Goal: Task Accomplishment & Management: Manage account settings

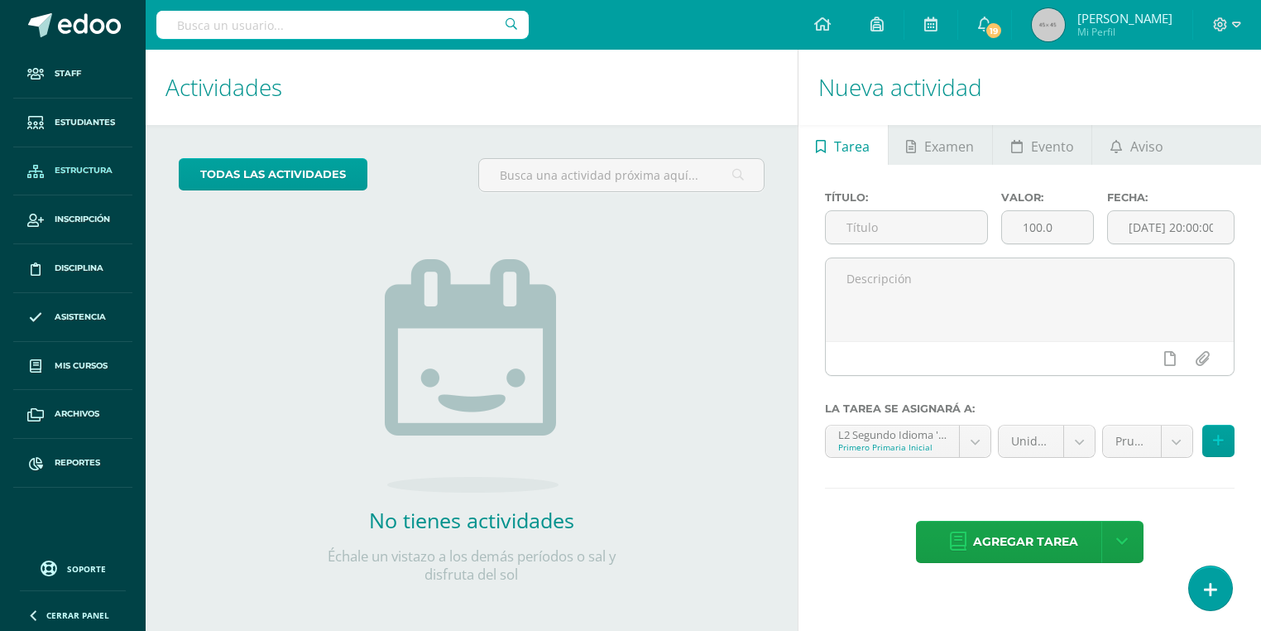
click at [31, 190] on link "Estructura" at bounding box center [72, 171] width 119 height 49
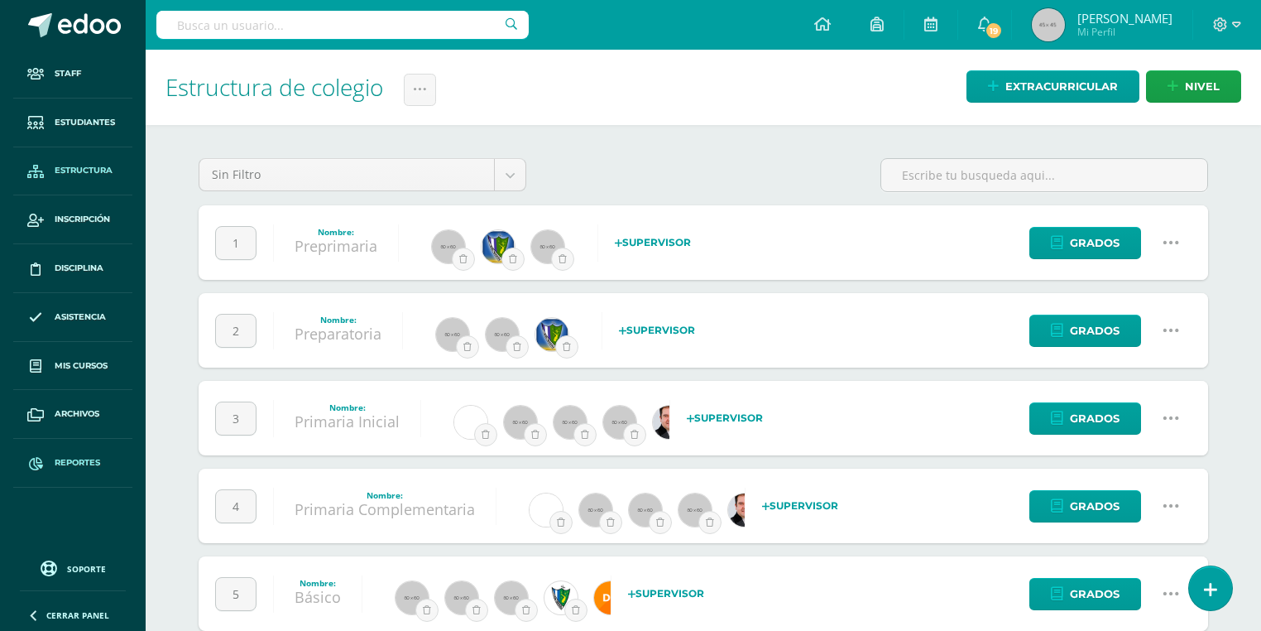
click at [99, 457] on span "Reportes" at bounding box center [78, 462] width 46 height 13
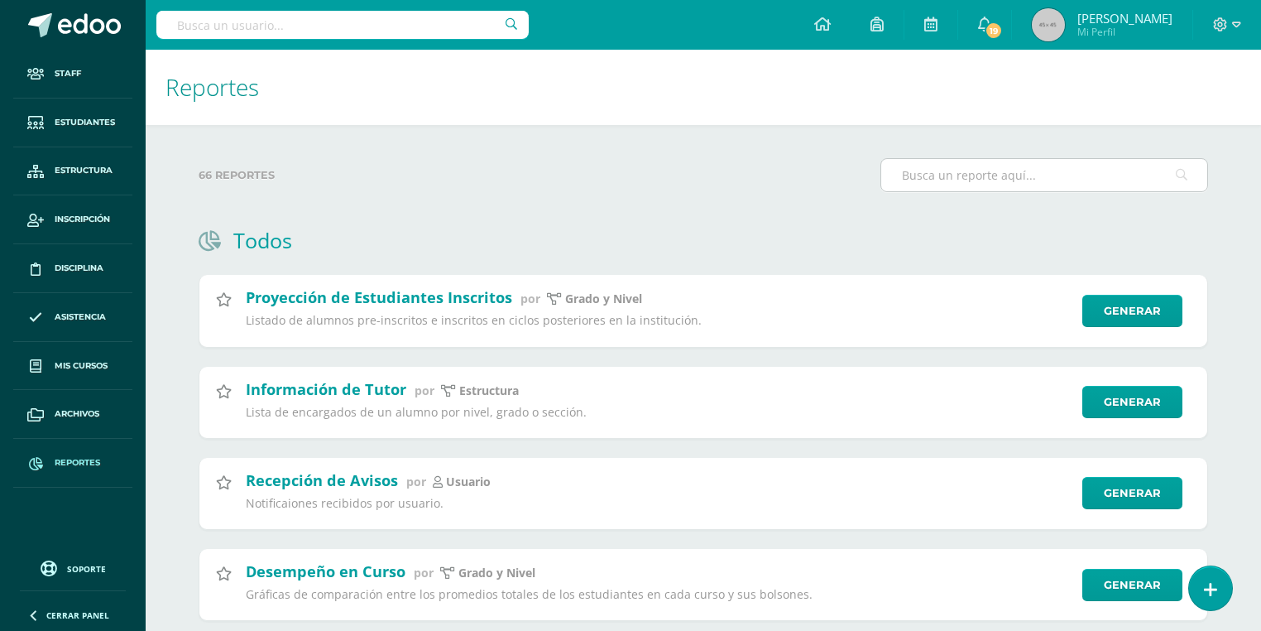
click at [1013, 184] on input "text" at bounding box center [1045, 175] width 326 height 32
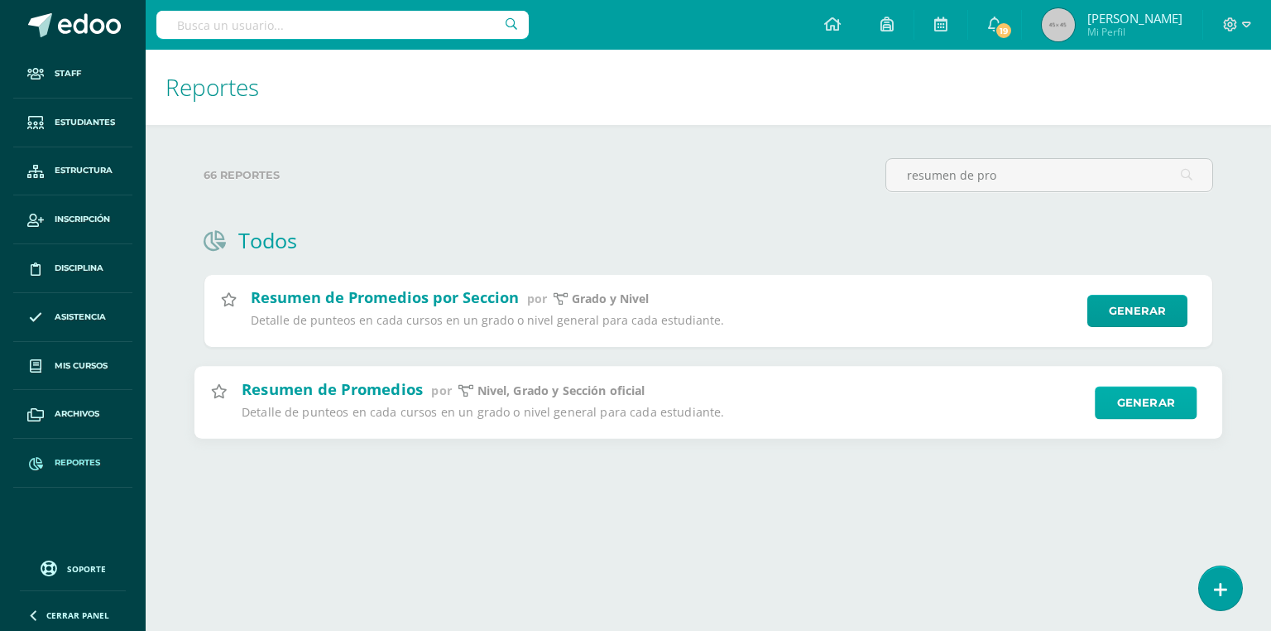
type input "resumen de pro"
click at [1149, 408] on link "Generar" at bounding box center [1146, 402] width 102 height 33
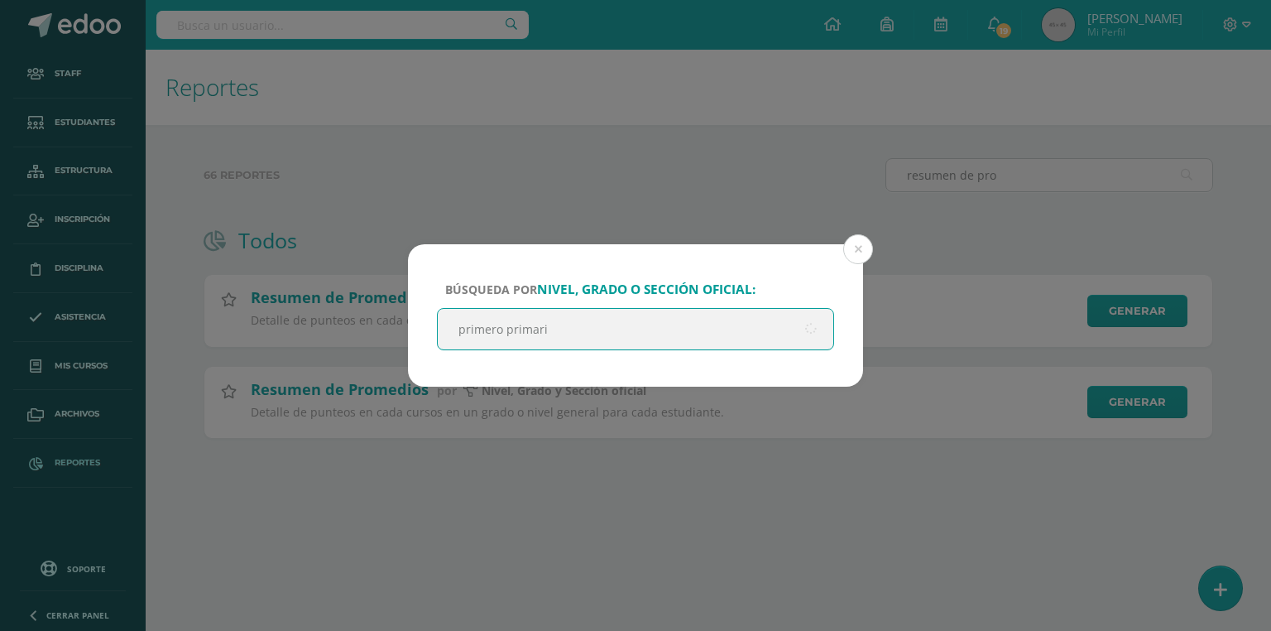
type input "primero primaria"
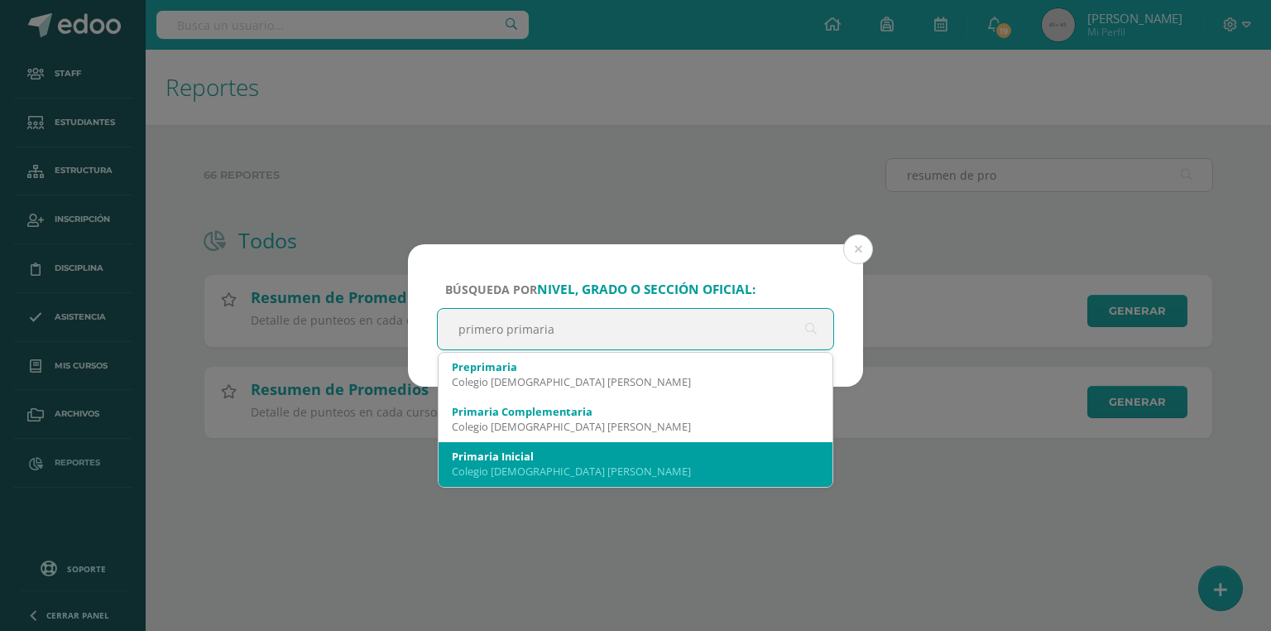
click at [494, 466] on div "Colegio Salesiano Don Bosco" at bounding box center [636, 471] width 368 height 15
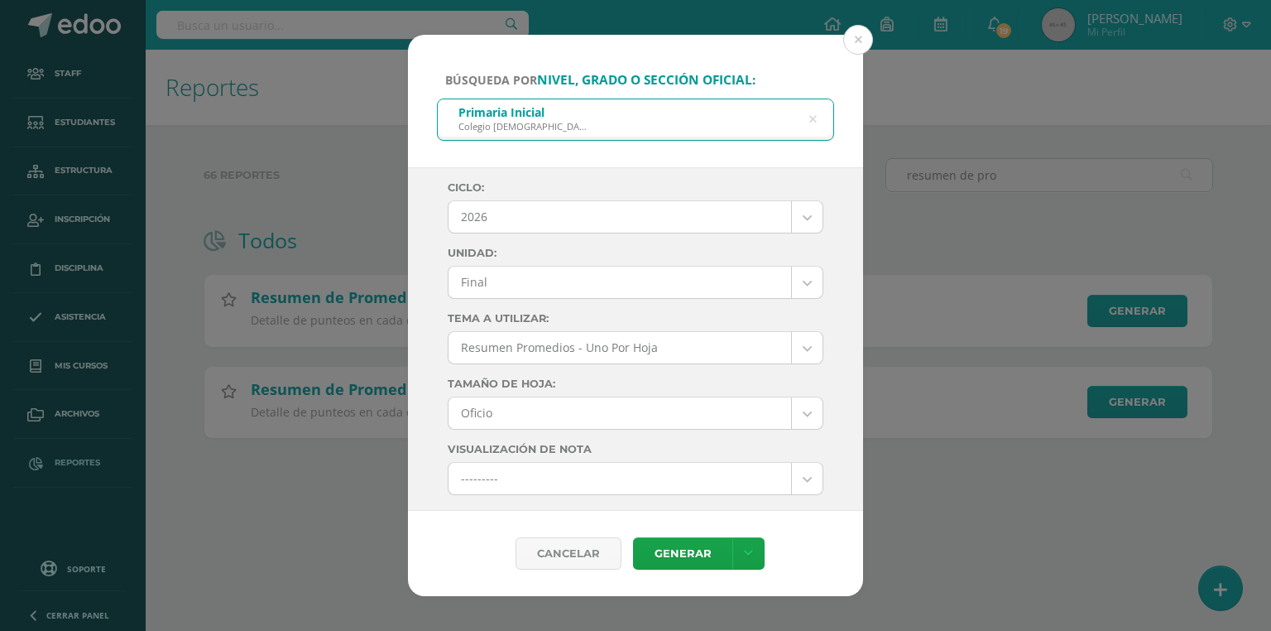
click at [525, 220] on body "Búsqueda por nivel, grado o sección oficial: Primaria Inicial Colegio Salesiano…" at bounding box center [635, 245] width 1271 height 491
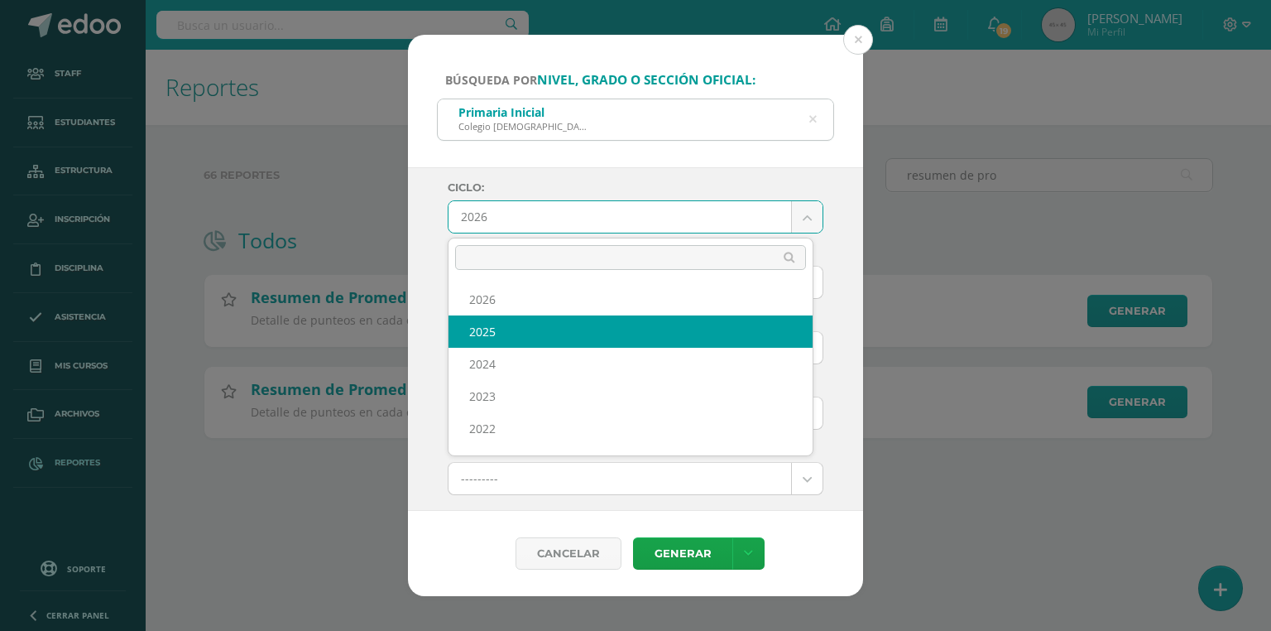
select select "7"
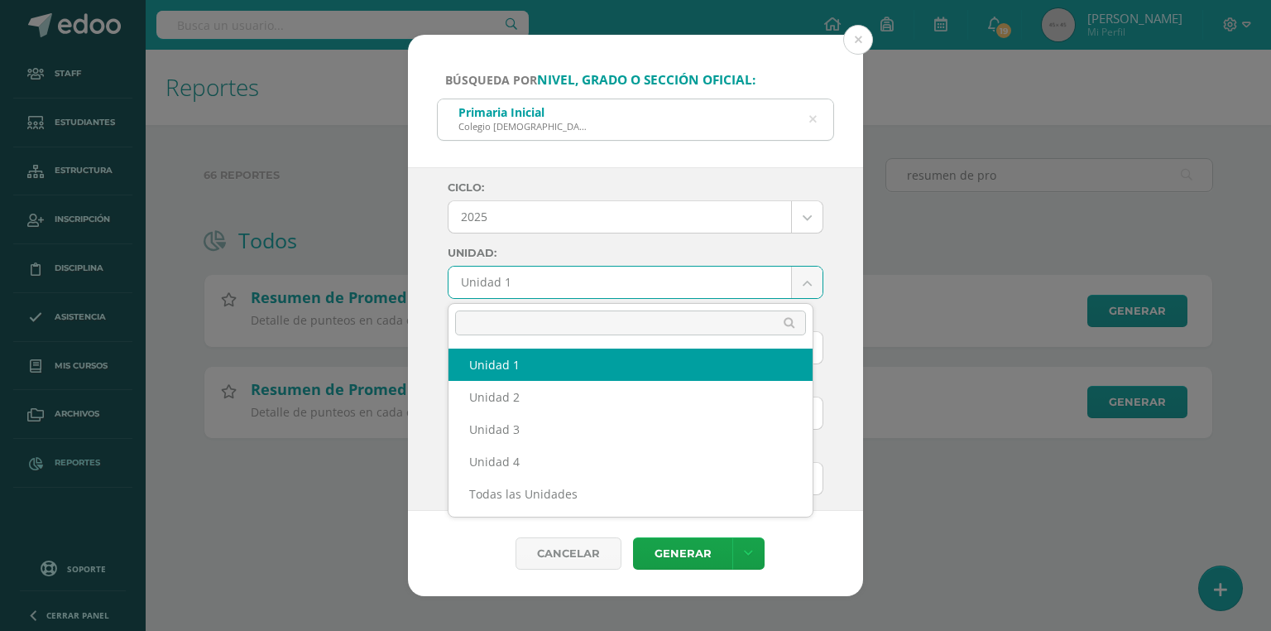
click at [514, 291] on body "Búsqueda por nivel, grado o sección oficial: Primaria Inicial Colegio Salesiano…" at bounding box center [635, 245] width 1271 height 491
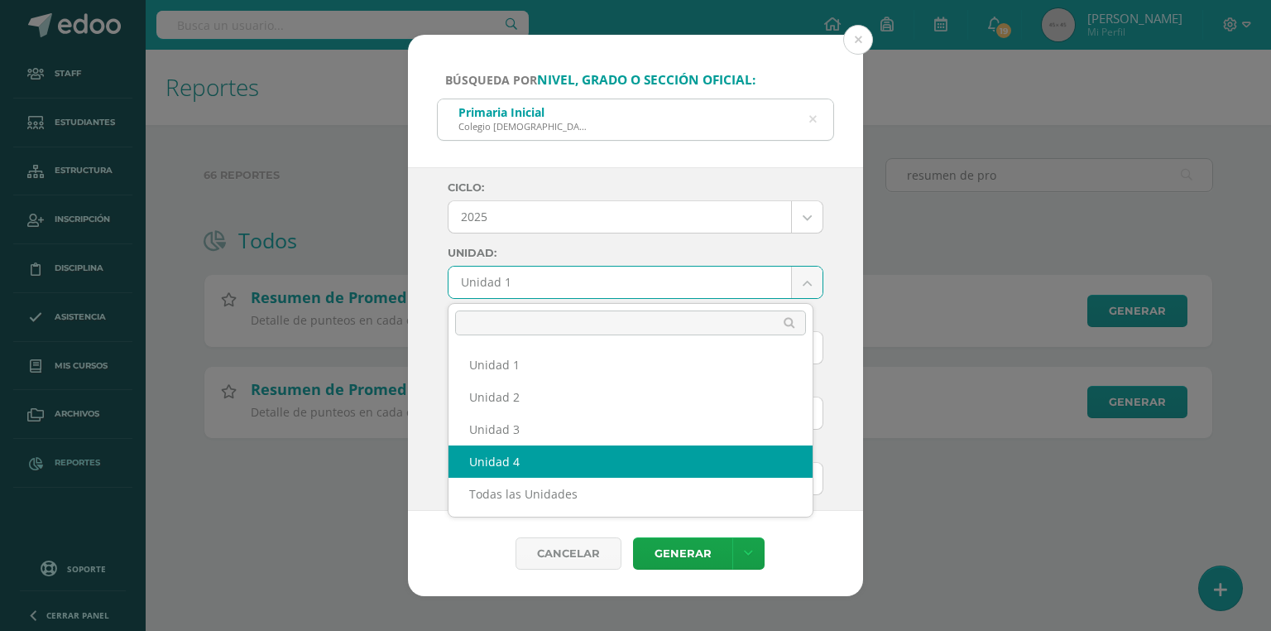
select select "Unidad 4"
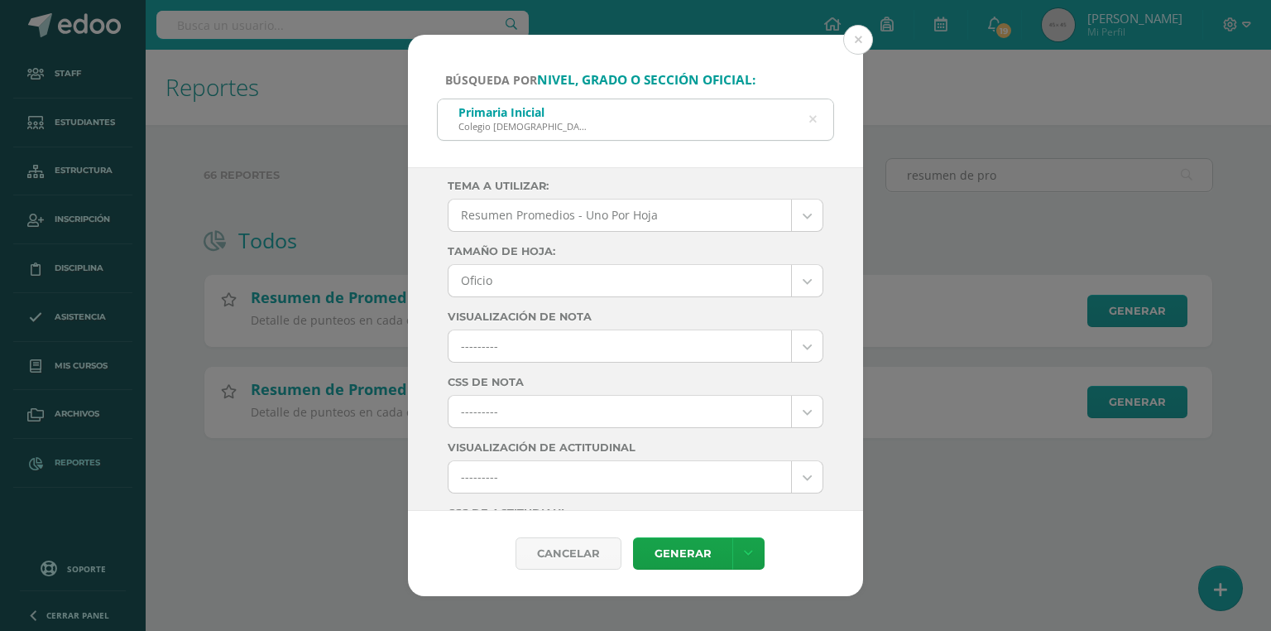
scroll to position [199, 0]
click at [521, 341] on body "Búsqueda por nivel, grado o sección oficial: Primaria Inicial Colegio Salesiano…" at bounding box center [635, 245] width 1271 height 491
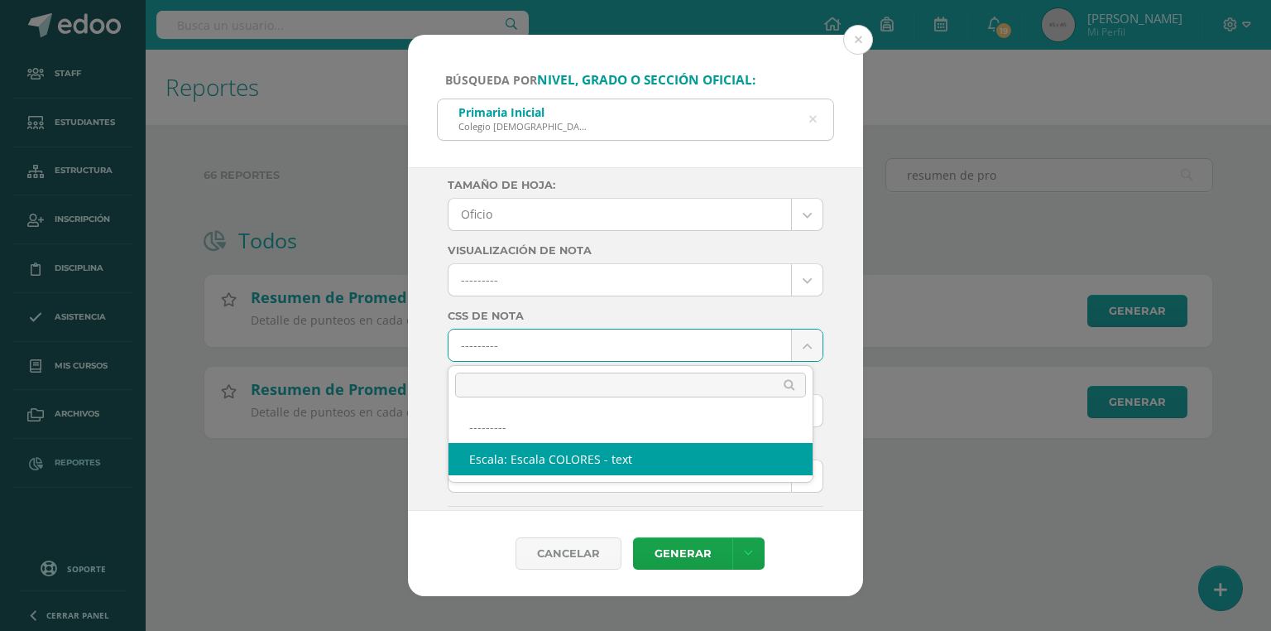
select select "10"
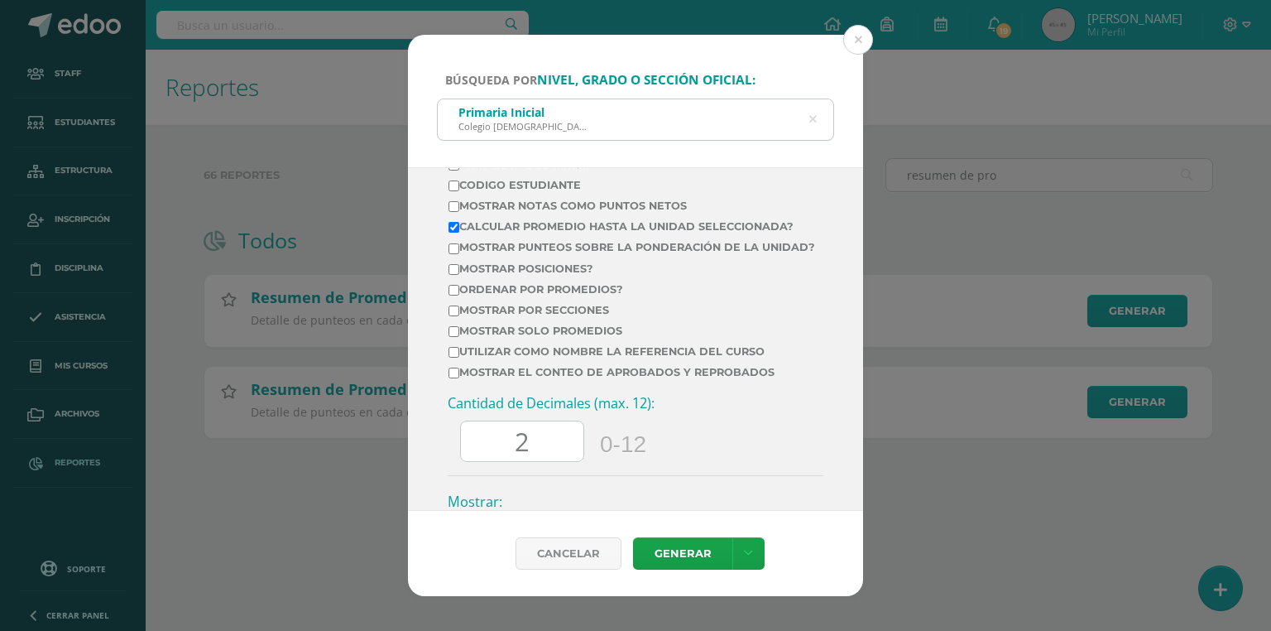
scroll to position [530, 0]
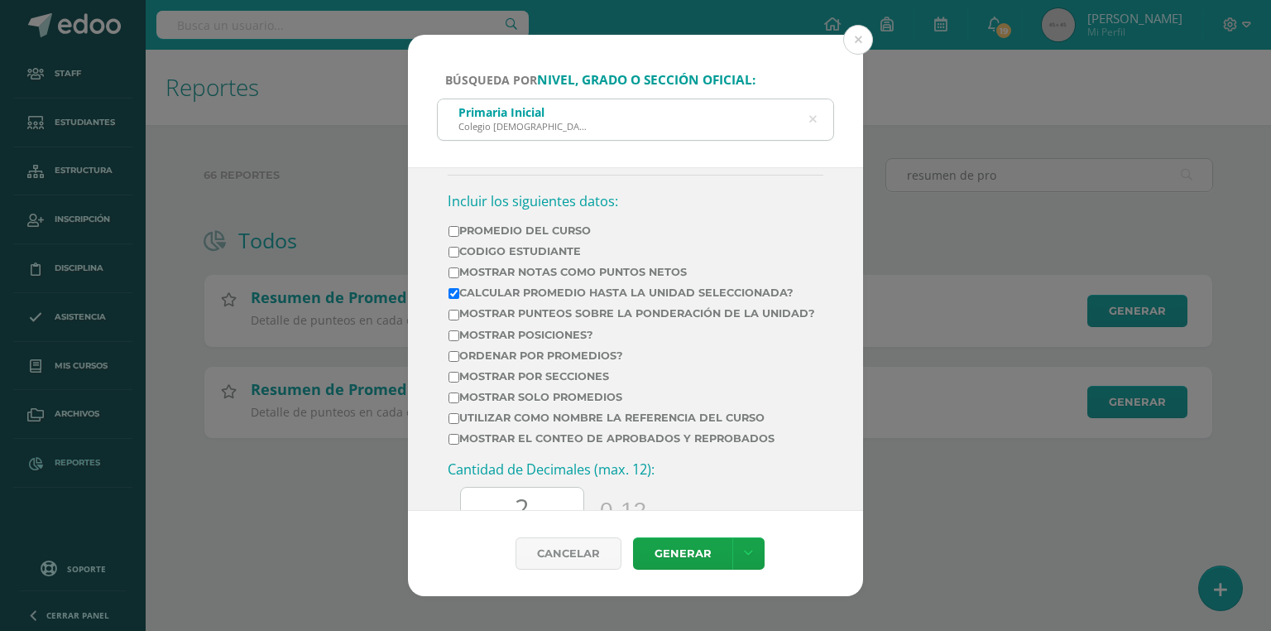
click at [606, 266] on label "Mostrar Notas Como Puntos Netos" at bounding box center [632, 272] width 367 height 12
click at [459, 267] on input "Mostrar Notas Como Puntos Netos" at bounding box center [454, 272] width 11 height 11
checkbox input "true"
click at [560, 444] on label "Mostrar el conteo de Aprobados y Reprobados" at bounding box center [632, 438] width 367 height 12
click at [459, 444] on input "Mostrar el conteo de Aprobados y Reprobados" at bounding box center [454, 439] width 11 height 11
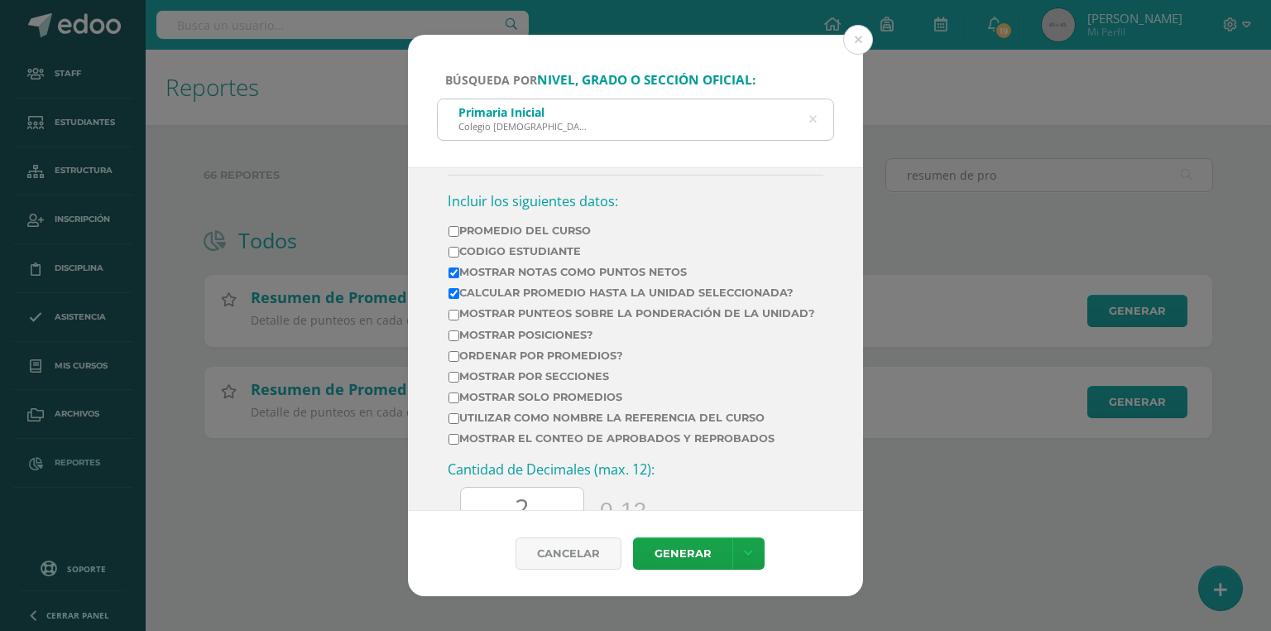
checkbox input "true"
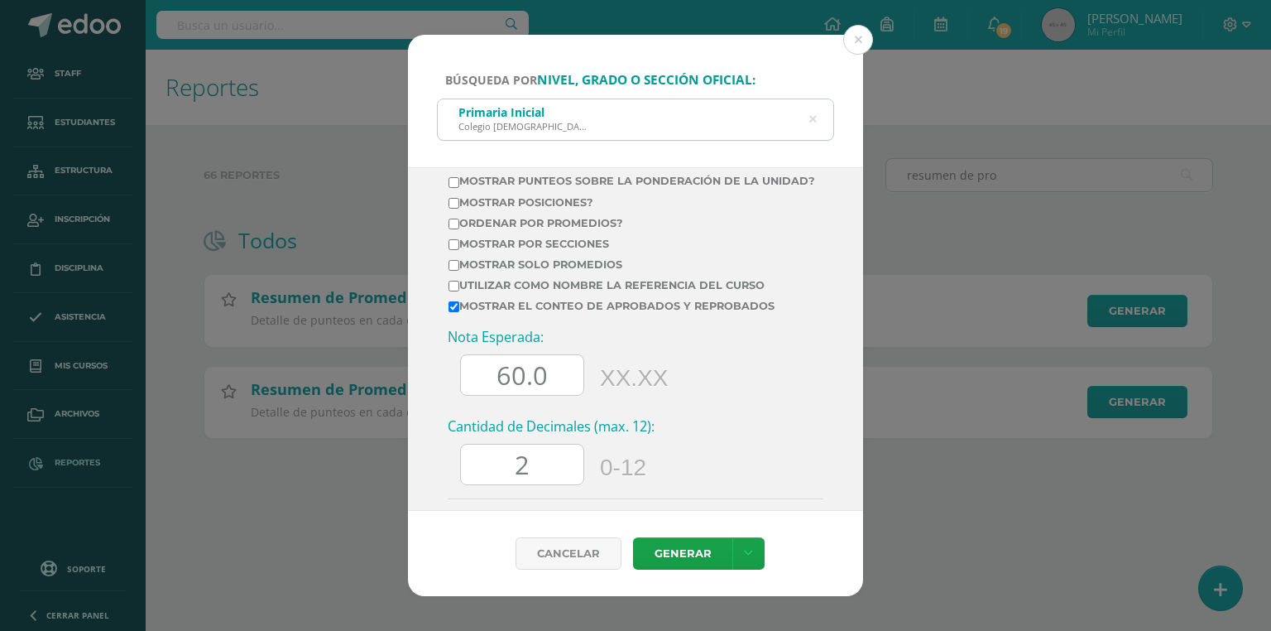
scroll to position [728, 0]
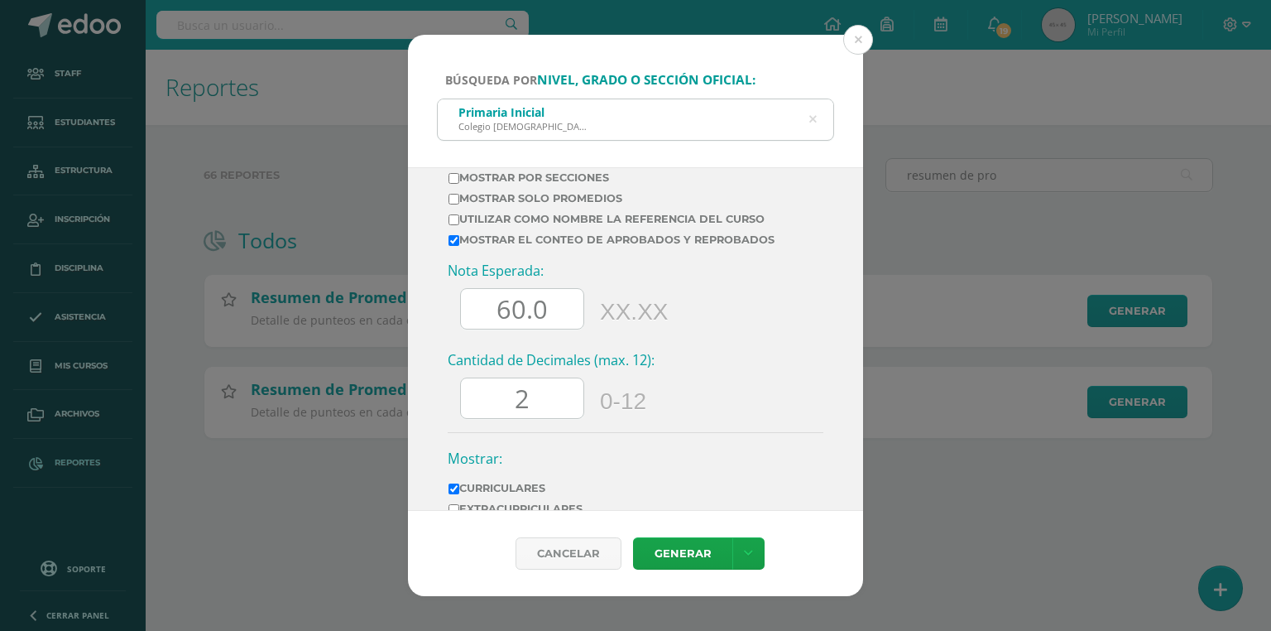
drag, startPoint x: 508, startPoint y: 324, endPoint x: 470, endPoint y: 324, distance: 38.1
click at [470, 324] on input "60.0" at bounding box center [522, 309] width 123 height 41
type input "70.0"
drag, startPoint x: 547, startPoint y: 406, endPoint x: 503, endPoint y: 407, distance: 43.9
click at [503, 407] on input "2" at bounding box center [522, 398] width 123 height 41
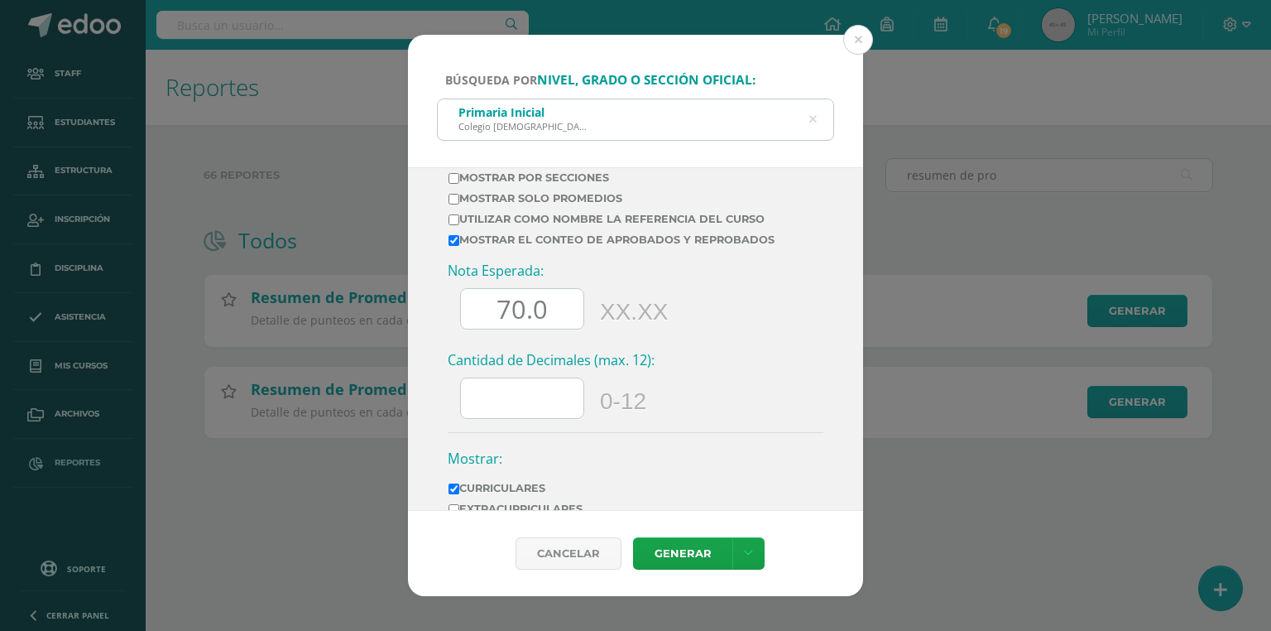
scroll to position [854, 0]
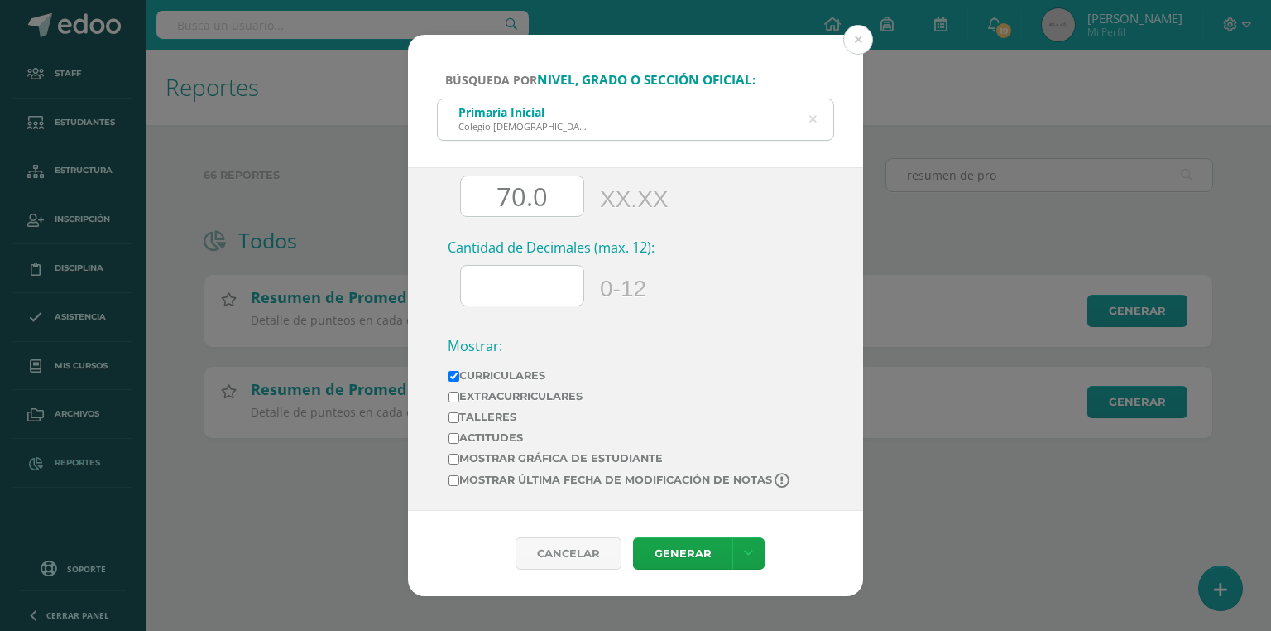
click at [515, 486] on label "Mostrar última fecha de modificación de notas" at bounding box center [621, 481] width 344 height 16
click at [459, 486] on input "Mostrar última fecha de modificación de notas" at bounding box center [454, 480] width 11 height 11
checkbox input "true"
click at [682, 554] on link "Generar" at bounding box center [682, 553] width 99 height 32
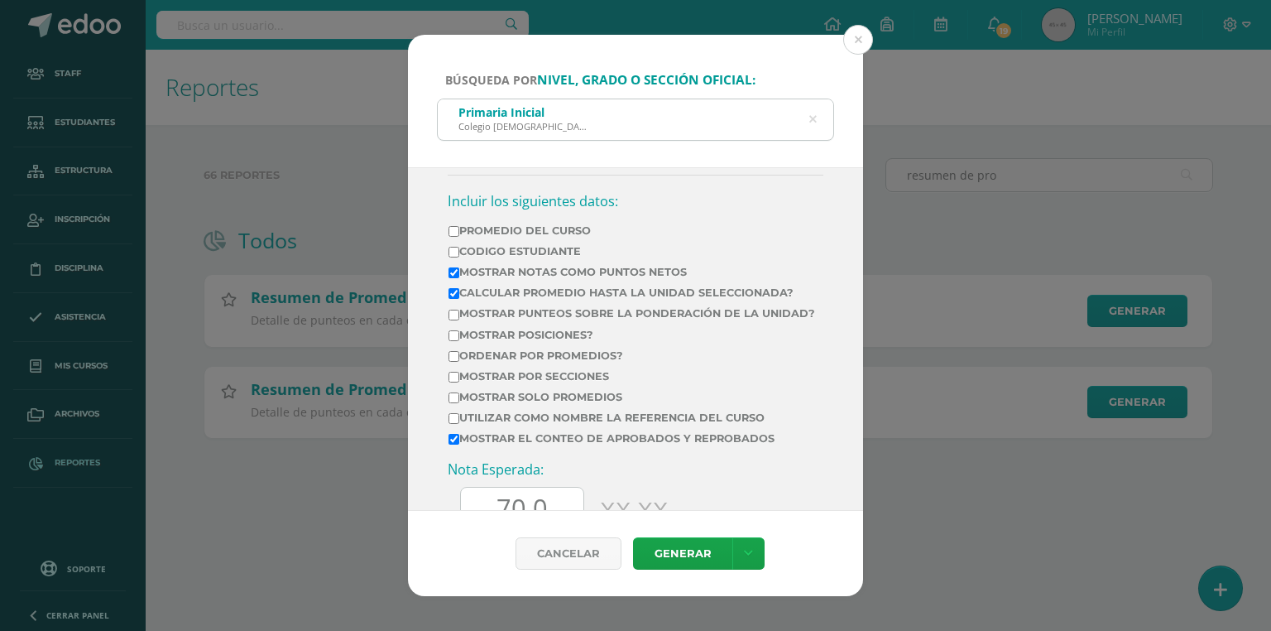
scroll to position [596, 0]
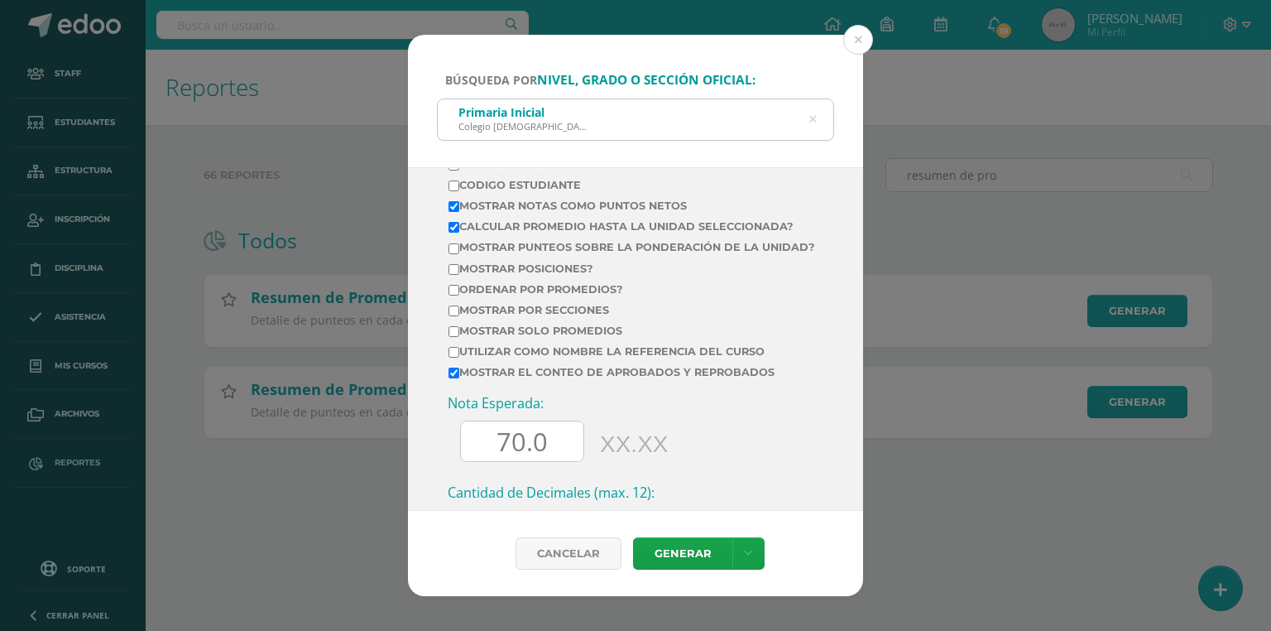
click at [814, 119] on icon at bounding box center [813, 120] width 7 height 42
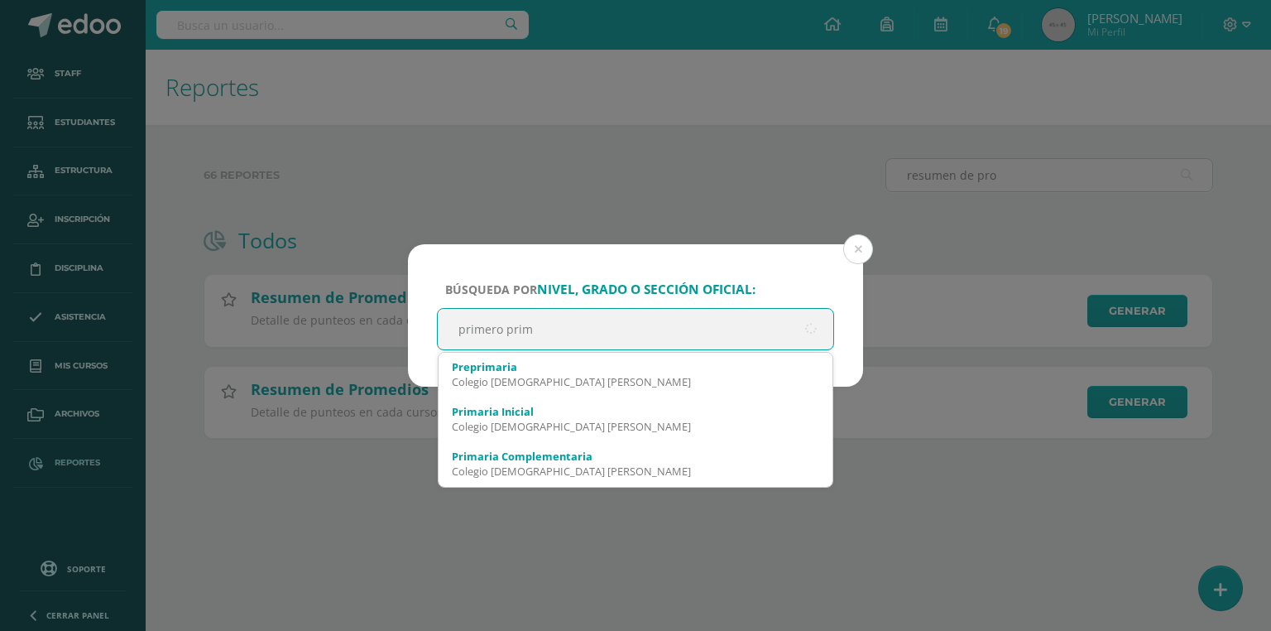
type input "primero prima"
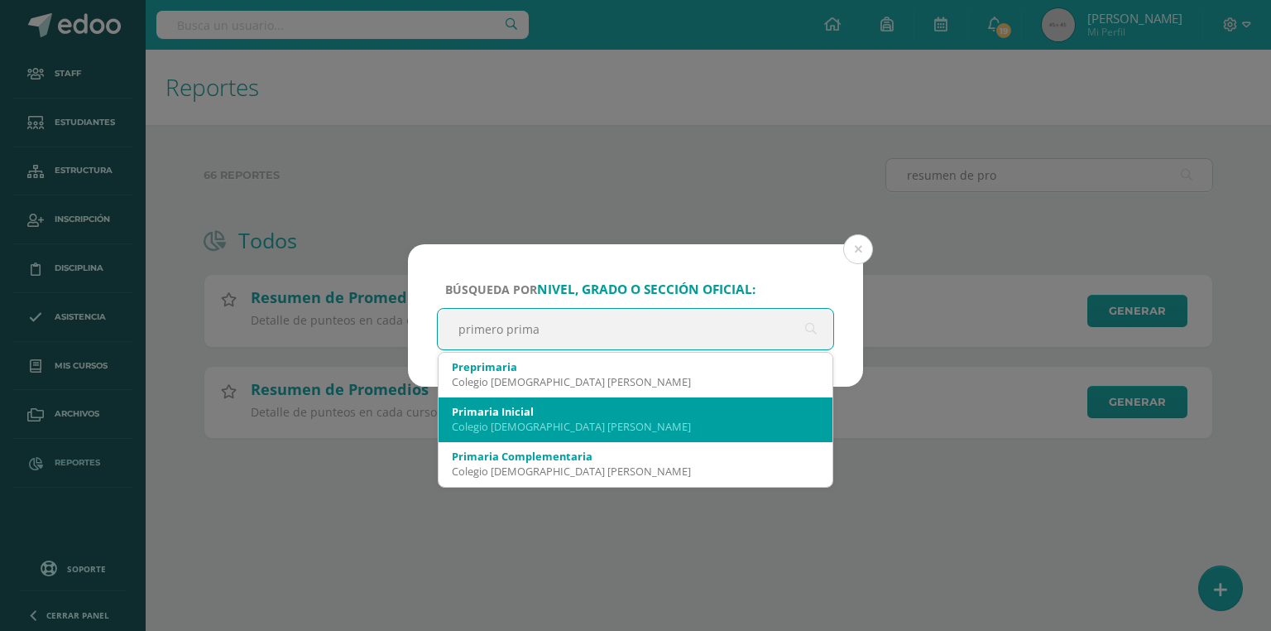
scroll to position [66, 0]
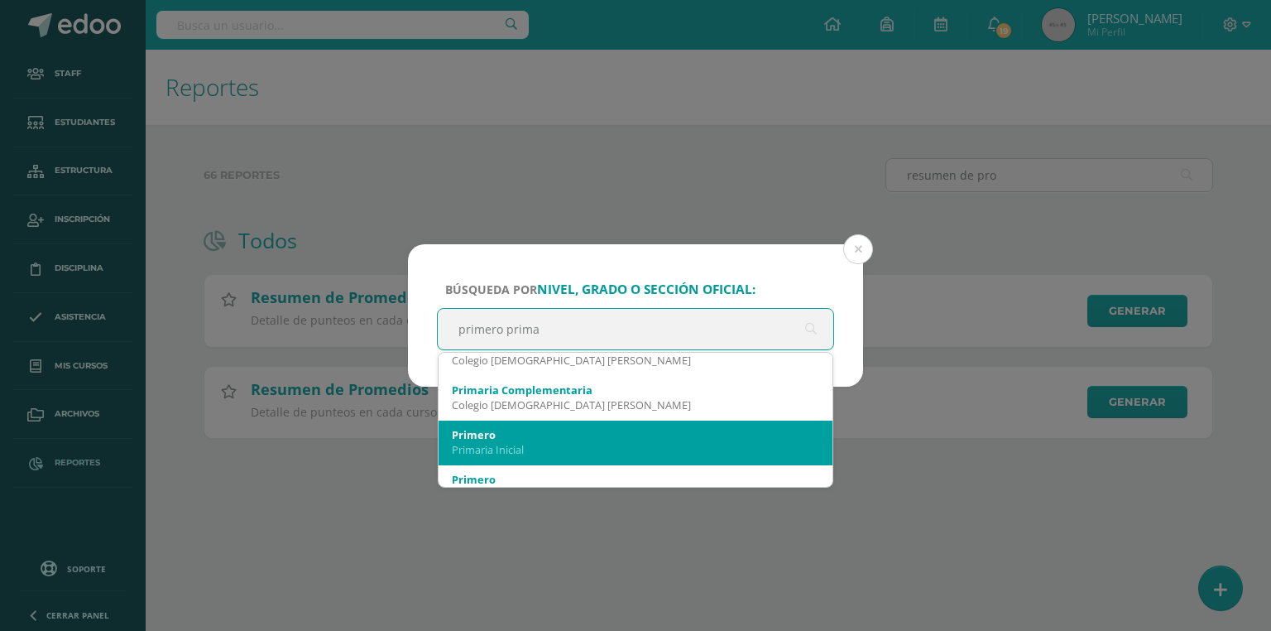
click at [505, 449] on div "Primaria Inicial" at bounding box center [636, 449] width 368 height 15
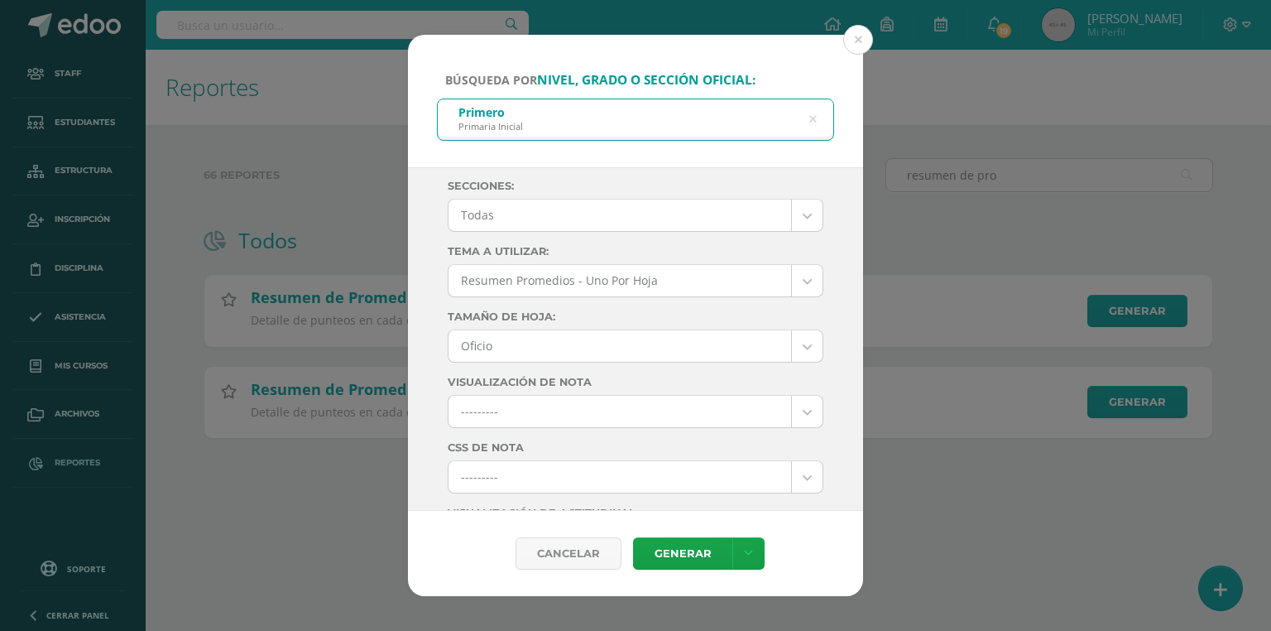
scroll to position [0, 0]
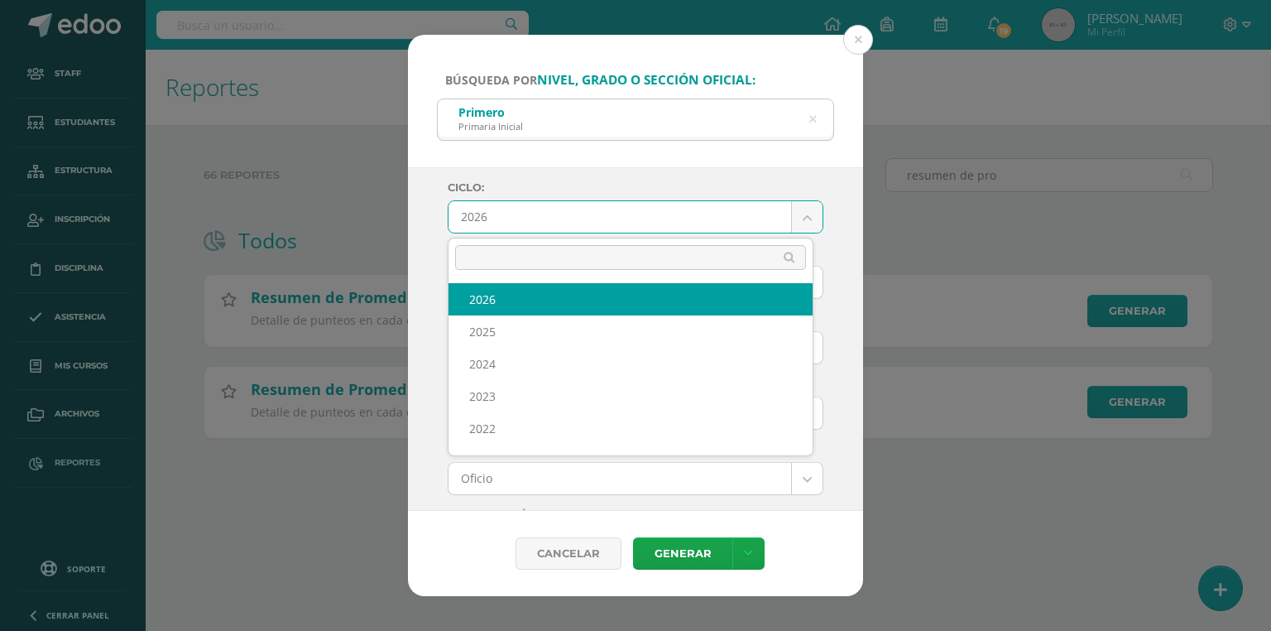
click at [512, 221] on body "Búsqueda por nivel, grado o sección oficial: Primero Primaria Inicial primero p…" at bounding box center [635, 245] width 1271 height 491
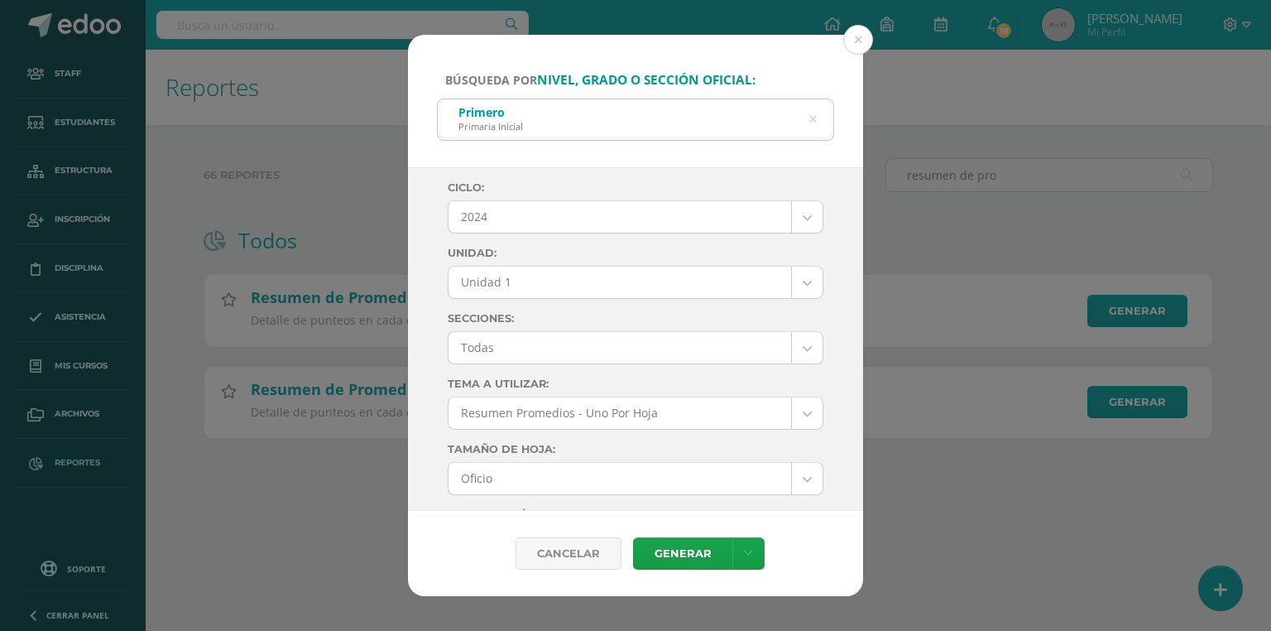
click at [496, 219] on body "Búsqueda por nivel, grado o sección oficial: Primero Primaria Inicial primero p…" at bounding box center [635, 245] width 1271 height 491
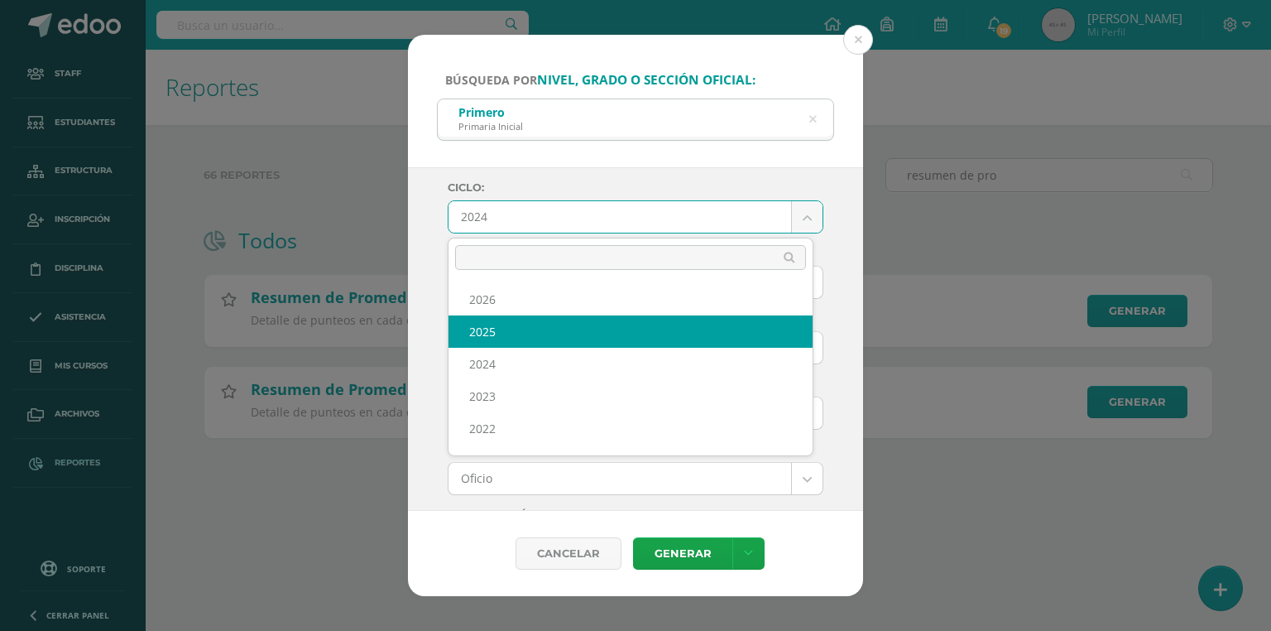
select select "7"
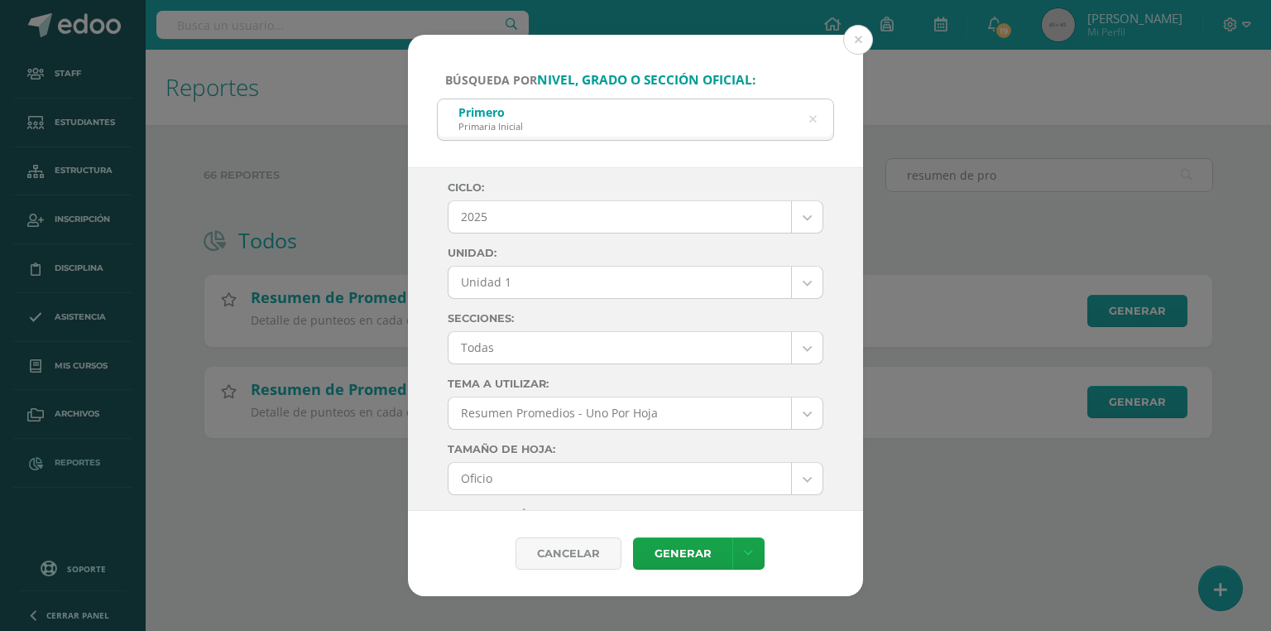
click at [488, 285] on body "Búsqueda por nivel, grado o sección oficial: Primero Primaria Inicial primero p…" at bounding box center [635, 245] width 1271 height 491
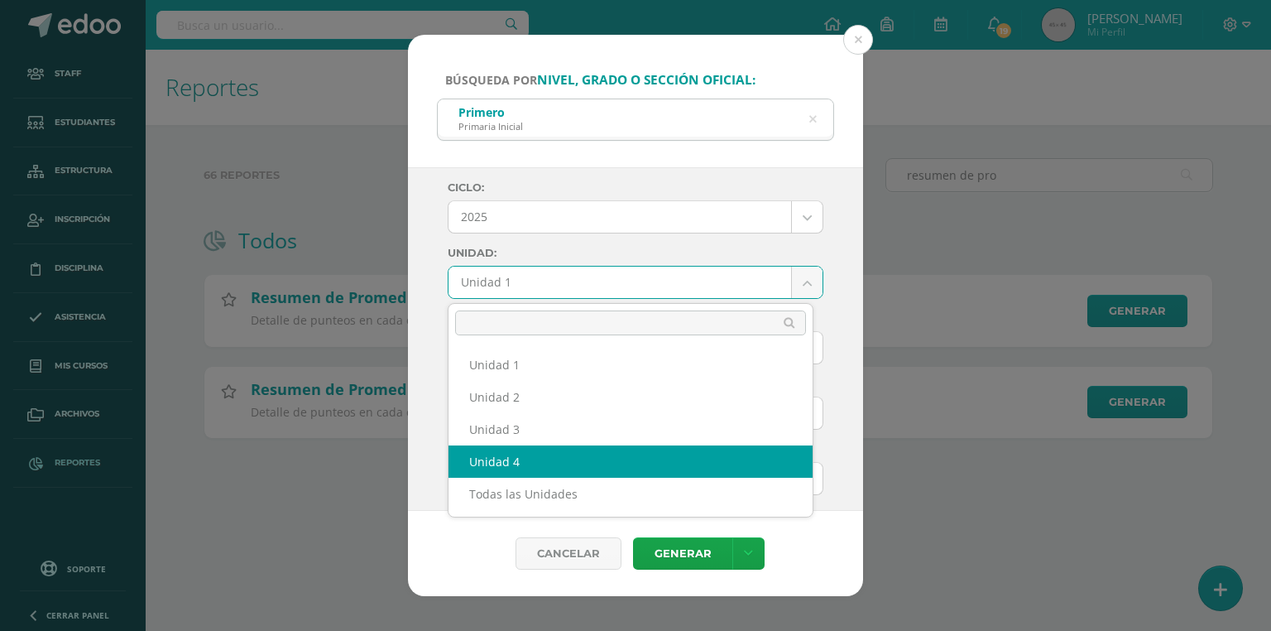
select select "Unidad 4"
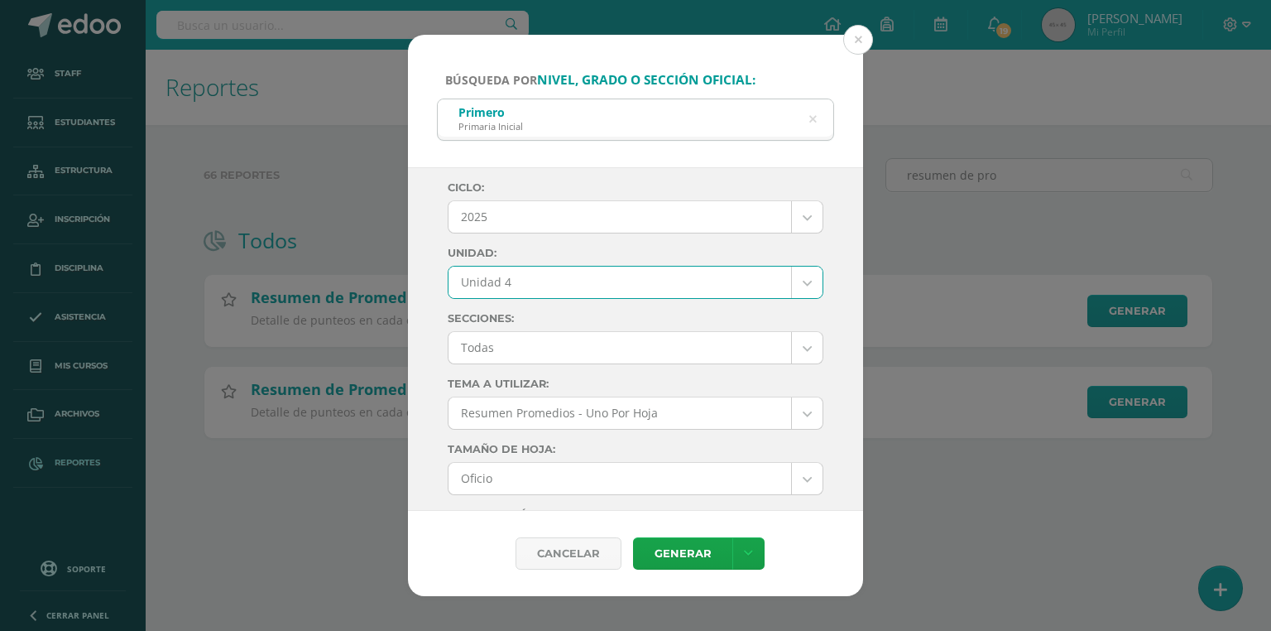
click at [521, 350] on body "Búsqueda por nivel, grado o sección oficial: Primero Primaria Inicial primero p…" at bounding box center [635, 245] width 1271 height 491
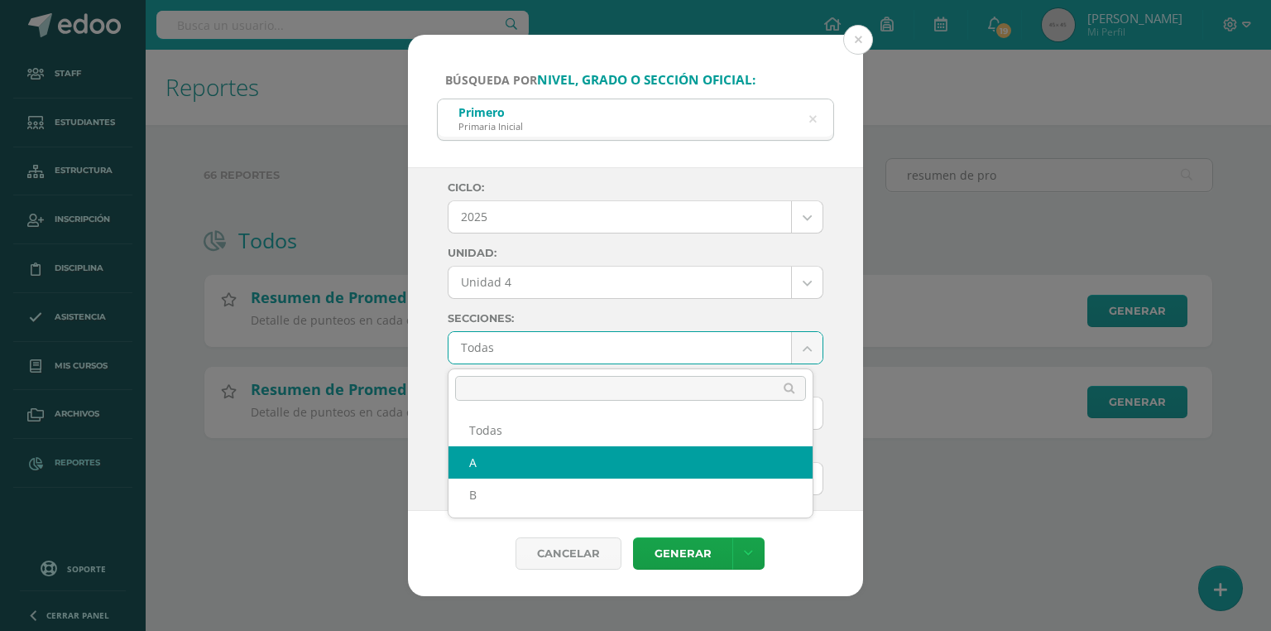
select select "A"
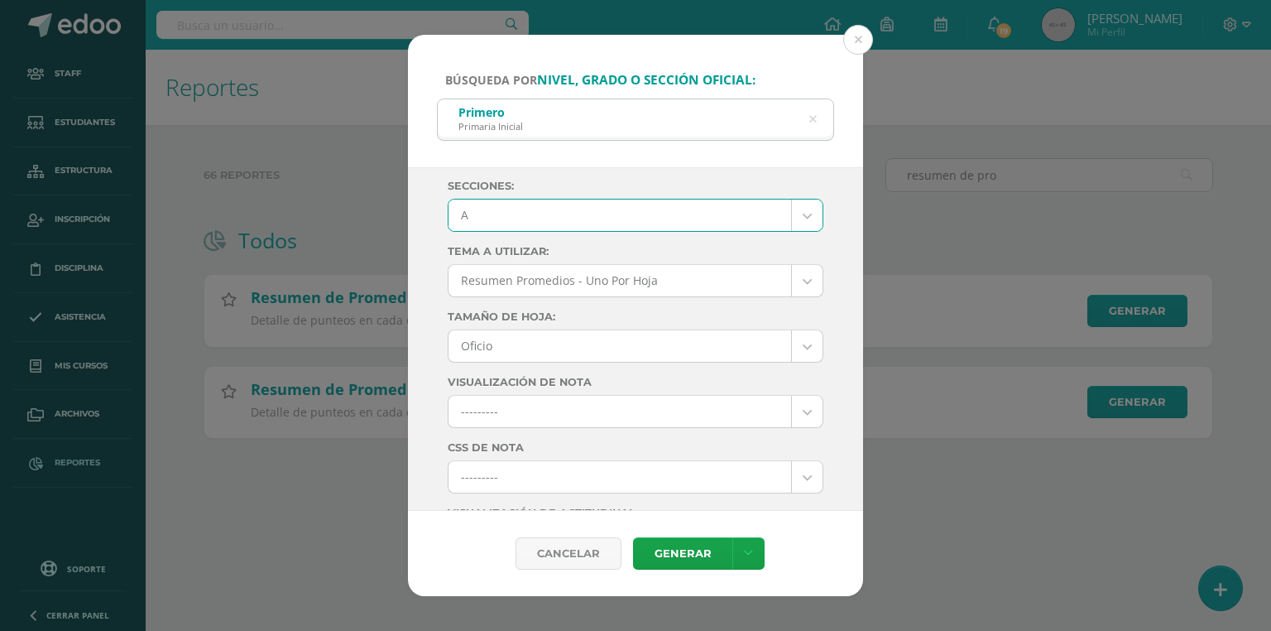
scroll to position [199, 0]
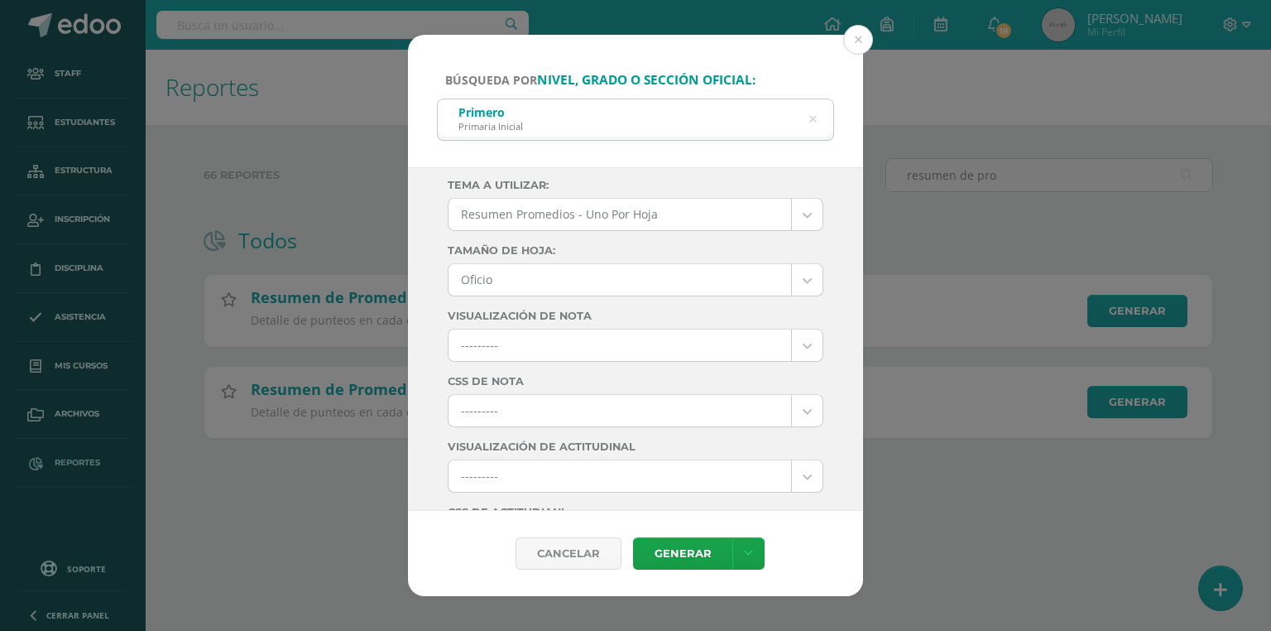
click at [519, 339] on body "Búsqueda por nivel, grado o sección oficial: Primero Primaria Inicial primero p…" at bounding box center [635, 245] width 1271 height 491
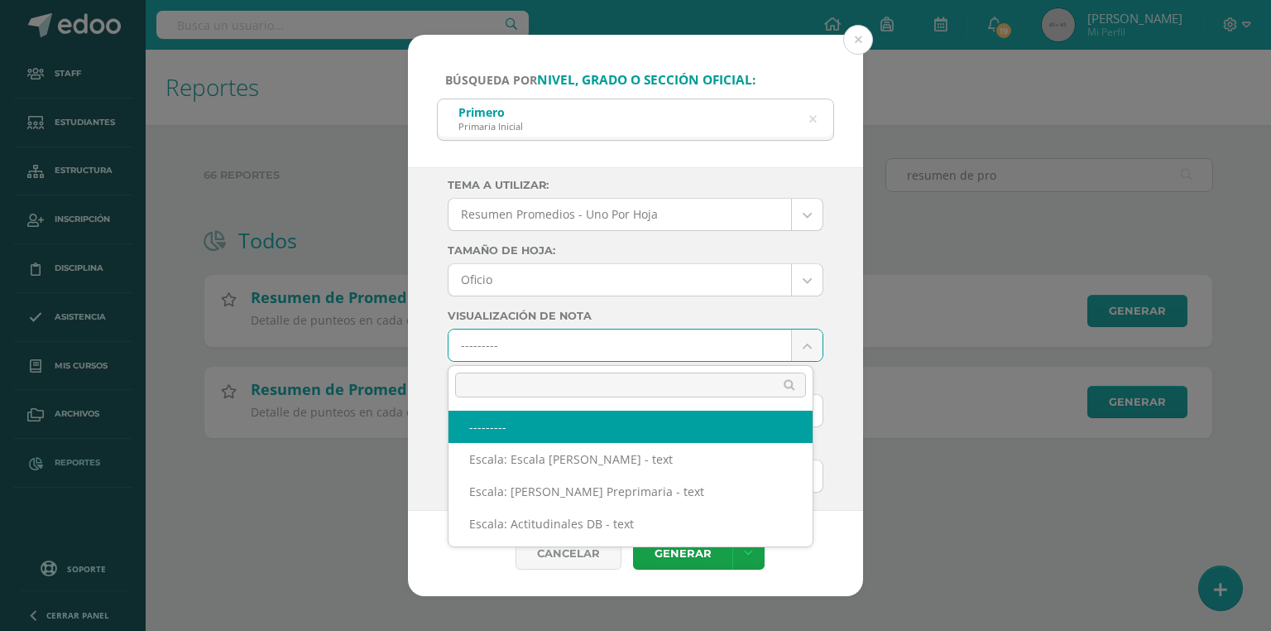
click at [597, 321] on body "Búsqueda por nivel, grado o sección oficial: Primero Primaria Inicial primero p…" at bounding box center [635, 245] width 1271 height 491
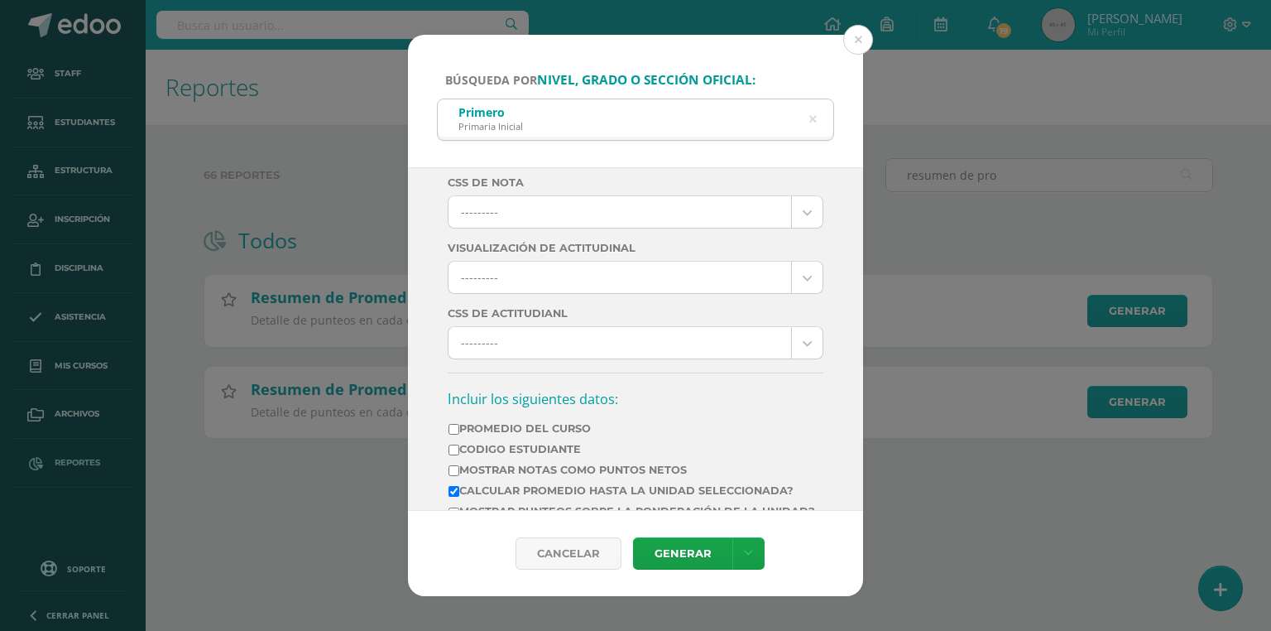
scroll to position [331, 0]
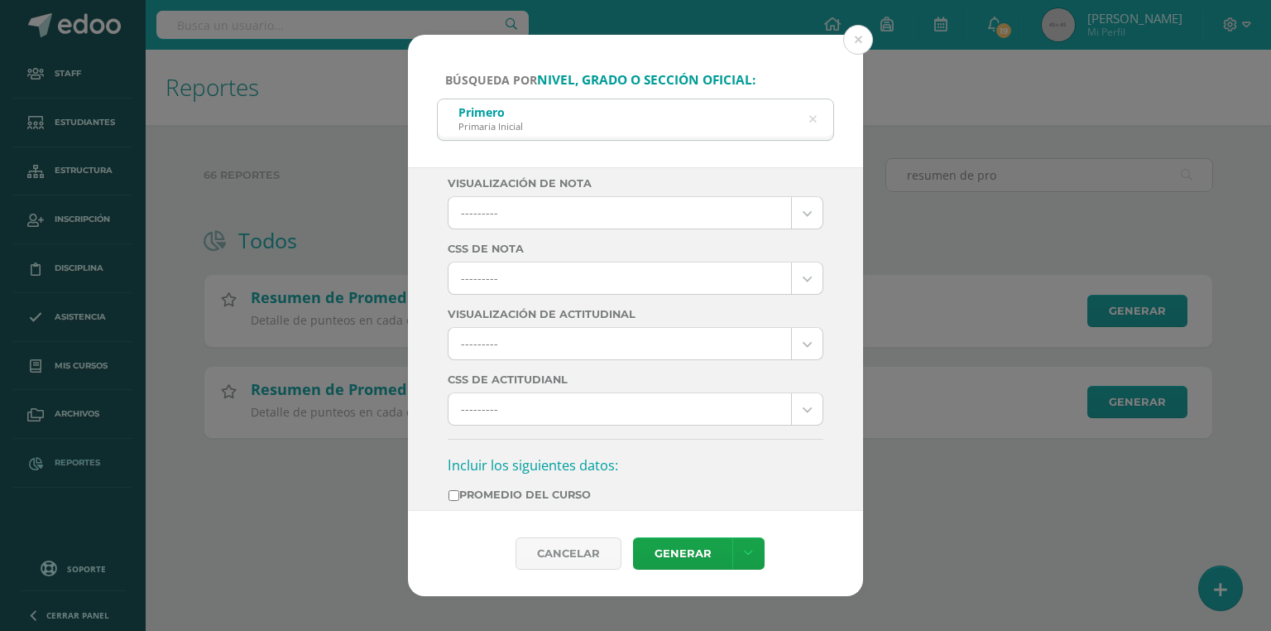
click at [510, 276] on body "Búsqueda por nivel, grado o sección oficial: Primero Primaria Inicial primero p…" at bounding box center [635, 245] width 1271 height 491
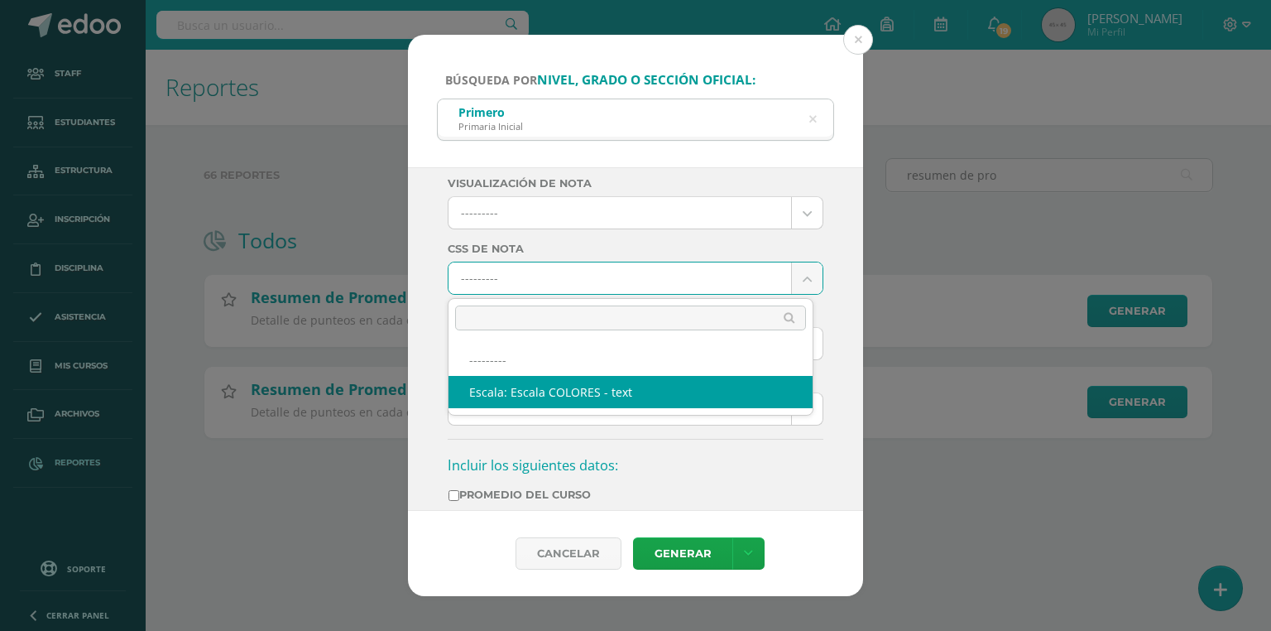
select select "10"
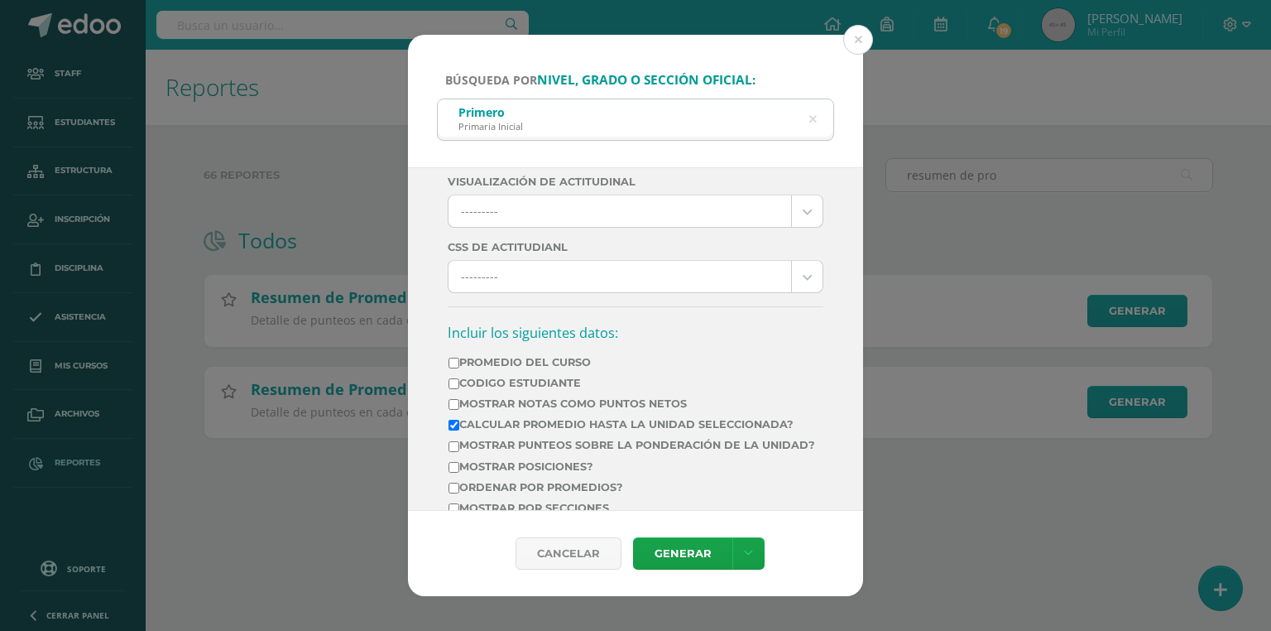
scroll to position [530, 0]
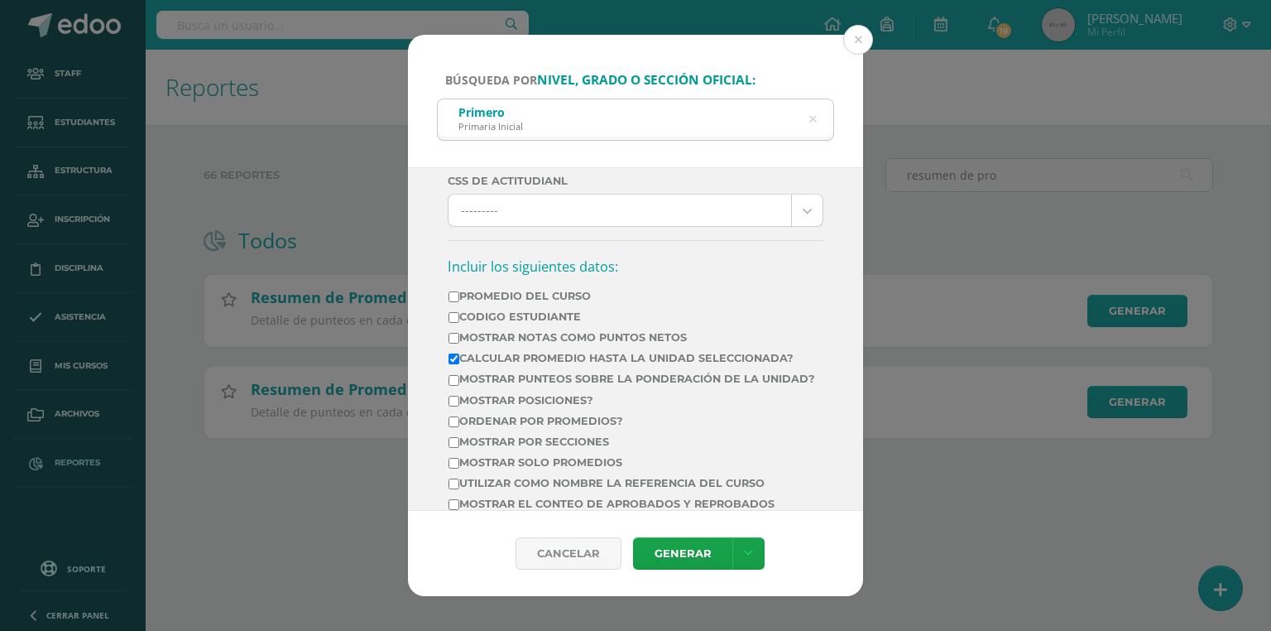
click at [533, 339] on label "Mostrar Notas Como Puntos Netos" at bounding box center [632, 337] width 367 height 12
click at [459, 339] on input "Mostrar Notas Como Puntos Netos" at bounding box center [454, 338] width 11 height 11
checkbox input "true"
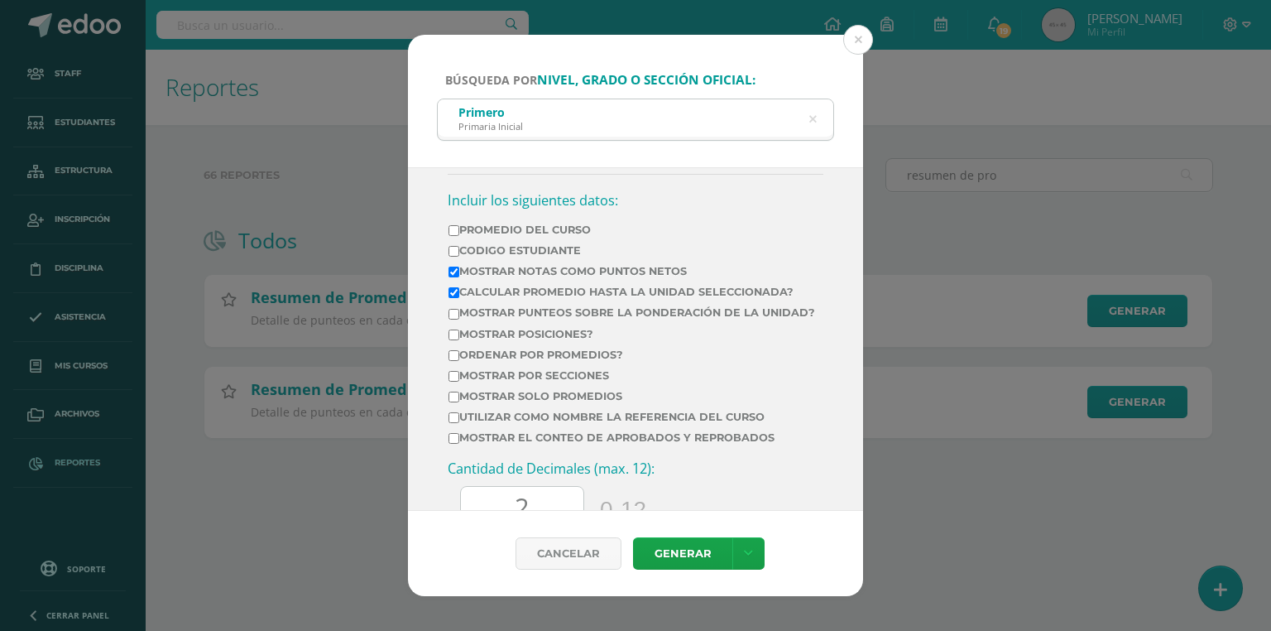
scroll to position [662, 0]
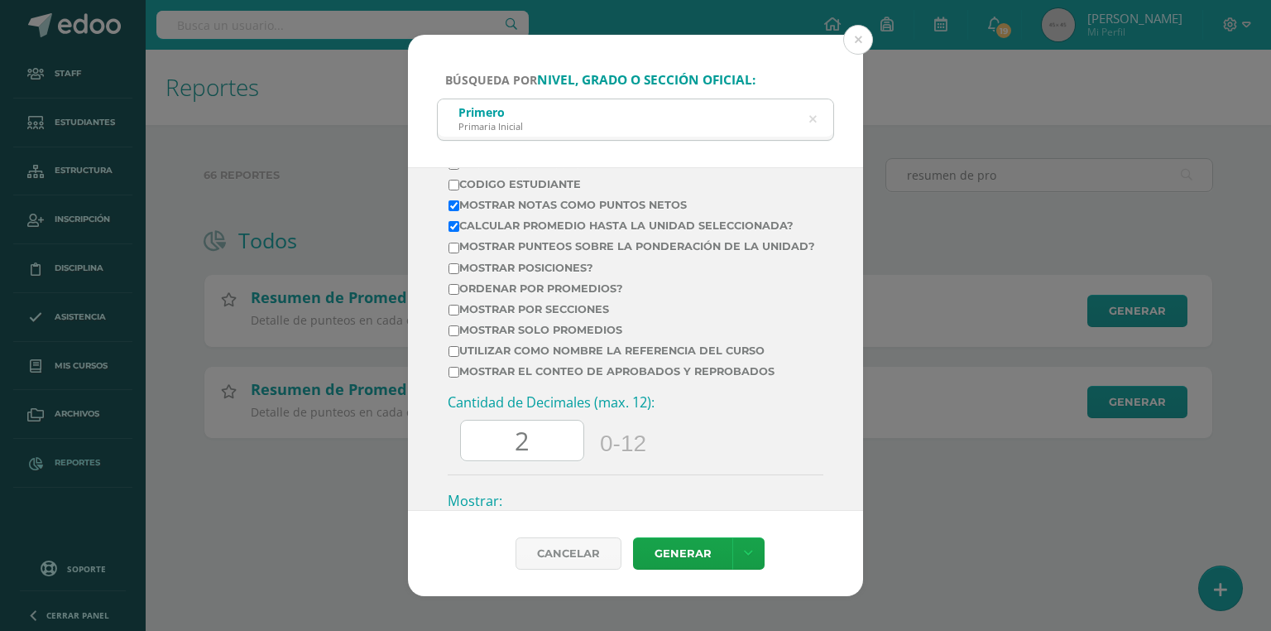
click at [612, 377] on label "Mostrar el conteo de Aprobados y Reprobados" at bounding box center [632, 371] width 367 height 12
click at [459, 377] on input "Mostrar el conteo de Aprobados y Reprobados" at bounding box center [454, 372] width 11 height 11
checkbox input "true"
drag, startPoint x: 517, startPoint y: 455, endPoint x: 492, endPoint y: 462, distance: 25.7
click at [492, 461] on input "60.0" at bounding box center [522, 440] width 123 height 41
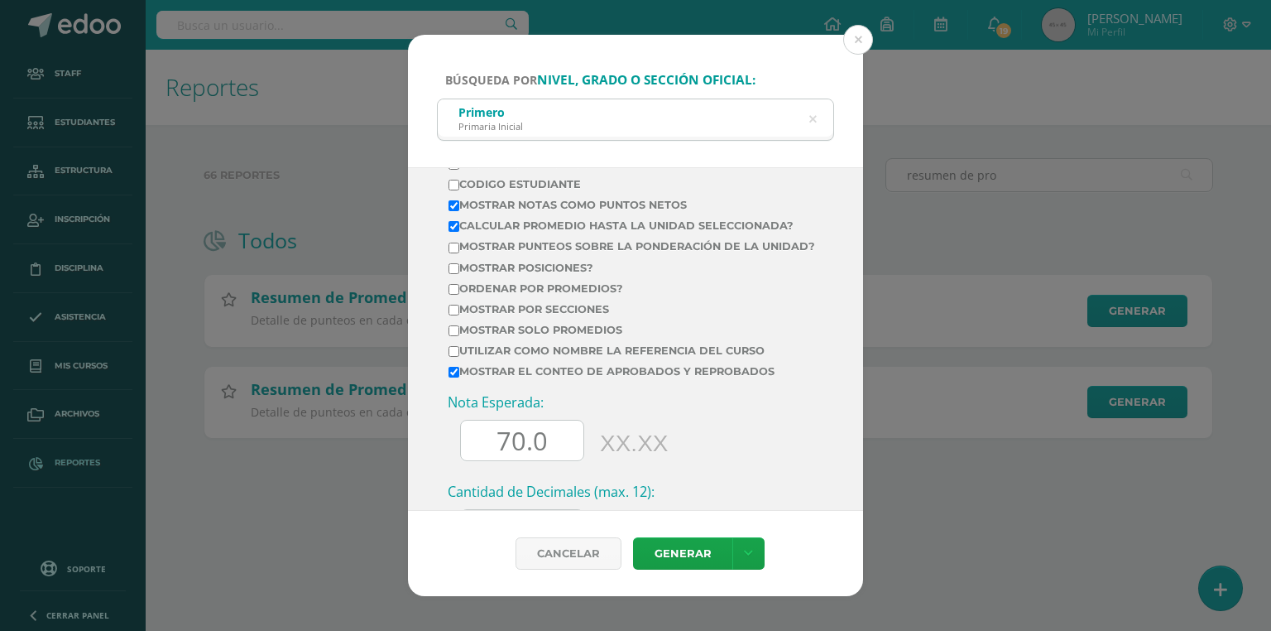
scroll to position [919, 0]
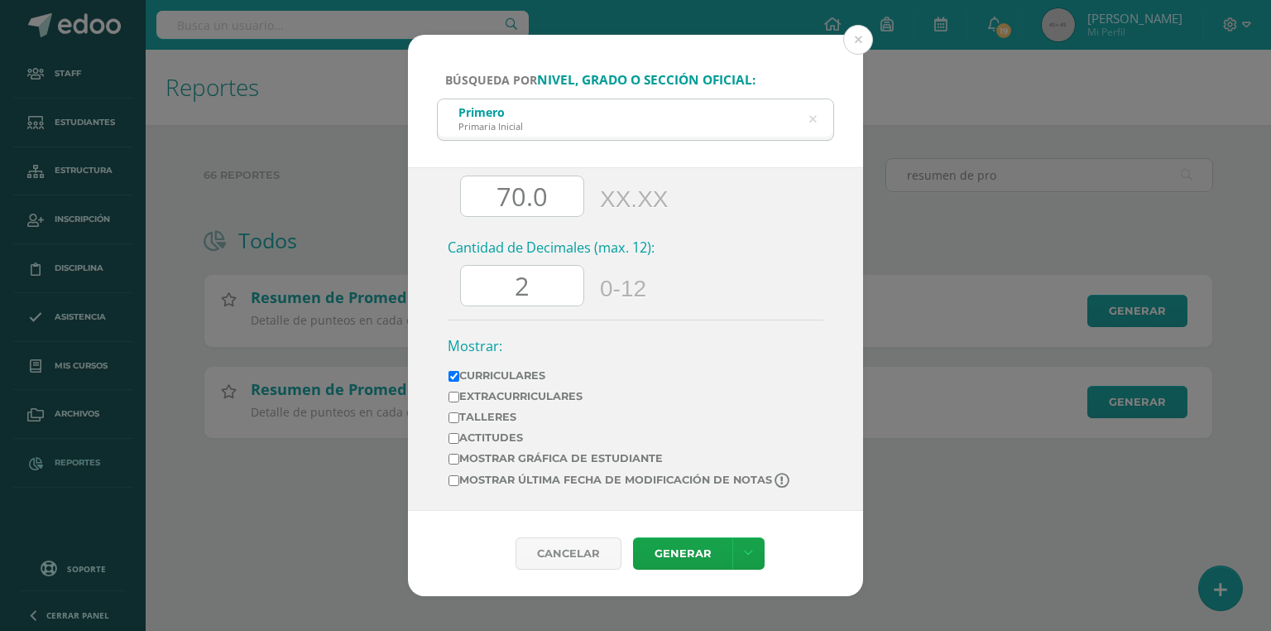
type input "70.0"
drag, startPoint x: 546, startPoint y: 288, endPoint x: 492, endPoint y: 284, distance: 54.8
click at [492, 284] on input "2" at bounding box center [522, 286] width 123 height 41
click at [490, 483] on label "Mostrar última fecha de modificación de notas" at bounding box center [621, 481] width 344 height 16
click at [459, 483] on input "Mostrar última fecha de modificación de notas" at bounding box center [454, 480] width 11 height 11
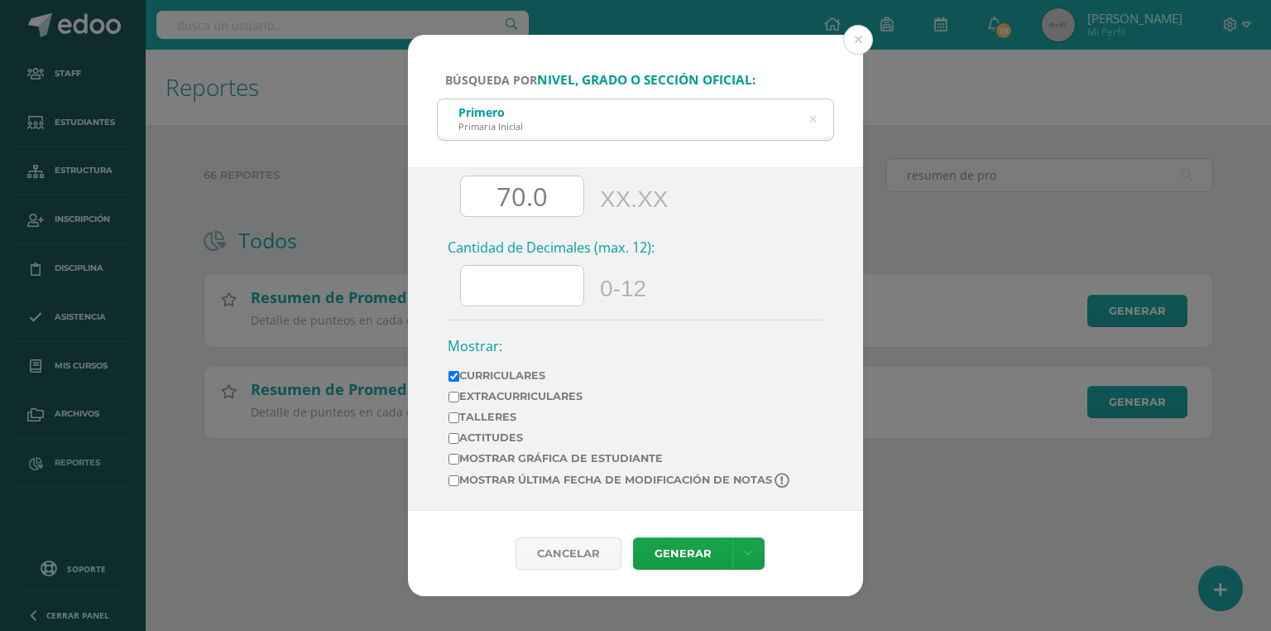
checkbox input "true"
click at [682, 545] on link "Generar" at bounding box center [682, 553] width 99 height 32
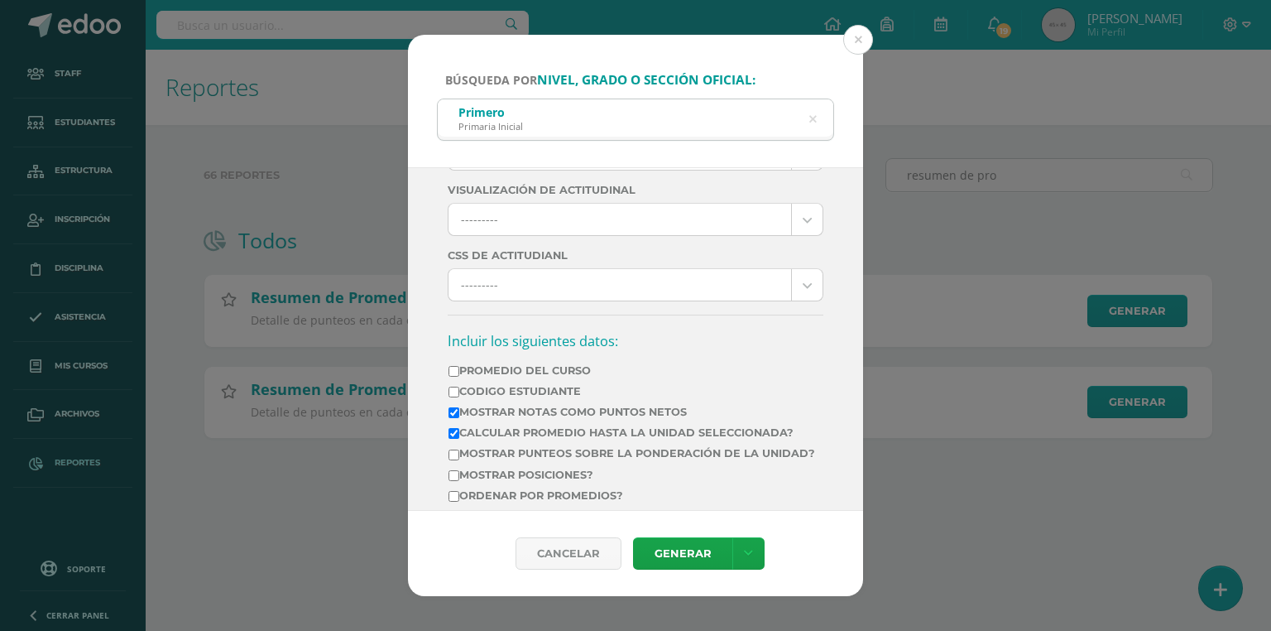
scroll to position [58, 0]
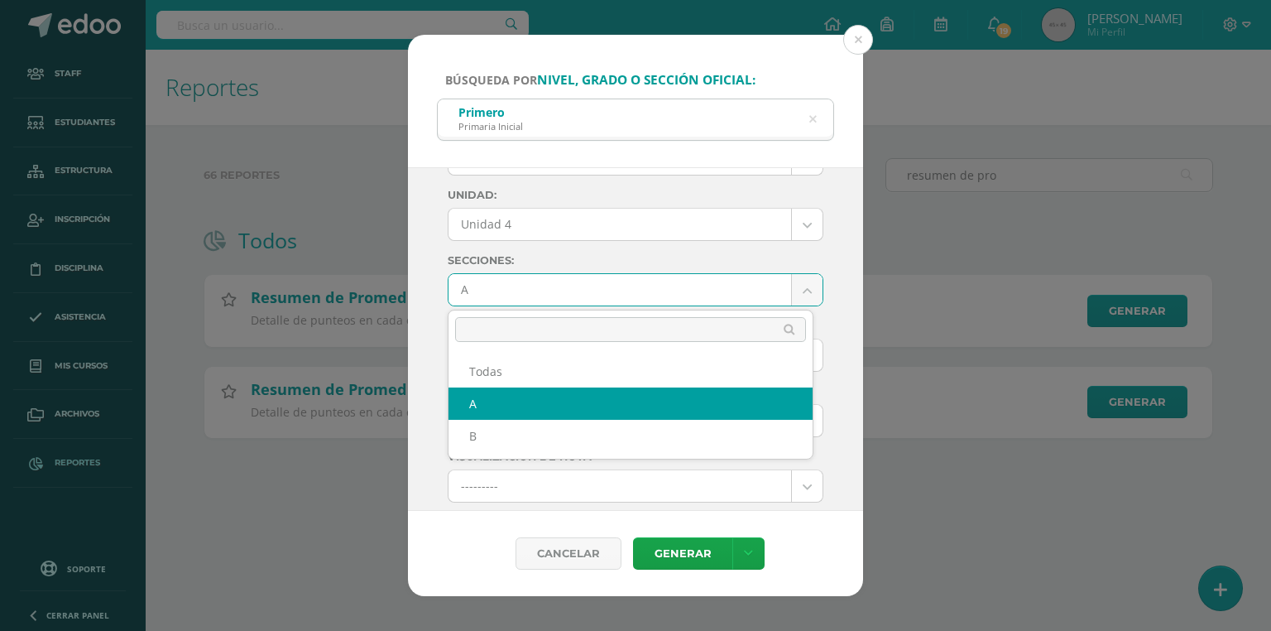
drag, startPoint x: 499, startPoint y: 291, endPoint x: 473, endPoint y: 291, distance: 25.7
click at [473, 291] on body "Búsqueda por nivel, grado o sección oficial: Primero Primaria Inicial primero p…" at bounding box center [635, 245] width 1271 height 491
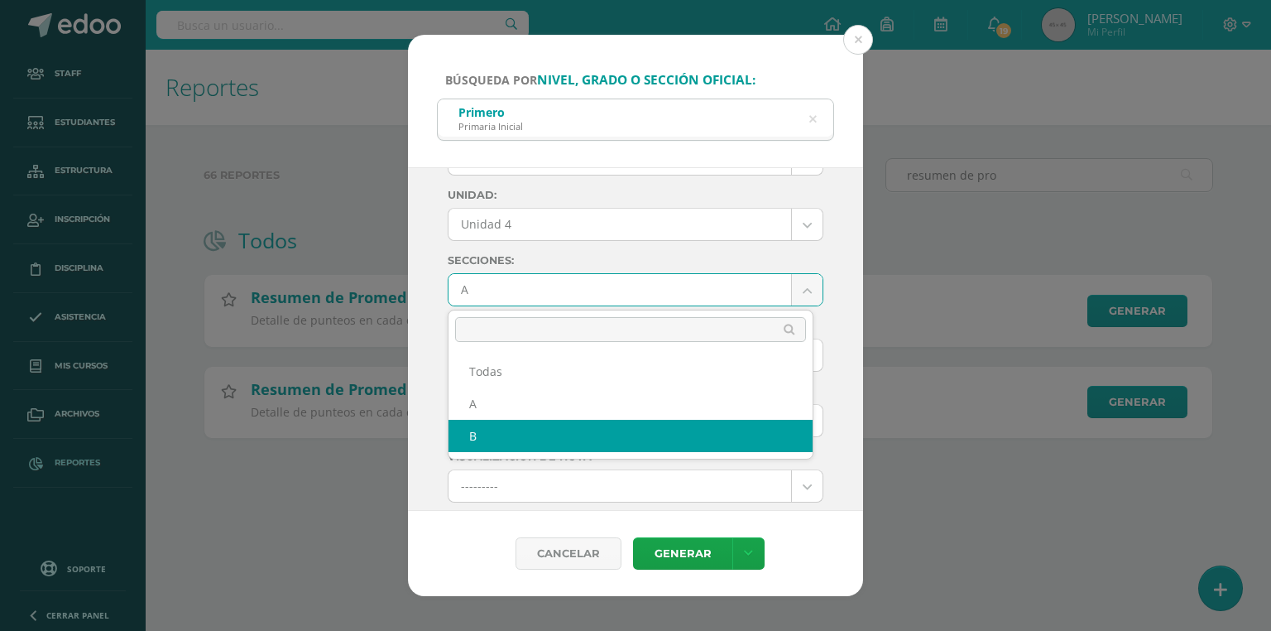
select select "B"
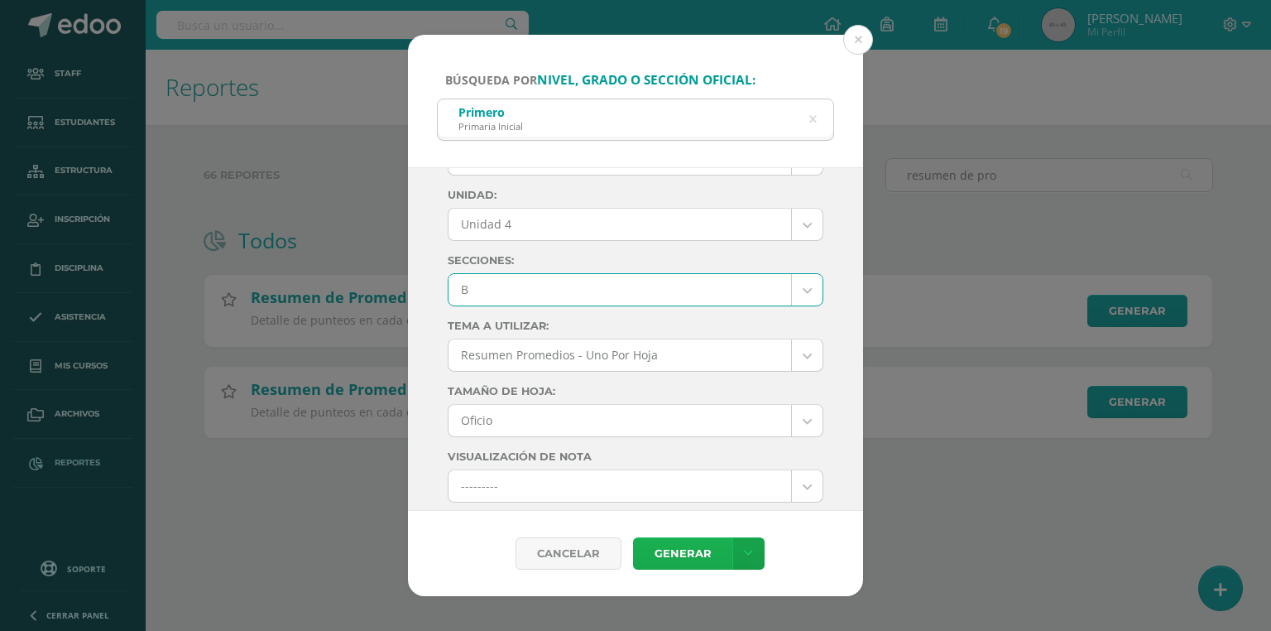
click at [691, 561] on link "Generar" at bounding box center [682, 553] width 99 height 32
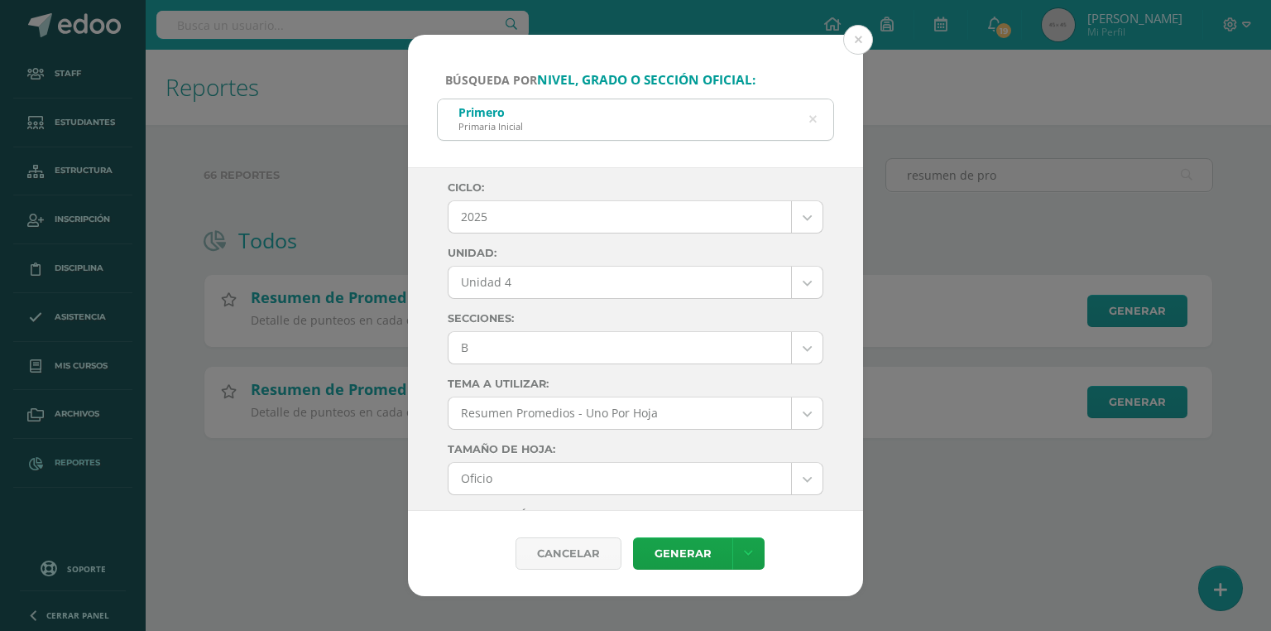
click at [814, 116] on icon at bounding box center [812, 119] width 35 height 35
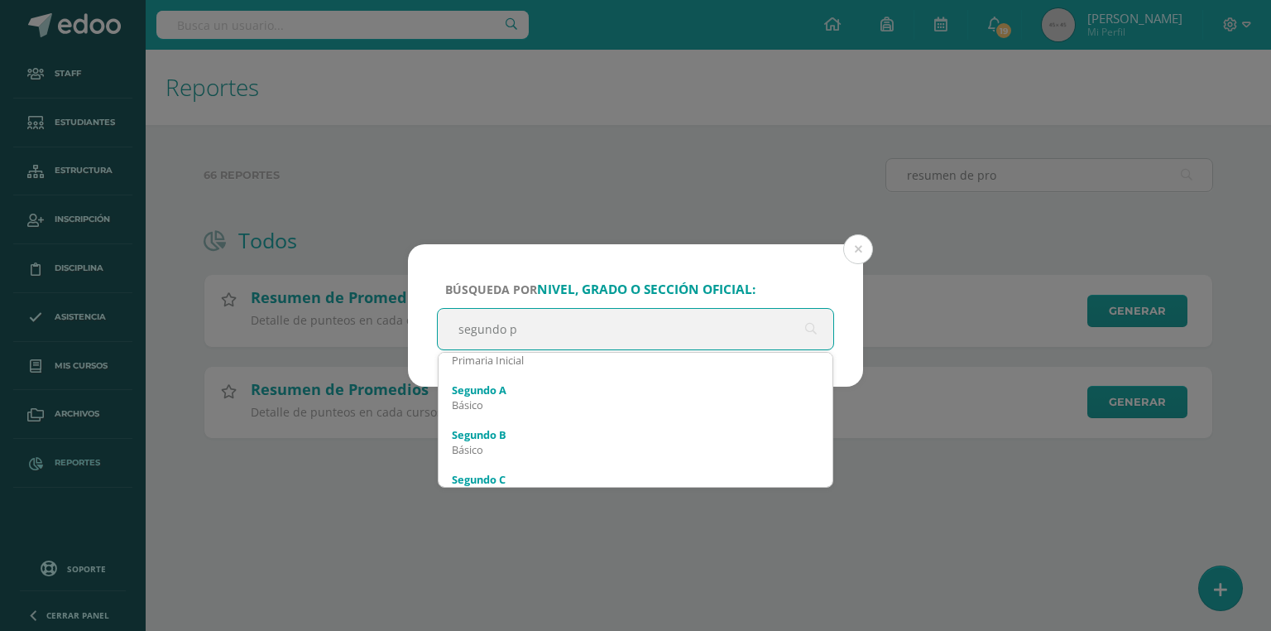
type input "segundo pr"
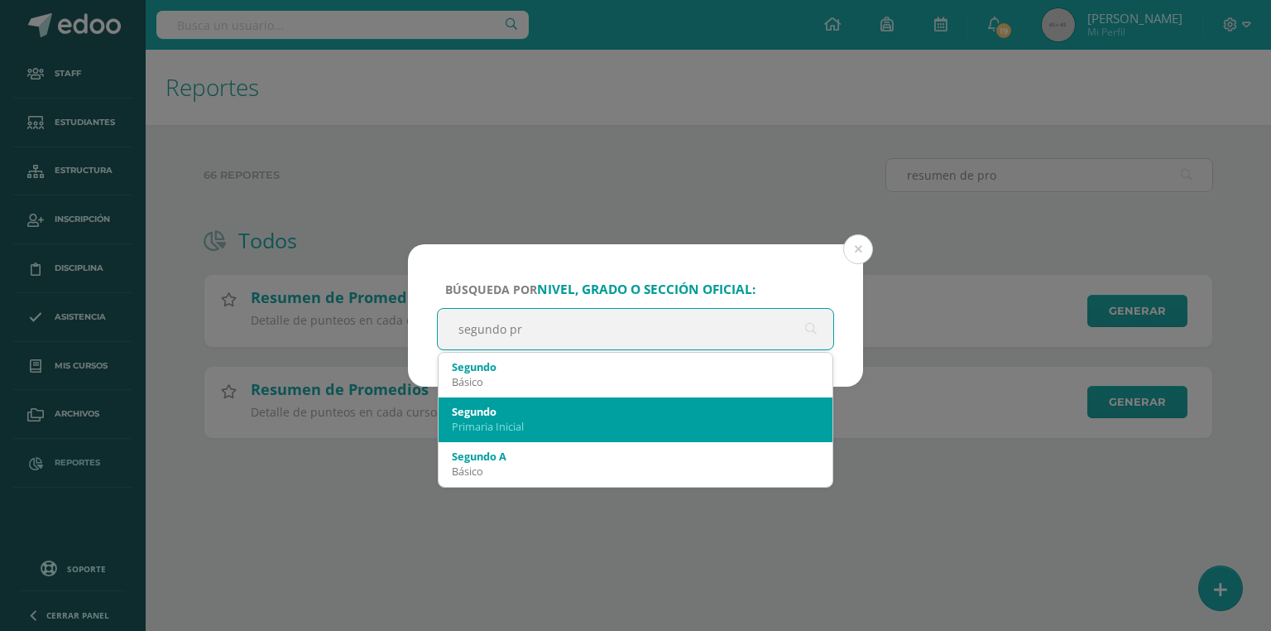
click at [493, 421] on div "Primaria Inicial" at bounding box center [636, 426] width 368 height 15
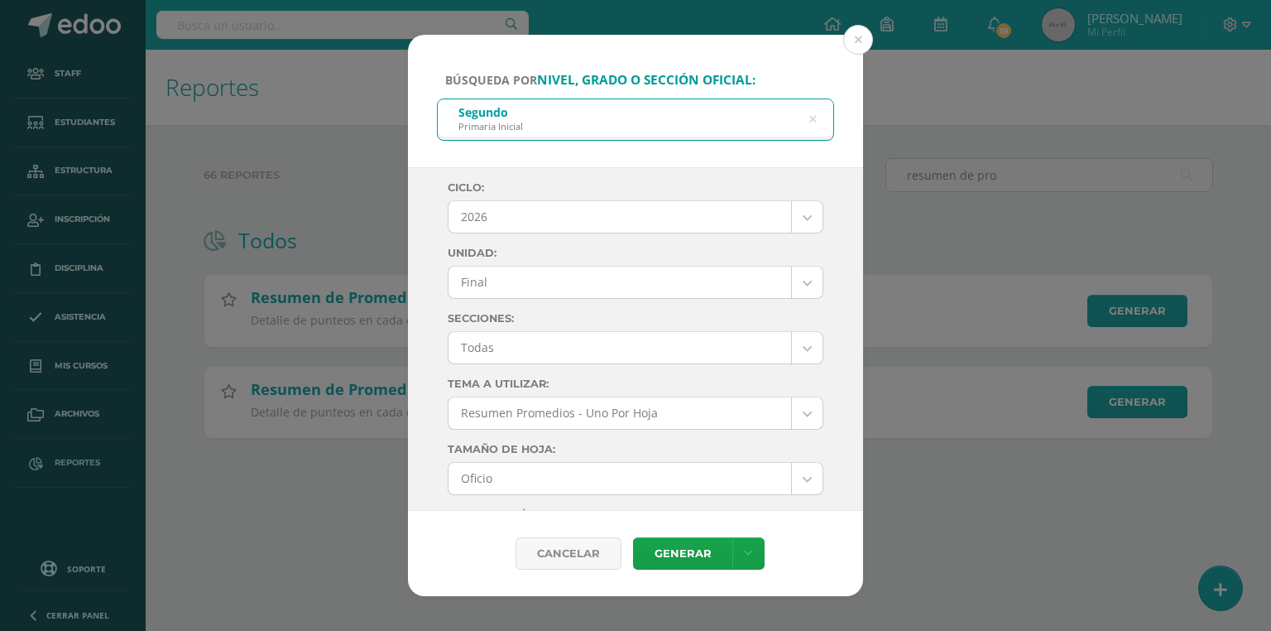
click at [464, 209] on body "Búsqueda por nivel, grado o sección oficial: Segundo Primaria Inicial segundo p…" at bounding box center [635, 245] width 1271 height 491
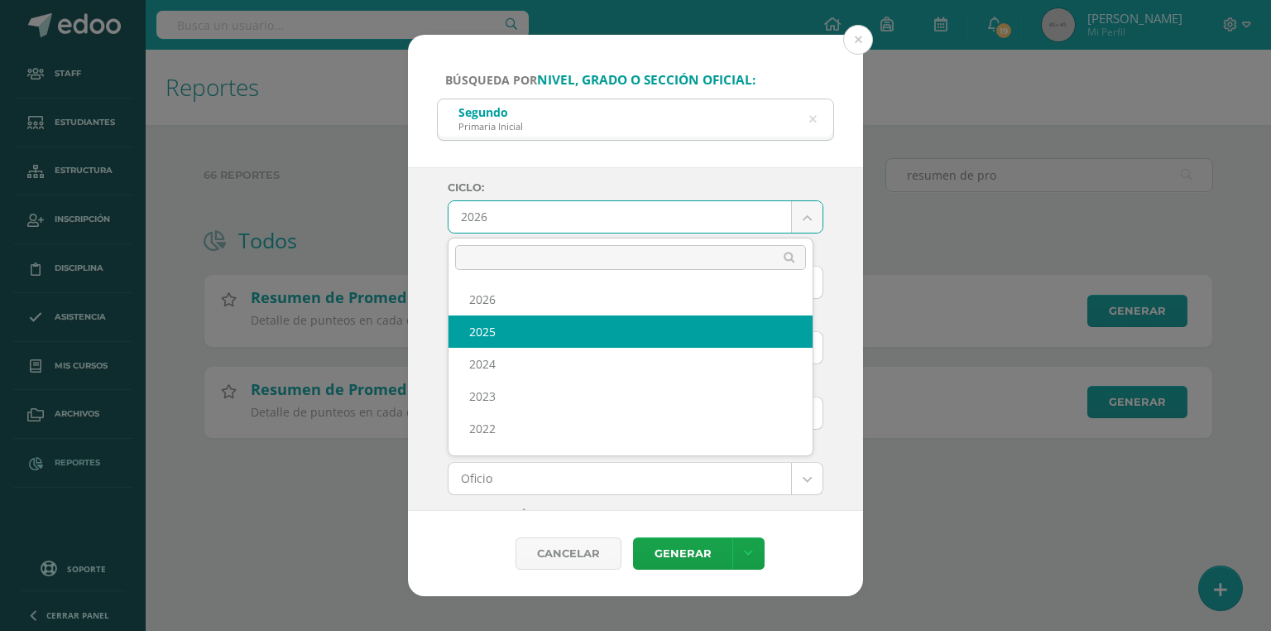
select select "7"
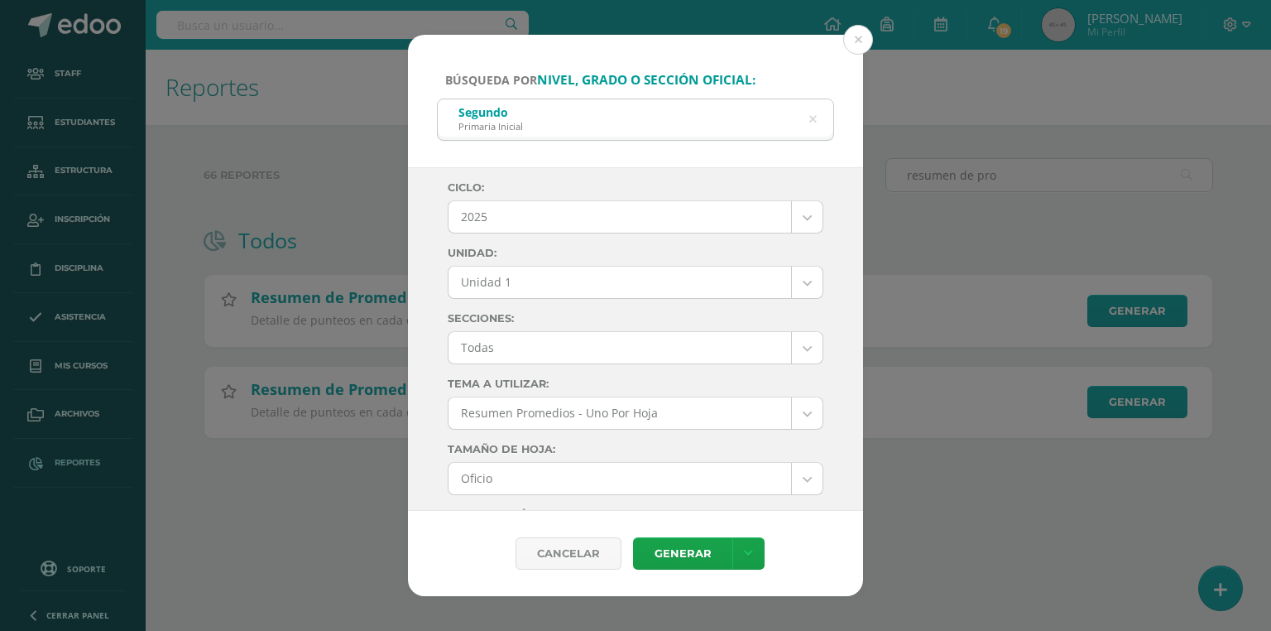
click at [512, 293] on body "Búsqueda por nivel, grado o sección oficial: Segundo Primaria Inicial segundo p…" at bounding box center [635, 245] width 1271 height 491
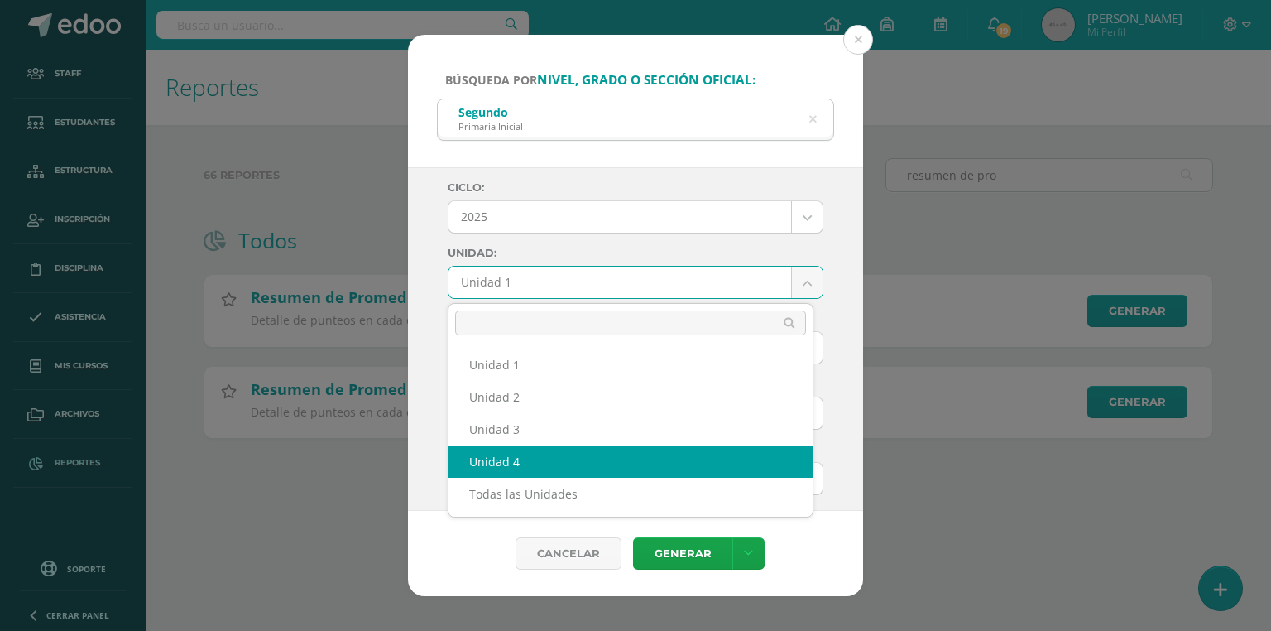
select select "Unidad 4"
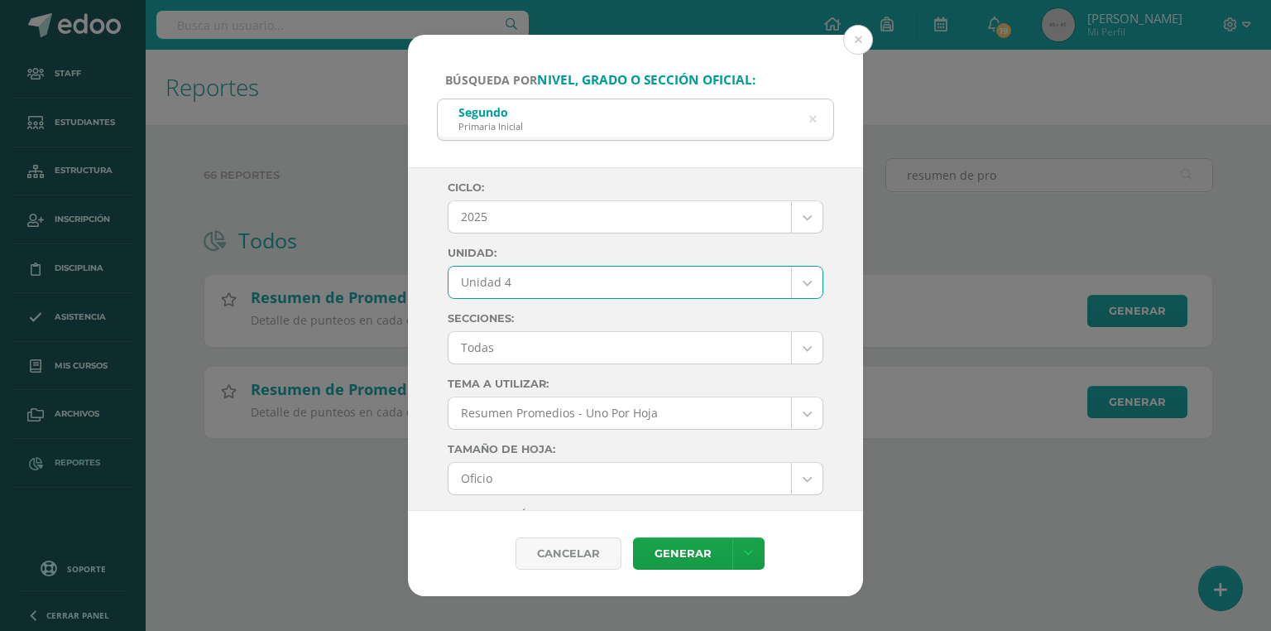
scroll to position [66, 0]
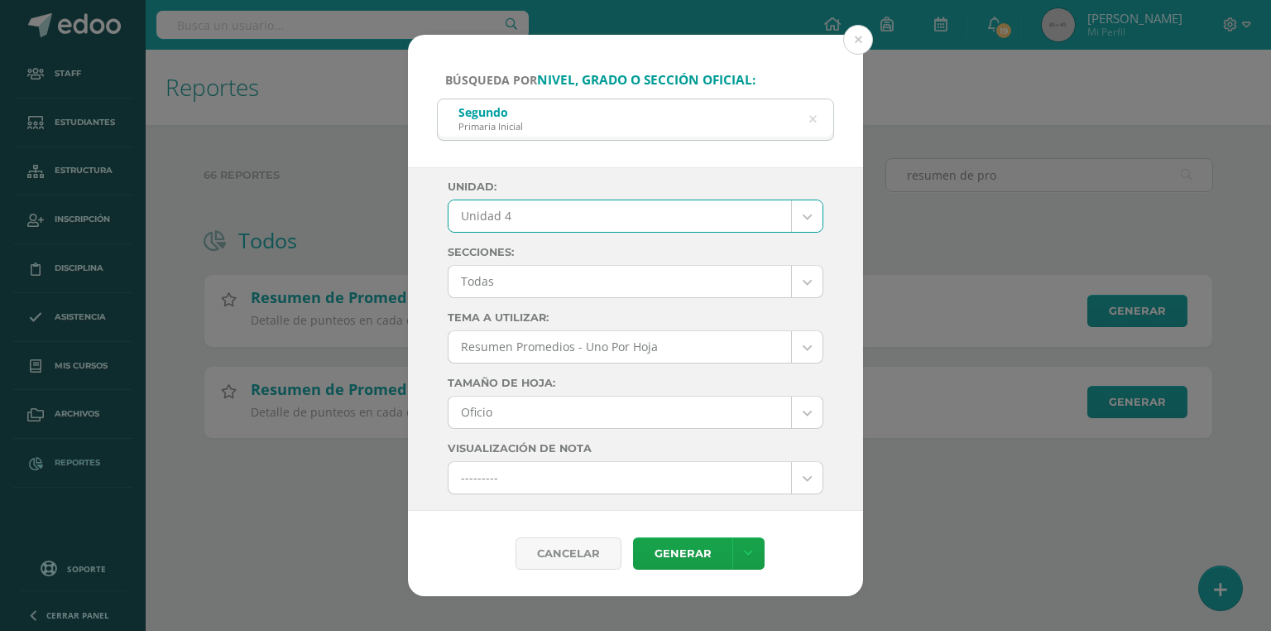
click at [496, 284] on body "Búsqueda por nivel, grado o sección oficial: Segundo Primaria Inicial segundo p…" at bounding box center [635, 245] width 1271 height 491
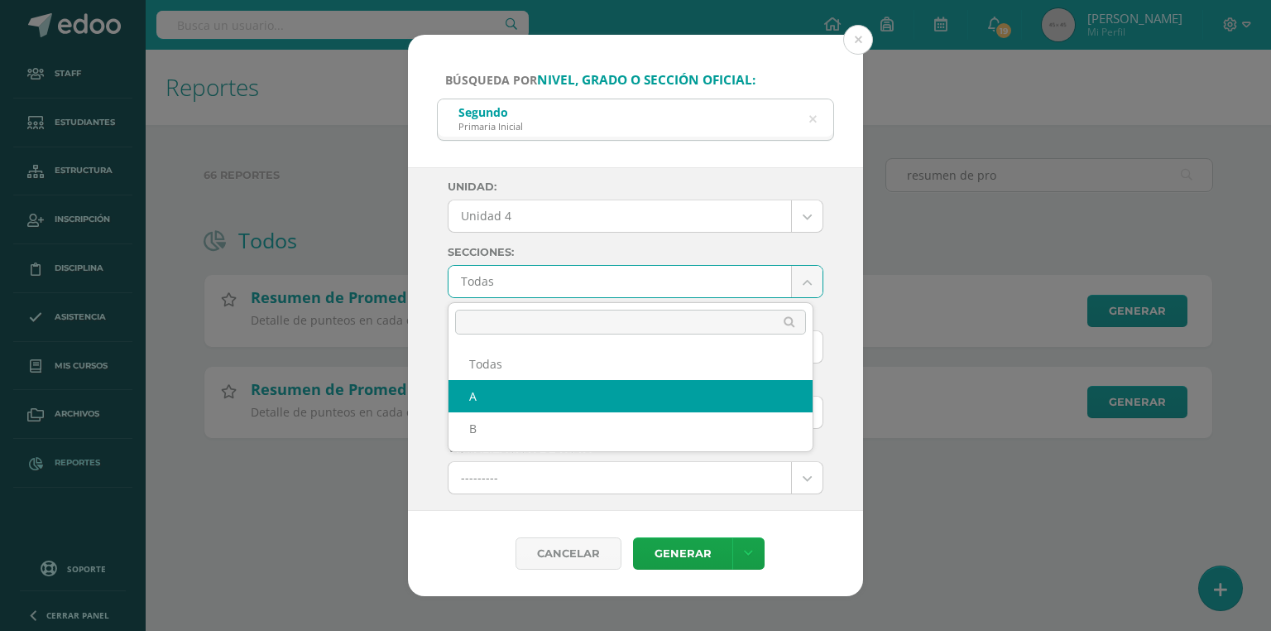
select select "A"
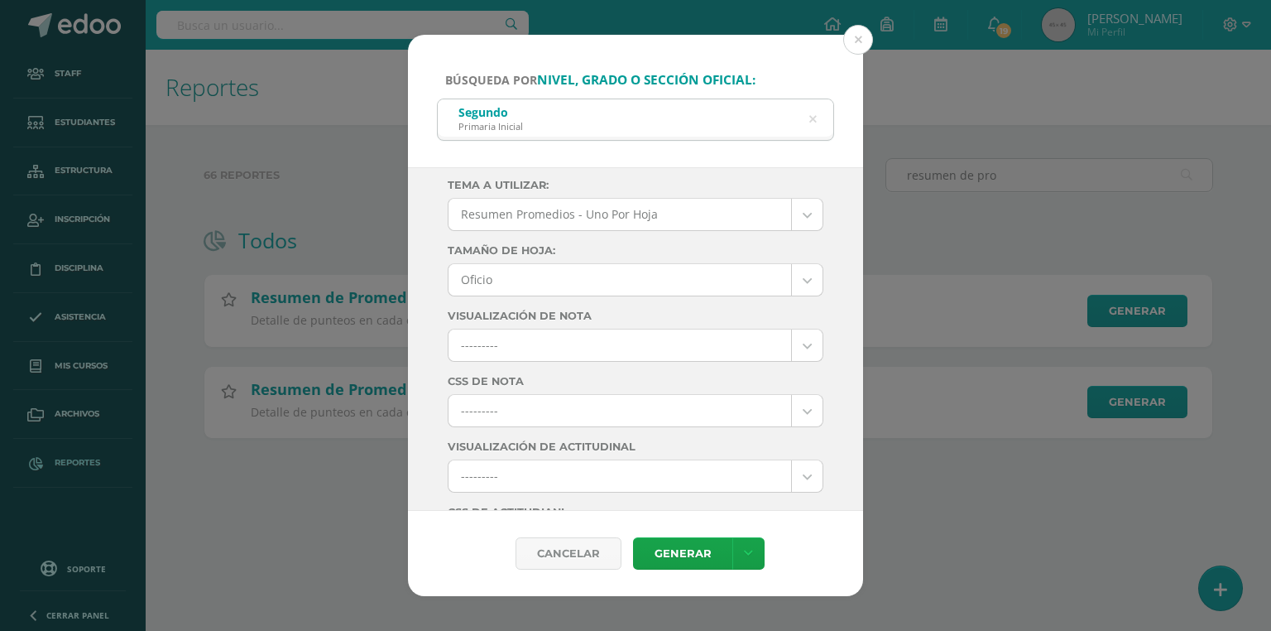
scroll to position [265, 0]
click at [500, 340] on body "Búsqueda por nivel, grado o sección oficial: Segundo Primaria Inicial segundo p…" at bounding box center [635, 245] width 1271 height 491
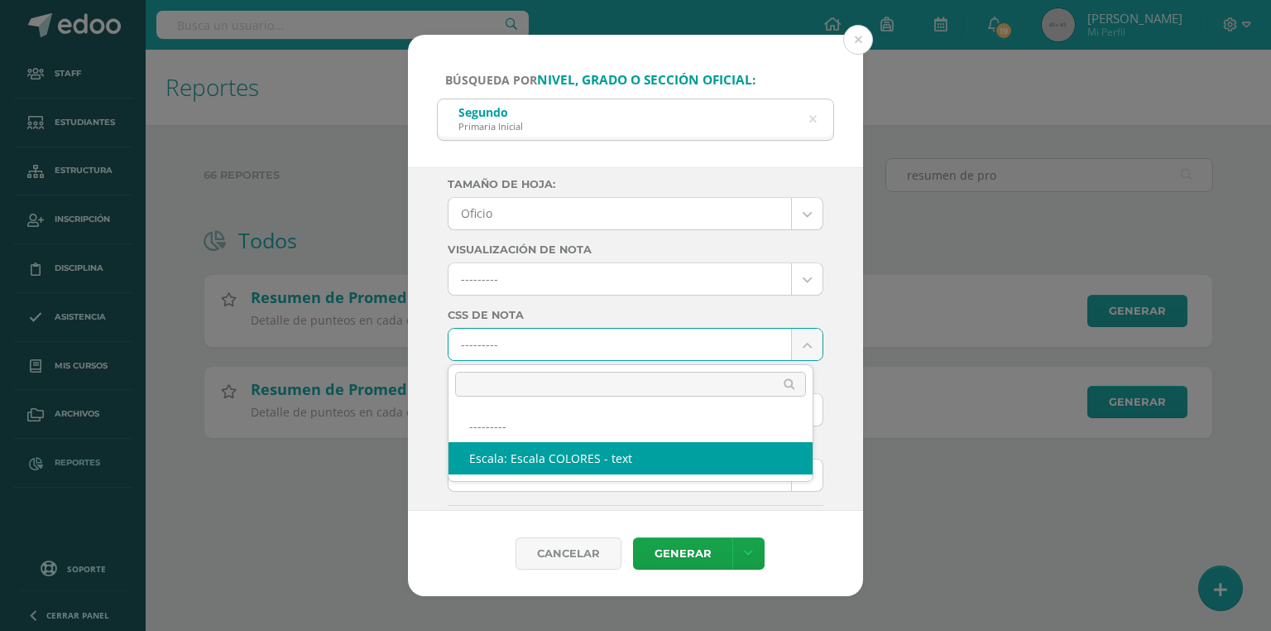
select select "10"
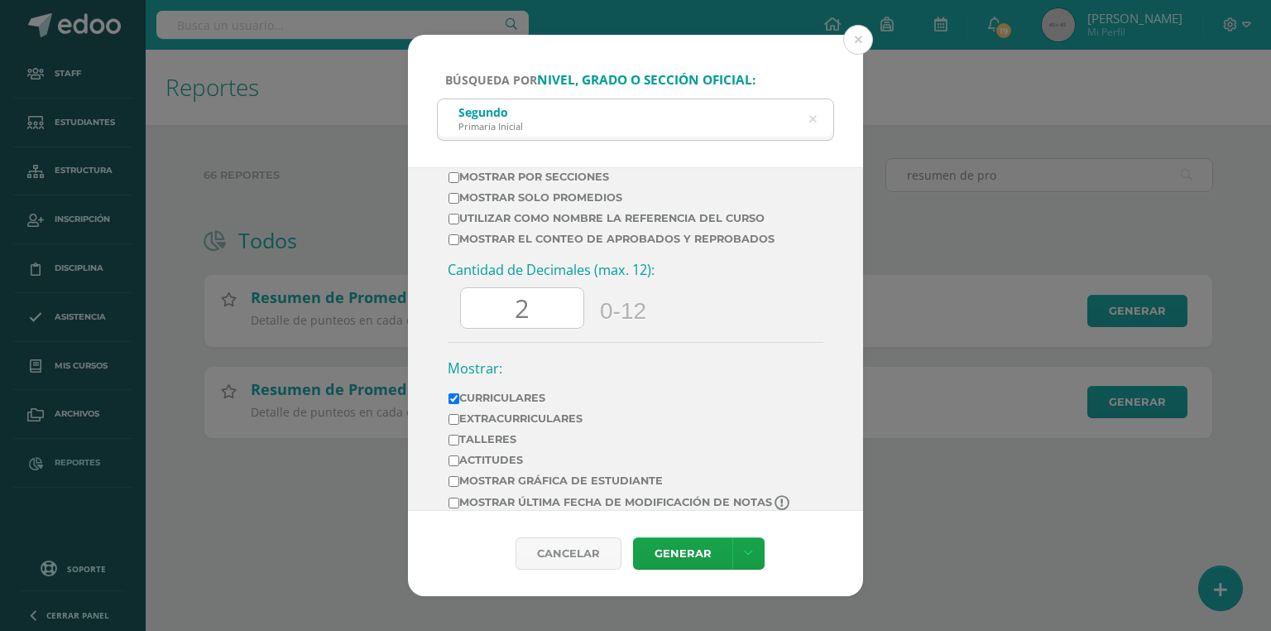
scroll to position [662, 0]
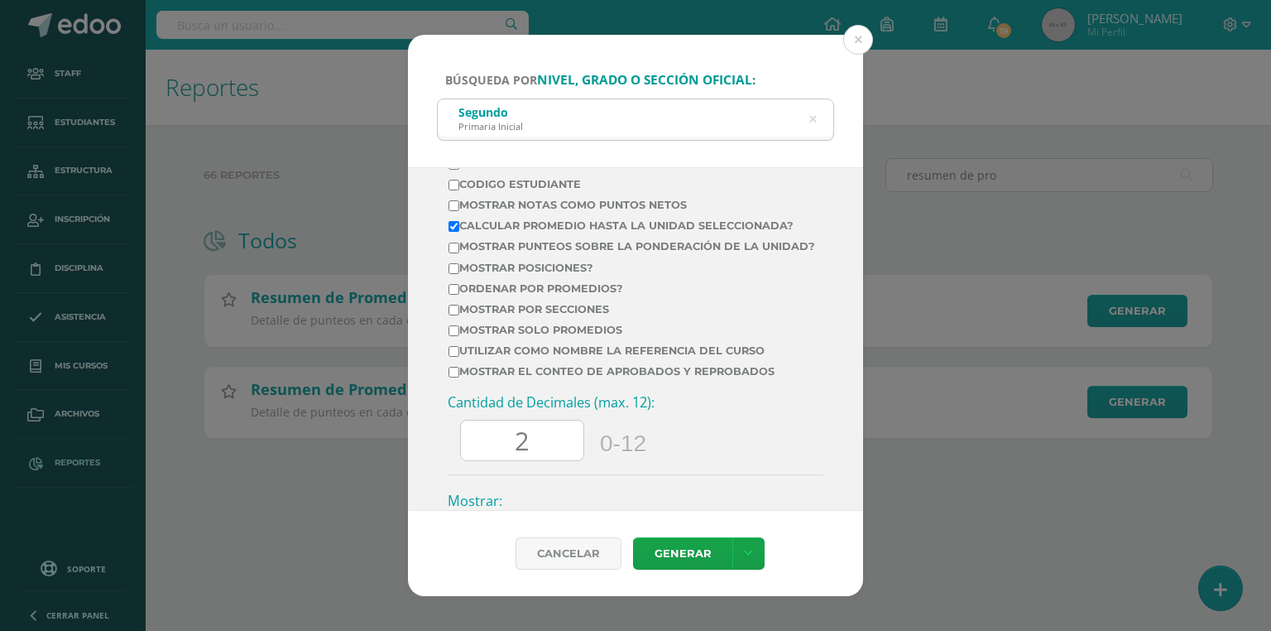
click at [503, 206] on label "Mostrar Notas Como Puntos Netos" at bounding box center [632, 205] width 367 height 12
click at [459, 206] on input "Mostrar Notas Como Puntos Netos" at bounding box center [454, 205] width 11 height 11
checkbox input "true"
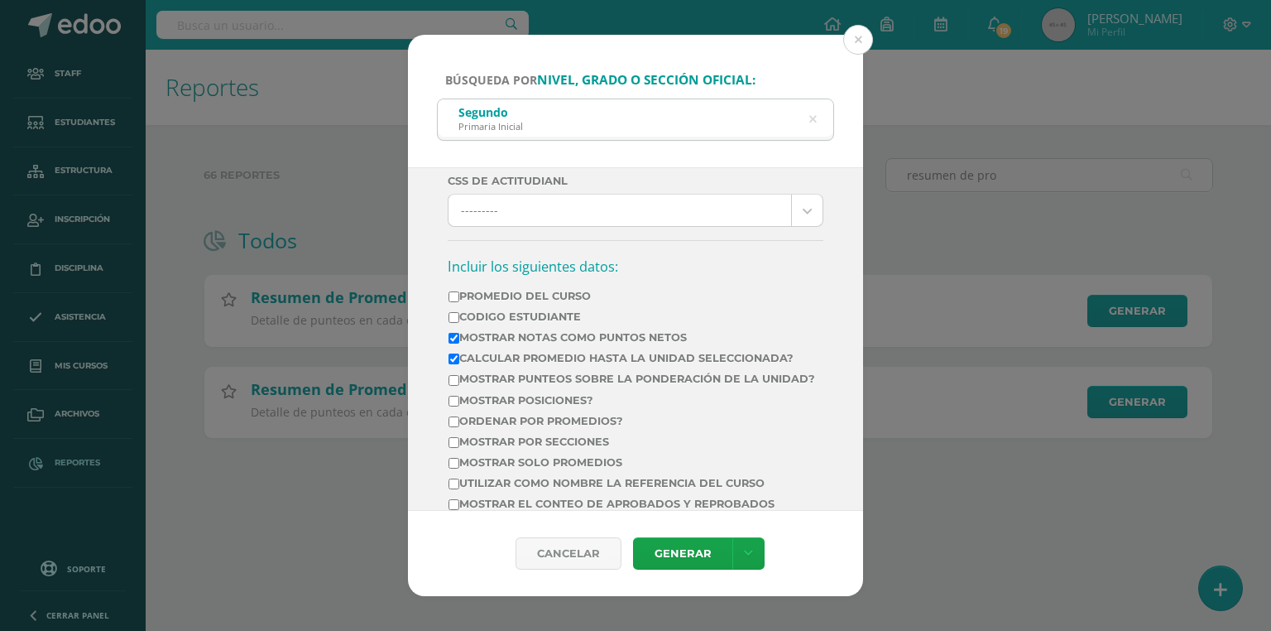
scroll to position [795, 0]
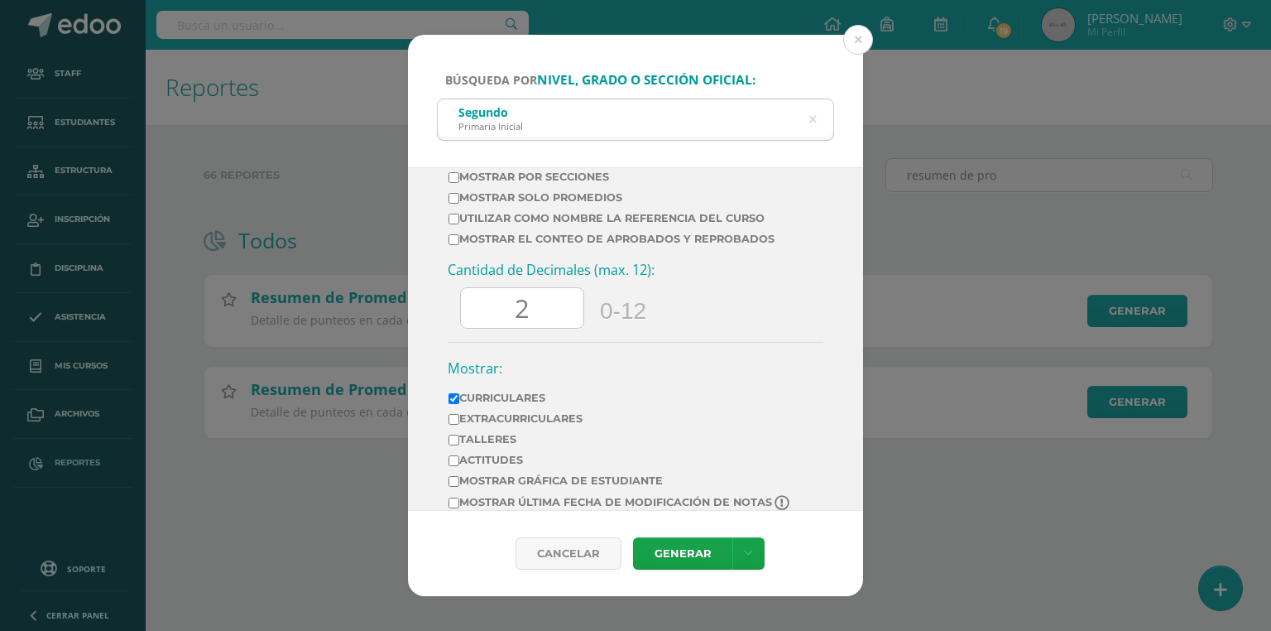
click at [501, 245] on label "Mostrar el conteo de Aprobados y Reprobados" at bounding box center [632, 239] width 367 height 12
click at [459, 245] on input "Mostrar el conteo de Aprobados y Reprobados" at bounding box center [454, 239] width 11 height 11
checkbox input "true"
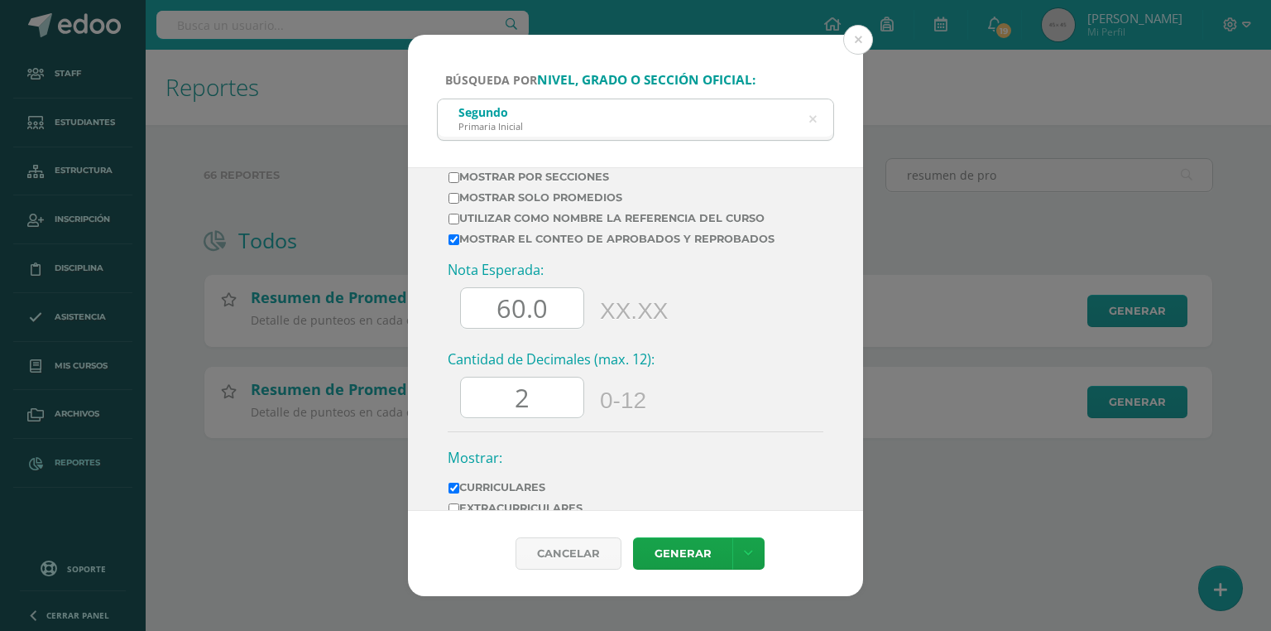
drag, startPoint x: 512, startPoint y: 321, endPoint x: 465, endPoint y: 320, distance: 47.2
click at [465, 320] on input "60.0" at bounding box center [522, 308] width 123 height 41
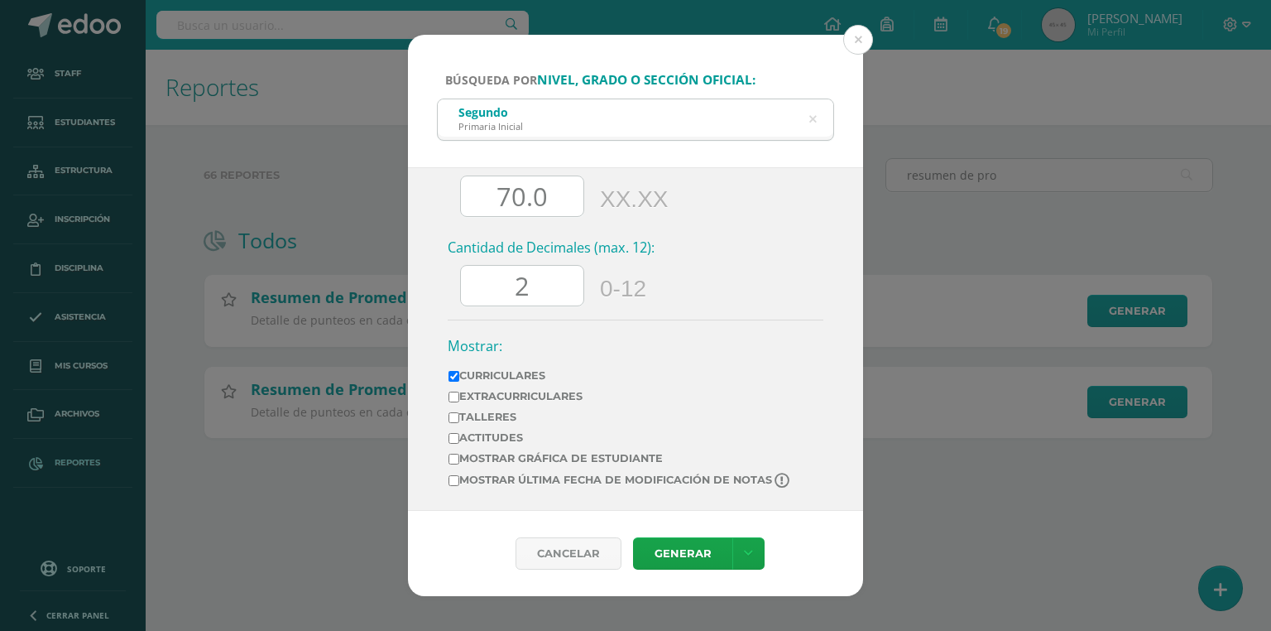
type input "70.0"
drag, startPoint x: 541, startPoint y: 291, endPoint x: 483, endPoint y: 286, distance: 59.0
click at [483, 286] on input "2" at bounding box center [522, 286] width 123 height 41
click at [500, 477] on label "Mostrar última fecha de modificación de notas" at bounding box center [621, 481] width 344 height 16
click at [459, 477] on input "Mostrar última fecha de modificación de notas" at bounding box center [454, 480] width 11 height 11
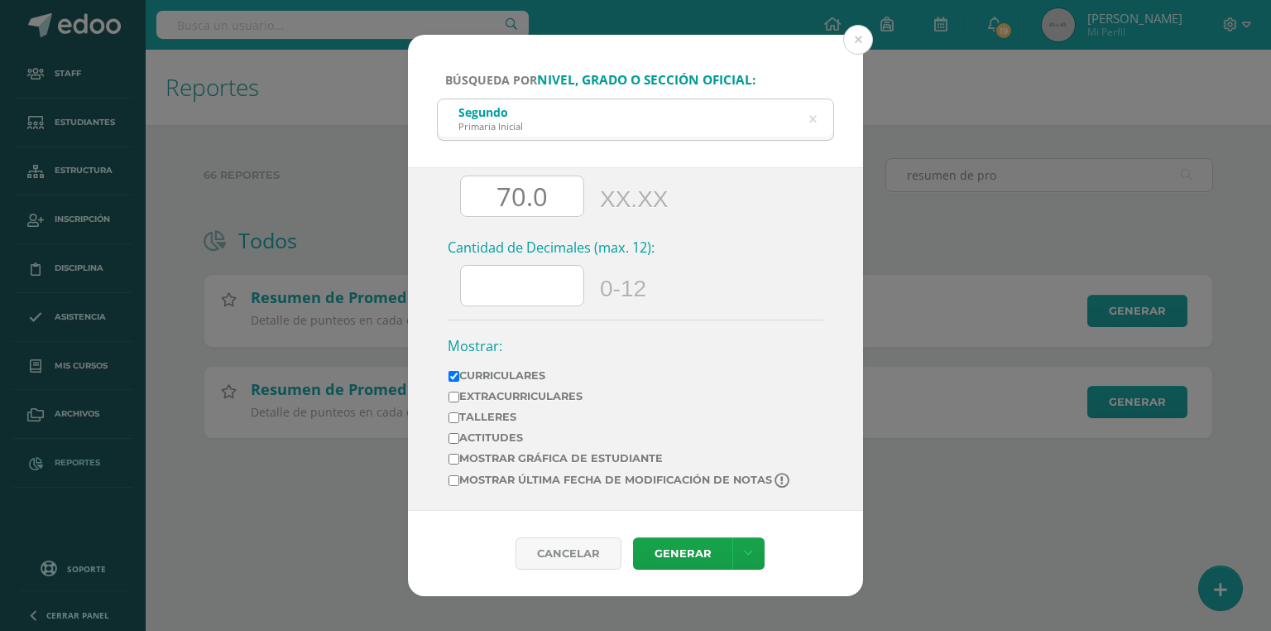
checkbox input "true"
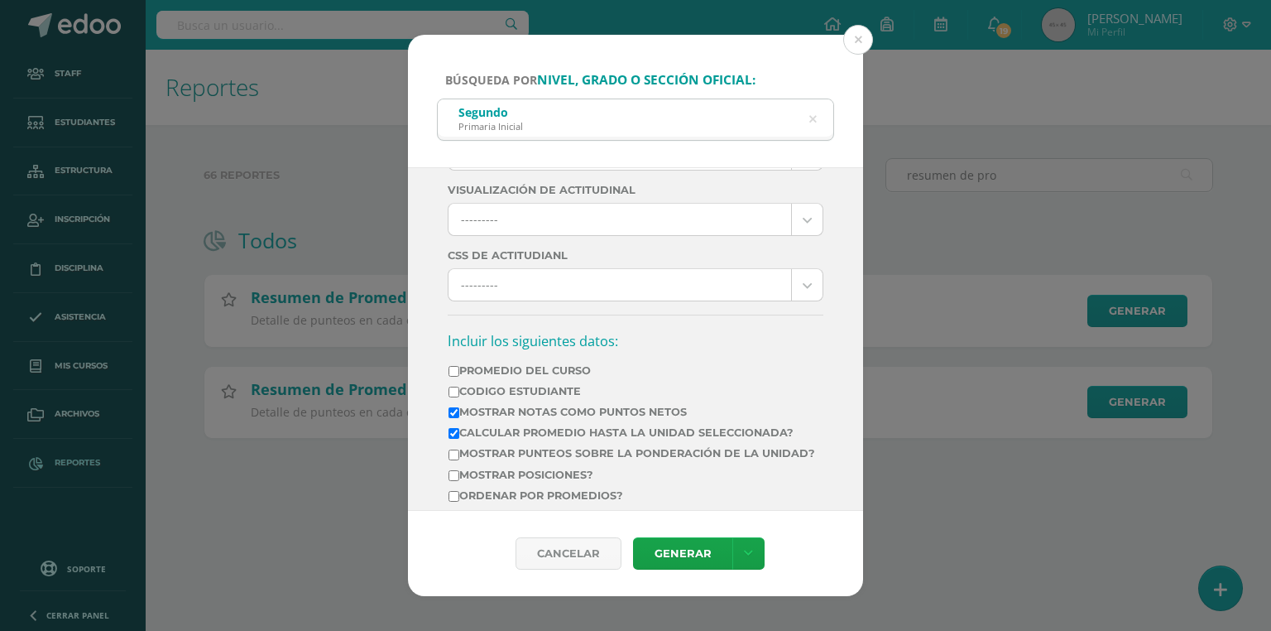
scroll to position [0, 0]
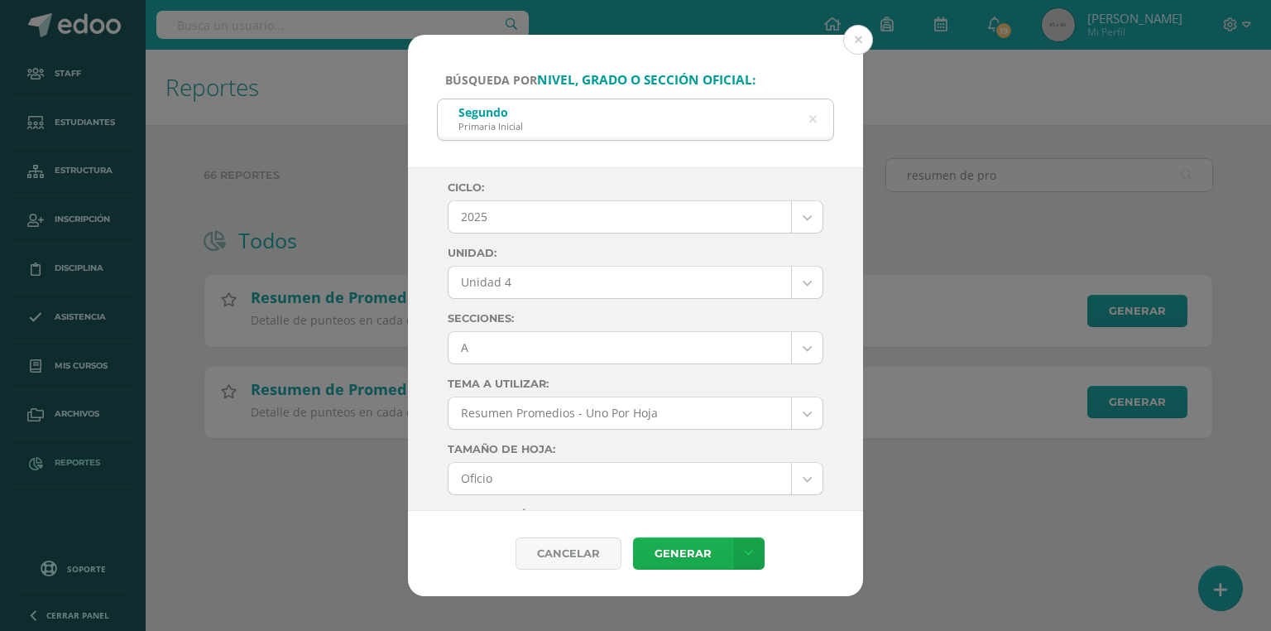
click at [675, 551] on link "Generar" at bounding box center [682, 553] width 99 height 32
click at [494, 351] on body "Búsqueda por nivel, grado o sección oficial: Segundo Primaria Inicial segundo p…" at bounding box center [635, 245] width 1271 height 491
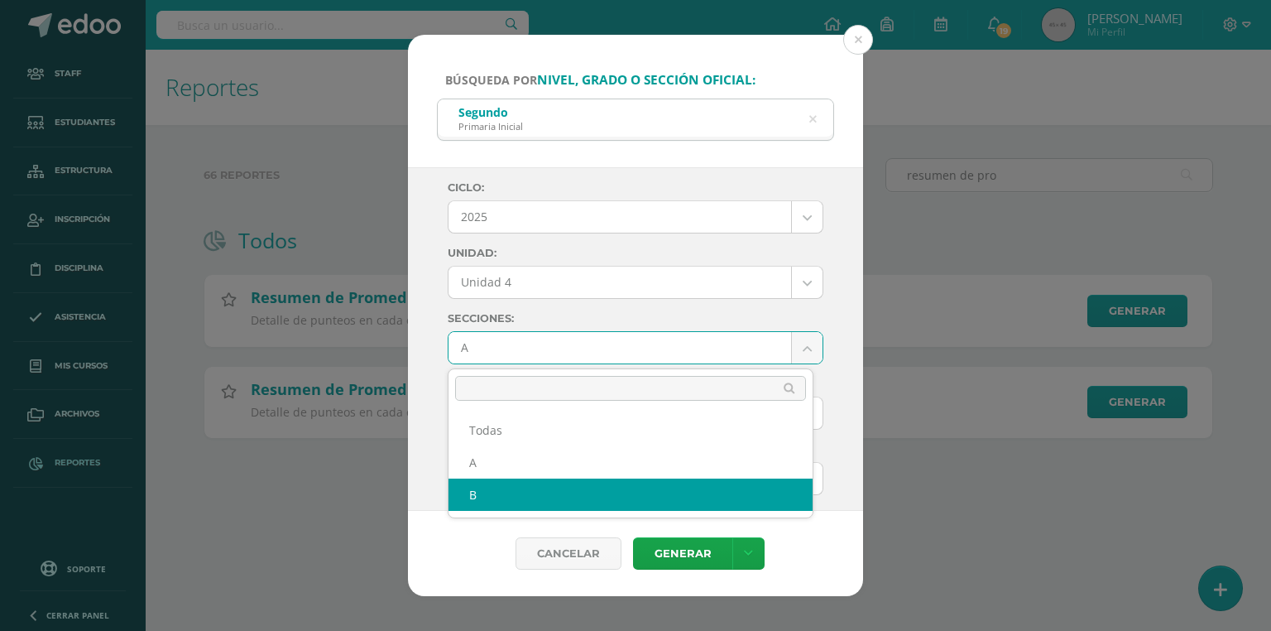
select select "B"
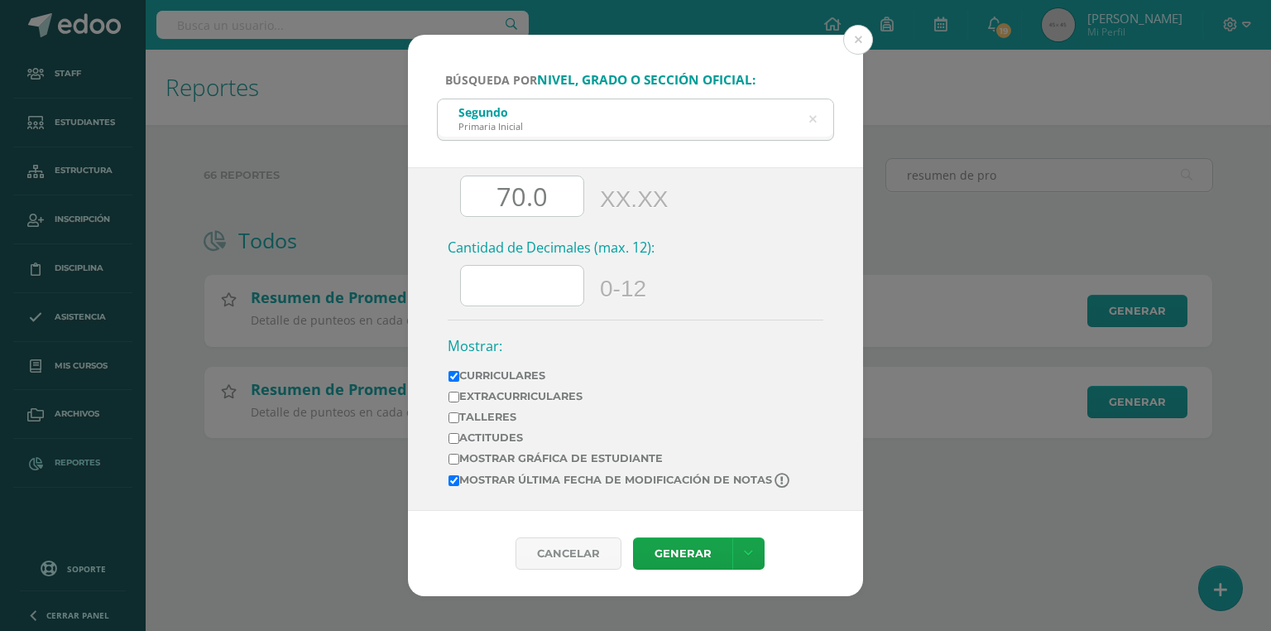
scroll to position [654, 0]
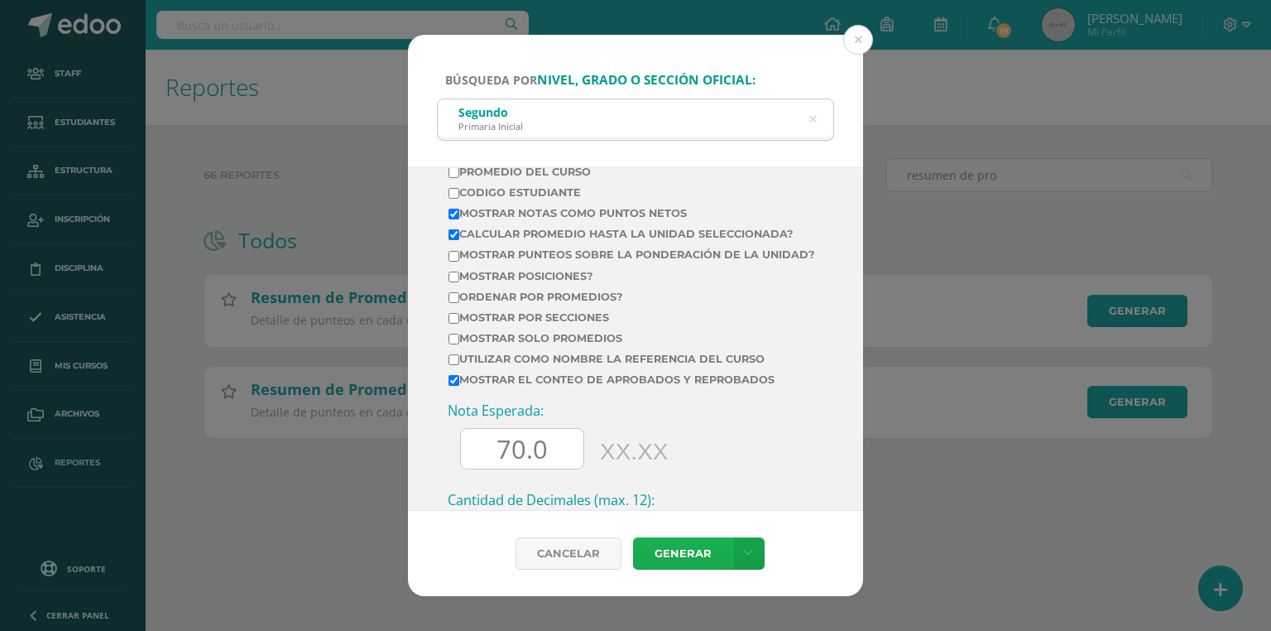
click at [676, 550] on link "Generar" at bounding box center [682, 553] width 99 height 32
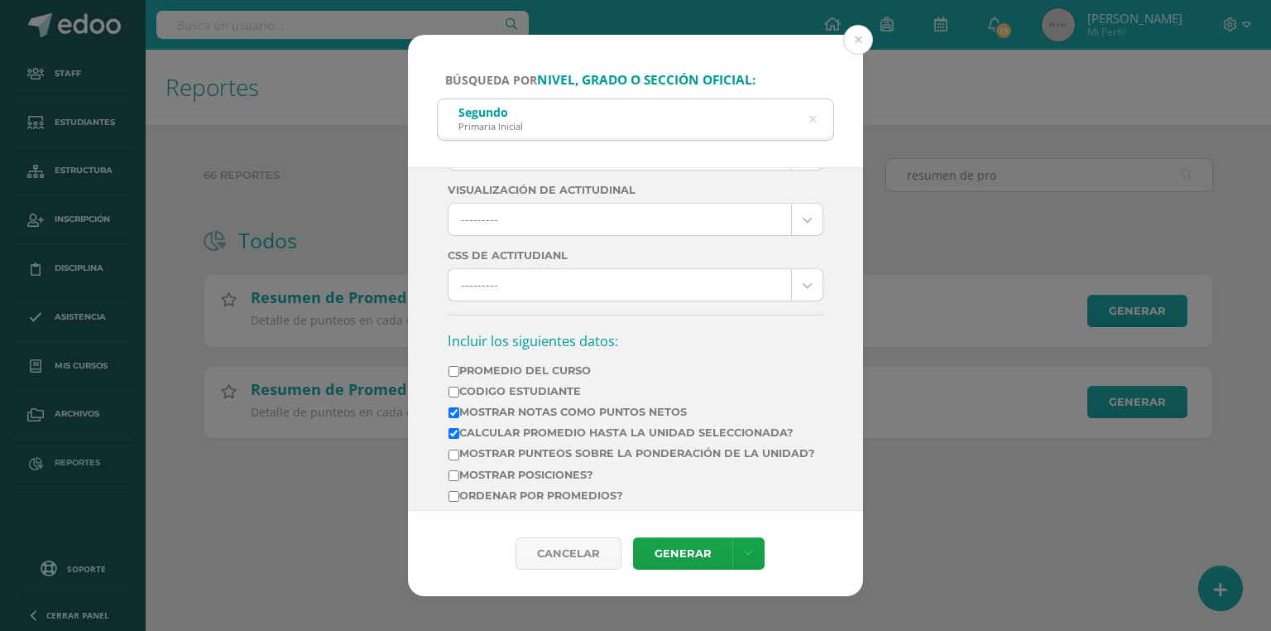
scroll to position [0, 0]
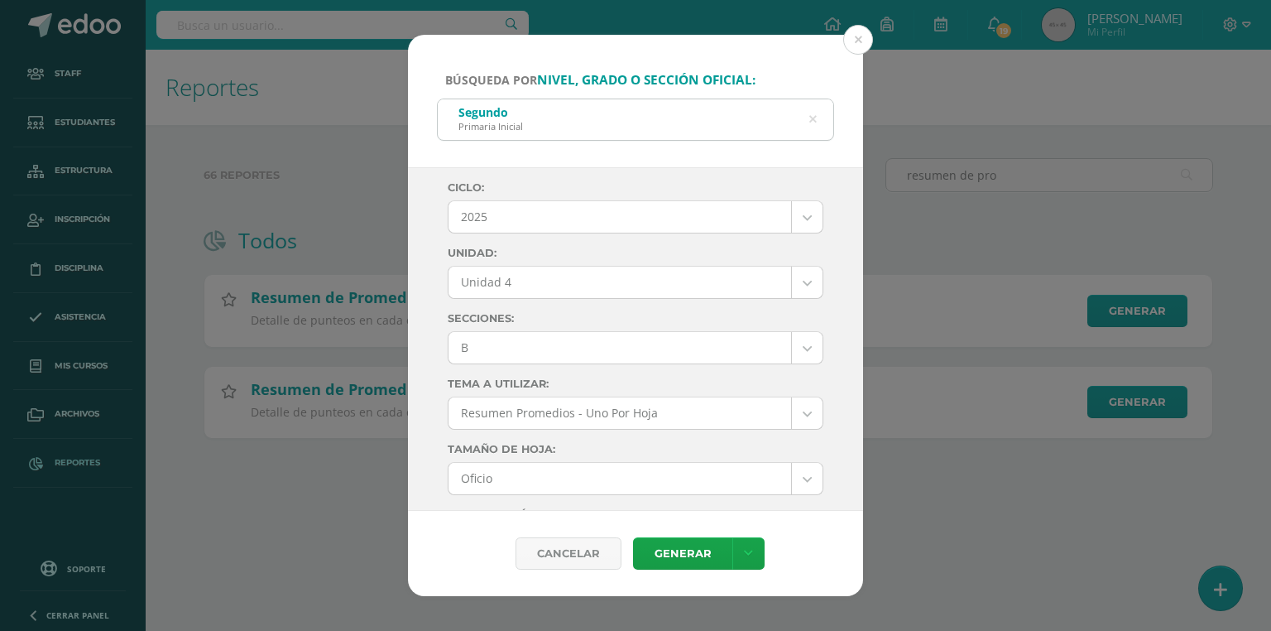
click at [814, 117] on icon at bounding box center [812, 119] width 35 height 35
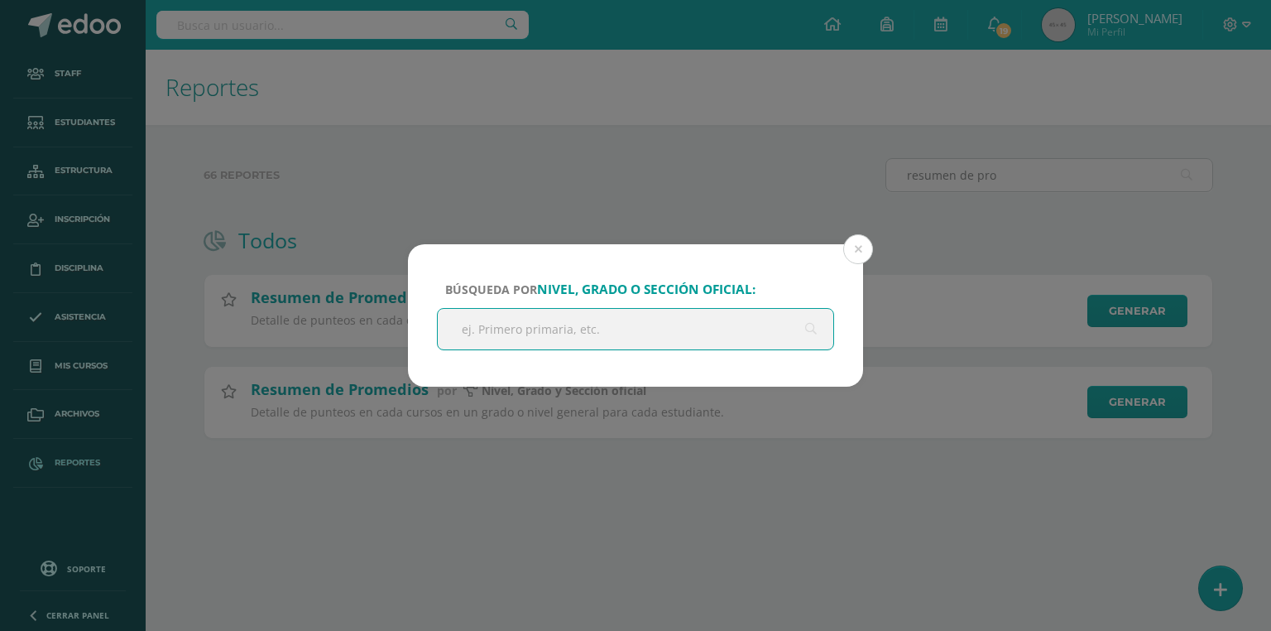
click at [604, 336] on input "text" at bounding box center [636, 329] width 396 height 41
type input "tercero primaria"
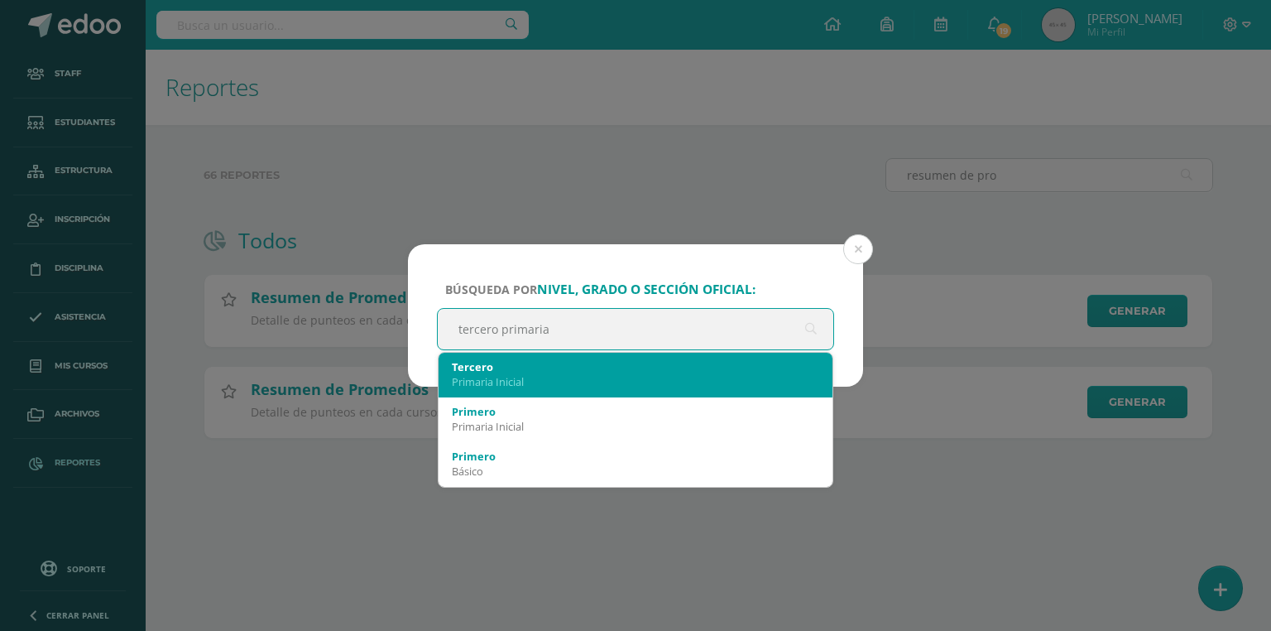
click at [497, 374] on div "Primaria Inicial" at bounding box center [636, 381] width 368 height 15
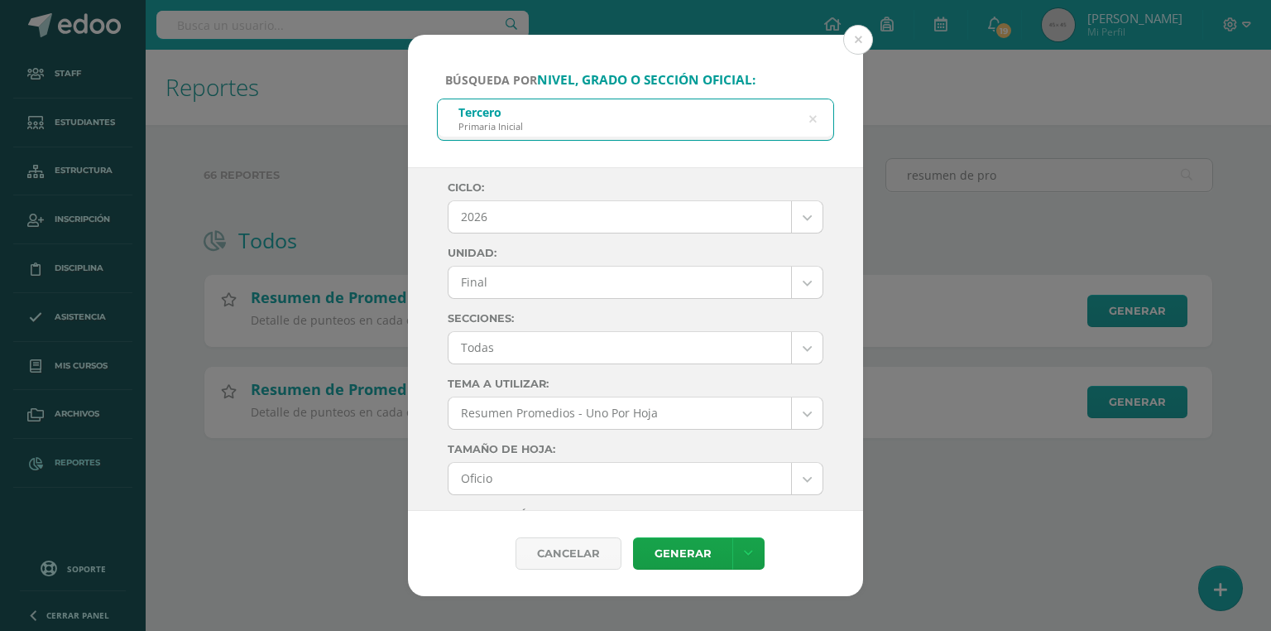
click at [525, 215] on body "Búsqueda por nivel, grado o sección oficial: Tercero Primaria Inicial tercero p…" at bounding box center [635, 245] width 1271 height 491
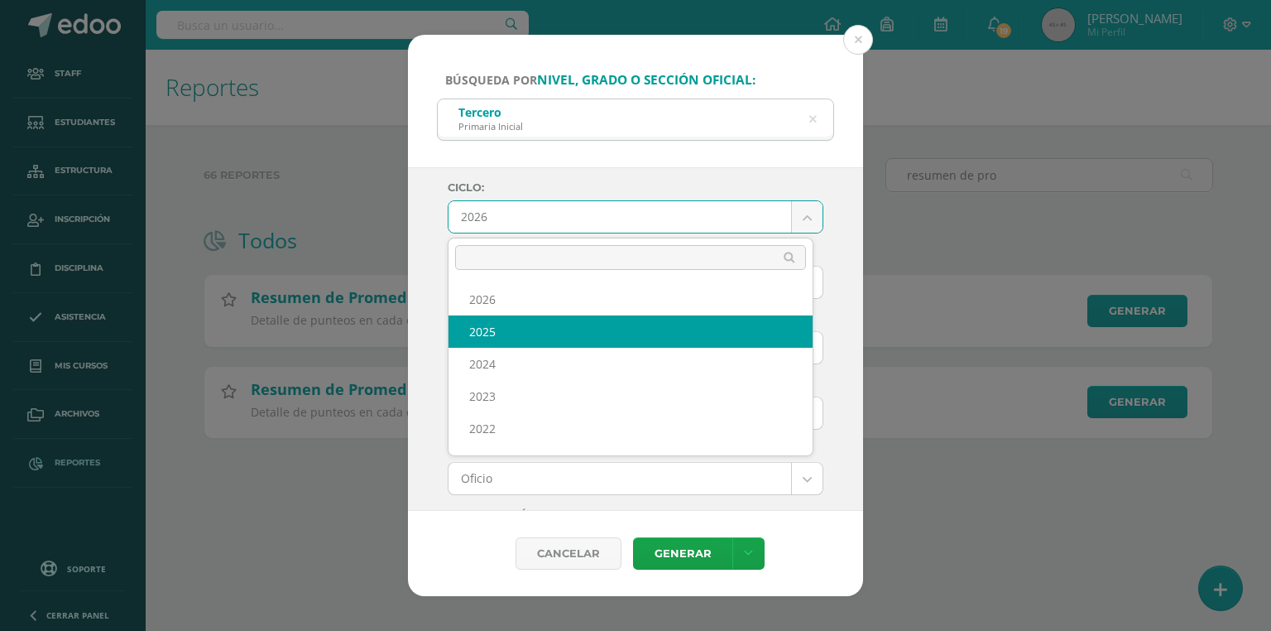
select select "7"
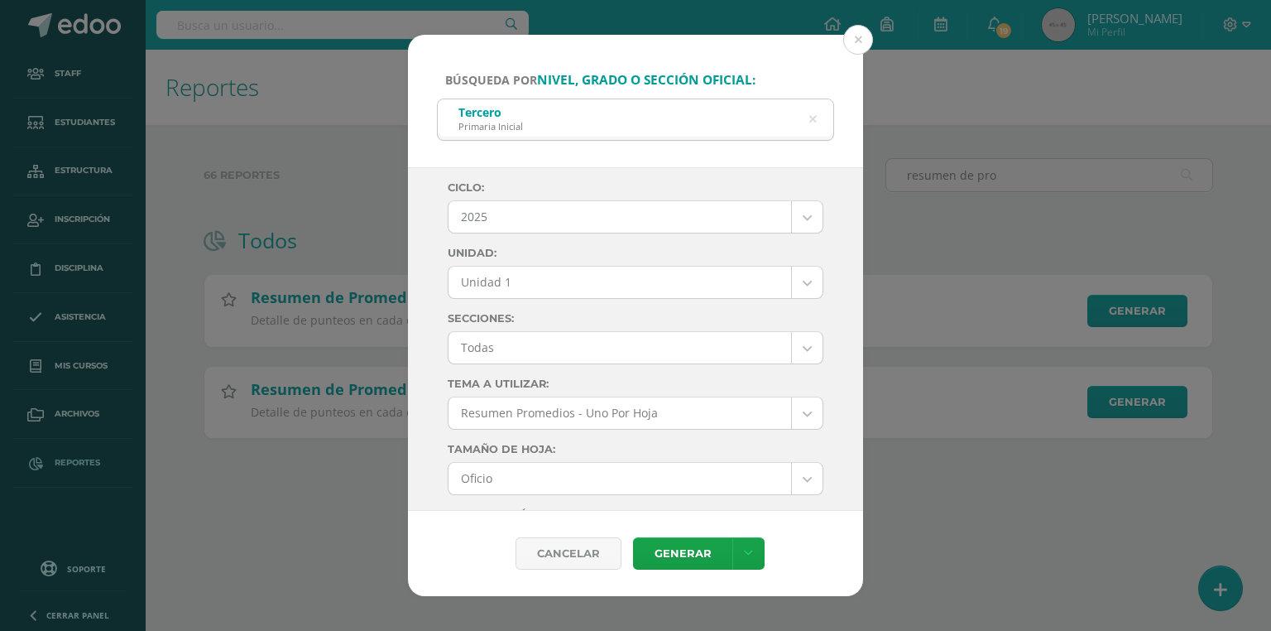
drag, startPoint x: 486, startPoint y: 298, endPoint x: 487, endPoint y: 286, distance: 12.4
click at [487, 286] on body "Búsqueda por nivel, grado o sección oficial: Tercero Primaria Inicial tercero p…" at bounding box center [635, 245] width 1271 height 491
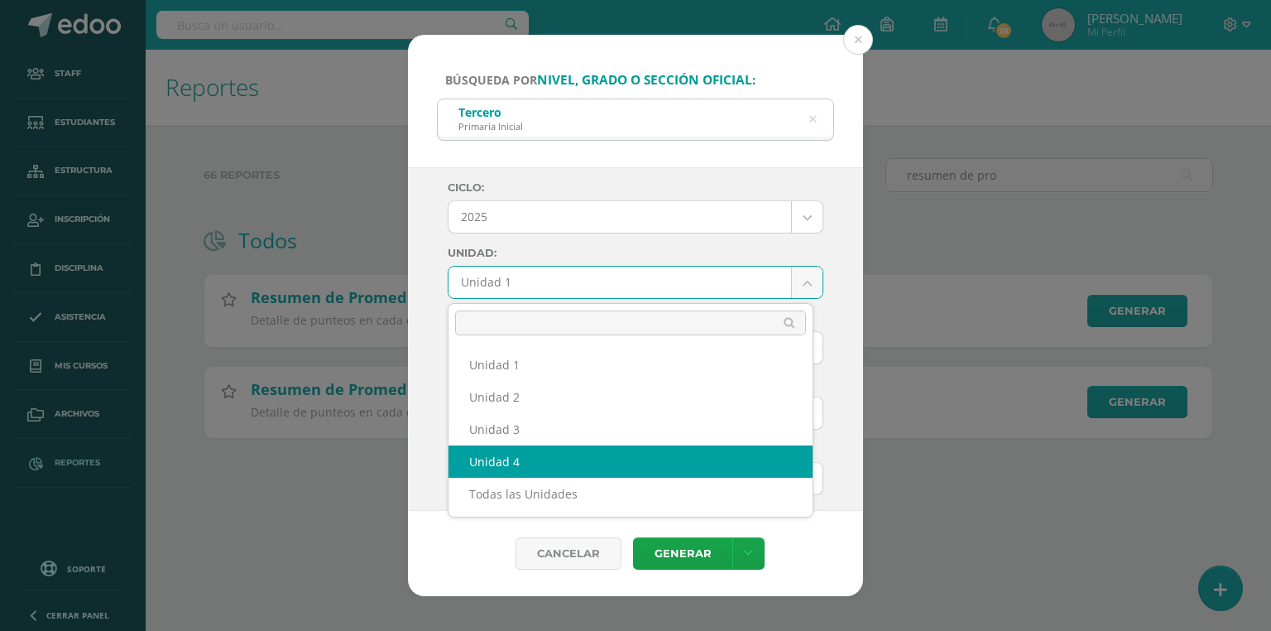
select select "Unidad 4"
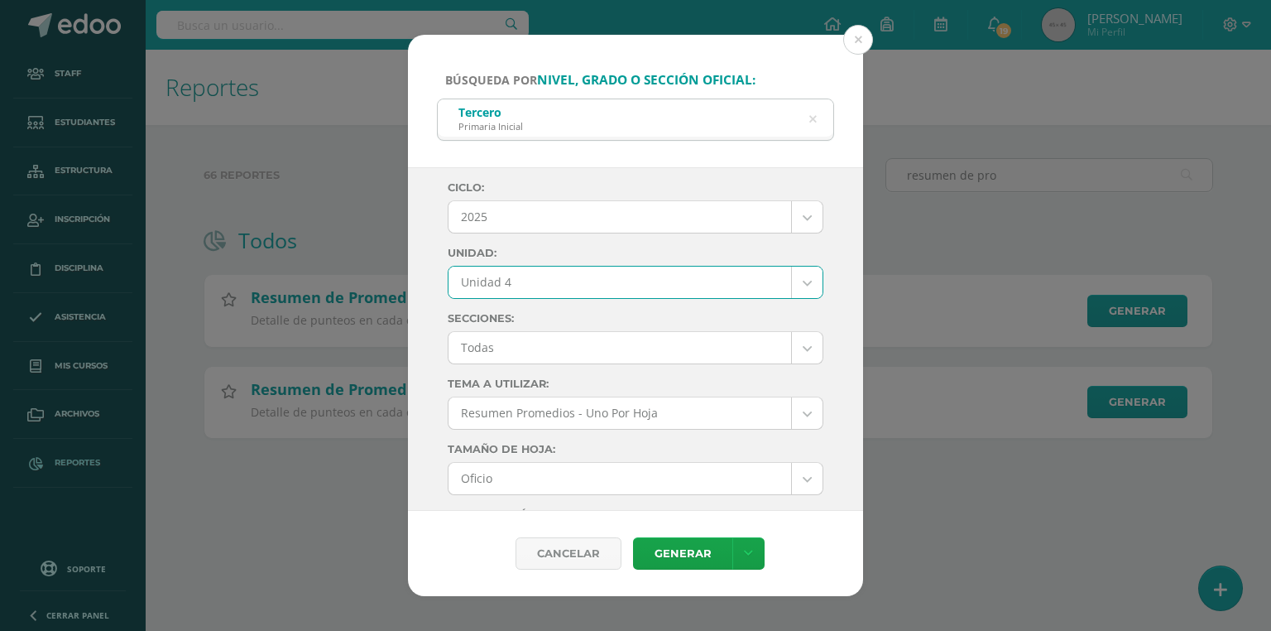
click at [531, 352] on body "Búsqueda por nivel, grado o sección oficial: Tercero Primaria Inicial tercero p…" at bounding box center [635, 245] width 1271 height 491
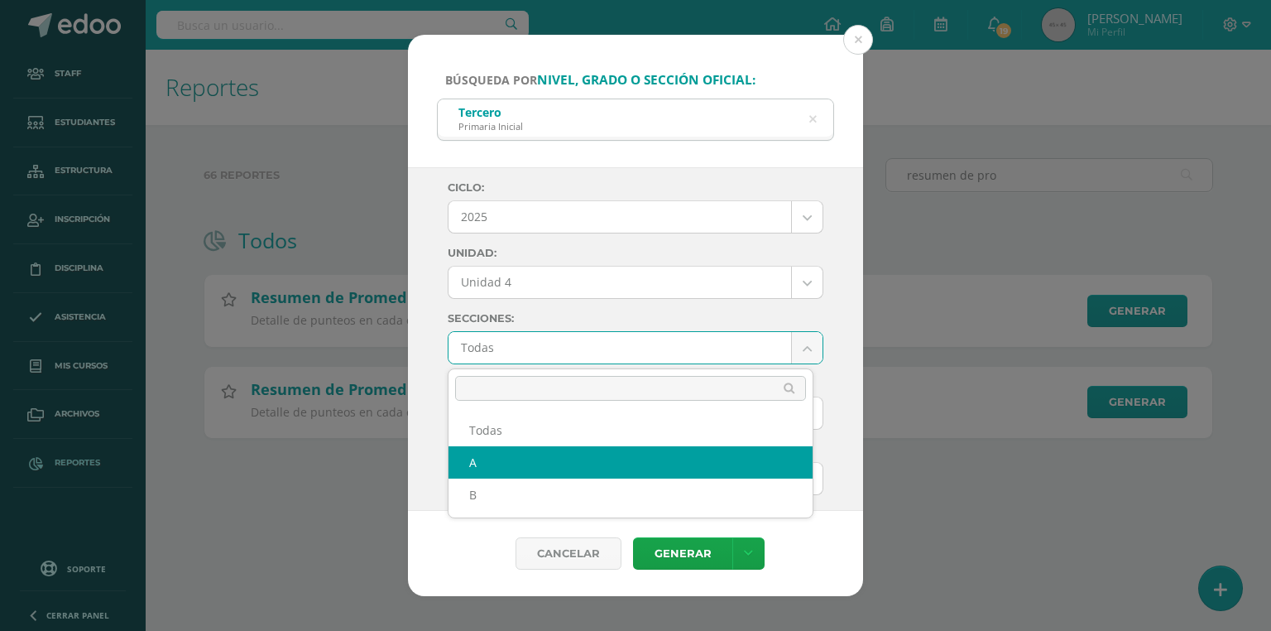
select select "A"
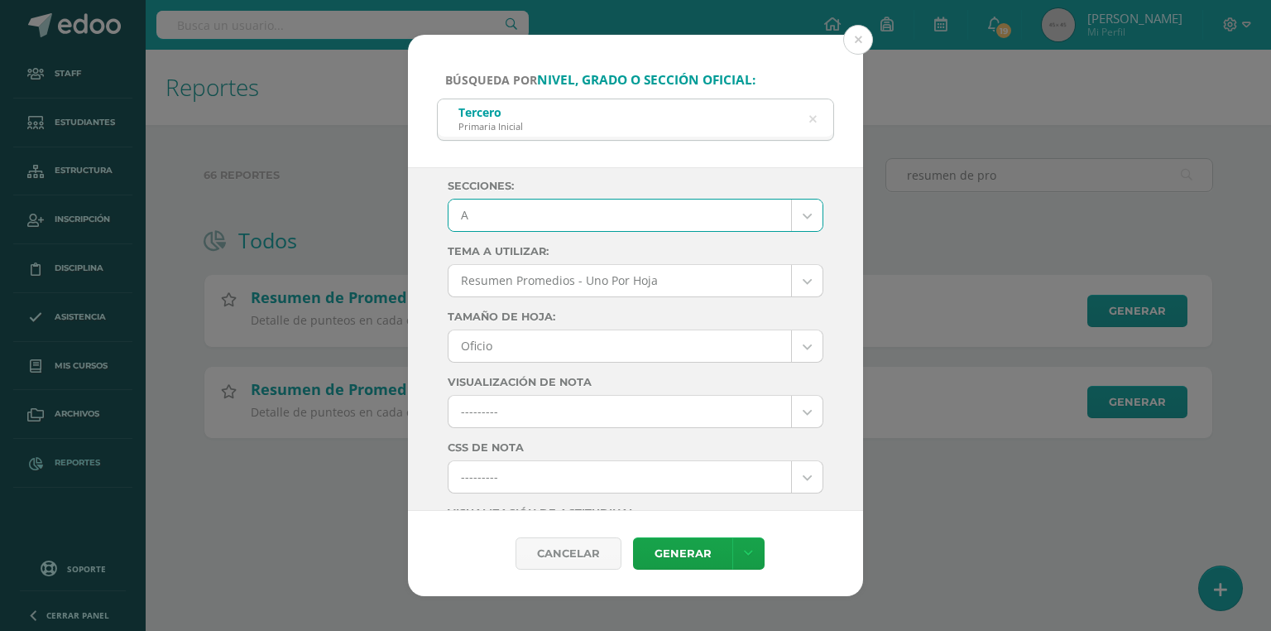
scroll to position [331, 0]
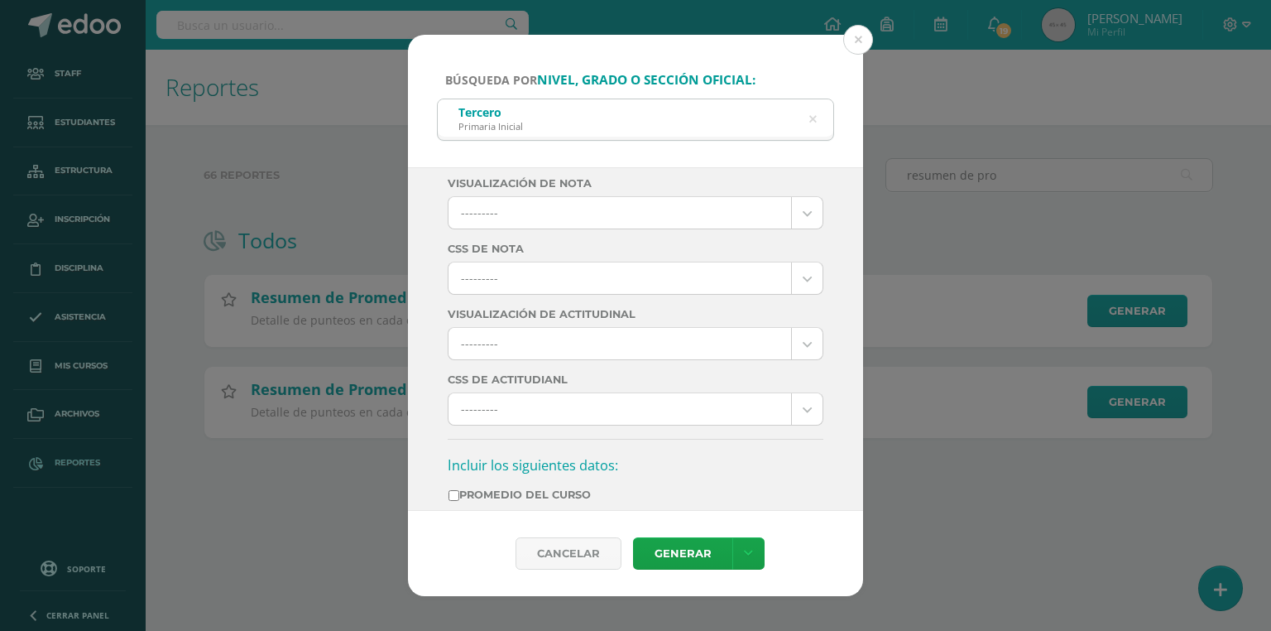
click at [520, 341] on body "Búsqueda por nivel, grado o sección oficial: Tercero Primaria Inicial tercero p…" at bounding box center [635, 245] width 1271 height 491
click at [510, 278] on body "Búsqueda por nivel, grado o sección oficial: Tercero Primaria Inicial tercero p…" at bounding box center [635, 245] width 1271 height 491
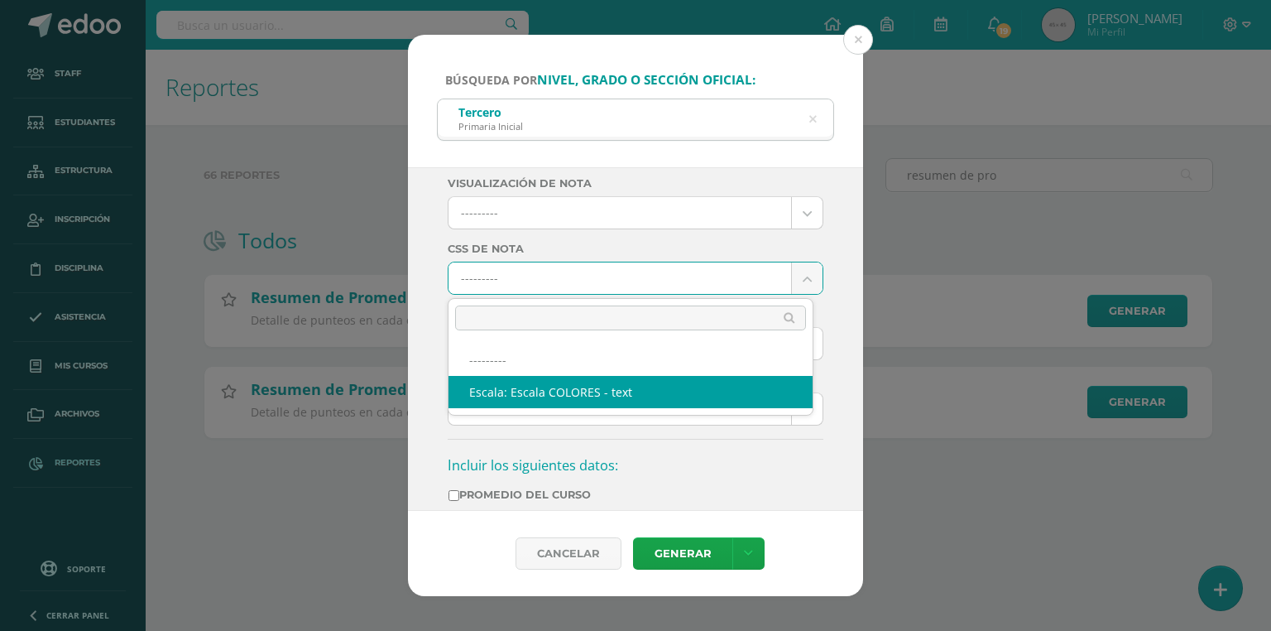
select select "10"
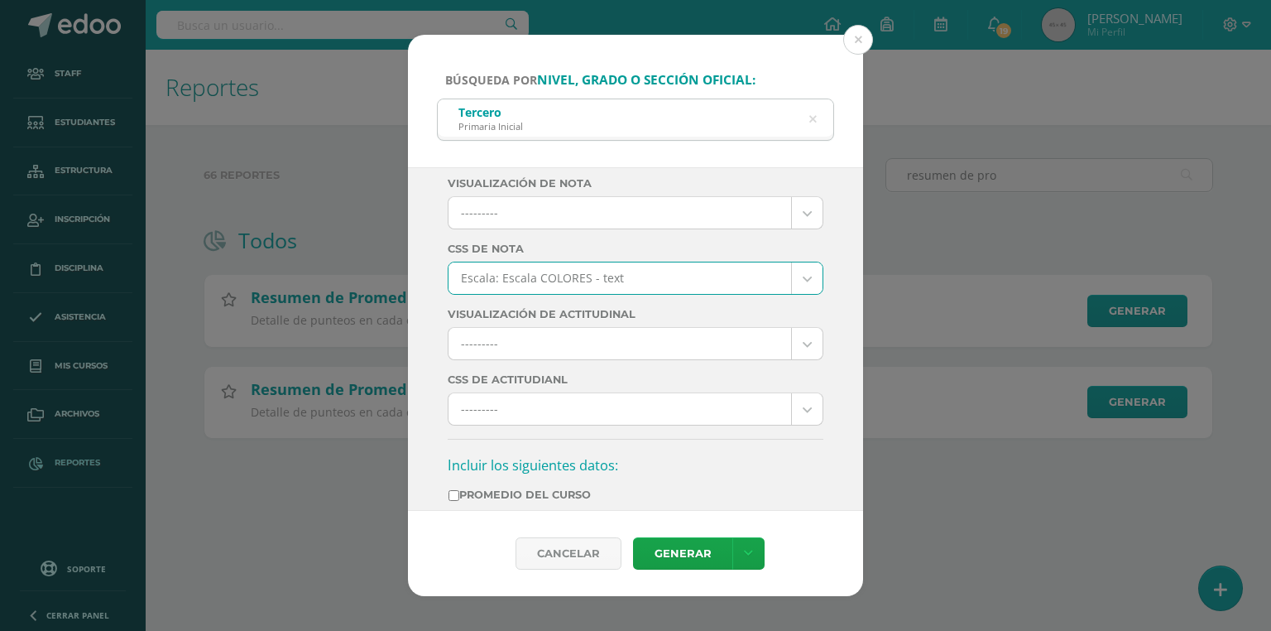
scroll to position [530, 0]
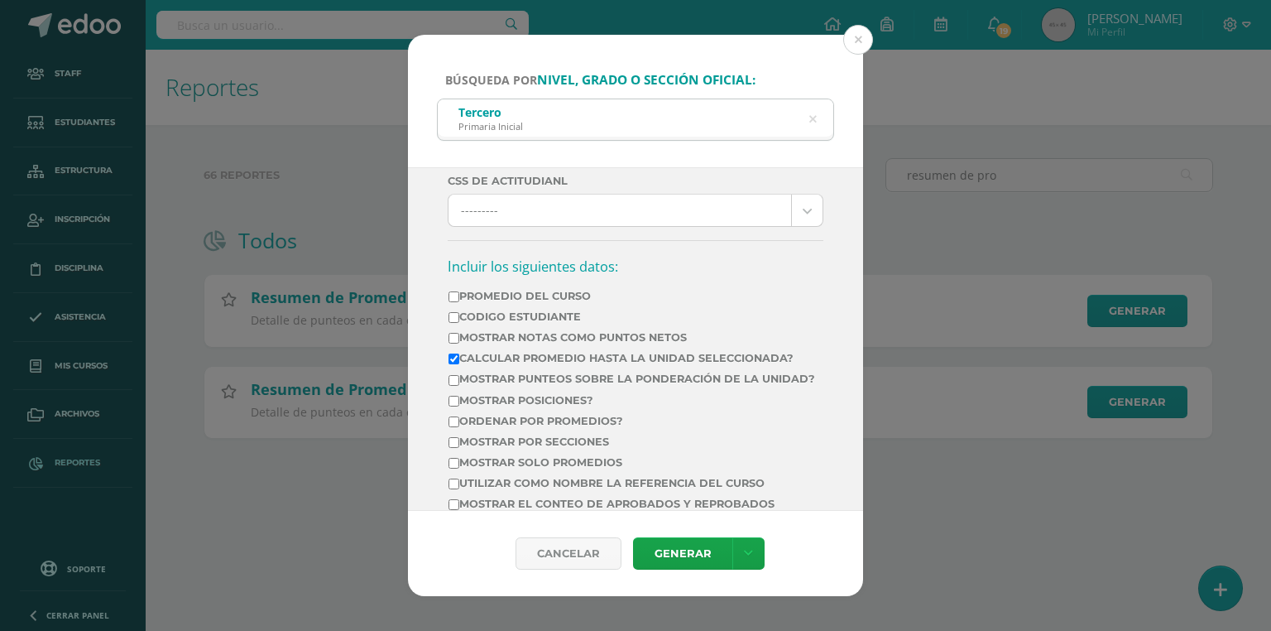
click at [538, 331] on label "Mostrar Notas Como Puntos Netos" at bounding box center [632, 337] width 367 height 12
click at [459, 333] on input "Mostrar Notas Como Puntos Netos" at bounding box center [454, 338] width 11 height 11
checkbox input "true"
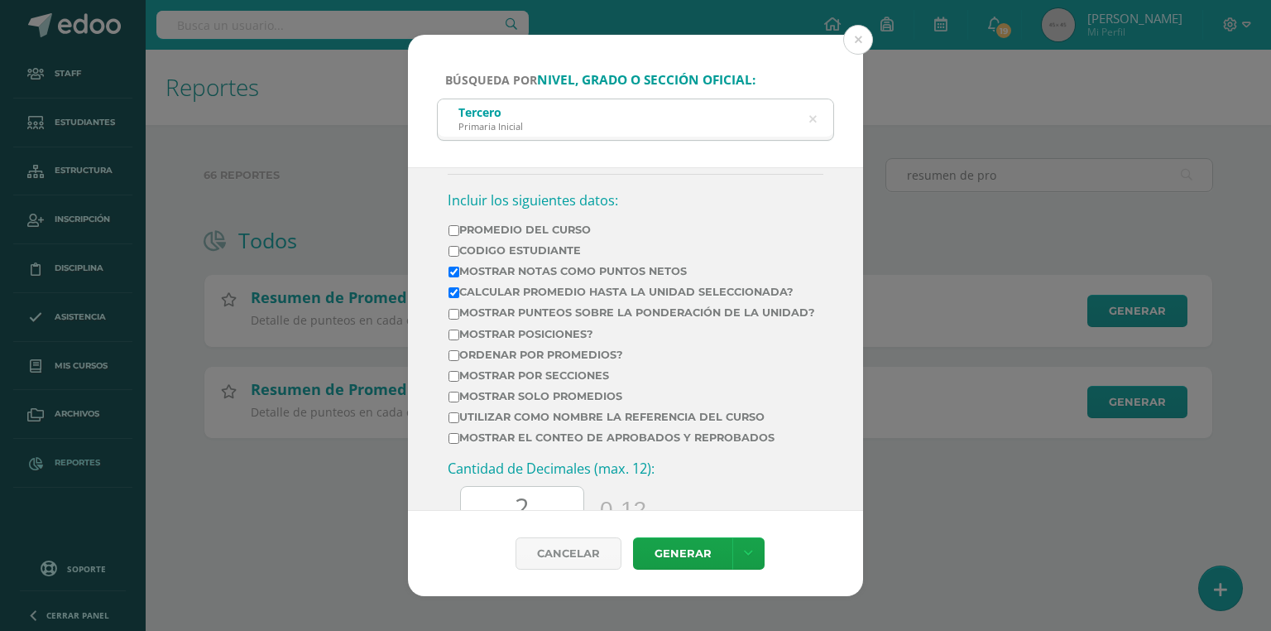
scroll to position [662, 0]
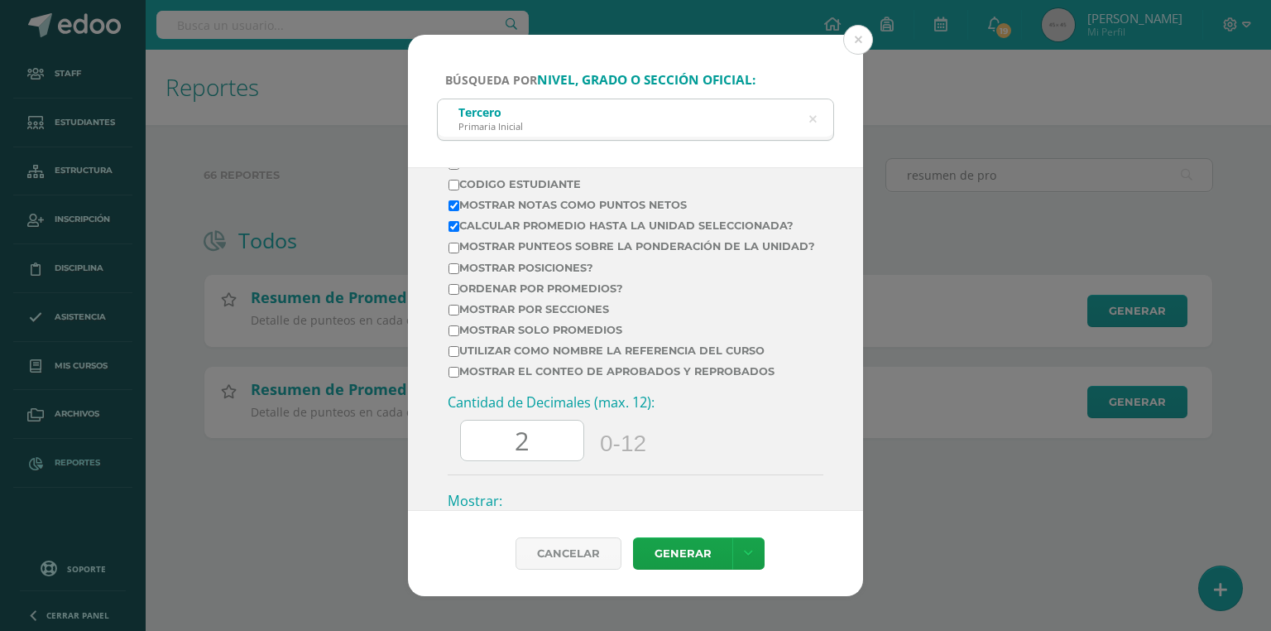
click at [513, 364] on td "Utilizar como nombre la referencia del curso" at bounding box center [632, 354] width 368 height 21
click at [507, 377] on label "Mostrar el conteo de Aprobados y Reprobados" at bounding box center [632, 371] width 367 height 12
click at [459, 377] on input "Mostrar el conteo de Aprobados y Reprobados" at bounding box center [454, 372] width 11 height 11
checkbox input "true"
drag, startPoint x: 512, startPoint y: 454, endPoint x: 480, endPoint y: 457, distance: 31.6
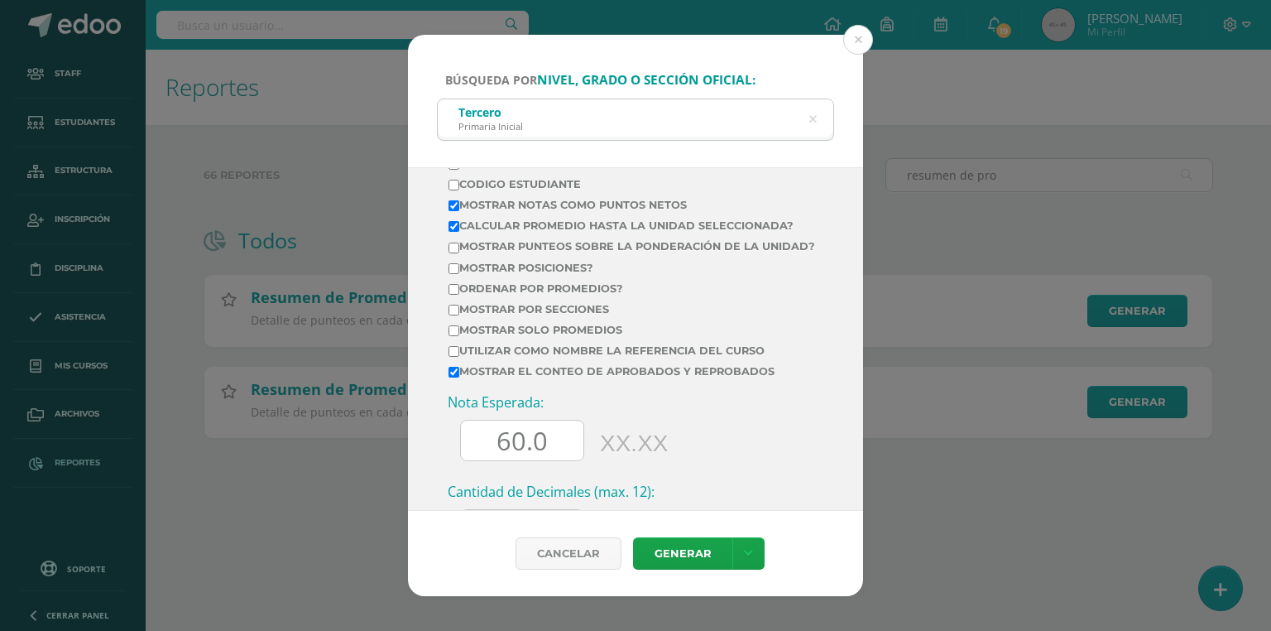
click at [480, 457] on input "60.0" at bounding box center [522, 440] width 123 height 41
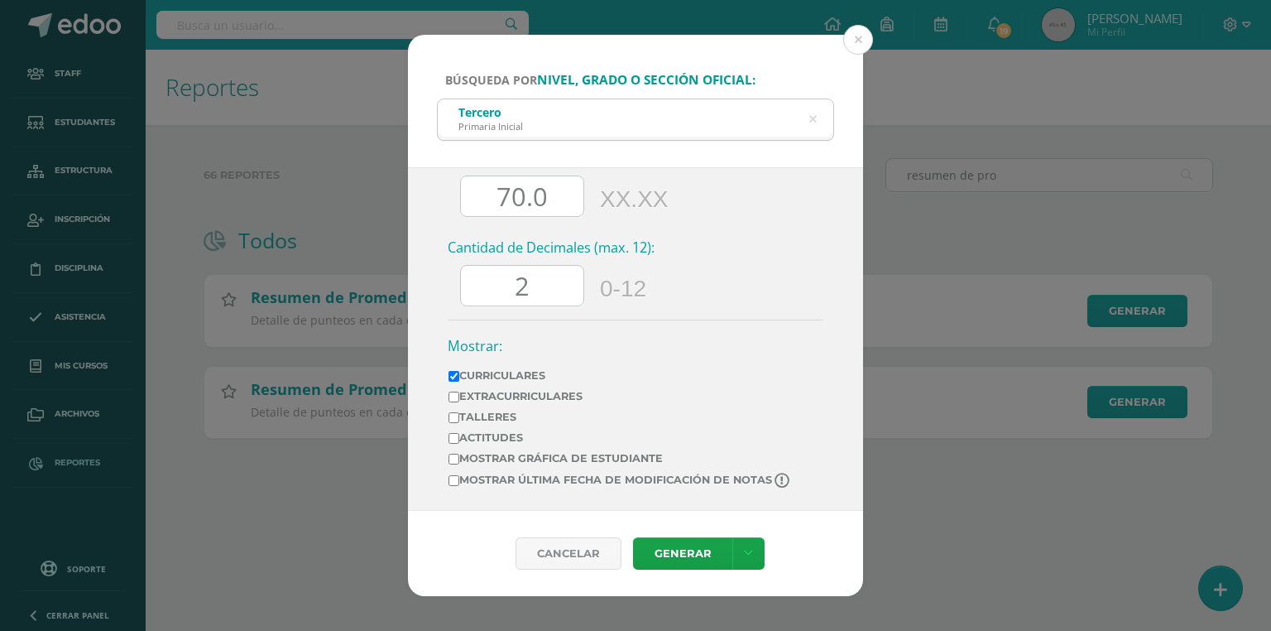
type input "70.0"
drag, startPoint x: 544, startPoint y: 263, endPoint x: 480, endPoint y: 263, distance: 63.7
click at [480, 263] on div "Cantidad de Decimales (max. 12): 2 0-12" at bounding box center [636, 278] width 376 height 81
drag, startPoint x: 534, startPoint y: 296, endPoint x: 487, endPoint y: 292, distance: 47.4
click at [487, 292] on input "2" at bounding box center [522, 286] width 123 height 41
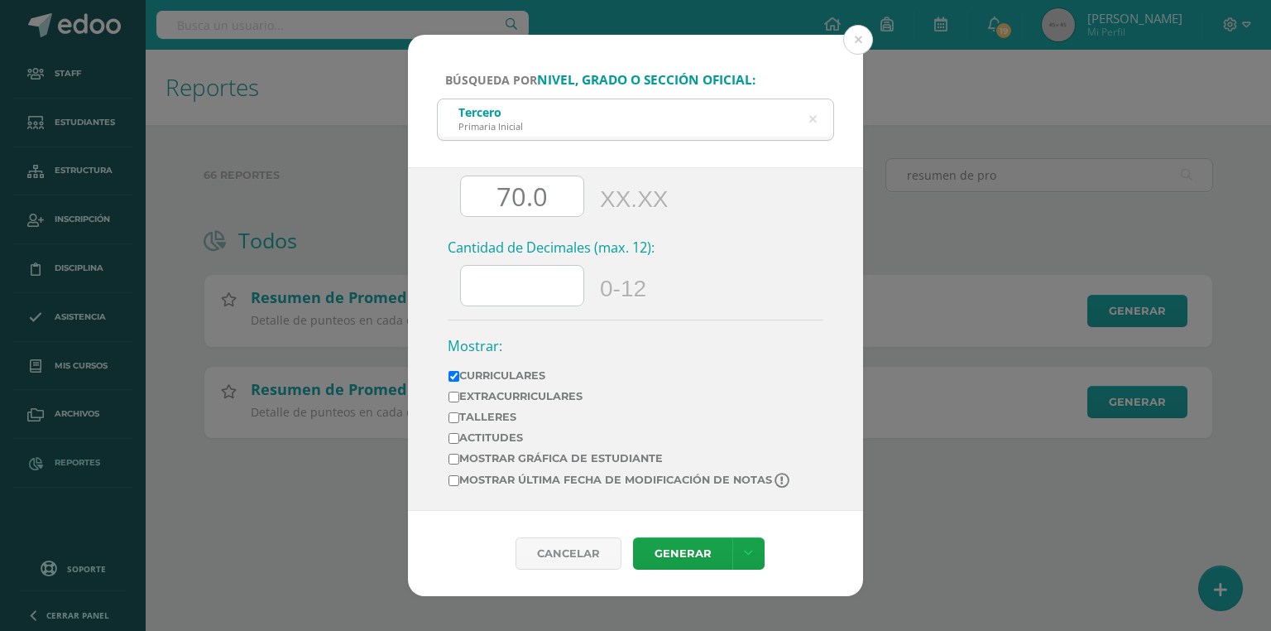
click at [537, 474] on label "Mostrar última fecha de modificación de notas" at bounding box center [621, 481] width 344 height 16
click at [459, 475] on input "Mostrar última fecha de modificación de notas" at bounding box center [454, 480] width 11 height 11
checkbox input "true"
click at [669, 545] on link "Generar" at bounding box center [682, 553] width 99 height 32
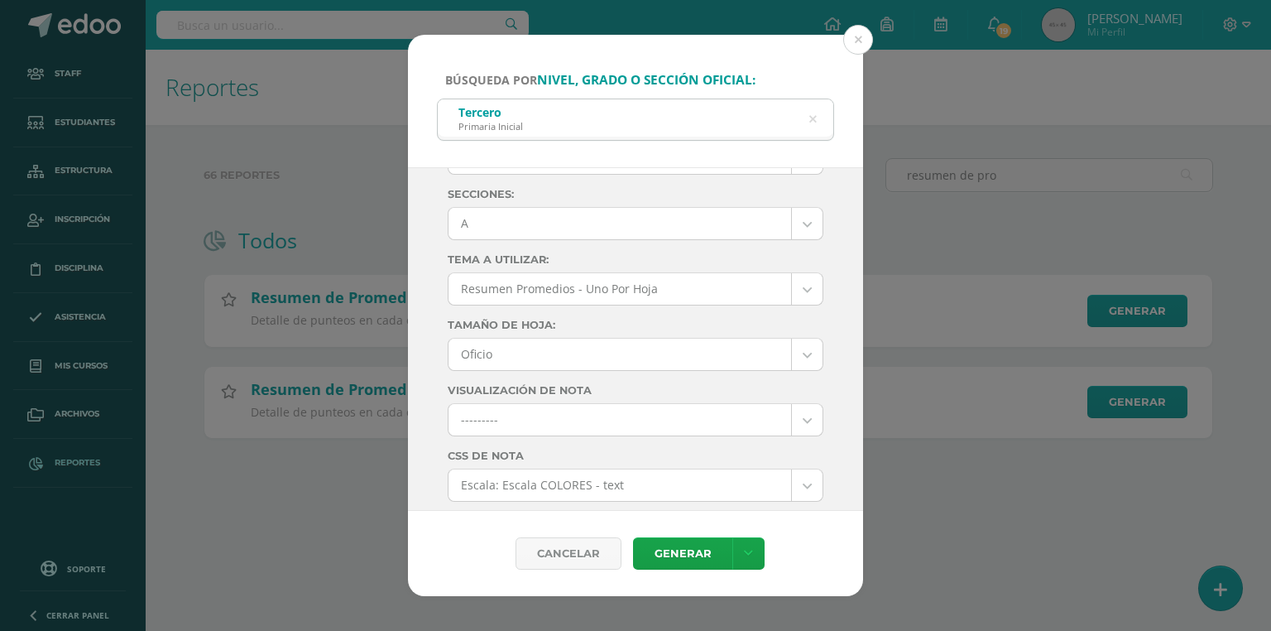
scroll to position [0, 0]
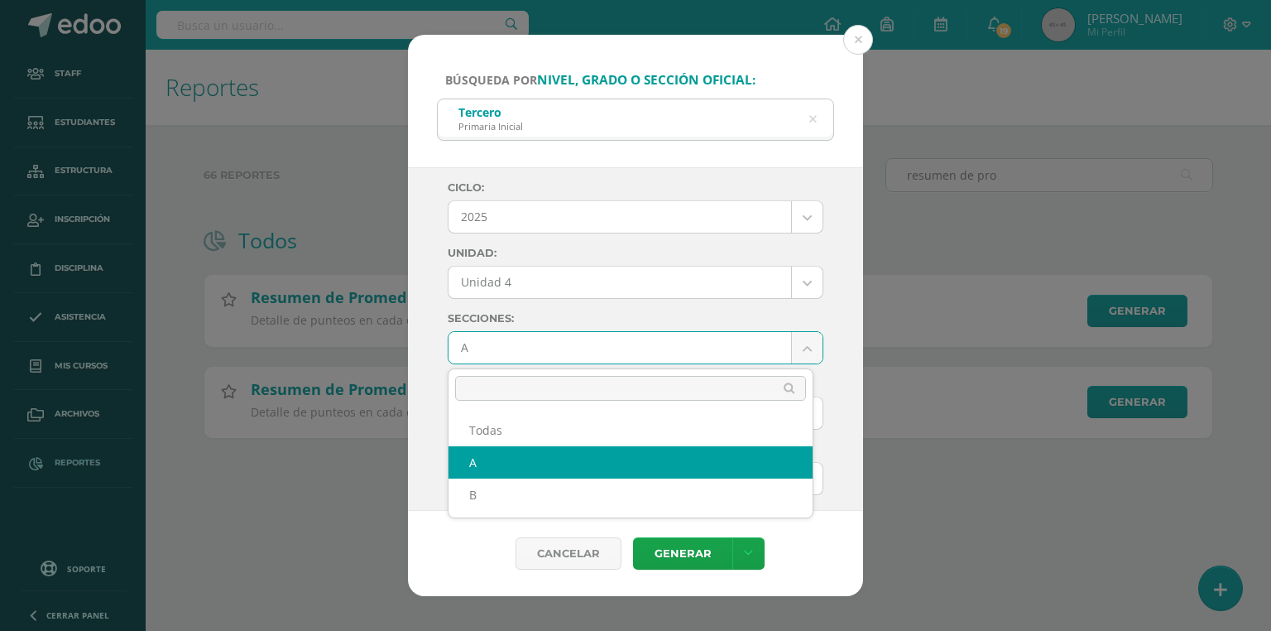
click at [504, 348] on body "Búsqueda por nivel, grado o sección oficial: Tercero Primaria Inicial tercero p…" at bounding box center [635, 245] width 1271 height 491
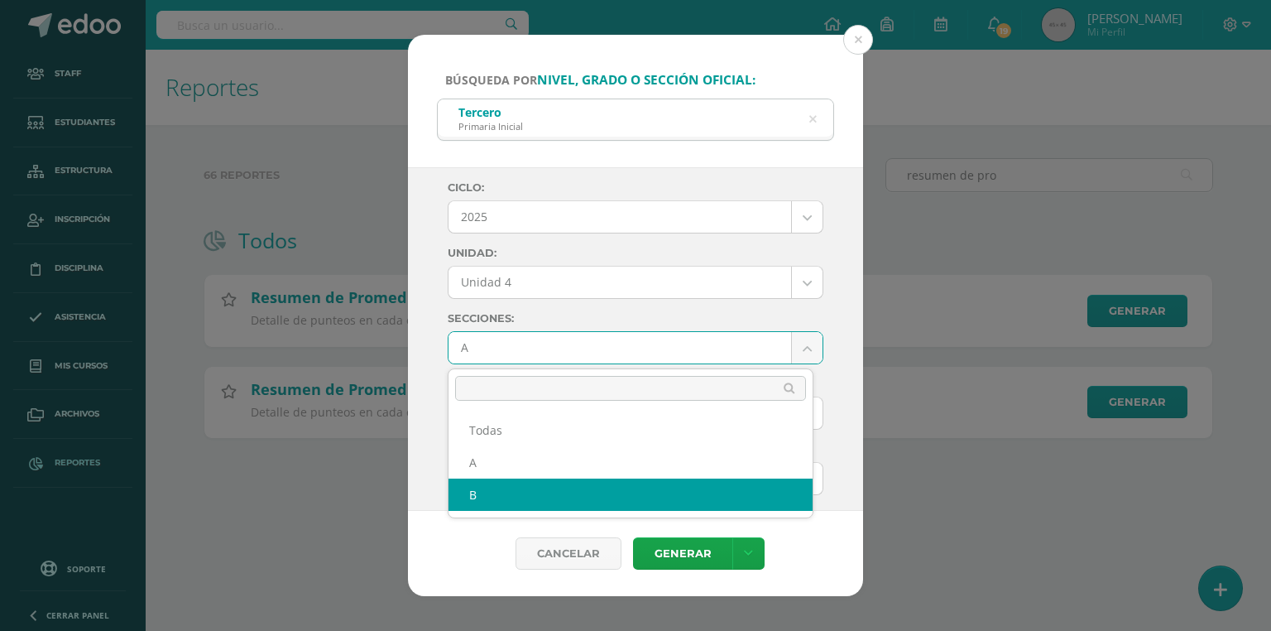
select select "B"
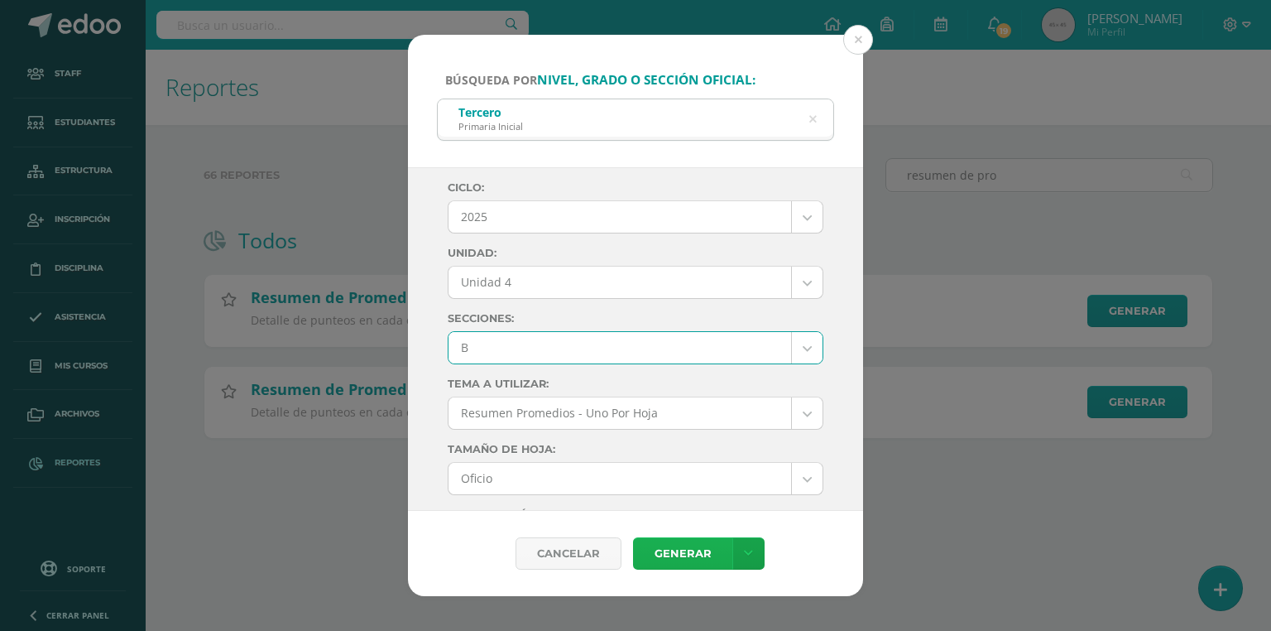
click at [665, 547] on link "Generar" at bounding box center [682, 553] width 99 height 32
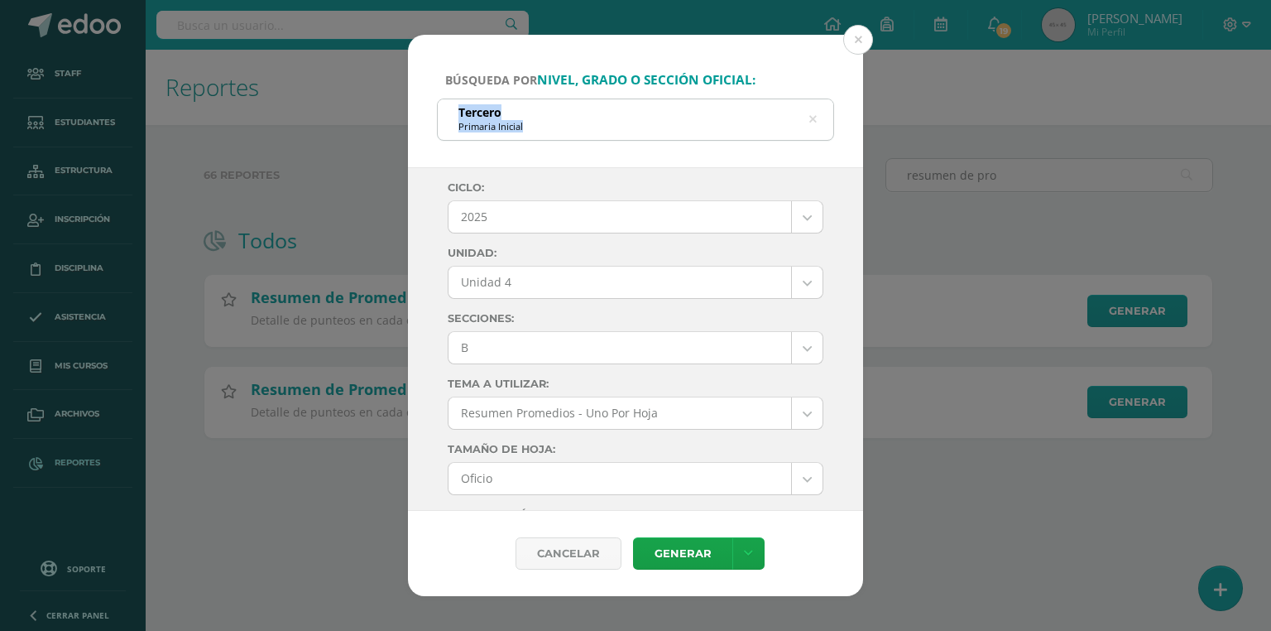
click at [809, 114] on div "Tercero Primaria Inicial tercero primaria" at bounding box center [635, 120] width 397 height 42
click at [818, 115] on div "Tercero Primaria Inicial" at bounding box center [636, 117] width 396 height 37
click at [815, 117] on icon at bounding box center [813, 120] width 7 height 42
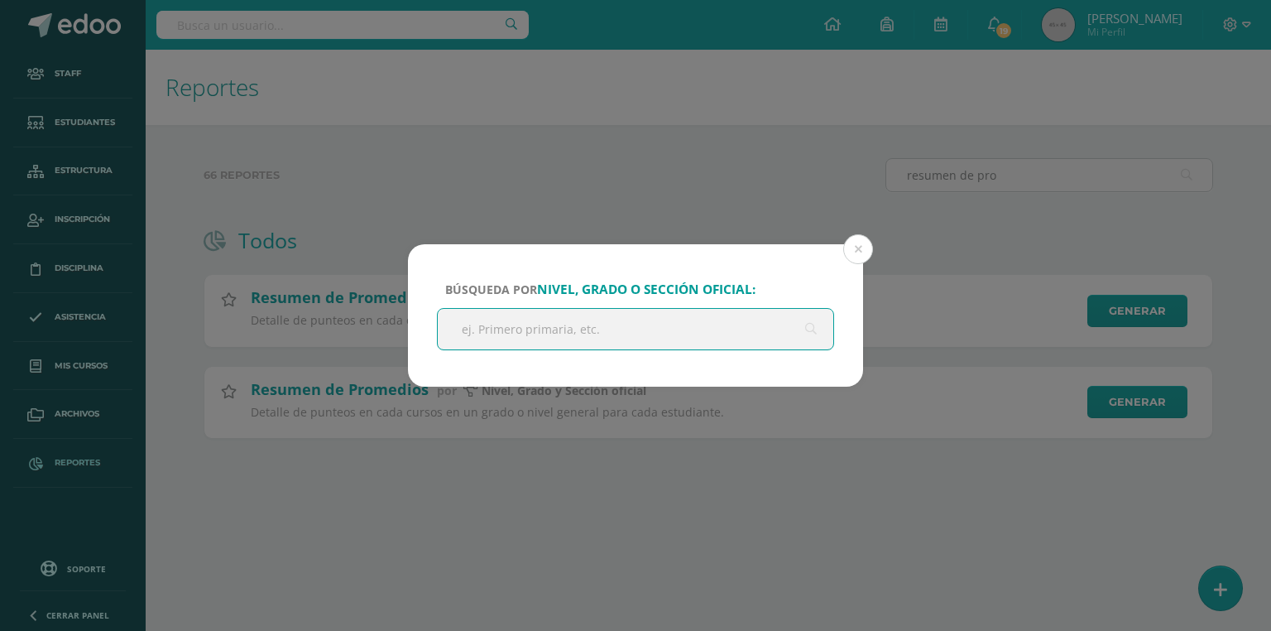
click at [652, 321] on input "text" at bounding box center [636, 329] width 396 height 41
type input "cuarto primaria"
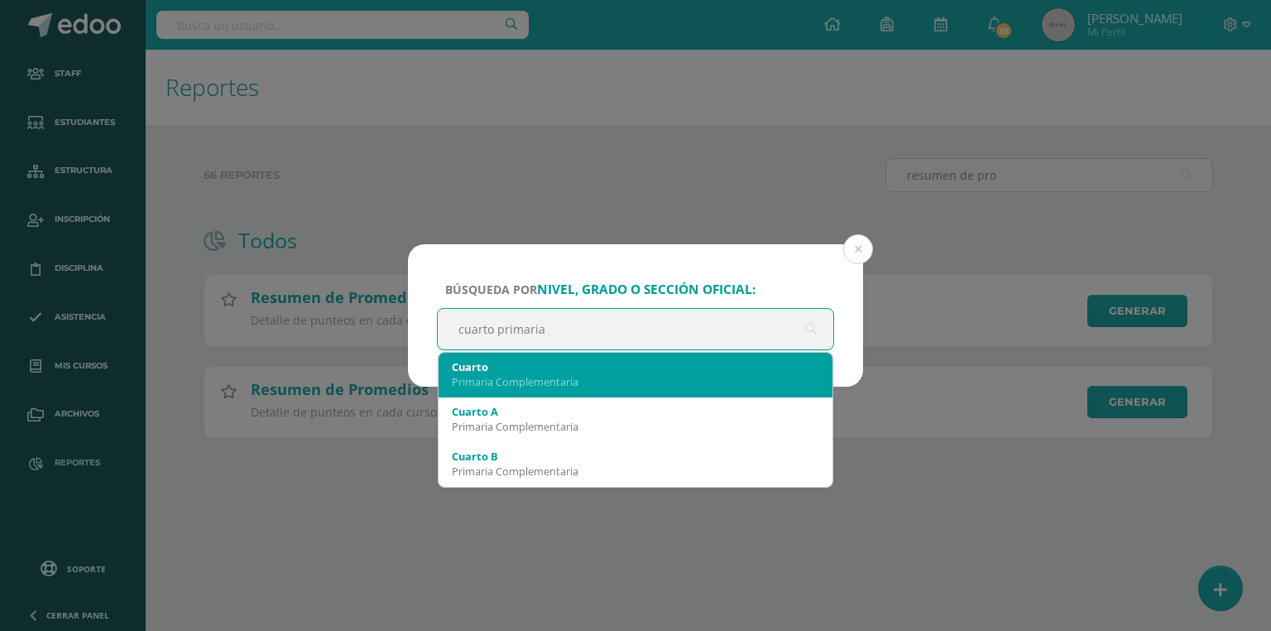
click at [574, 375] on div "Primaria Complementaria" at bounding box center [636, 381] width 368 height 15
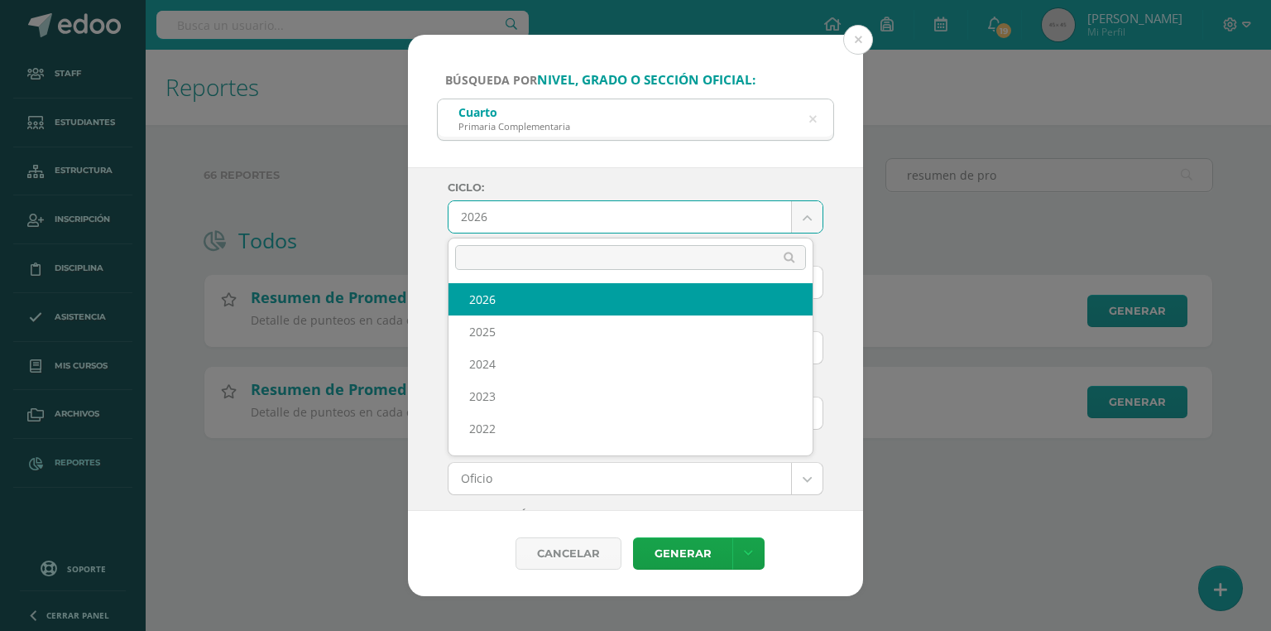
click at [542, 218] on body "Búsqueda por nivel, grado o sección oficial: Cuarto Primaria Complementaria cua…" at bounding box center [635, 245] width 1271 height 491
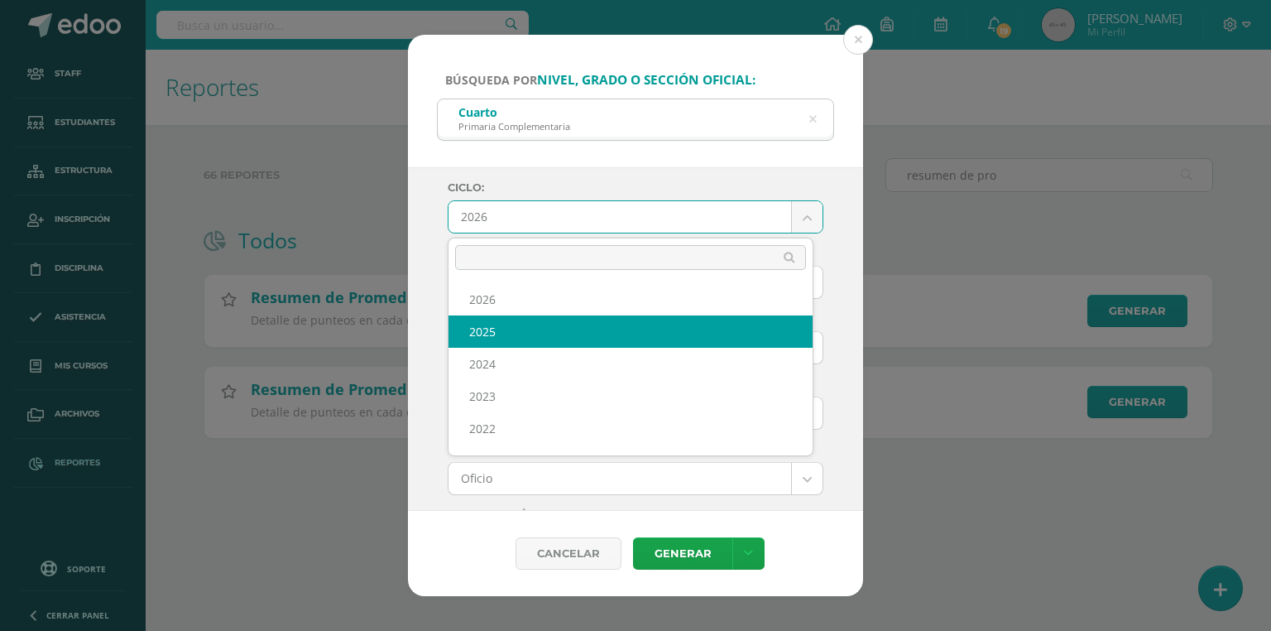
select select "7"
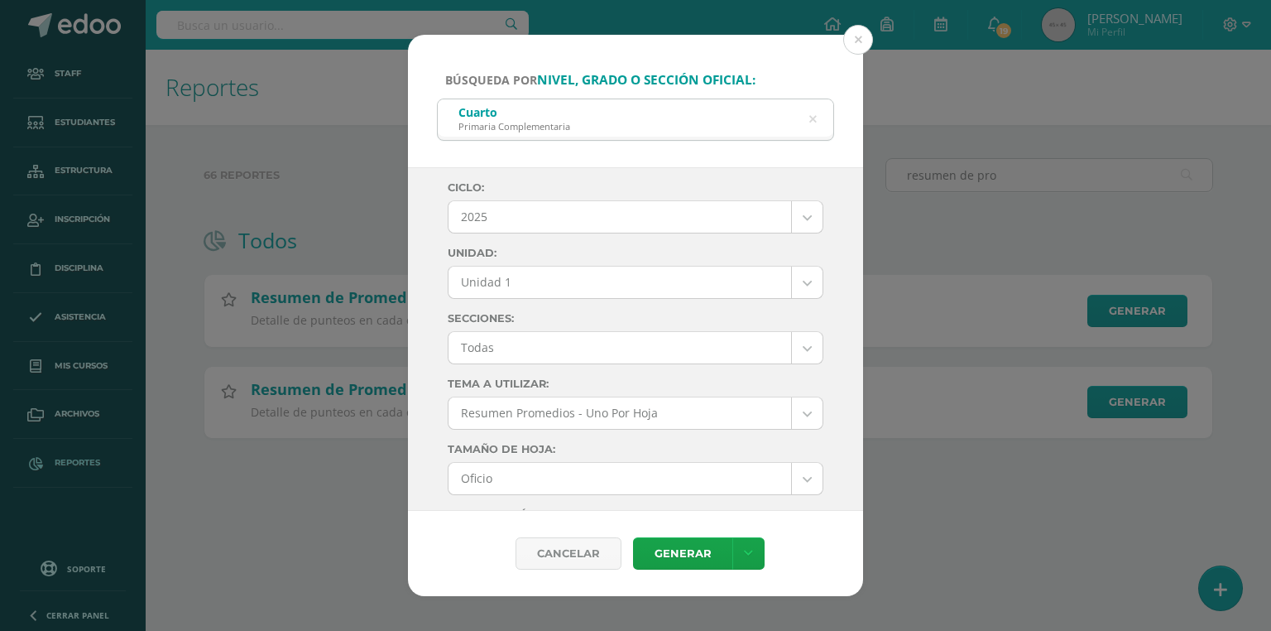
click at [502, 292] on body "Búsqueda por nivel, grado o sección oficial: Cuarto Primaria Complementaria cua…" at bounding box center [635, 245] width 1271 height 491
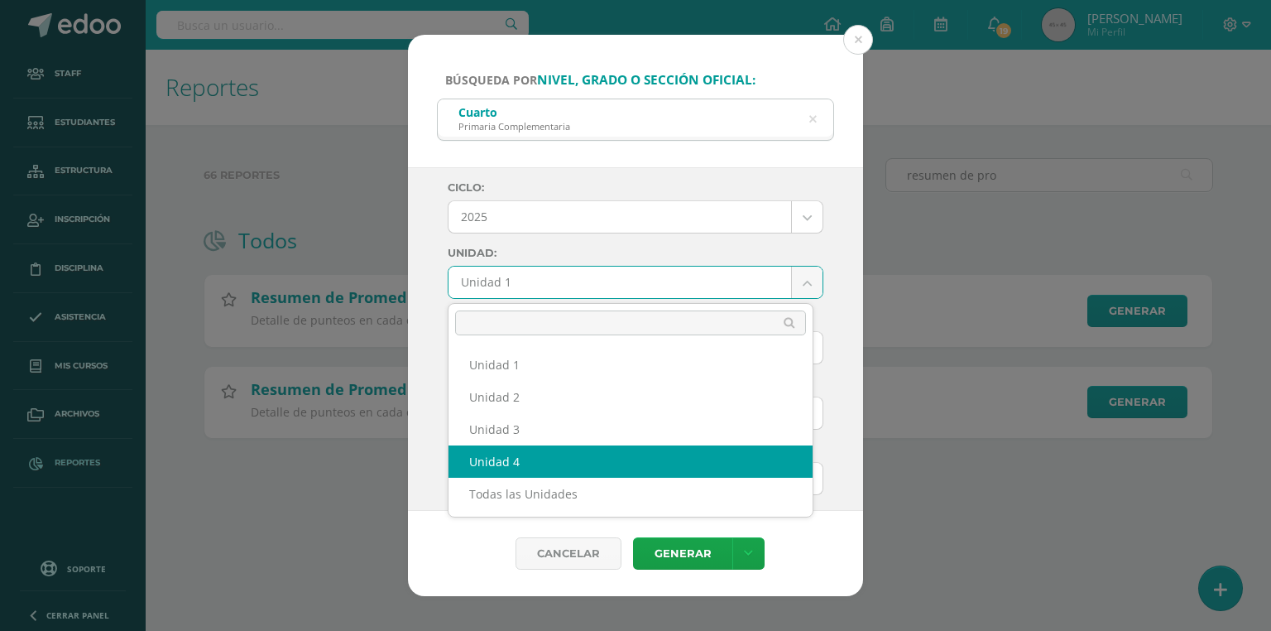
select select "Unidad 4"
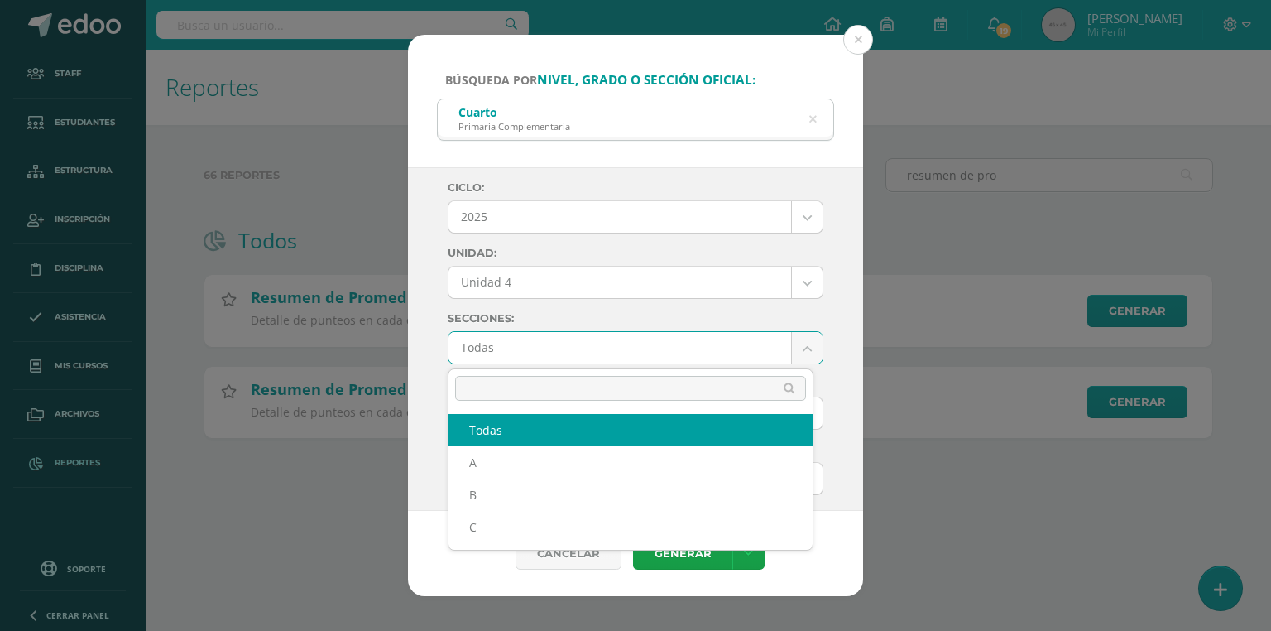
click at [504, 353] on body "Búsqueda por nivel, grado o sección oficial: Cuarto Primaria Complementaria cua…" at bounding box center [635, 245] width 1271 height 491
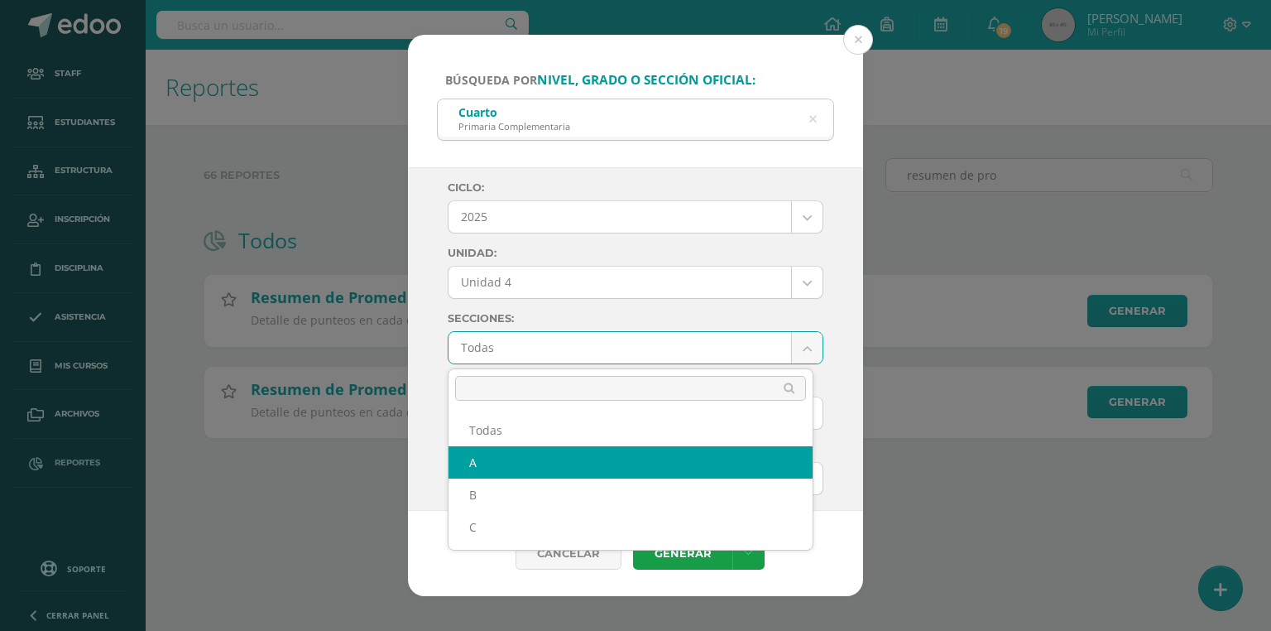
select select "A"
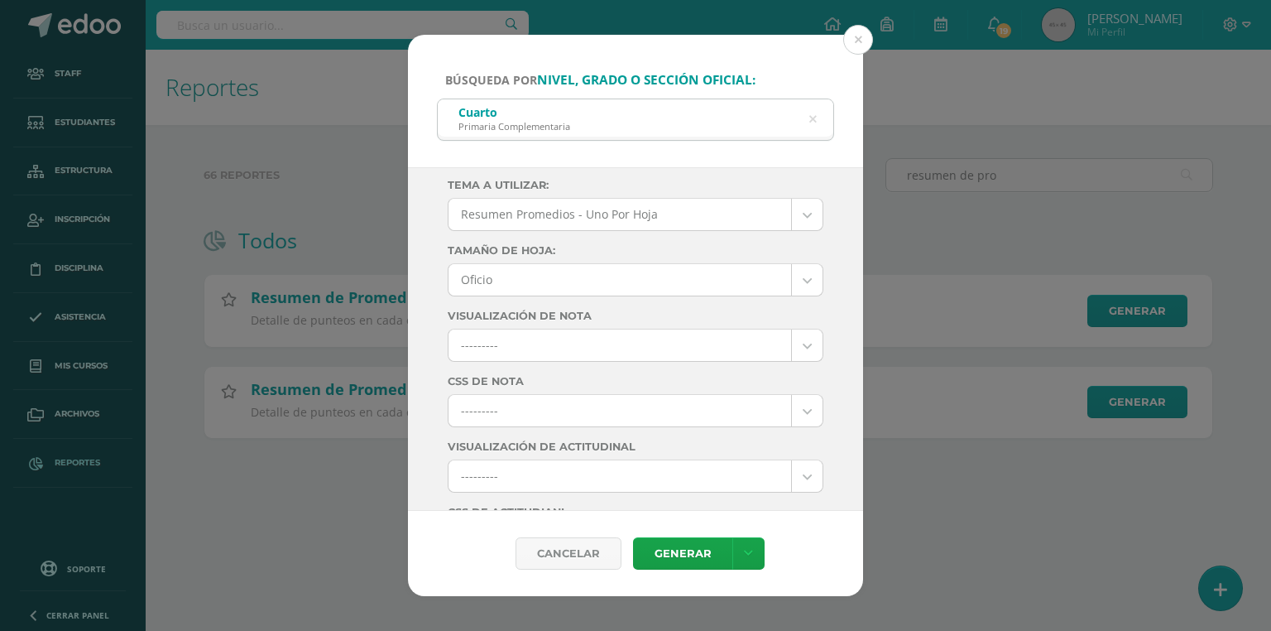
scroll to position [265, 0]
click at [507, 349] on body "Búsqueda por nivel, grado o sección oficial: Cuarto Primaria Complementaria cua…" at bounding box center [635, 245] width 1271 height 491
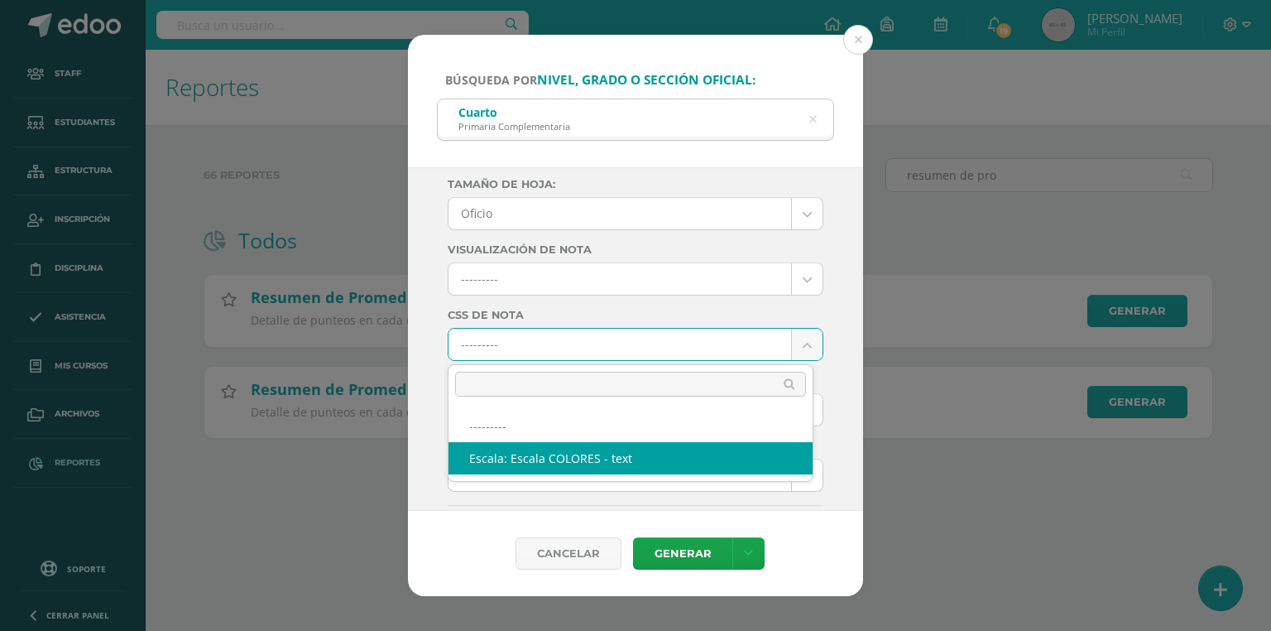
select select "10"
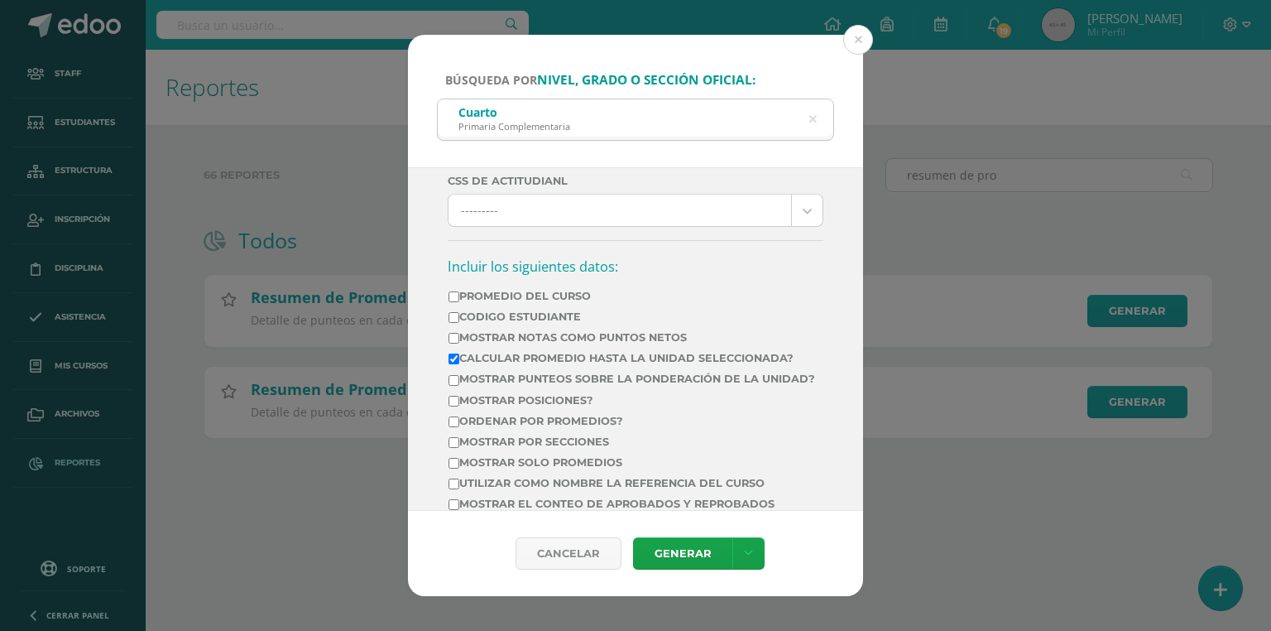
scroll to position [596, 0]
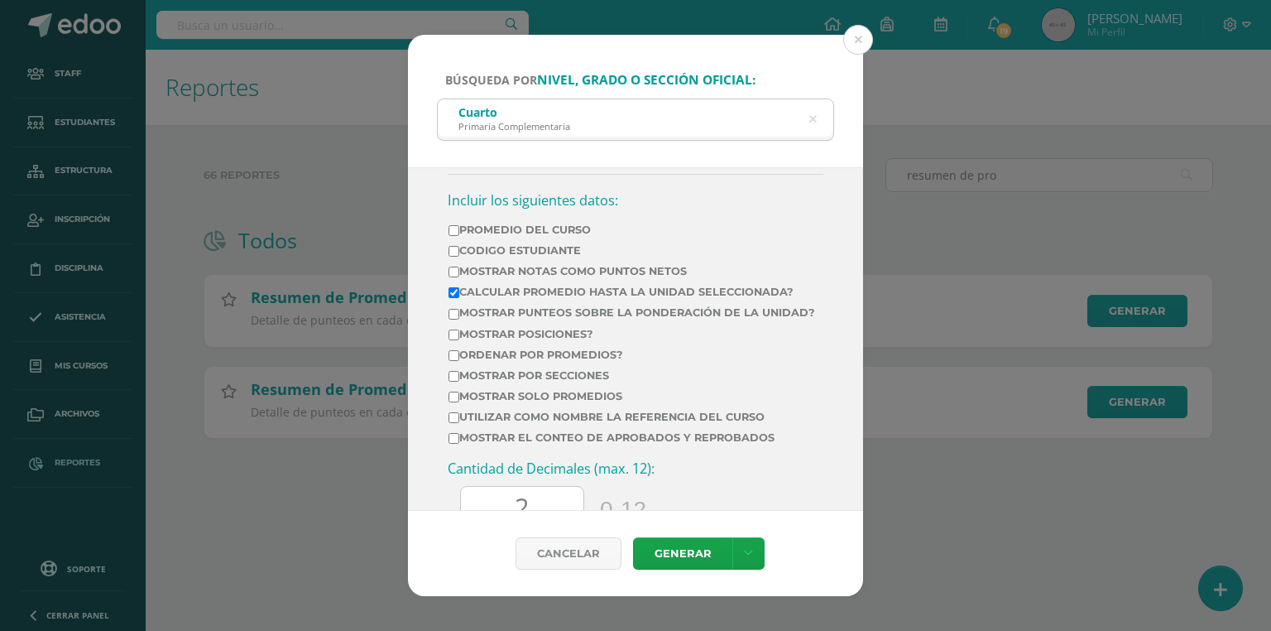
click at [499, 262] on td "Codigo Estudiante" at bounding box center [632, 253] width 368 height 21
click at [497, 266] on label "Mostrar Notas Como Puntos Netos" at bounding box center [632, 271] width 367 height 12
click at [459, 267] on input "Mostrar Notas Como Puntos Netos" at bounding box center [454, 272] width 11 height 11
checkbox input "true"
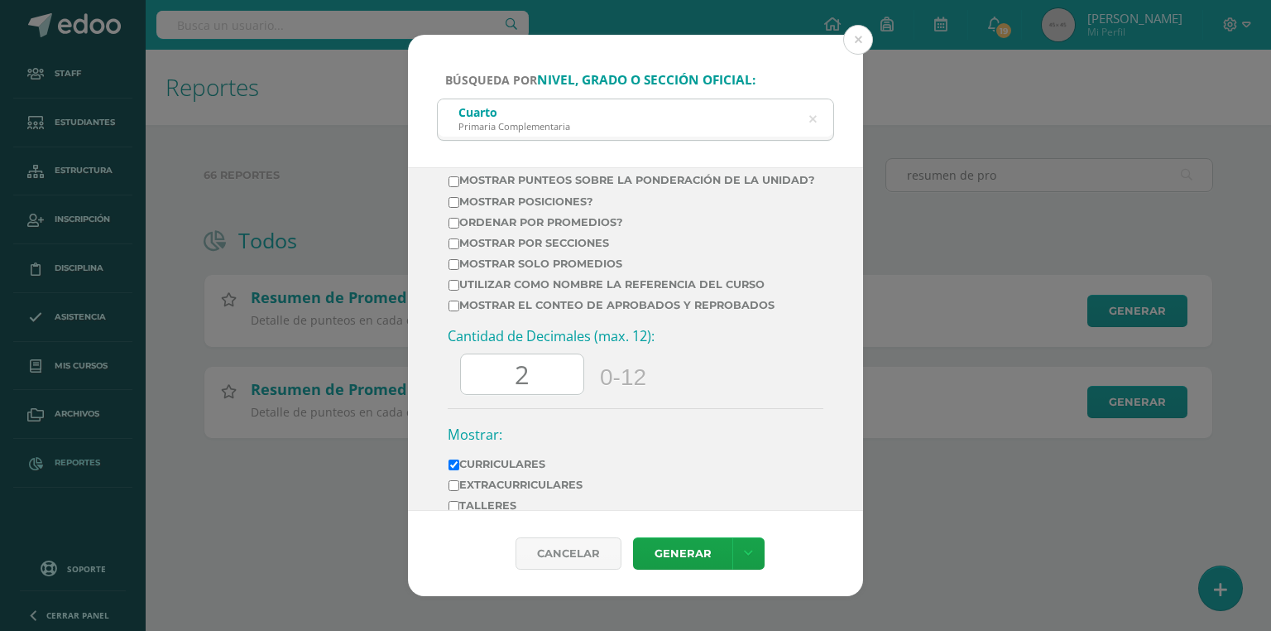
click at [502, 319] on td "Mostrar el conteo de Aprobados y Reprobados" at bounding box center [632, 308] width 368 height 21
click at [500, 311] on label "Mostrar el conteo de Aprobados y Reprobados" at bounding box center [632, 305] width 367 height 12
click at [459, 311] on input "Mostrar el conteo de Aprobados y Reprobados" at bounding box center [454, 305] width 11 height 11
checkbox input "true"
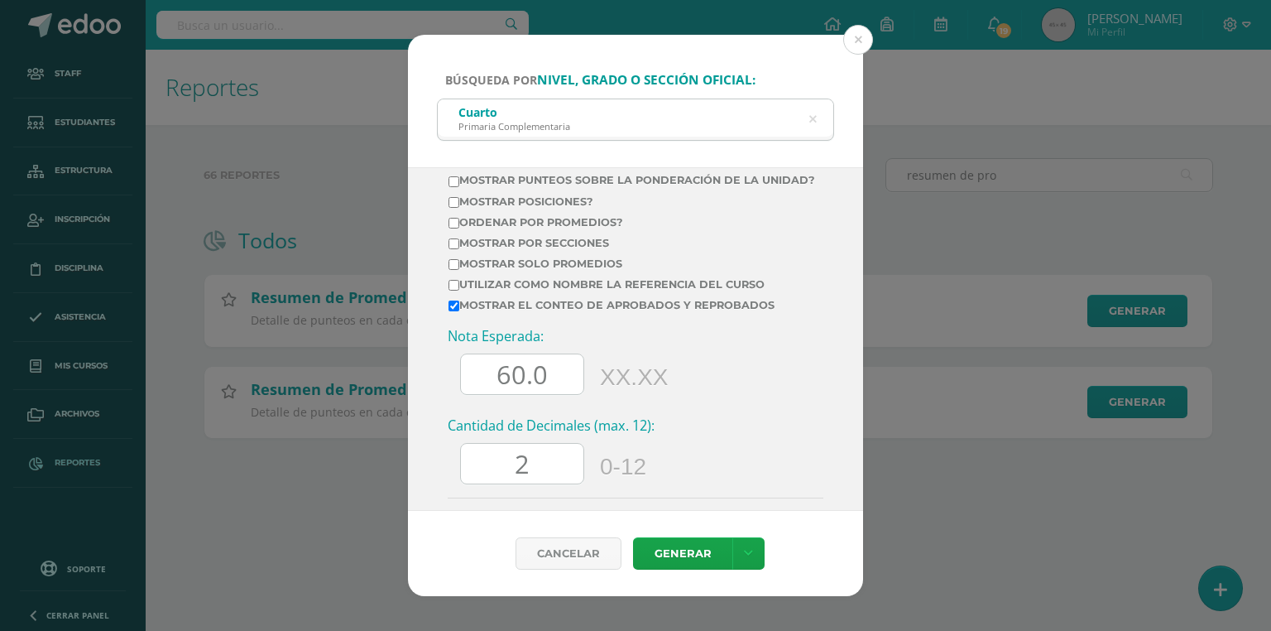
drag, startPoint x: 513, startPoint y: 385, endPoint x: 488, endPoint y: 390, distance: 26.1
click at [488, 390] on input "60.0" at bounding box center [522, 374] width 123 height 41
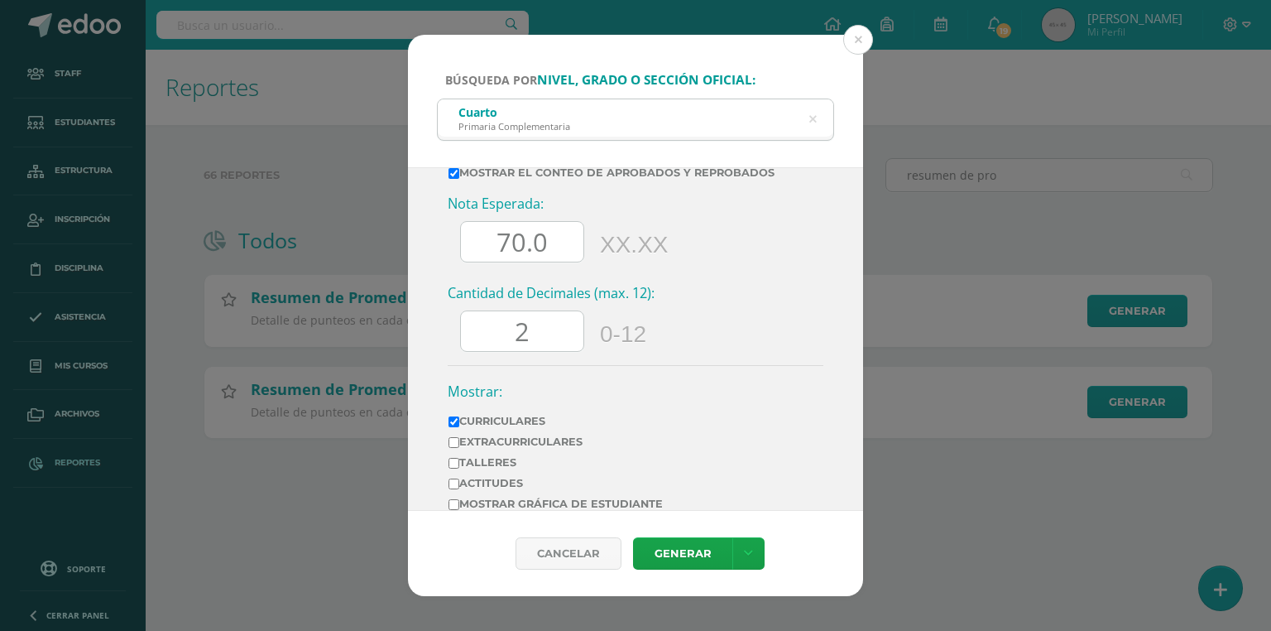
scroll to position [919, 0]
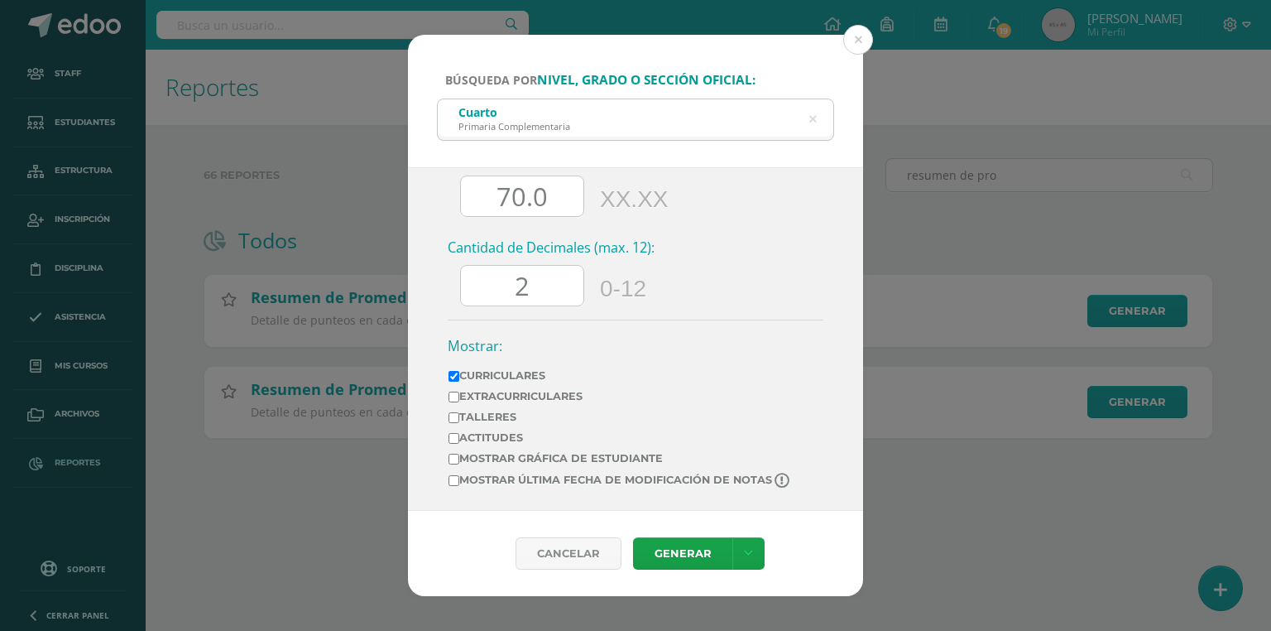
type input "70.0"
click at [550, 267] on div "2" at bounding box center [522, 285] width 124 height 41
drag, startPoint x: 540, startPoint y: 300, endPoint x: 507, endPoint y: 295, distance: 33.6
click at [507, 295] on input "2" at bounding box center [522, 286] width 123 height 41
click at [491, 482] on label "Mostrar última fecha de modificación de notas" at bounding box center [621, 481] width 344 height 16
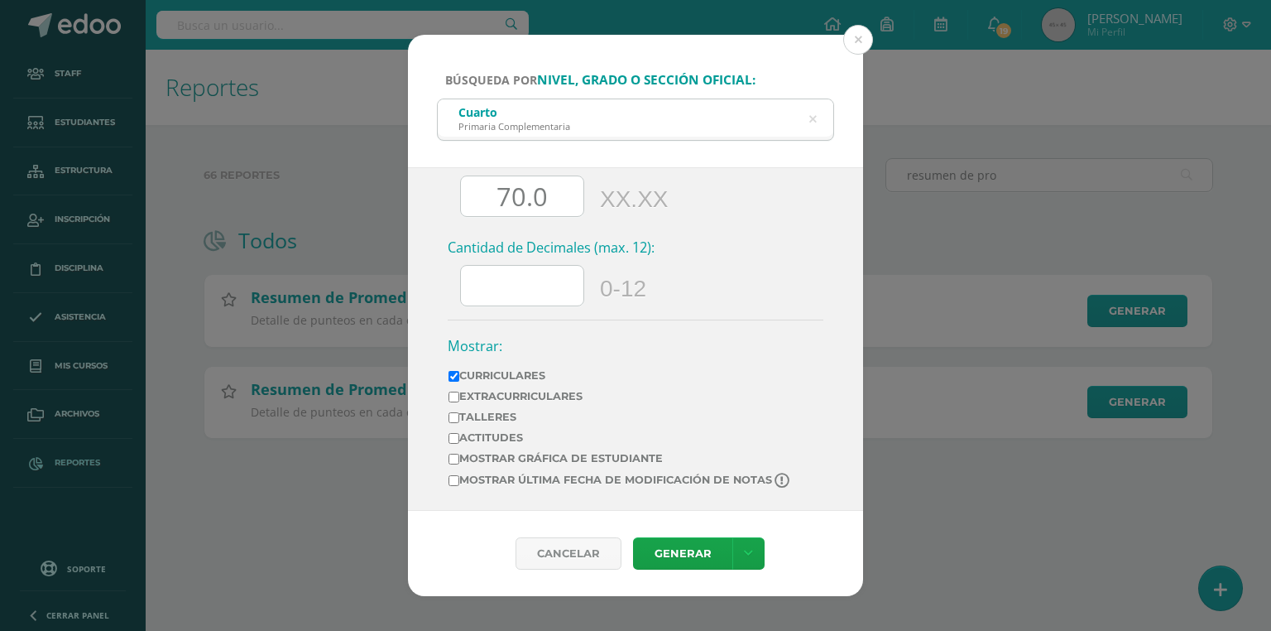
click at [459, 482] on input "Mostrar última fecha de modificación de notas" at bounding box center [454, 480] width 11 height 11
checkbox input "true"
click at [697, 543] on link "Generar" at bounding box center [682, 553] width 99 height 32
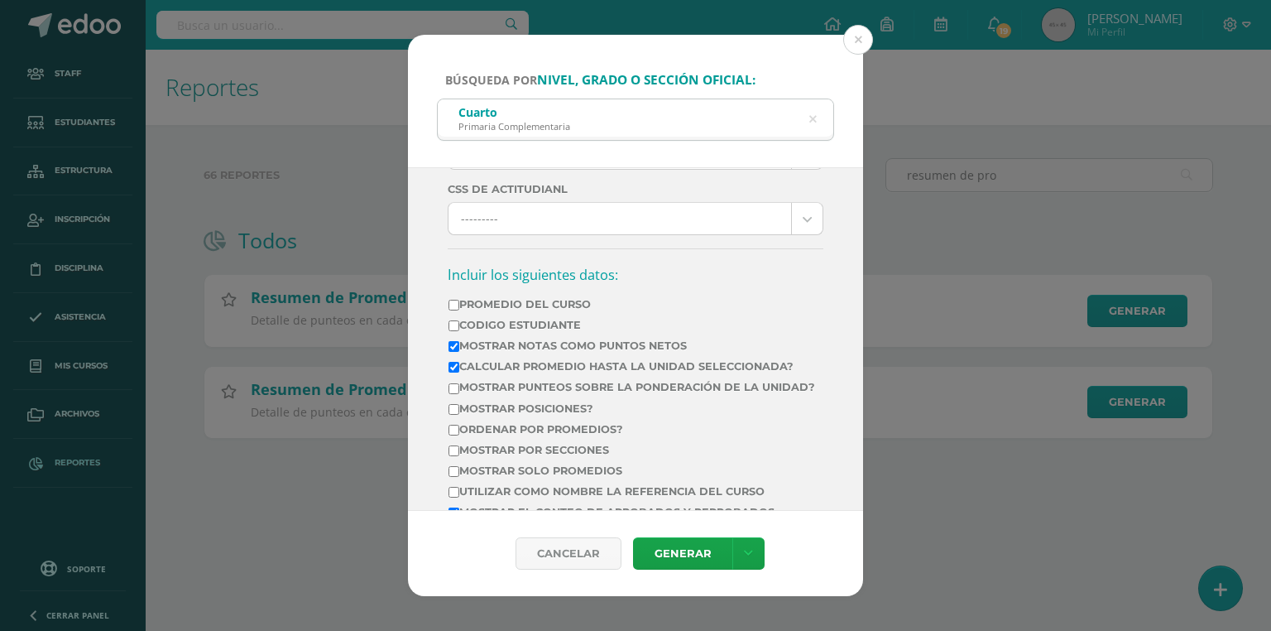
scroll to position [124, 0]
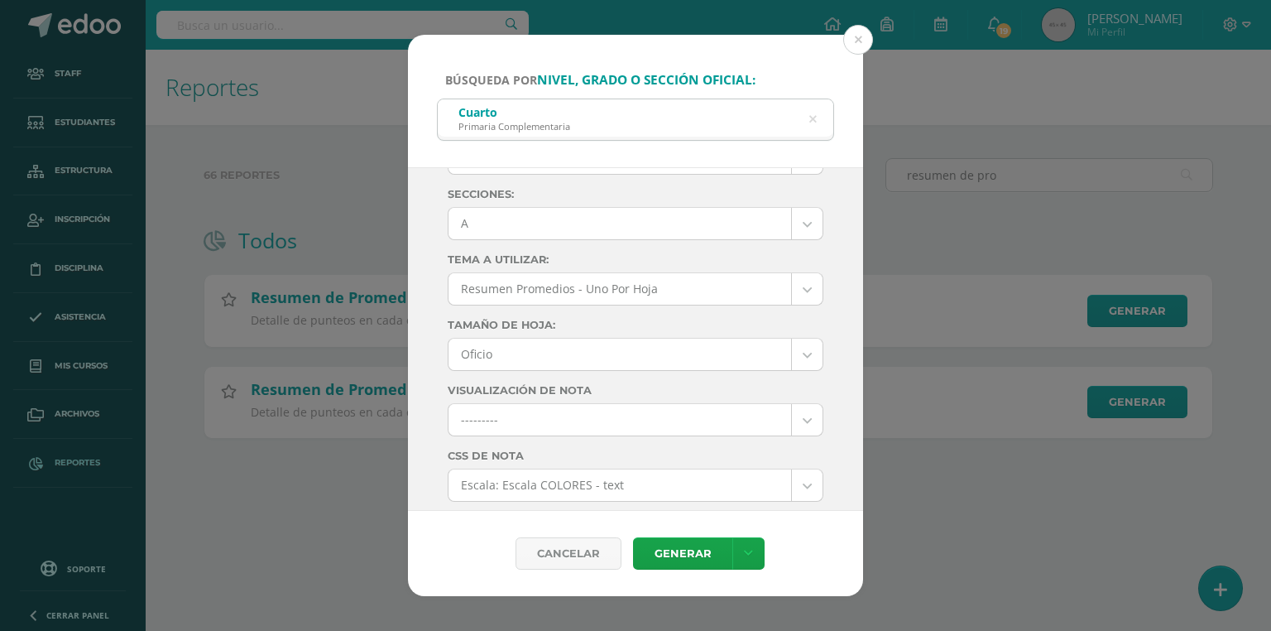
click at [506, 219] on body "Búsqueda por nivel, grado o sección oficial: Cuarto Primaria Complementaria cua…" at bounding box center [635, 245] width 1271 height 491
click at [682, 563] on link "Generar" at bounding box center [682, 553] width 99 height 32
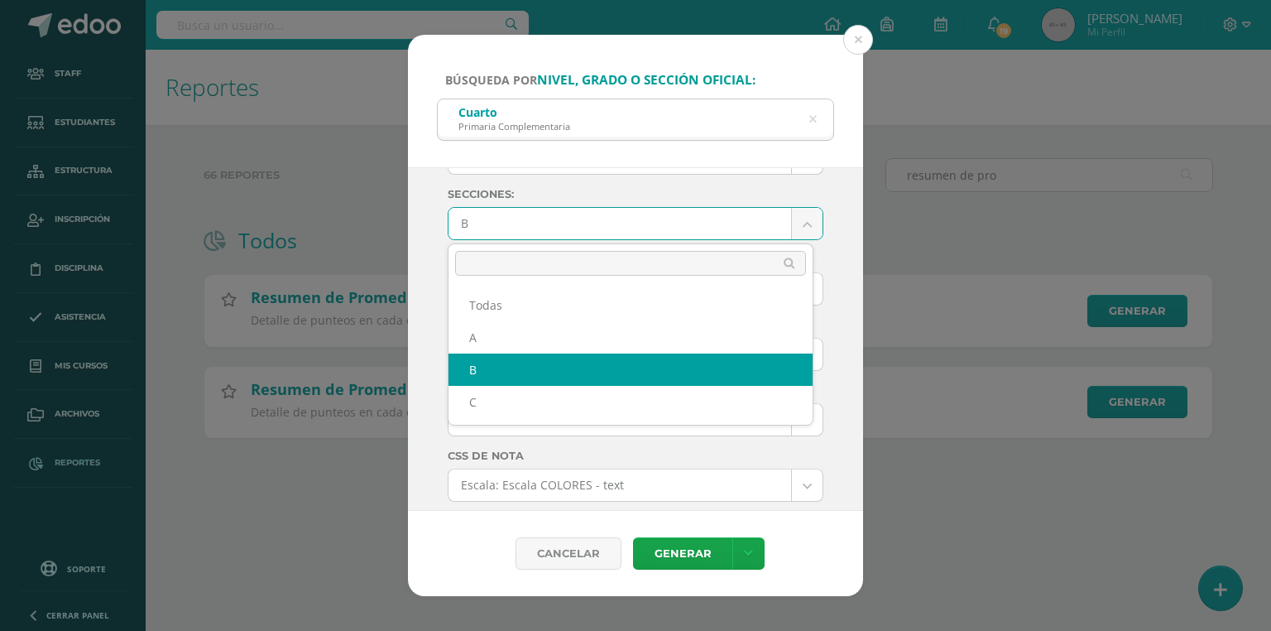
click at [492, 226] on body "Búsqueda por nivel, grado o sección oficial: Cuarto Primaria Complementaria cua…" at bounding box center [635, 245] width 1271 height 491
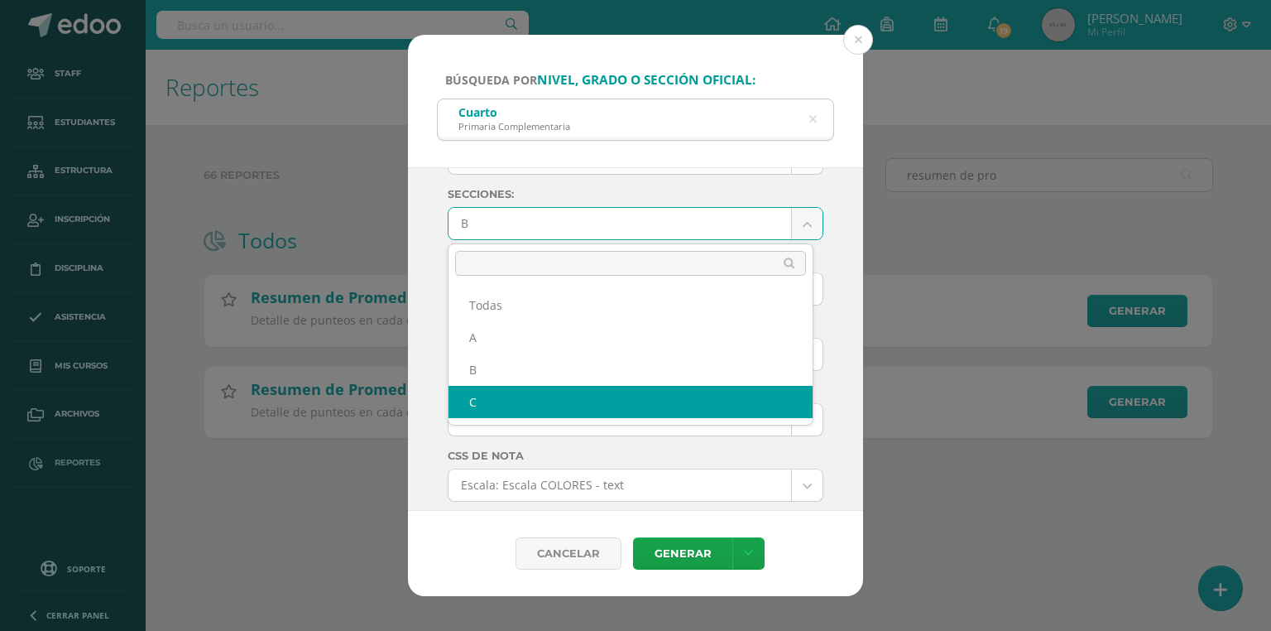
select select "C"
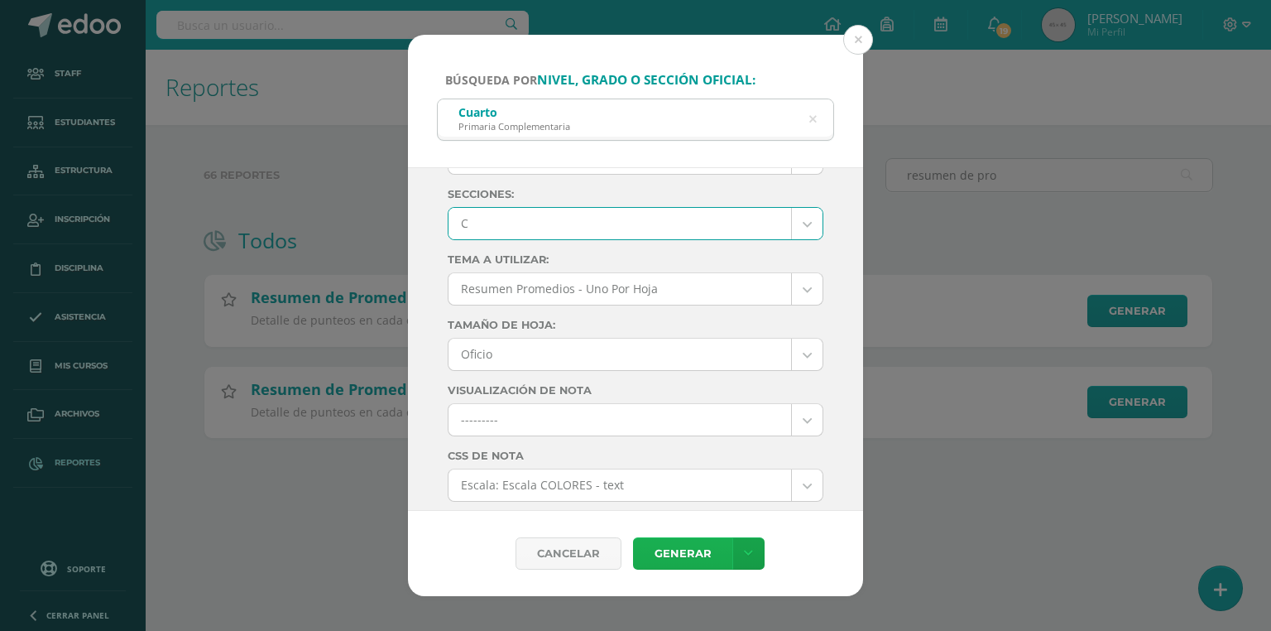
click at [667, 545] on link "Generar" at bounding box center [682, 553] width 99 height 32
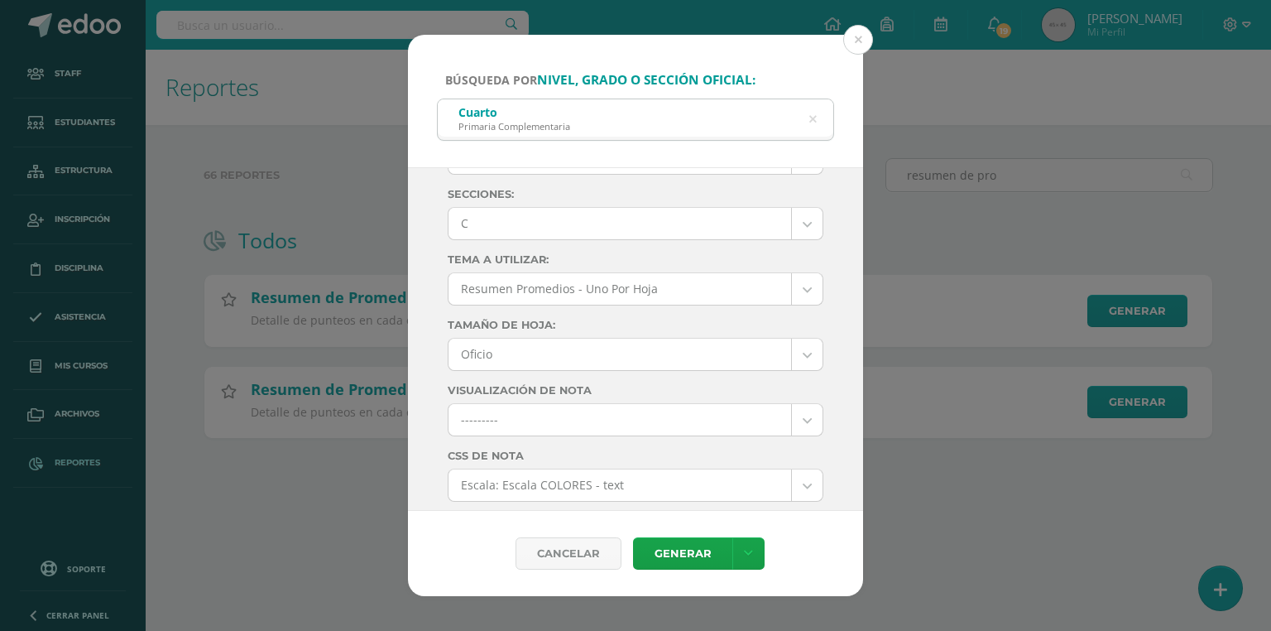
click at [816, 118] on icon at bounding box center [813, 120] width 7 height 42
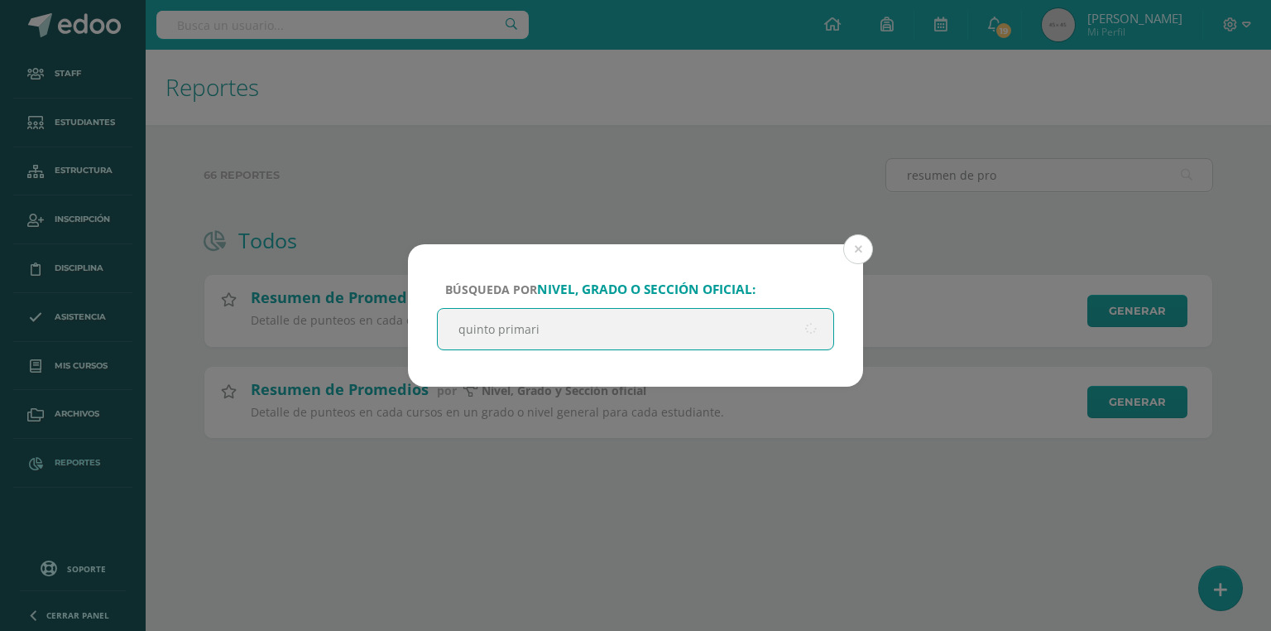
type input "quinto primaria"
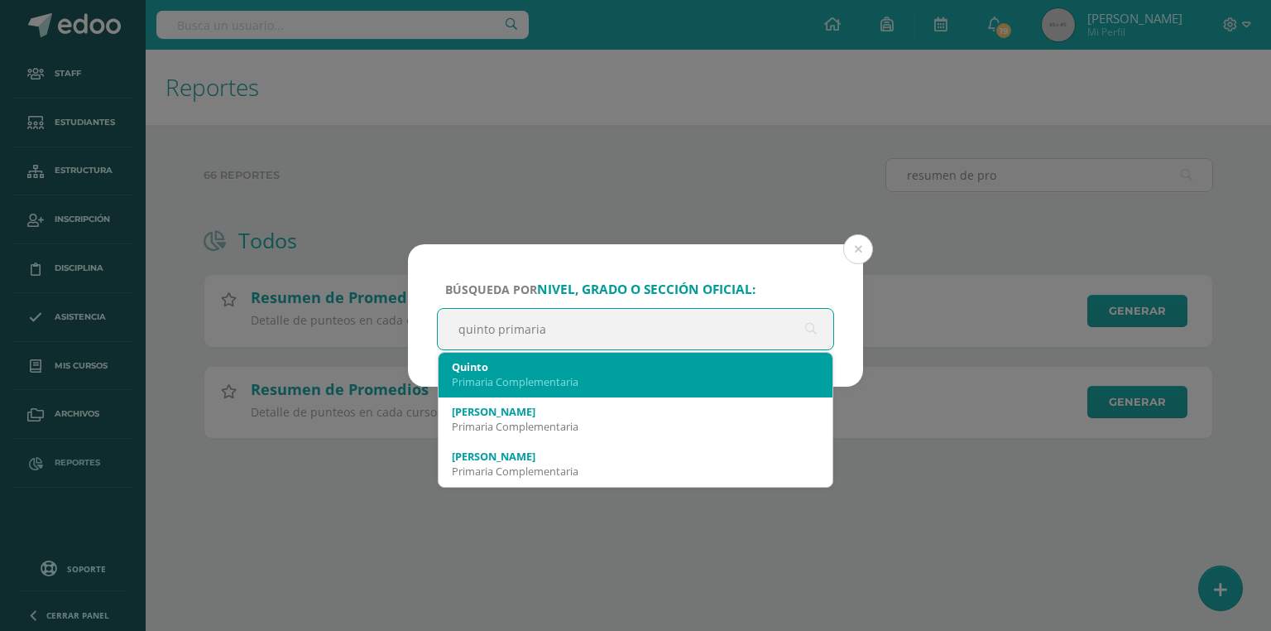
click at [507, 377] on div "Primaria Complementaria" at bounding box center [636, 381] width 368 height 15
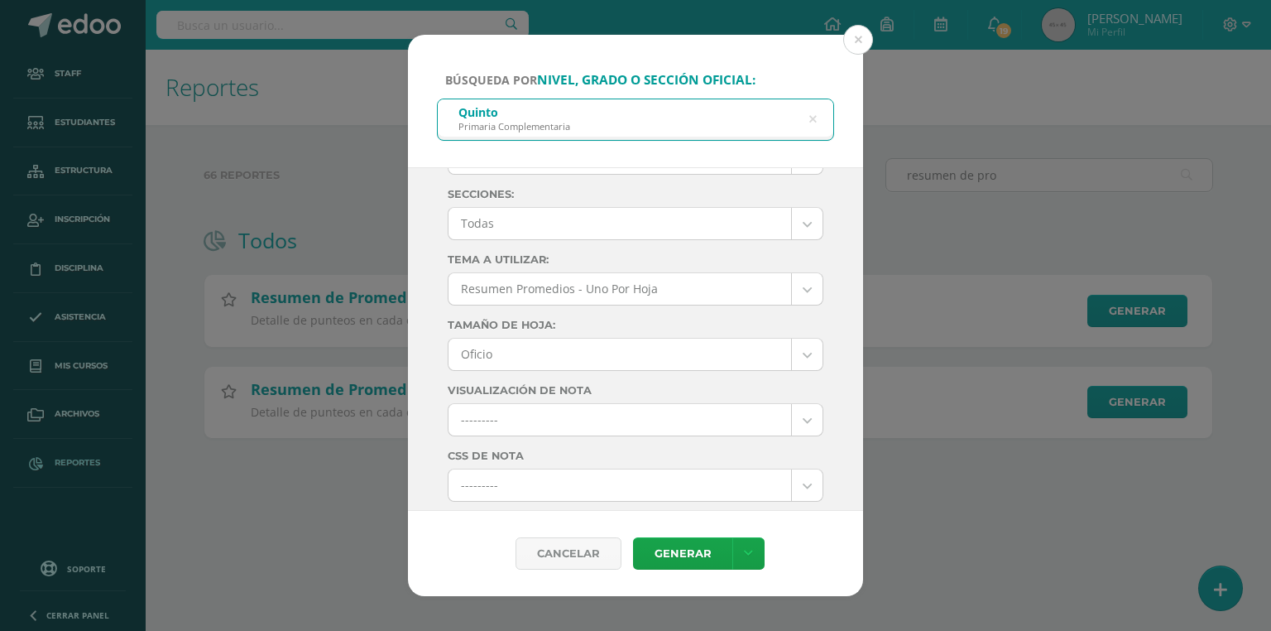
scroll to position [0, 0]
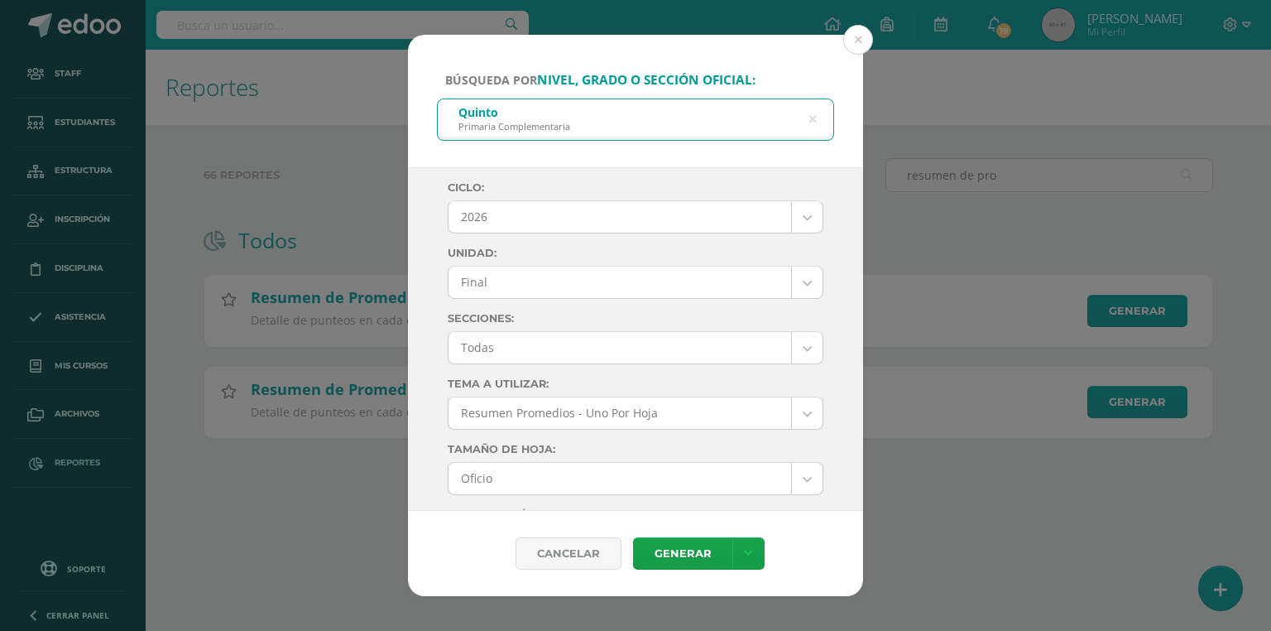
click at [502, 210] on body "Búsqueda por nivel, grado o sección oficial: Quinto Primaria Complementaria qui…" at bounding box center [635, 245] width 1271 height 491
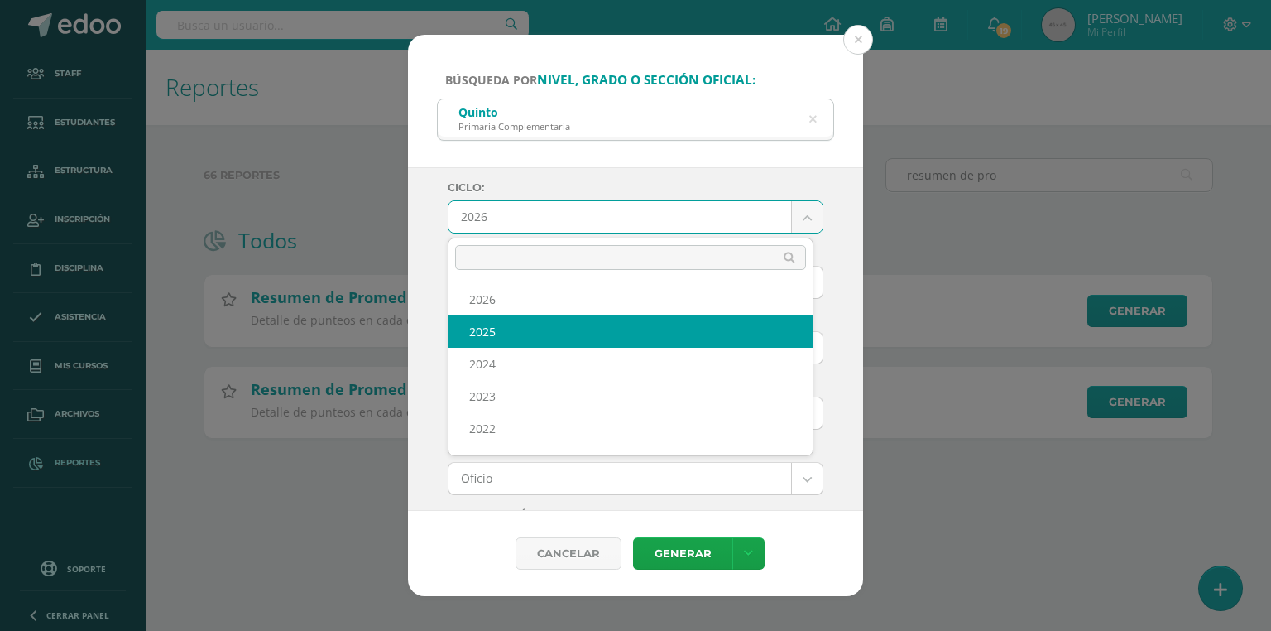
select select "7"
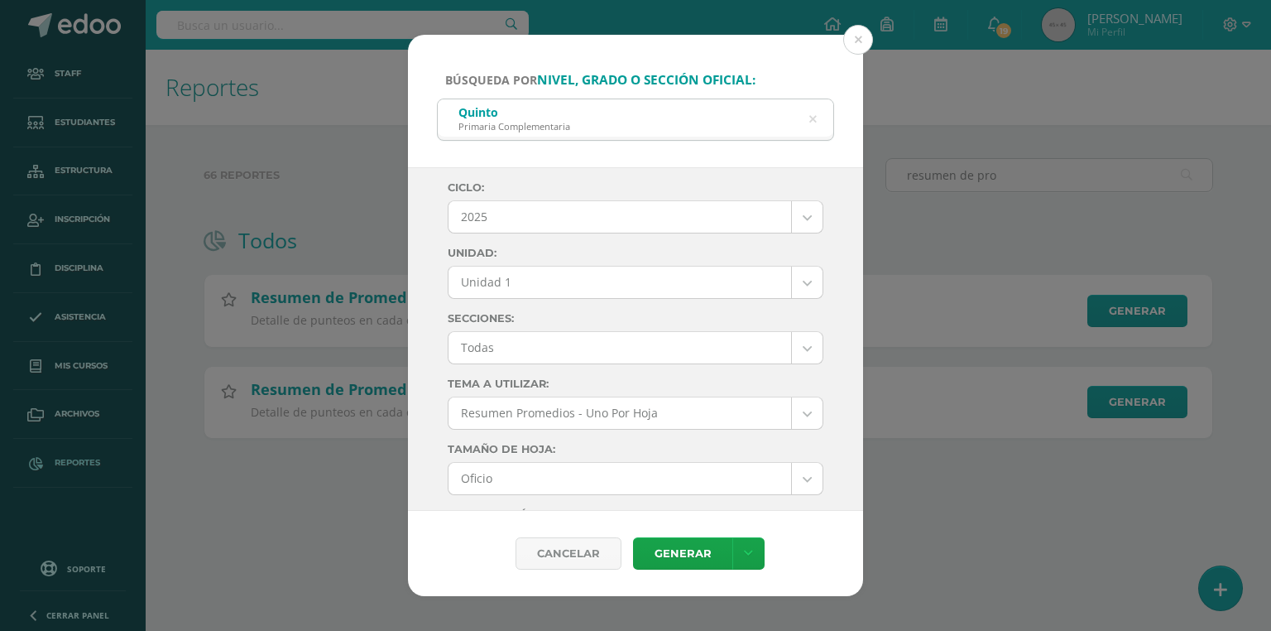
click at [510, 281] on body "Búsqueda por nivel, grado o sección oficial: Quinto Primaria Complementaria qui…" at bounding box center [635, 245] width 1271 height 491
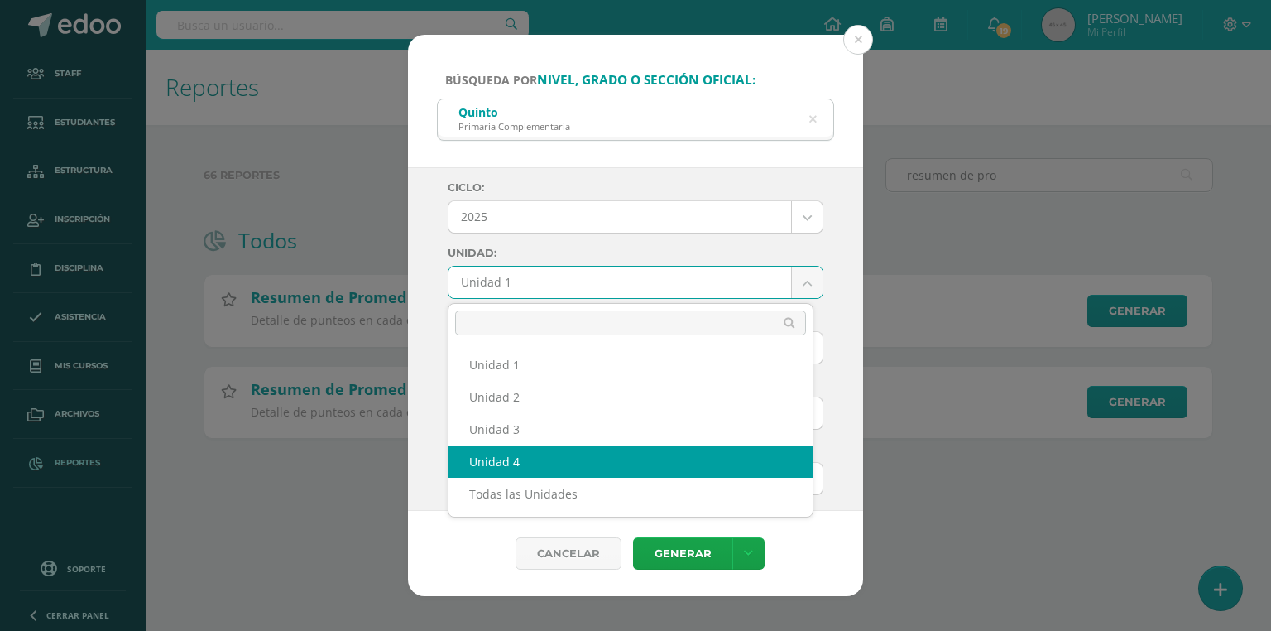
select select "Unidad 4"
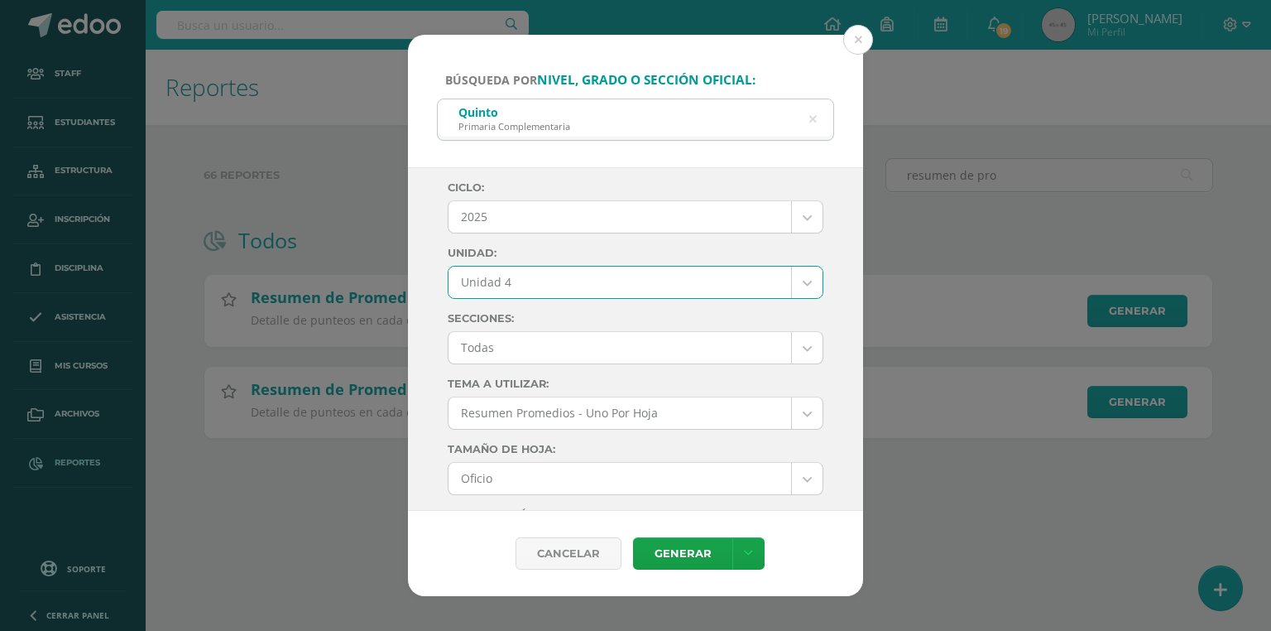
scroll to position [66, 0]
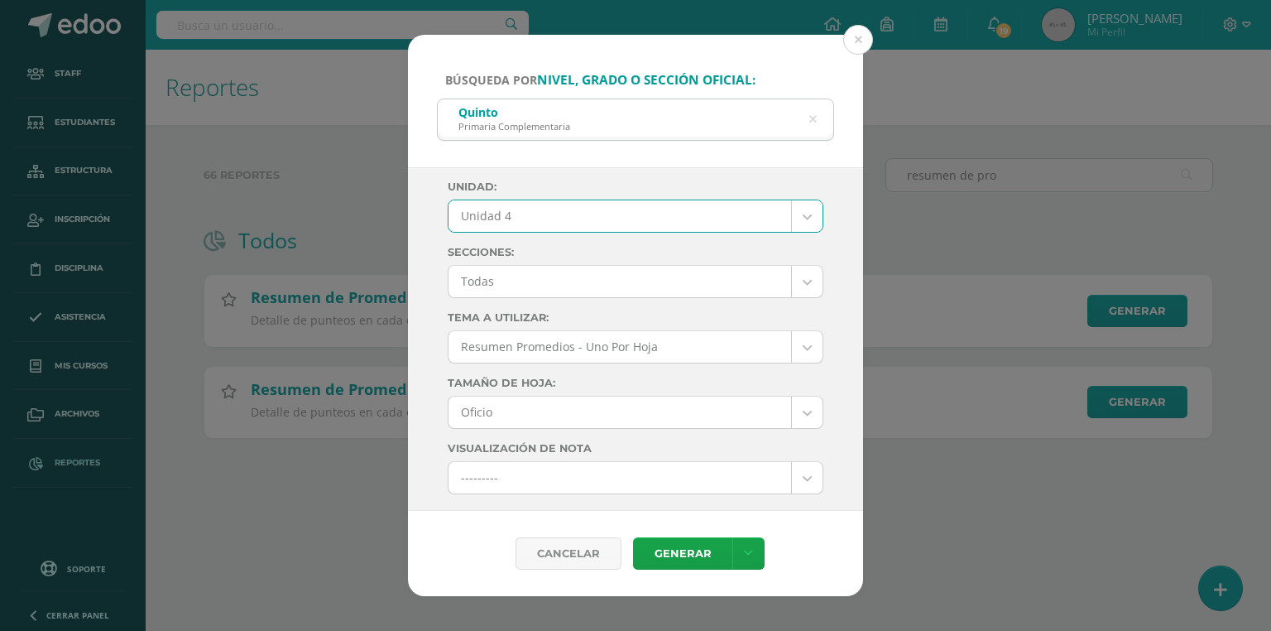
click at [497, 278] on body "Búsqueda por nivel, grado o sección oficial: Quinto Primaria Complementaria qui…" at bounding box center [635, 245] width 1271 height 491
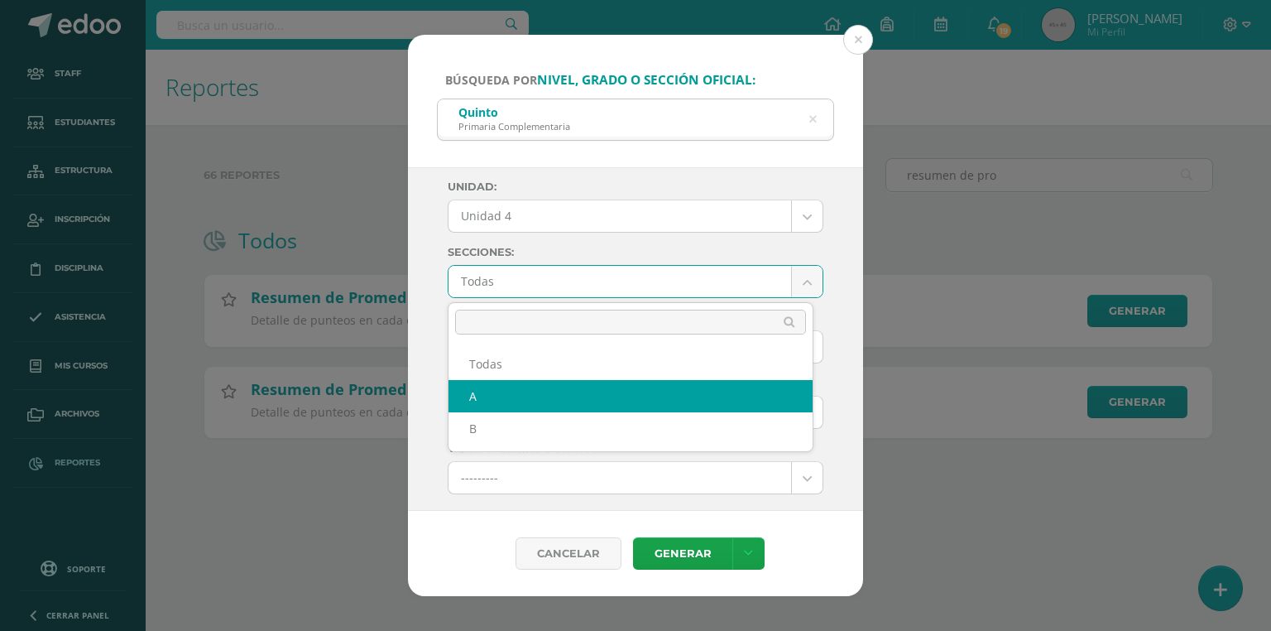
select select "A"
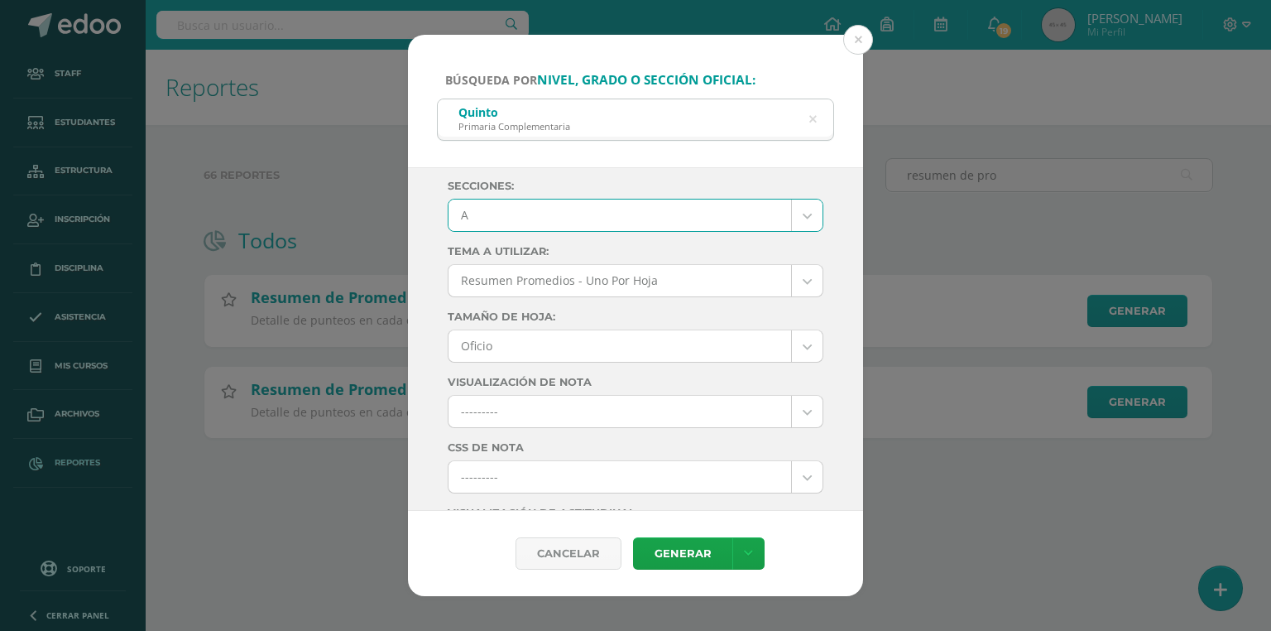
scroll to position [331, 0]
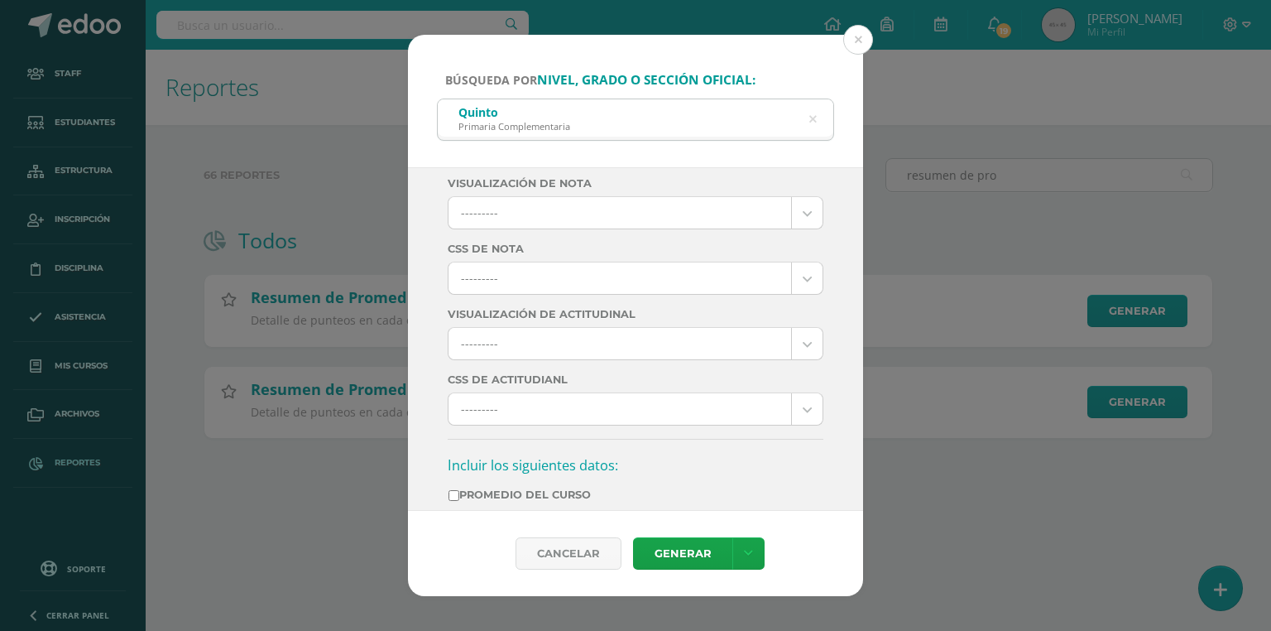
click at [515, 276] on body "Búsqueda por nivel, grado o sección oficial: Quinto Primaria Complementaria qui…" at bounding box center [635, 245] width 1271 height 491
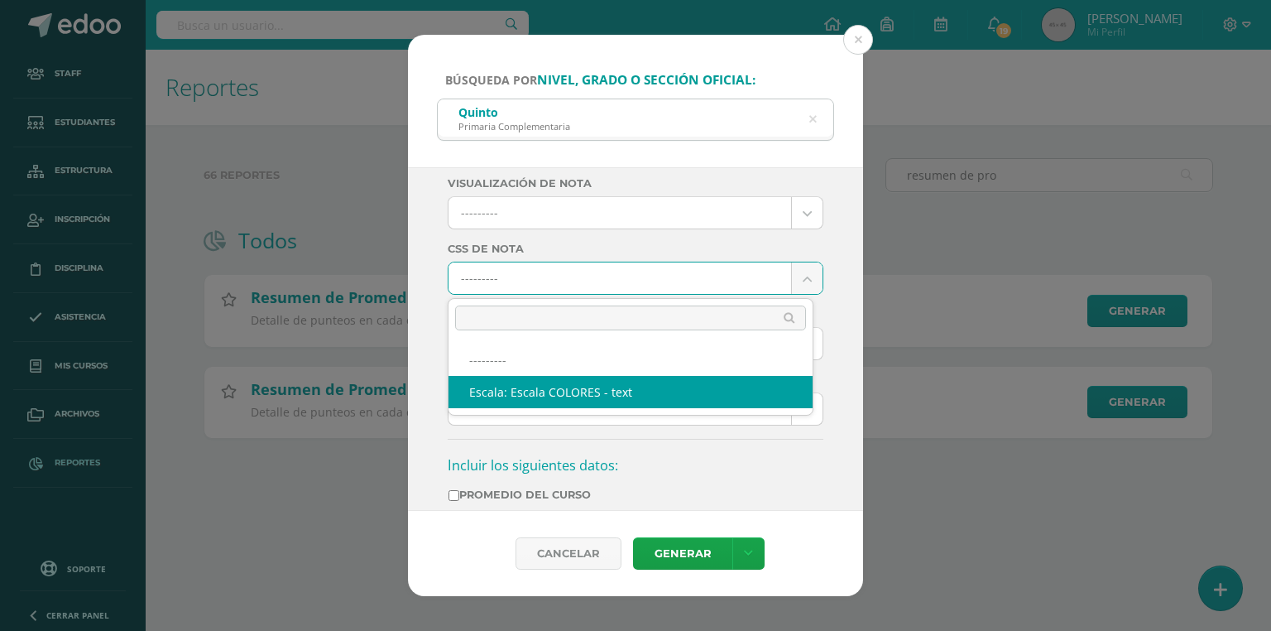
select select "10"
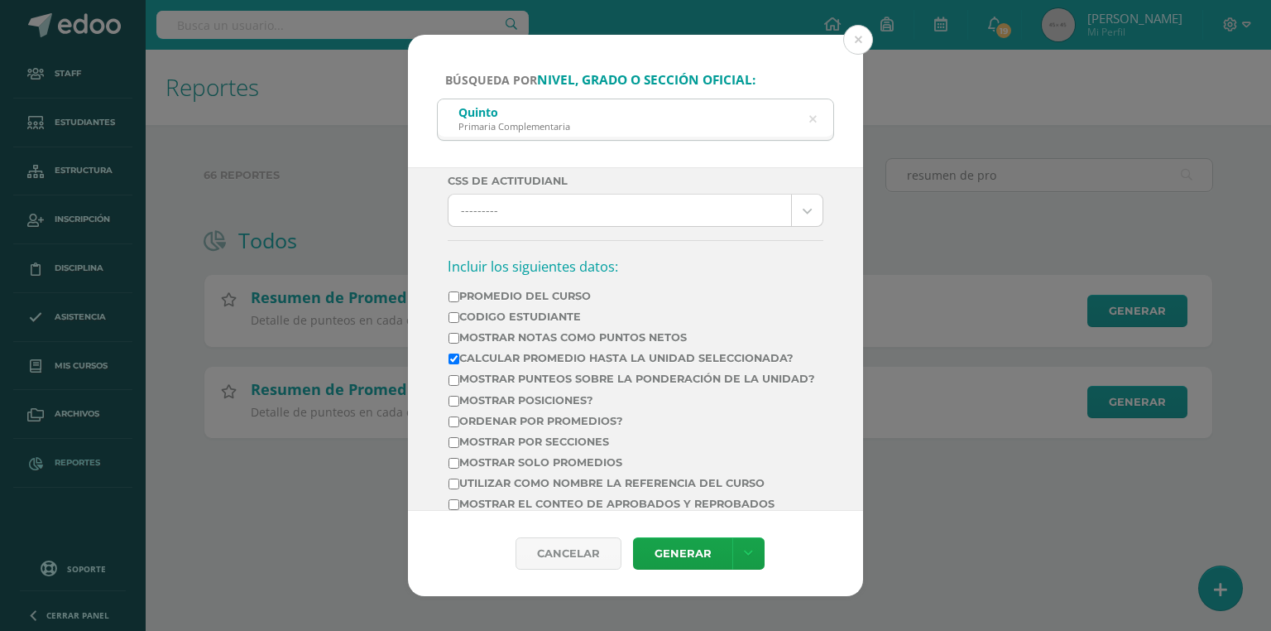
scroll to position [596, 0]
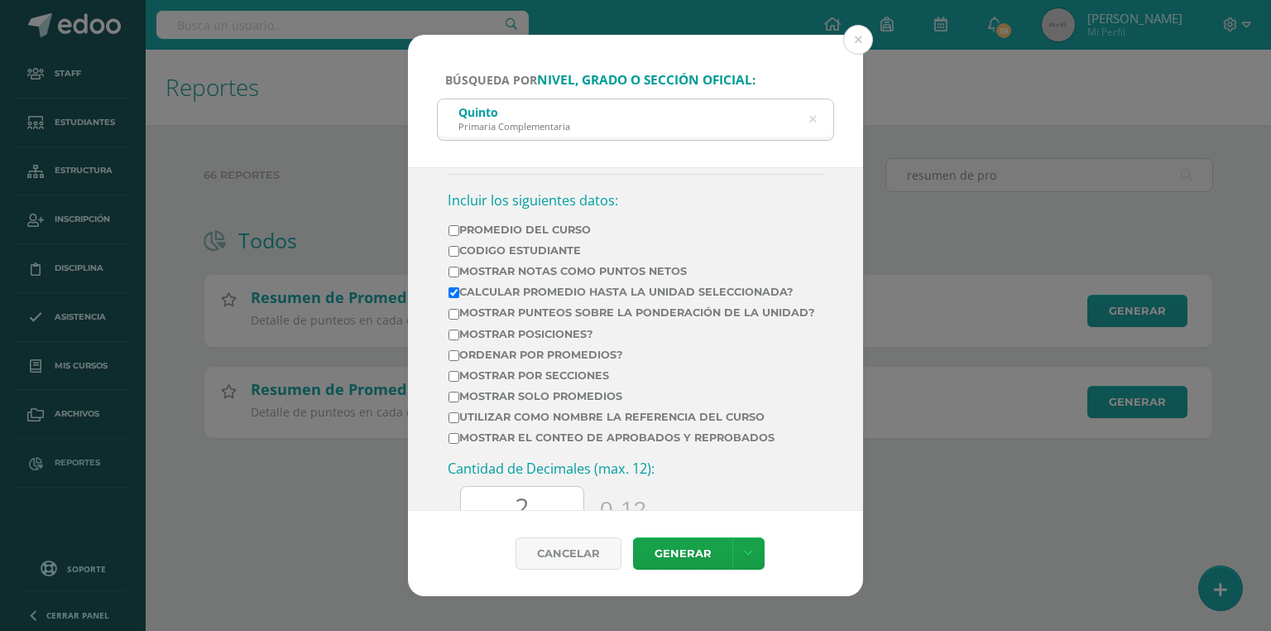
click at [543, 272] on label "Mostrar Notas Como Puntos Netos" at bounding box center [632, 271] width 367 height 12
click at [459, 272] on input "Mostrar Notas Como Puntos Netos" at bounding box center [454, 272] width 11 height 11
checkbox input "true"
click at [493, 444] on label "Mostrar el conteo de Aprobados y Reprobados" at bounding box center [632, 437] width 367 height 12
click at [459, 444] on input "Mostrar el conteo de Aprobados y Reprobados" at bounding box center [454, 438] width 11 height 11
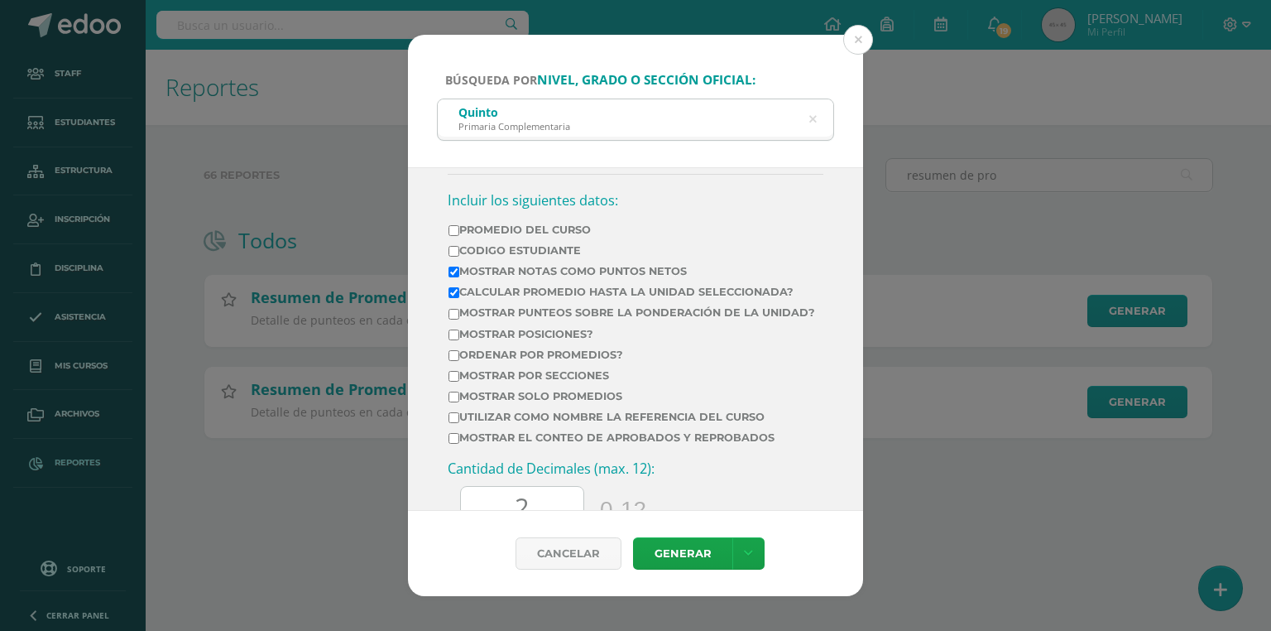
checkbox input "true"
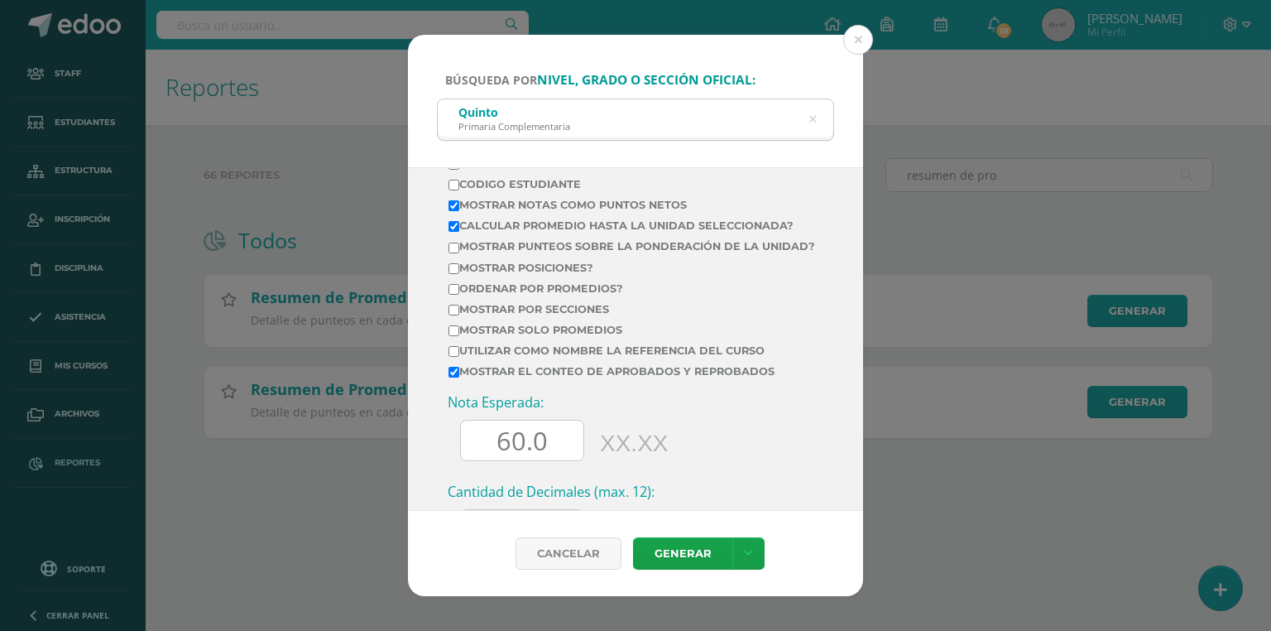
drag, startPoint x: 505, startPoint y: 449, endPoint x: 477, endPoint y: 449, distance: 28.2
click at [477, 449] on input "60.0" at bounding box center [522, 440] width 123 height 41
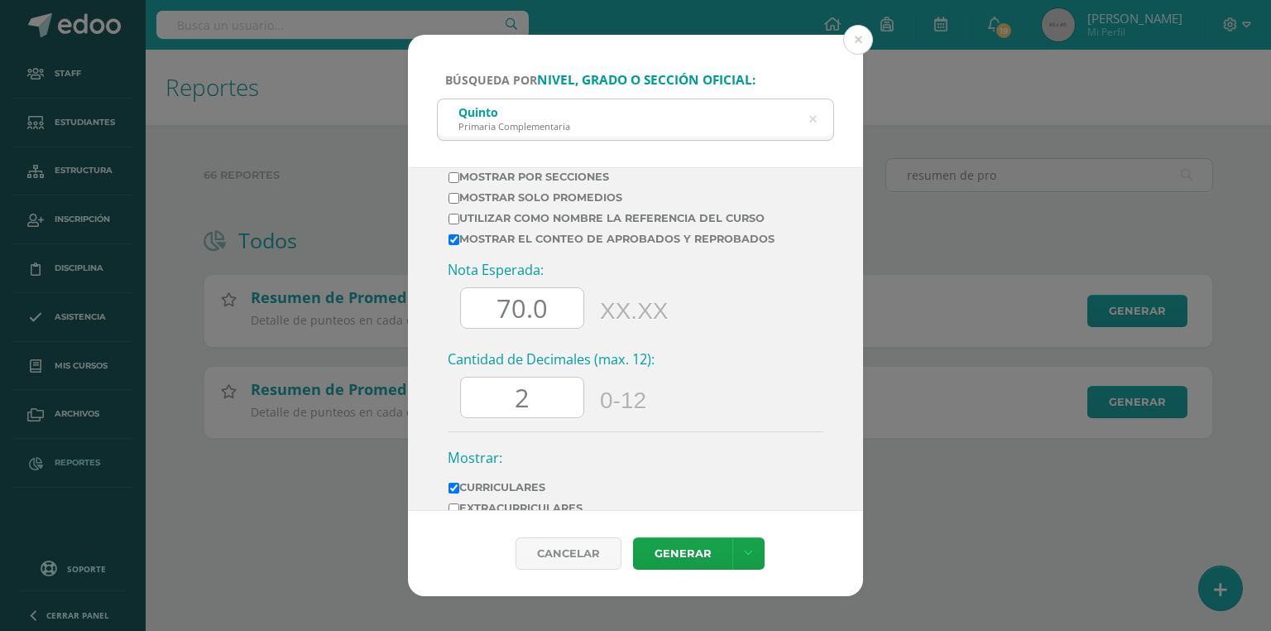
type input "70.0"
click at [493, 418] on input "2" at bounding box center [522, 397] width 123 height 41
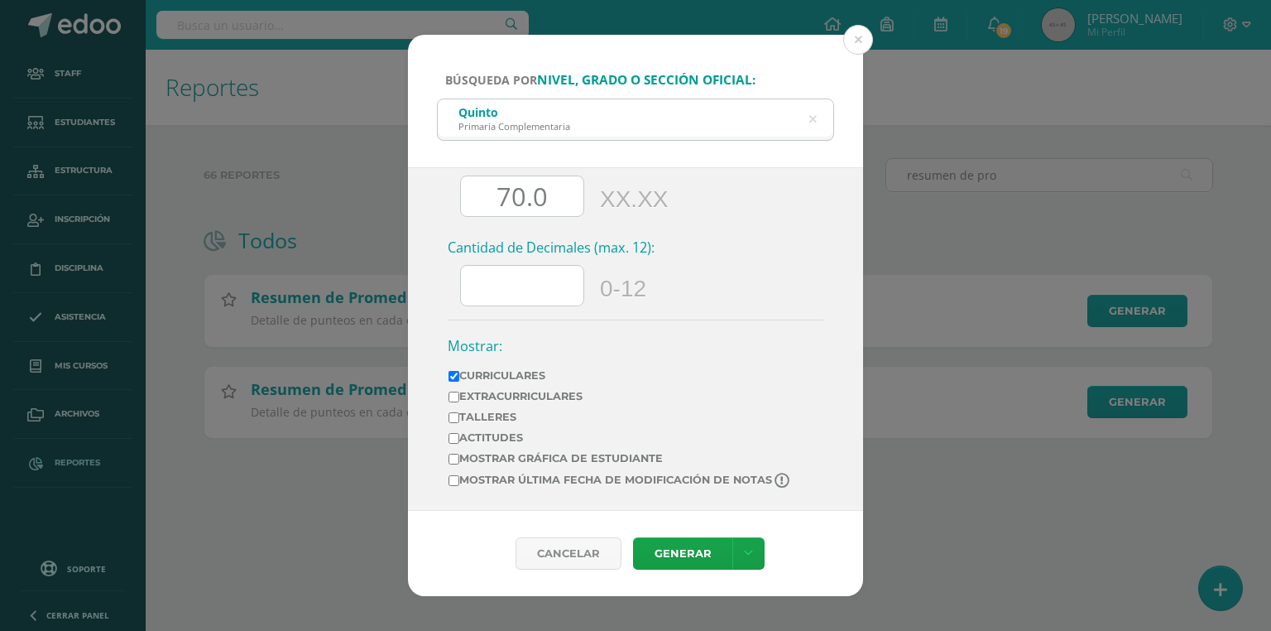
click at [526, 474] on label "Mostrar última fecha de modificación de notas" at bounding box center [621, 481] width 344 height 16
click at [459, 475] on input "Mostrar última fecha de modificación de notas" at bounding box center [454, 480] width 11 height 11
checkbox input "true"
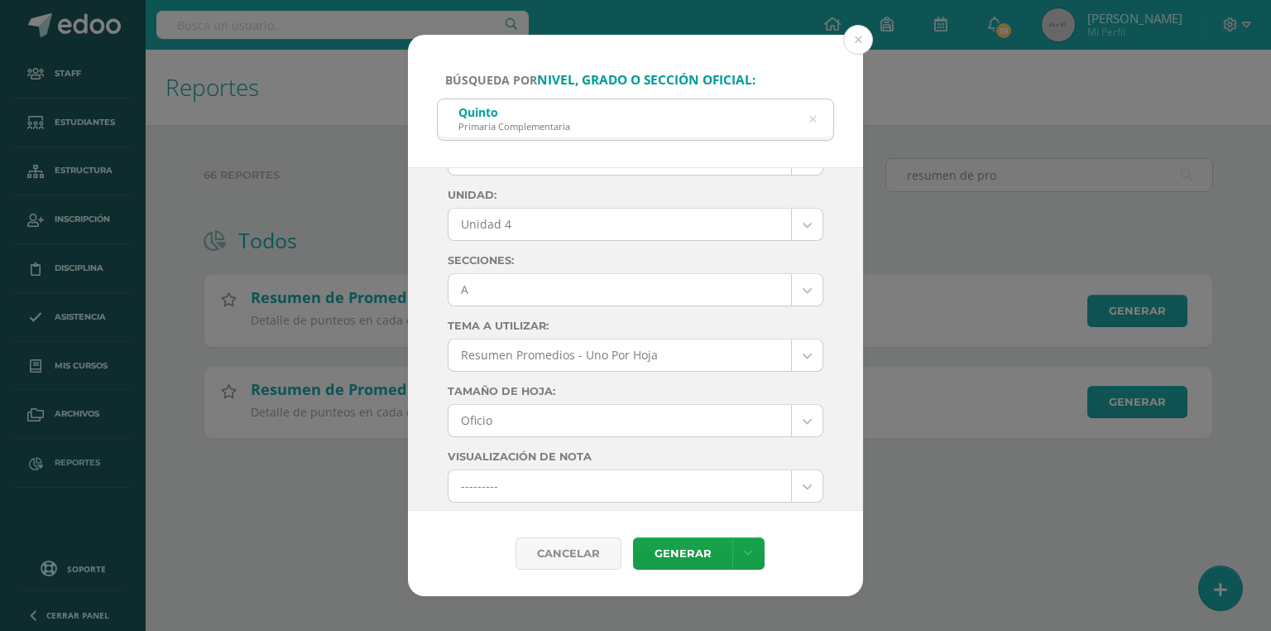
scroll to position [0, 0]
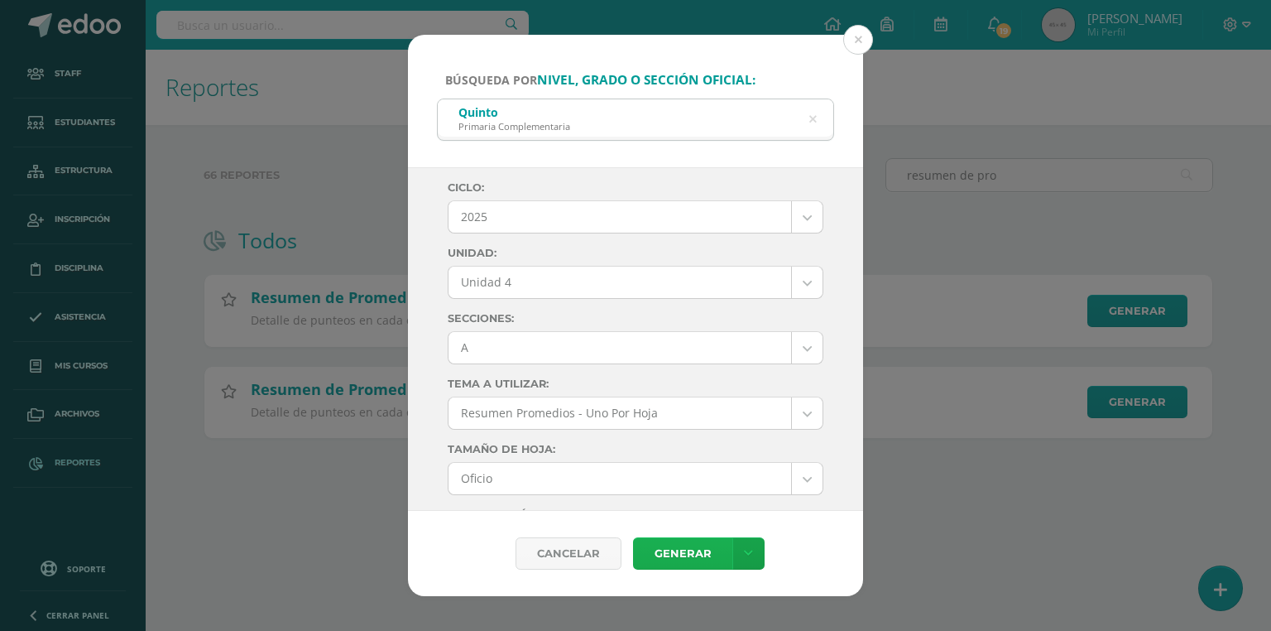
click at [669, 548] on link "Generar" at bounding box center [682, 553] width 99 height 32
click at [487, 348] on body "Búsqueda por nivel, grado o sección oficial: Quinto Primaria Complementaria qui…" at bounding box center [635, 245] width 1271 height 491
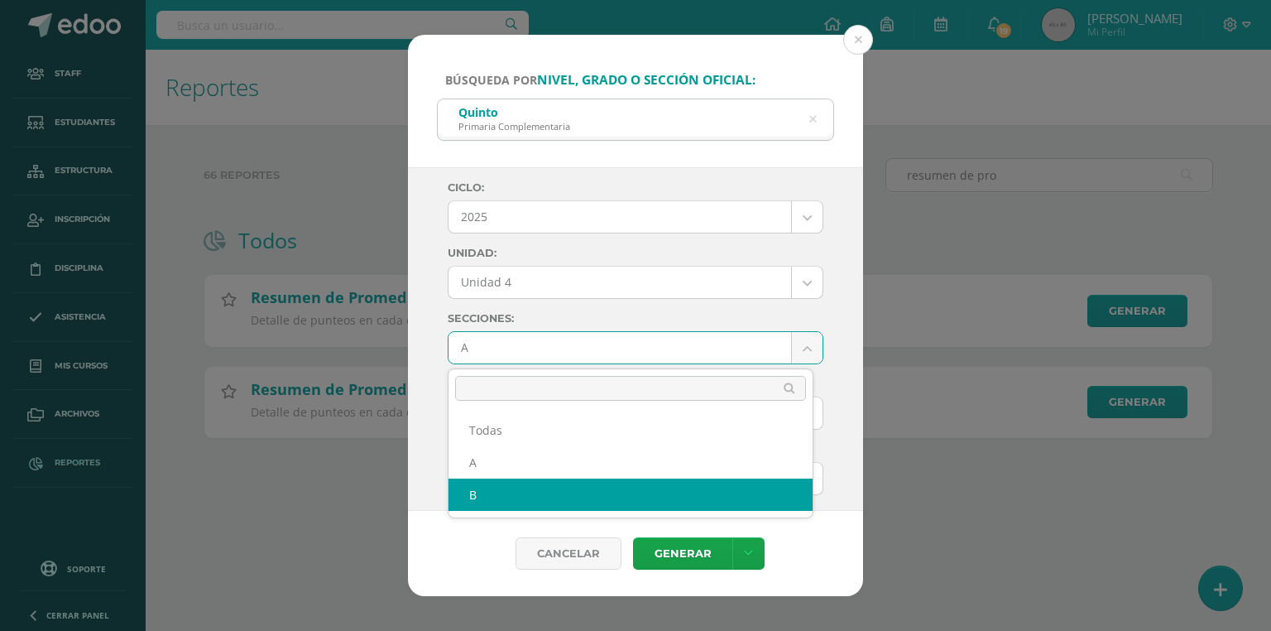
select select "B"
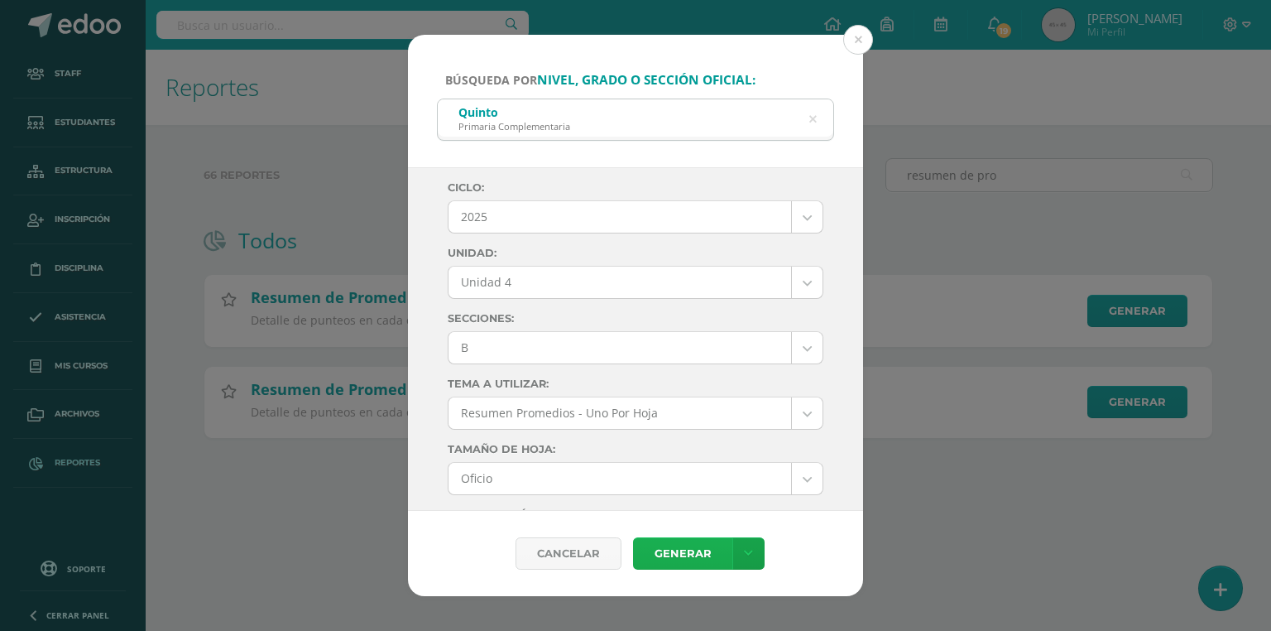
click at [669, 556] on link "Generar" at bounding box center [682, 553] width 99 height 32
click at [512, 353] on body "Búsqueda por nivel, grado o sección oficial: Quinto Primaria Complementaria qui…" at bounding box center [635, 245] width 1271 height 491
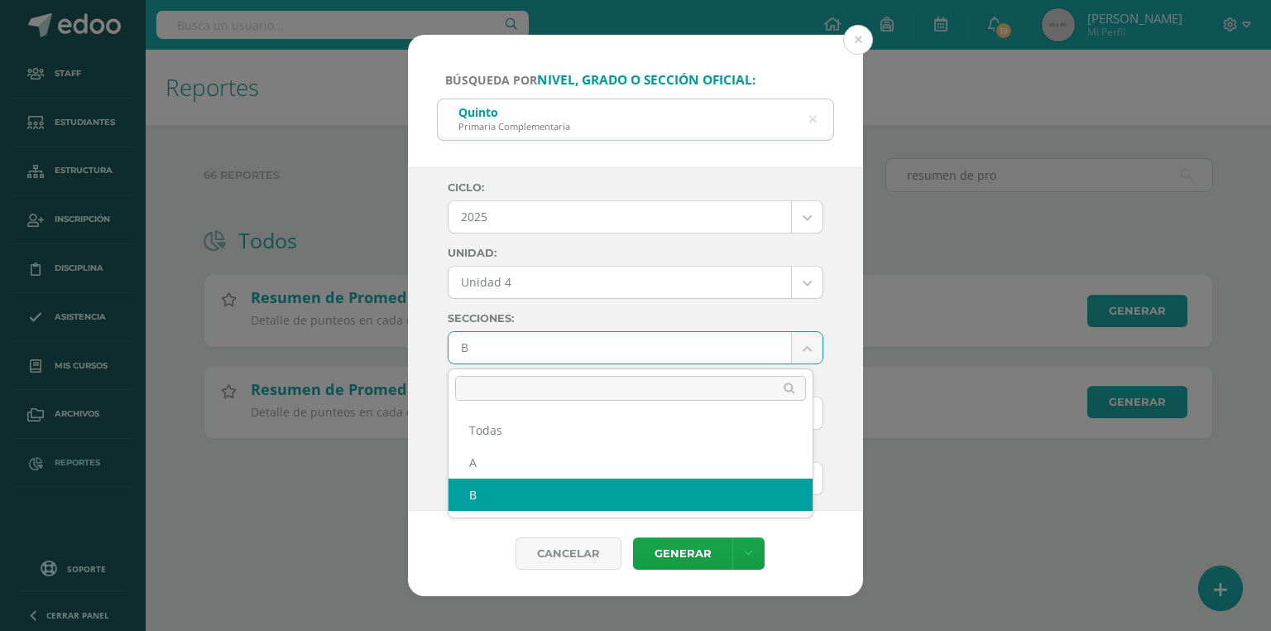
click at [512, 353] on body "Búsqueda por nivel, grado o sección oficial: Quinto Primaria Complementaria qui…" at bounding box center [635, 245] width 1271 height 491
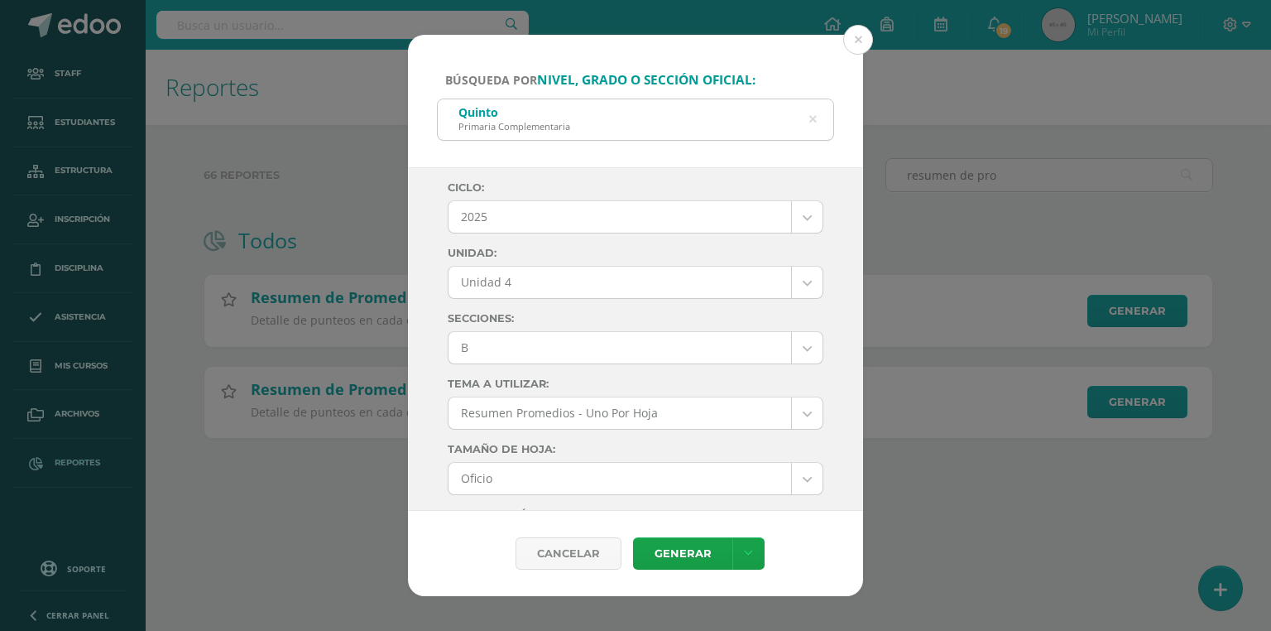
click at [819, 121] on div "Quinto Primaria Complementaria" at bounding box center [636, 117] width 396 height 37
click at [814, 121] on icon at bounding box center [813, 119] width 42 height 7
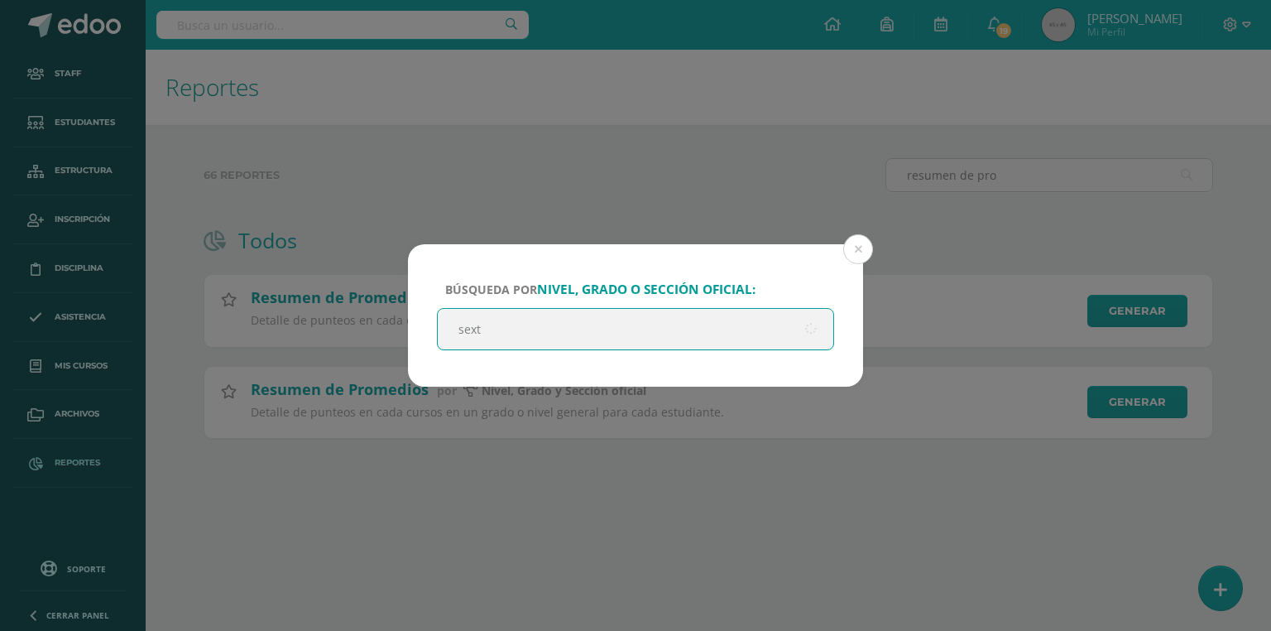
type input "sexto"
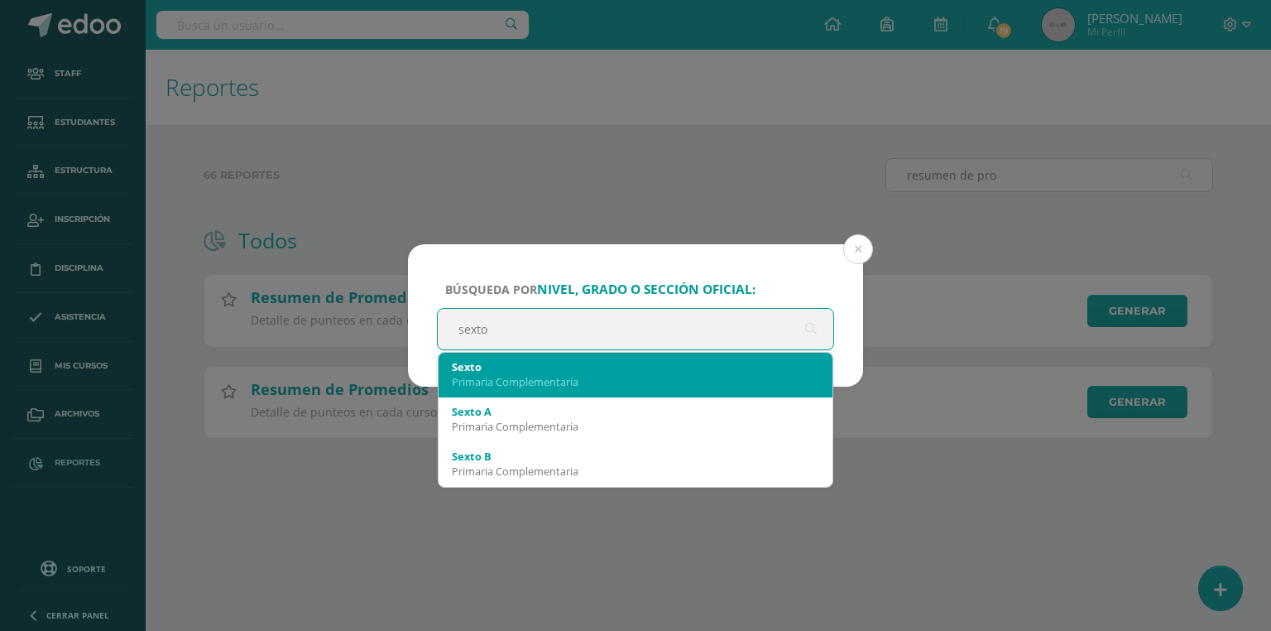
click at [493, 372] on div "Sexto" at bounding box center [636, 366] width 368 height 15
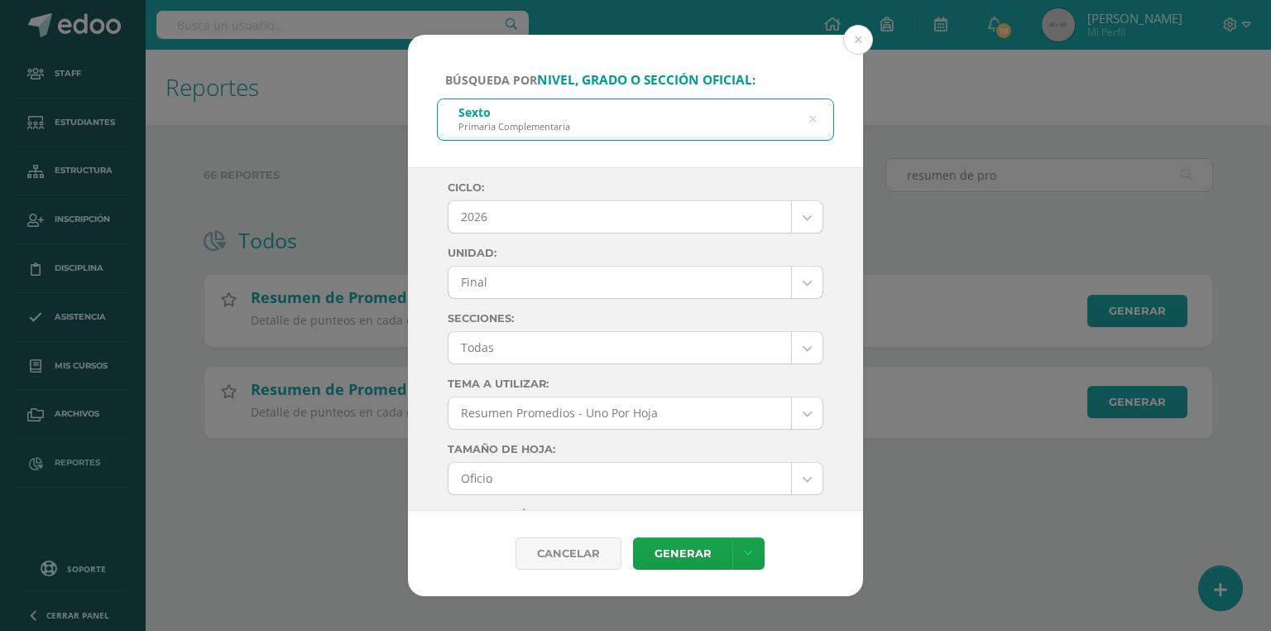
click at [470, 207] on body "Búsqueda por nivel, grado o sección oficial: Sexto Primaria Complementaria sext…" at bounding box center [635, 245] width 1271 height 491
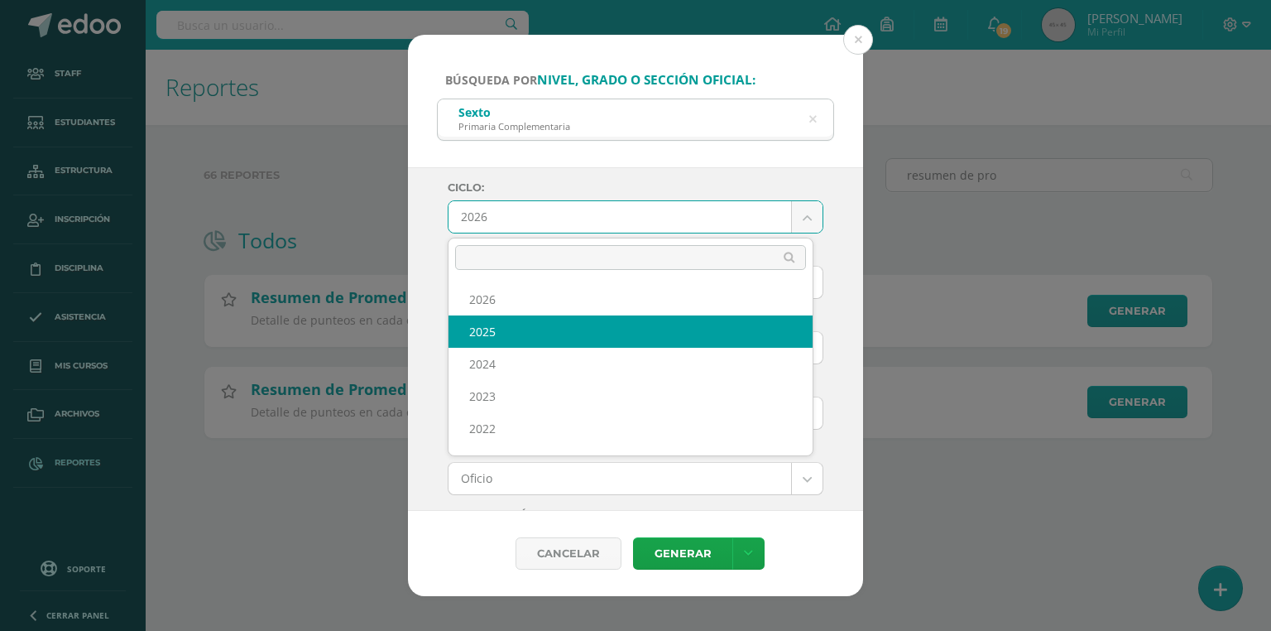
select select "7"
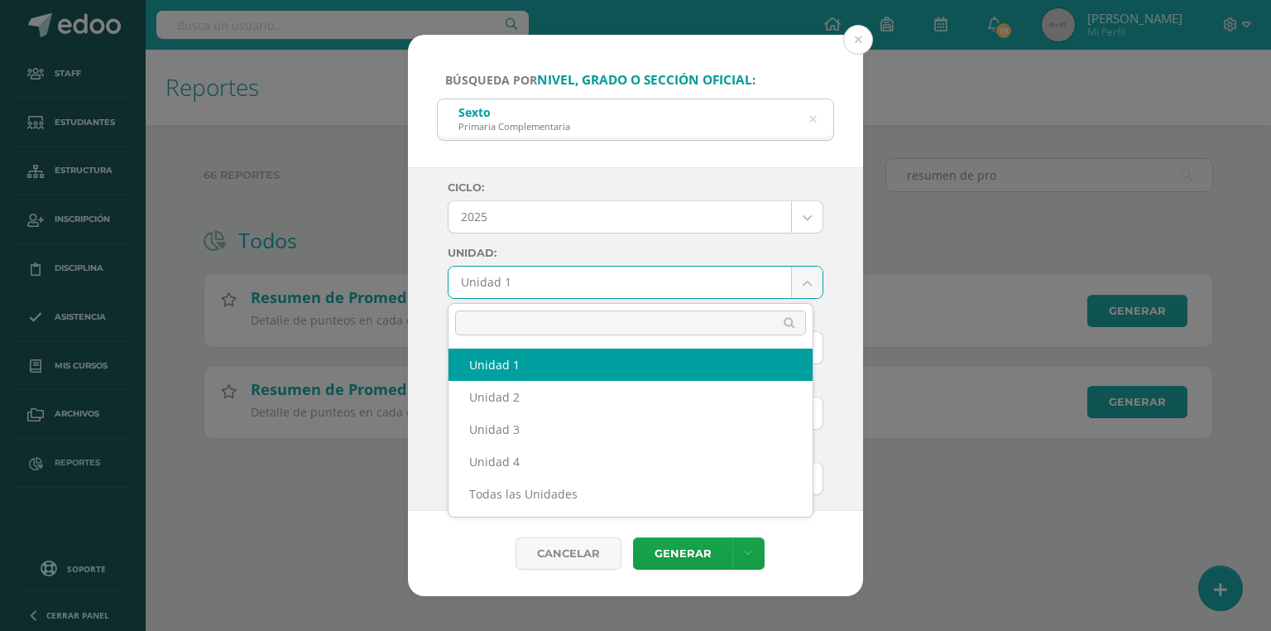
click at [517, 291] on body "Búsqueda por nivel, grado o sección oficial: Sexto Primaria Complementaria sext…" at bounding box center [635, 245] width 1271 height 491
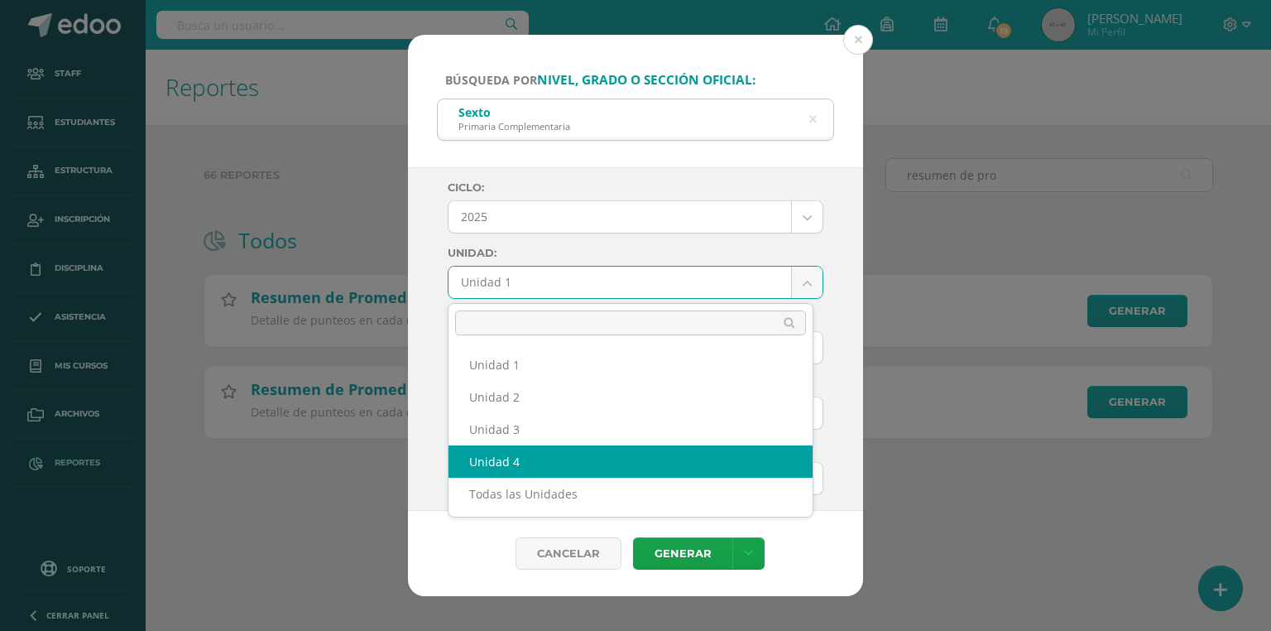
select select "Unidad 4"
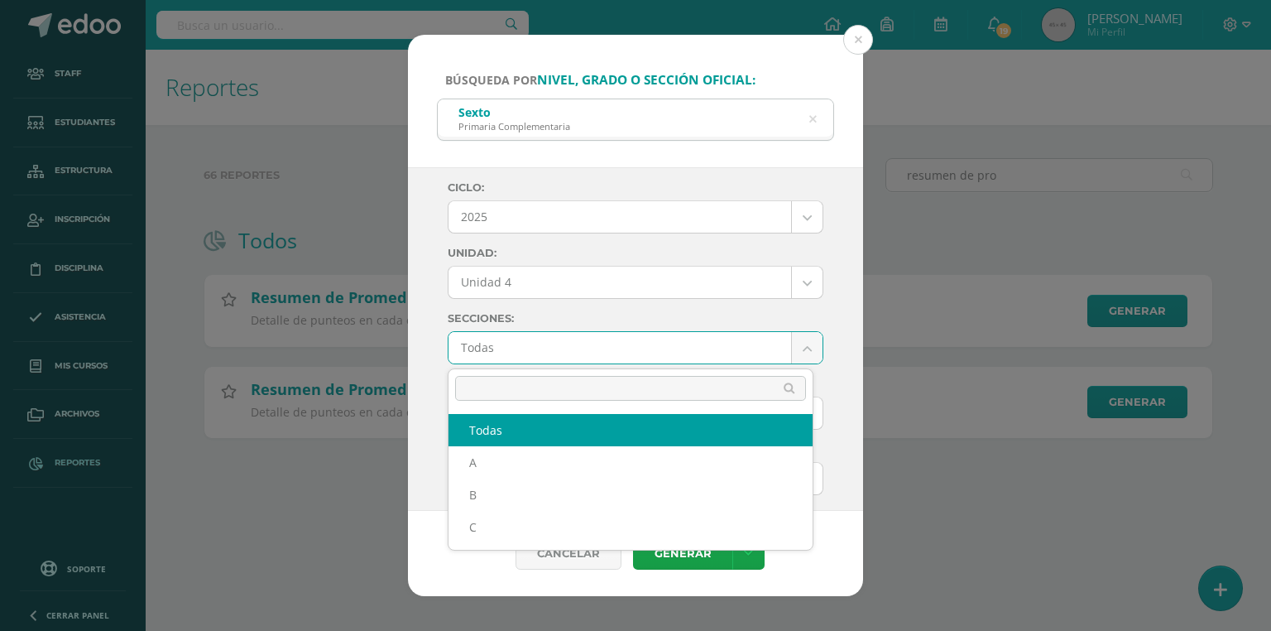
drag, startPoint x: 523, startPoint y: 347, endPoint x: 517, endPoint y: 354, distance: 9.4
click at [523, 347] on body "Búsqueda por nivel, grado o sección oficial: Sexto Primaria Complementaria sext…" at bounding box center [635, 245] width 1271 height 491
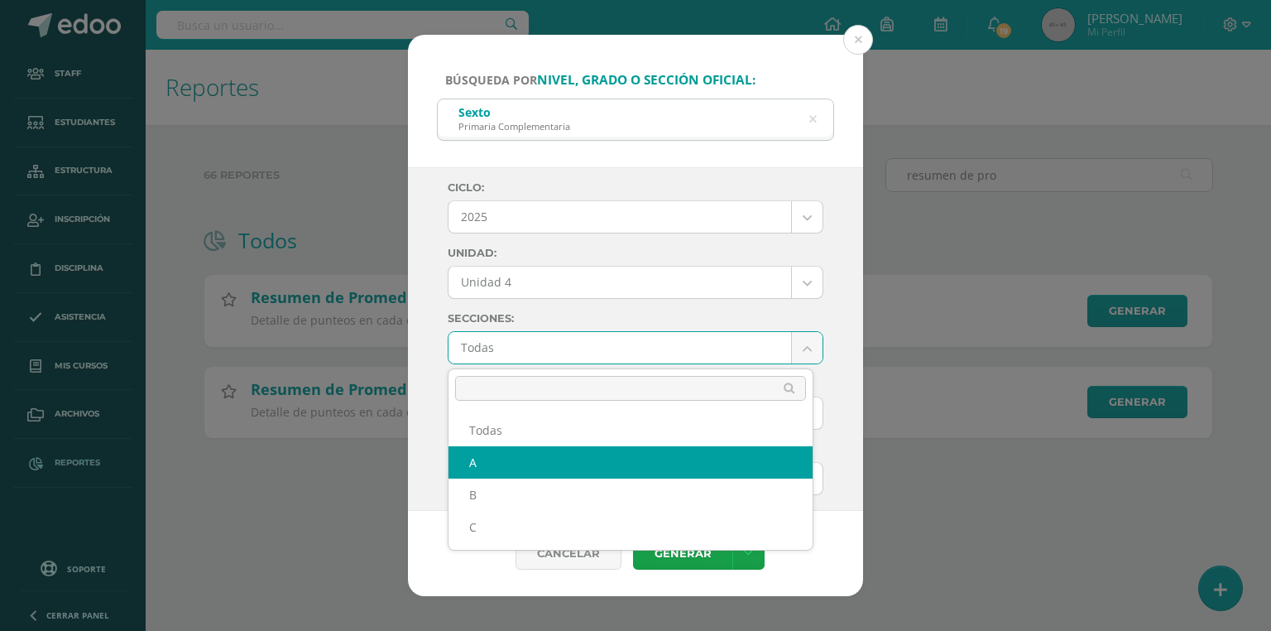
select select "A"
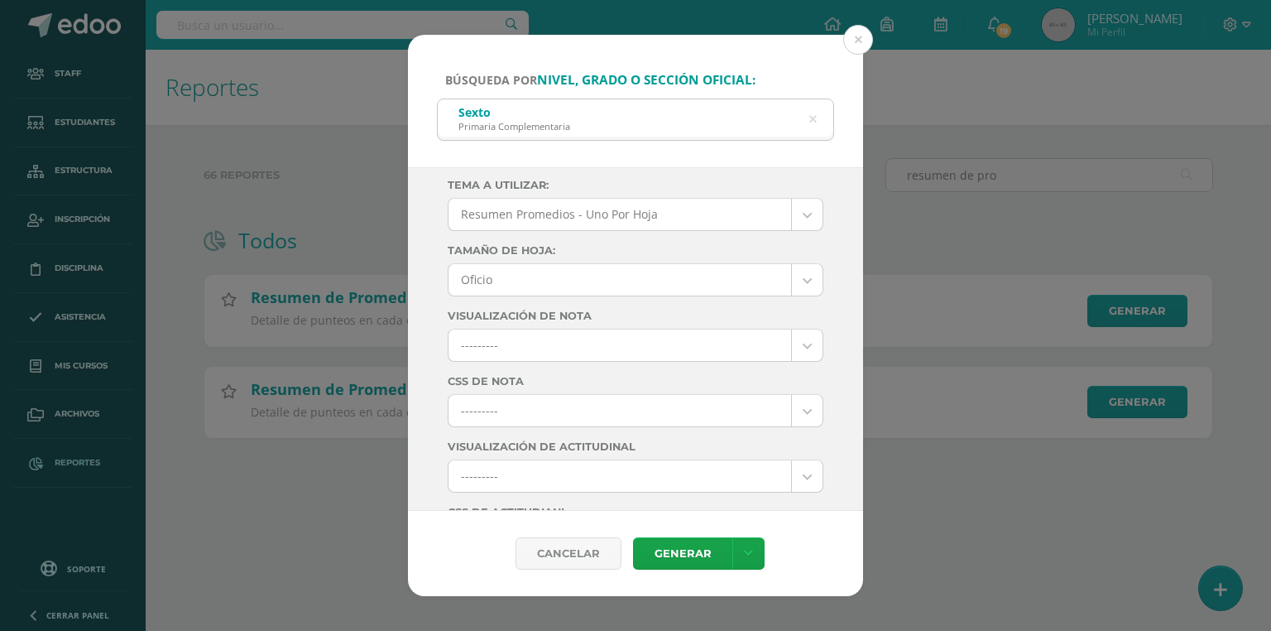
scroll to position [331, 0]
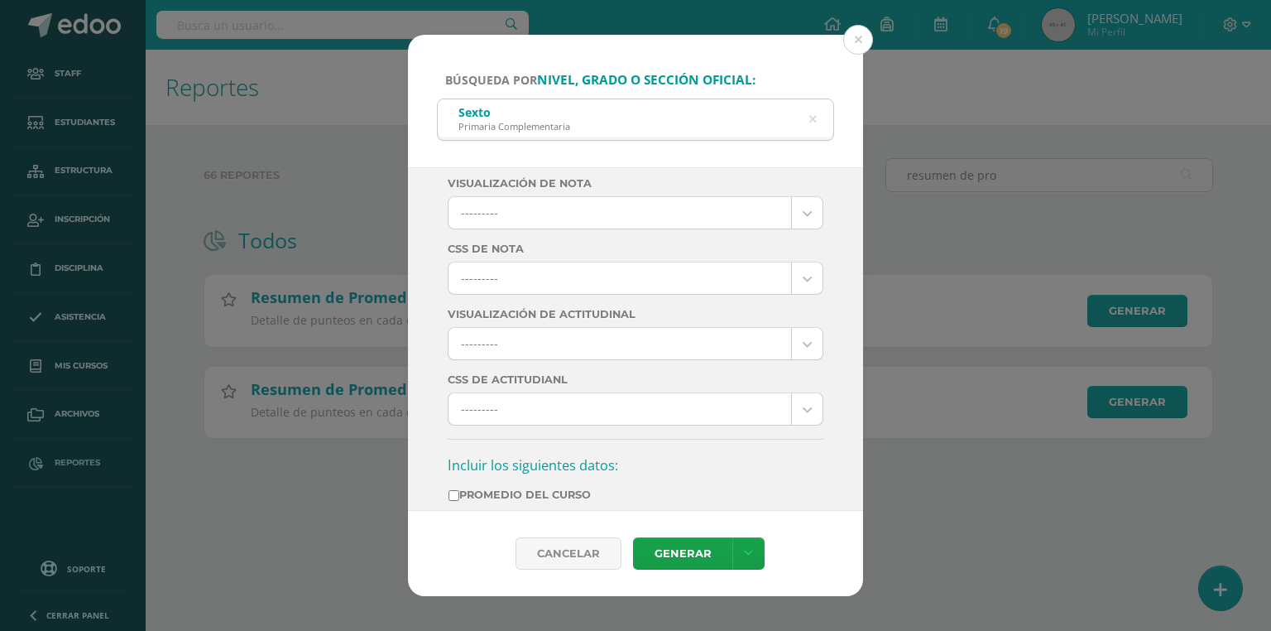
click at [511, 287] on body "Búsqueda por nivel, grado o sección oficial: Sexto Primaria Complementaria sext…" at bounding box center [635, 245] width 1271 height 491
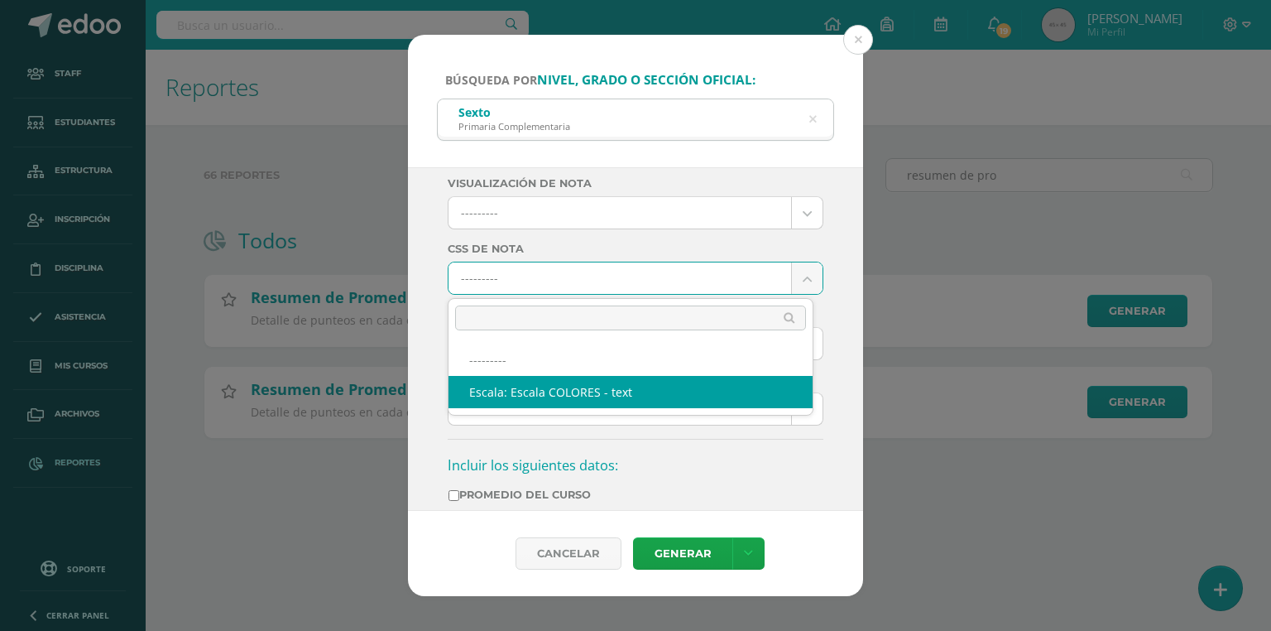
select select "10"
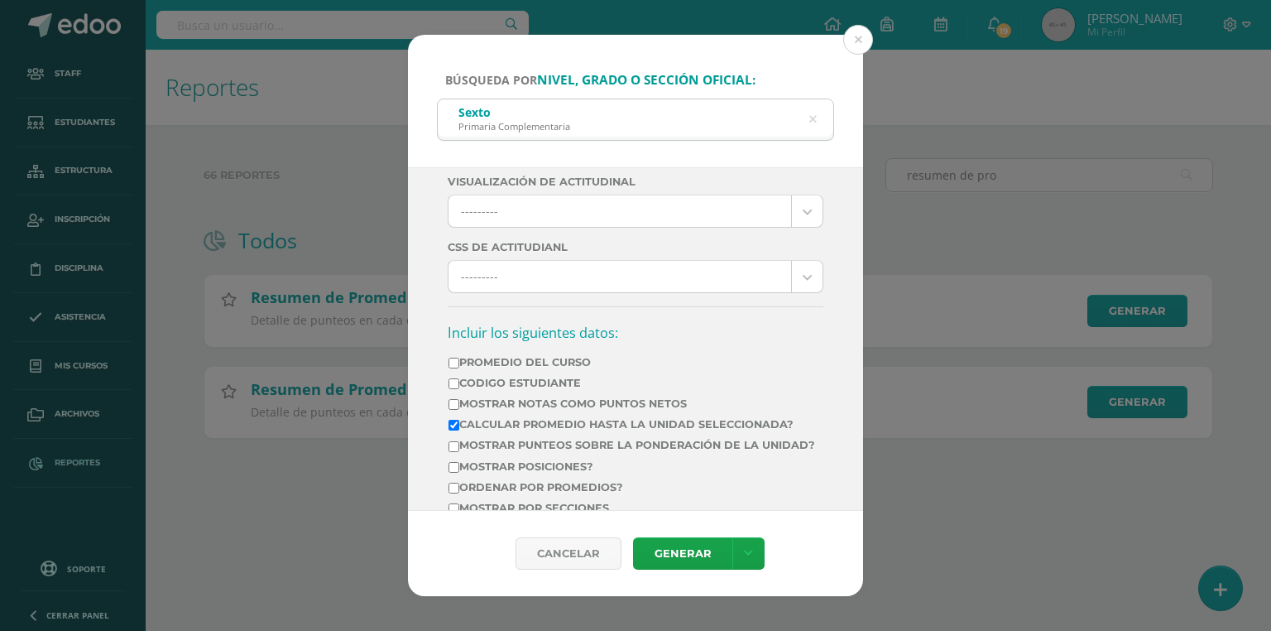
scroll to position [530, 0]
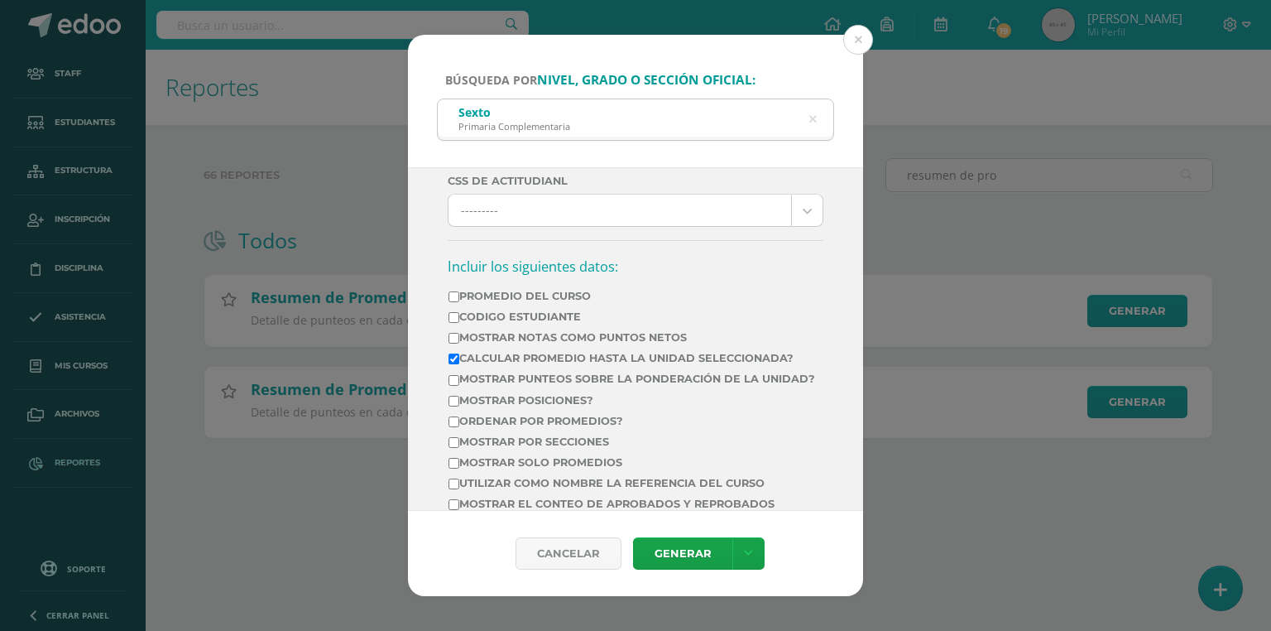
click at [502, 338] on label "Mostrar Notas Como Puntos Netos" at bounding box center [632, 337] width 367 height 12
click at [459, 338] on input "Mostrar Notas Como Puntos Netos" at bounding box center [454, 338] width 11 height 11
checkbox input "true"
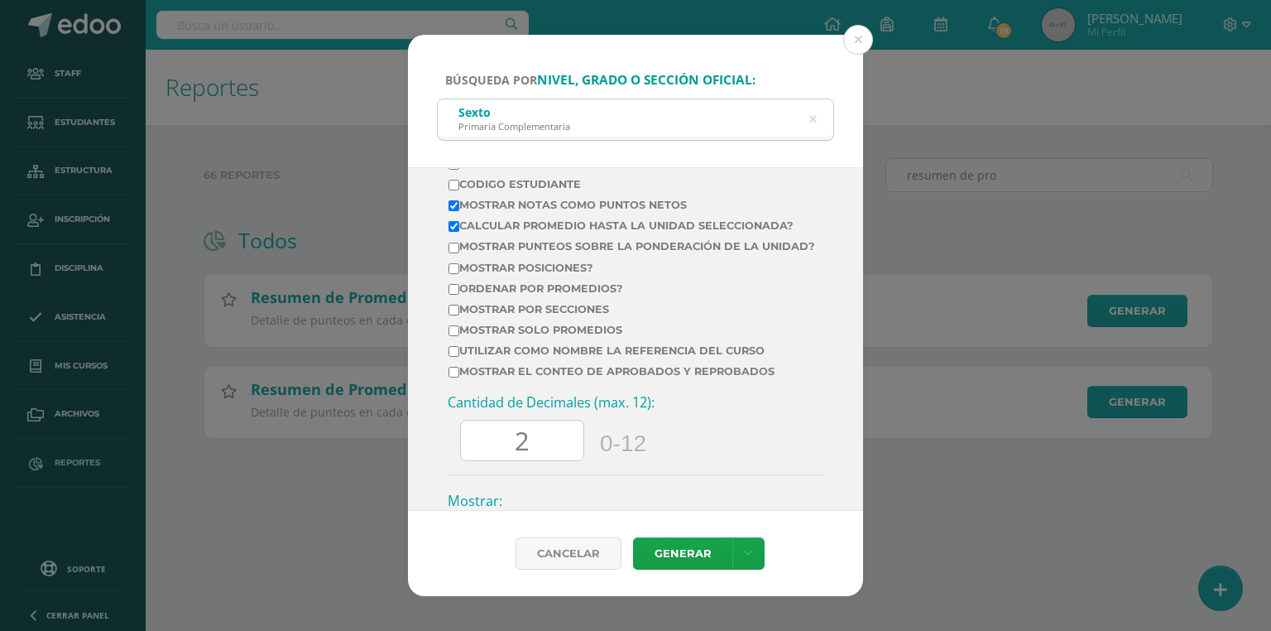
click at [536, 385] on td "Mostrar el conteo de Aprobados y Reprobados" at bounding box center [632, 374] width 368 height 21
click at [536, 377] on label "Mostrar el conteo de Aprobados y Reprobados" at bounding box center [632, 371] width 367 height 12
click at [459, 377] on input "Mostrar el conteo de Aprobados y Reprobados" at bounding box center [454, 372] width 11 height 11
checkbox input "true"
drag, startPoint x: 513, startPoint y: 454, endPoint x: 497, endPoint y: 453, distance: 16.6
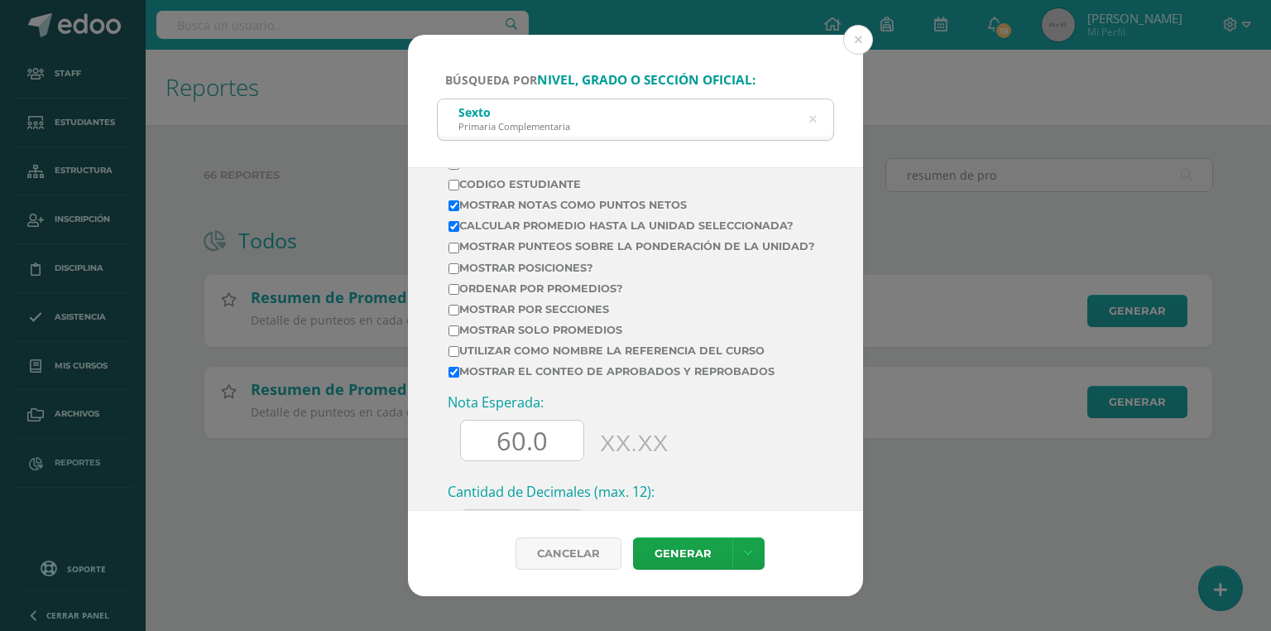
click at [497, 453] on input "60.0" at bounding box center [522, 440] width 123 height 41
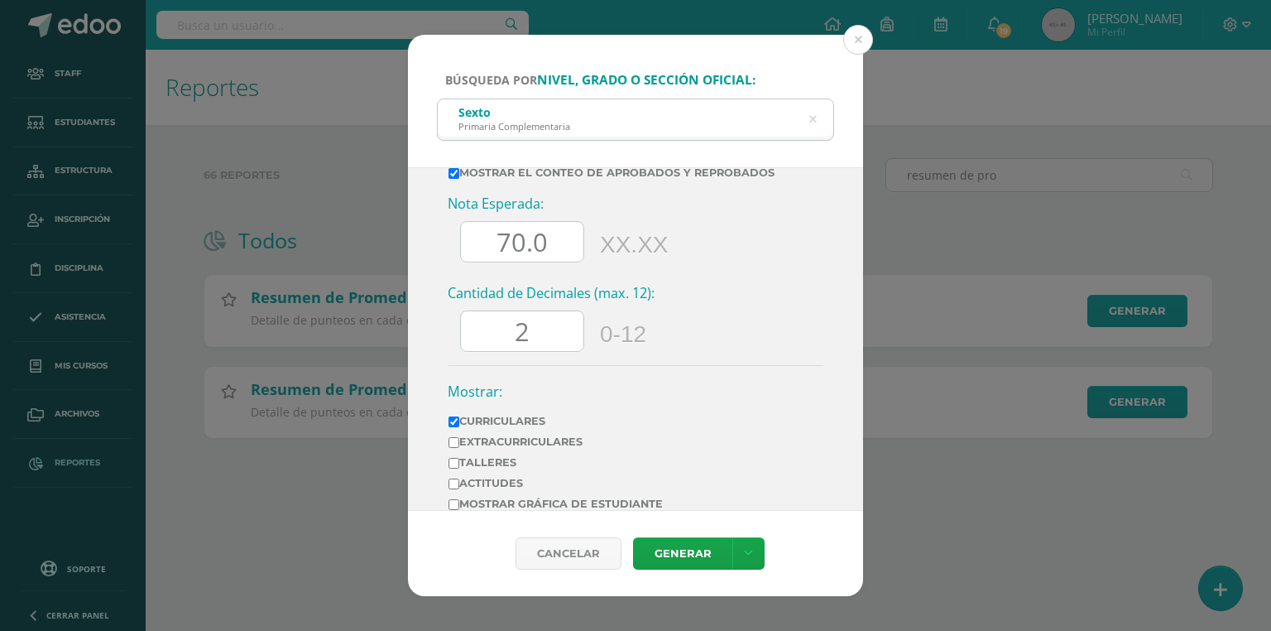
type input "70.0"
click at [547, 321] on div "Cantidad de Decimales (max. 12): 2 0-12" at bounding box center [636, 324] width 376 height 81
drag, startPoint x: 536, startPoint y: 346, endPoint x: 514, endPoint y: 347, distance: 21.5
click at [514, 347] on input "2" at bounding box center [522, 331] width 123 height 41
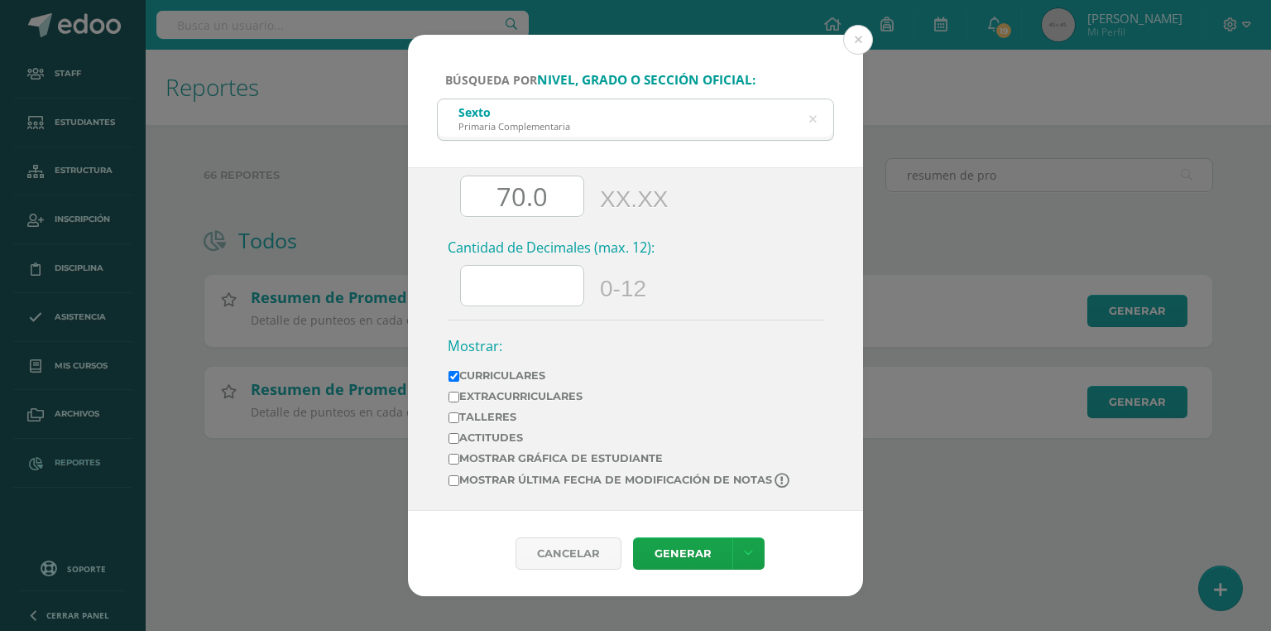
click at [494, 480] on label "Mostrar última fecha de modificación de notas" at bounding box center [621, 481] width 344 height 16
click at [459, 480] on input "Mostrar última fecha de modificación de notas" at bounding box center [454, 480] width 11 height 11
checkbox input "true"
click at [685, 553] on link "Generar" at bounding box center [682, 553] width 99 height 32
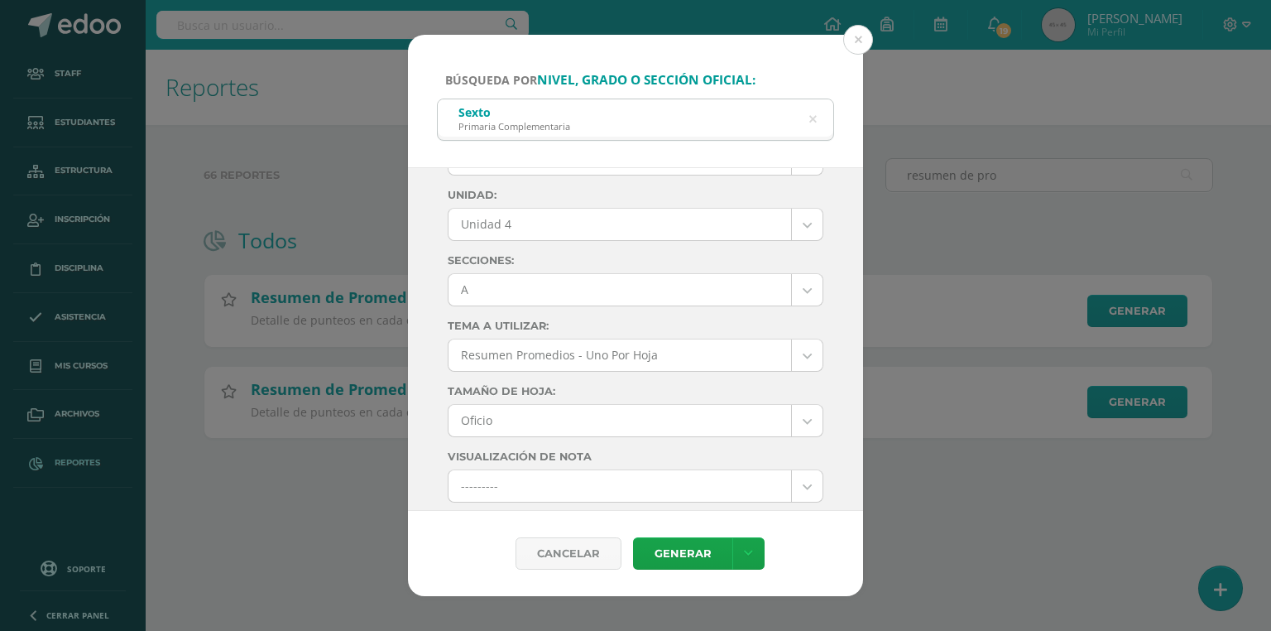
scroll to position [0, 0]
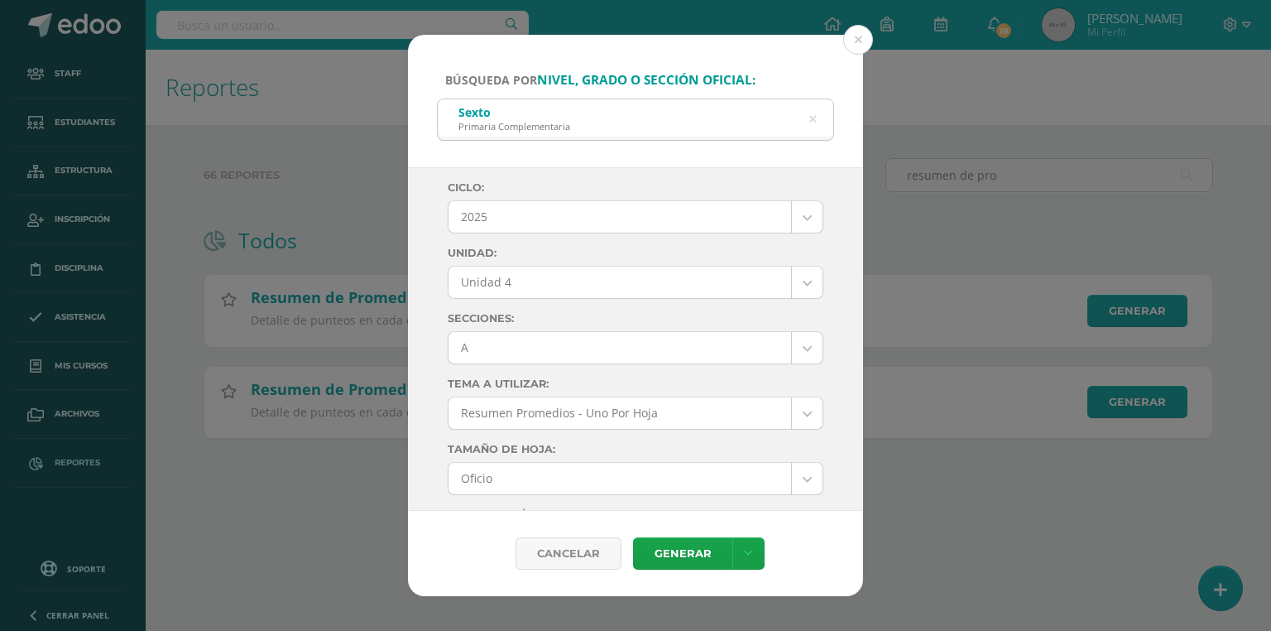
click at [488, 350] on body "Búsqueda por nivel, grado o sección oficial: Sexto Primaria Complementaria sext…" at bounding box center [635, 245] width 1271 height 491
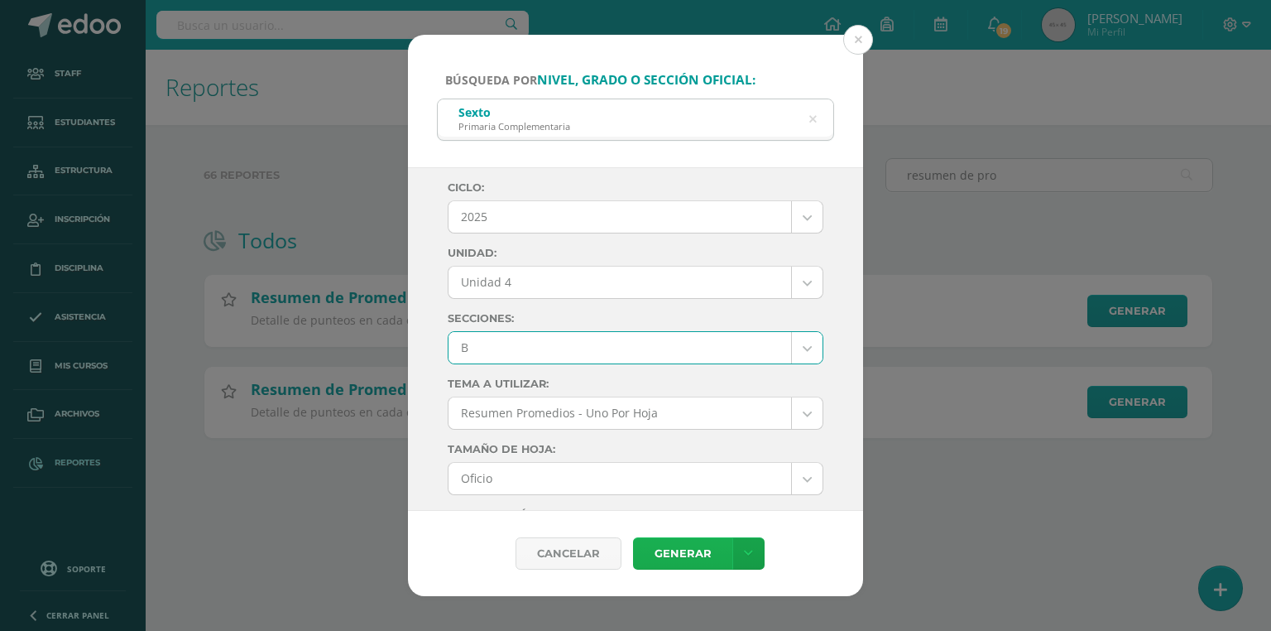
click at [696, 555] on link "Generar" at bounding box center [682, 553] width 99 height 32
click at [690, 548] on link "Generar" at bounding box center [682, 553] width 99 height 32
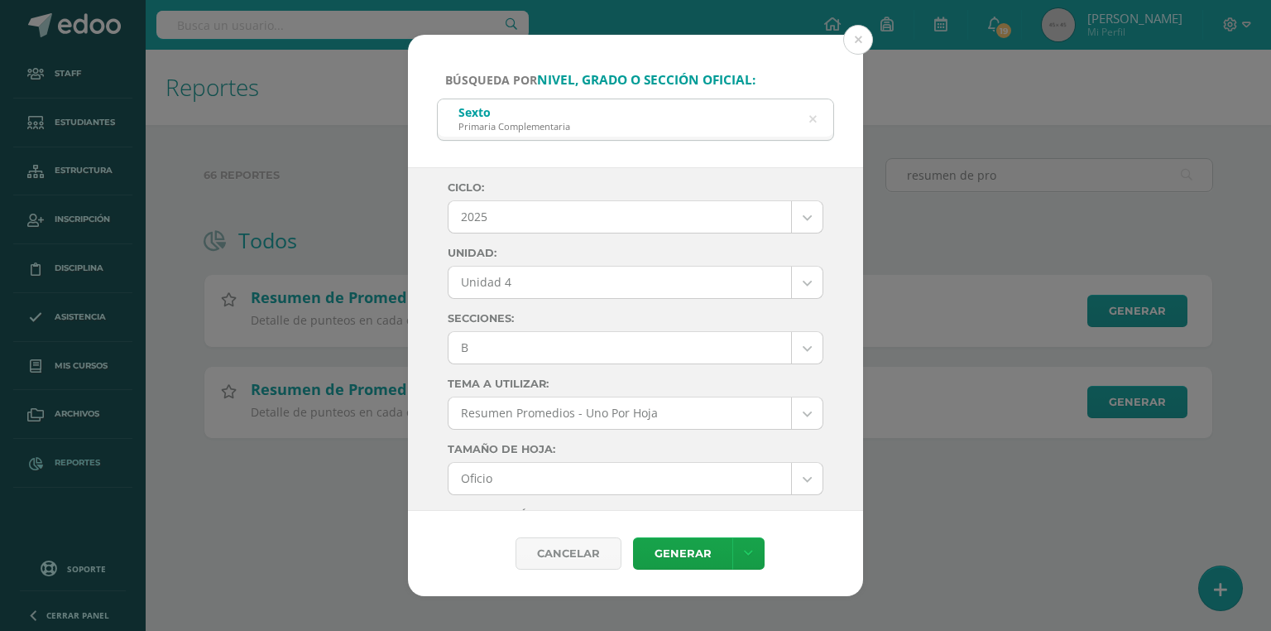
click at [486, 361] on body "Búsqueda por nivel, grado o sección oficial: Sexto Primaria Complementaria sext…" at bounding box center [635, 245] width 1271 height 491
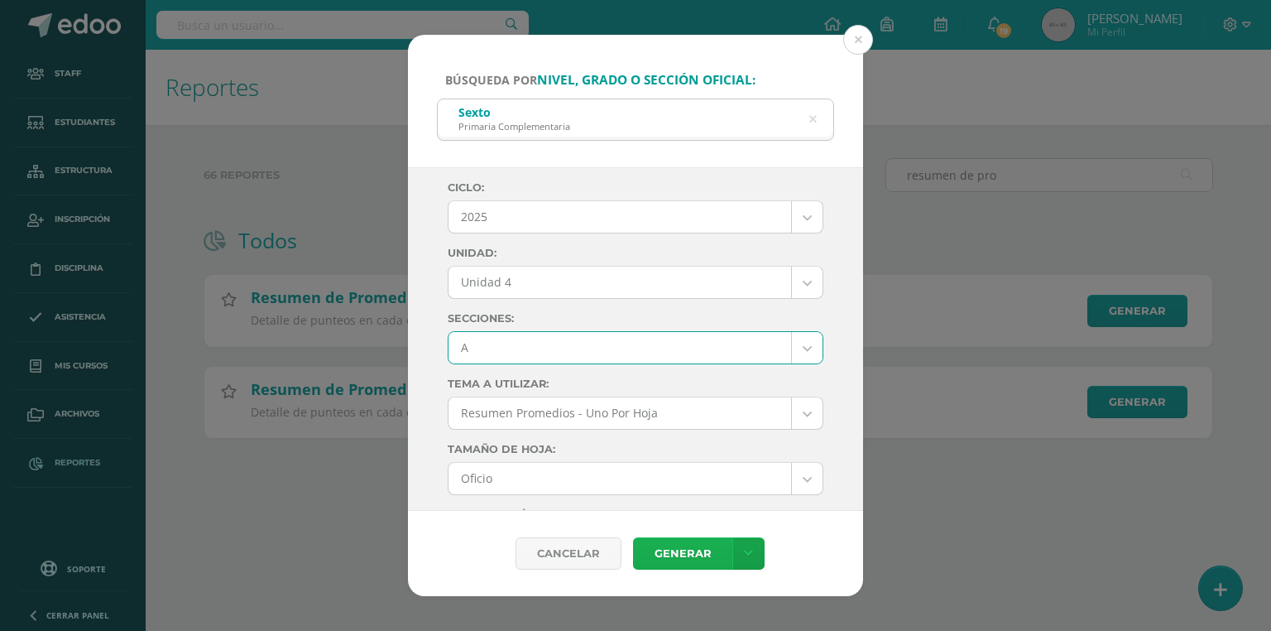
click at [662, 555] on link "Generar" at bounding box center [682, 553] width 99 height 32
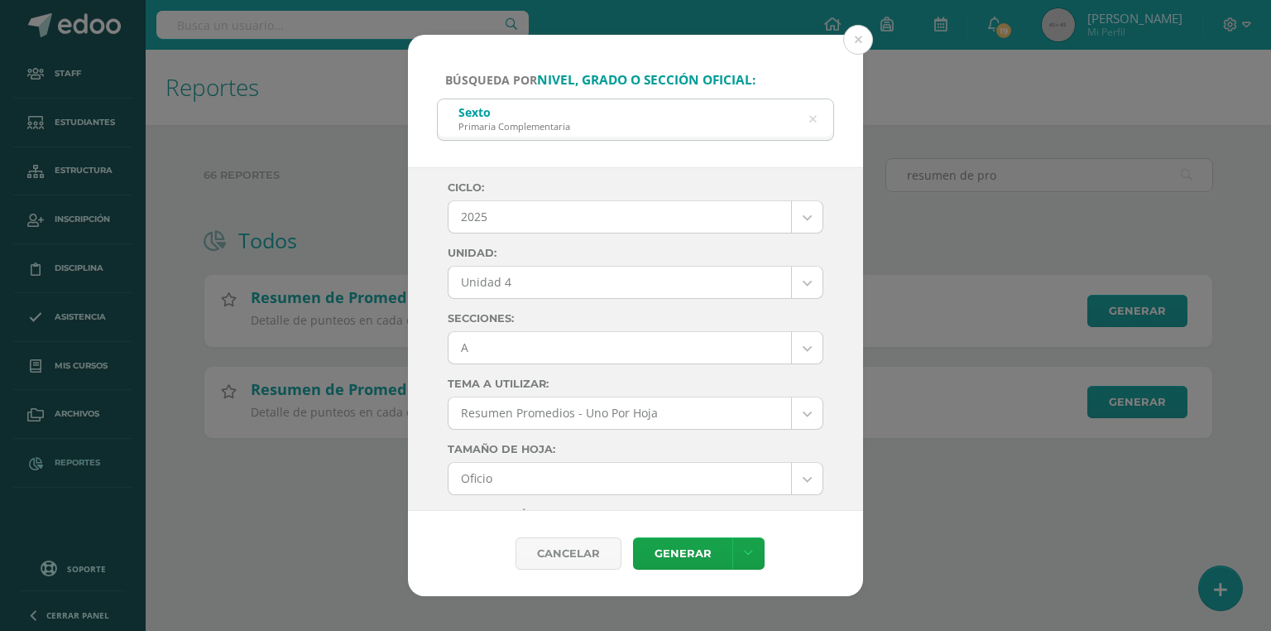
click at [481, 351] on body "Búsqueda por nivel, grado o sección oficial: Sexto Primaria Complementaria sext…" at bounding box center [635, 245] width 1271 height 491
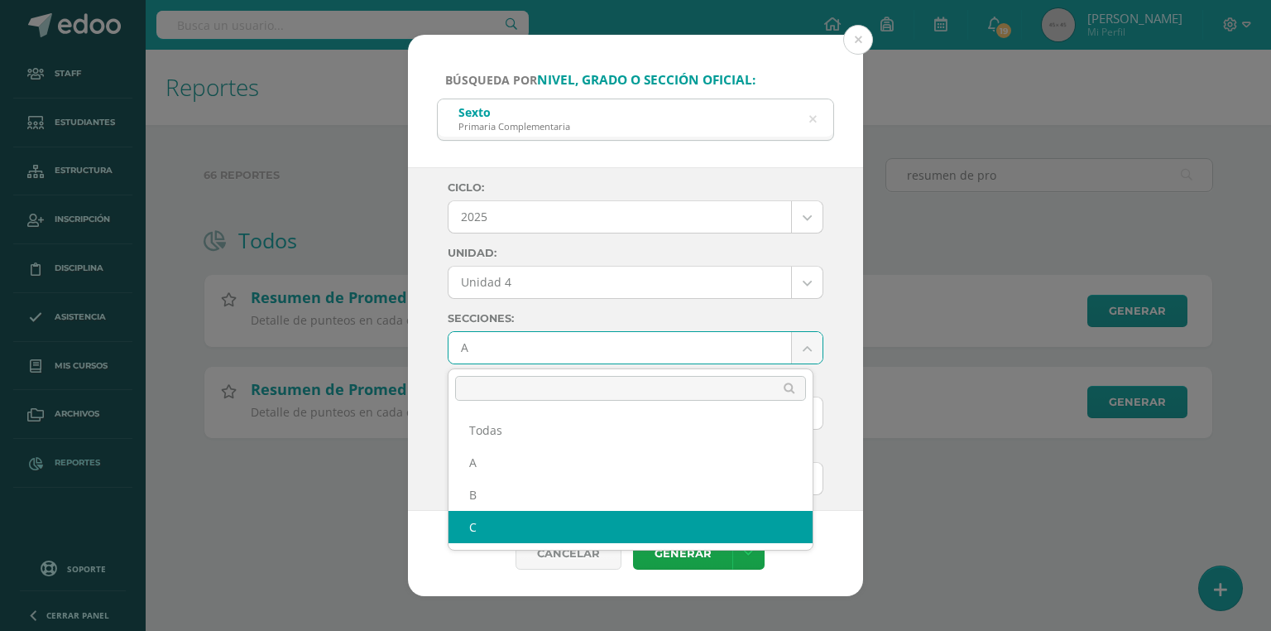
select select "C"
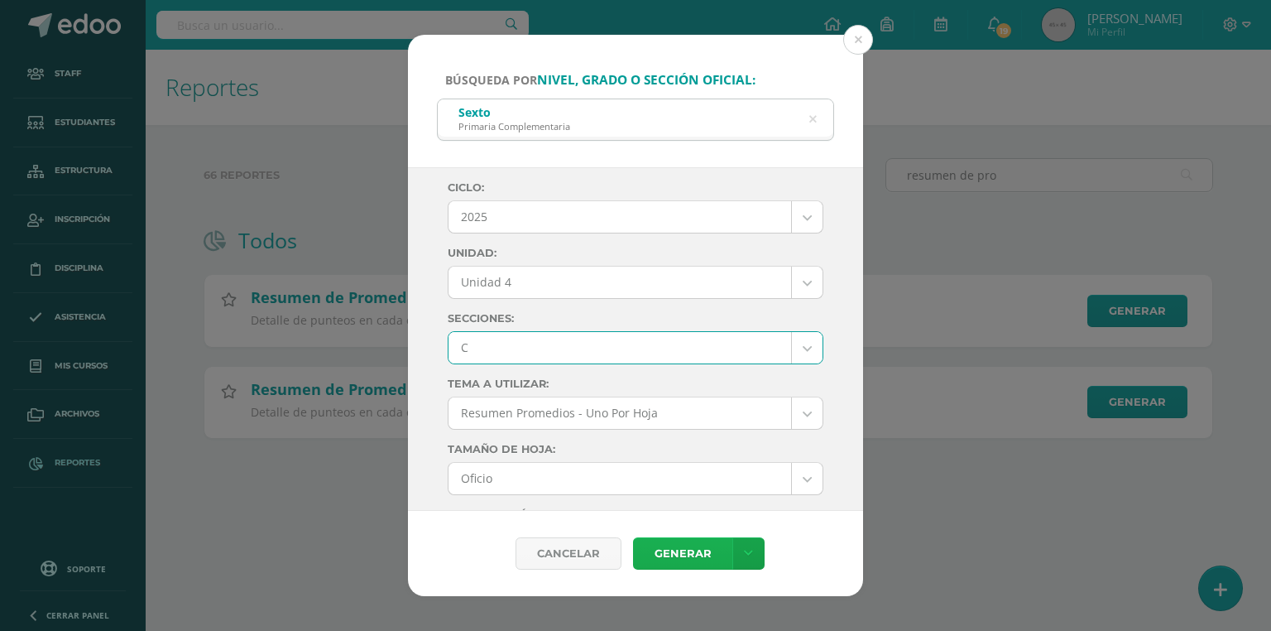
click at [712, 560] on link "Generar" at bounding box center [682, 553] width 99 height 32
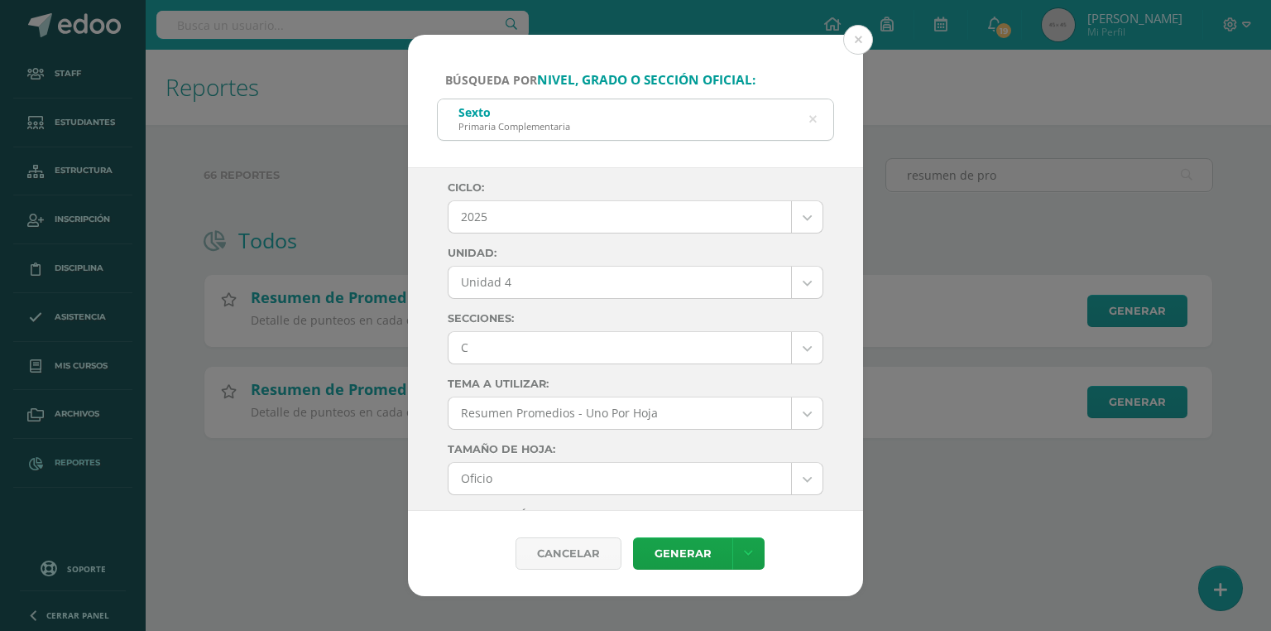
click at [813, 118] on icon at bounding box center [812, 119] width 35 height 35
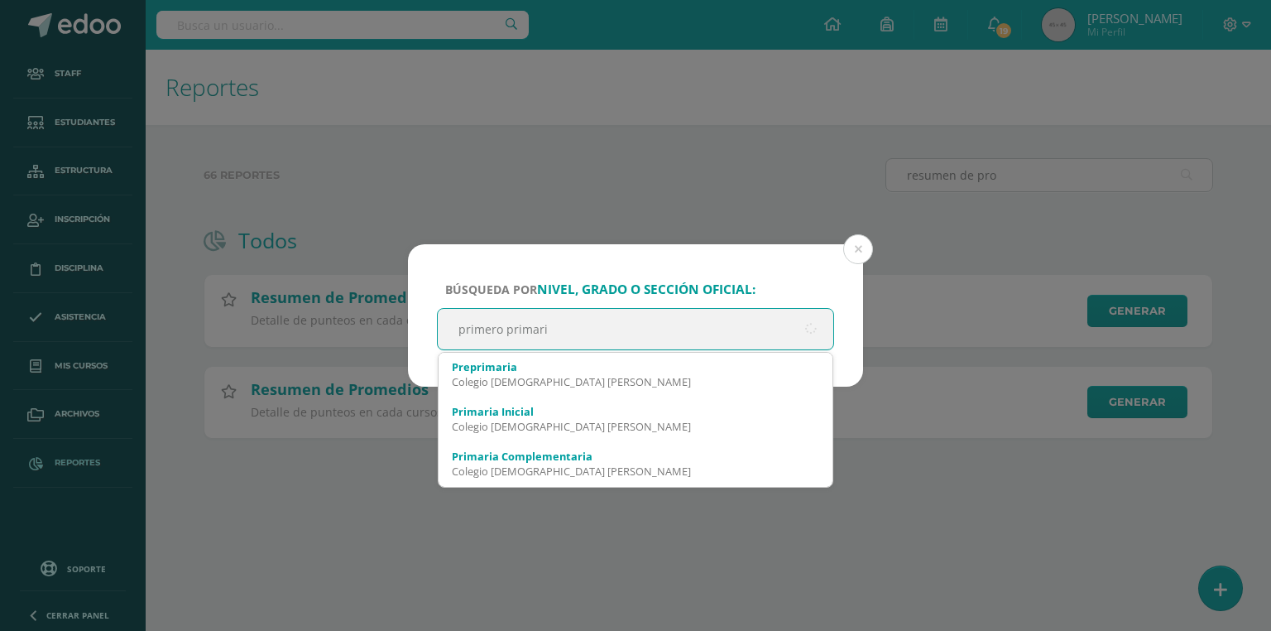
type input "primero primaria"
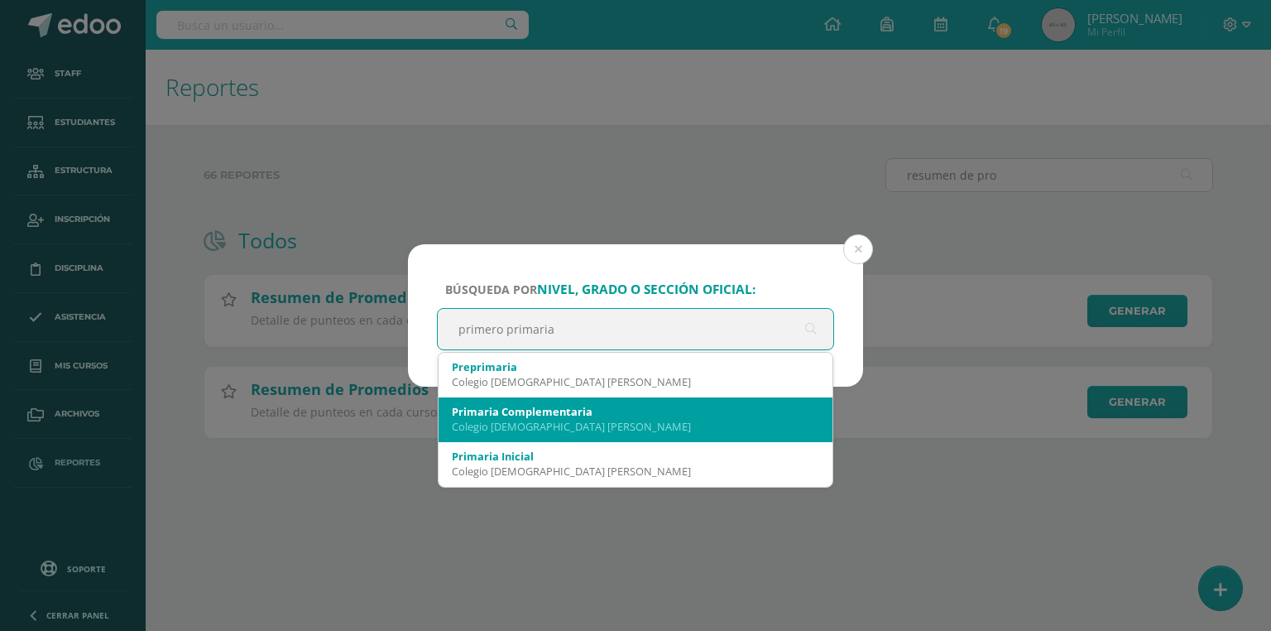
scroll to position [66, 0]
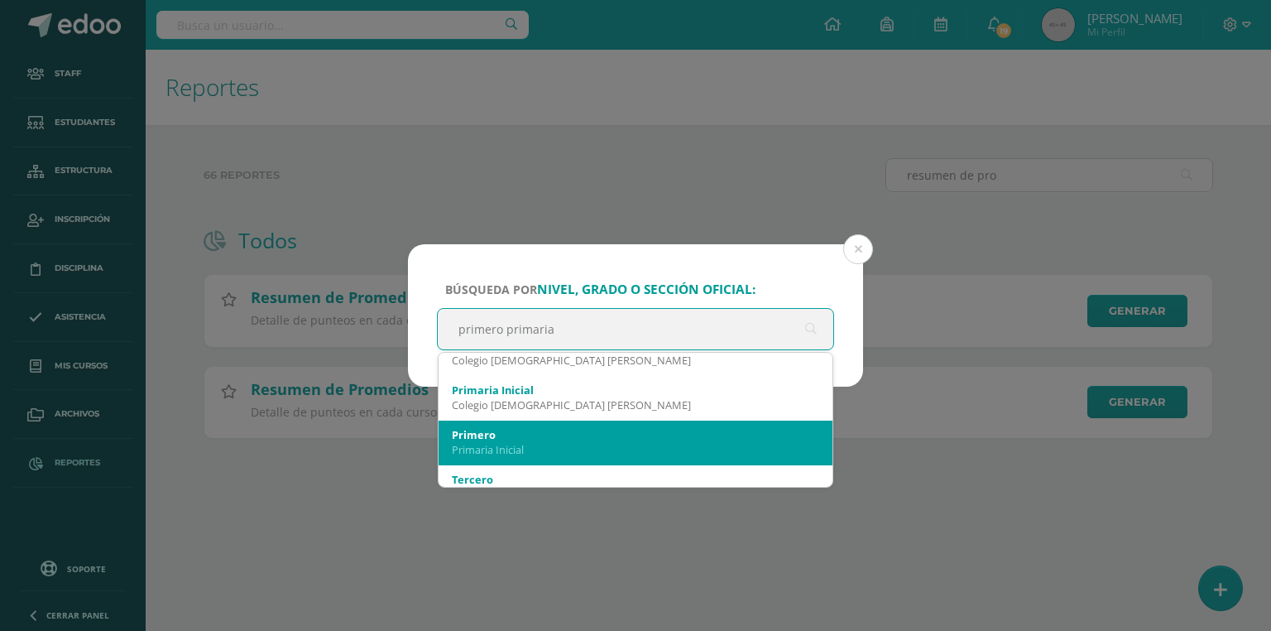
click at [517, 447] on div "Primaria Inicial" at bounding box center [636, 449] width 368 height 15
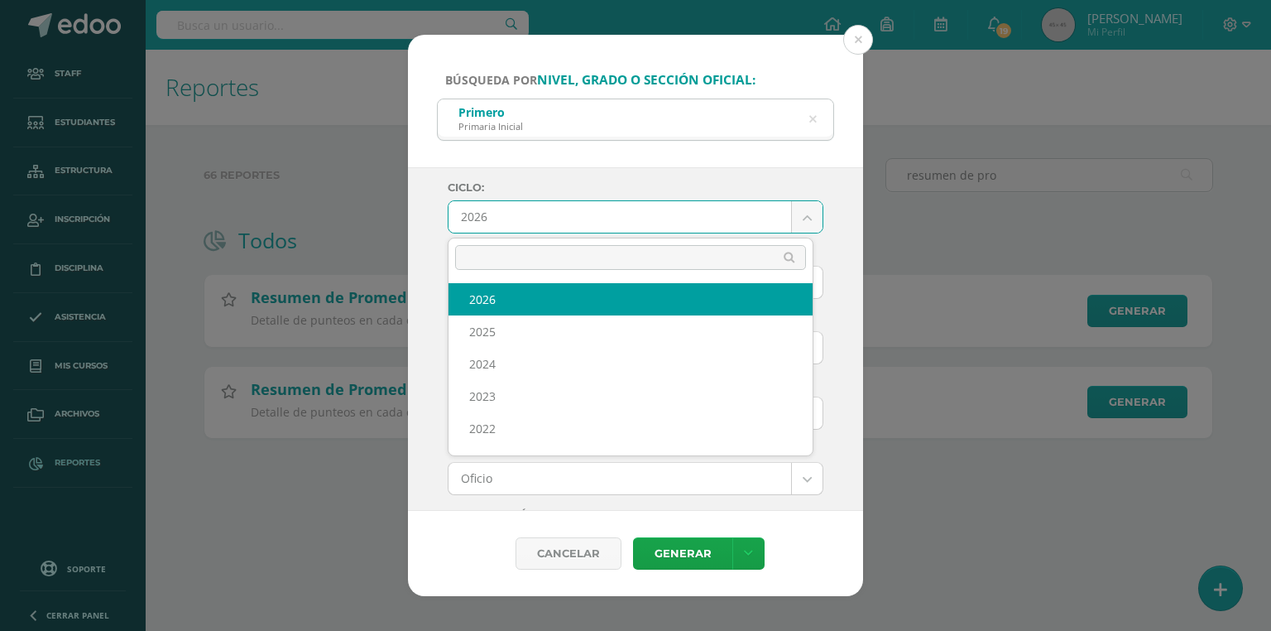
click at [467, 216] on body "Búsqueda por nivel, grado o sección oficial: Primero Primaria Inicial primero p…" at bounding box center [635, 245] width 1271 height 491
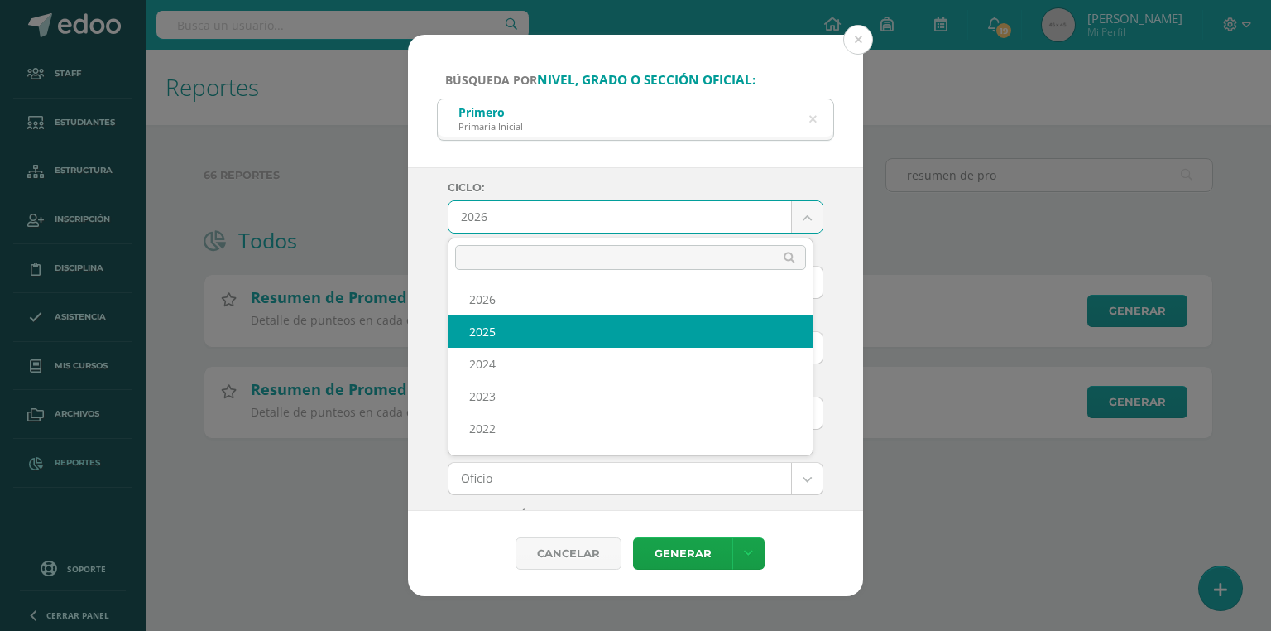
select select "7"
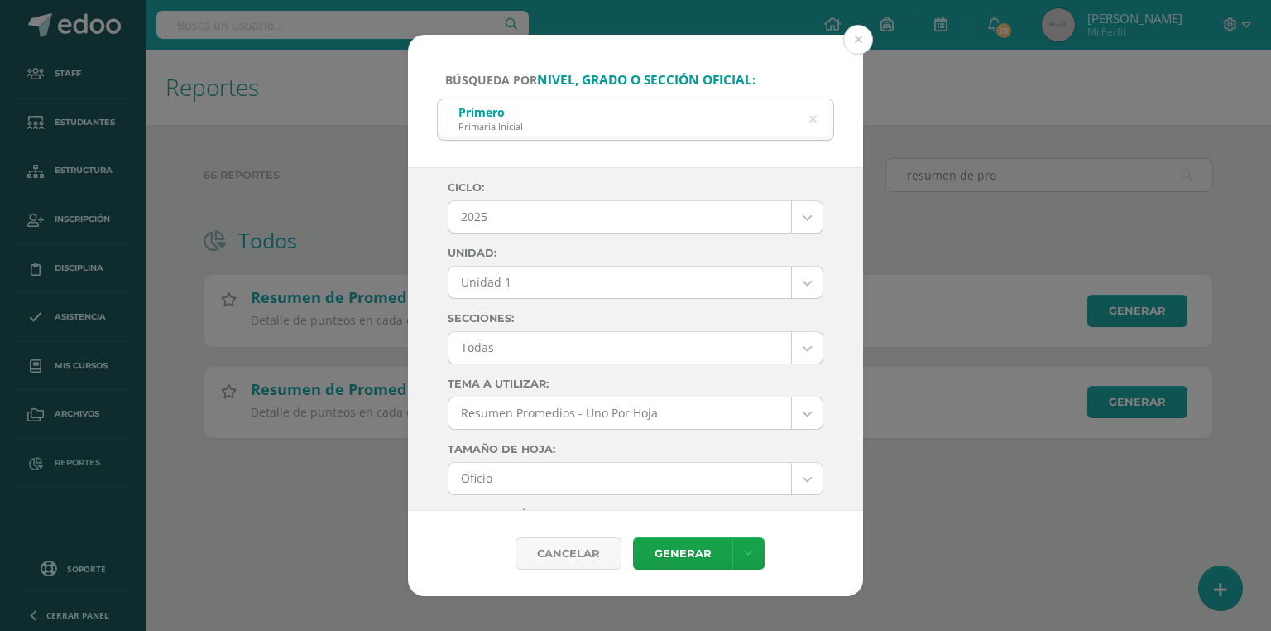
click at [523, 278] on body "Búsqueda por nivel, grado o sección oficial: Primero Primaria Inicial primero p…" at bounding box center [635, 245] width 1271 height 491
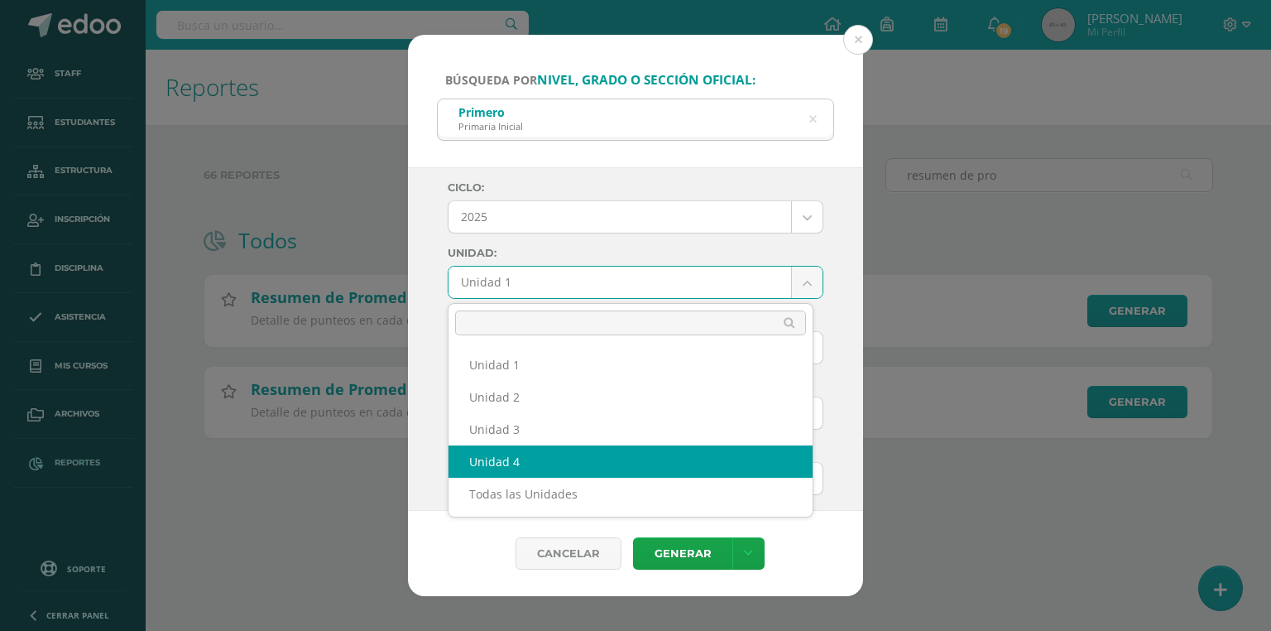
select select "Unidad 4"
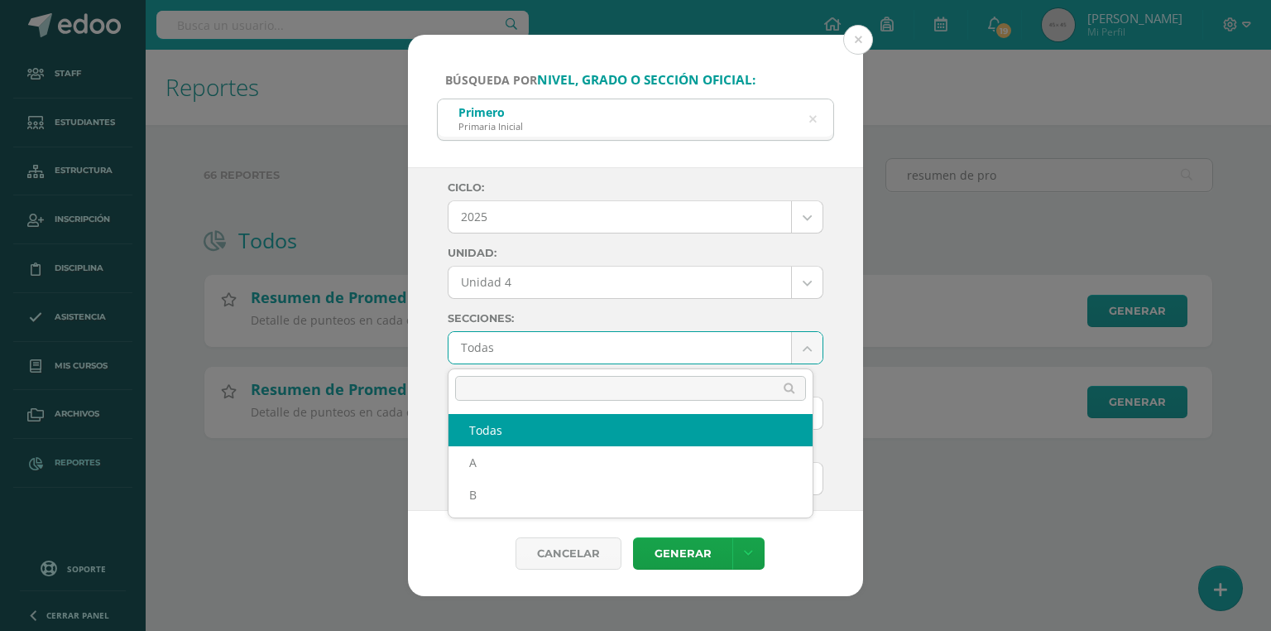
click at [493, 356] on body "Búsqueda por nivel, grado o sección oficial: Primero Primaria Inicial primero p…" at bounding box center [635, 245] width 1271 height 491
click at [503, 338] on body "Búsqueda por nivel, grado o sección oficial: Primero Primaria Inicial primero p…" at bounding box center [635, 245] width 1271 height 491
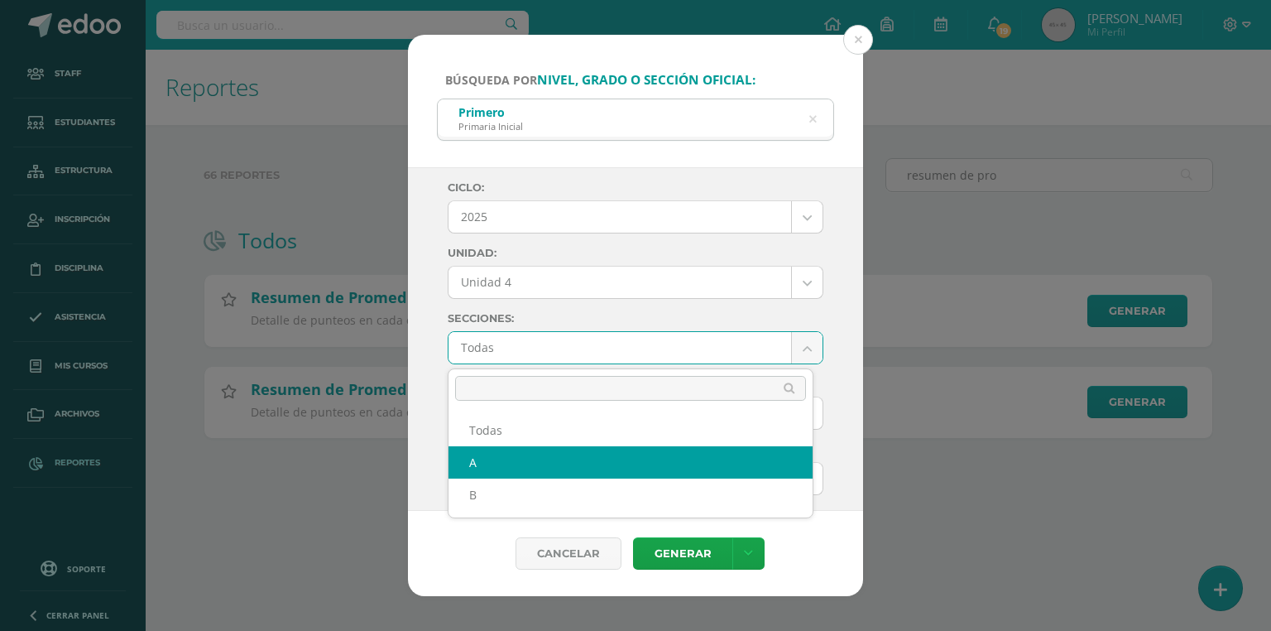
select select "A"
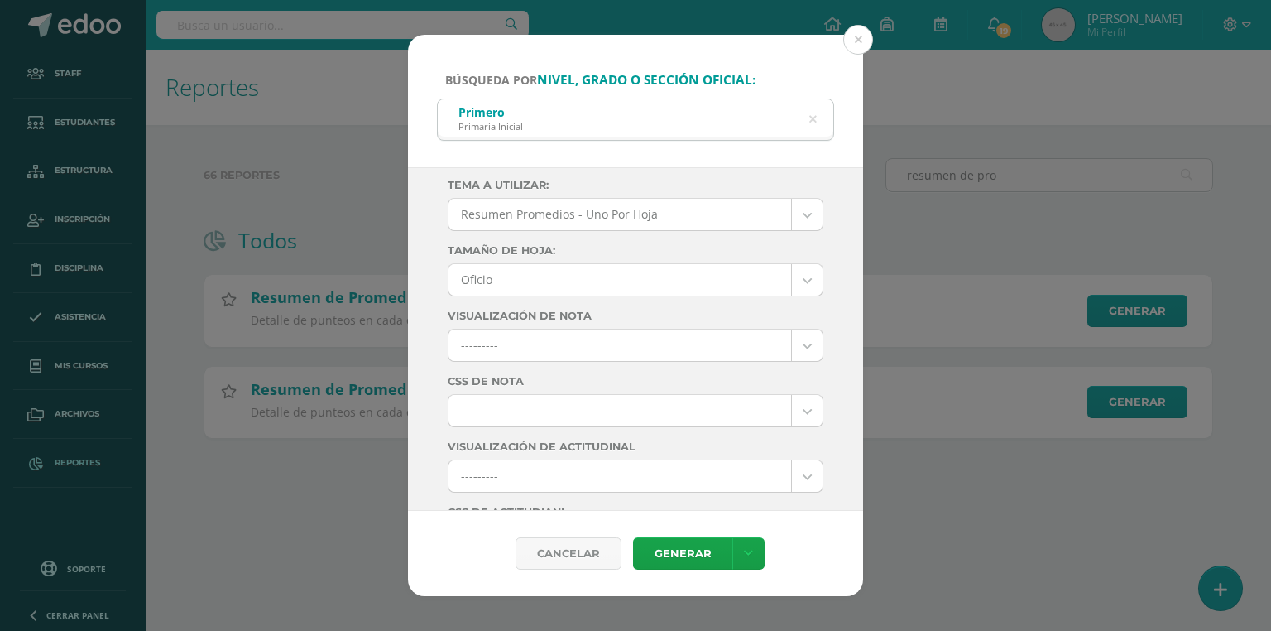
scroll to position [265, 0]
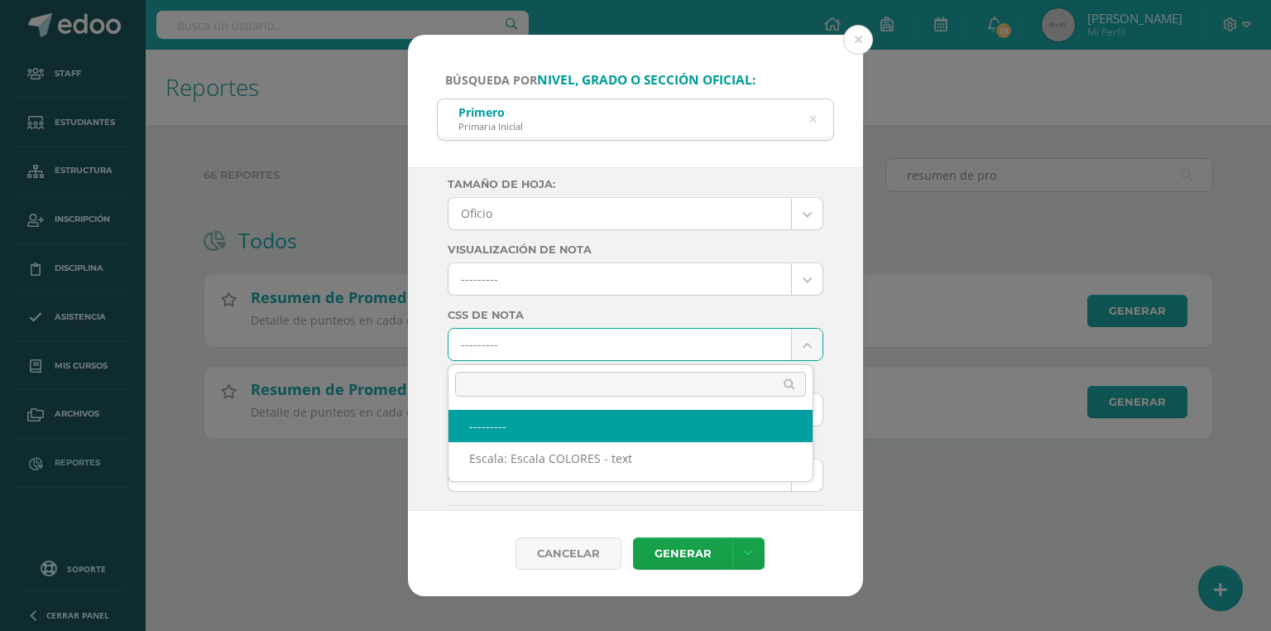
click at [516, 348] on body "Búsqueda por nivel, grado o sección oficial: Primero Primaria Inicial primero p…" at bounding box center [635, 245] width 1271 height 491
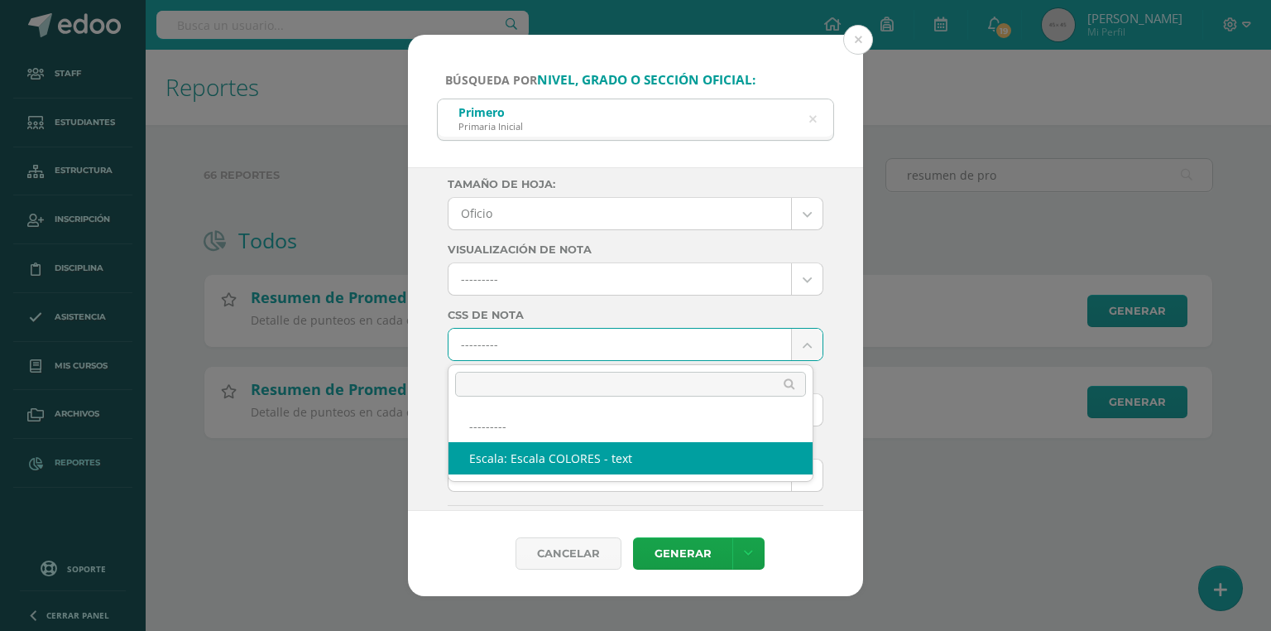
select select "10"
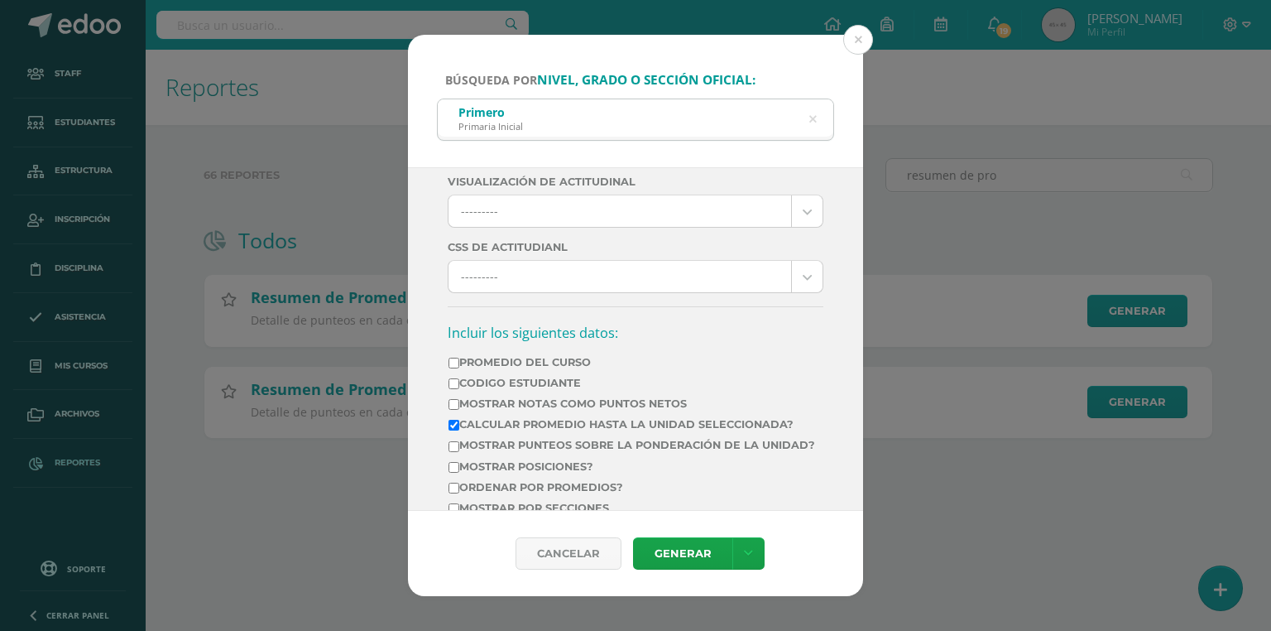
scroll to position [596, 0]
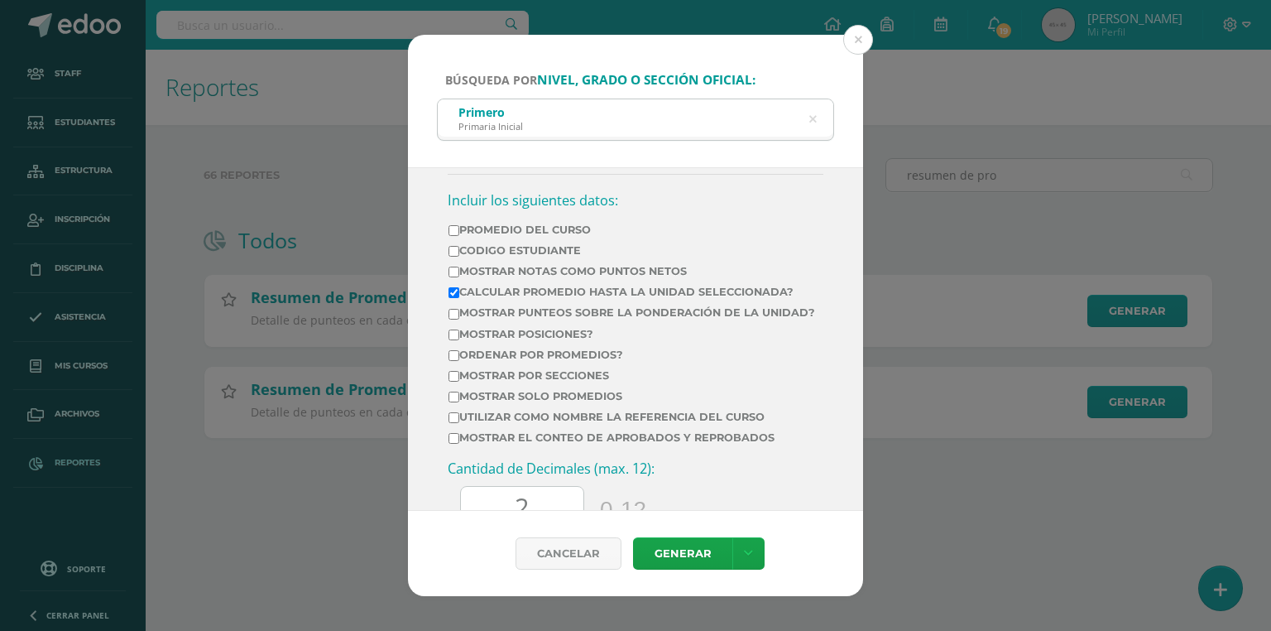
click at [493, 268] on label "Mostrar Notas Como Puntos Netos" at bounding box center [632, 271] width 367 height 12
click at [459, 268] on input "Mostrar Notas Como Puntos Netos" at bounding box center [454, 272] width 11 height 11
checkbox input "true"
click at [454, 286] on label "Calcular promedio hasta la unidad seleccionada?" at bounding box center [632, 292] width 367 height 12
click at [454, 287] on input "Calcular promedio hasta la unidad seleccionada?" at bounding box center [454, 292] width 11 height 11
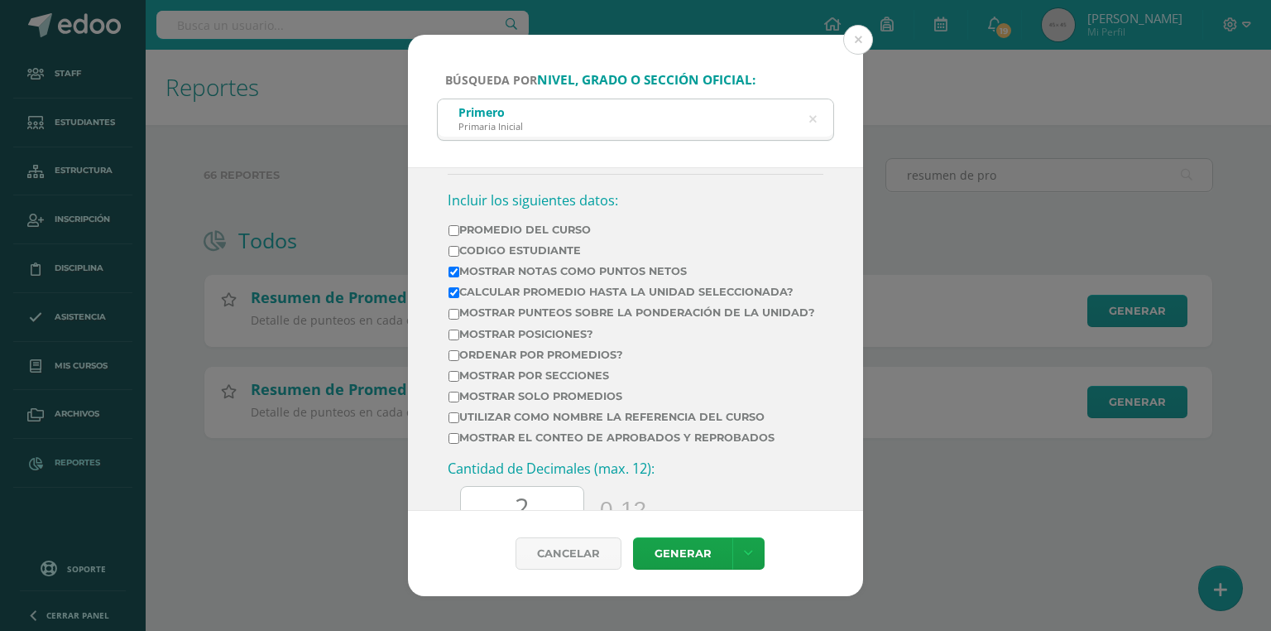
checkbox input "false"
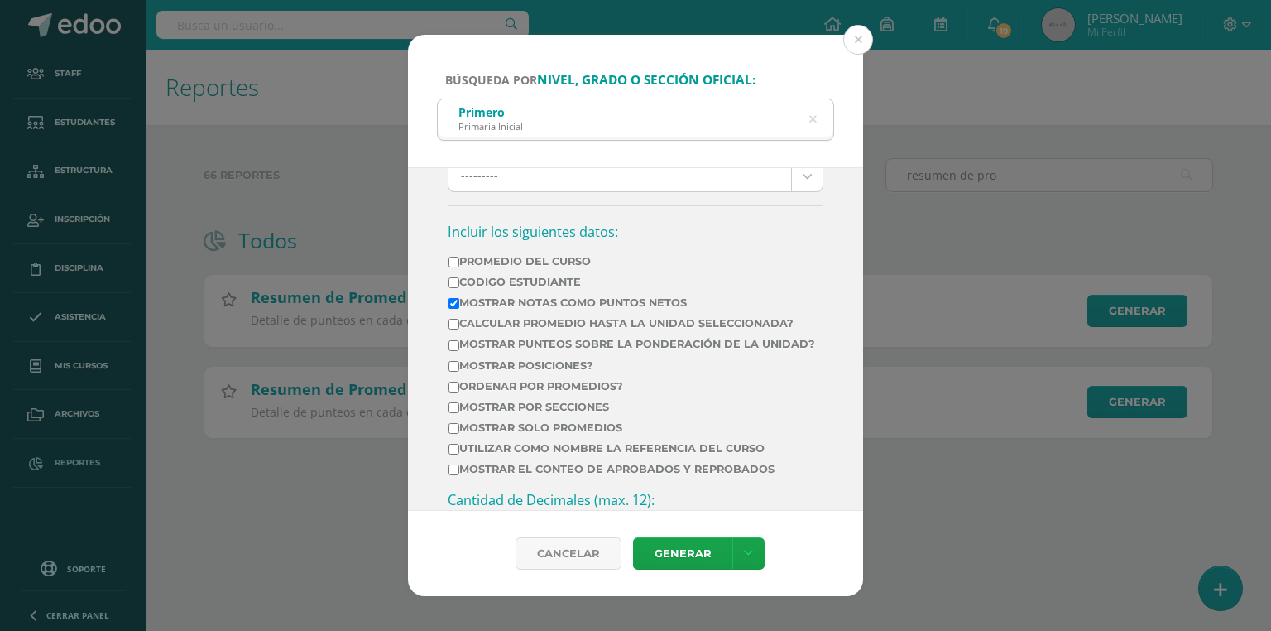
scroll to position [631, 0]
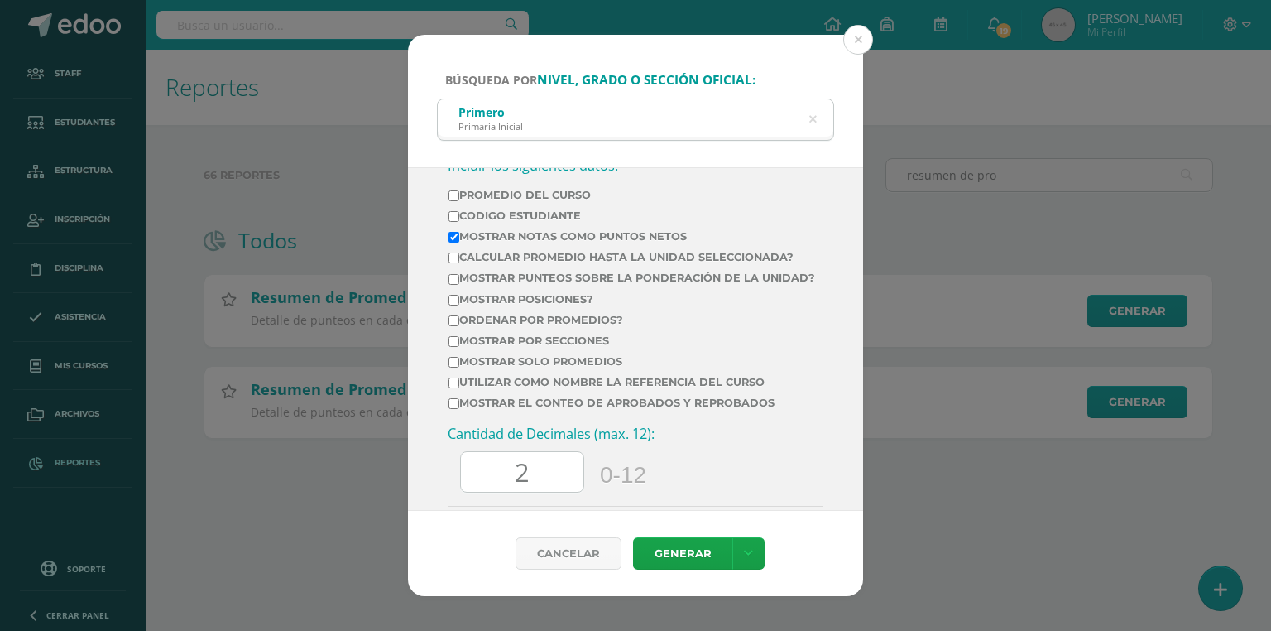
click at [536, 409] on label "Mostrar el conteo de Aprobados y Reprobados" at bounding box center [632, 402] width 367 height 12
click at [459, 409] on input "Mostrar el conteo de Aprobados y Reprobados" at bounding box center [454, 403] width 11 height 11
checkbox input "true"
drag, startPoint x: 510, startPoint y: 487, endPoint x: 453, endPoint y: 497, distance: 58.0
click at [453, 497] on div "Nota Esperada: 60.0 XX.XX" at bounding box center [636, 465] width 376 height 81
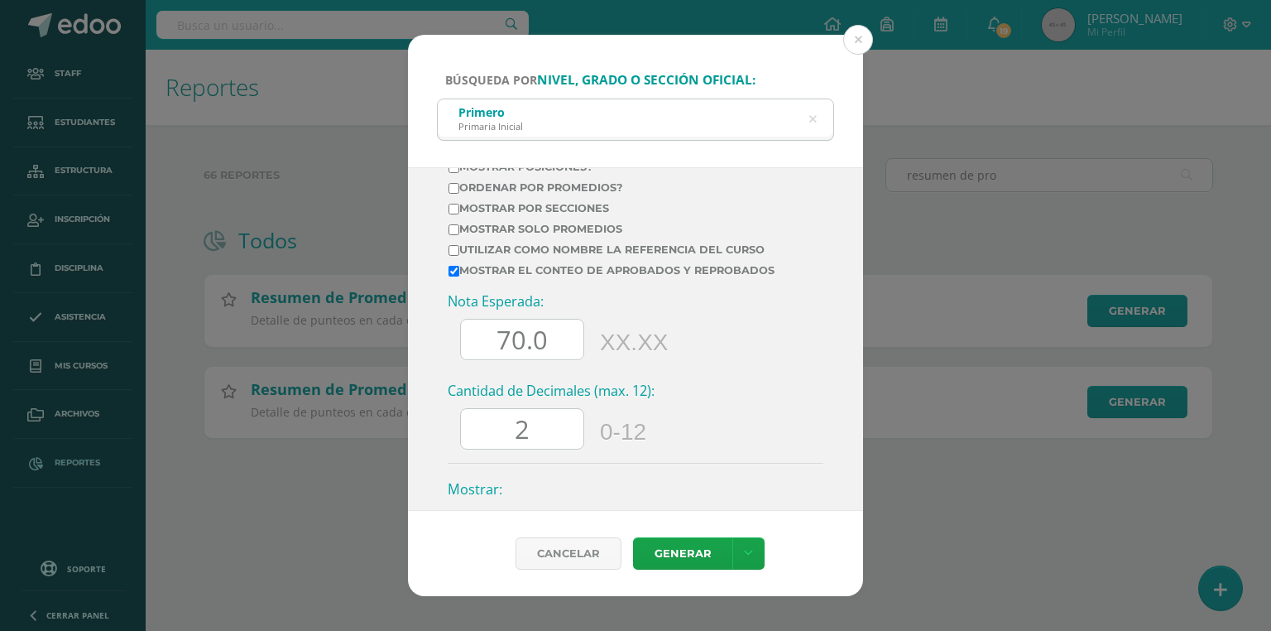
scroll to position [829, 0]
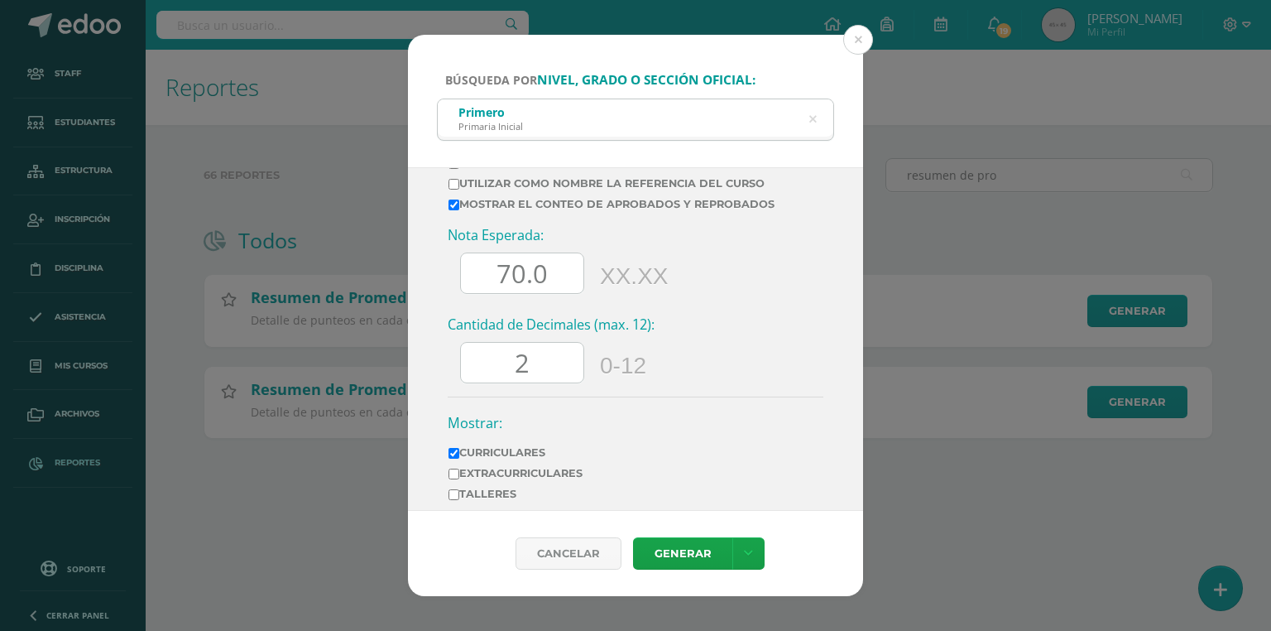
type input "70.0"
drag, startPoint x: 540, startPoint y: 391, endPoint x: 507, endPoint y: 394, distance: 33.3
click at [507, 383] on input "2" at bounding box center [522, 363] width 123 height 41
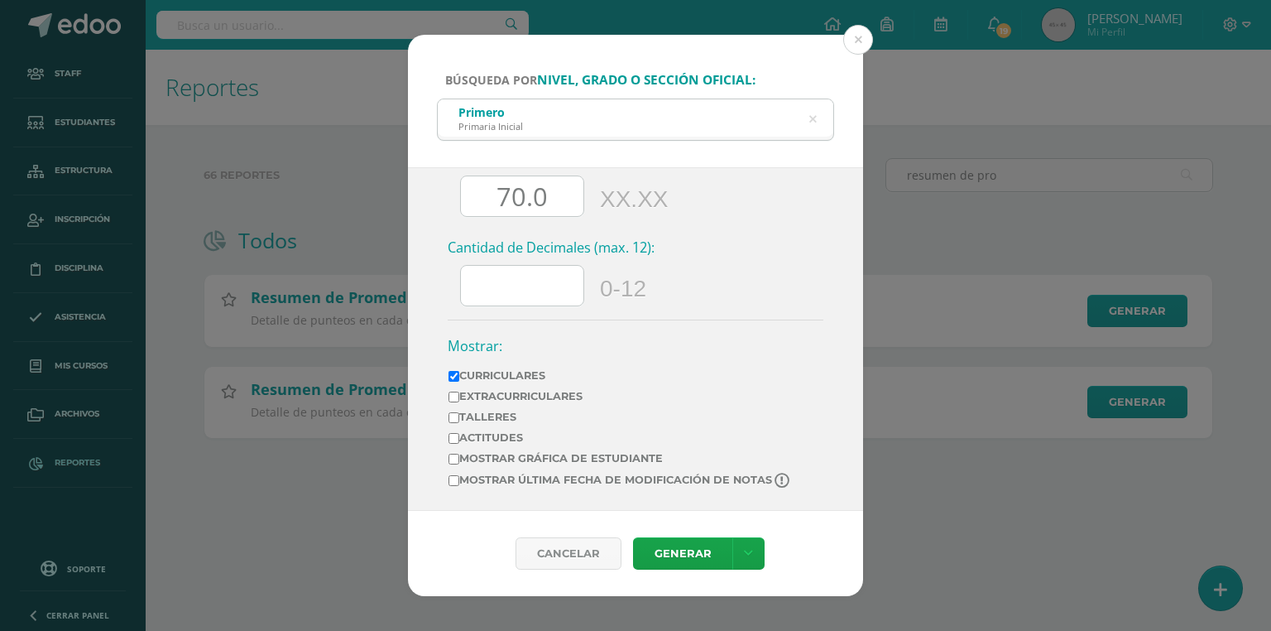
click at [522, 474] on label "Mostrar última fecha de modificación de notas" at bounding box center [621, 481] width 344 height 16
click at [459, 475] on input "Mostrar última fecha de modificación de notas" at bounding box center [454, 480] width 11 height 11
checkbox input "true"
click at [640, 551] on link "Generar" at bounding box center [682, 553] width 99 height 32
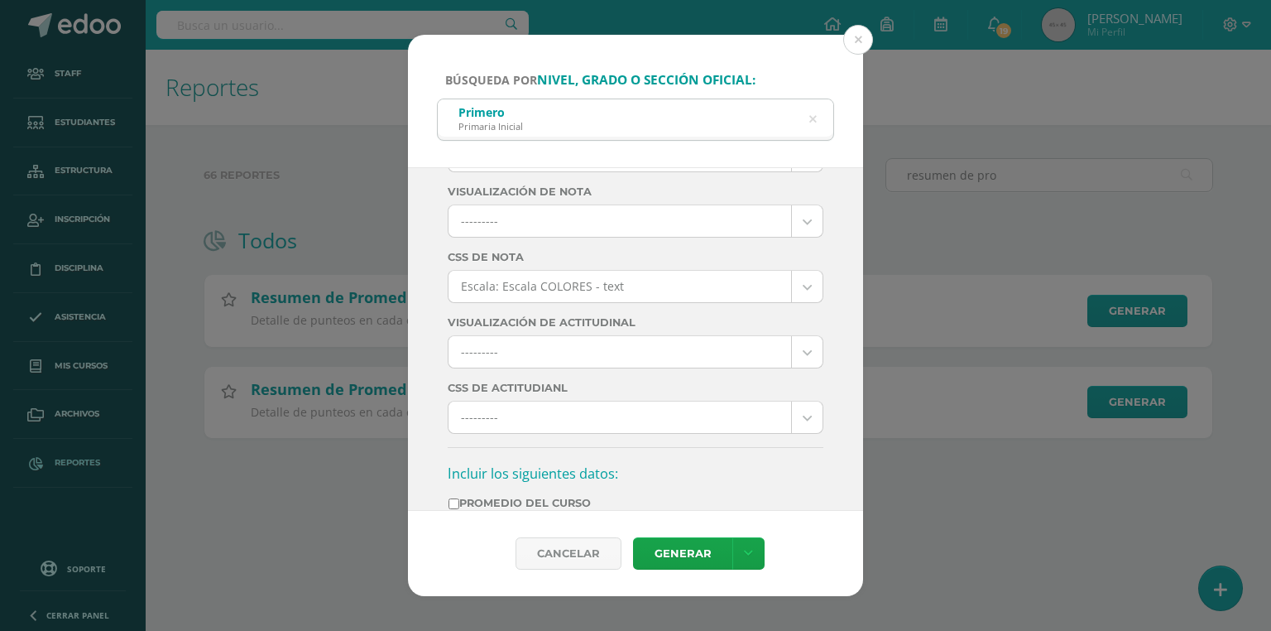
scroll to position [0, 0]
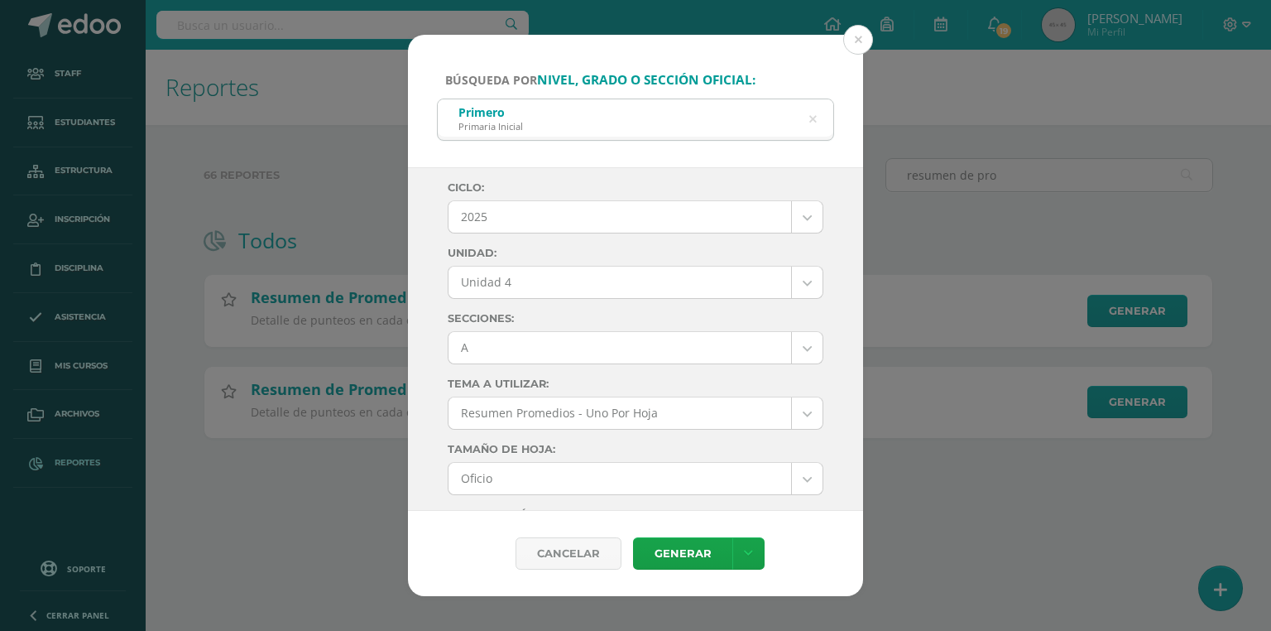
click at [501, 337] on body "Búsqueda por nivel, grado o sección oficial: Primero Primaria Inicial primero p…" at bounding box center [635, 245] width 1271 height 491
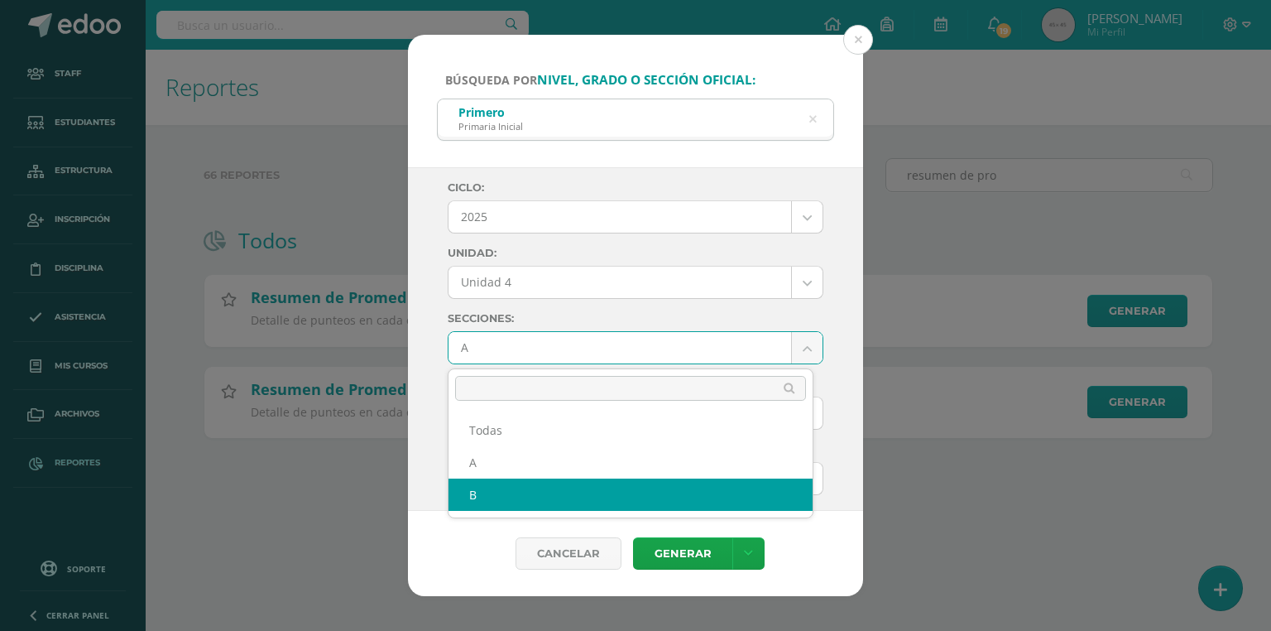
select select "B"
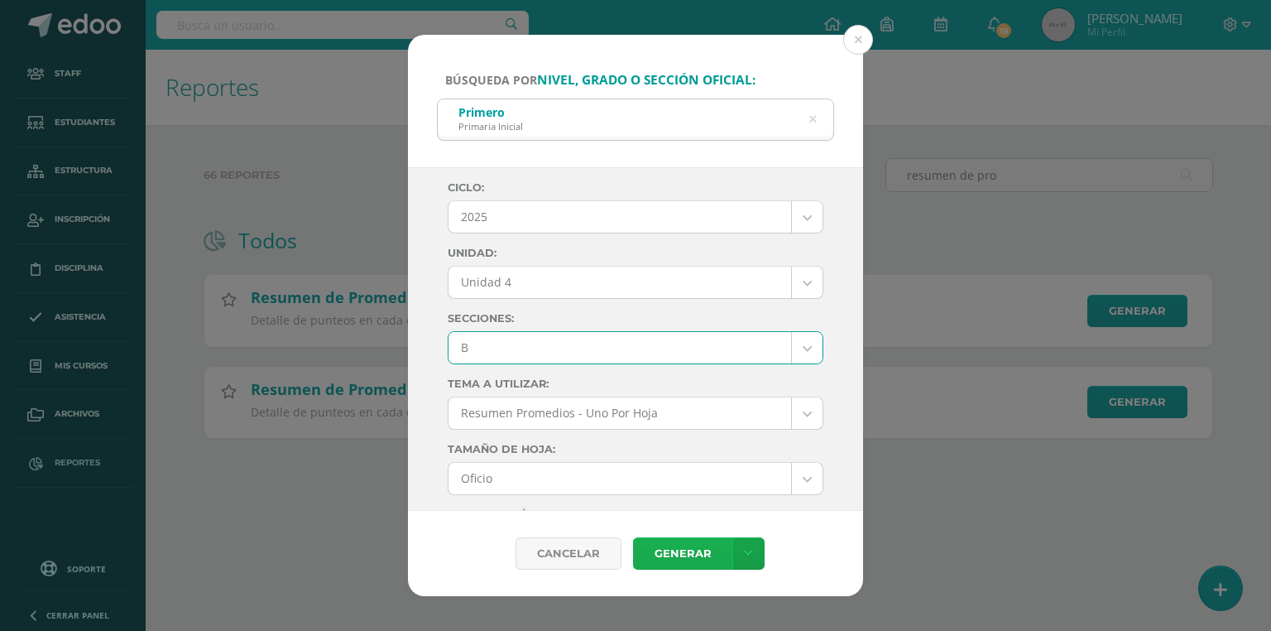
click at [670, 559] on link "Generar" at bounding box center [682, 553] width 99 height 32
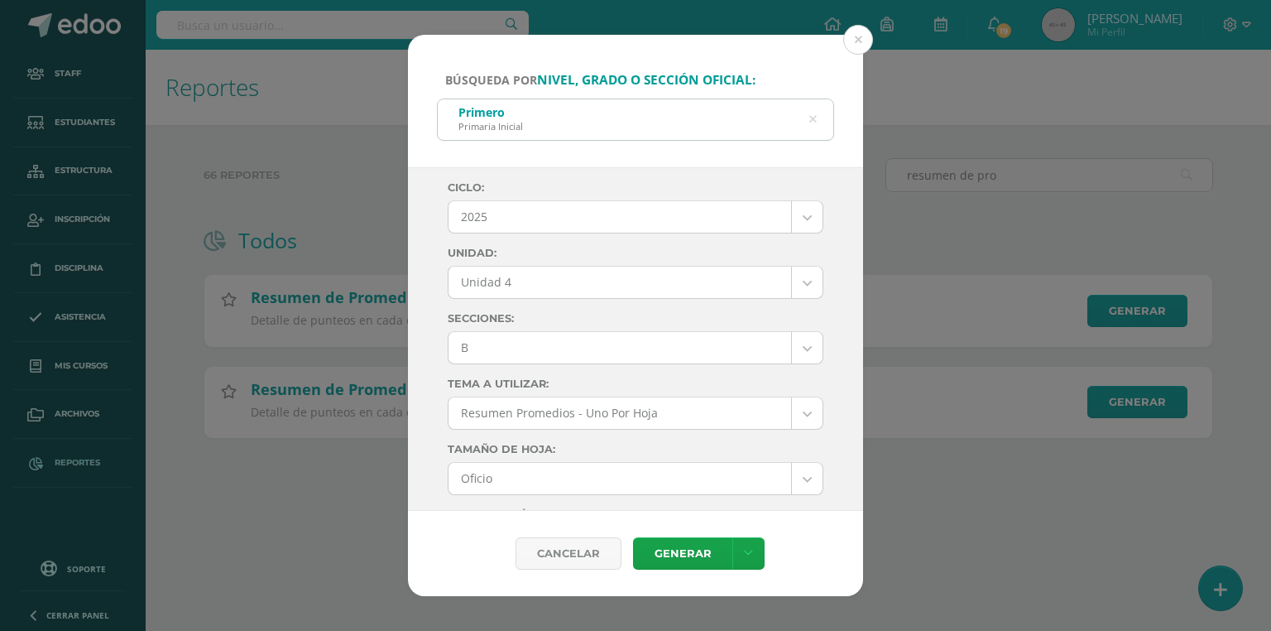
click at [814, 113] on icon at bounding box center [812, 119] width 35 height 35
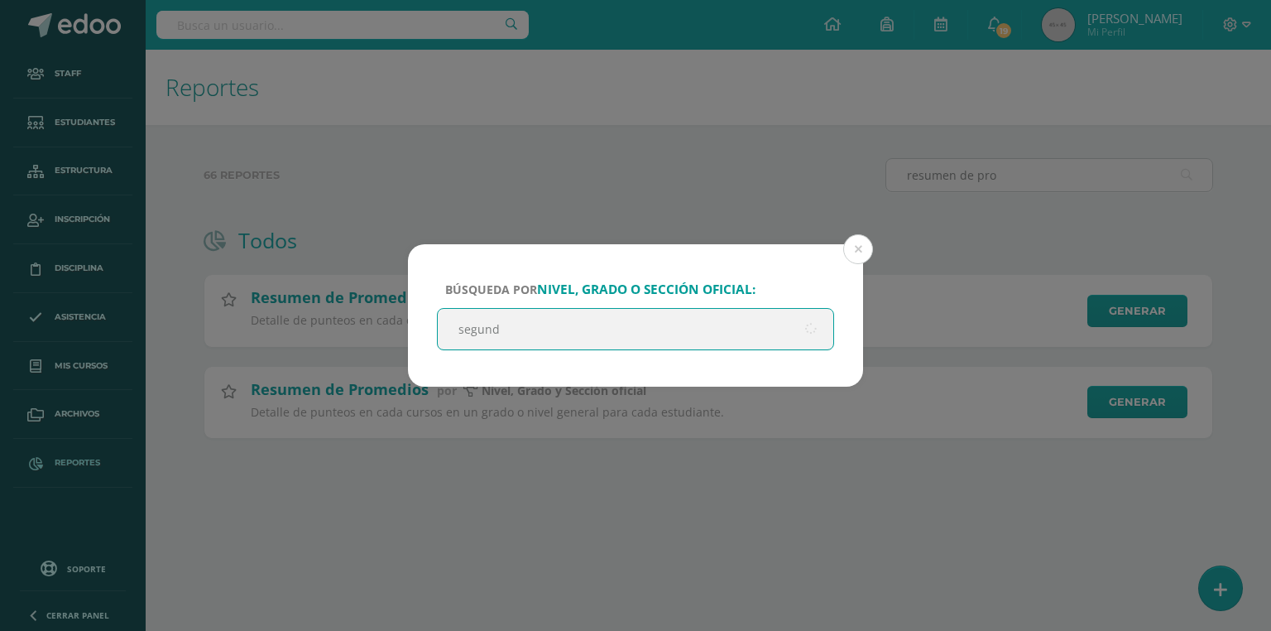
type input "segundo"
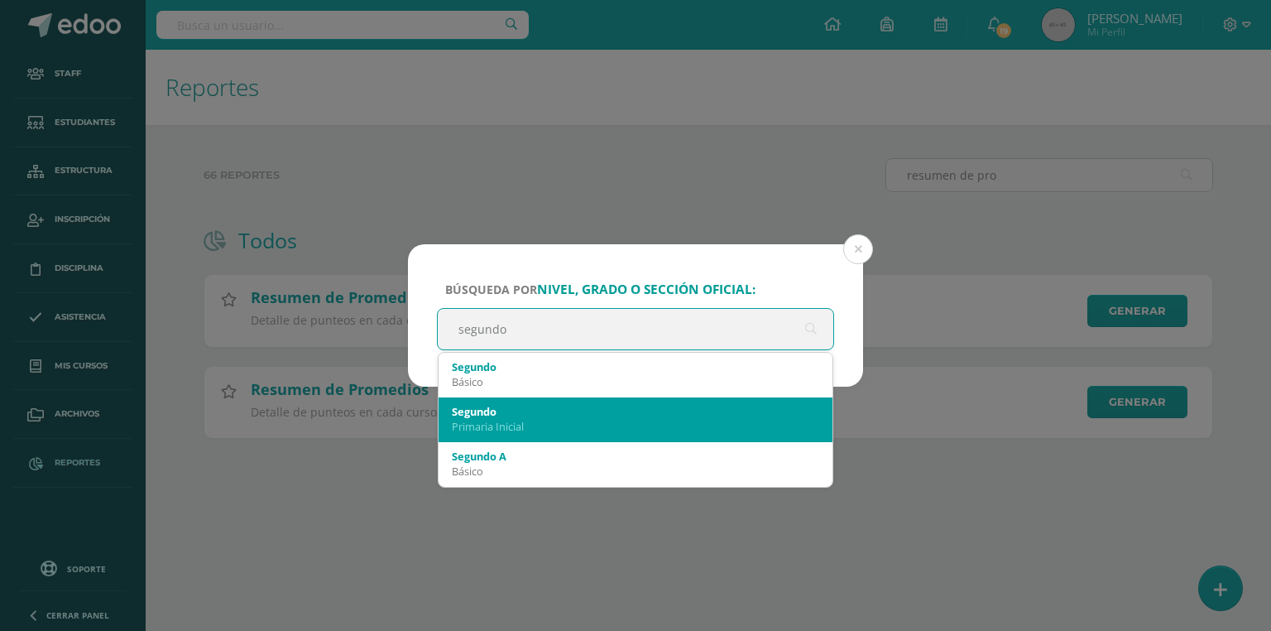
click at [517, 425] on div "Primaria Inicial" at bounding box center [636, 426] width 368 height 15
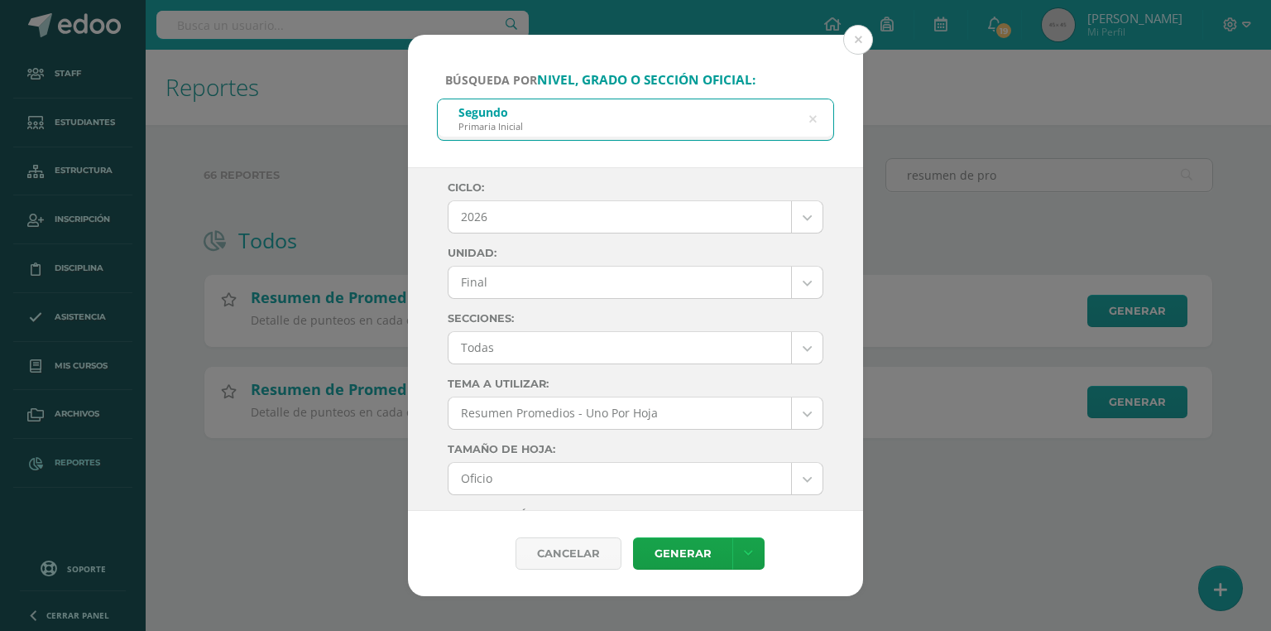
click at [523, 210] on body "Búsqueda por nivel, grado o sección oficial: Segundo Primaria Inicial segundo C…" at bounding box center [635, 245] width 1271 height 491
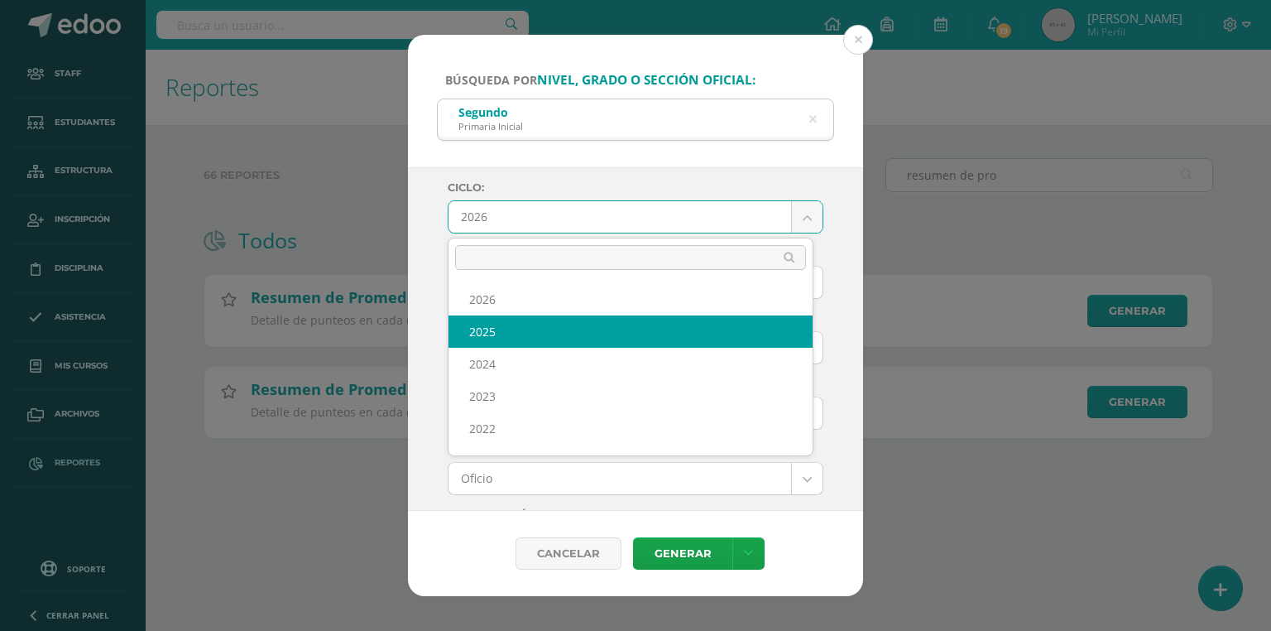
select select "7"
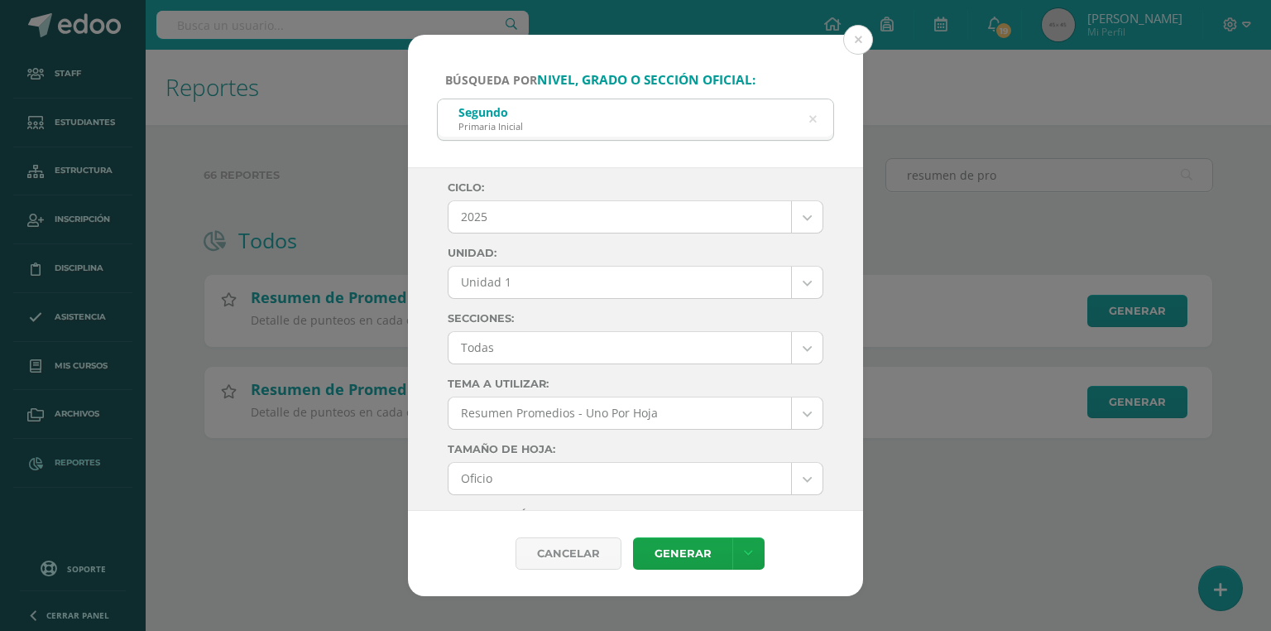
click at [500, 288] on body "Búsqueda por nivel, grado o sección oficial: Segundo Primaria Inicial segundo C…" at bounding box center [635, 245] width 1271 height 491
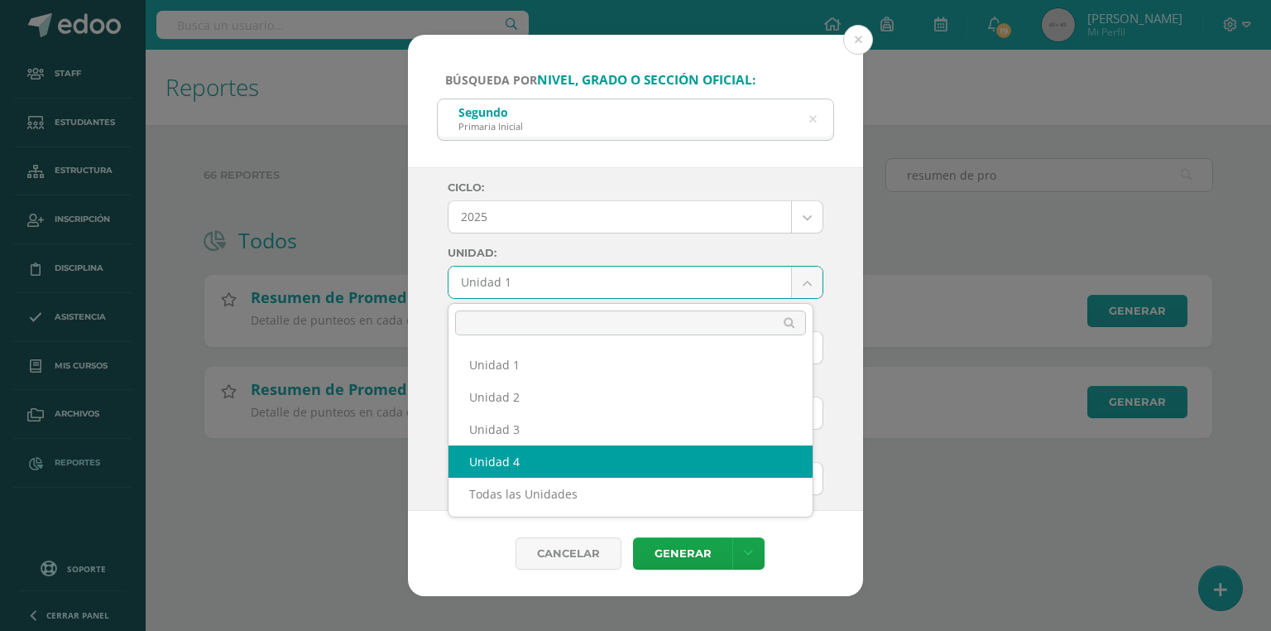
select select "Unidad 4"
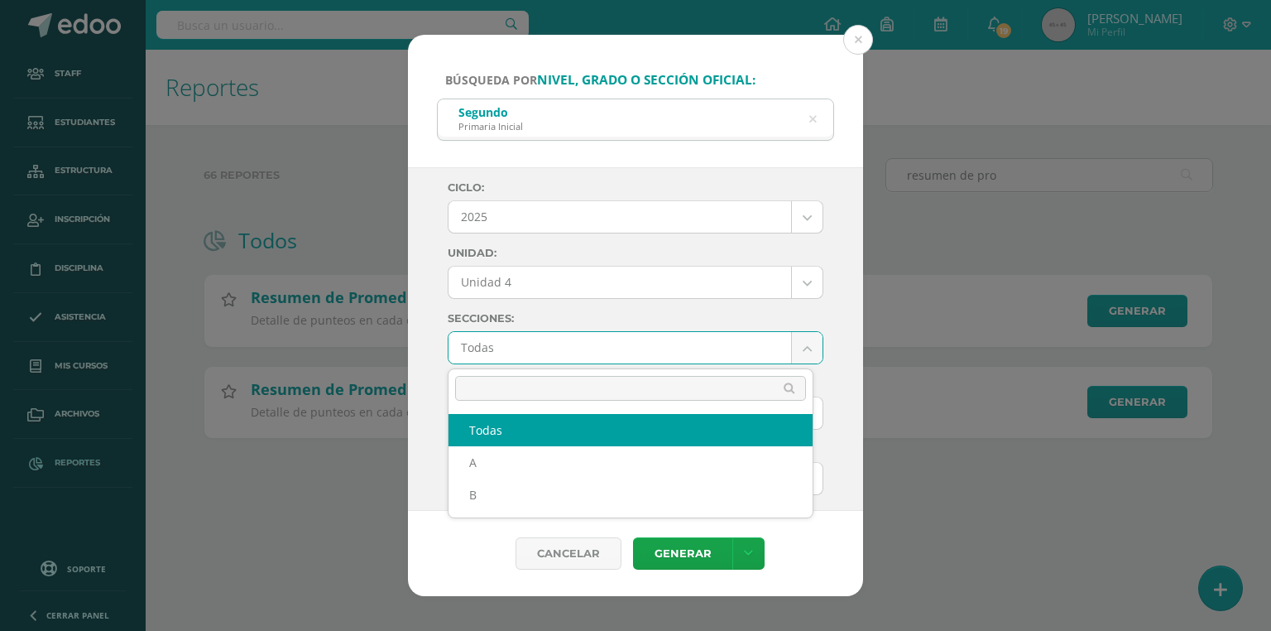
click at [534, 356] on body "Búsqueda por nivel, grado o sección oficial: Segundo Primaria Inicial segundo C…" at bounding box center [635, 245] width 1271 height 491
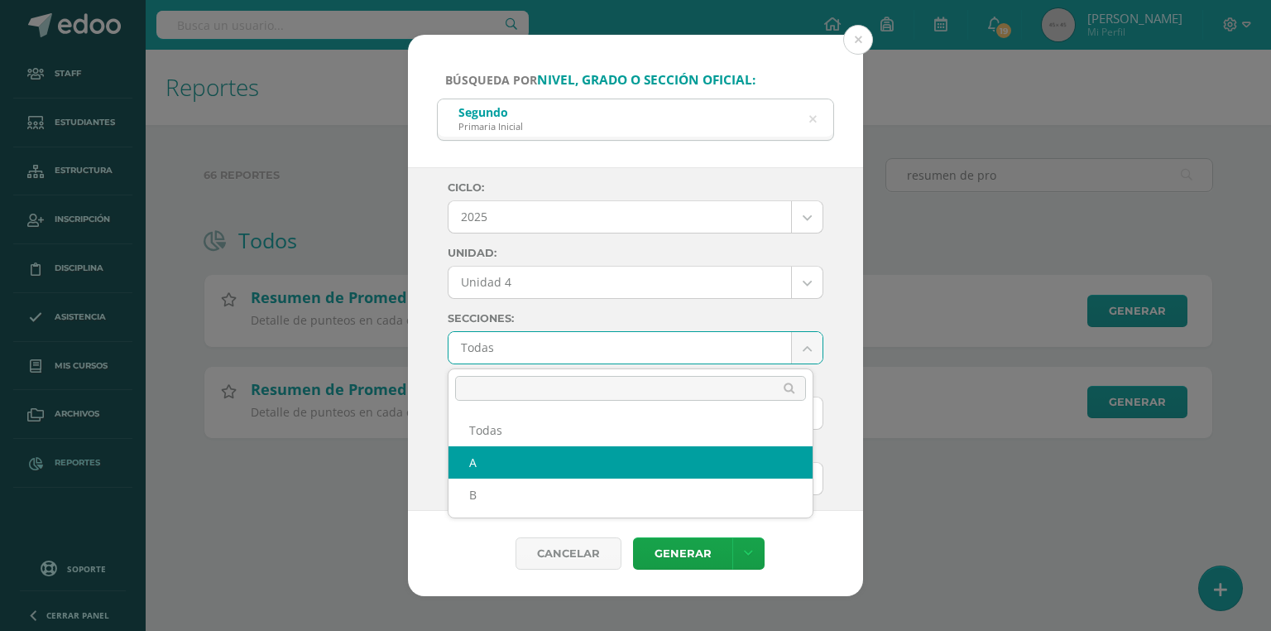
select select "A"
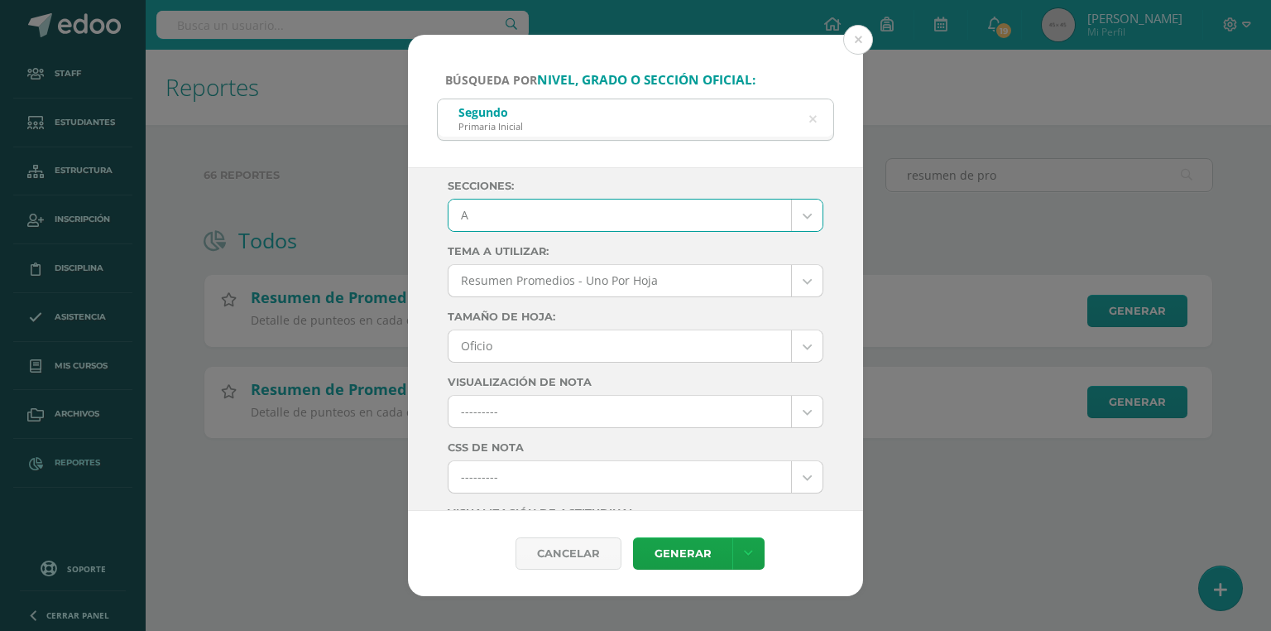
scroll to position [199, 0]
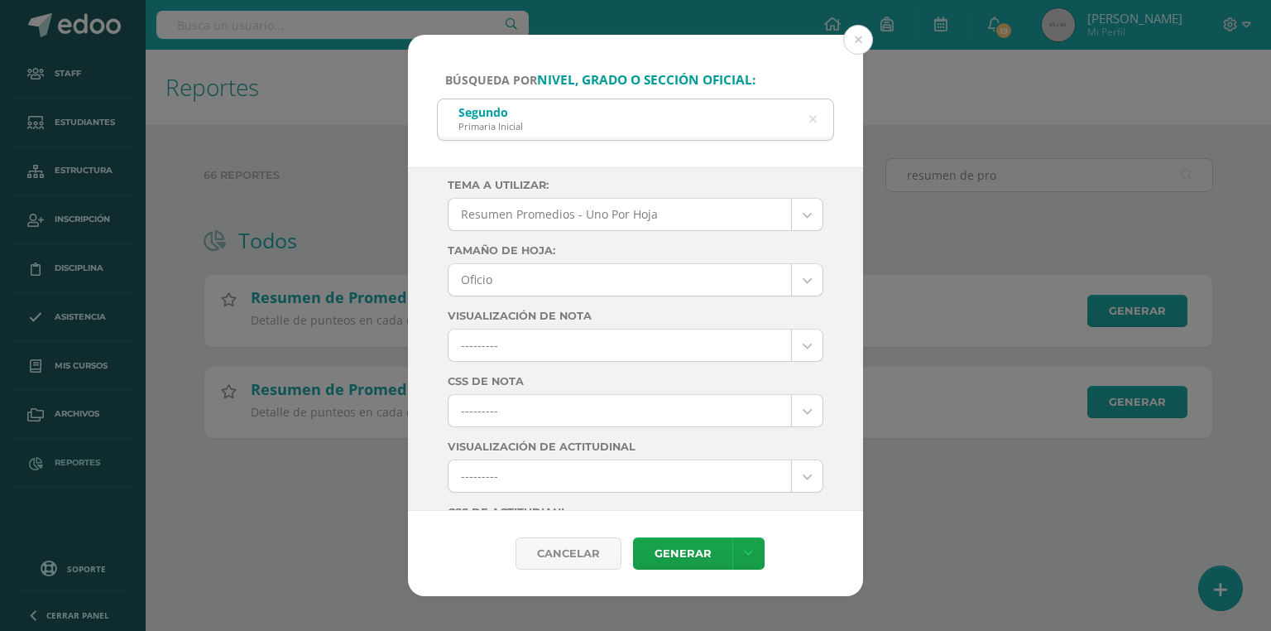
click at [493, 407] on body "Búsqueda por nivel, grado o sección oficial: Segundo Primaria Inicial segundo C…" at bounding box center [635, 245] width 1271 height 491
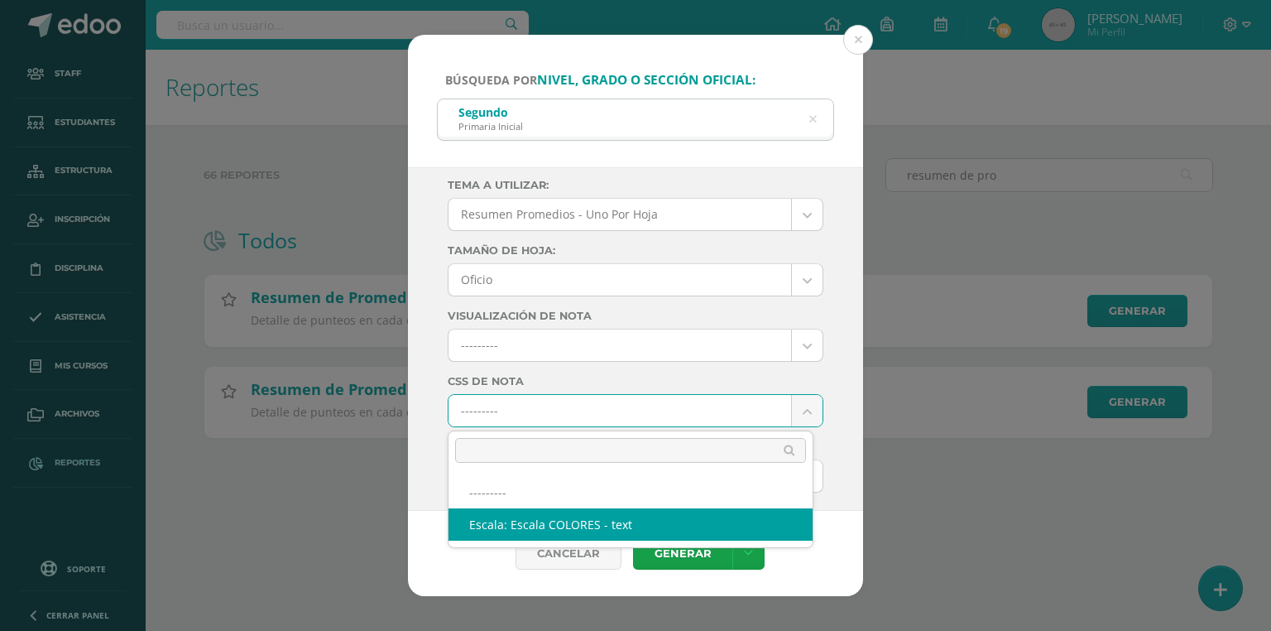
select select "10"
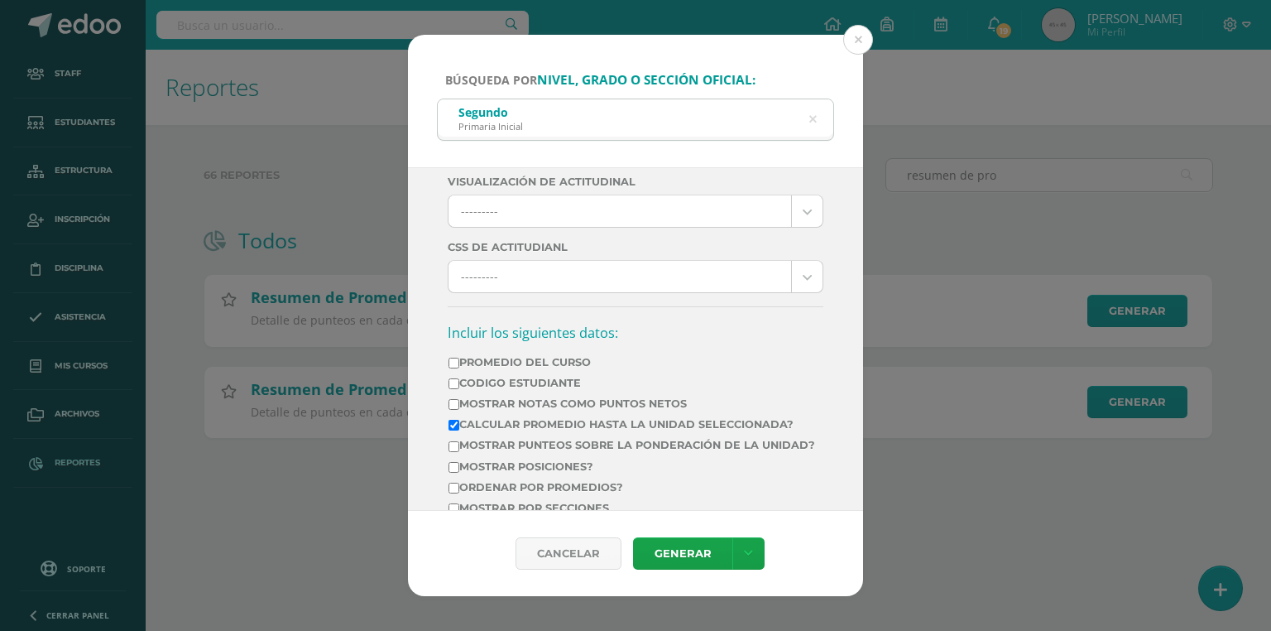
scroll to position [596, 0]
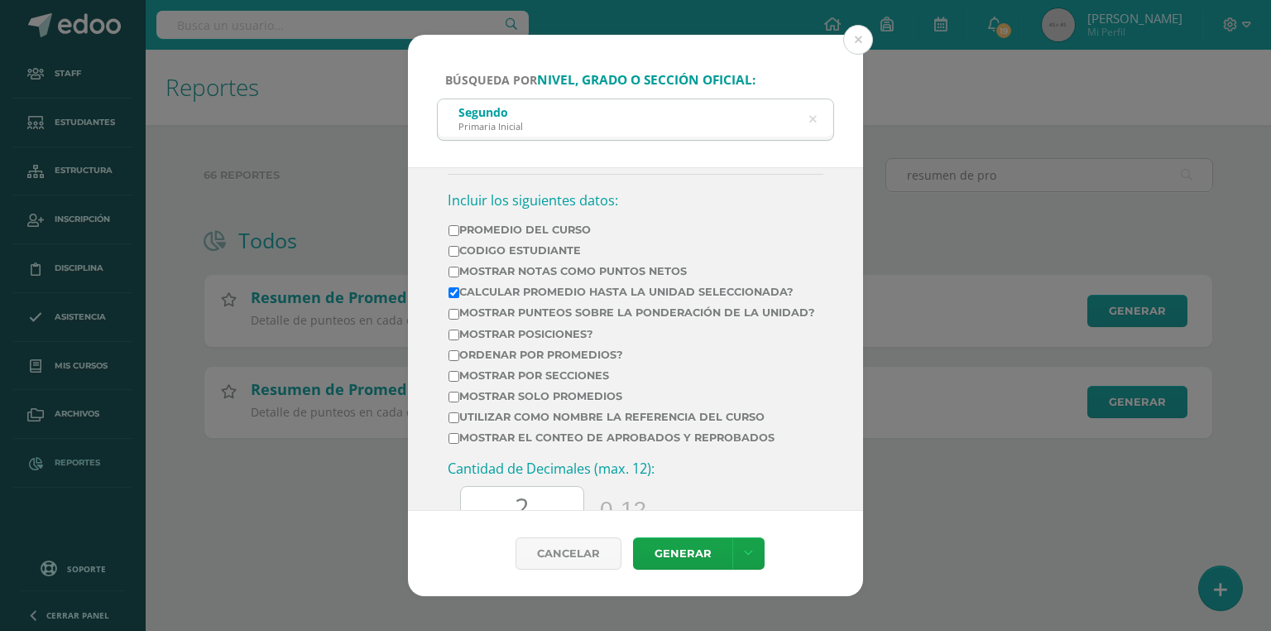
click at [457, 295] on label "Calcular promedio hasta la unidad seleccionada?" at bounding box center [632, 292] width 367 height 12
click at [454, 275] on input "Mostrar Notas Como Puntos Netos" at bounding box center [454, 272] width 11 height 11
checkbox input "true"
click at [450, 291] on input "Calcular promedio hasta la unidad seleccionada?" at bounding box center [454, 292] width 11 height 11
checkbox input "false"
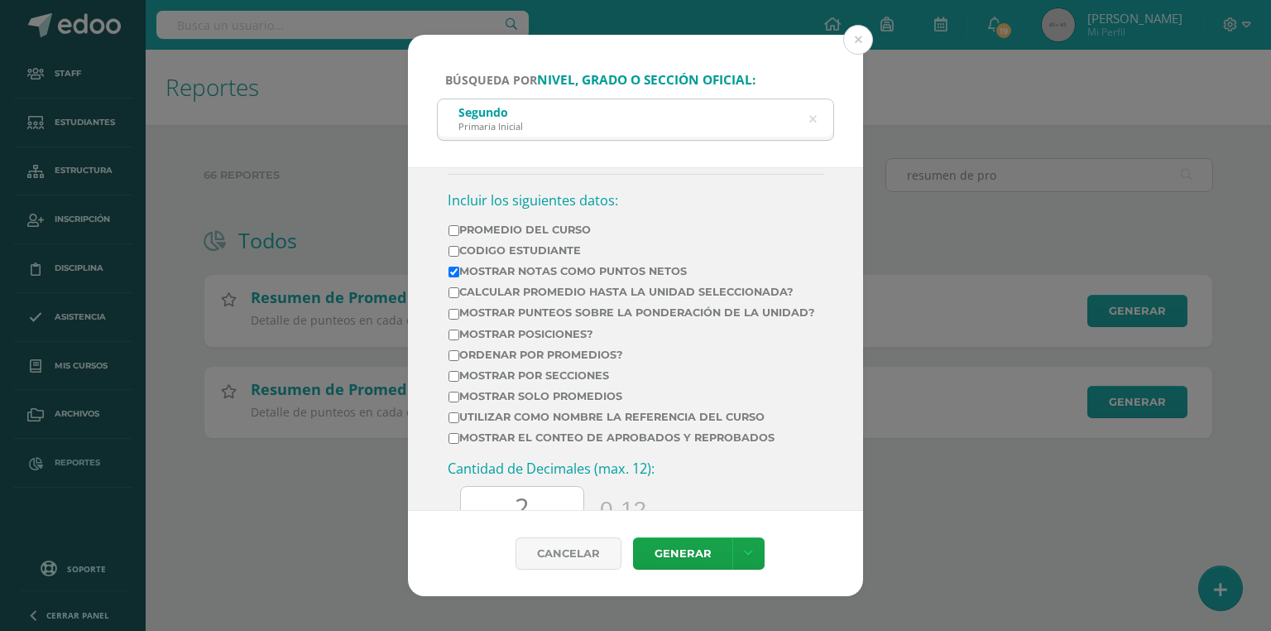
scroll to position [728, 0]
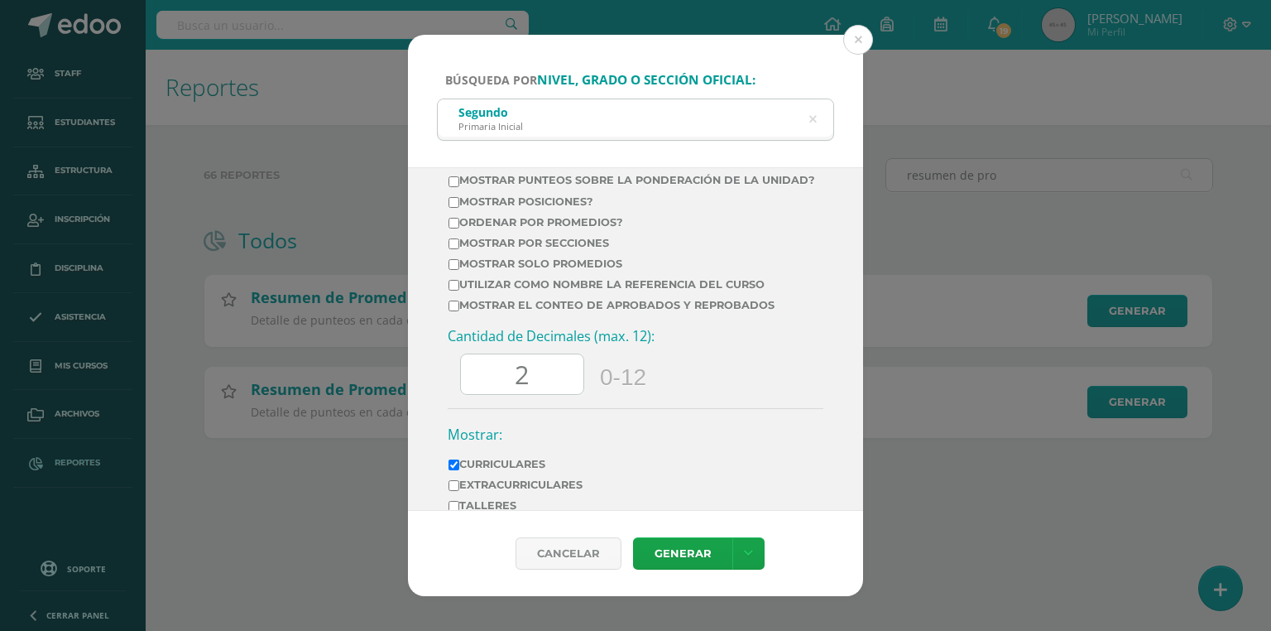
click at [498, 310] on label "Mostrar el conteo de Aprobados y Reprobados" at bounding box center [632, 305] width 367 height 12
click at [459, 310] on input "Mostrar el conteo de Aprobados y Reprobados" at bounding box center [454, 305] width 11 height 11
checkbox input "true"
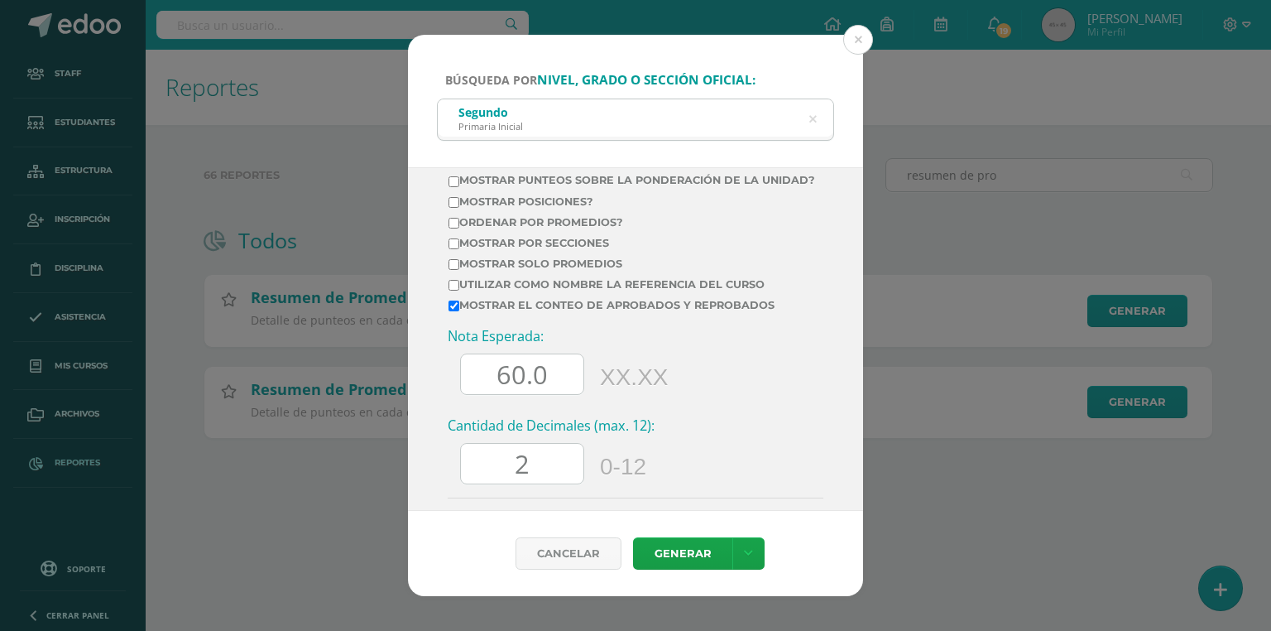
drag, startPoint x: 510, startPoint y: 392, endPoint x: 483, endPoint y: 392, distance: 26.5
click at [483, 392] on input "60.0" at bounding box center [522, 374] width 123 height 41
type input "70.0"
drag, startPoint x: 550, startPoint y: 467, endPoint x: 470, endPoint y: 468, distance: 79.5
click at [470, 468] on input "2" at bounding box center [522, 464] width 123 height 41
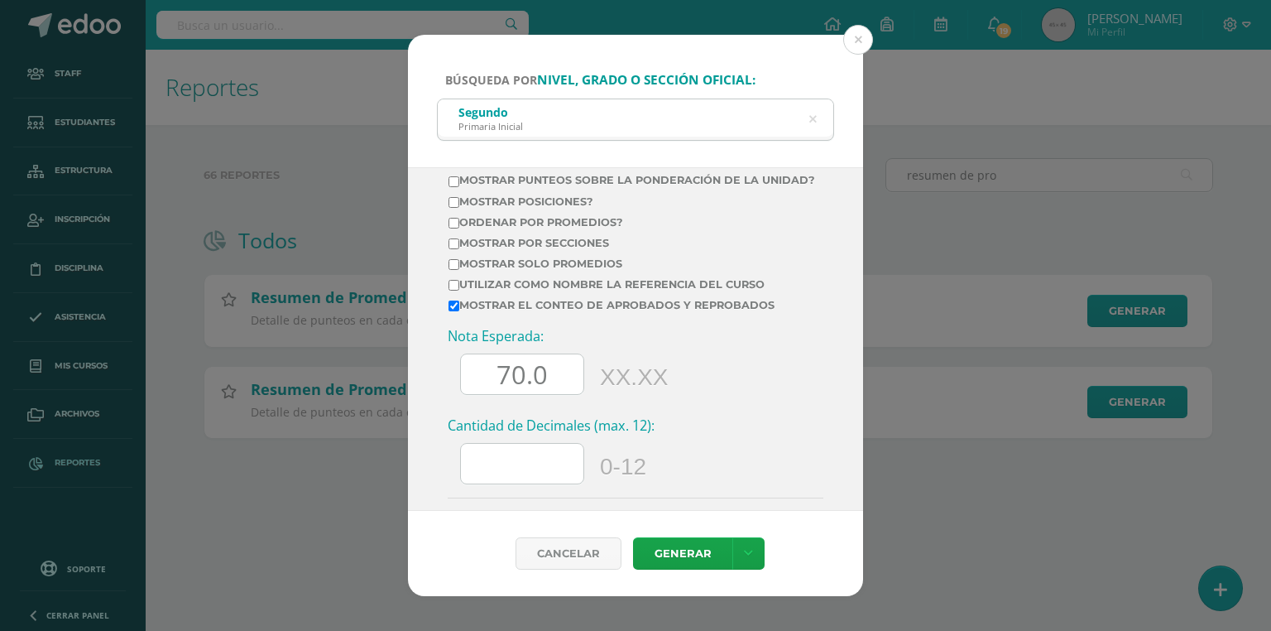
scroll to position [919, 0]
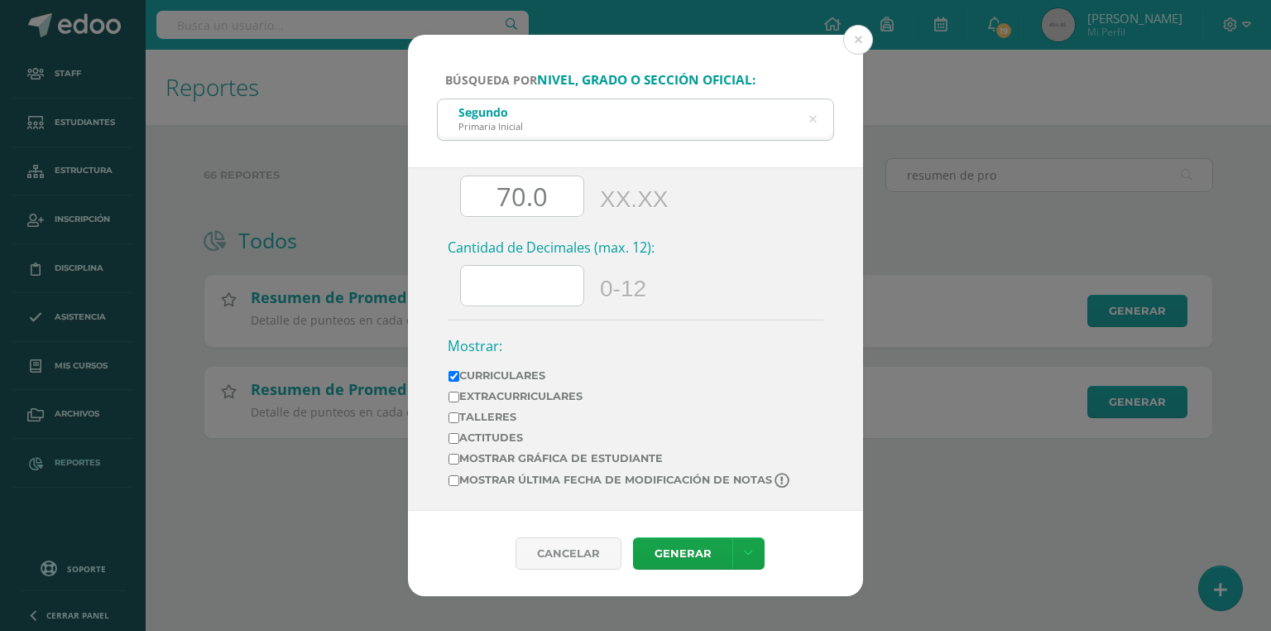
click at [540, 487] on label "Mostrar última fecha de modificación de notas" at bounding box center [621, 481] width 344 height 16
click at [459, 486] on input "Mostrar última fecha de modificación de notas" at bounding box center [454, 480] width 11 height 11
checkbox input "true"
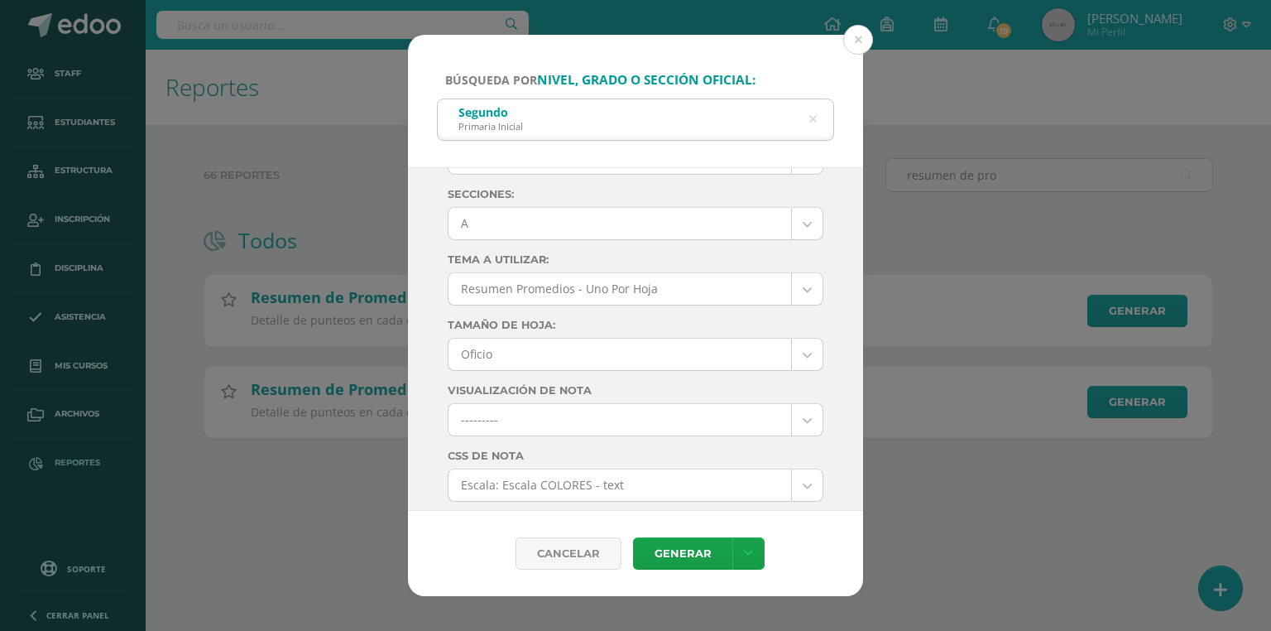
scroll to position [0, 0]
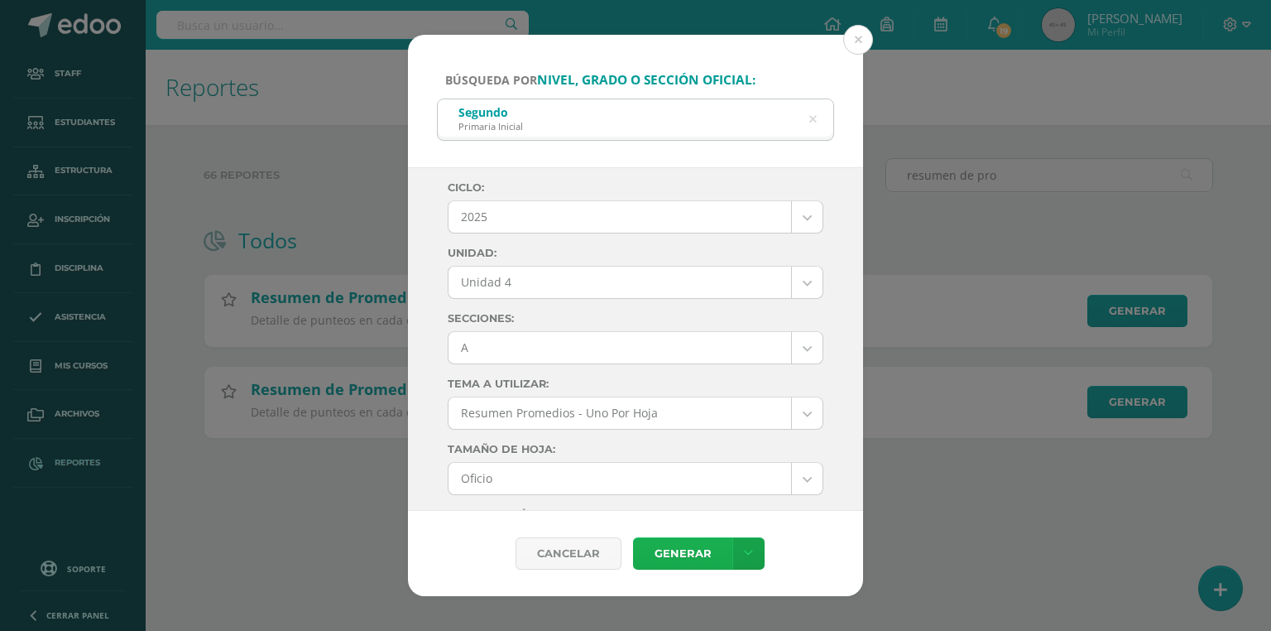
click at [671, 552] on link "Generar" at bounding box center [682, 553] width 99 height 32
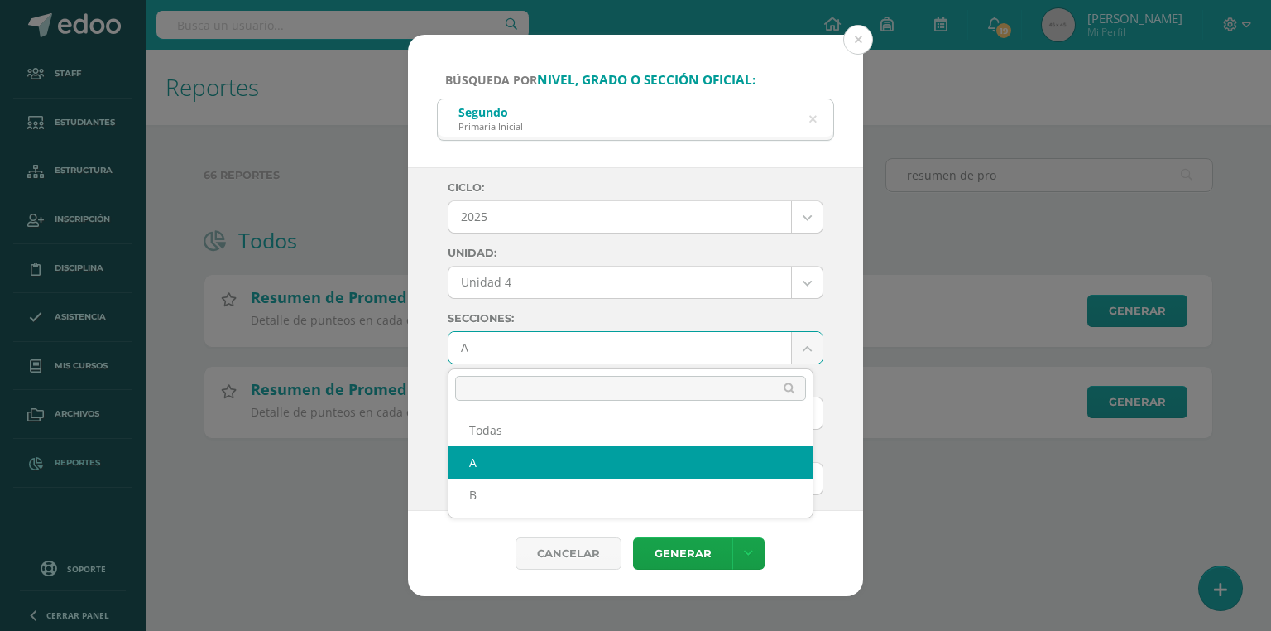
click at [493, 346] on body "Búsqueda por nivel, grado o sección oficial: Segundo Primaria Inicial segundo C…" at bounding box center [635, 245] width 1271 height 491
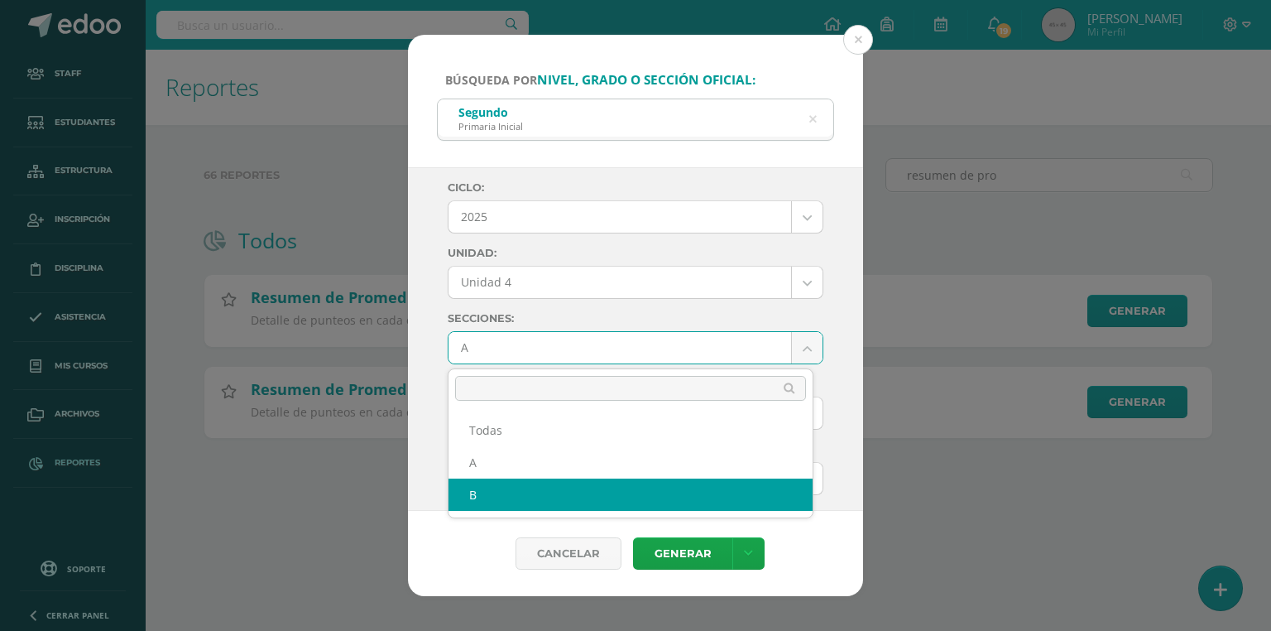
select select "B"
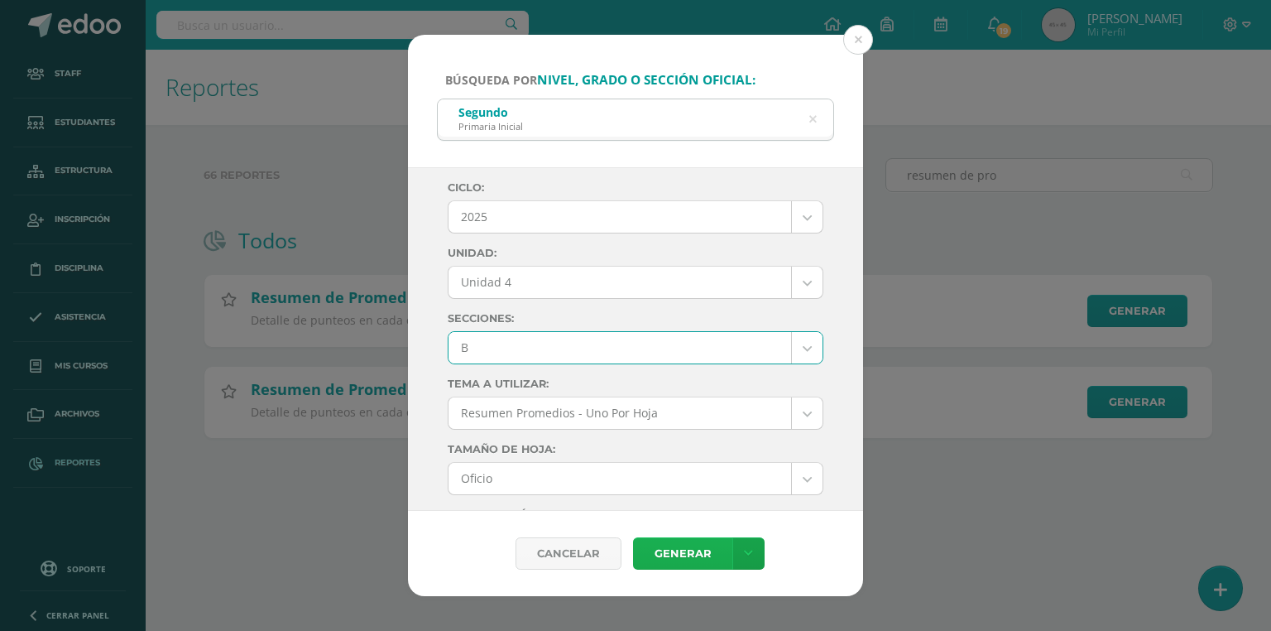
click at [686, 556] on link "Generar" at bounding box center [682, 553] width 99 height 32
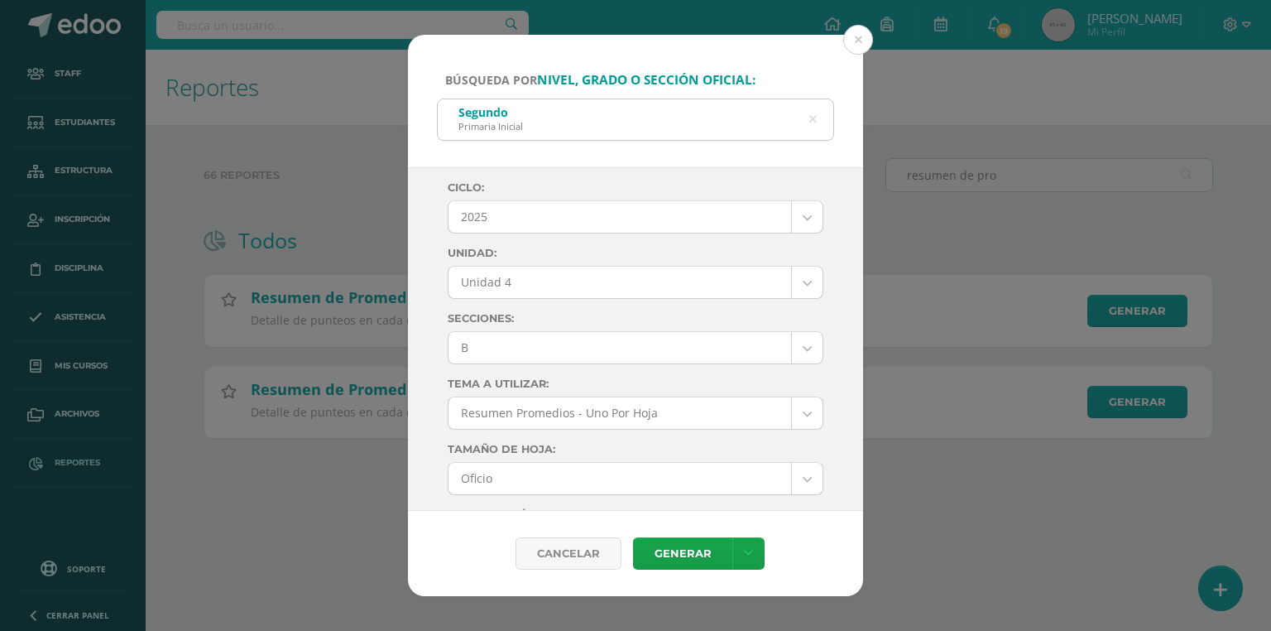
click at [812, 120] on icon at bounding box center [813, 119] width 42 height 7
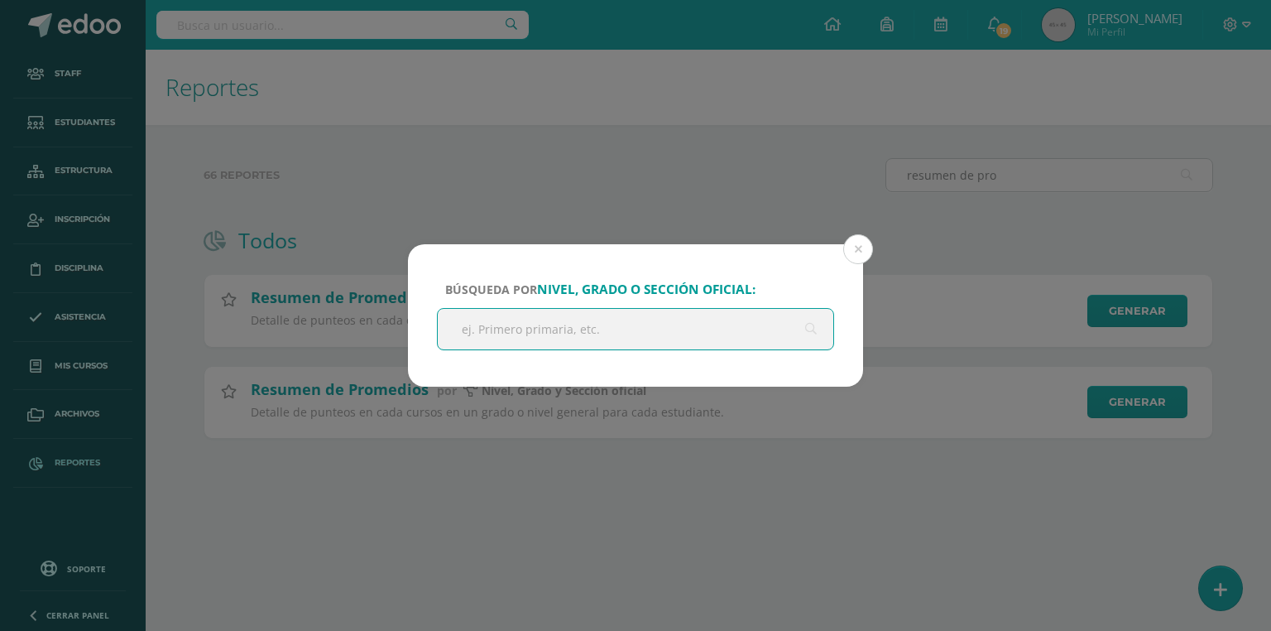
click at [636, 331] on input "text" at bounding box center [636, 329] width 396 height 41
type input "tercero"
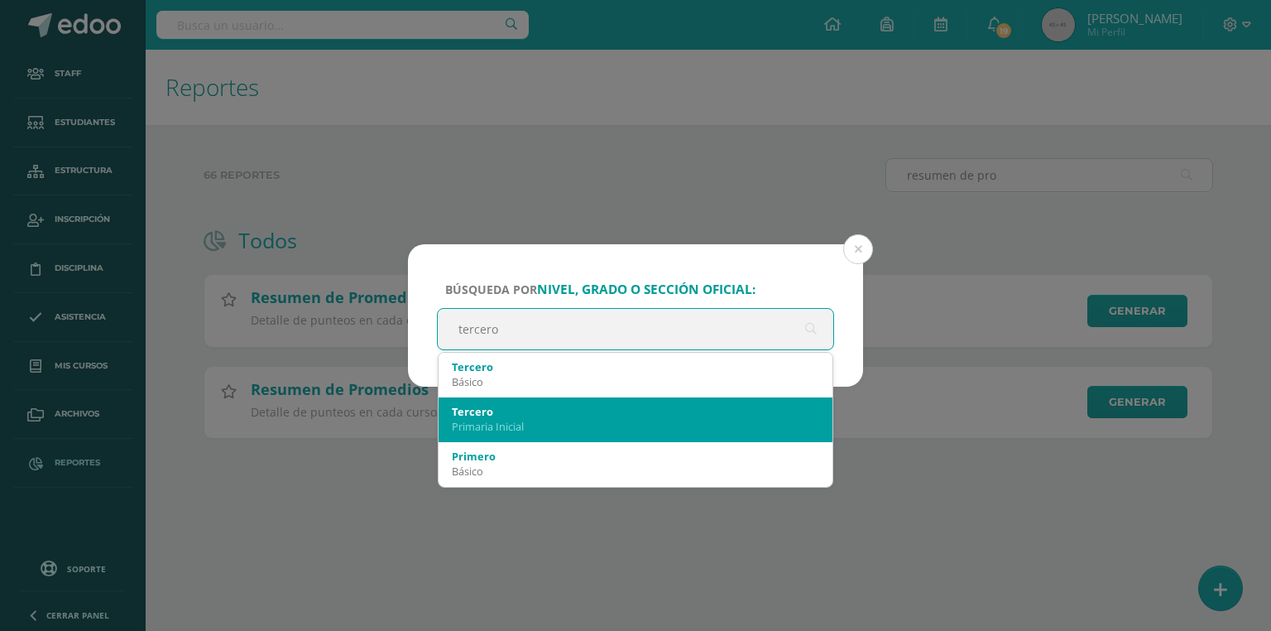
click at [509, 417] on div "Tercero" at bounding box center [636, 411] width 368 height 15
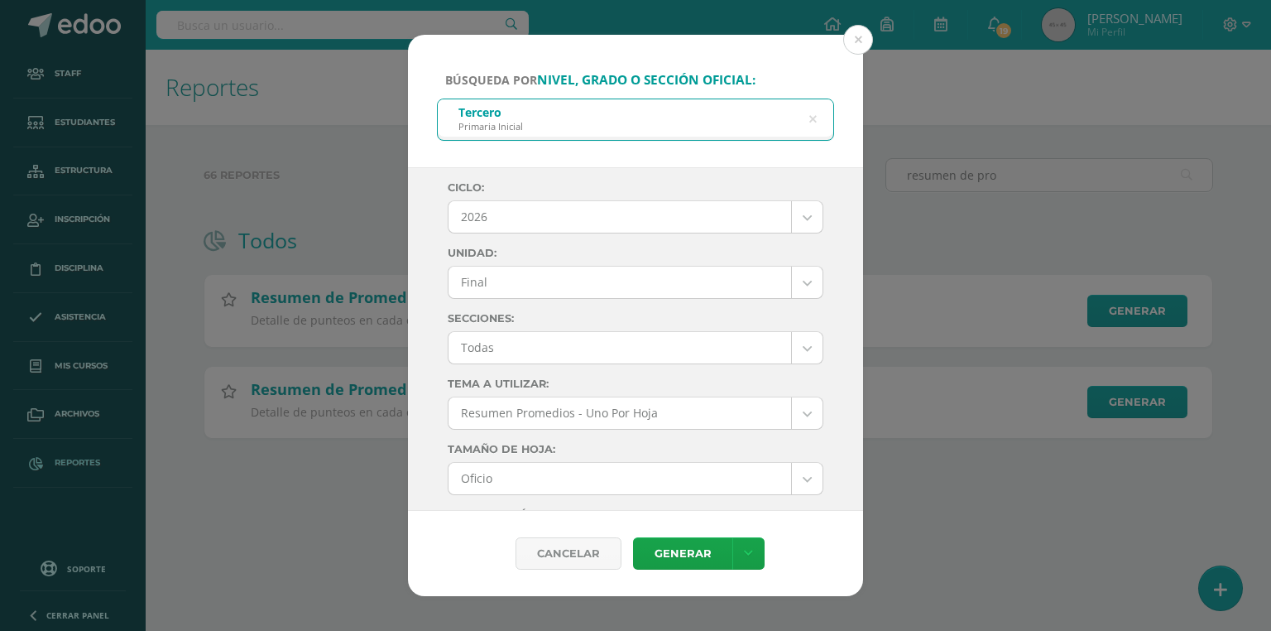
click at [500, 209] on body "Búsqueda por nivel, grado o sección oficial: Tercero Primaria Inicial tercero C…" at bounding box center [635, 245] width 1271 height 491
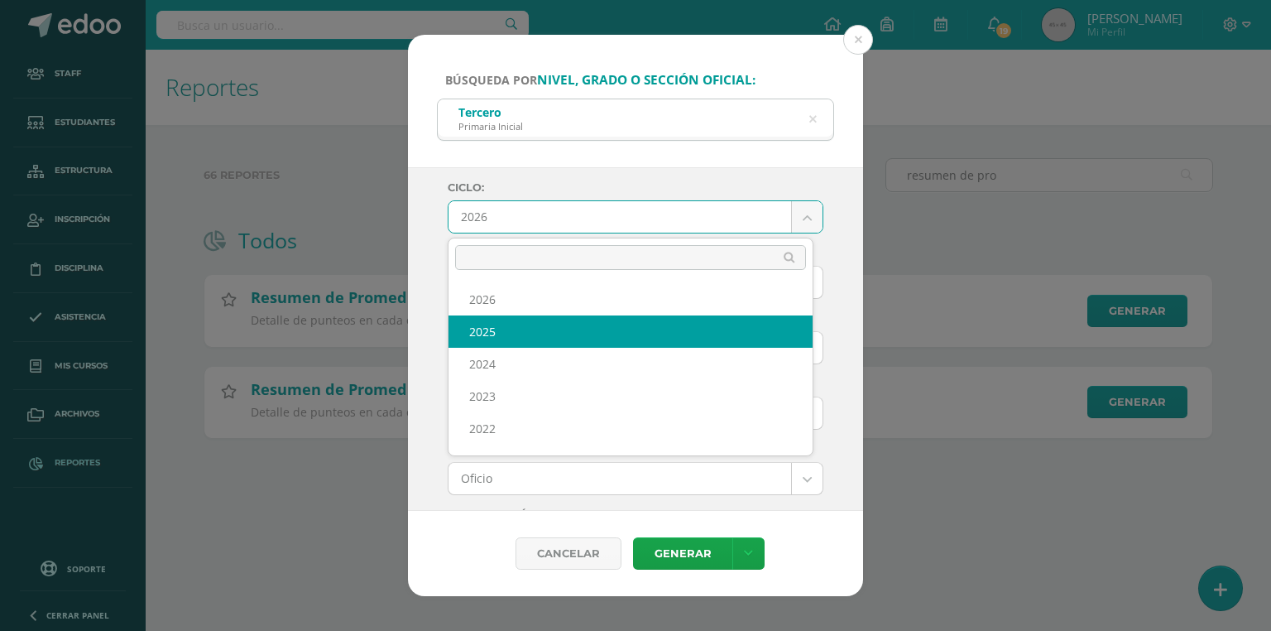
select select "7"
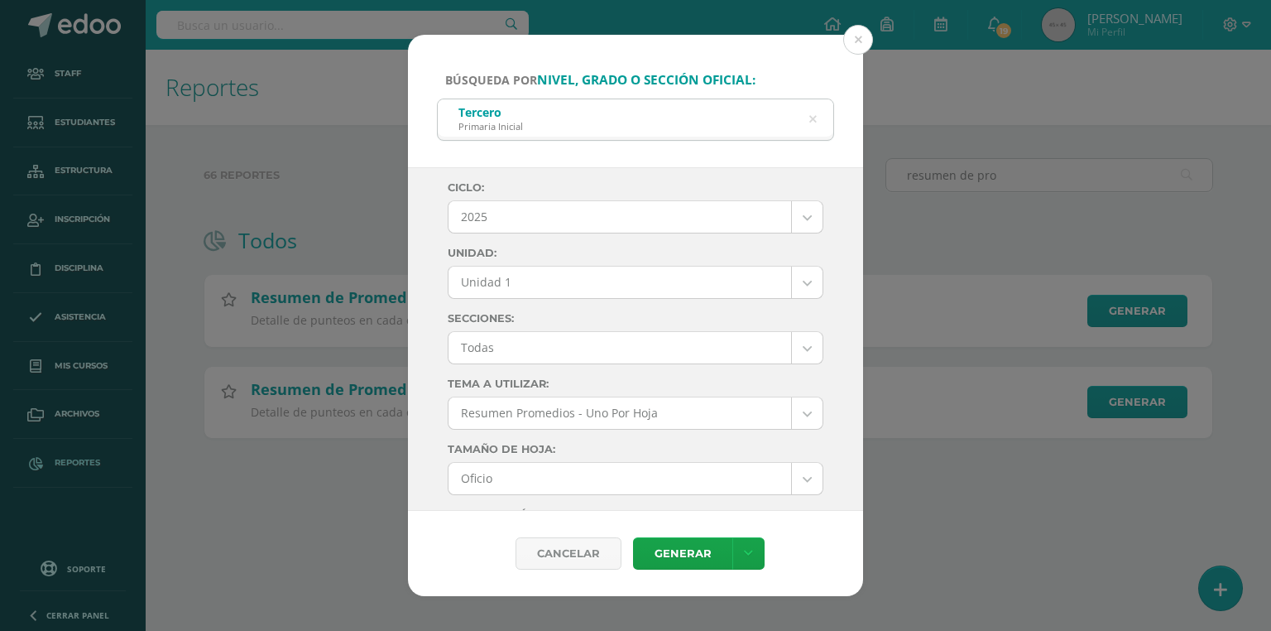
click at [488, 286] on body "Búsqueda por nivel, grado o sección oficial: Tercero Primaria Inicial tercero C…" at bounding box center [635, 245] width 1271 height 491
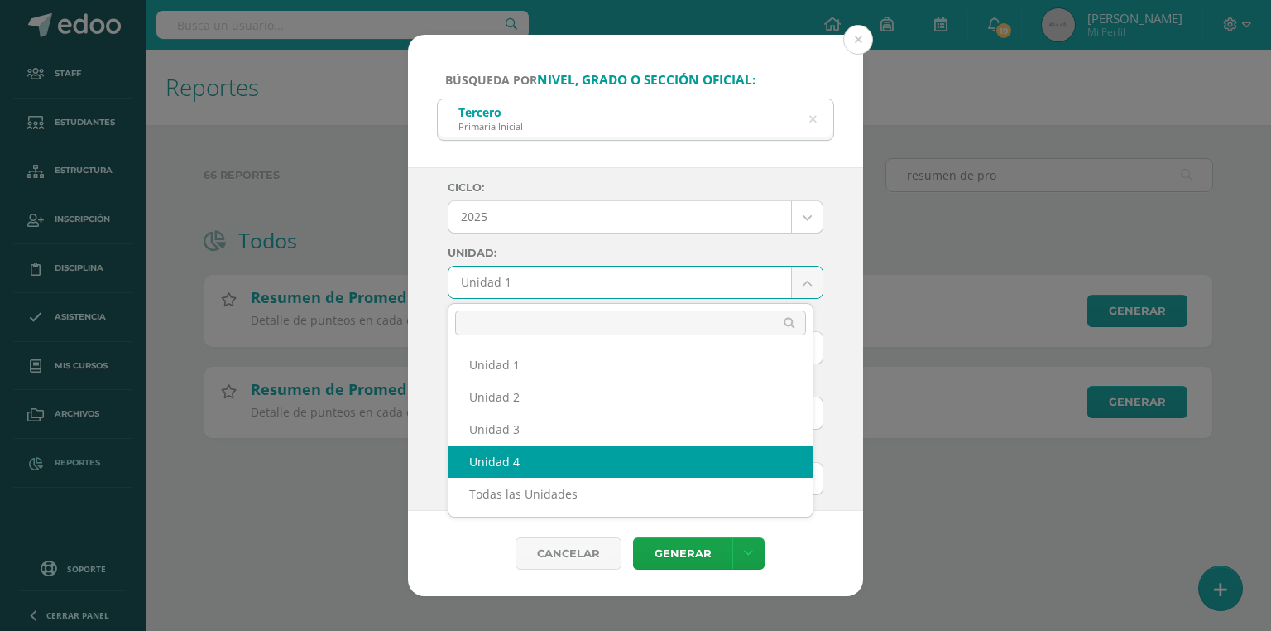
select select "Unidad 4"
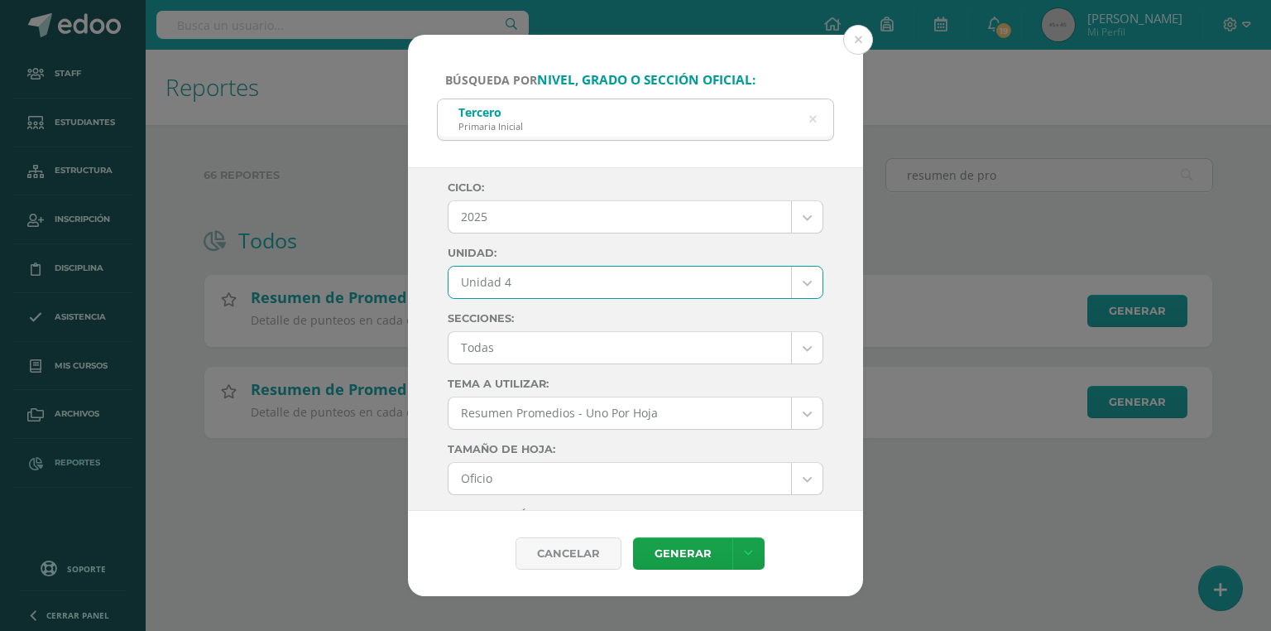
click at [502, 347] on body "Búsqueda por nivel, grado o sección oficial: Tercero Primaria Inicial tercero C…" at bounding box center [635, 245] width 1271 height 491
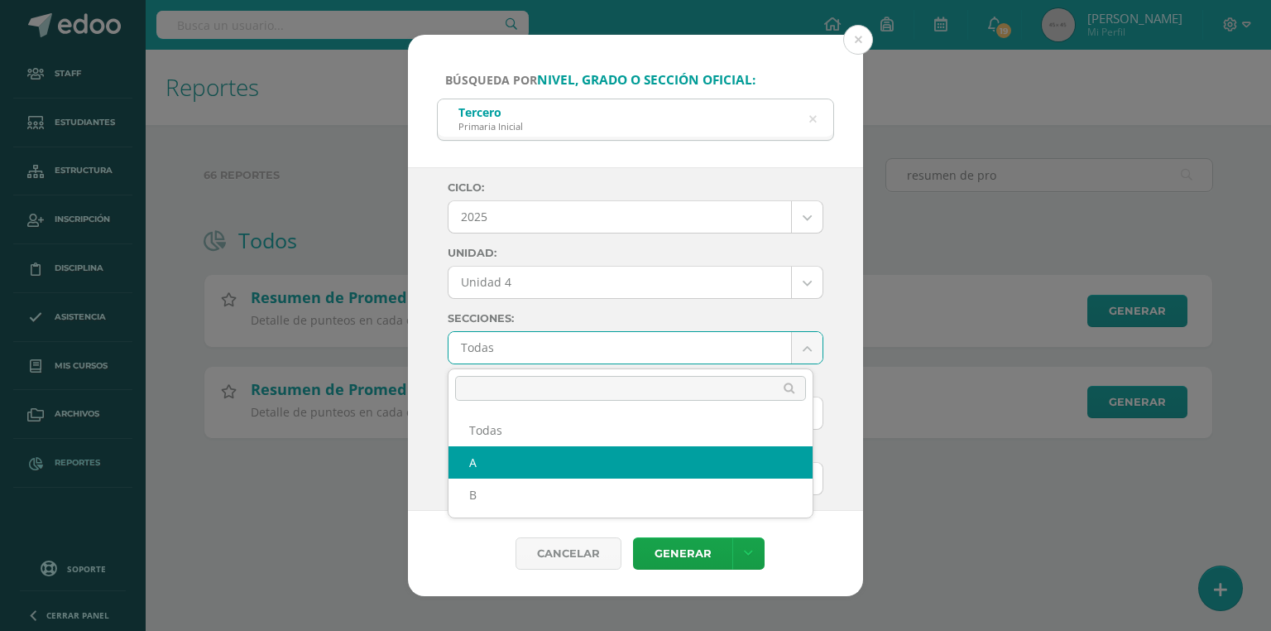
select select "A"
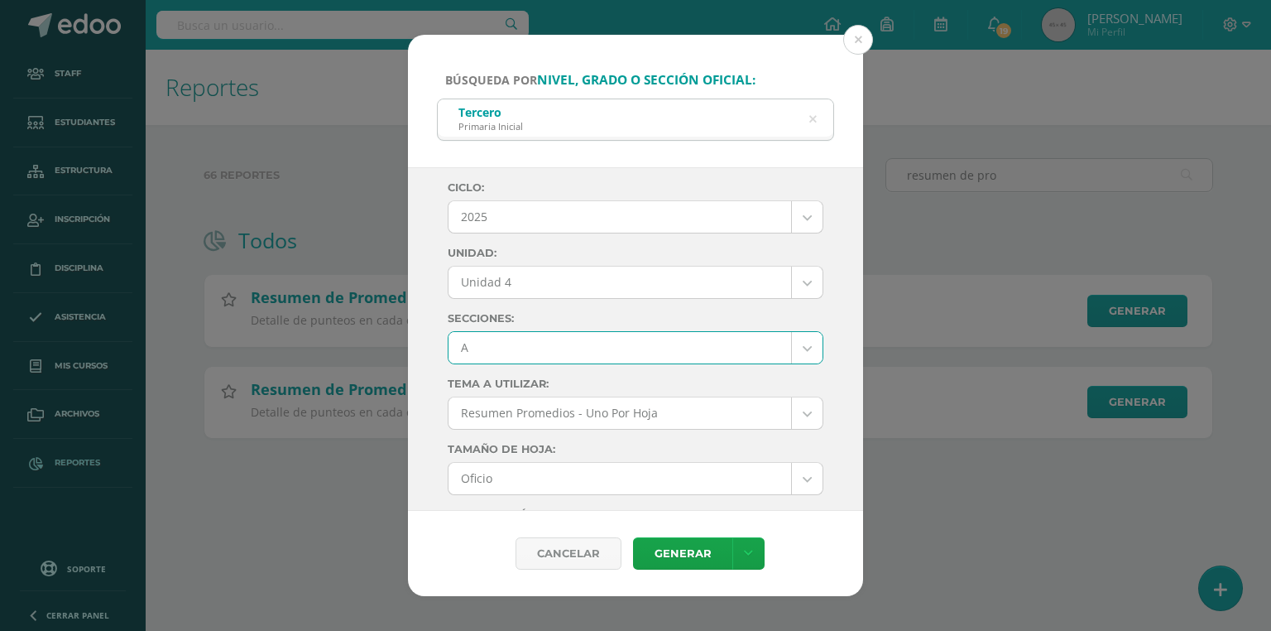
scroll to position [199, 0]
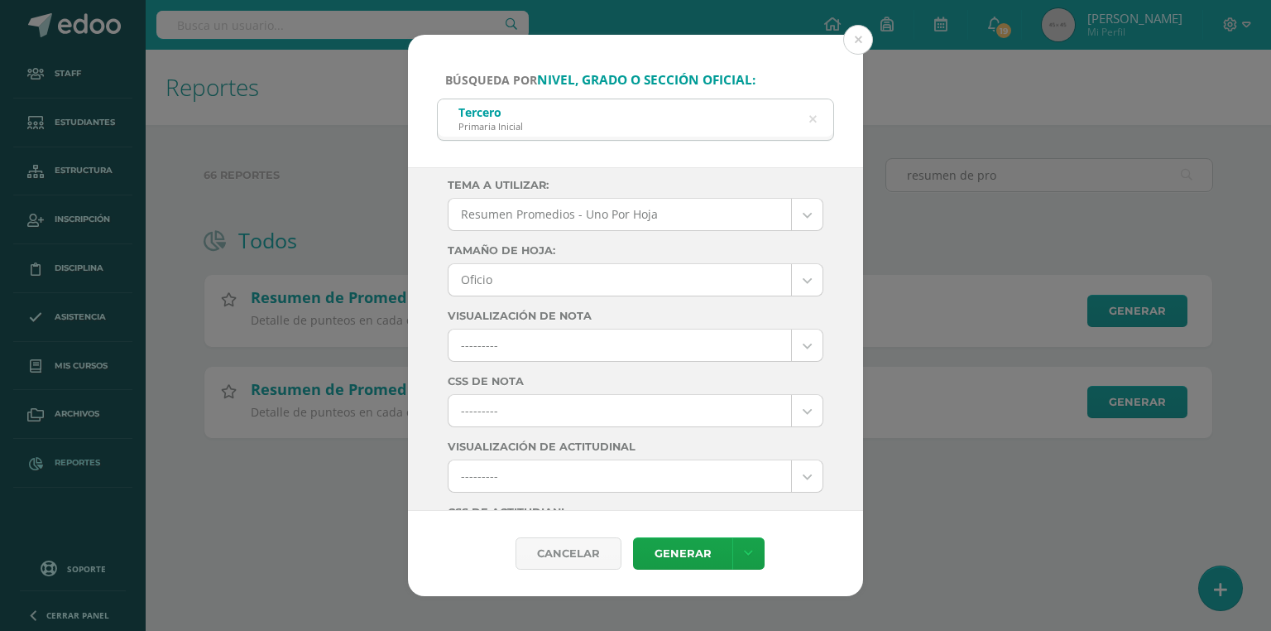
click at [491, 406] on body "Búsqueda por nivel, grado o sección oficial: Tercero Primaria Inicial tercero C…" at bounding box center [635, 245] width 1271 height 491
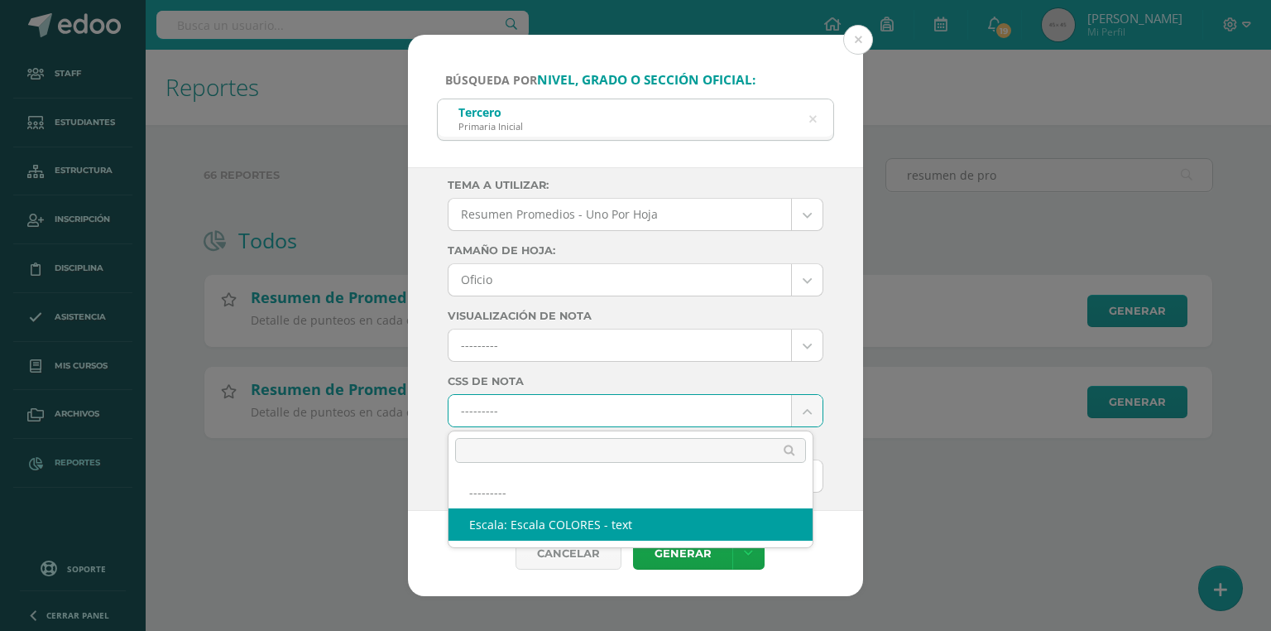
select select "10"
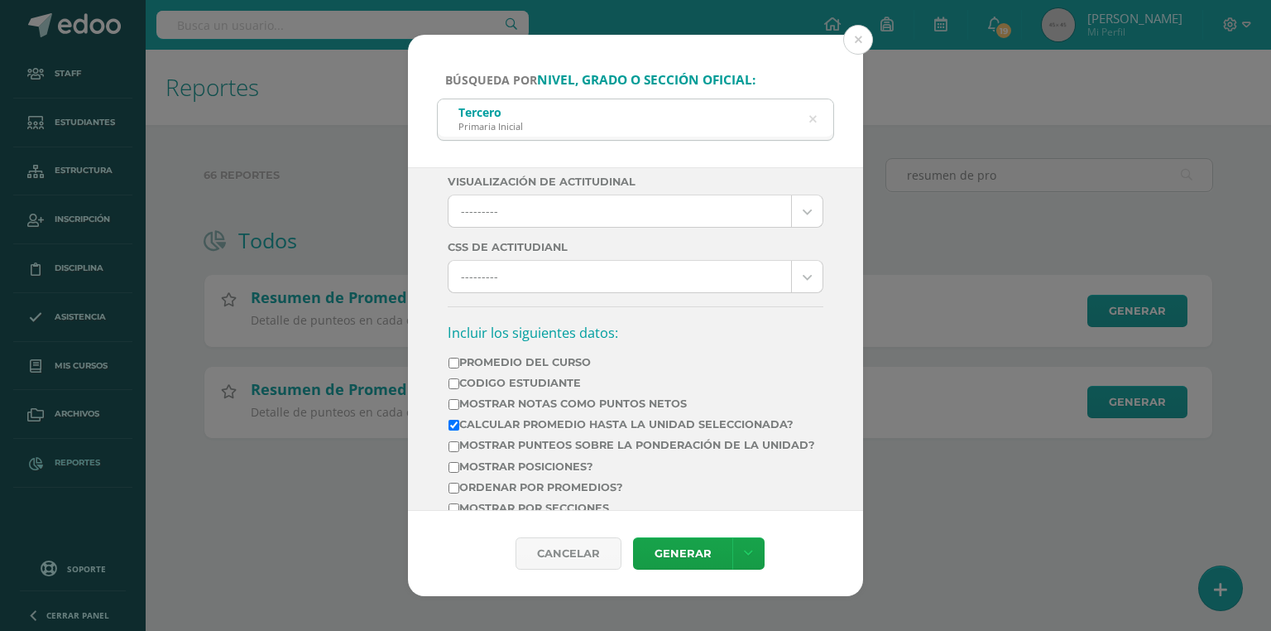
scroll to position [596, 0]
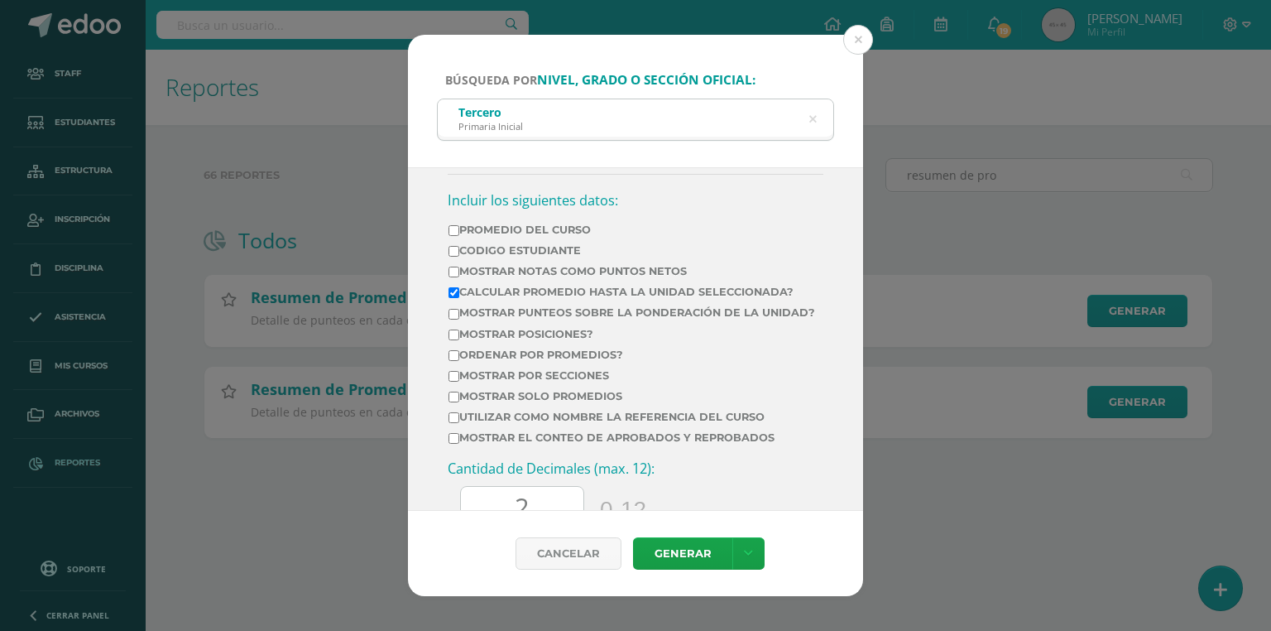
click at [459, 267] on input "Mostrar Notas Como Puntos Netos" at bounding box center [454, 272] width 11 height 11
checkbox input "true"
click at [456, 292] on input "Calcular promedio hasta la unidad seleccionada?" at bounding box center [454, 292] width 11 height 11
checkbox input "false"
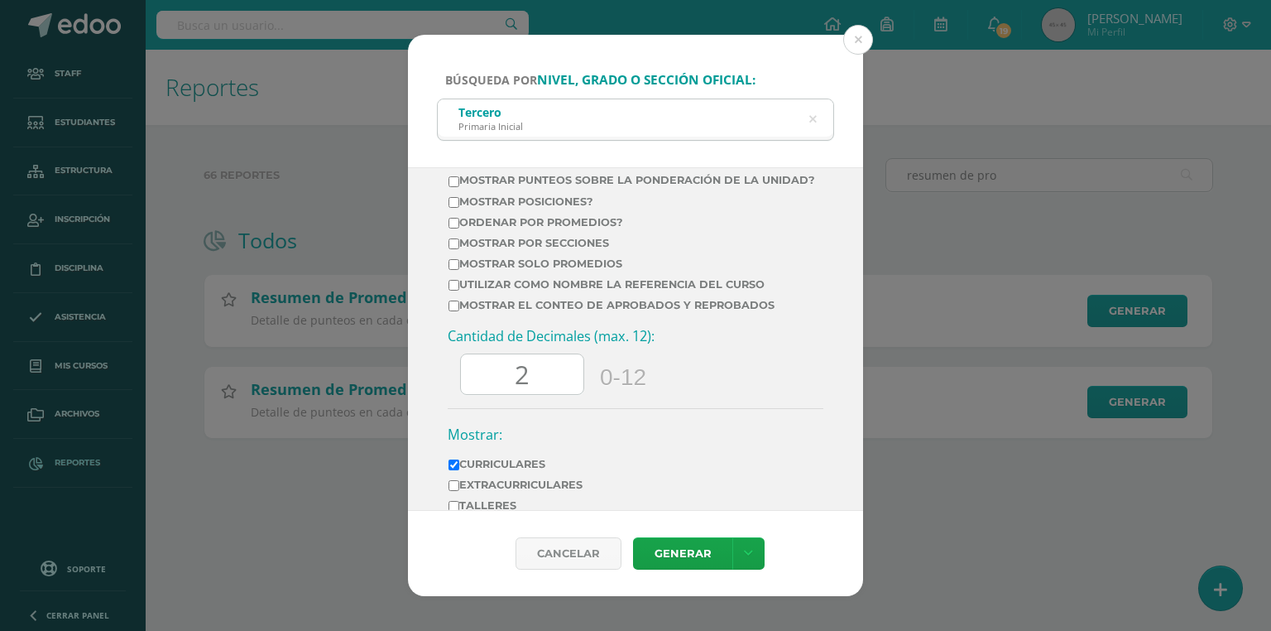
click at [483, 311] on label "Mostrar el conteo de Aprobados y Reprobados" at bounding box center [632, 305] width 367 height 12
click at [459, 311] on input "Mostrar el conteo de Aprobados y Reprobados" at bounding box center [454, 305] width 11 height 11
checkbox input "true"
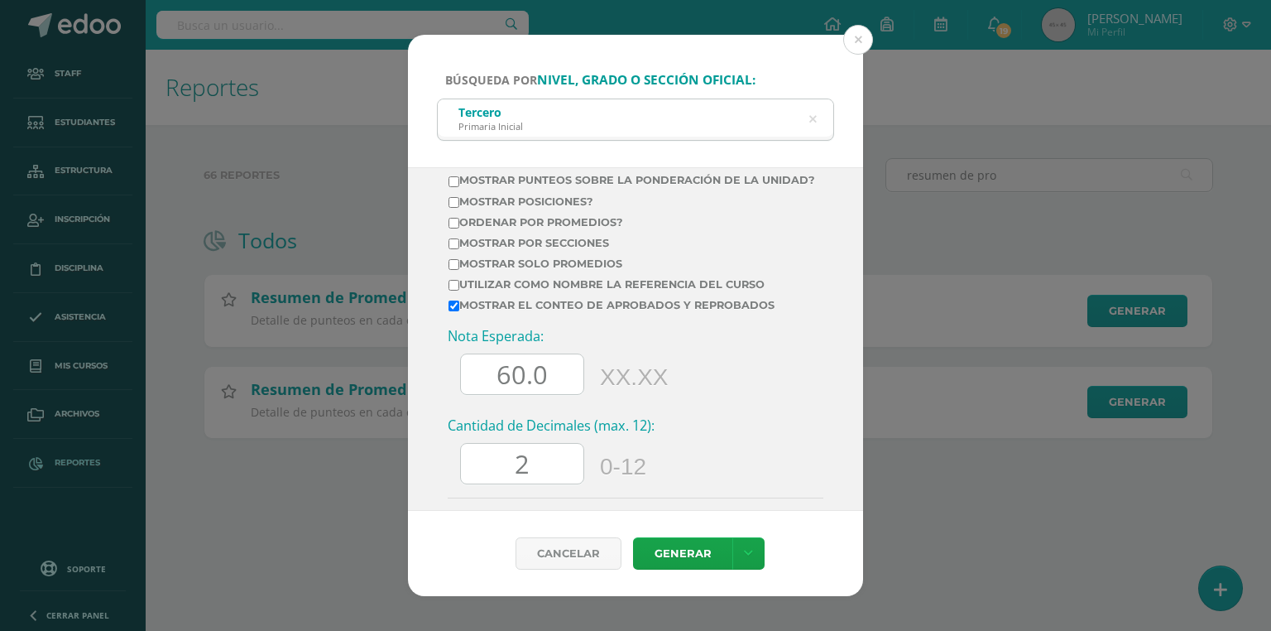
drag, startPoint x: 508, startPoint y: 377, endPoint x: 483, endPoint y: 381, distance: 25.9
click at [483, 381] on input "60.0" at bounding box center [522, 374] width 123 height 41
type input "70.0"
drag, startPoint x: 533, startPoint y: 475, endPoint x: 511, endPoint y: 478, distance: 22.5
click at [511, 478] on input "2" at bounding box center [522, 464] width 123 height 41
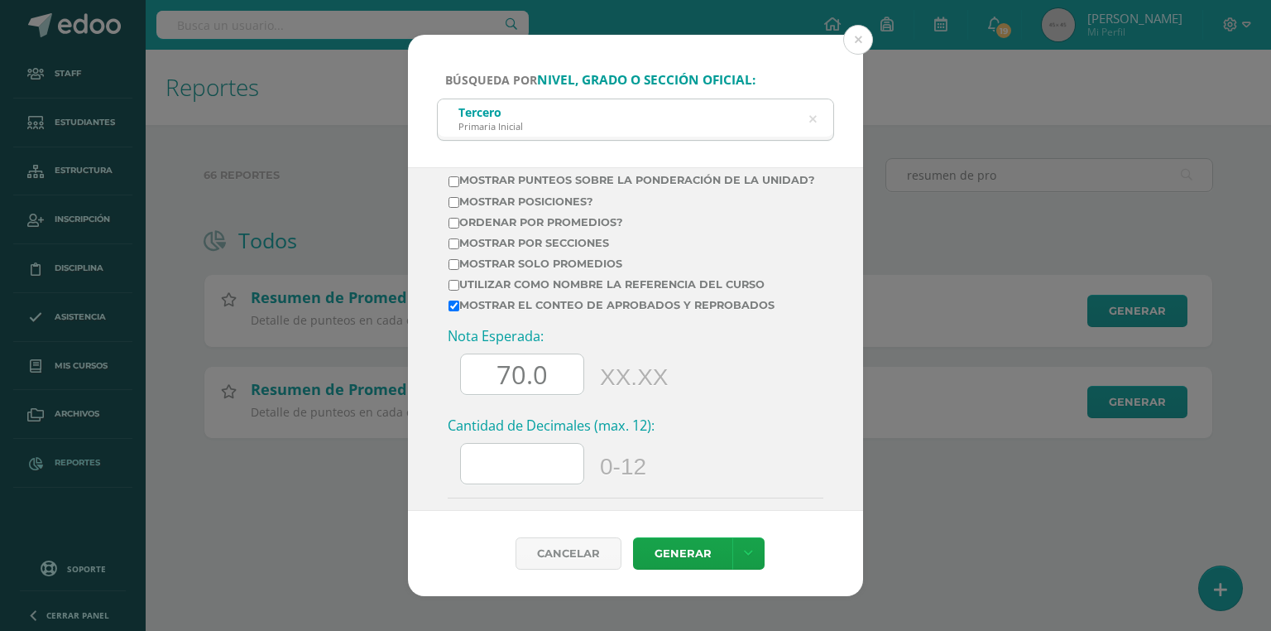
scroll to position [919, 0]
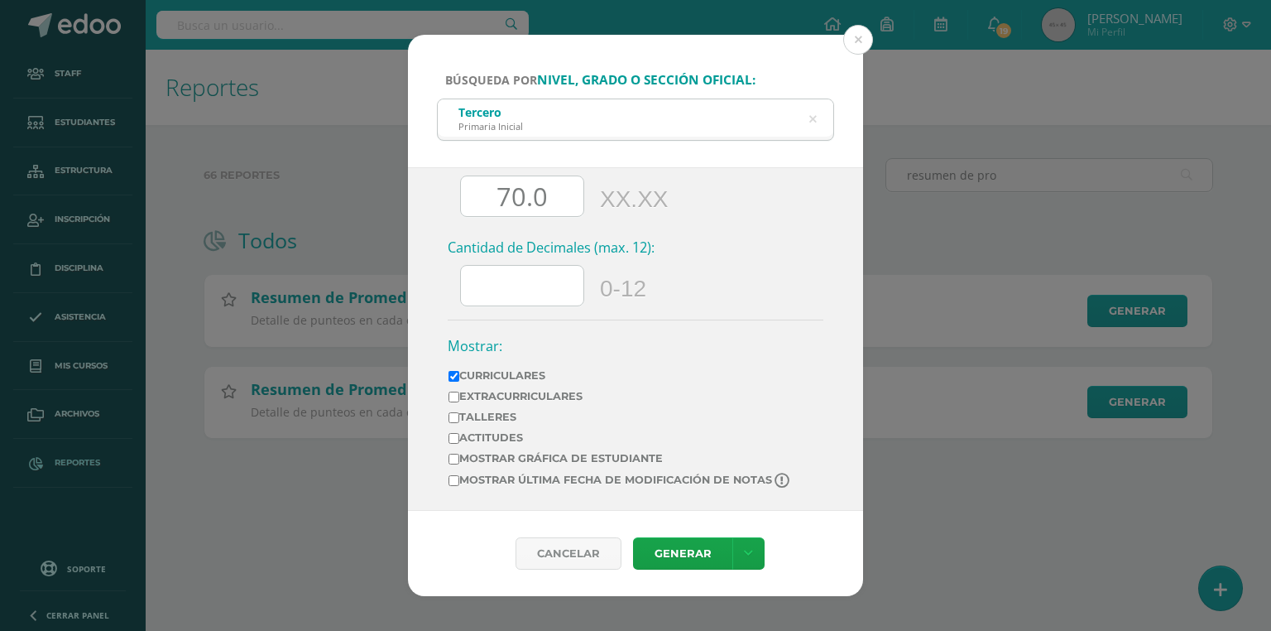
click at [565, 484] on label "Mostrar última fecha de modificación de notas" at bounding box center [621, 481] width 344 height 16
click at [459, 484] on input "Mostrar última fecha de modificación de notas" at bounding box center [454, 480] width 11 height 11
checkbox input "true"
click at [670, 547] on link "Generar" at bounding box center [682, 553] width 99 height 32
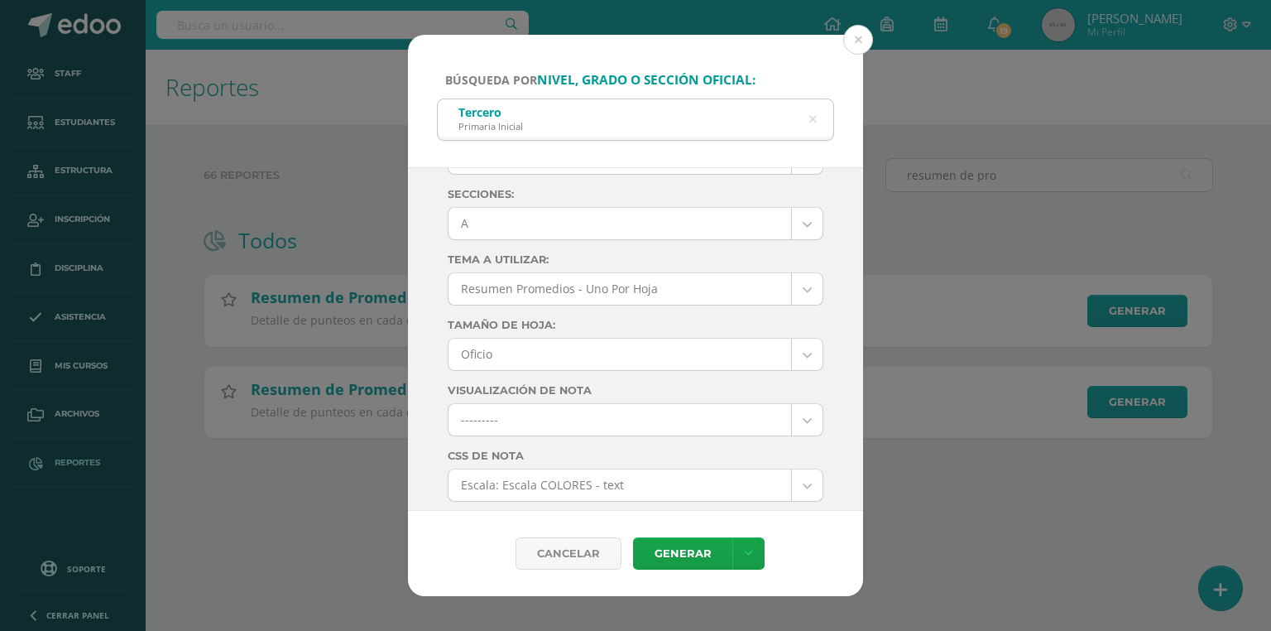
scroll to position [0, 0]
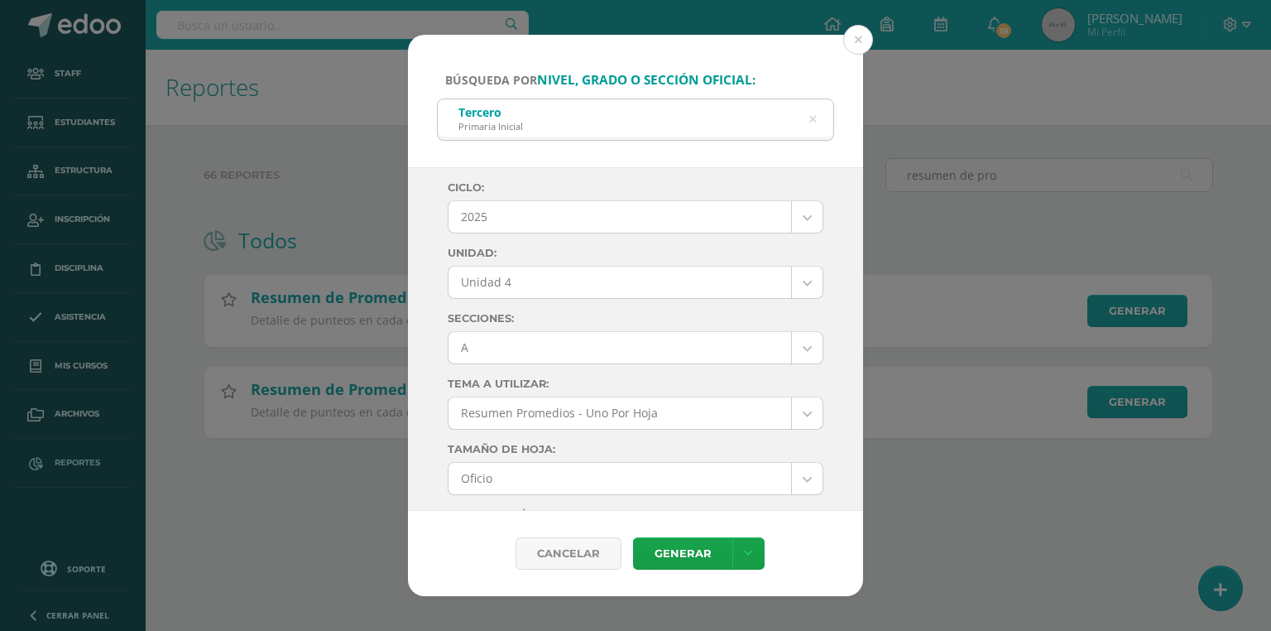
click at [477, 335] on body "Búsqueda por nivel, grado o sección oficial: Tercero Primaria Inicial tercero C…" at bounding box center [635, 245] width 1271 height 491
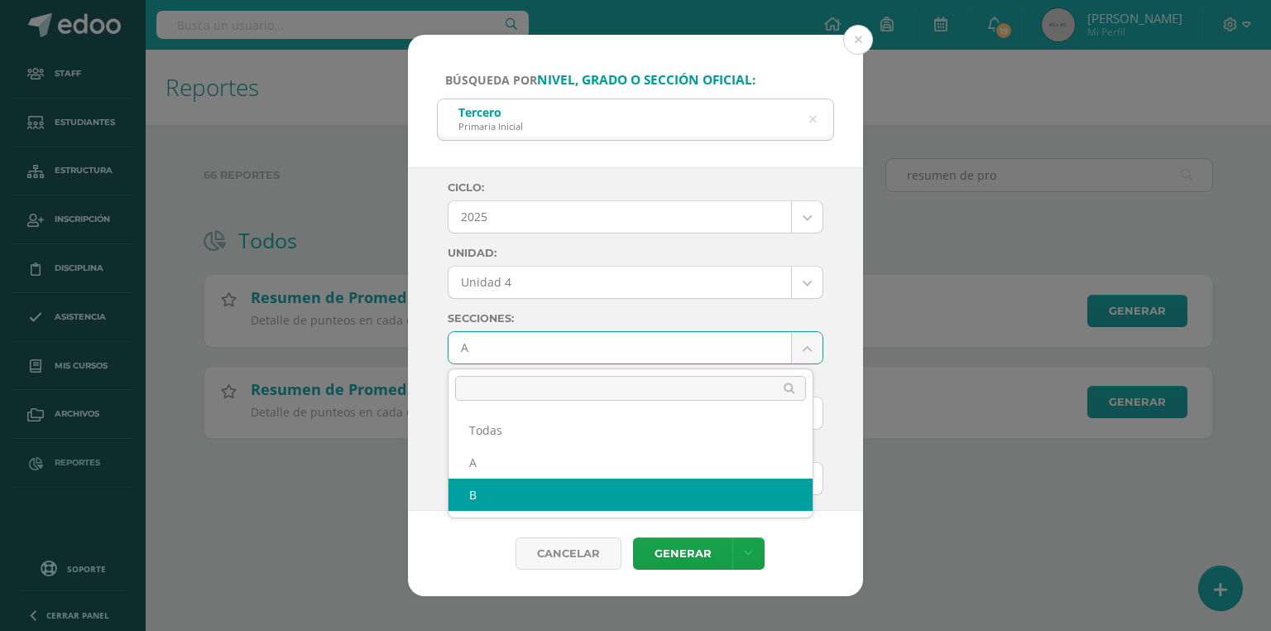
select select "B"
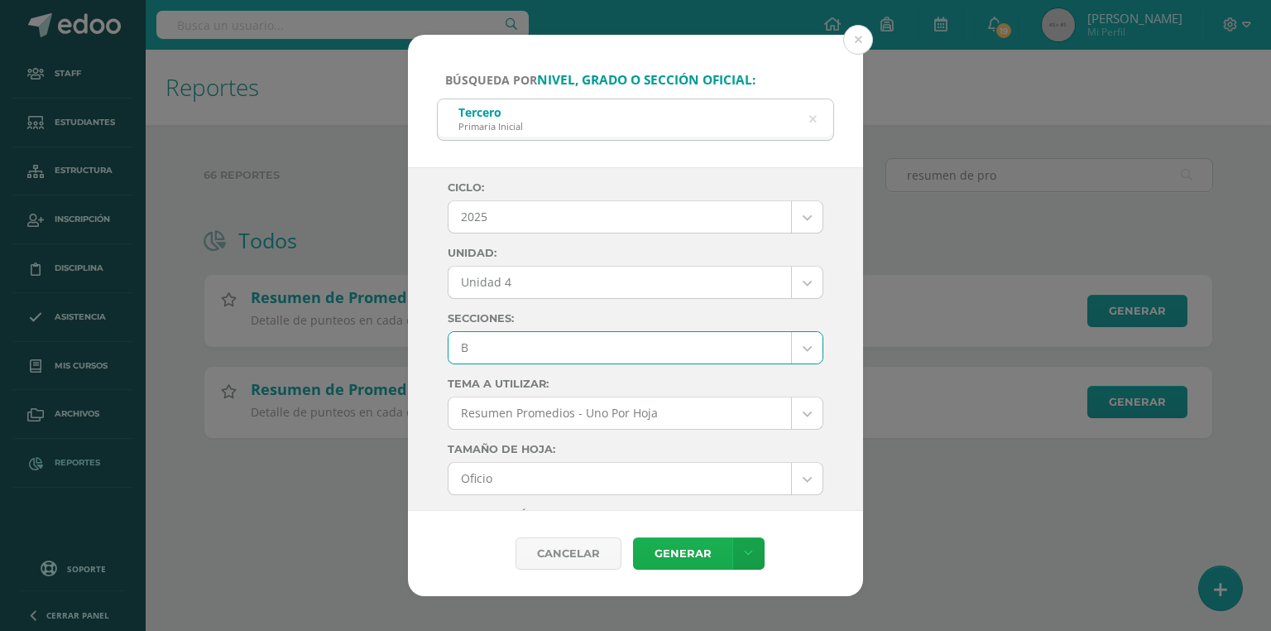
drag, startPoint x: 699, startPoint y: 551, endPoint x: 709, endPoint y: 549, distance: 10.2
click at [709, 549] on link "Generar" at bounding box center [682, 553] width 99 height 32
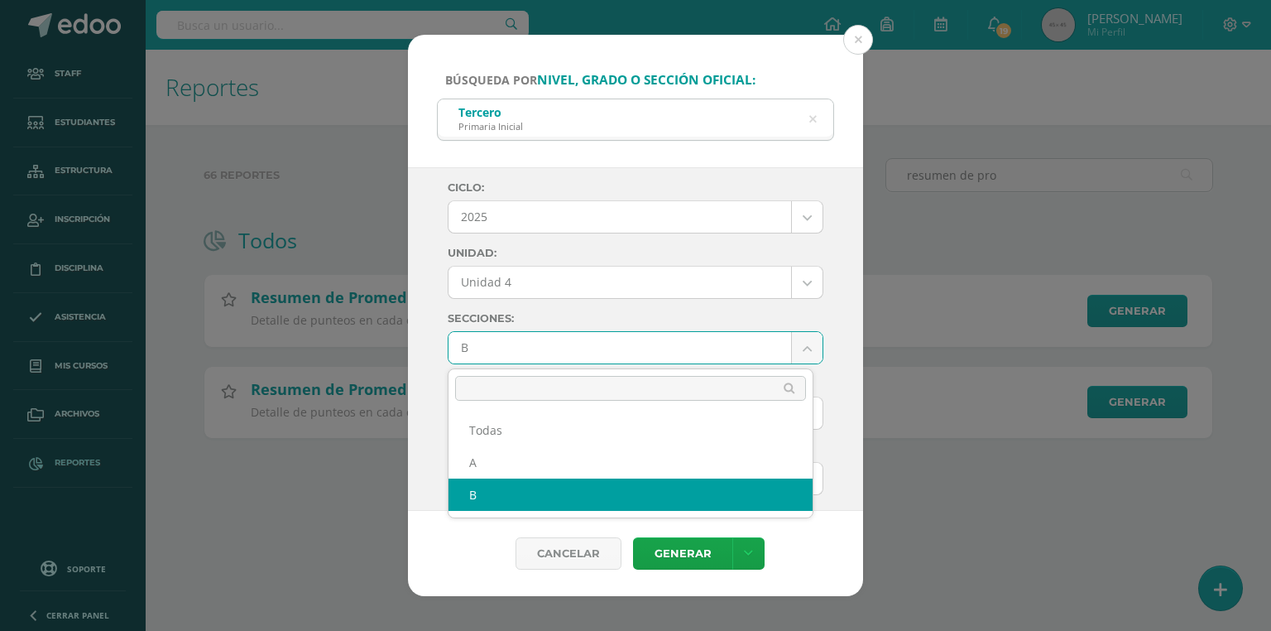
click at [533, 358] on body "Búsqueda por nivel, grado o sección oficial: Tercero Primaria Inicial tercero C…" at bounding box center [635, 245] width 1271 height 491
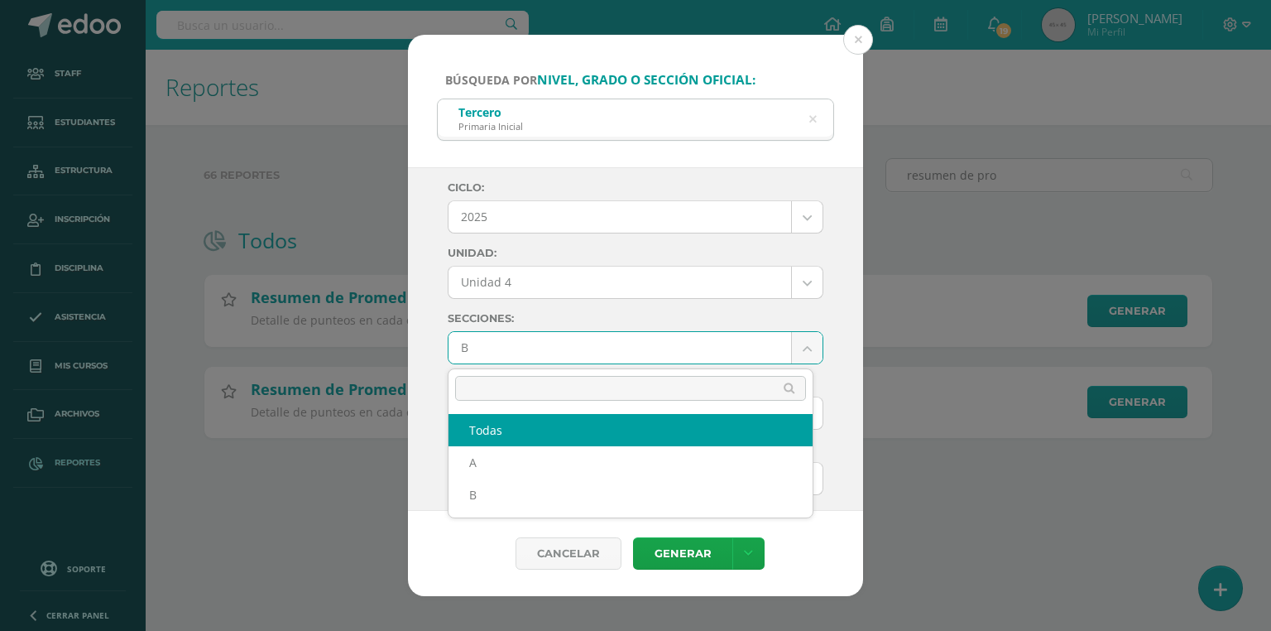
click at [811, 117] on body "Búsqueda por nivel, grado o sección oficial: Tercero Primaria Inicial tercero C…" at bounding box center [635, 245] width 1271 height 491
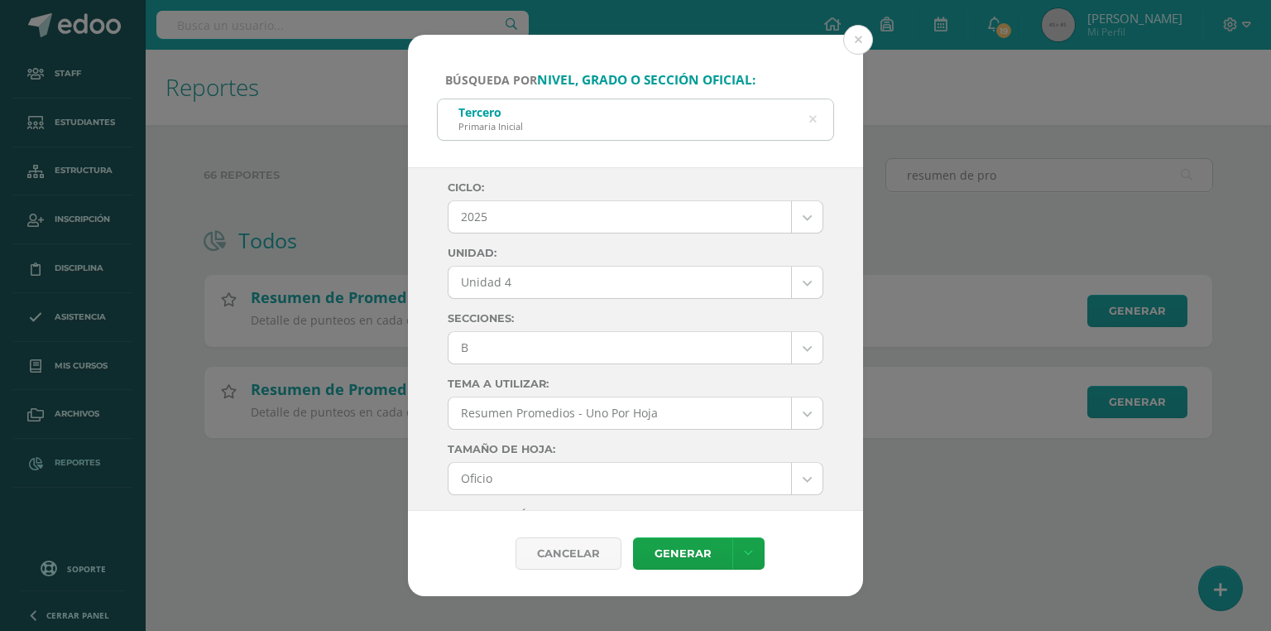
click at [811, 123] on icon at bounding box center [812, 119] width 35 height 35
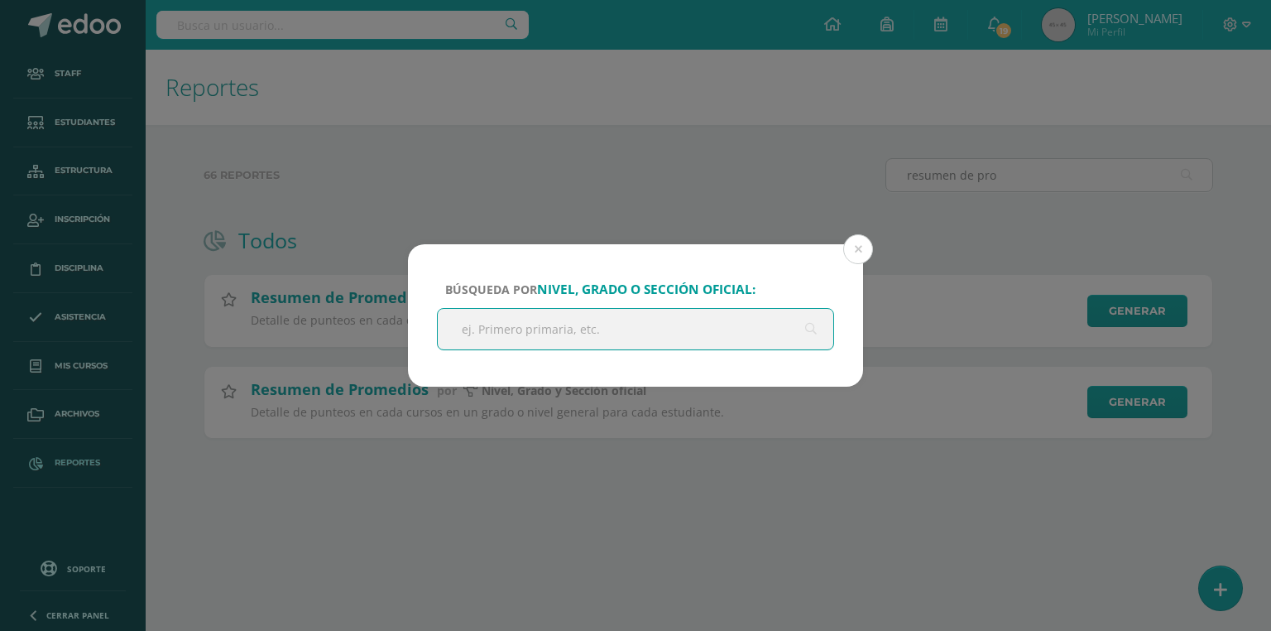
click at [551, 320] on input "text" at bounding box center [636, 329] width 396 height 41
type input "cuarto"
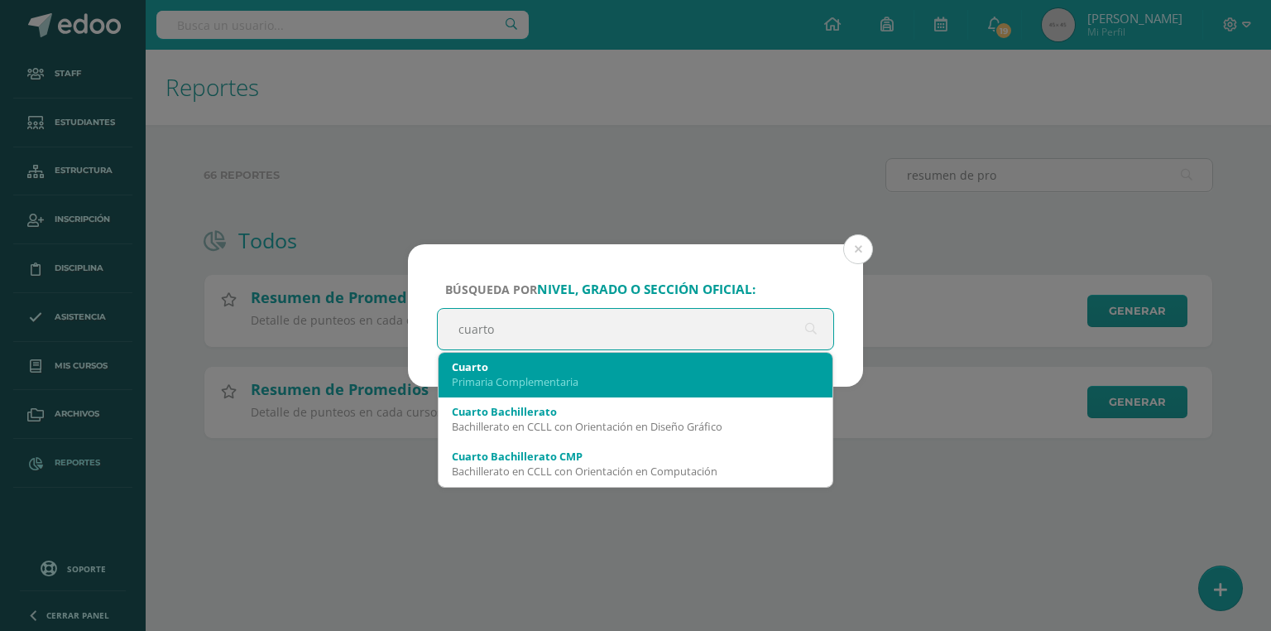
click at [542, 378] on div "Primaria Complementaria" at bounding box center [636, 381] width 368 height 15
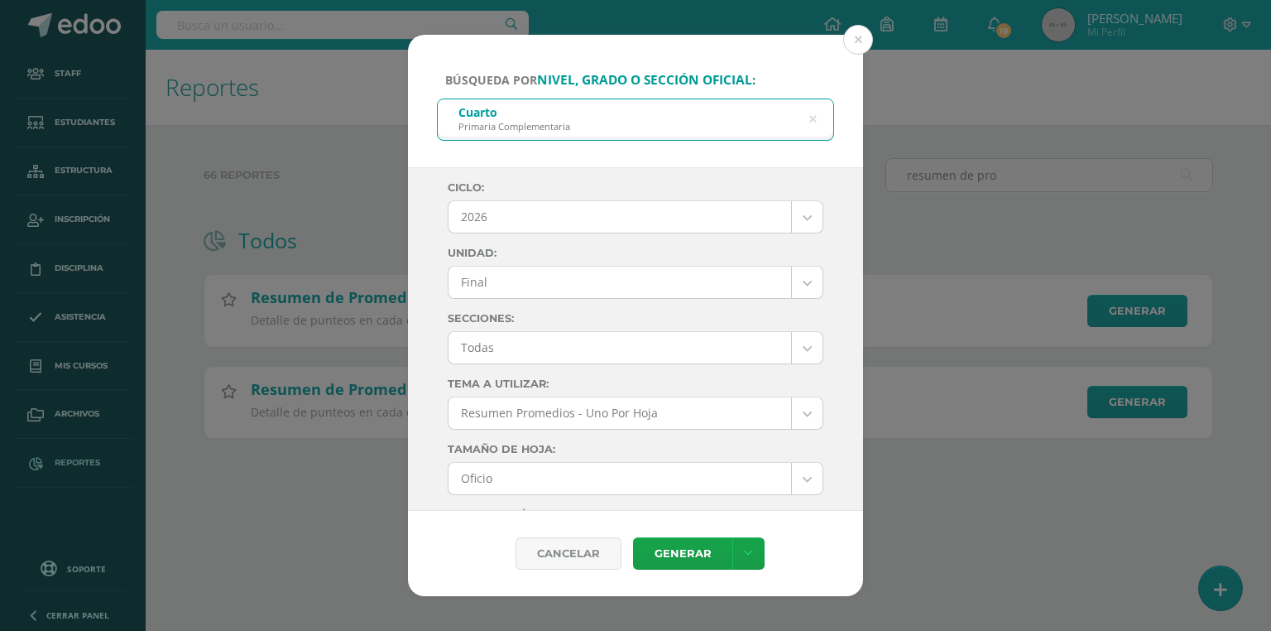
click at [502, 219] on body "Búsqueda por nivel, grado o sección oficial: Cuarto Primaria Complementaria cua…" at bounding box center [635, 245] width 1271 height 491
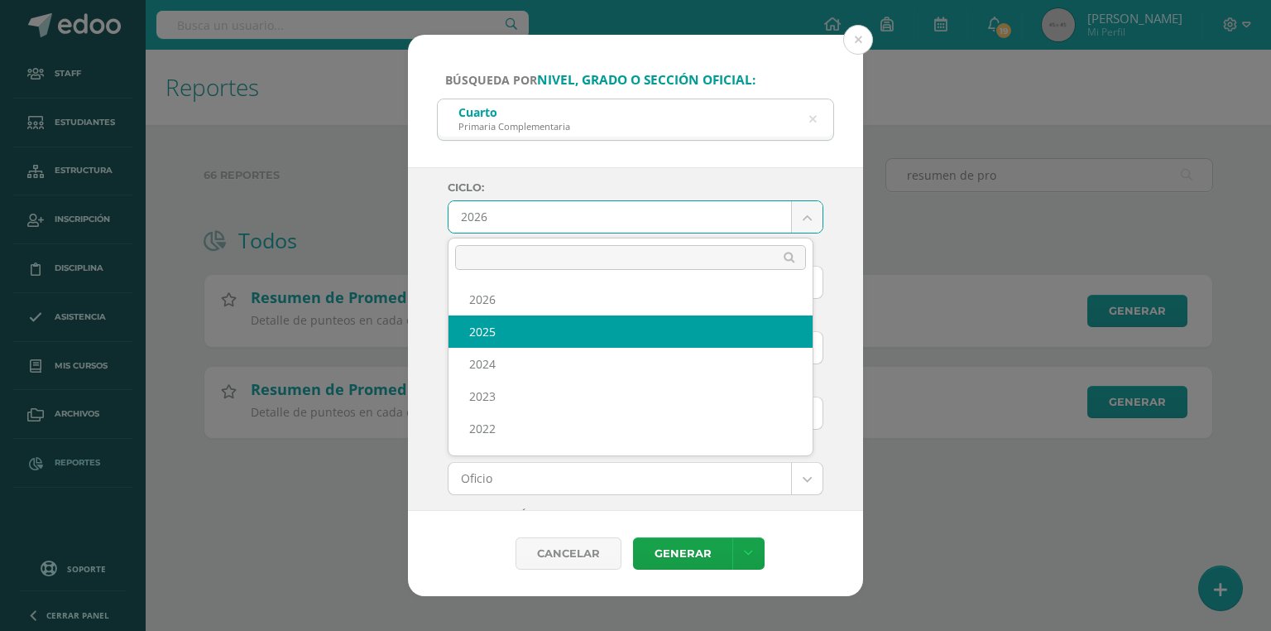
select select "7"
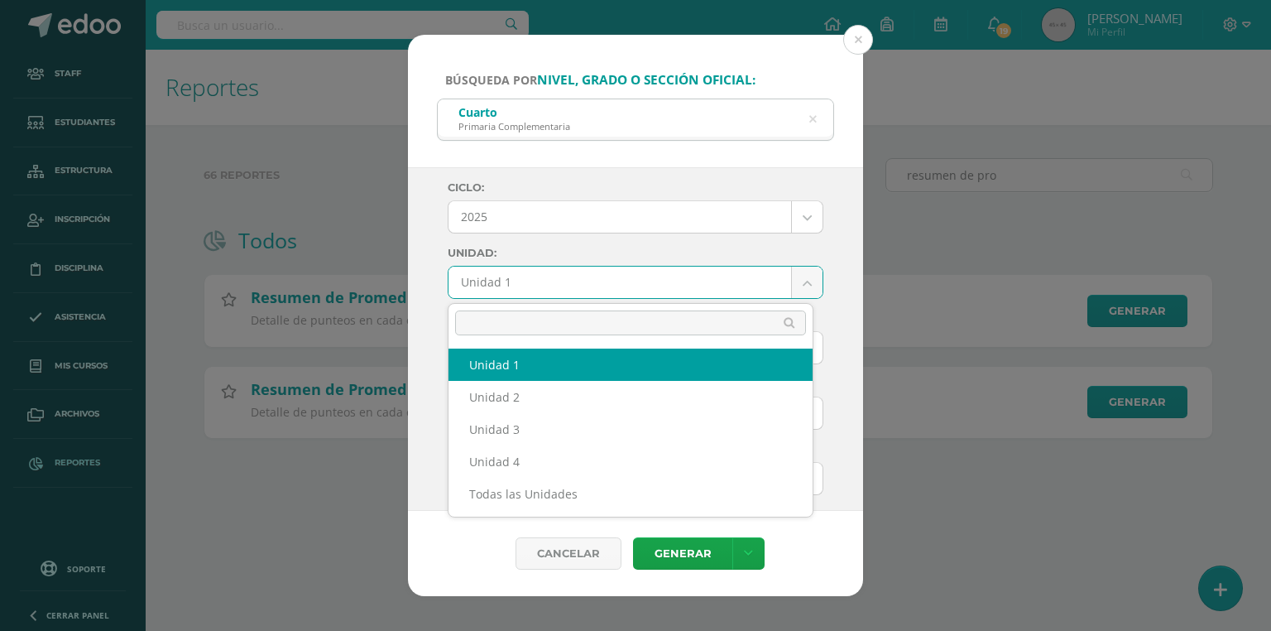
click at [508, 275] on body "Búsqueda por nivel, grado o sección oficial: Cuarto Primaria Complementaria cua…" at bounding box center [635, 245] width 1271 height 491
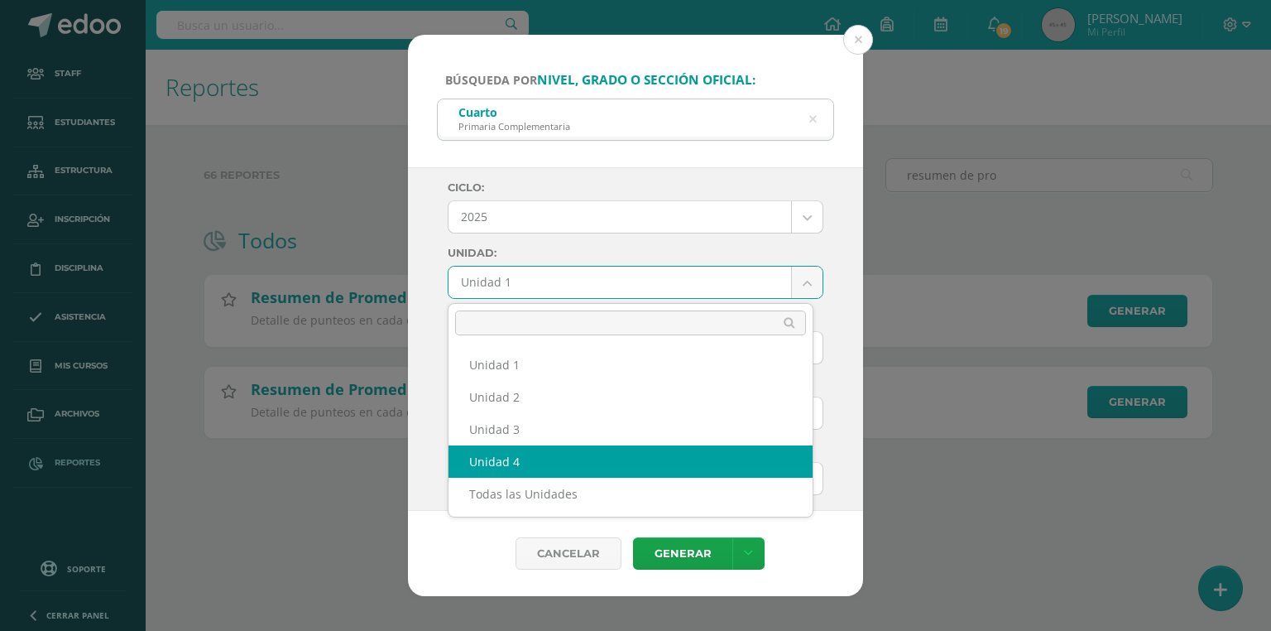
select select "Unidad 4"
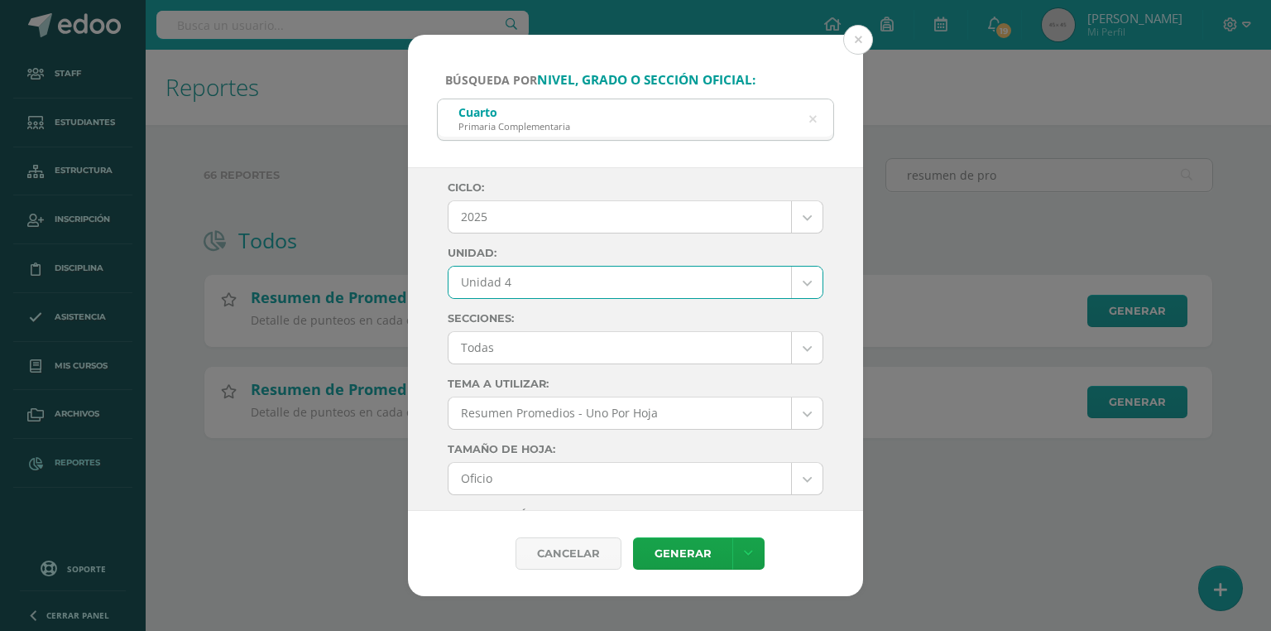
click at [516, 351] on body "Búsqueda por nivel, grado o sección oficial: Cuarto Primaria Complementaria cua…" at bounding box center [635, 245] width 1271 height 491
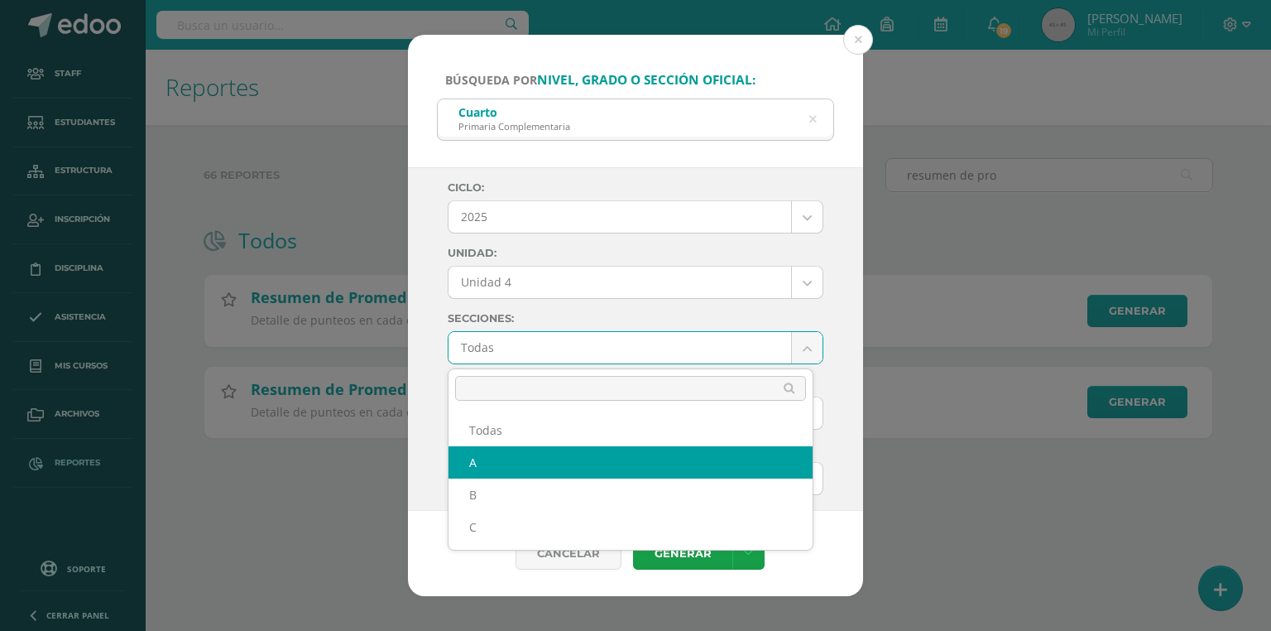
select select "A"
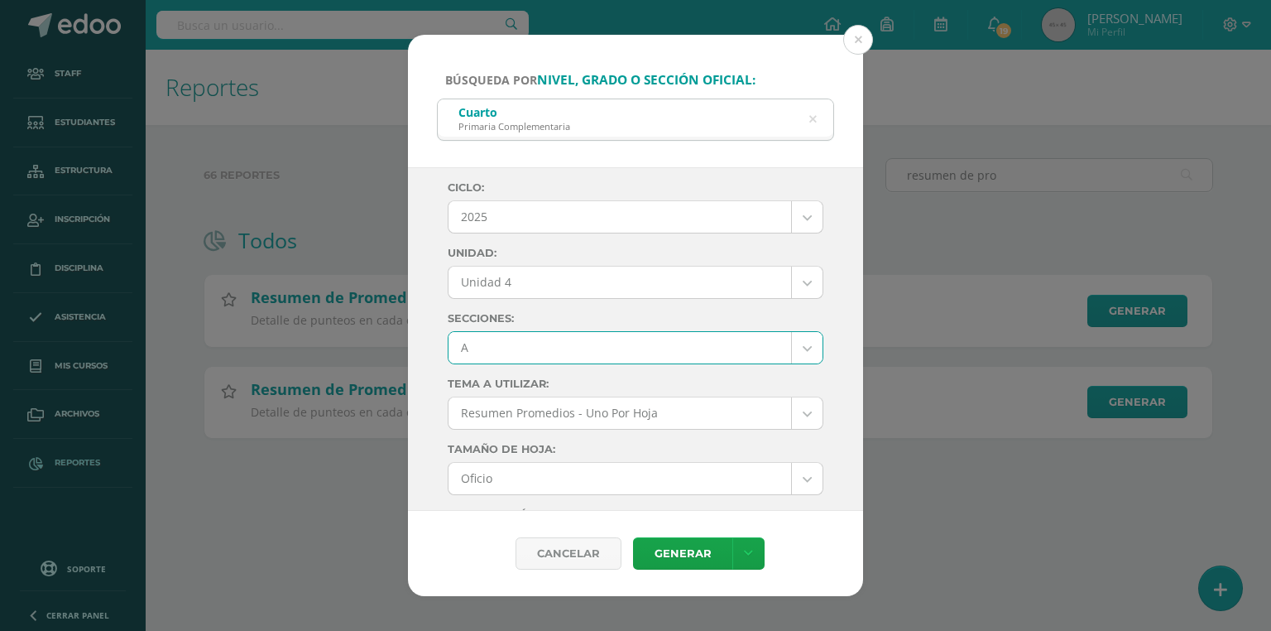
scroll to position [331, 0]
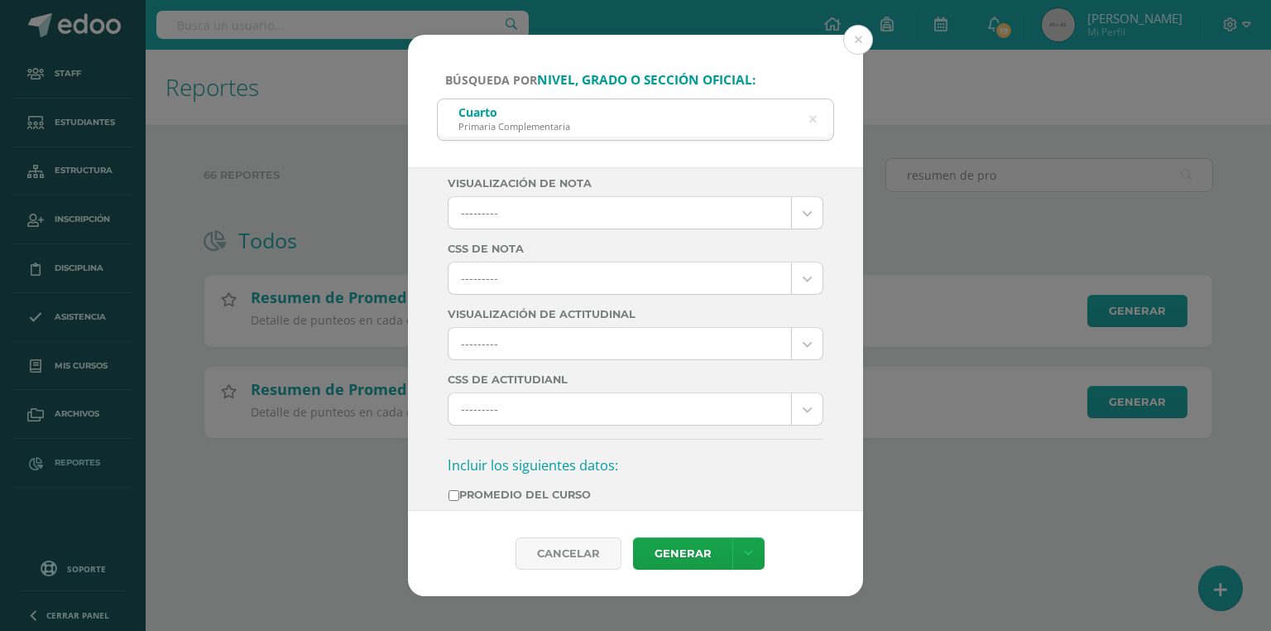
click at [530, 280] on body "Búsqueda por nivel, grado o sección oficial: Cuarto Primaria Complementaria cua…" at bounding box center [635, 245] width 1271 height 491
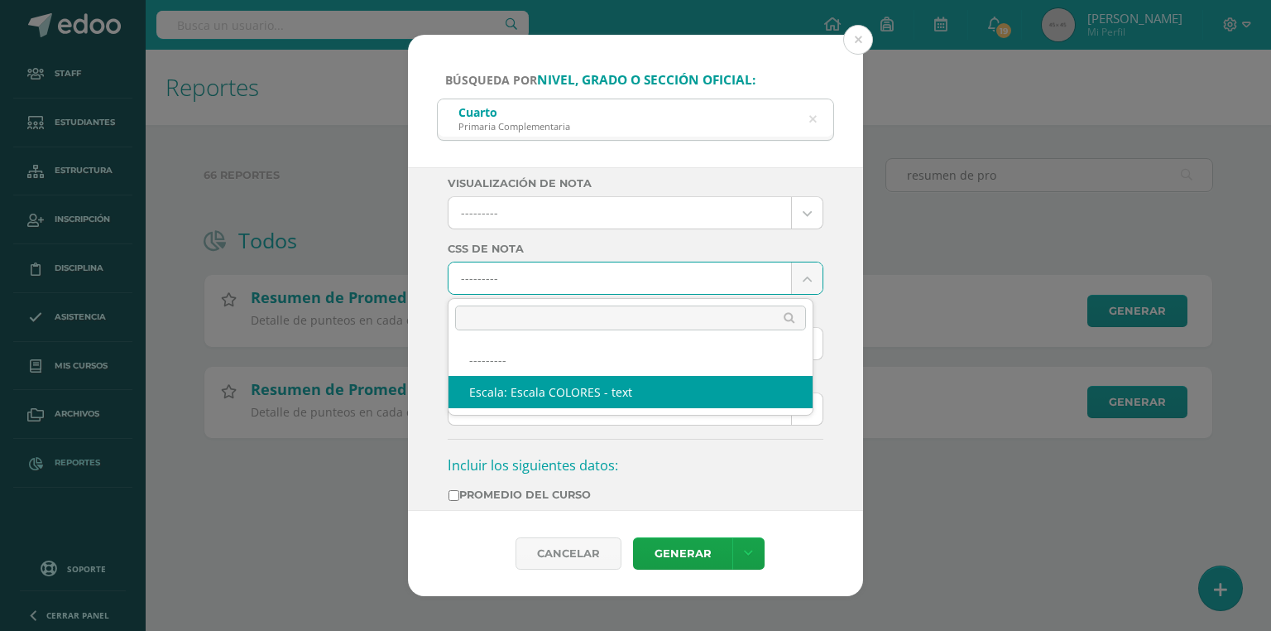
select select "10"
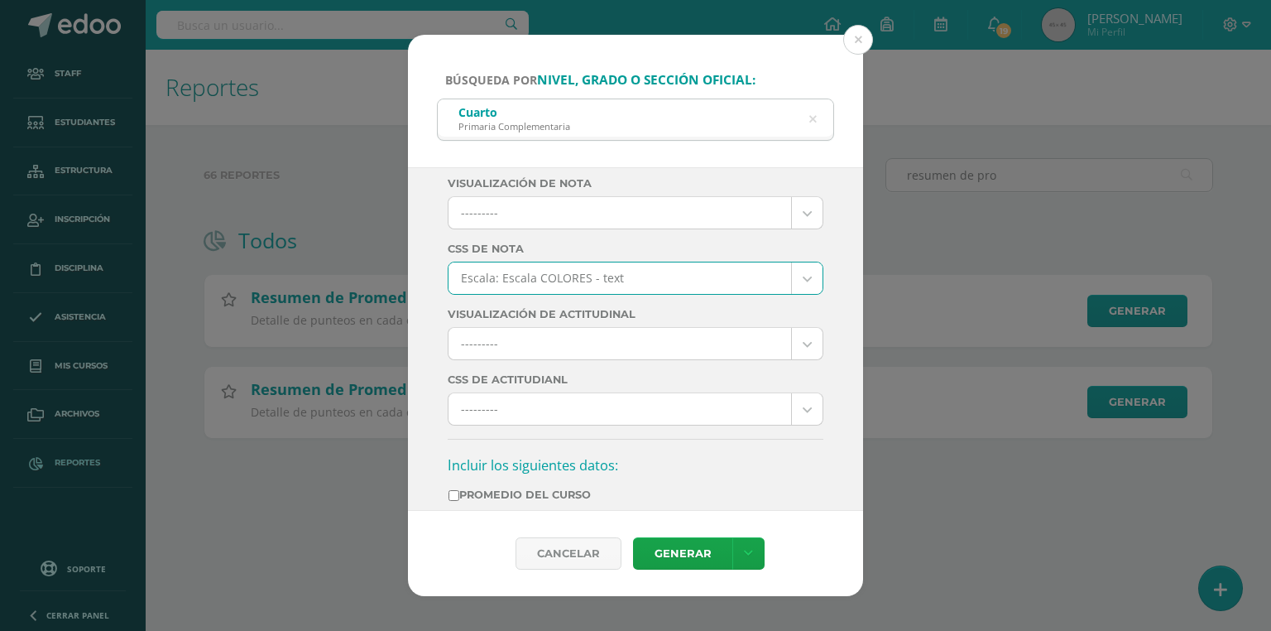
scroll to position [596, 0]
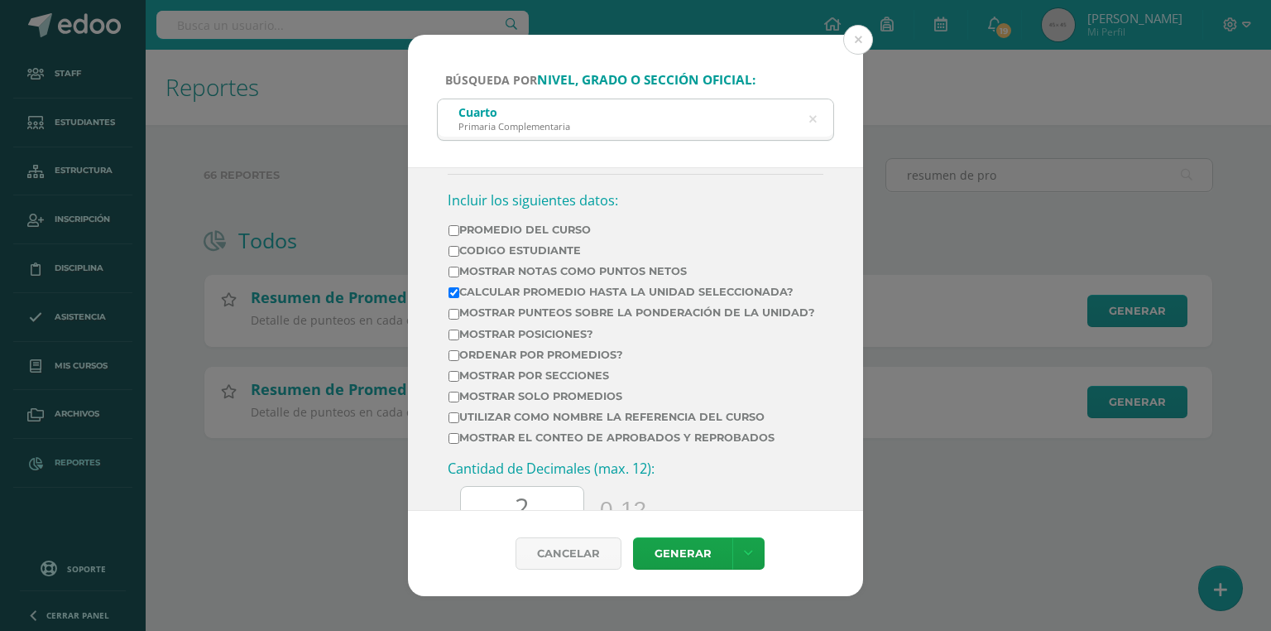
click at [464, 265] on label "Mostrar Notas Como Puntos Netos" at bounding box center [632, 271] width 367 height 12
click at [459, 267] on input "Mostrar Notas Como Puntos Netos" at bounding box center [454, 272] width 11 height 11
checkbox input "true"
click at [460, 286] on label "Calcular promedio hasta la unidad seleccionada?" at bounding box center [632, 292] width 367 height 12
click at [459, 287] on input "Calcular promedio hasta la unidad seleccionada?" at bounding box center [454, 292] width 11 height 11
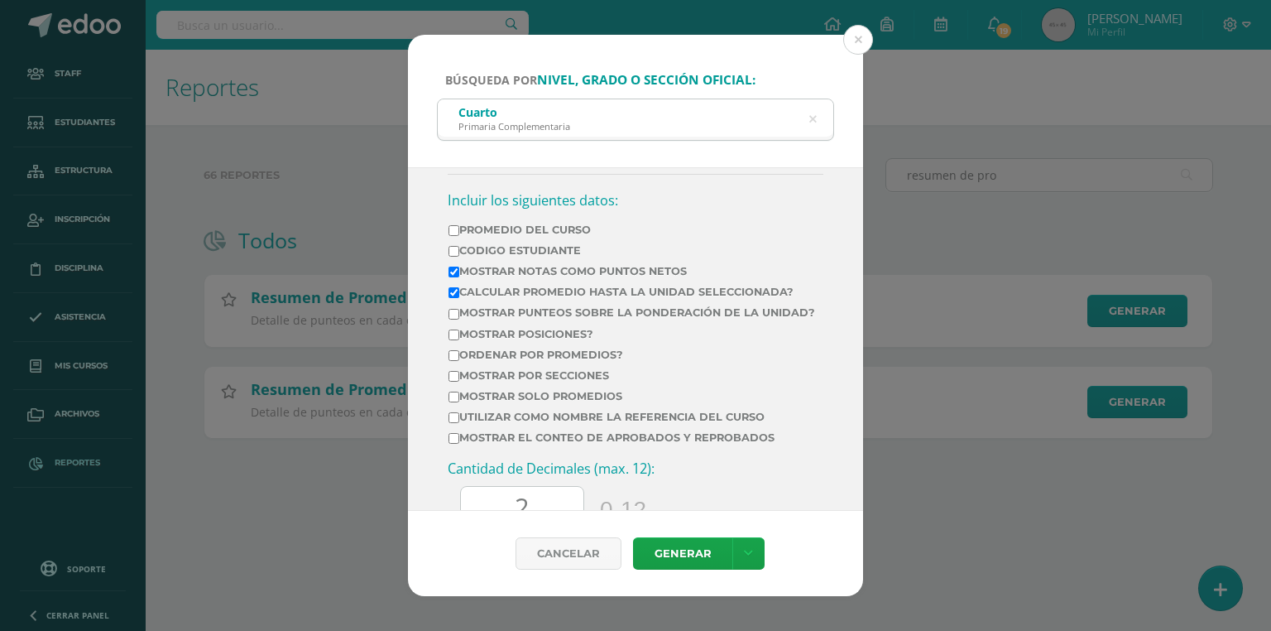
checkbox input "false"
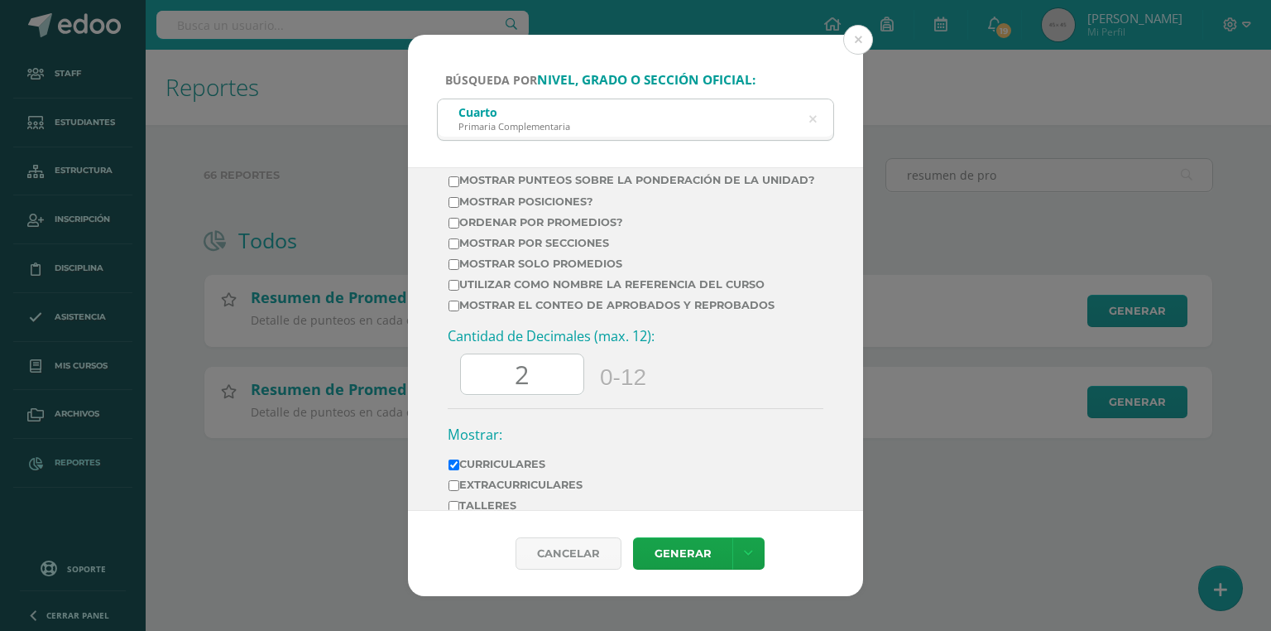
click at [496, 311] on label "Mostrar el conteo de Aprobados y Reprobados" at bounding box center [632, 305] width 367 height 12
click at [459, 311] on input "Mostrar el conteo de Aprobados y Reprobados" at bounding box center [454, 305] width 11 height 11
checkbox input "true"
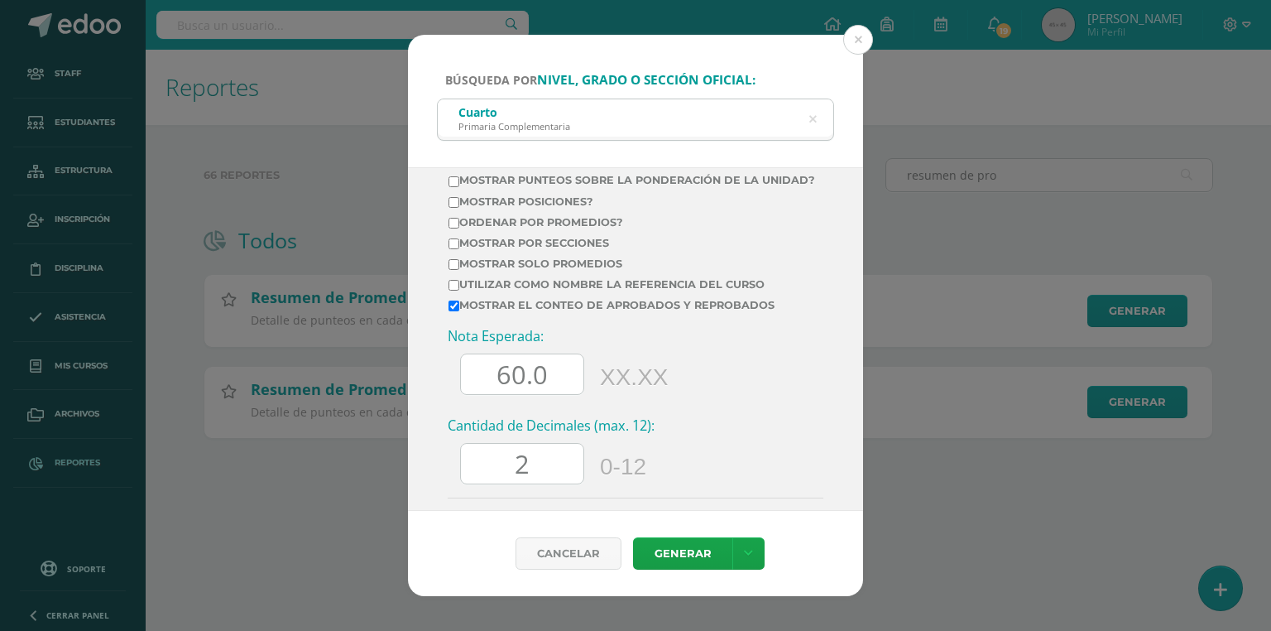
click at [488, 395] on input "60.0" at bounding box center [522, 374] width 123 height 41
type input "70.0"
click at [519, 474] on input "2" at bounding box center [522, 464] width 123 height 41
click at [527, 473] on input "2" at bounding box center [522, 464] width 123 height 41
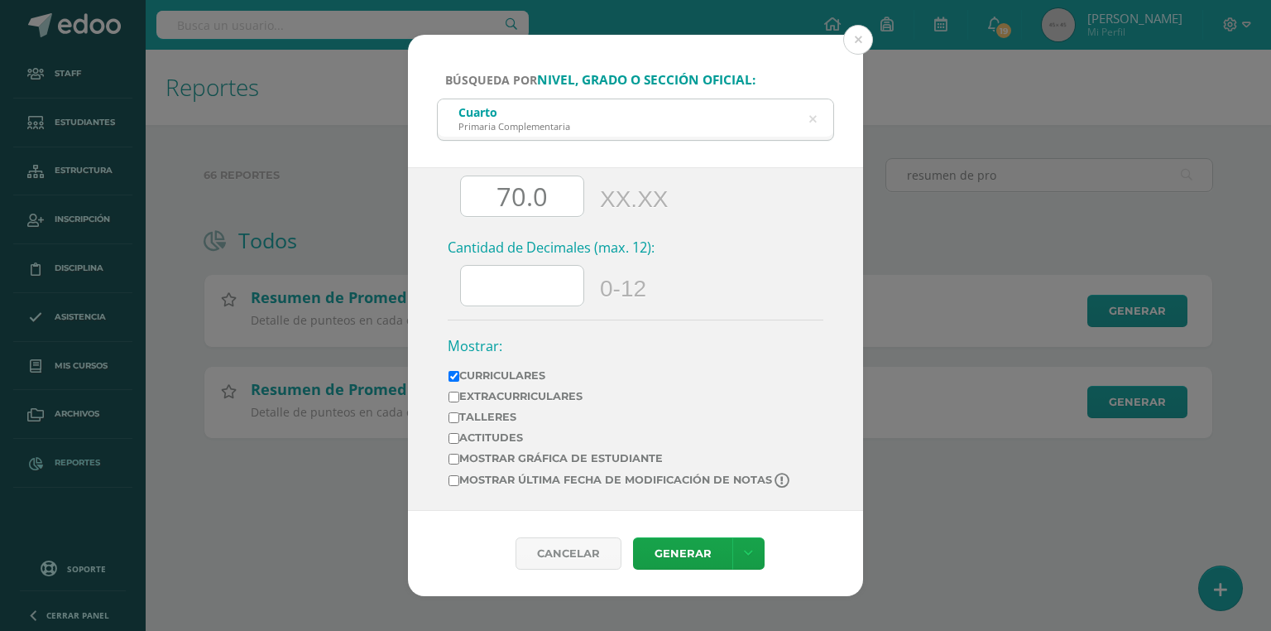
click at [557, 480] on label "Mostrar última fecha de modificación de notas" at bounding box center [621, 481] width 344 height 16
click at [459, 480] on input "Mostrar última fecha de modificación de notas" at bounding box center [454, 480] width 11 height 11
checkbox input "true"
click at [666, 549] on link "Generar" at bounding box center [682, 553] width 99 height 32
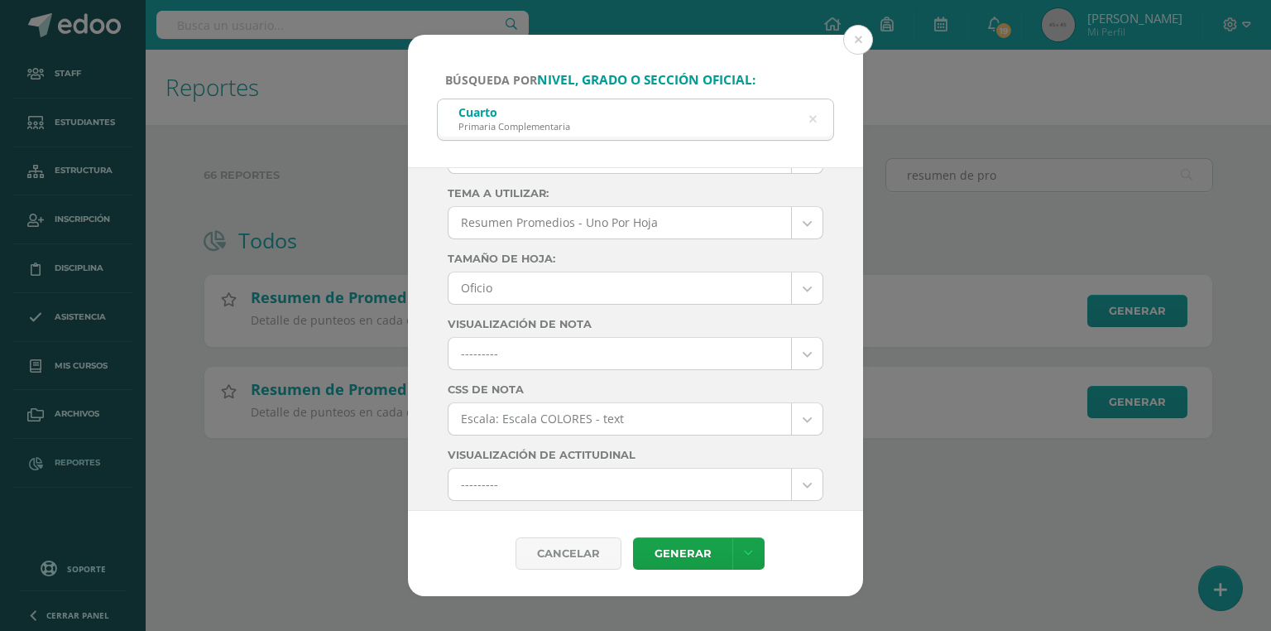
scroll to position [0, 0]
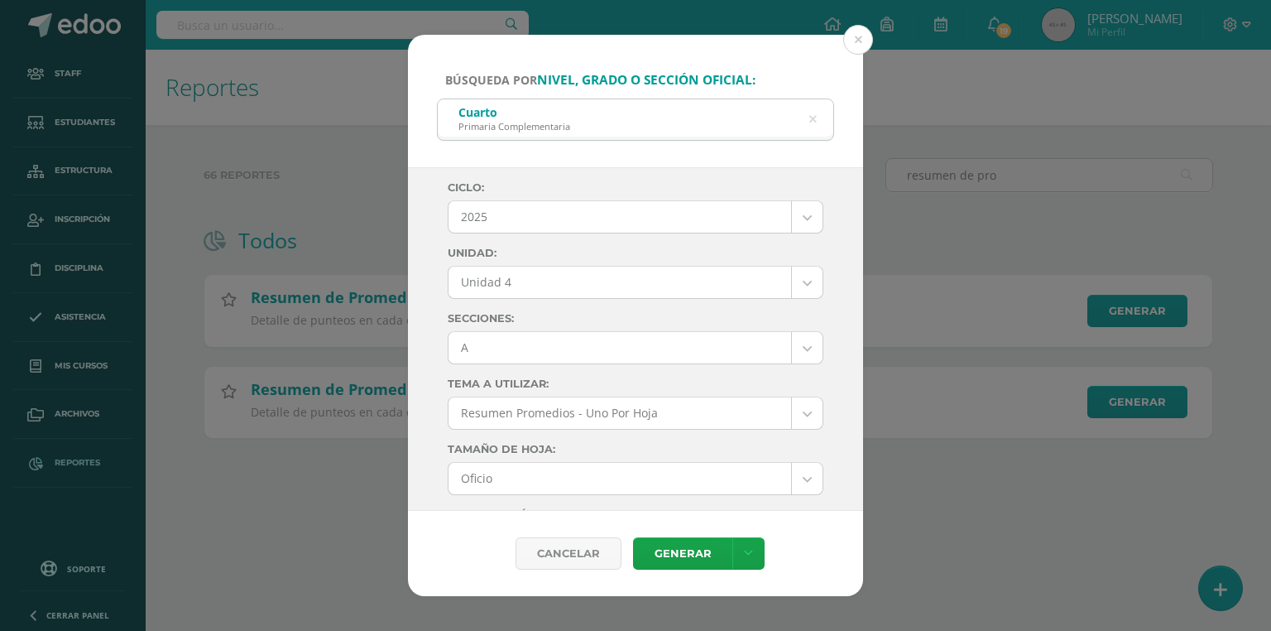
click at [493, 344] on body "Búsqueda por nivel, grado o sección oficial: Cuarto Primaria Complementaria cua…" at bounding box center [635, 245] width 1271 height 491
click at [687, 567] on link "Generar" at bounding box center [682, 553] width 99 height 32
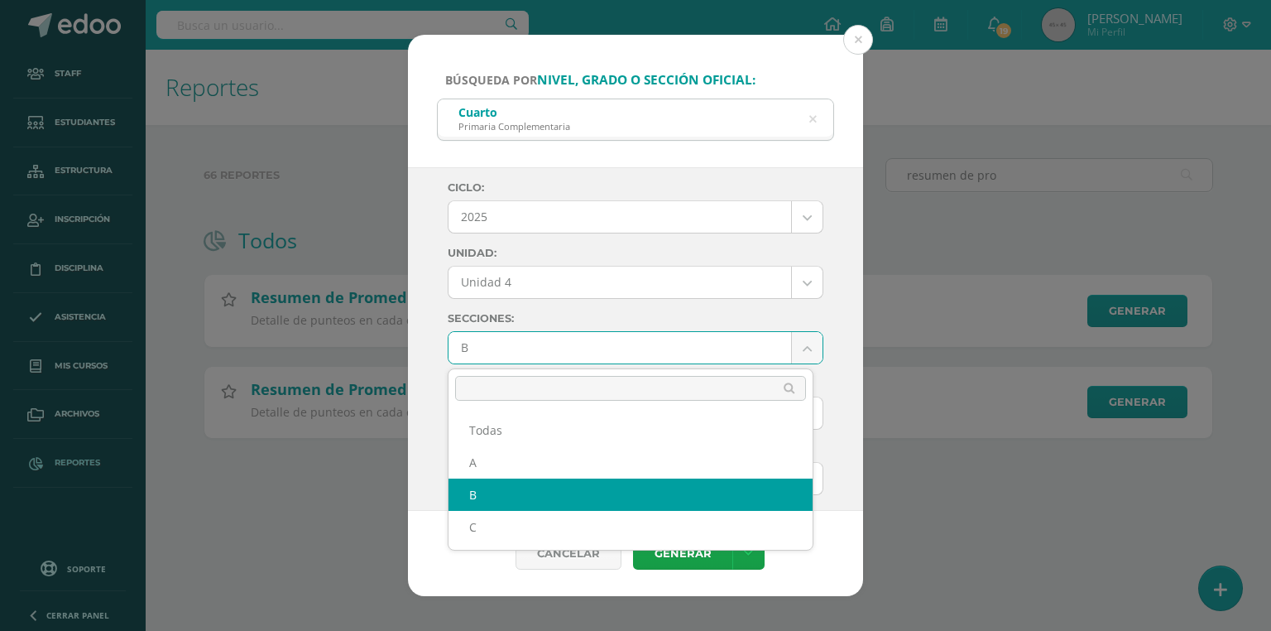
click at [483, 348] on body "Búsqueda por nivel, grado o sección oficial: Cuarto Primaria Complementaria cua…" at bounding box center [635, 245] width 1271 height 491
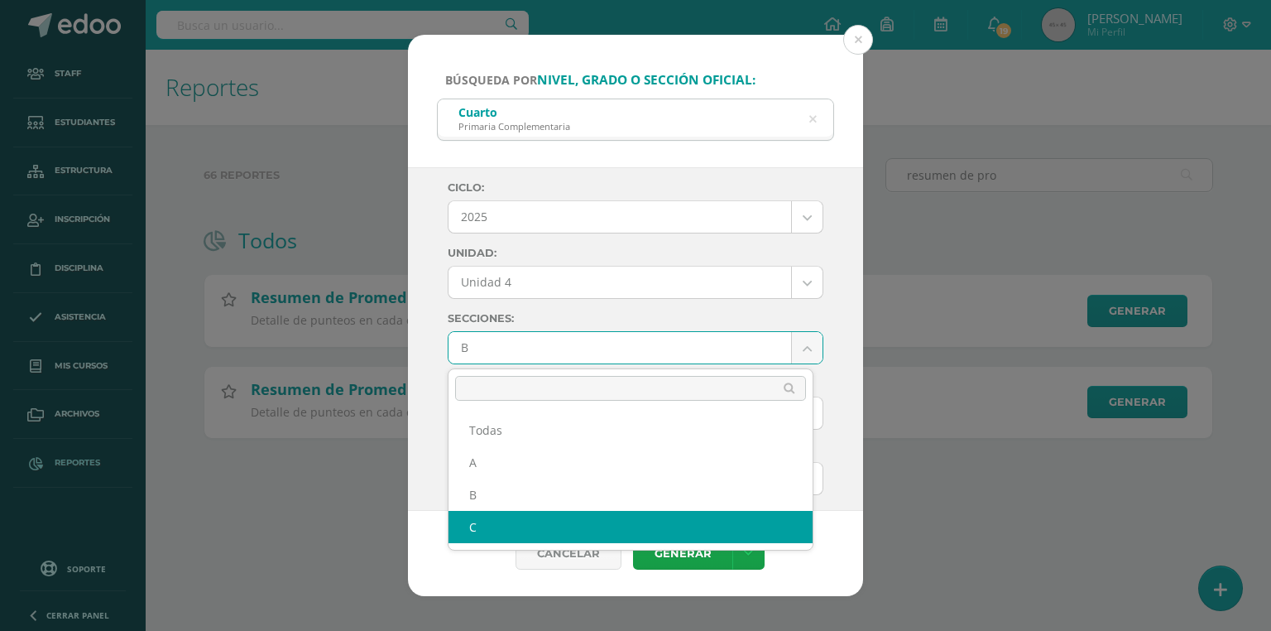
select select "C"
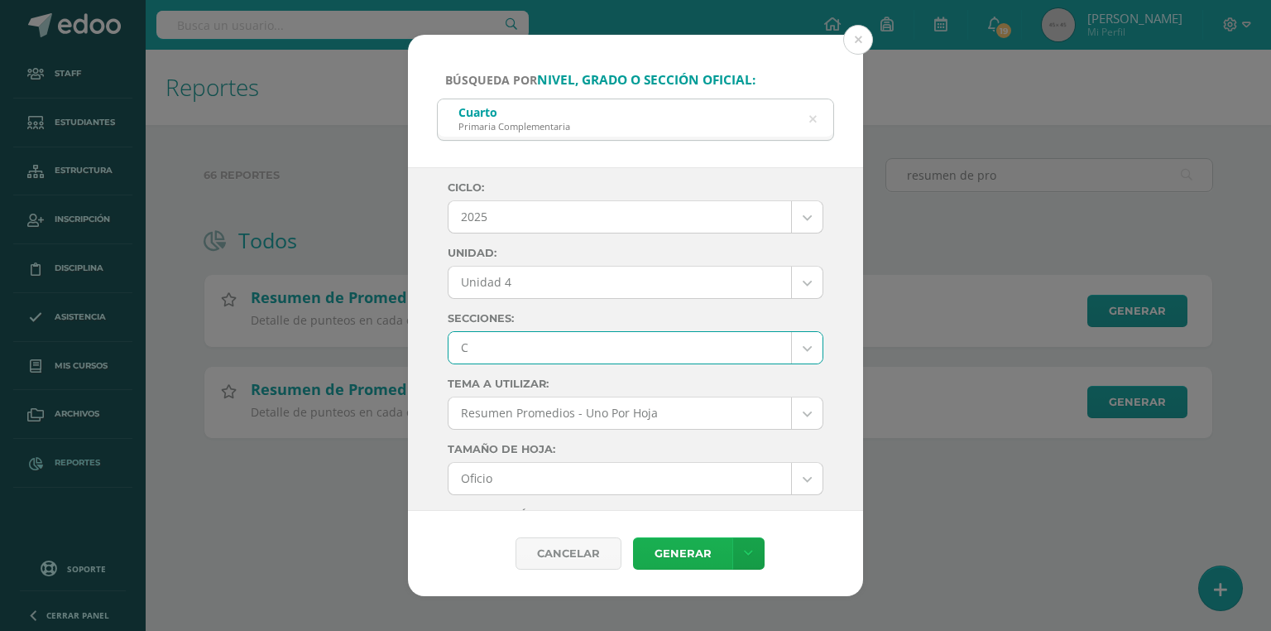
click at [665, 550] on link "Generar" at bounding box center [682, 553] width 99 height 32
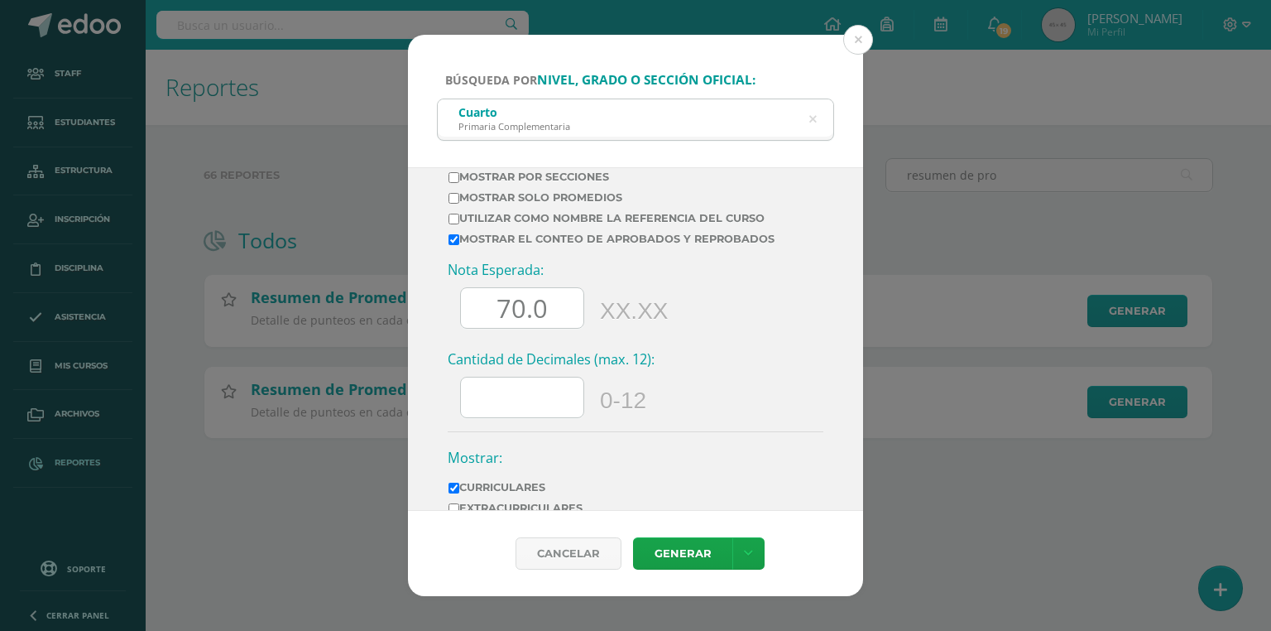
scroll to position [919, 0]
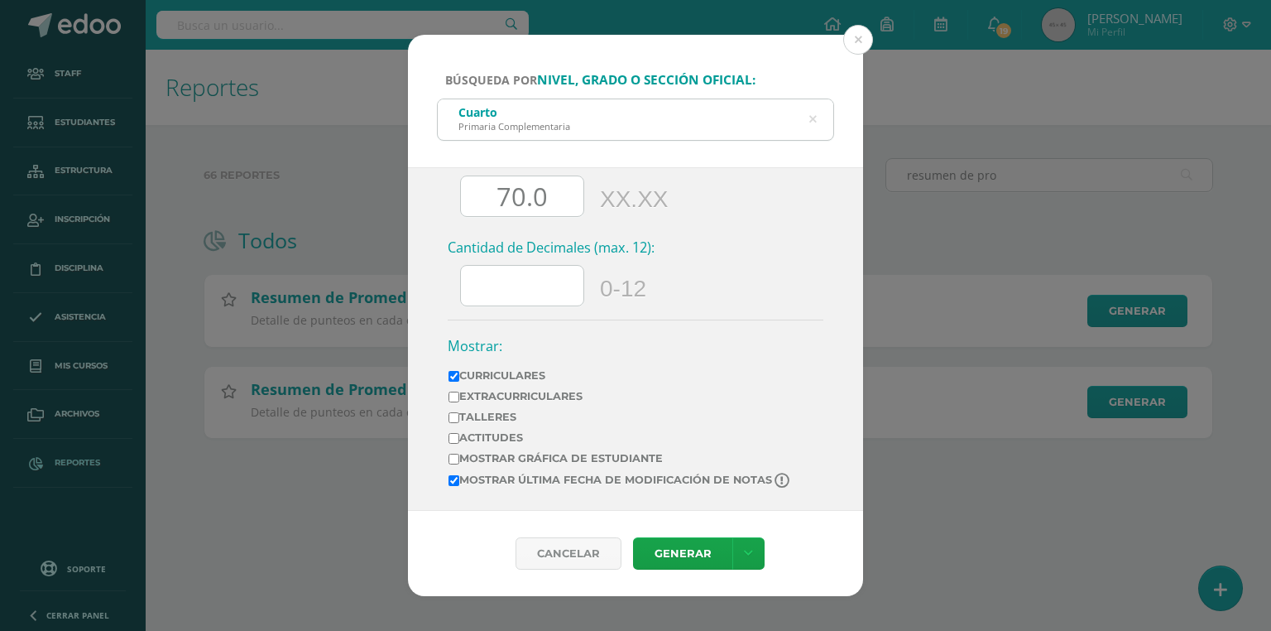
click at [814, 116] on icon at bounding box center [813, 119] width 42 height 7
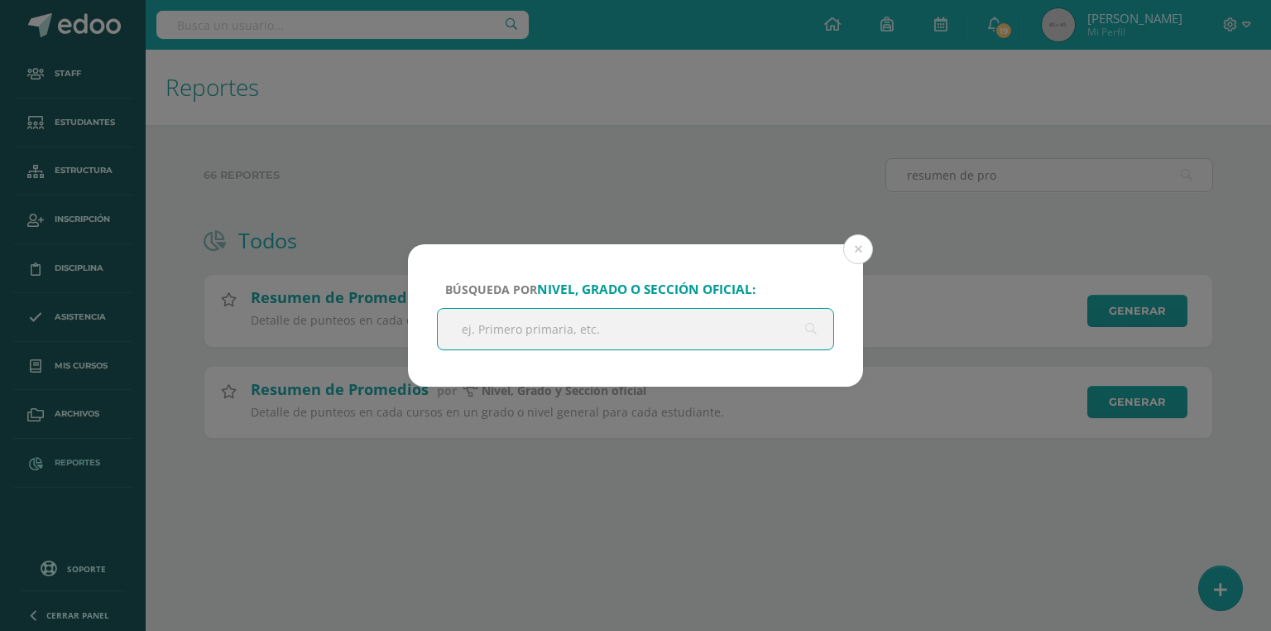
click at [589, 337] on input "text" at bounding box center [636, 329] width 396 height 41
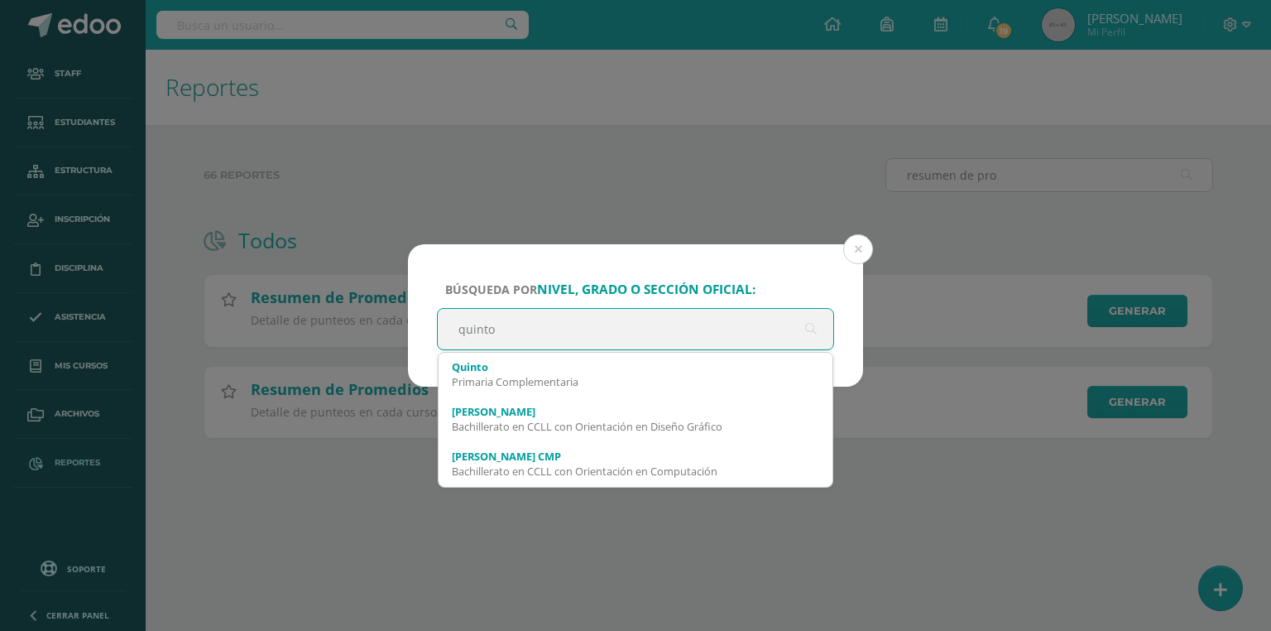
type input "quinto p"
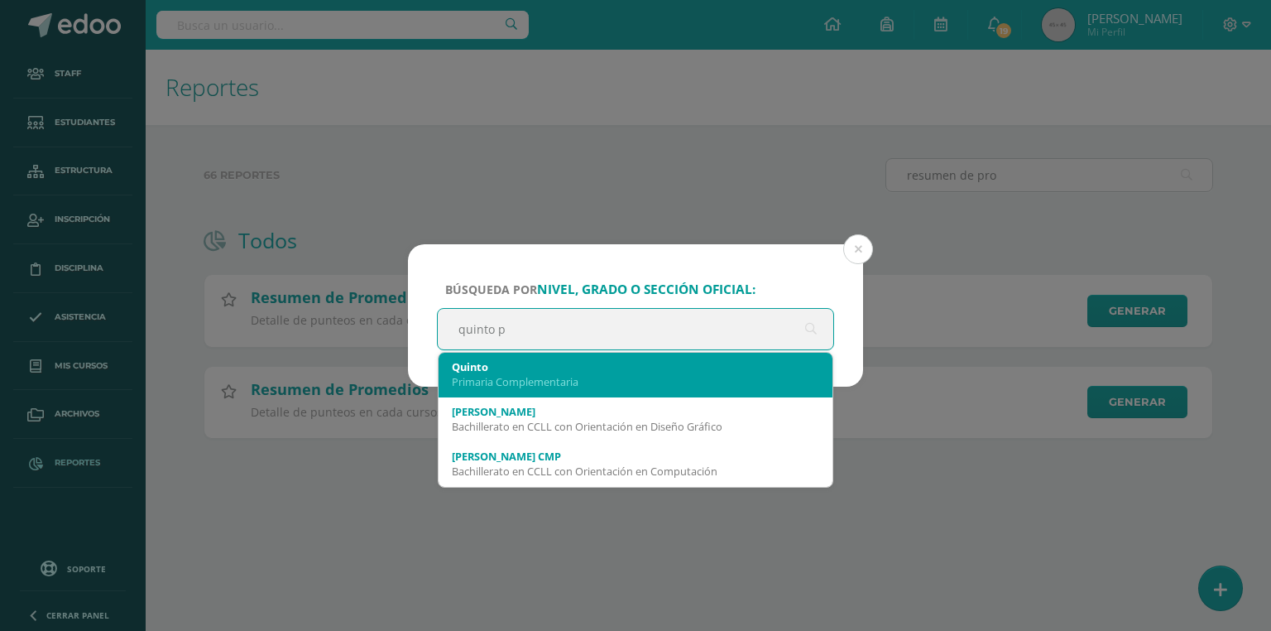
click at [513, 381] on div "Primaria Complementaria" at bounding box center [636, 381] width 368 height 15
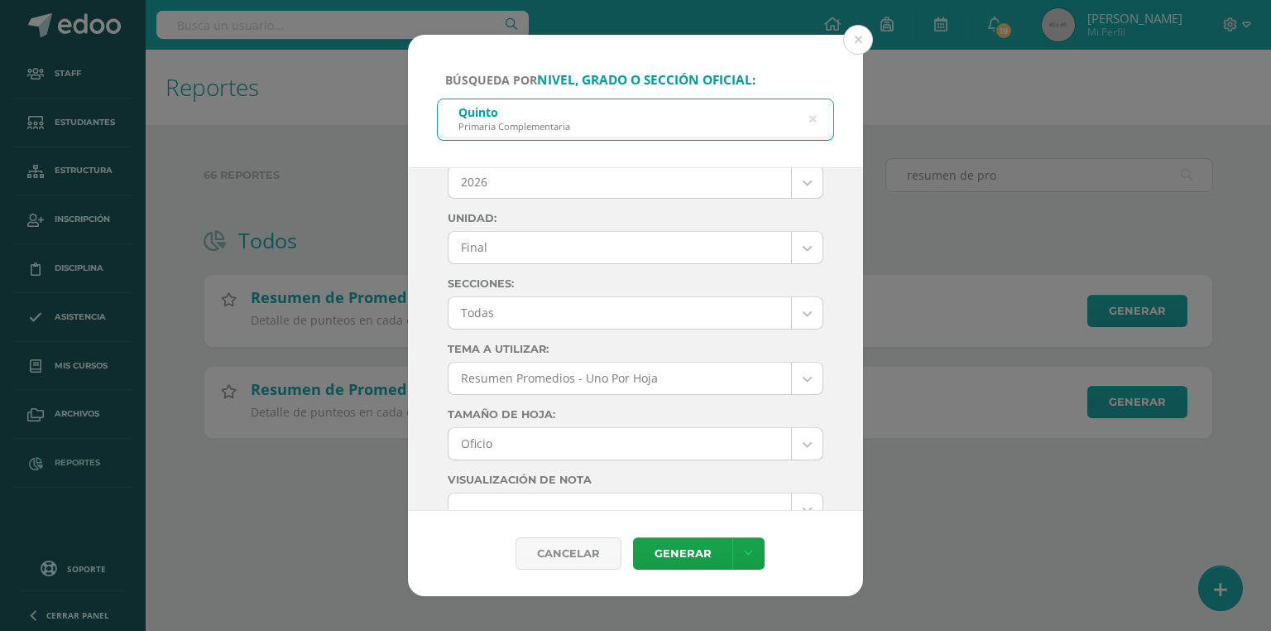
scroll to position [0, 0]
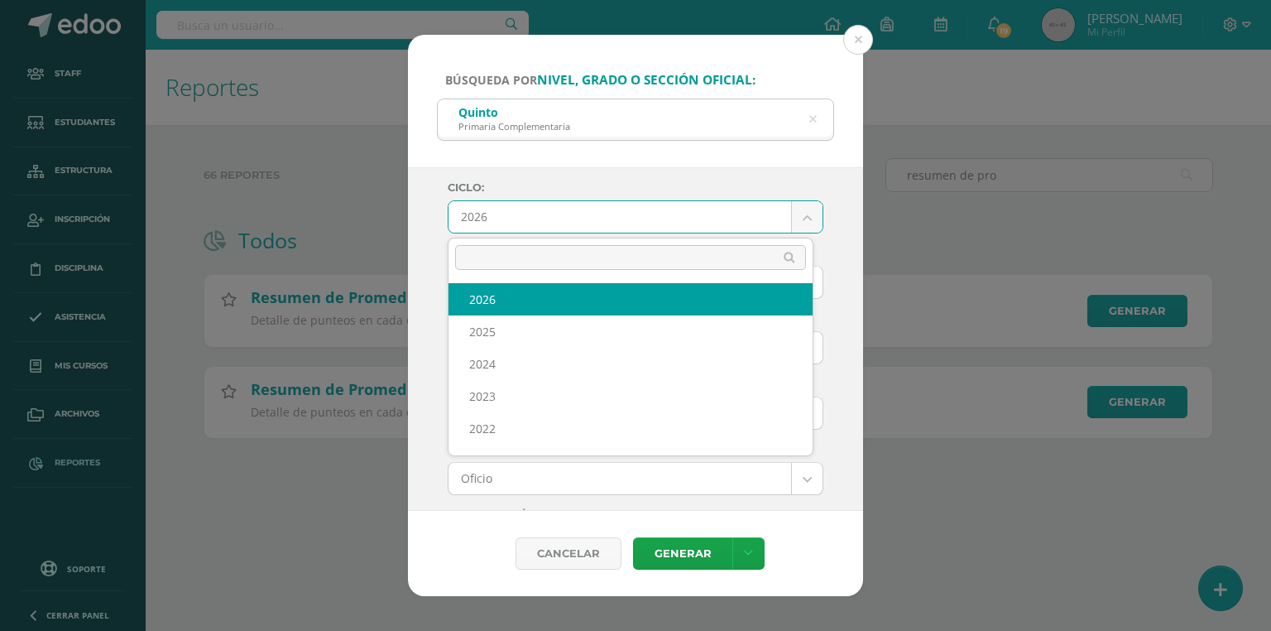
click at [475, 214] on body "Búsqueda por nivel, grado o sección oficial: Quinto Primaria Complementaria qui…" at bounding box center [635, 245] width 1271 height 491
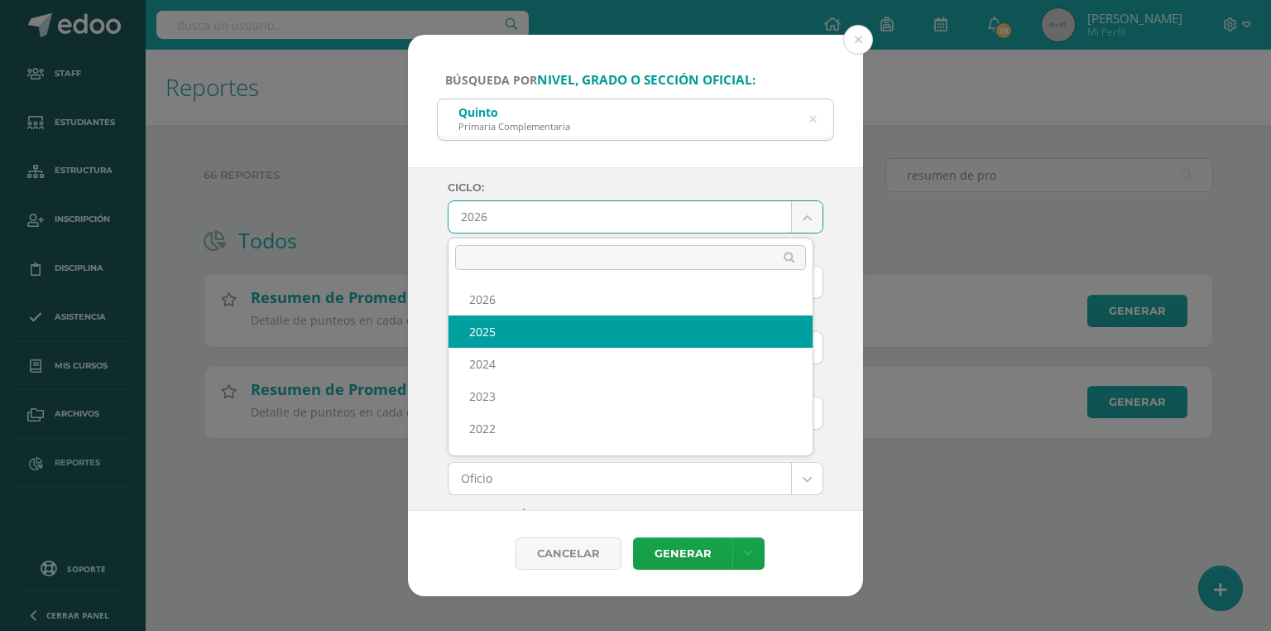
select select "7"
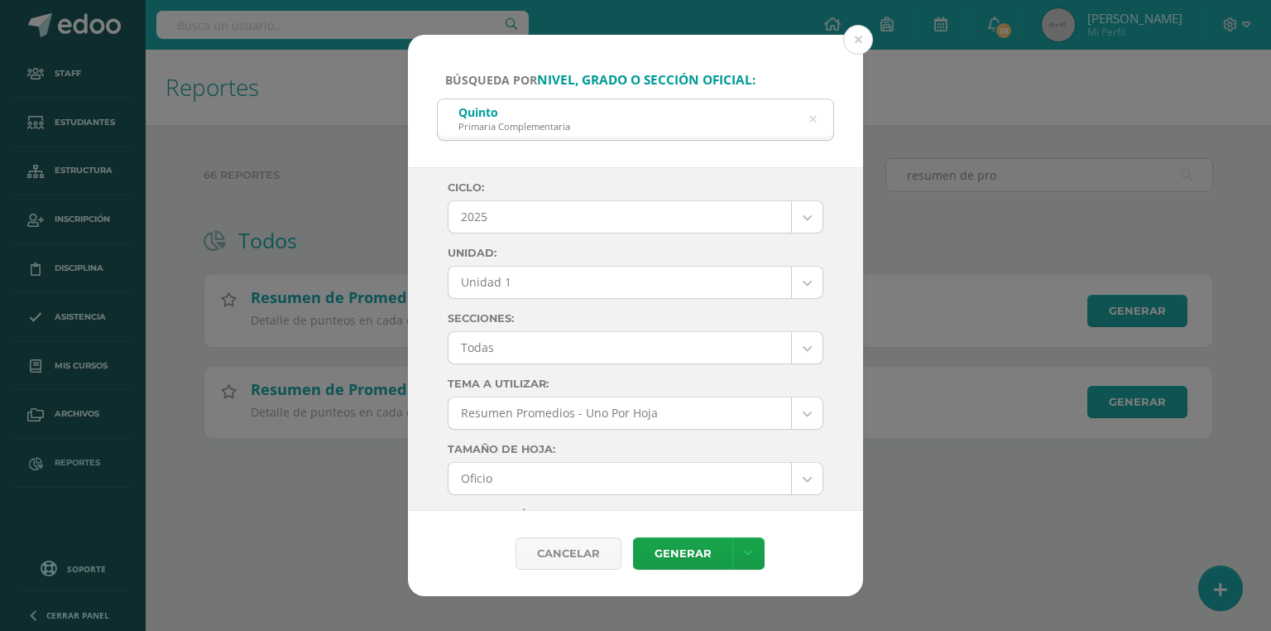
click at [498, 291] on body "Búsqueda por nivel, grado o sección oficial: Quinto Primaria Complementaria qui…" at bounding box center [635, 245] width 1271 height 491
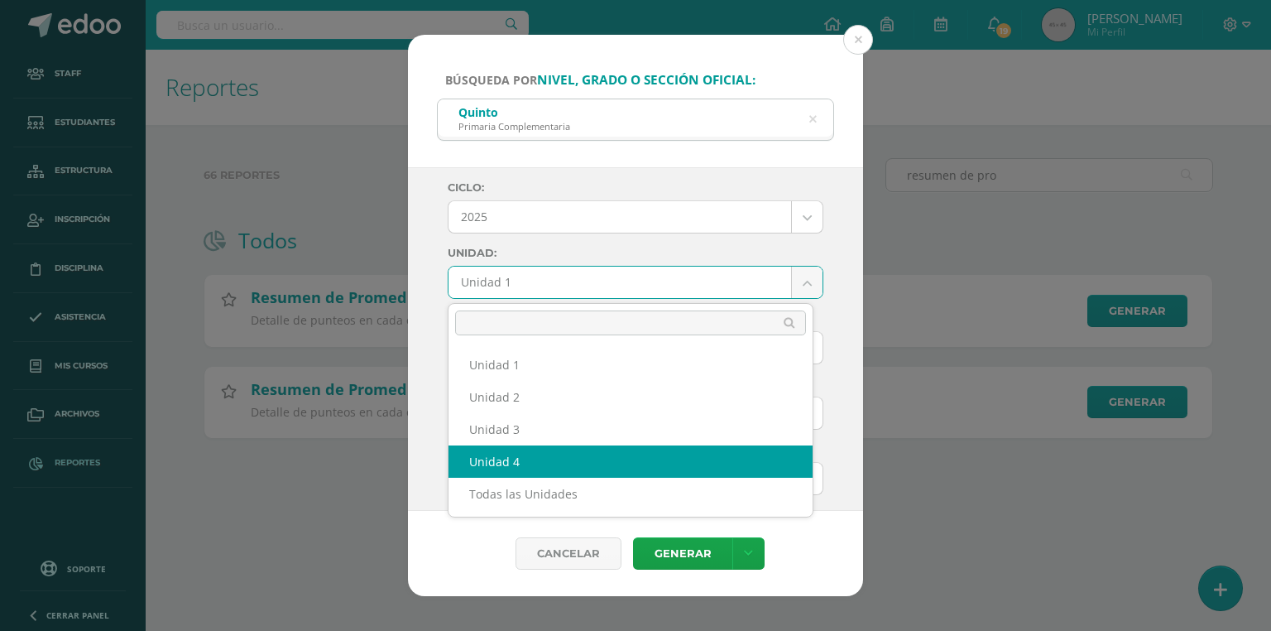
select select "Unidad 4"
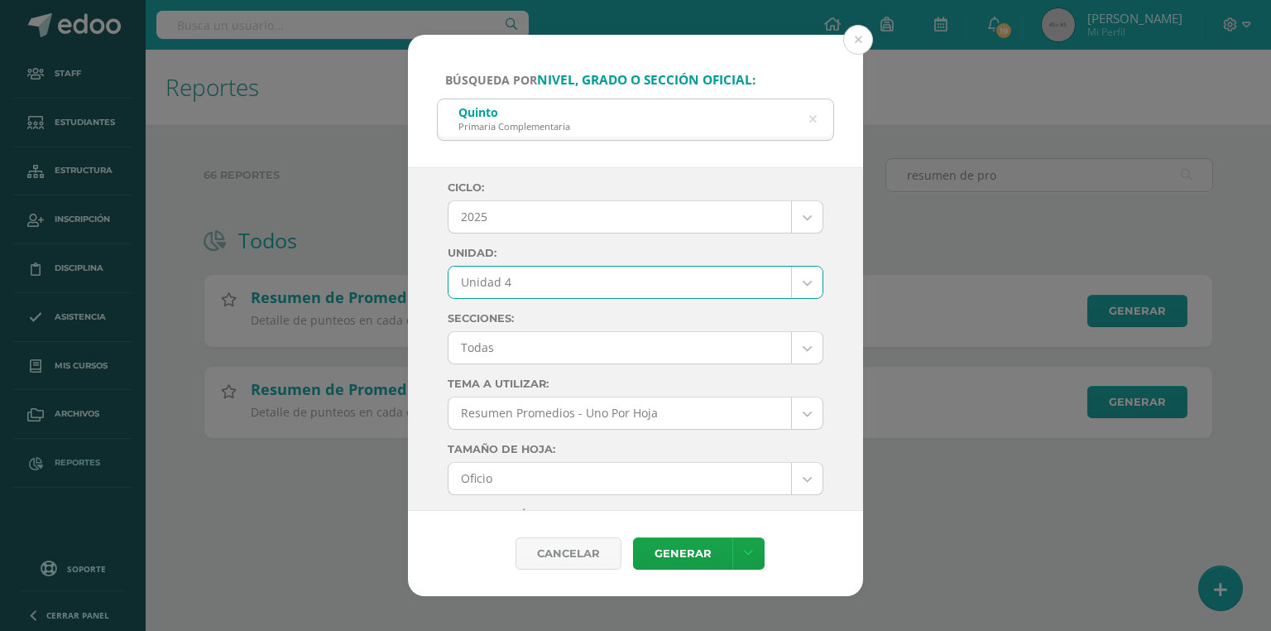
click at [513, 333] on body "Búsqueda por nivel, grado o sección oficial: Quinto Primaria Complementaria qui…" at bounding box center [635, 245] width 1271 height 491
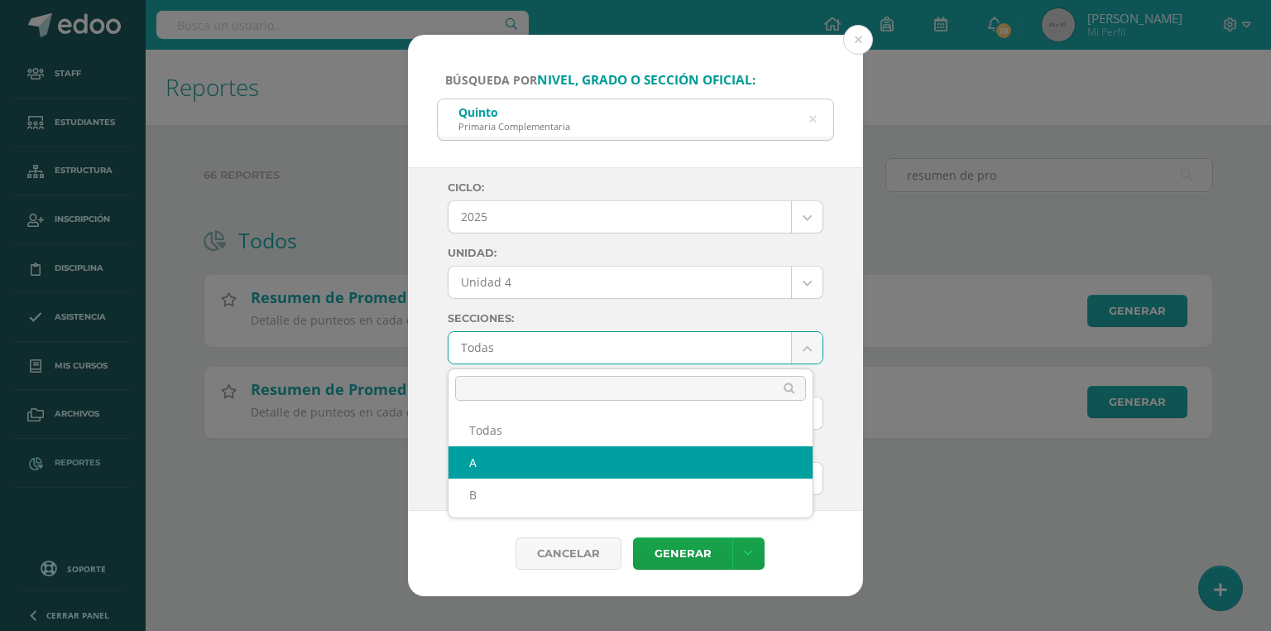
select select "A"
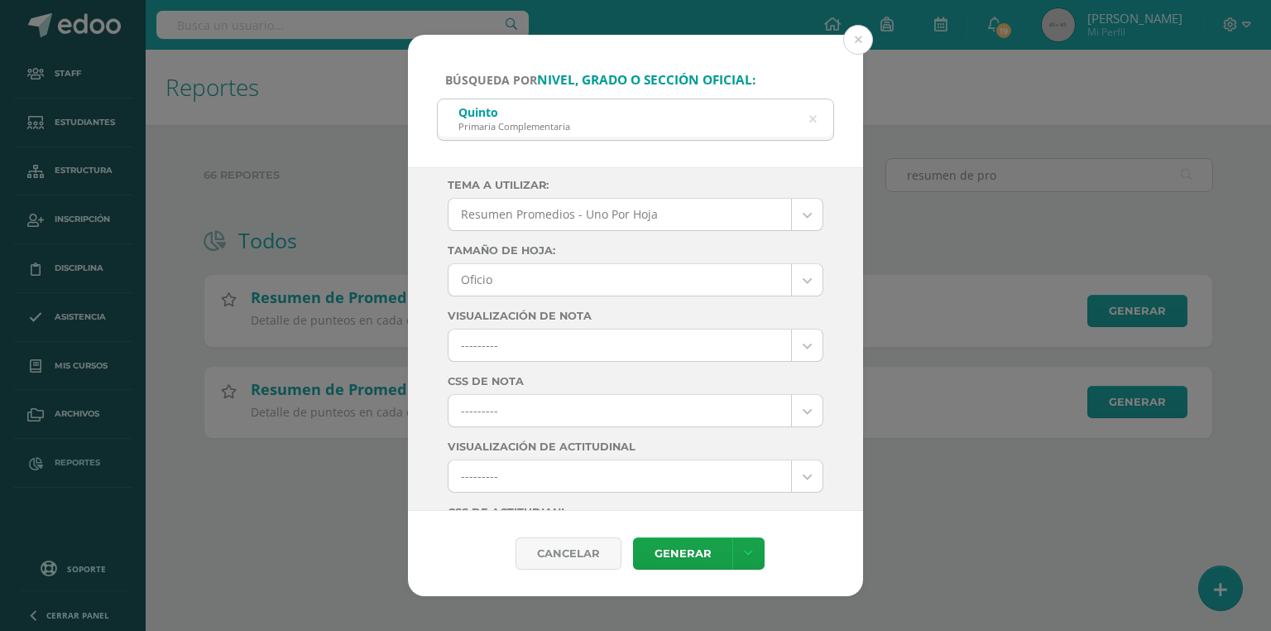
scroll to position [265, 0]
click at [517, 351] on body "Búsqueda por nivel, grado o sección oficial: Quinto Primaria Complementaria qui…" at bounding box center [635, 245] width 1271 height 491
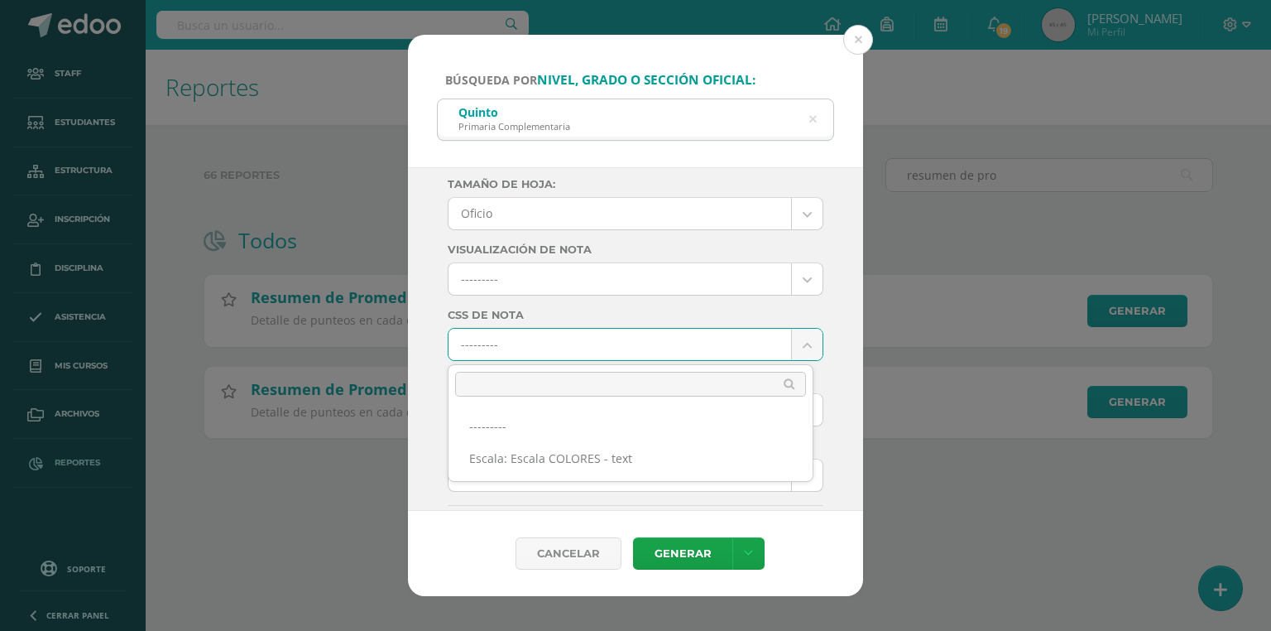
click at [536, 474] on ul "--------- Escala: Escala COLORES - text" at bounding box center [631, 442] width 364 height 78
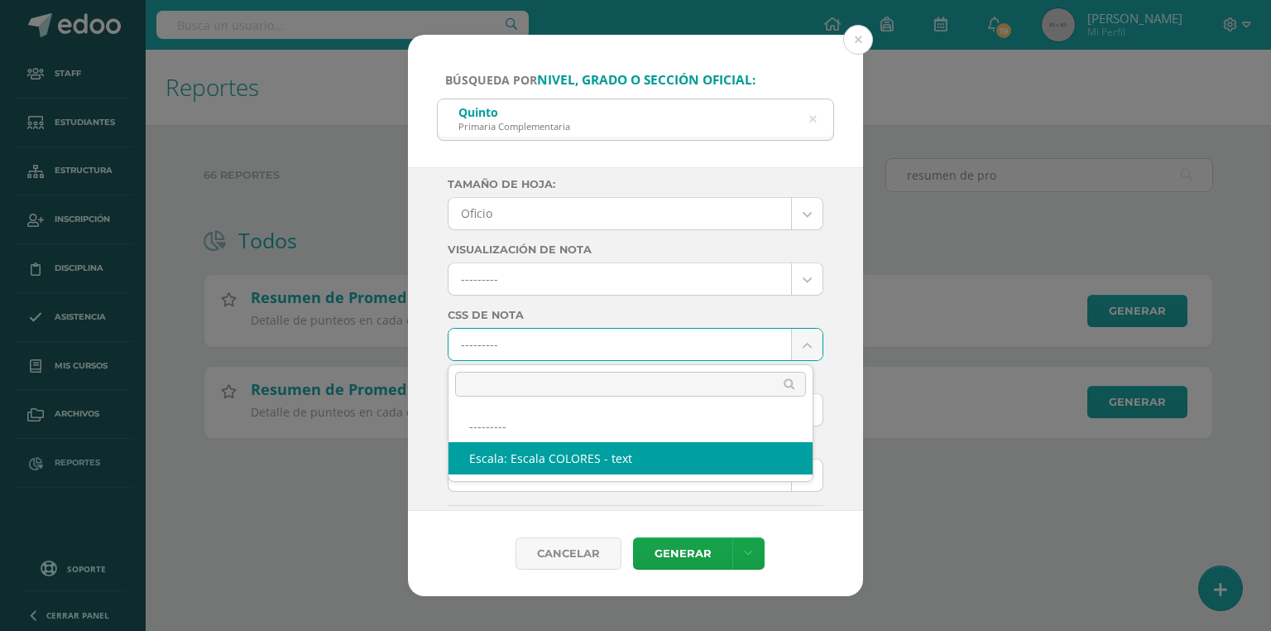
select select "10"
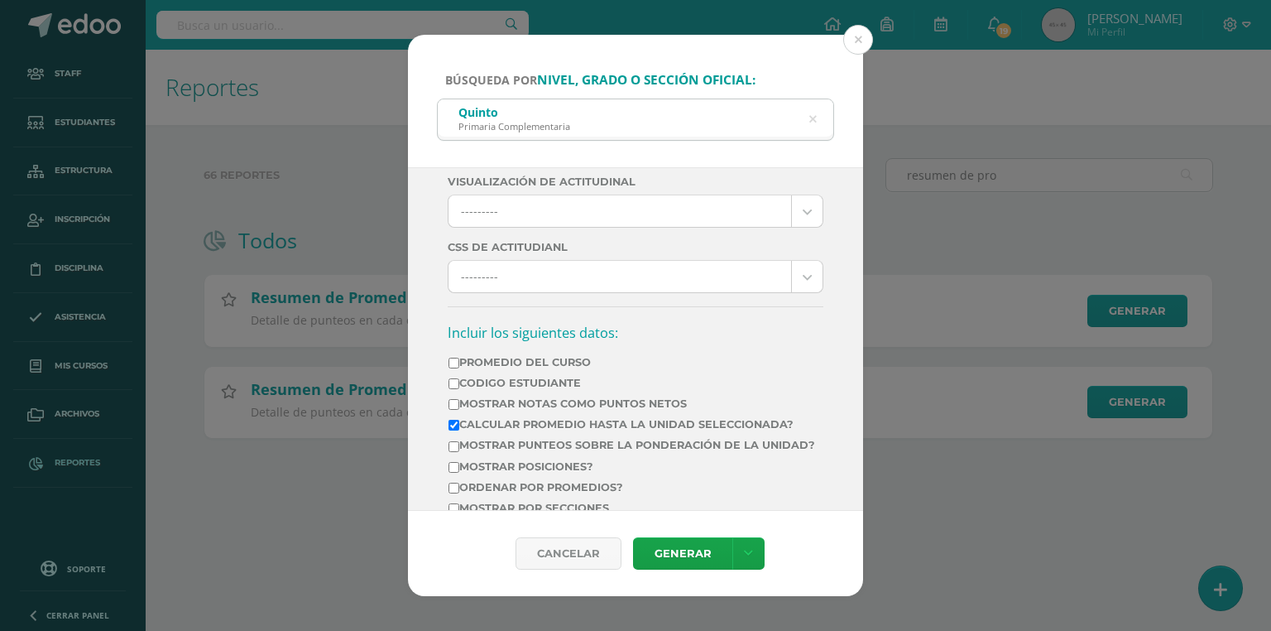
scroll to position [596, 0]
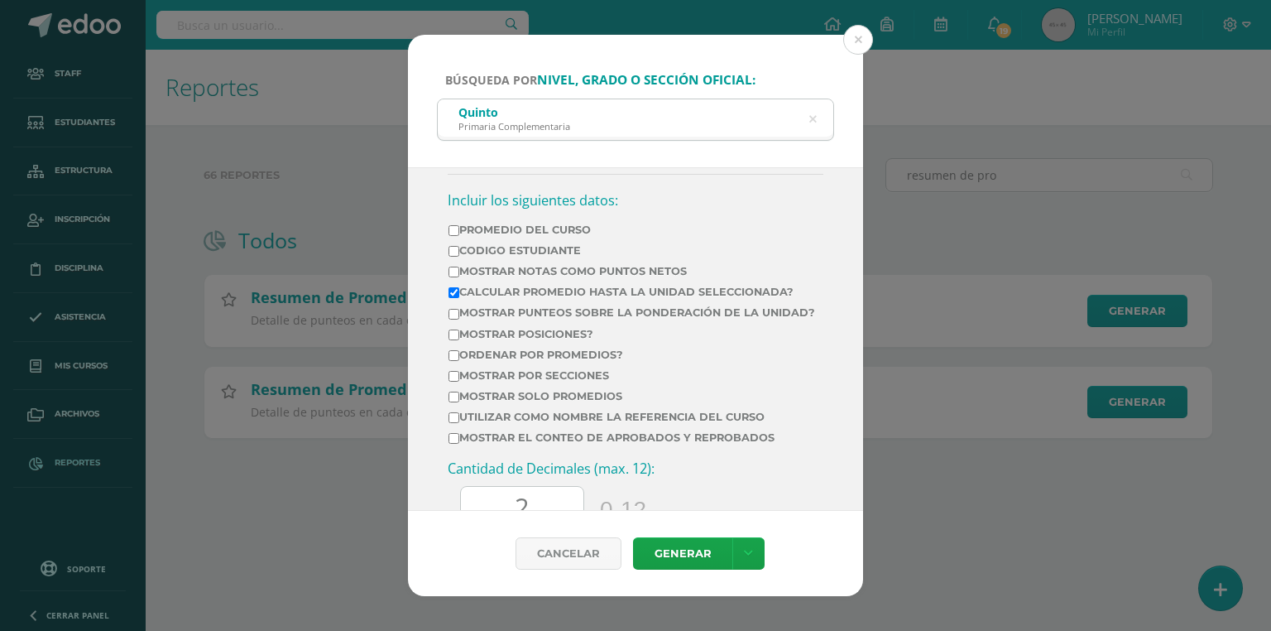
click at [492, 442] on td "Mostrar el conteo de Aprobados y Reprobados" at bounding box center [632, 440] width 368 height 21
click at [492, 444] on label "Mostrar el conteo de Aprobados y Reprobados" at bounding box center [632, 437] width 367 height 12
click at [459, 444] on input "Mostrar el conteo de Aprobados y Reprobados" at bounding box center [454, 438] width 11 height 11
checkbox input "true"
click at [450, 281] on td "Mostrar Notas Como Puntos Netos" at bounding box center [632, 274] width 368 height 21
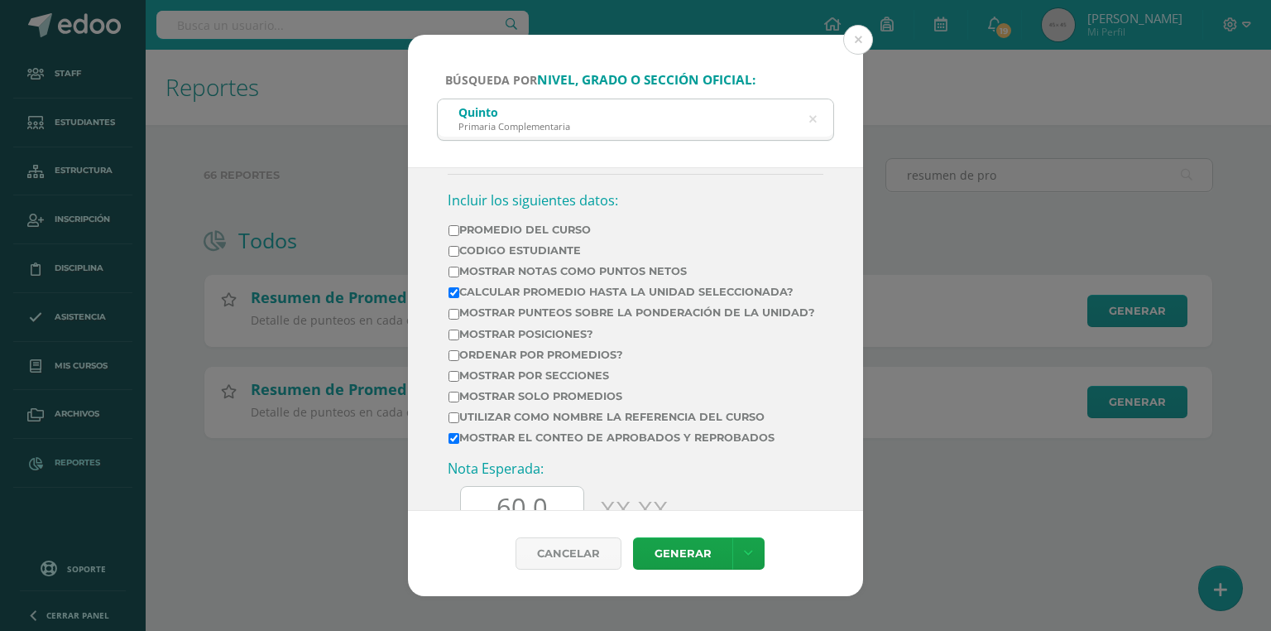
click at [457, 291] on input "Calcular promedio hasta la unidad seleccionada?" at bounding box center [454, 292] width 11 height 11
checkbox input "false"
click at [449, 267] on input "Mostrar Notas Como Puntos Netos" at bounding box center [454, 272] width 11 height 11
checkbox input "true"
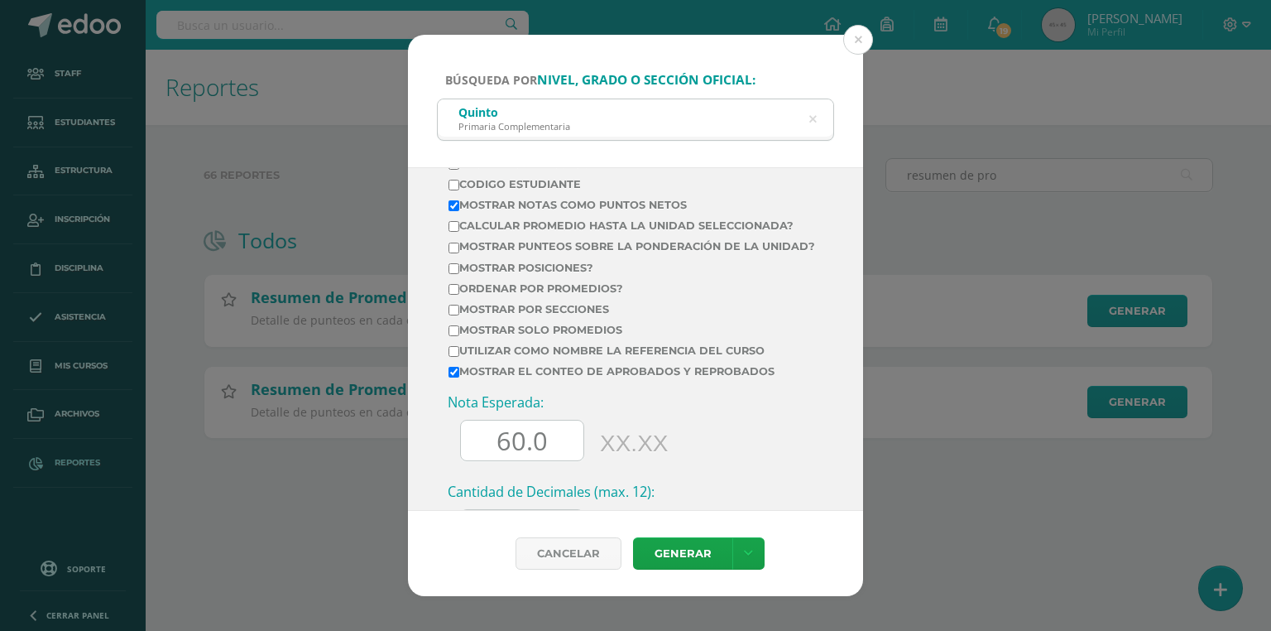
scroll to position [795, 0]
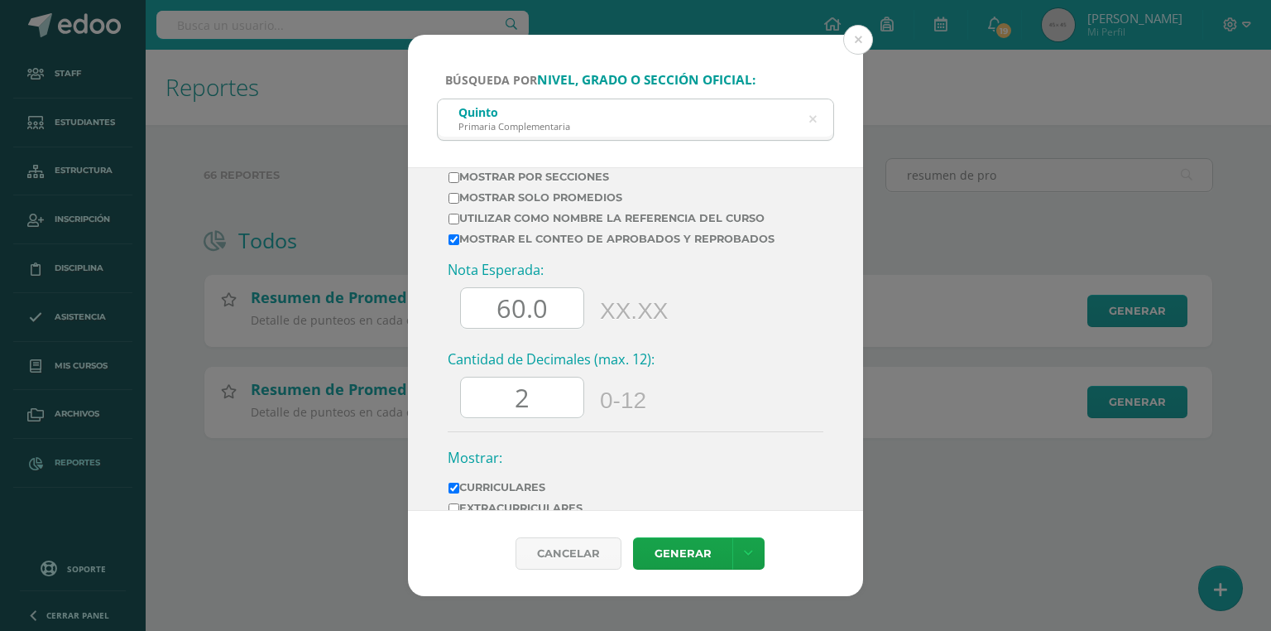
drag, startPoint x: 506, startPoint y: 321, endPoint x: 486, endPoint y: 321, distance: 19.9
click at [486, 321] on input "60.0" at bounding box center [522, 308] width 123 height 41
type input "70.0"
drag, startPoint x: 555, startPoint y: 411, endPoint x: 478, endPoint y: 414, distance: 76.2
click at [478, 414] on input "2" at bounding box center [522, 397] width 123 height 41
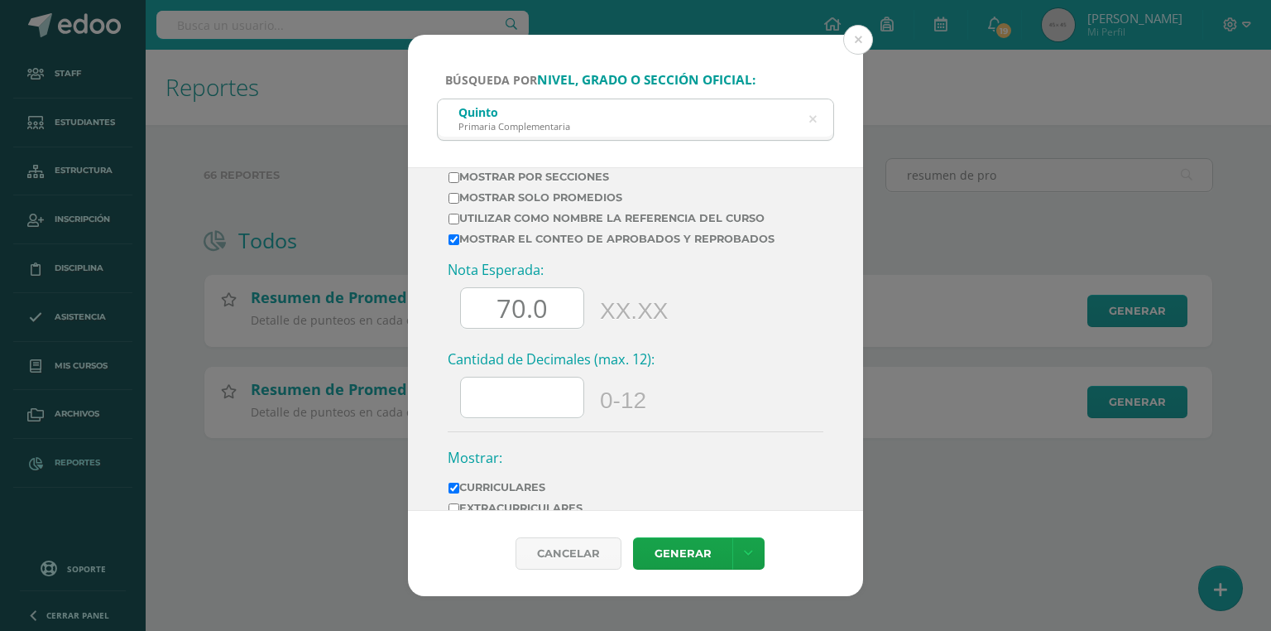
scroll to position [919, 0]
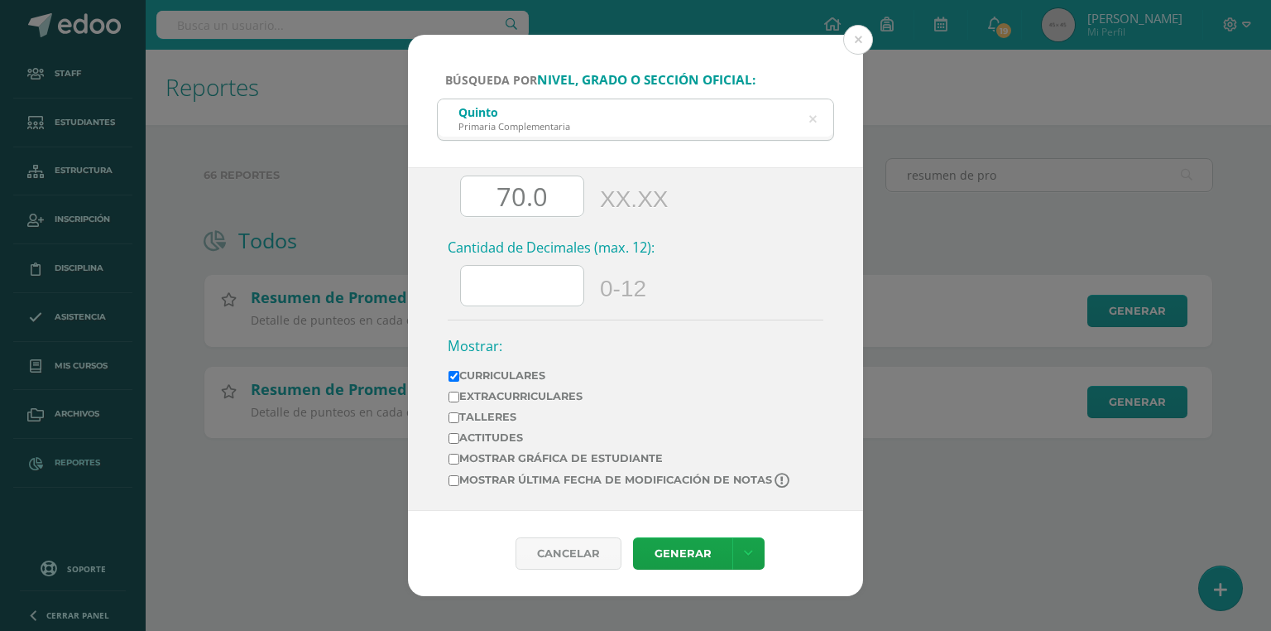
click at [563, 483] on label "Mostrar última fecha de modificación de notas" at bounding box center [621, 481] width 344 height 16
click at [459, 483] on input "Mostrar última fecha de modificación de notas" at bounding box center [454, 480] width 11 height 11
checkbox input "true"
click at [704, 546] on link "Generar" at bounding box center [682, 553] width 99 height 32
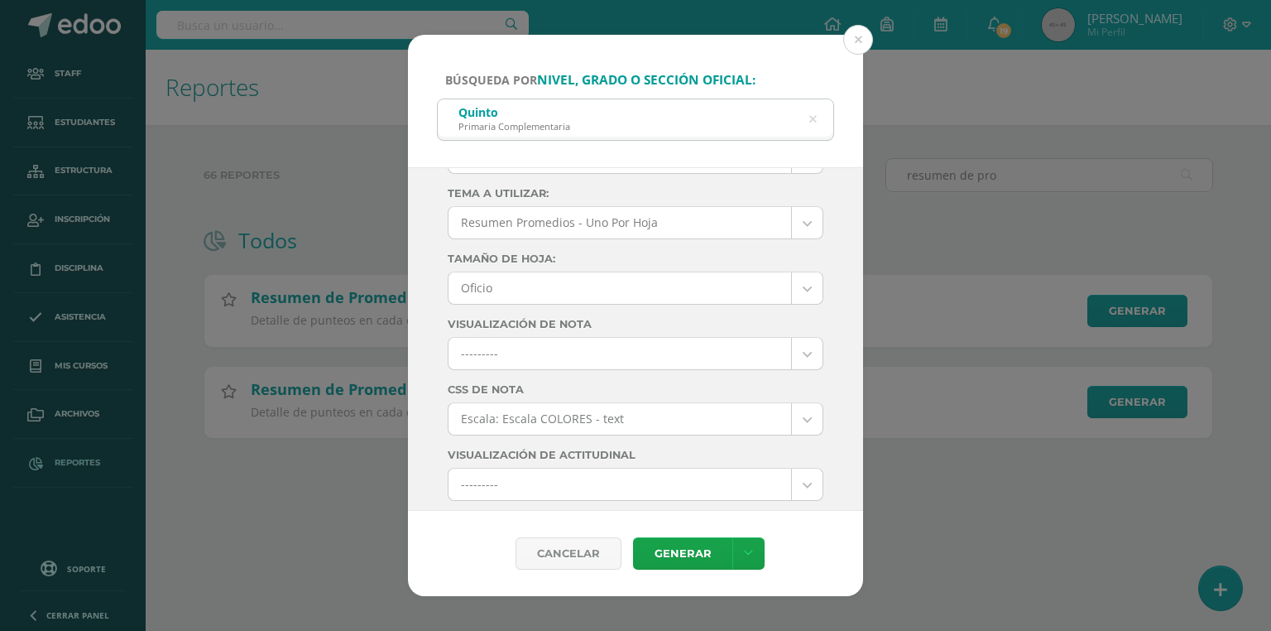
scroll to position [0, 0]
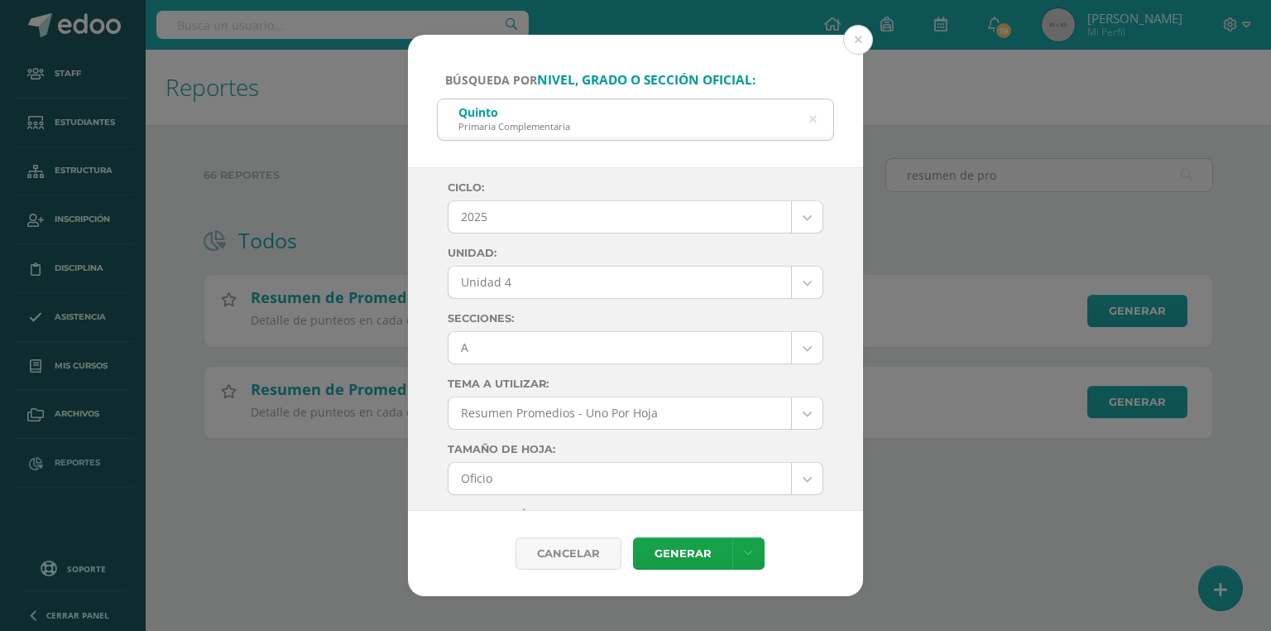
click at [478, 353] on body "Búsqueda por nivel, grado o sección oficial: Quinto Primaria Complementaria qui…" at bounding box center [635, 245] width 1271 height 491
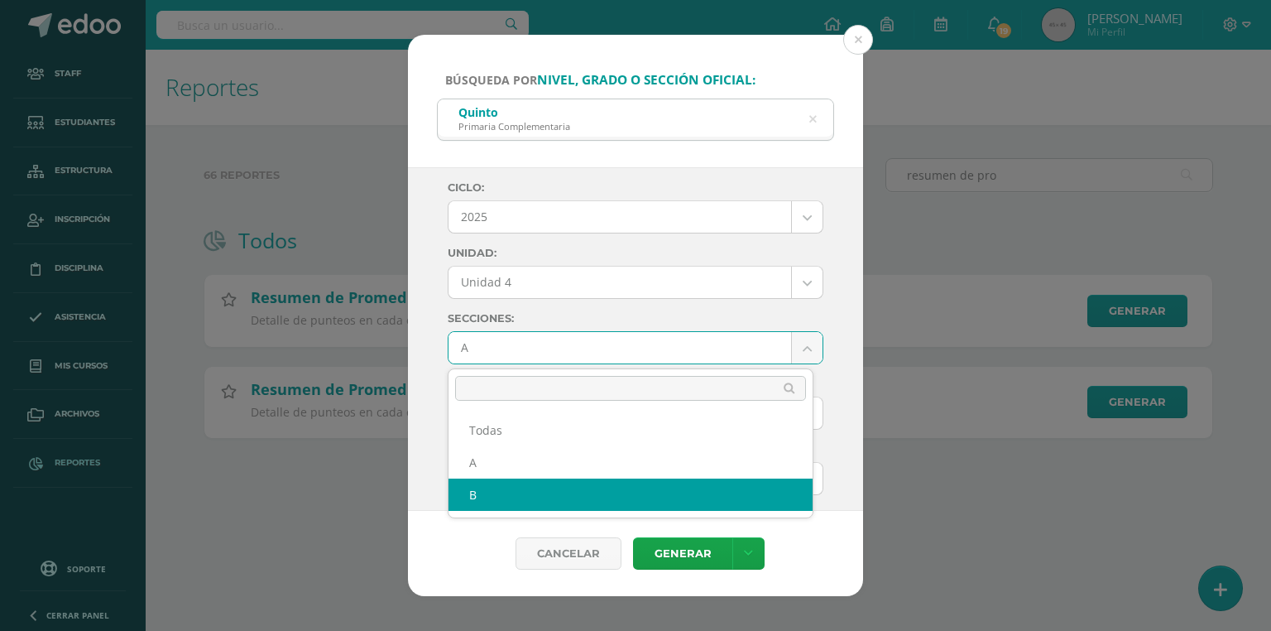
select select "B"
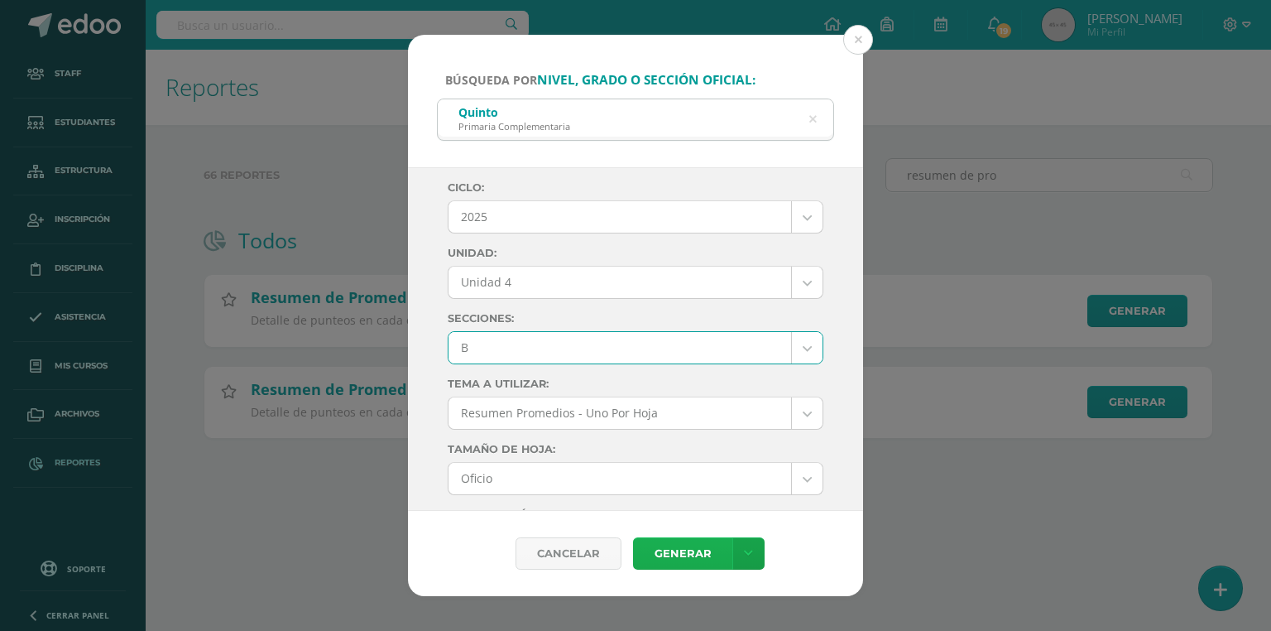
click at [658, 561] on link "Generar" at bounding box center [682, 553] width 99 height 32
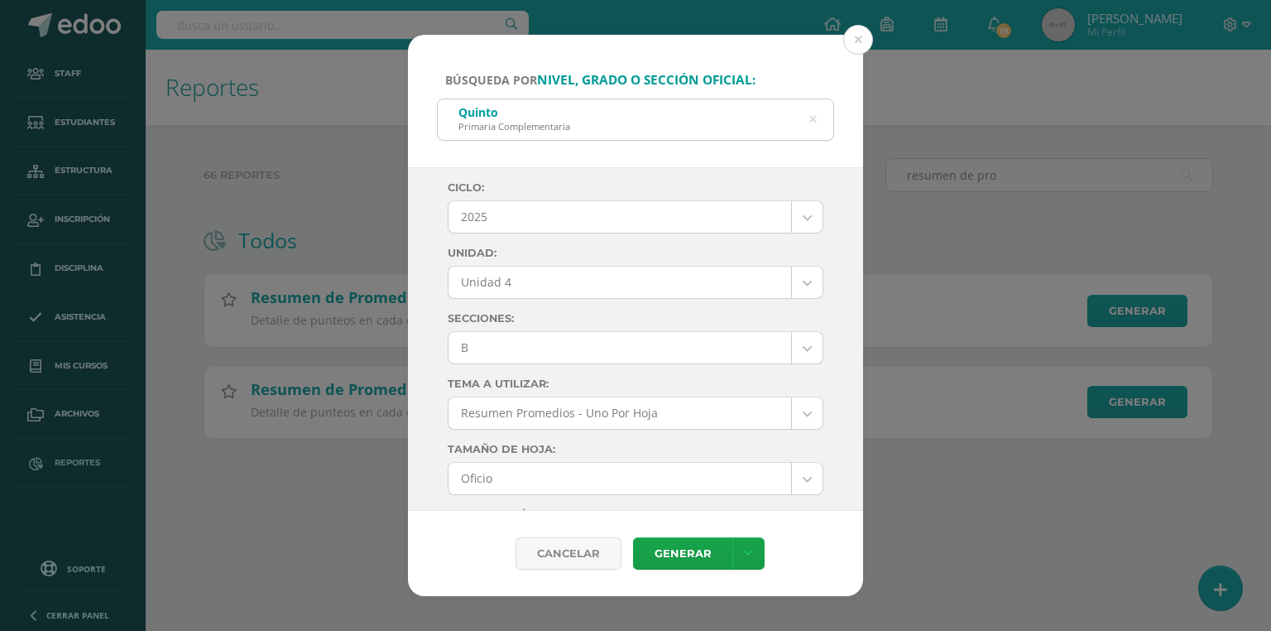
click at [811, 114] on icon at bounding box center [813, 120] width 7 height 42
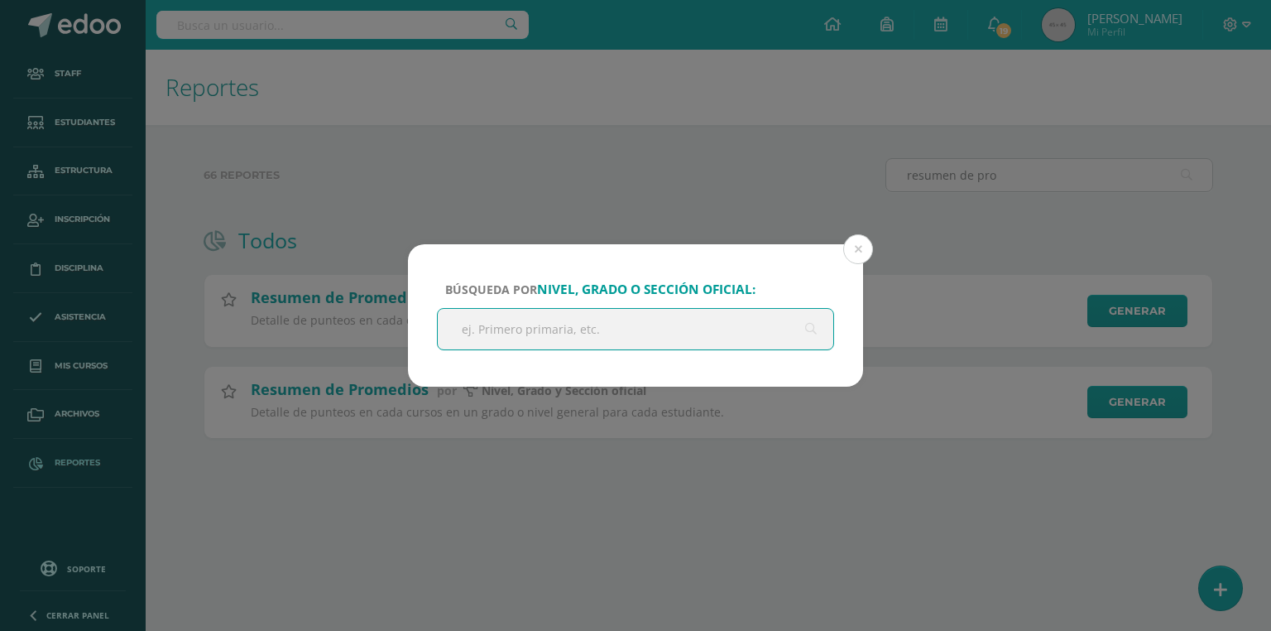
click at [559, 338] on input "text" at bounding box center [636, 329] width 396 height 41
type input "sexto"
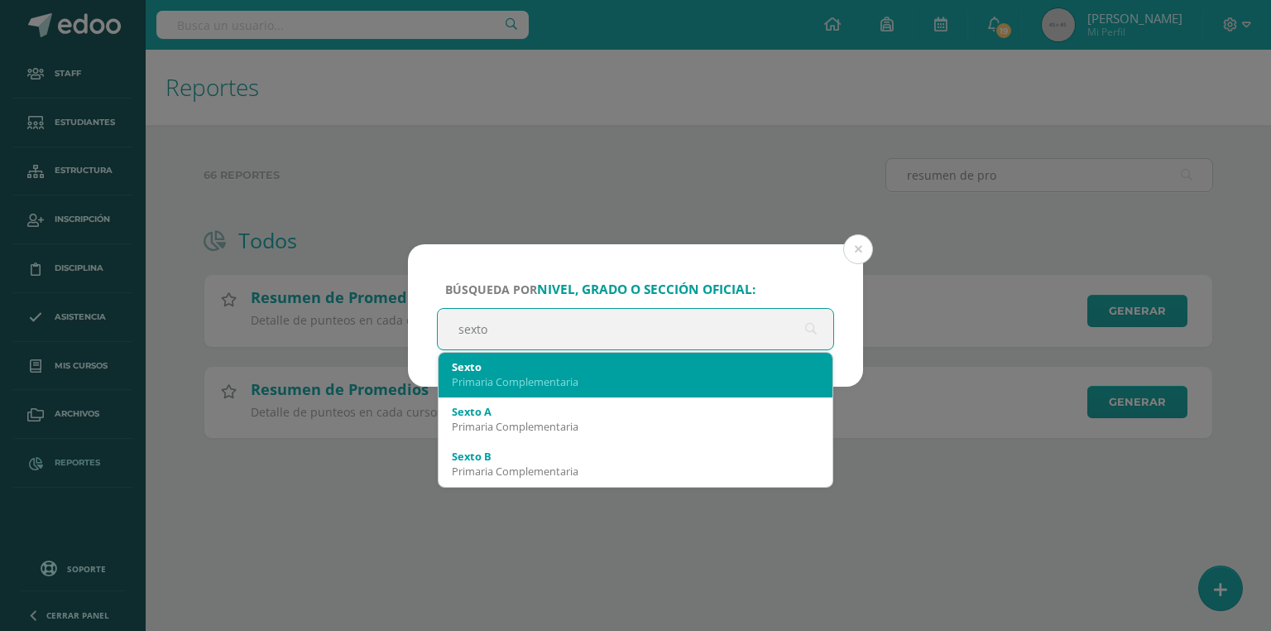
click at [536, 368] on div "Sexto" at bounding box center [636, 366] width 368 height 15
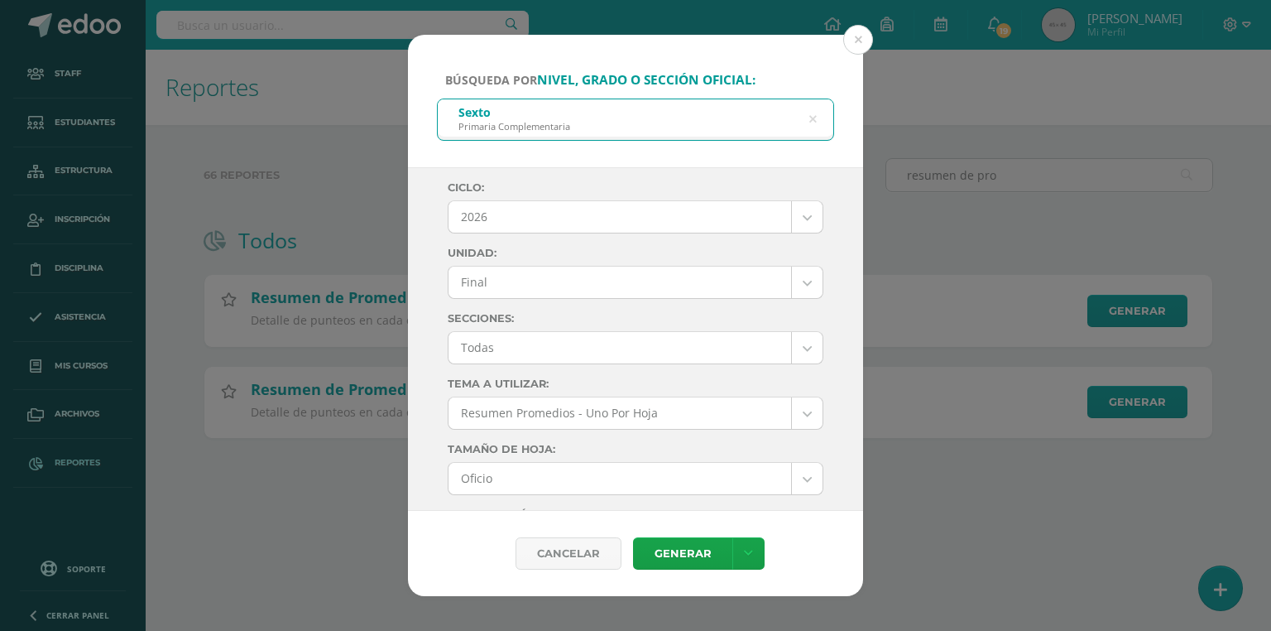
click at [539, 214] on body "Búsqueda por nivel, grado o sección oficial: Sexto Primaria Complementaria sext…" at bounding box center [635, 245] width 1271 height 491
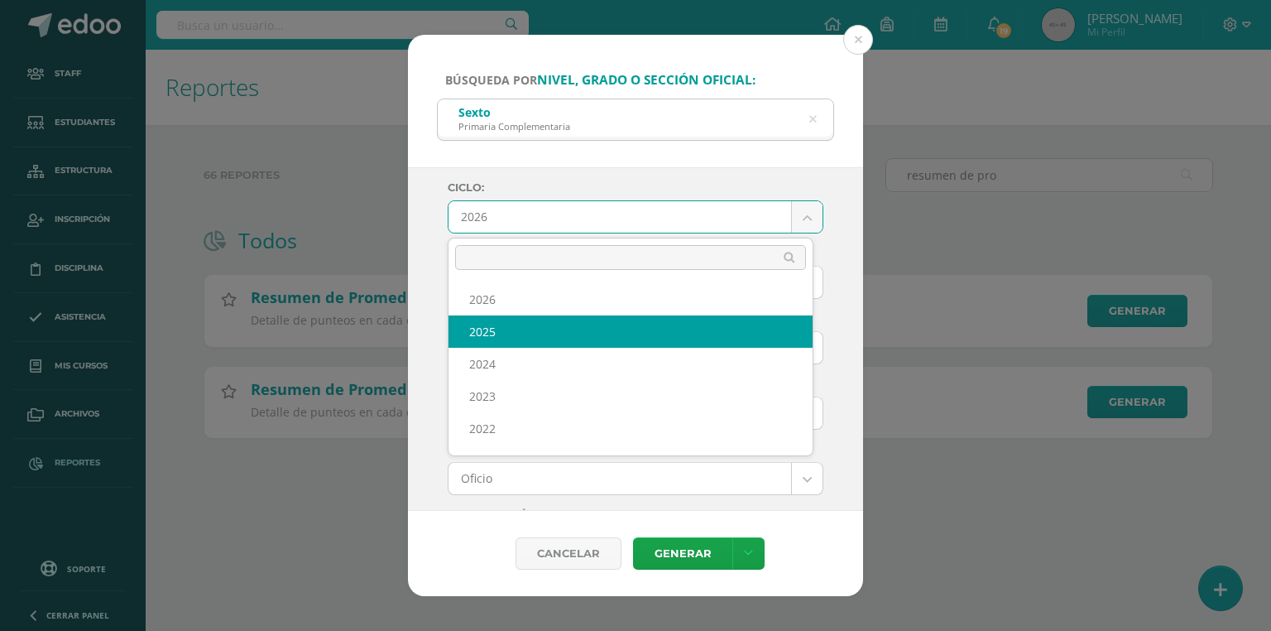
select select "7"
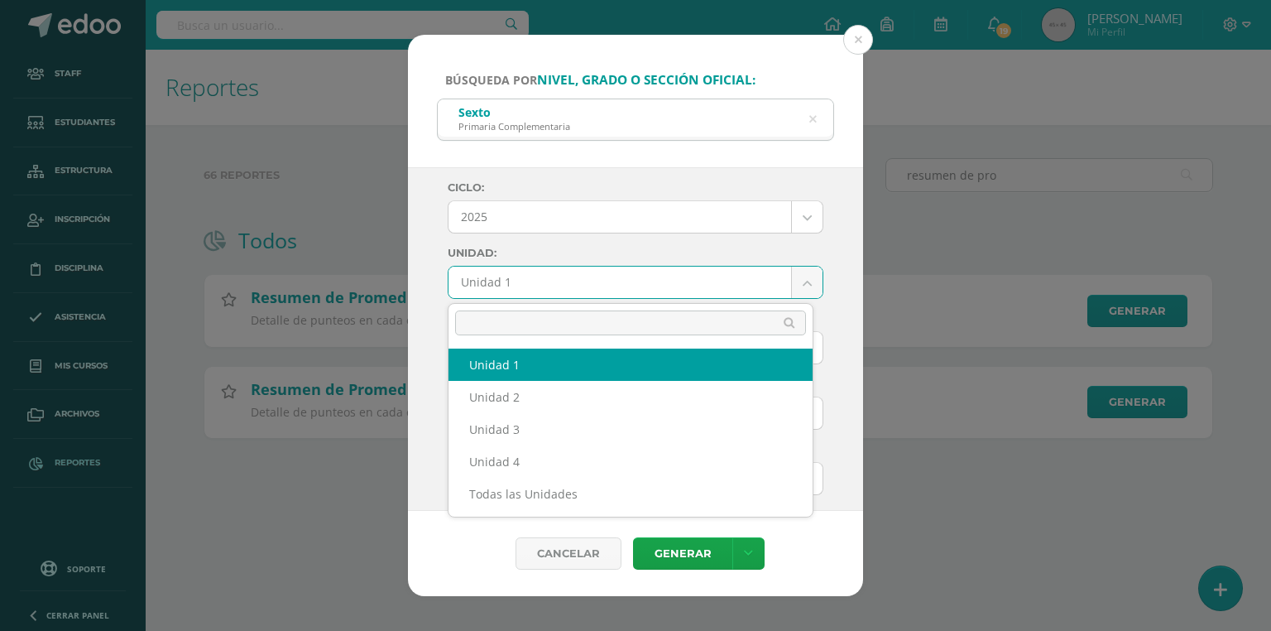
click at [503, 279] on body "Búsqueda por nivel, grado o sección oficial: Sexto Primaria Complementaria sext…" at bounding box center [635, 245] width 1271 height 491
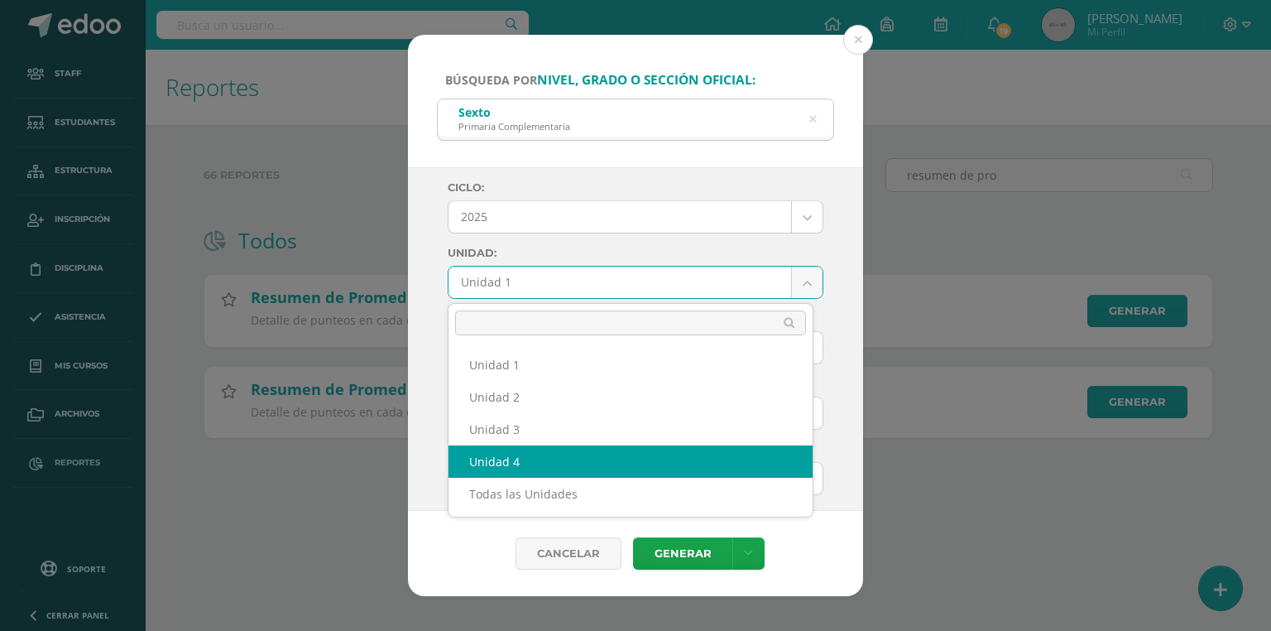
select select "Unidad 4"
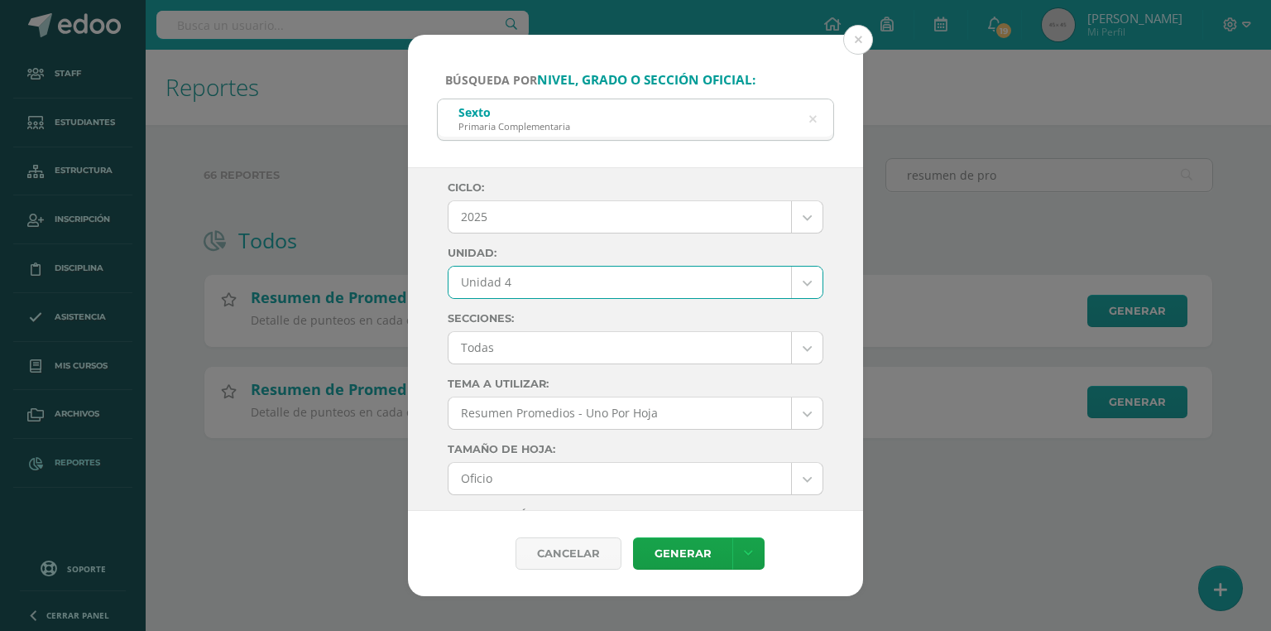
scroll to position [66, 0]
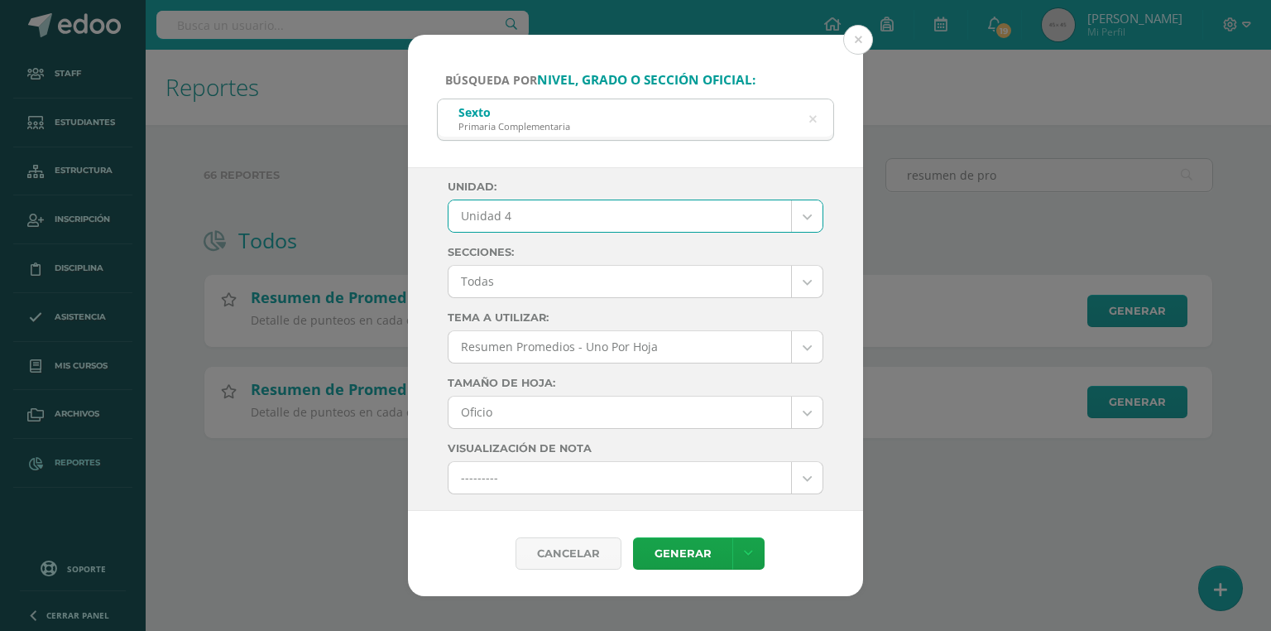
click at [509, 278] on body "Búsqueda por nivel, grado o sección oficial: Sexto Primaria Complementaria sext…" at bounding box center [635, 245] width 1271 height 491
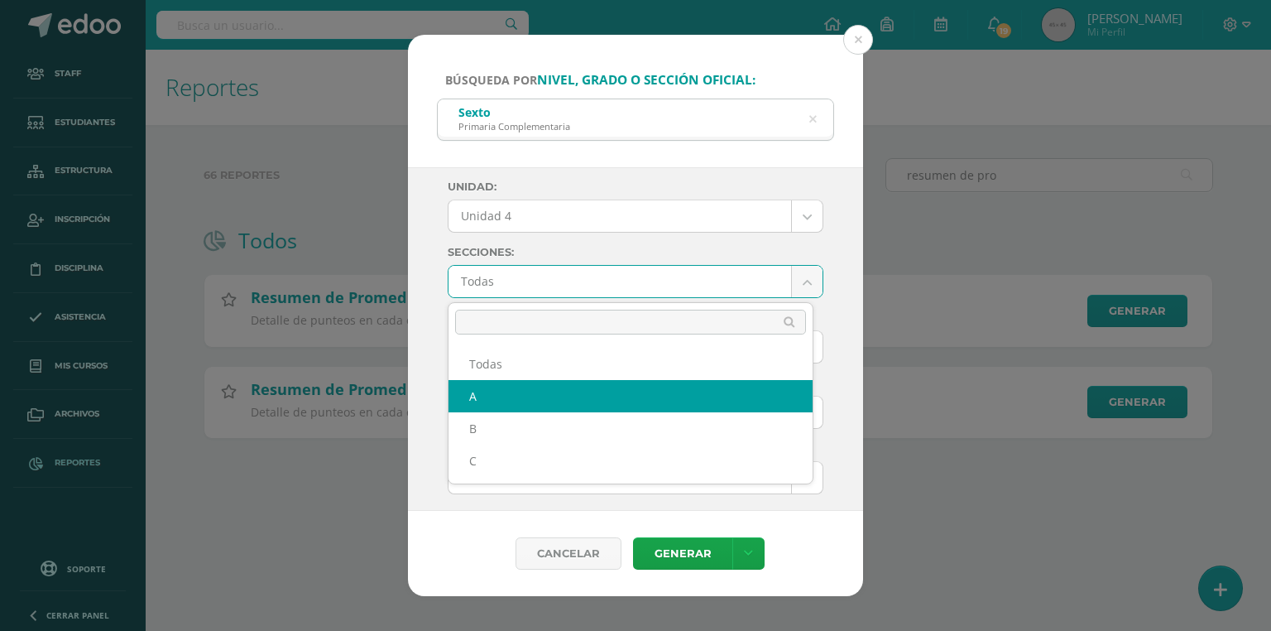
select select "A"
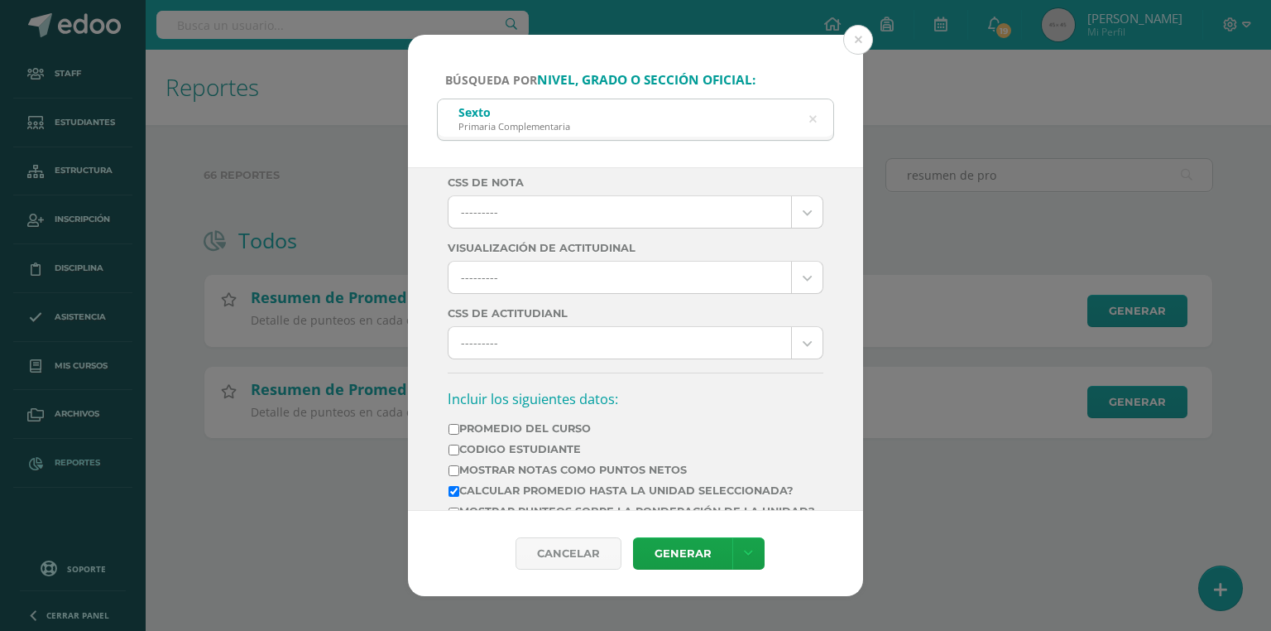
scroll to position [331, 0]
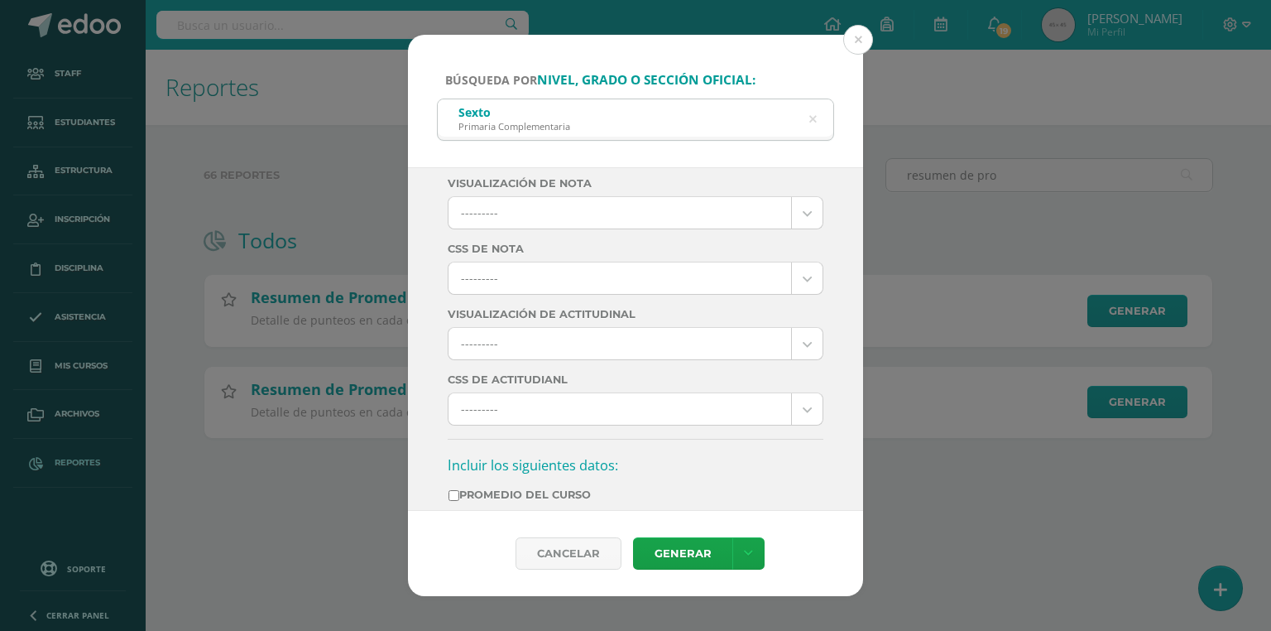
click at [506, 266] on body "Búsqueda por nivel, grado o sección oficial: Sexto Primaria Complementaria sext…" at bounding box center [635, 245] width 1271 height 491
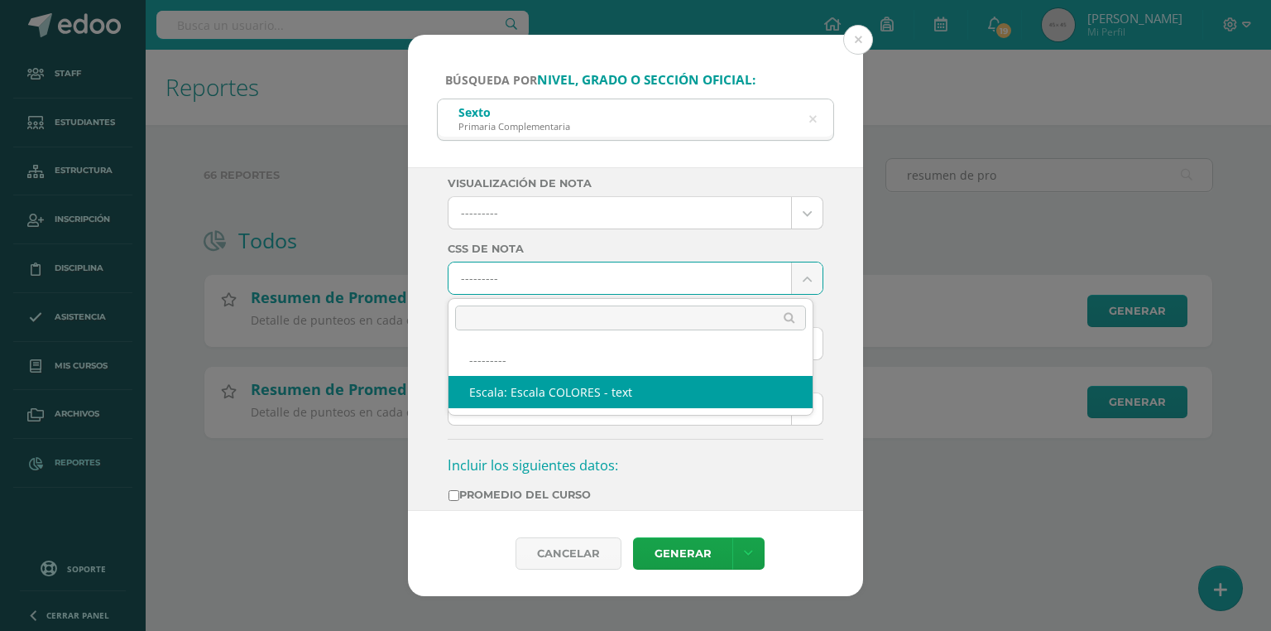
select select "10"
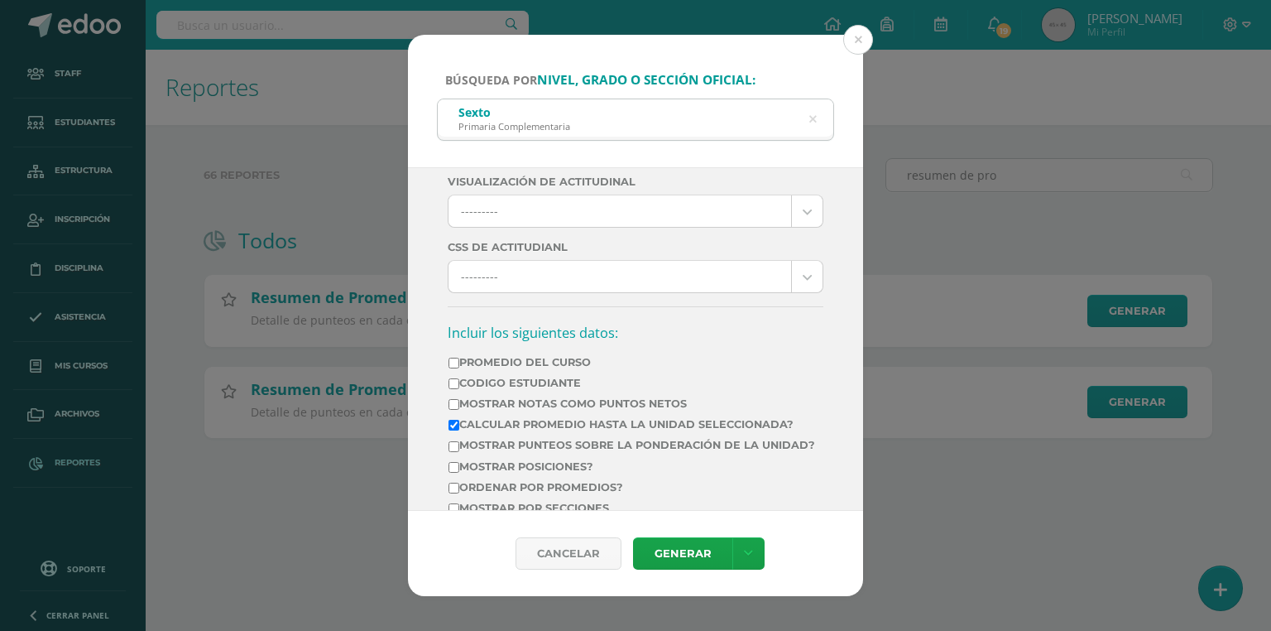
scroll to position [596, 0]
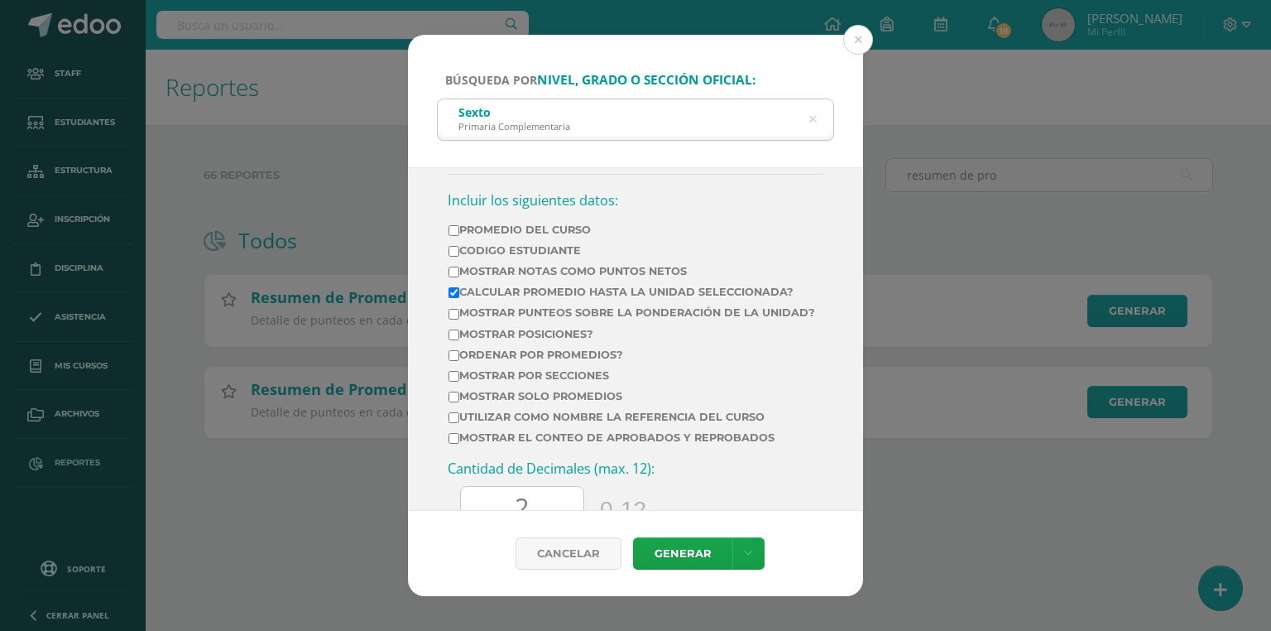
click at [450, 264] on td "Mostrar Notas Como Puntos Netos" at bounding box center [632, 274] width 368 height 21
click at [452, 271] on input "Mostrar Notas Como Puntos Netos" at bounding box center [454, 272] width 11 height 11
checkbox input "true"
click at [453, 287] on input "Calcular promedio hasta la unidad seleccionada?" at bounding box center [454, 292] width 11 height 11
checkbox input "false"
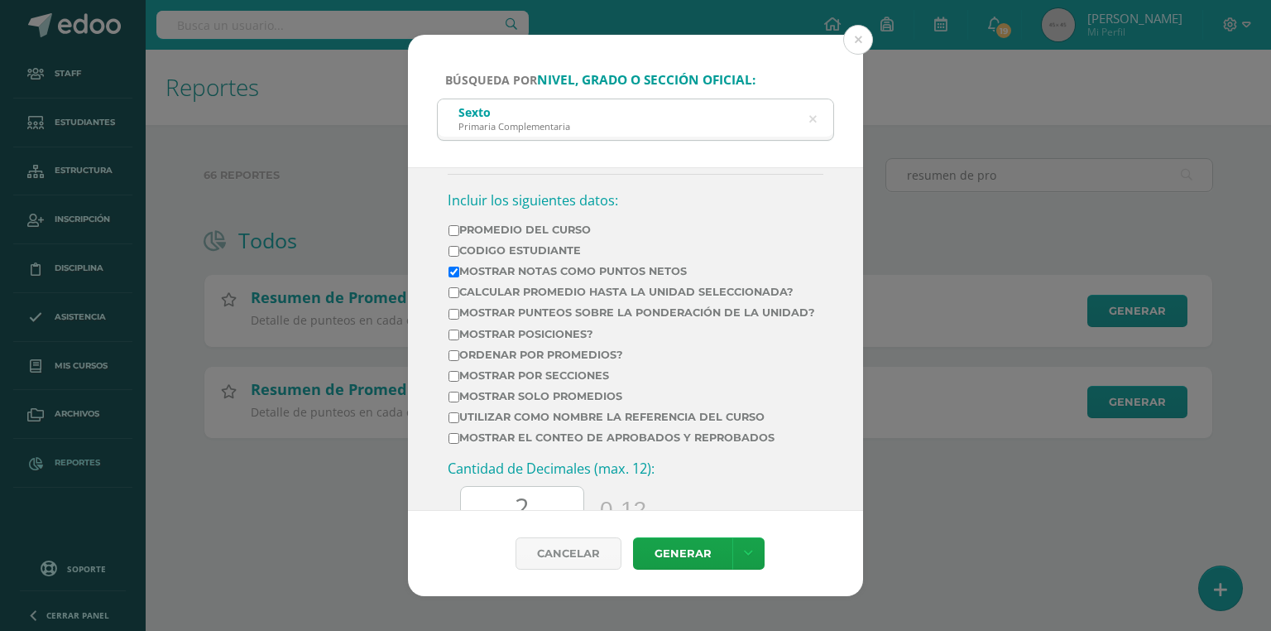
click at [483, 443] on label "Mostrar el conteo de Aprobados y Reprobados" at bounding box center [632, 437] width 367 height 12
click at [459, 443] on input "Mostrar el conteo de Aprobados y Reprobados" at bounding box center [454, 438] width 11 height 11
checkbox input "true"
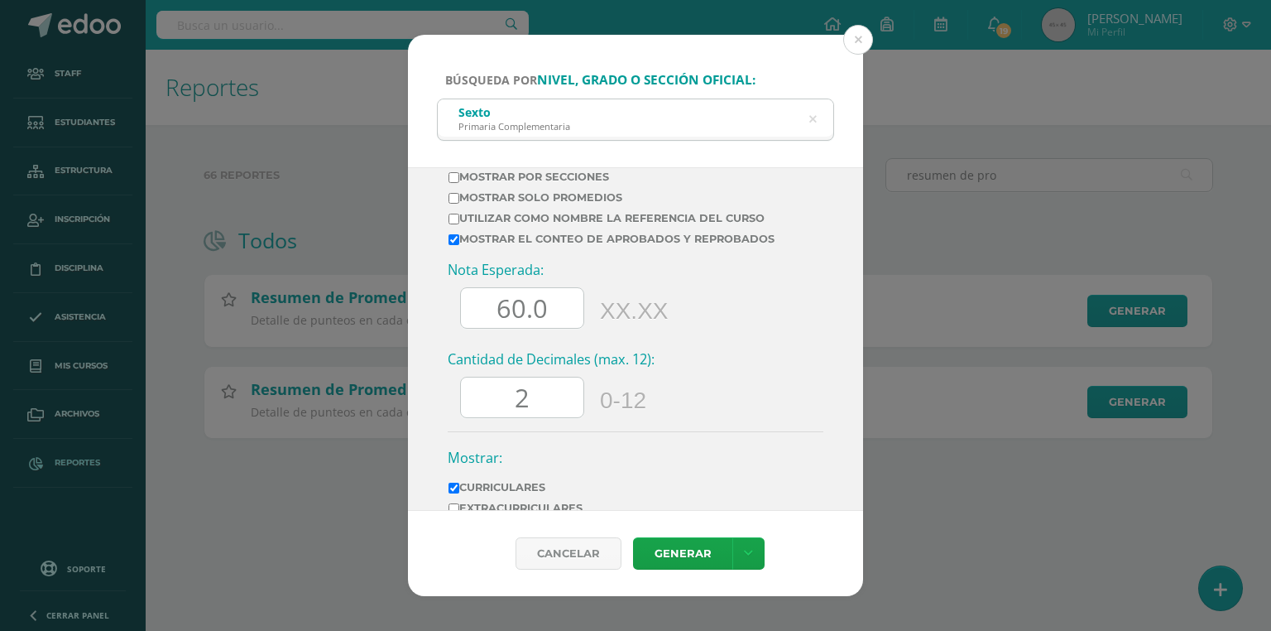
drag, startPoint x: 509, startPoint y: 323, endPoint x: 460, endPoint y: 315, distance: 49.4
click at [461, 315] on input "60.0" at bounding box center [522, 308] width 123 height 41
type input "70.0"
drag, startPoint x: 547, startPoint y: 419, endPoint x: 474, endPoint y: 416, distance: 72.9
click at [474, 416] on input "2" at bounding box center [522, 397] width 123 height 41
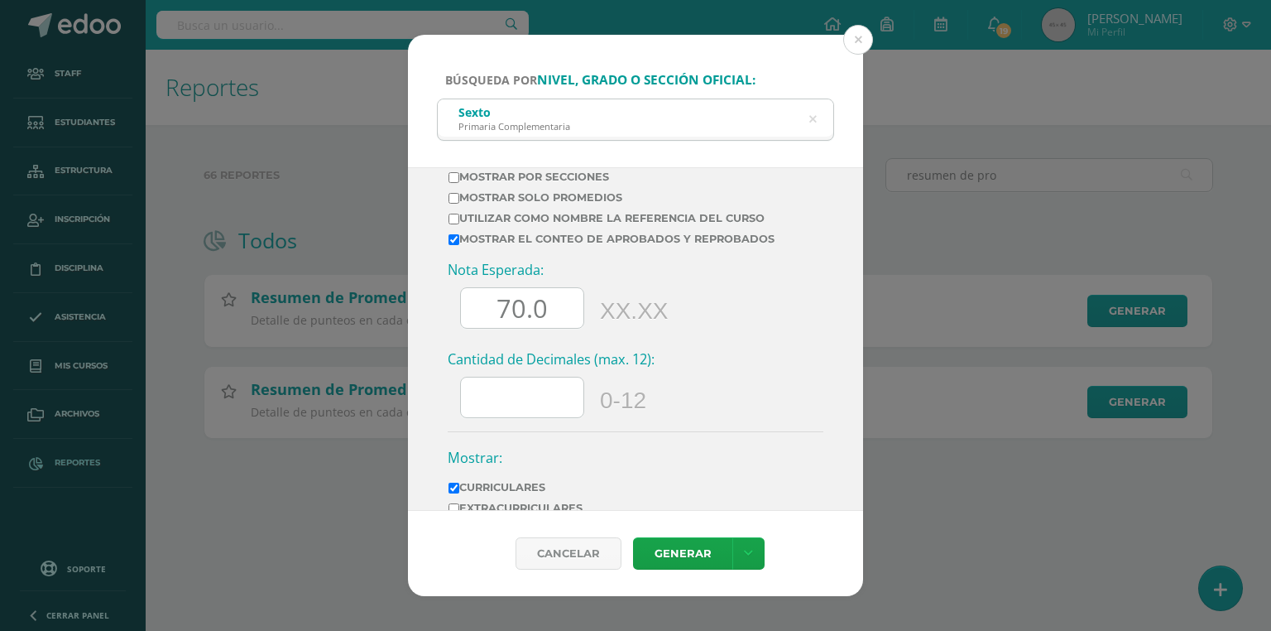
scroll to position [919, 0]
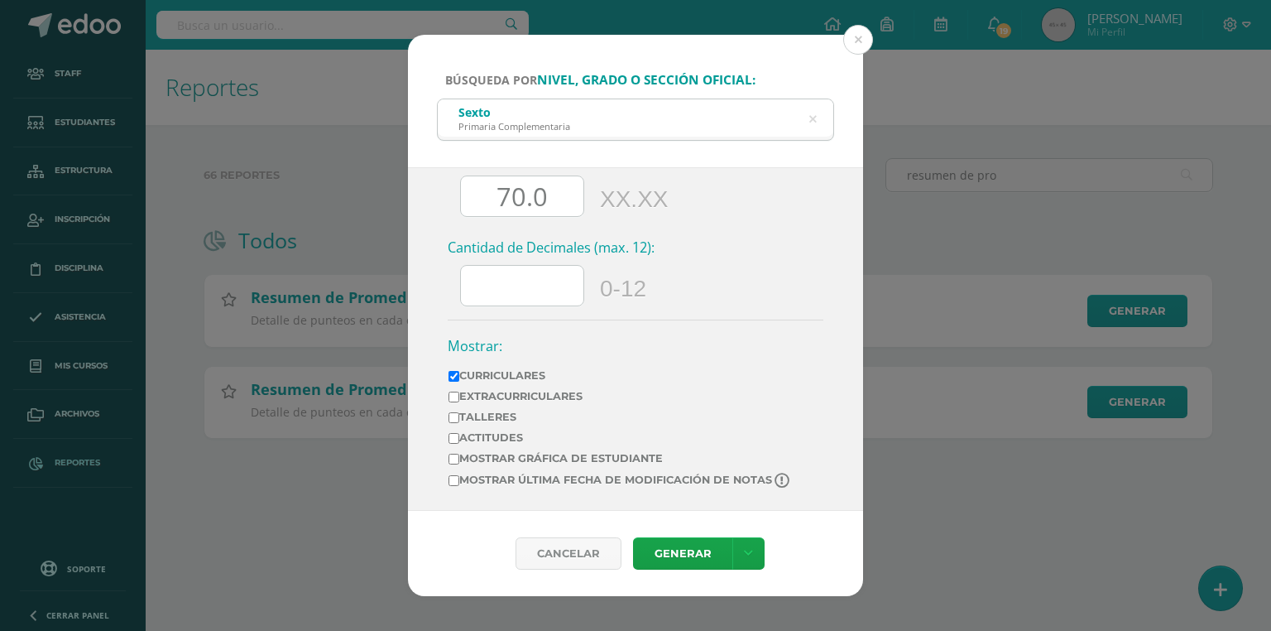
click at [535, 491] on td "Mostrar última fecha de modificación de notas" at bounding box center [620, 484] width 345 height 24
click at [535, 482] on label "Mostrar última fecha de modificación de notas" at bounding box center [621, 481] width 344 height 16
click at [459, 482] on input "Mostrar última fecha de modificación de notas" at bounding box center [454, 480] width 11 height 11
checkbox input "true"
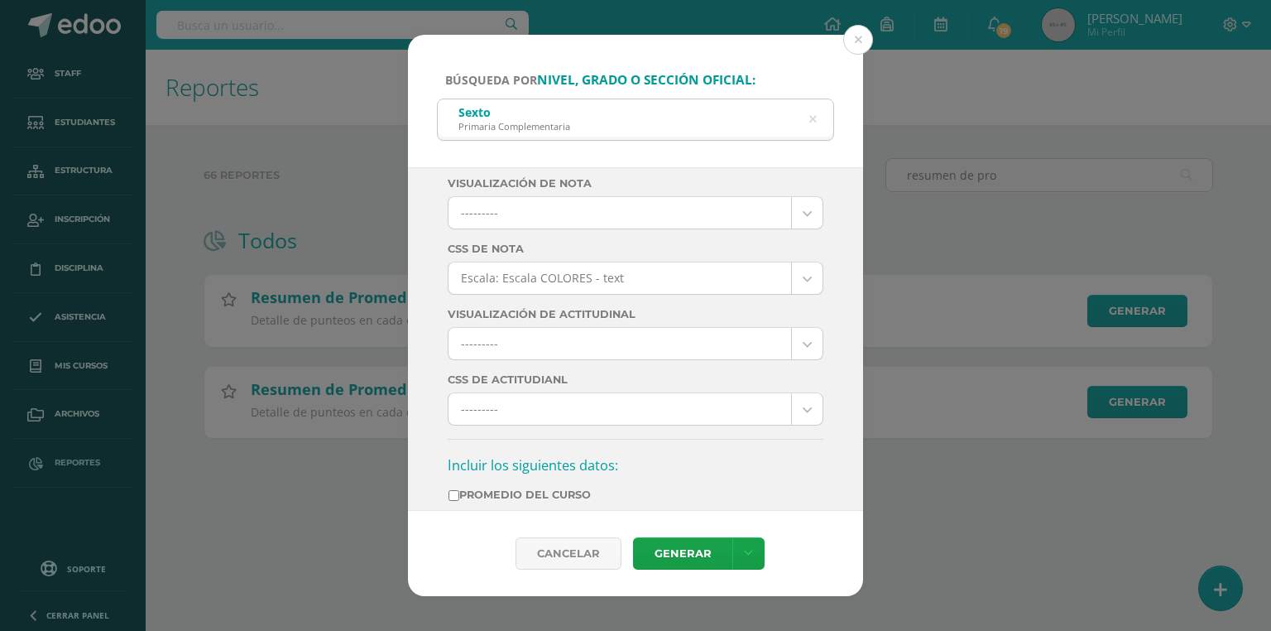
scroll to position [728, 0]
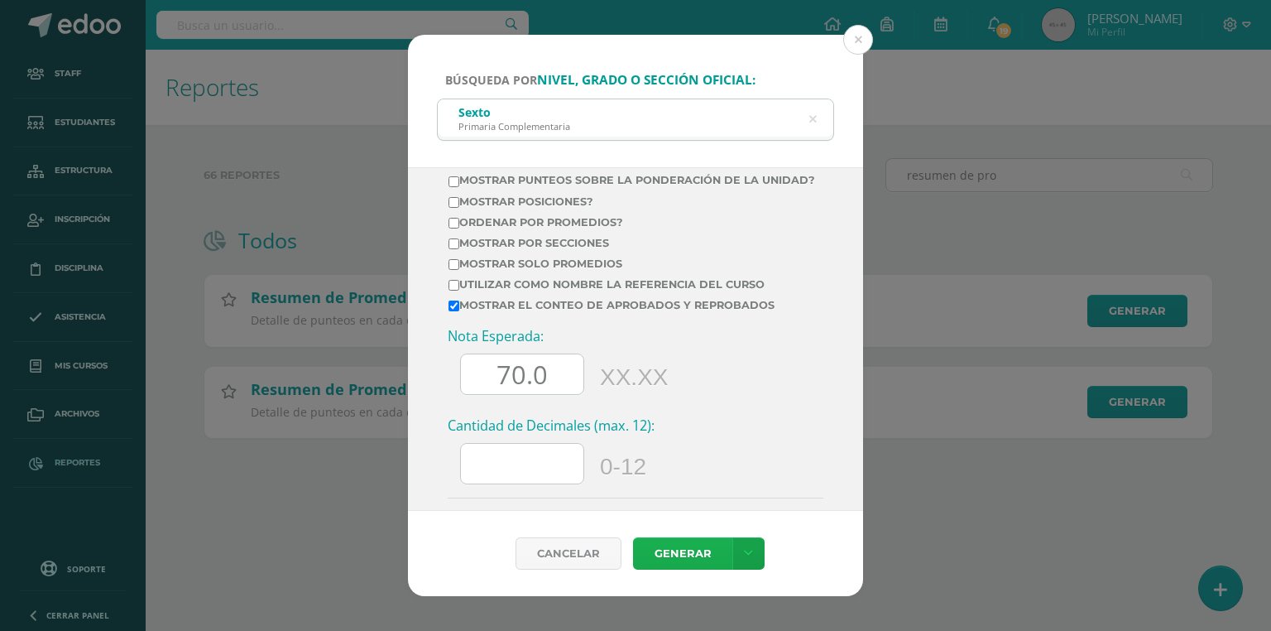
click at [673, 545] on link "Generar" at bounding box center [682, 553] width 99 height 32
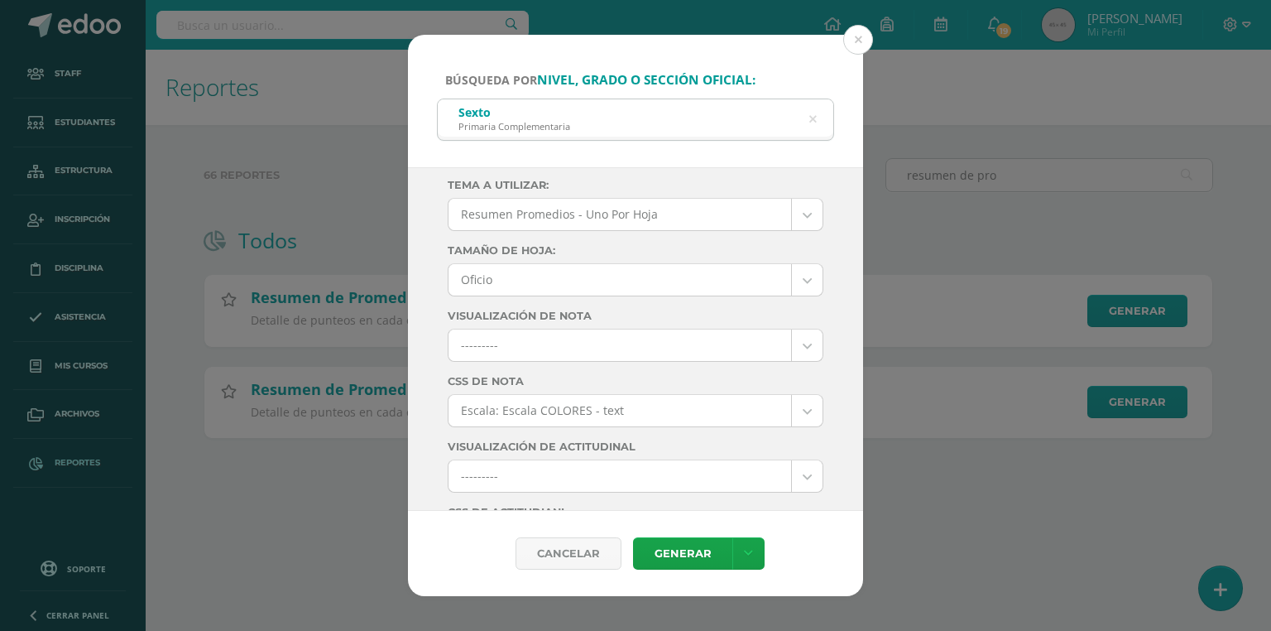
scroll to position [0, 0]
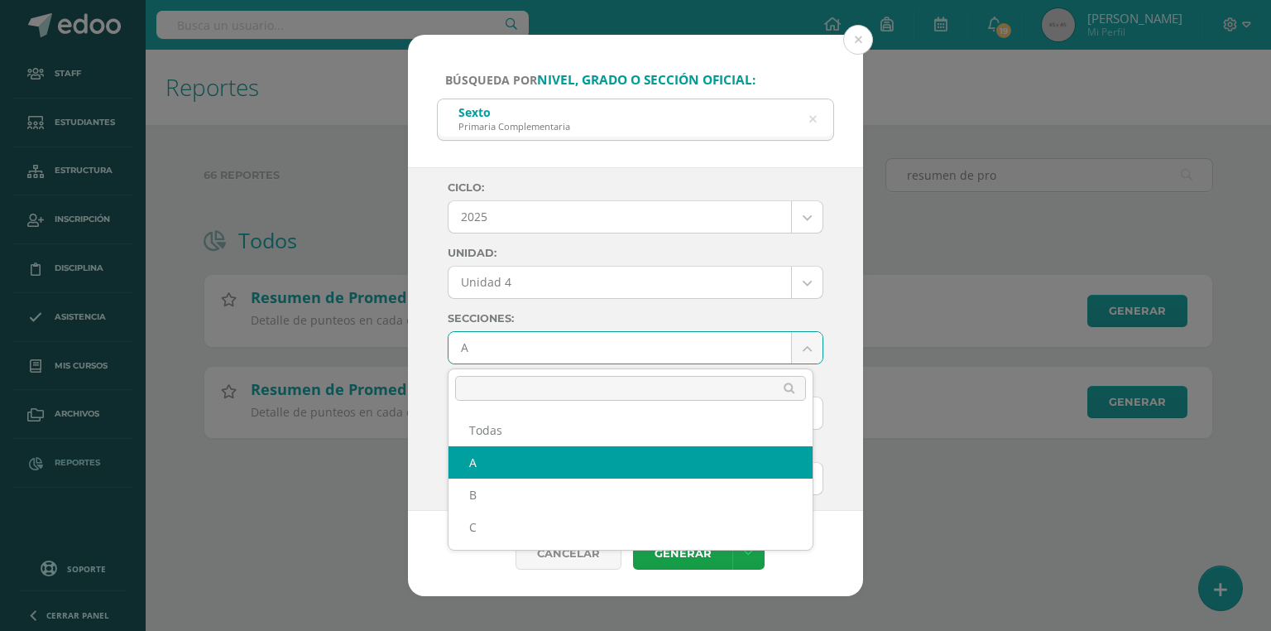
click at [524, 348] on body "Búsqueda por nivel, grado o sección oficial: Sexto Primaria Complementaria sext…" at bounding box center [635, 245] width 1271 height 491
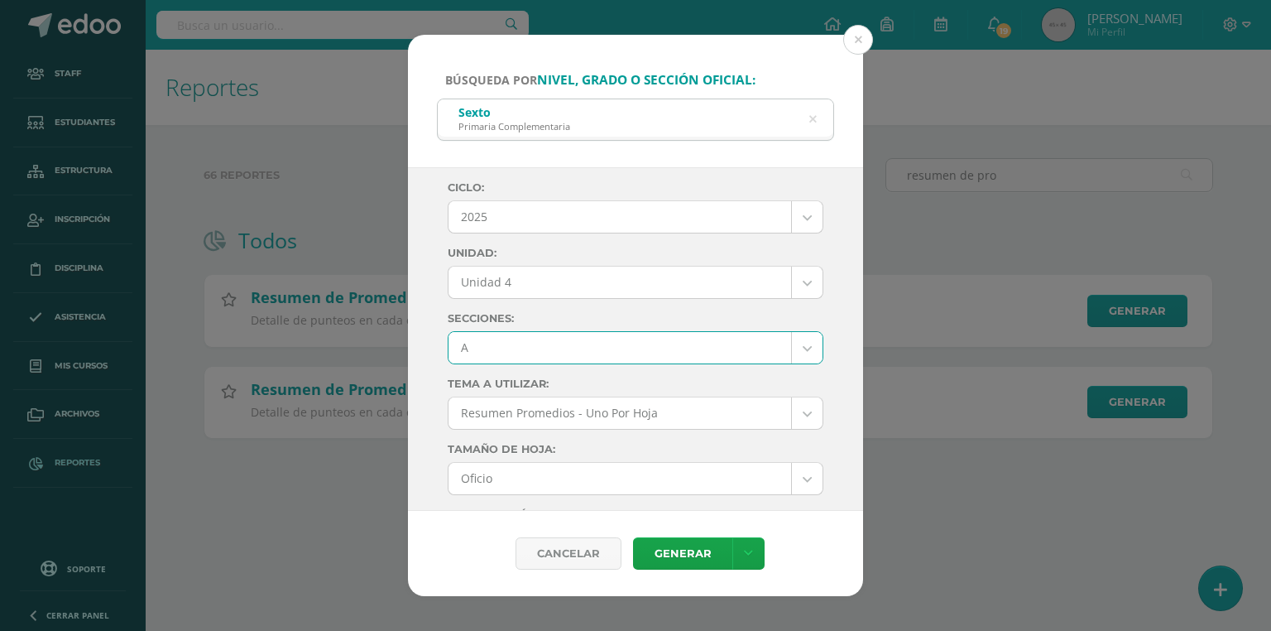
click at [497, 341] on body "Búsqueda por nivel, grado o sección oficial: Sexto Primaria Complementaria sext…" at bounding box center [635, 245] width 1271 height 491
click at [699, 537] on link "Generar" at bounding box center [682, 553] width 99 height 32
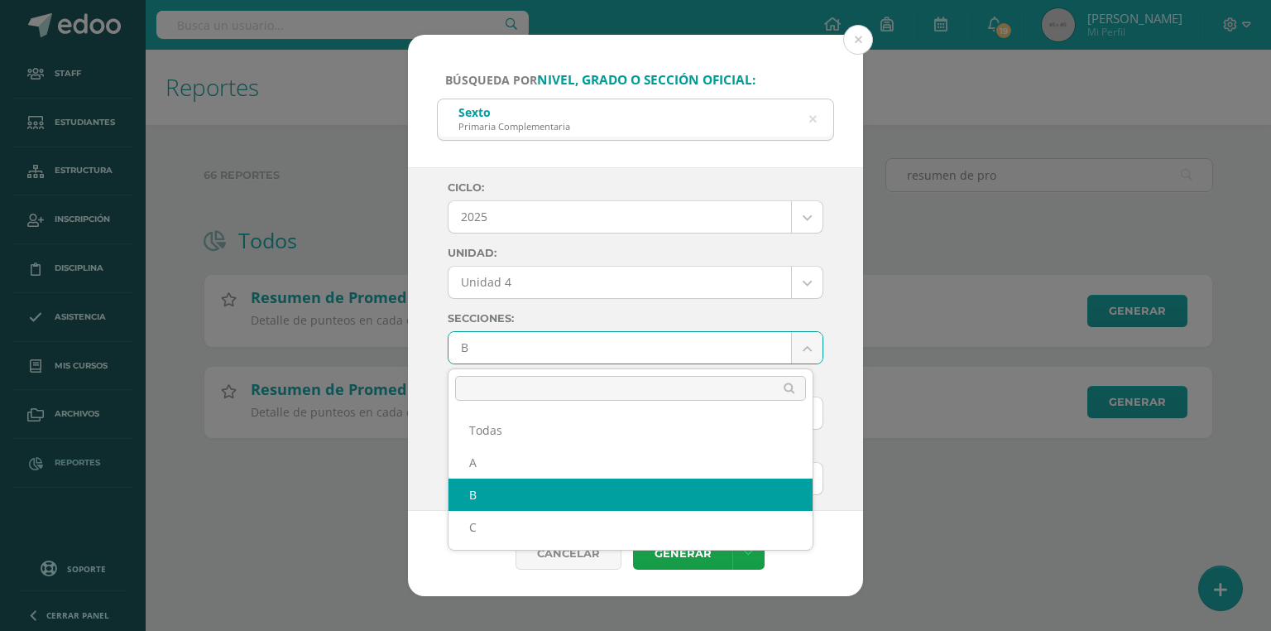
click at [483, 348] on body "Búsqueda por nivel, grado o sección oficial: Sexto Primaria Complementaria sext…" at bounding box center [635, 245] width 1271 height 491
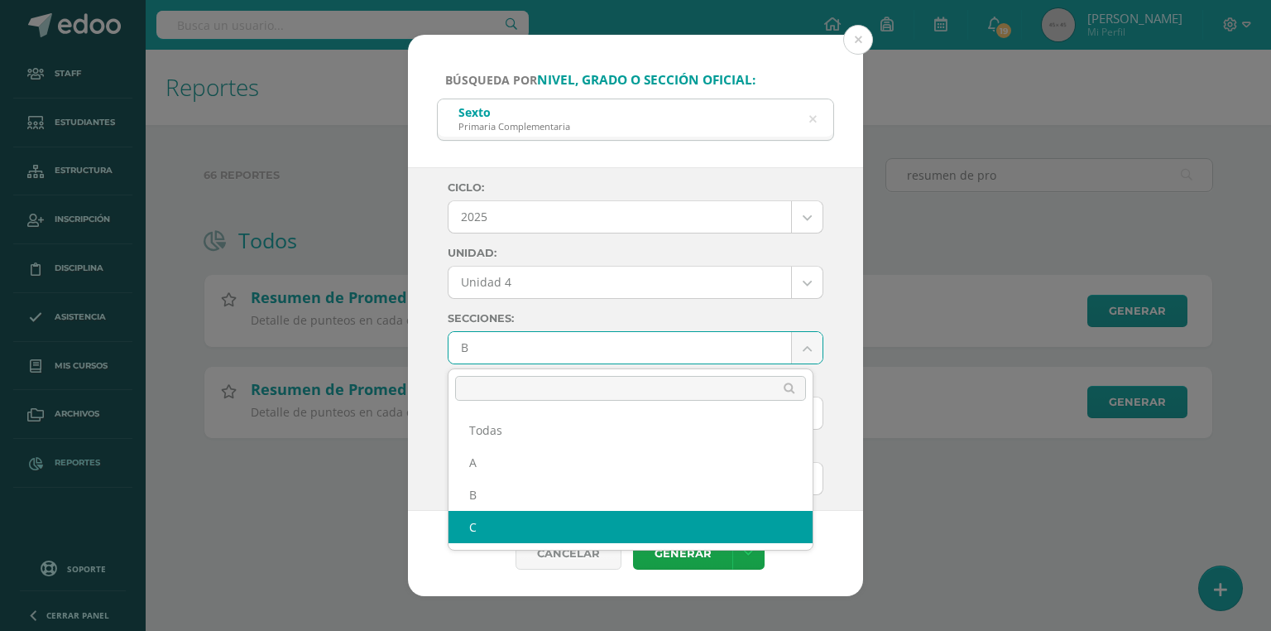
select select "C"
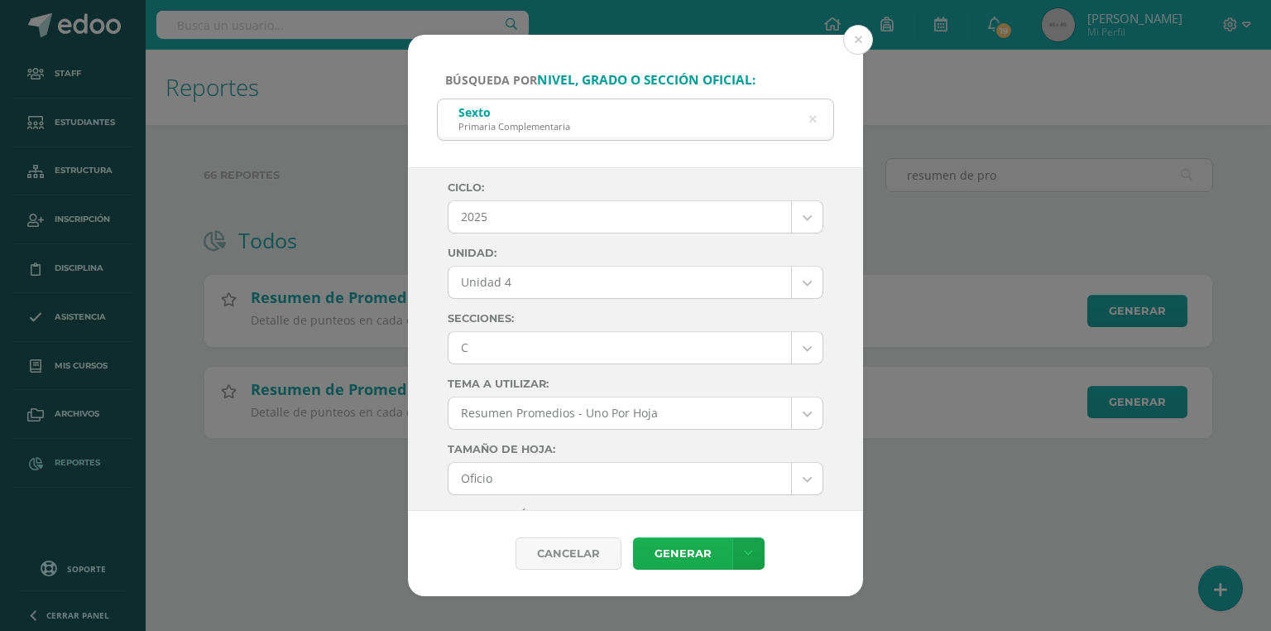
click at [665, 556] on link "Generar" at bounding box center [682, 553] width 99 height 32
click at [775, 110] on div "Sexto Primaria Complementaria" at bounding box center [636, 117] width 396 height 37
click at [814, 115] on div "Sexto Primaria Complementaria" at bounding box center [636, 117] width 396 height 37
click at [817, 112] on div "Sexto Primaria Complementaria" at bounding box center [636, 117] width 396 height 37
click at [824, 106] on div "Sexto Primaria Complementaria" at bounding box center [636, 117] width 396 height 37
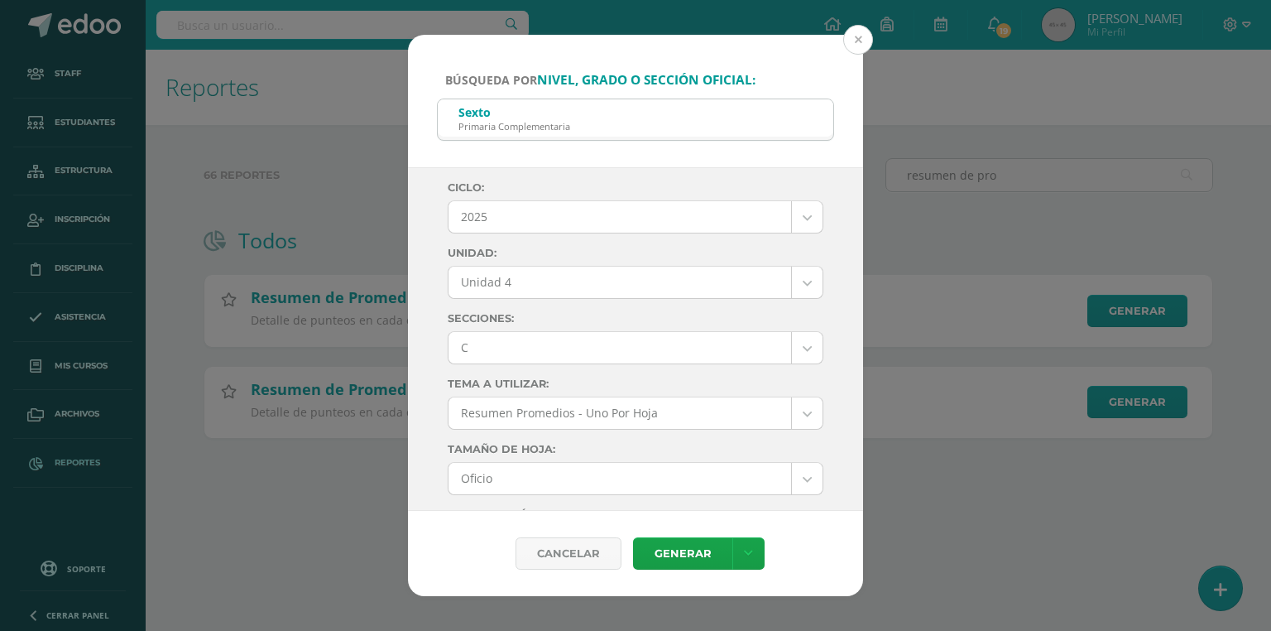
click at [858, 40] on button at bounding box center [858, 40] width 30 height 30
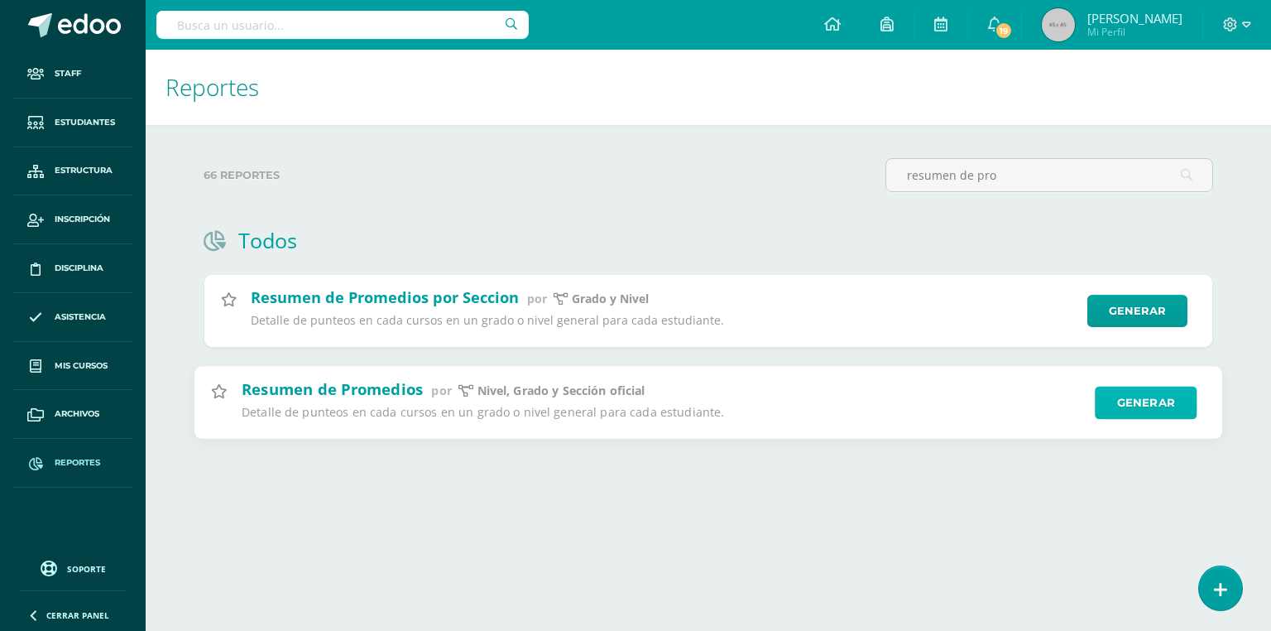
click at [1149, 397] on link "Generar" at bounding box center [1146, 402] width 102 height 33
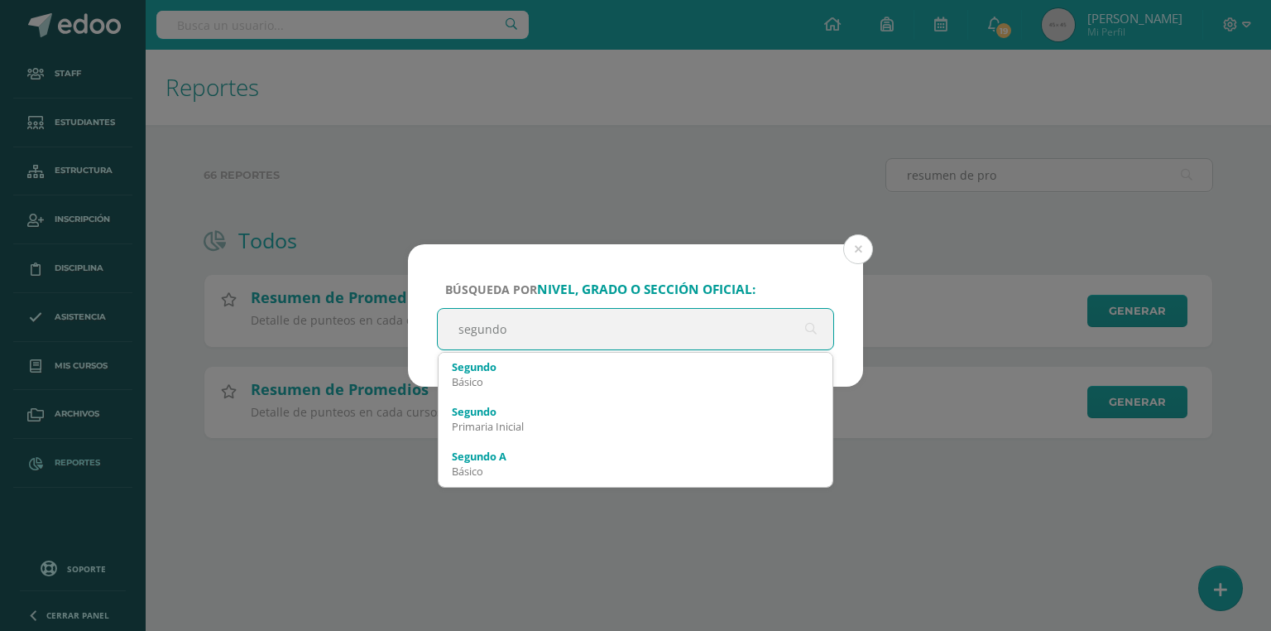
type input "segundo"
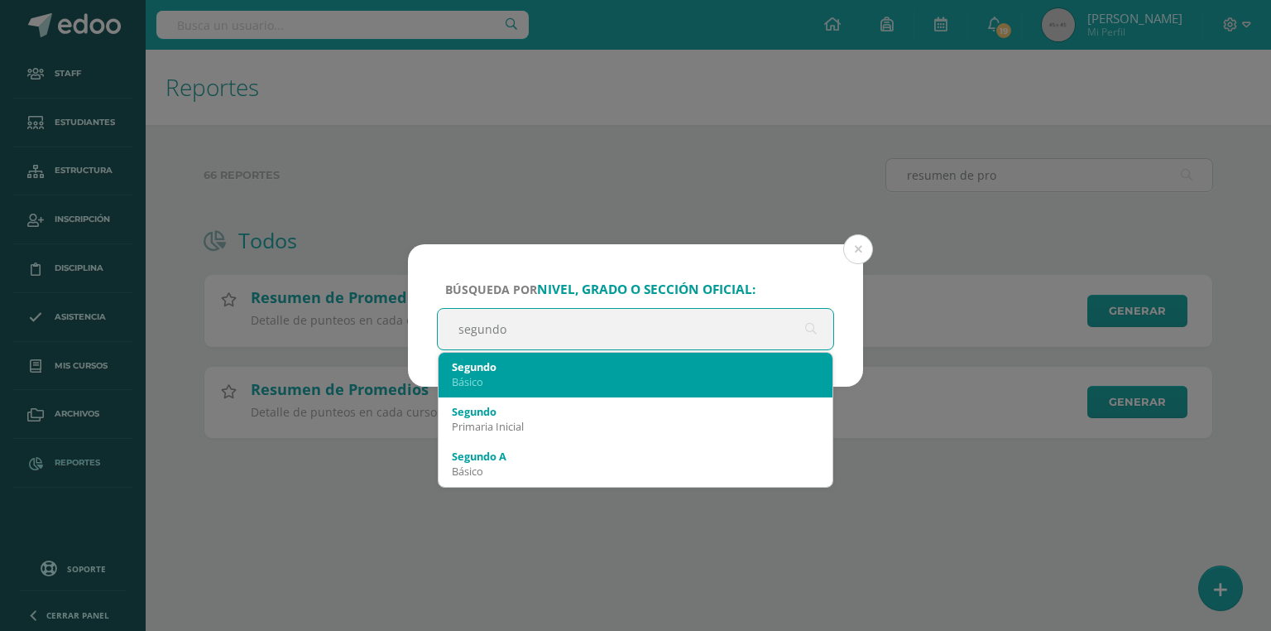
click at [517, 355] on div "Segundo Básico" at bounding box center [636, 374] width 368 height 43
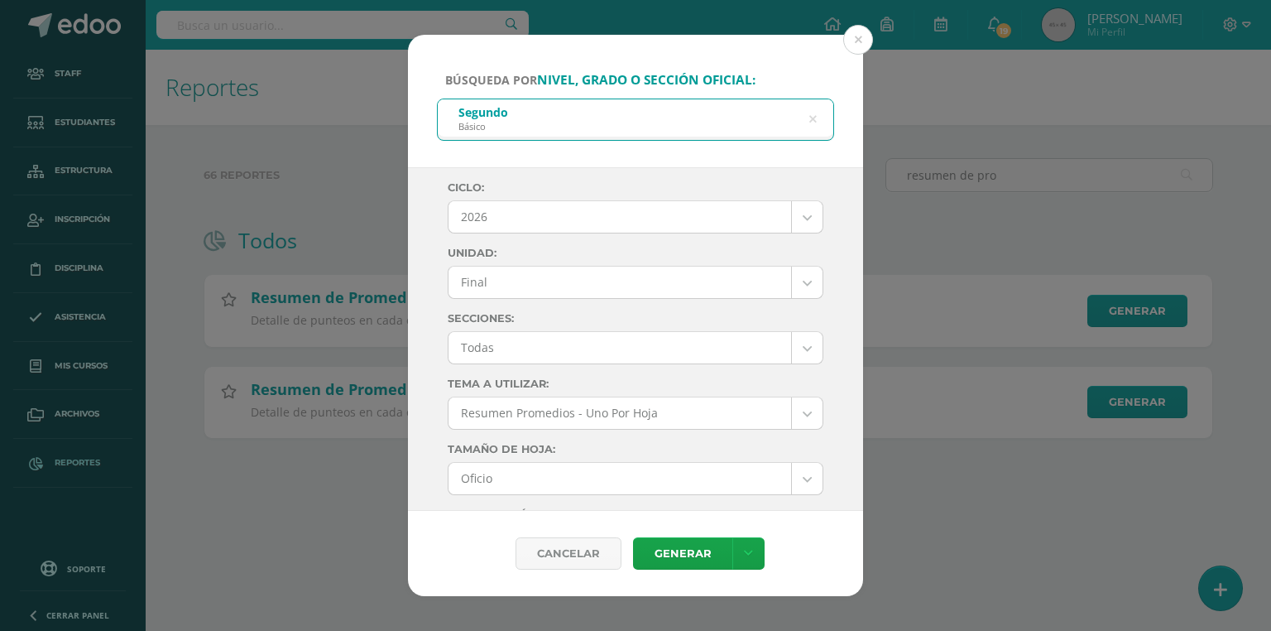
click at [520, 225] on body "Búsqueda por nivel, grado o sección oficial: Segundo Básico segundo Ciclo: 2026…" at bounding box center [635, 245] width 1271 height 491
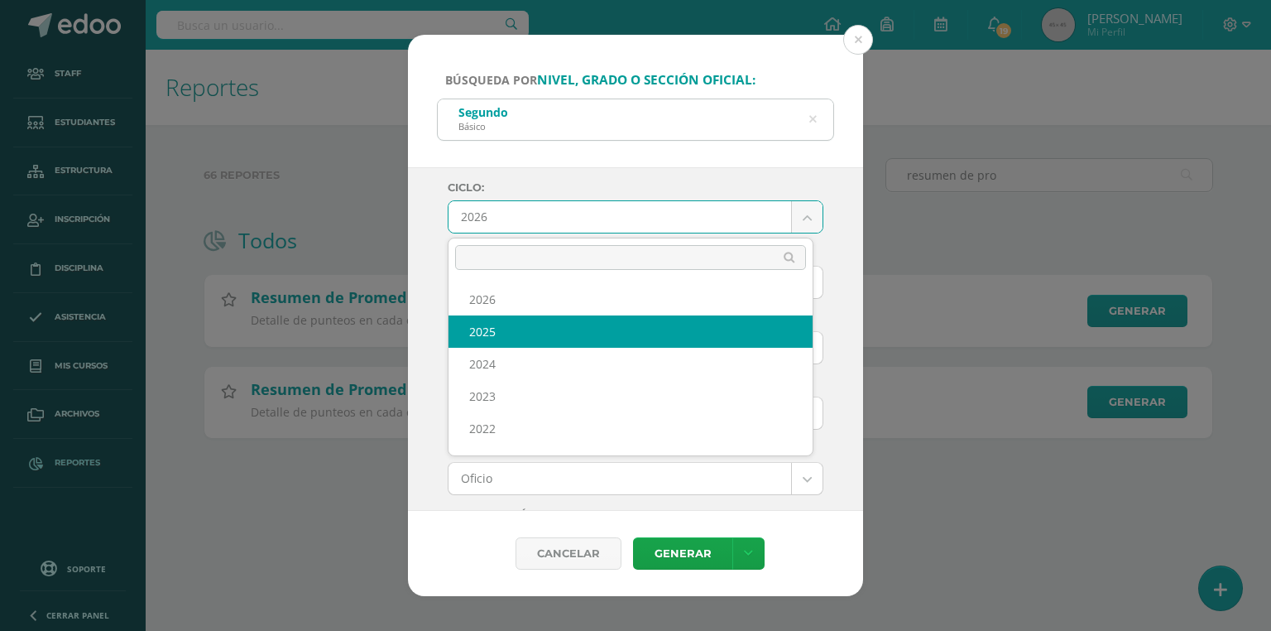
select select "7"
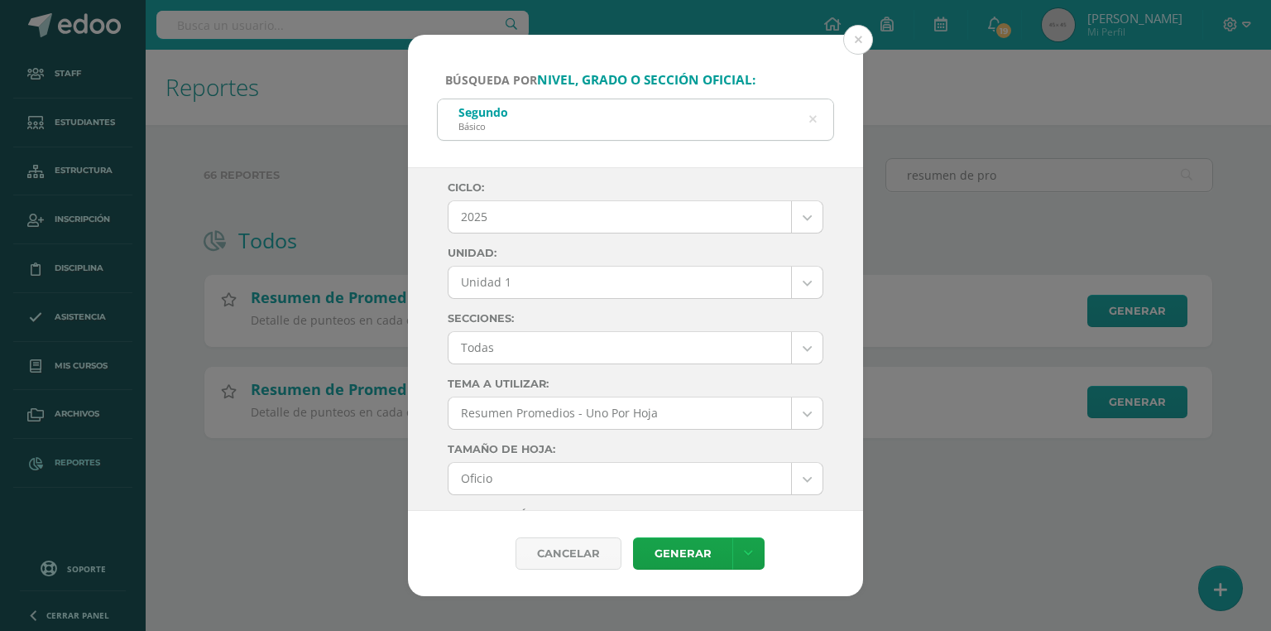
click at [508, 281] on body "Búsqueda por nivel, grado o sección oficial: Segundo Básico segundo Ciclo: 2025…" at bounding box center [635, 245] width 1271 height 491
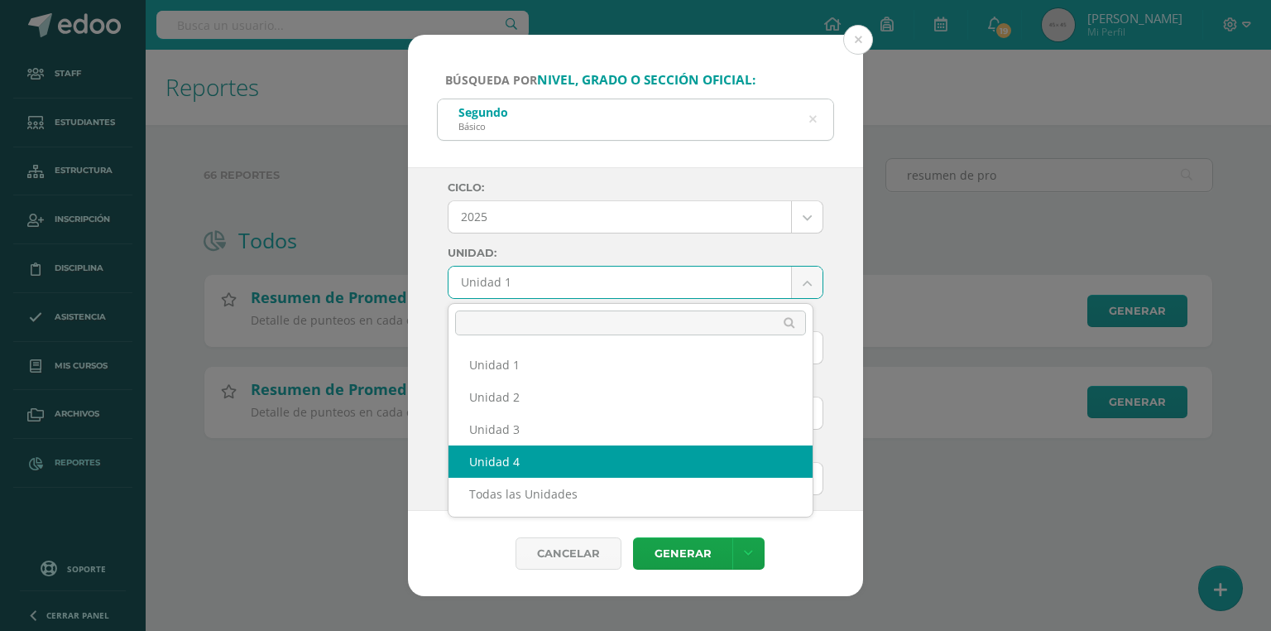
select select "Unidad 4"
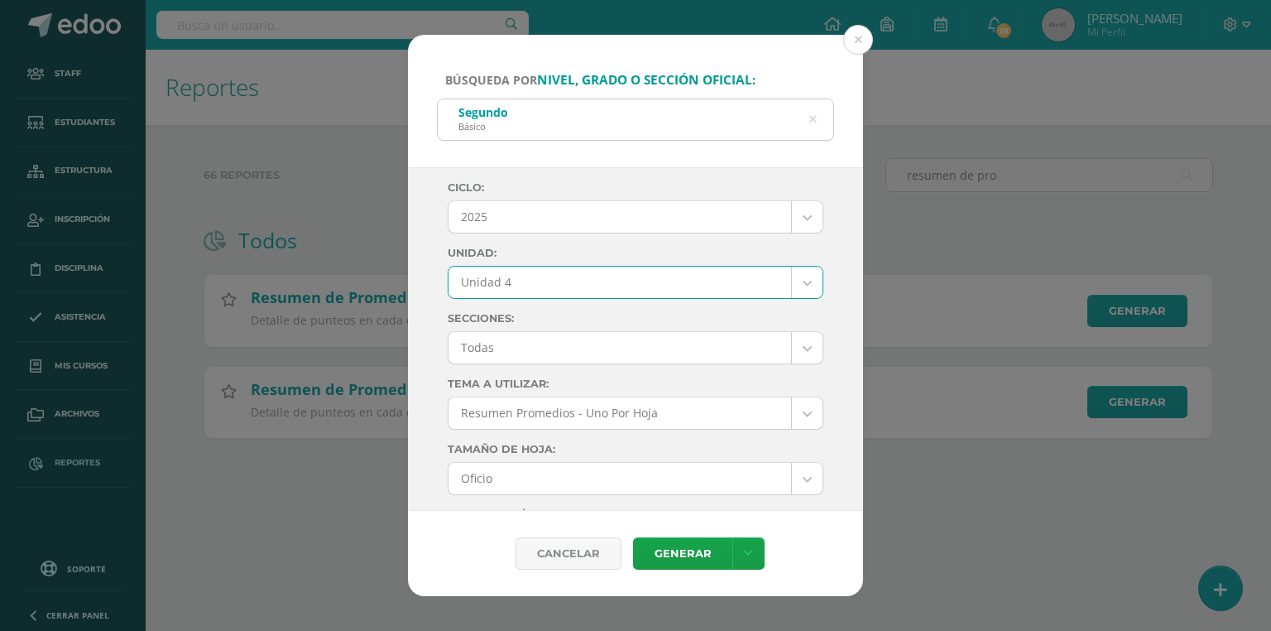
click at [507, 336] on body "Búsqueda por nivel, grado o sección oficial: Segundo Básico segundo Ciclo: 2025…" at bounding box center [635, 245] width 1271 height 491
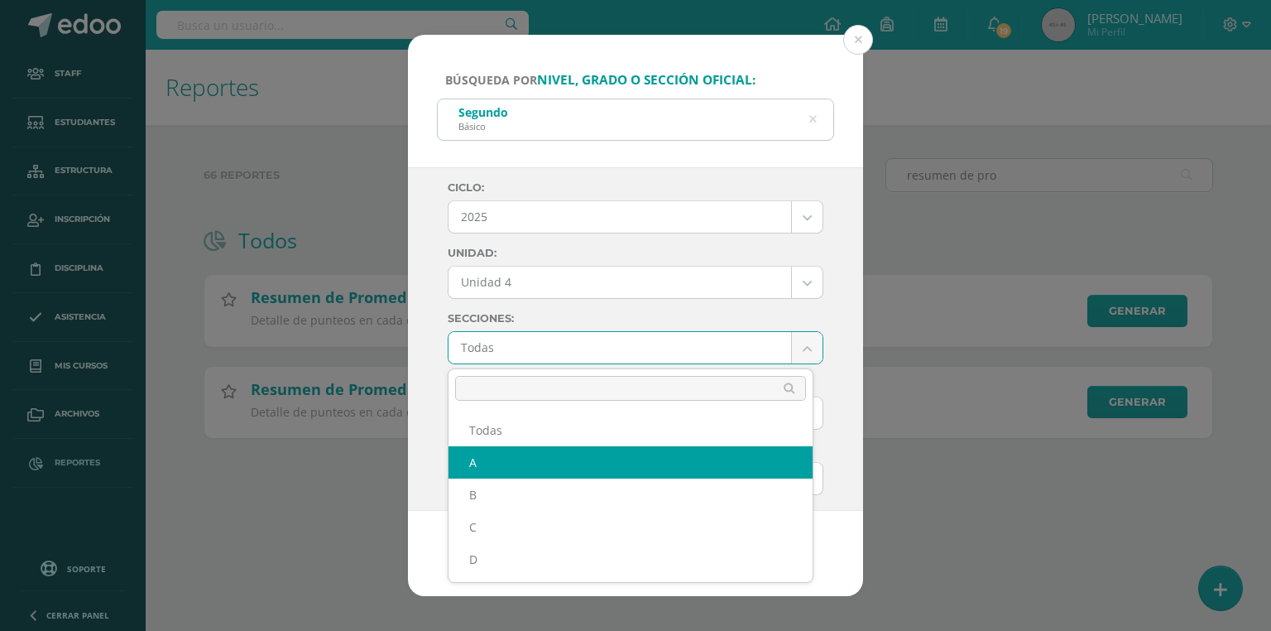
select select "A"
click at [507, 353] on body "Búsqueda por nivel, grado o sección oficial: Segundo Básico segundo Ciclo: 2025…" at bounding box center [635, 245] width 1271 height 491
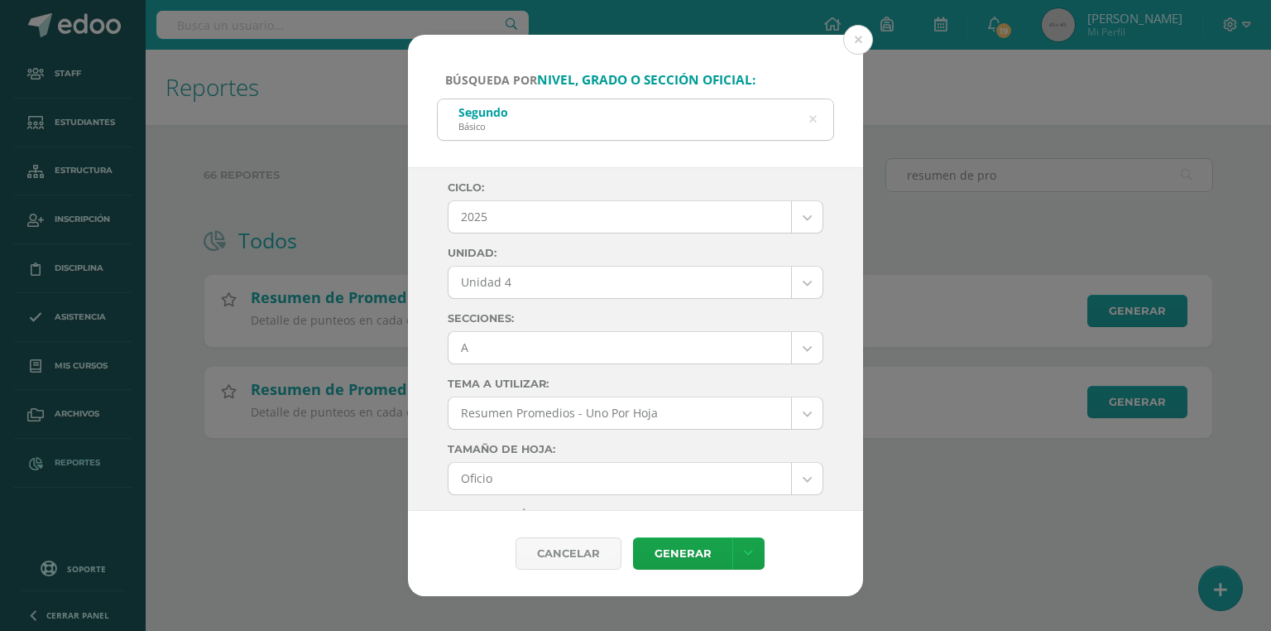
click at [517, 324] on body "Búsqueda por nivel, grado o sección oficial: Segundo Básico segundo Ciclo: 2025…" at bounding box center [635, 245] width 1271 height 491
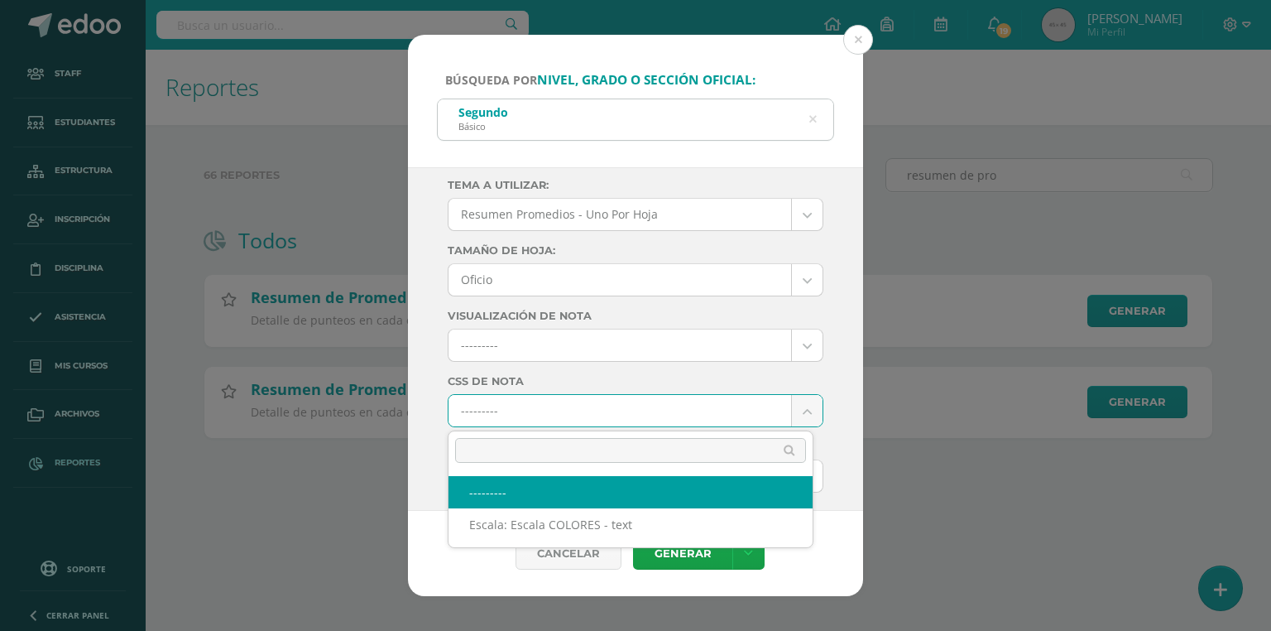
click at [533, 419] on body "Búsqueda por nivel, grado o sección oficial: Segundo Básico segundo Ciclo: 2025…" at bounding box center [635, 245] width 1271 height 491
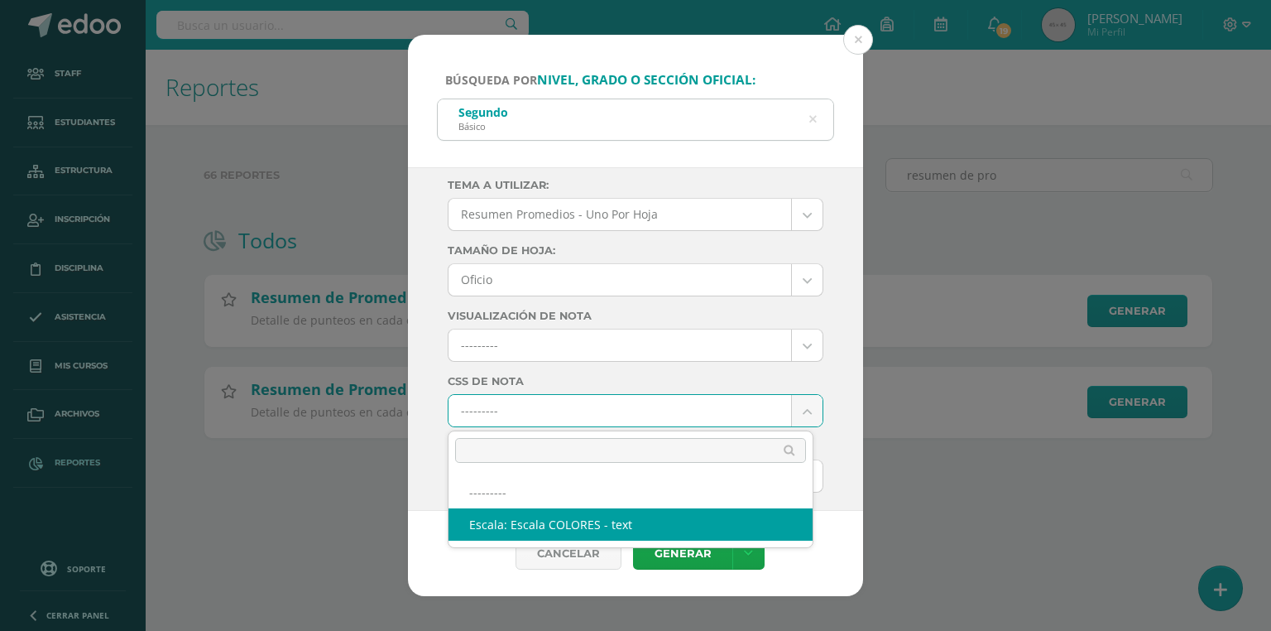
select select "10"
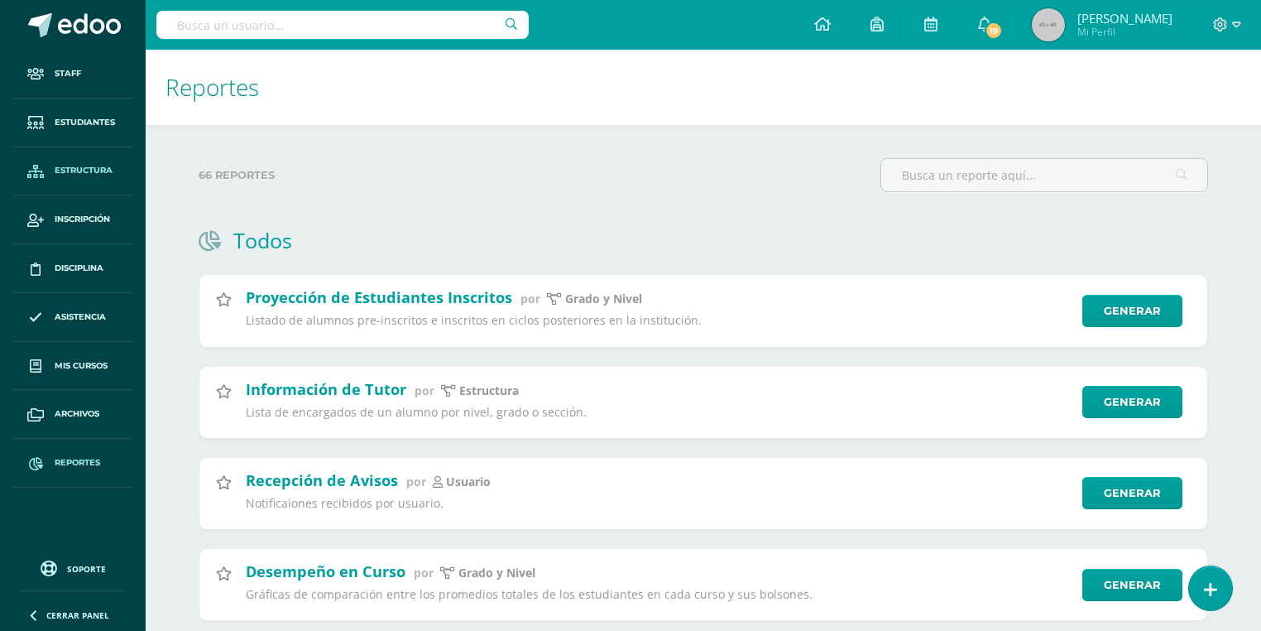
click at [79, 171] on span "Estructura" at bounding box center [84, 170] width 58 height 13
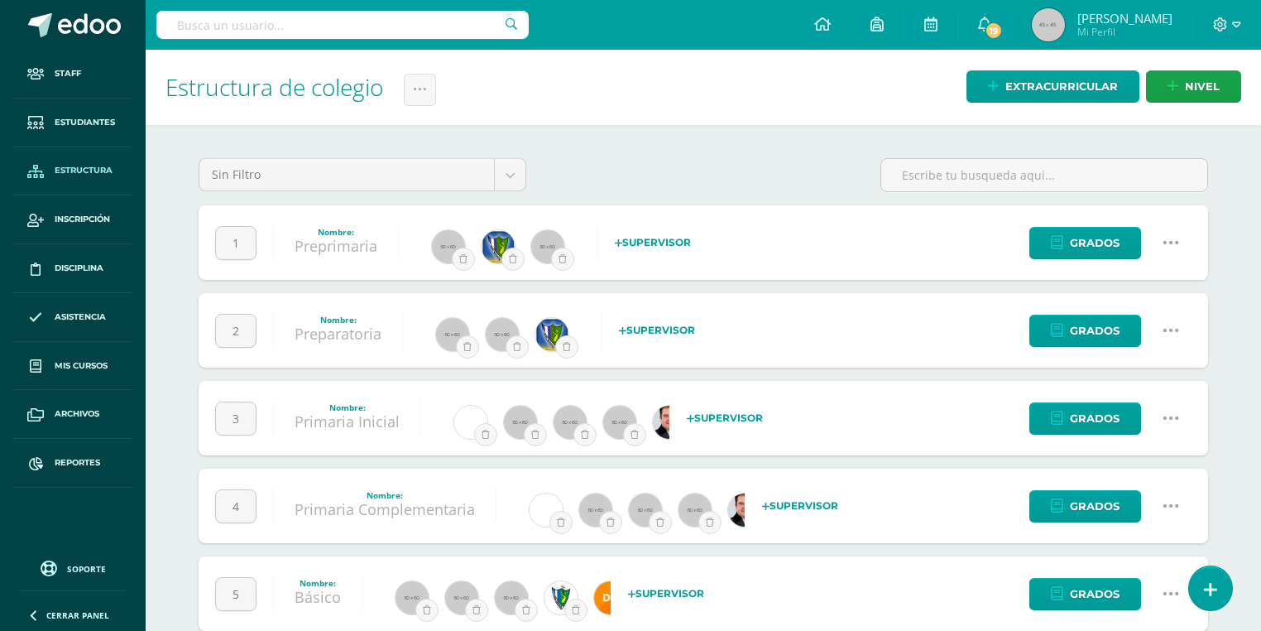
click at [315, 19] on input "text" at bounding box center [342, 25] width 372 height 28
click at [469, 24] on input "text" at bounding box center [342, 25] width 372 height 28
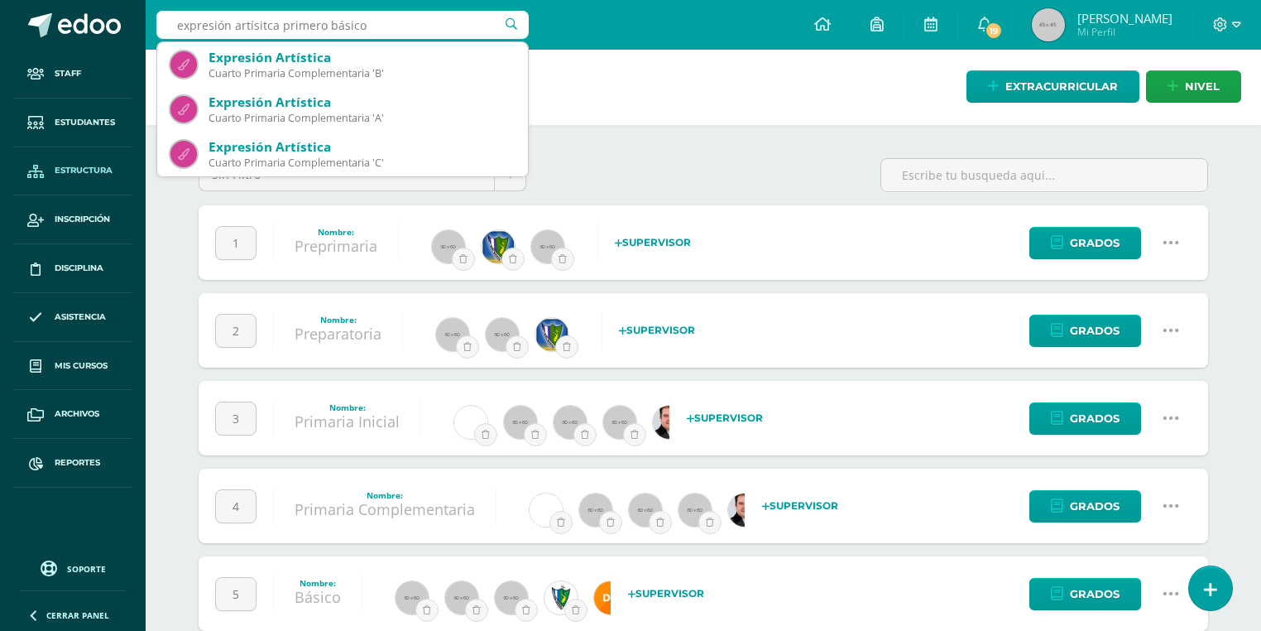
type input "expresión artísitca primero básico"
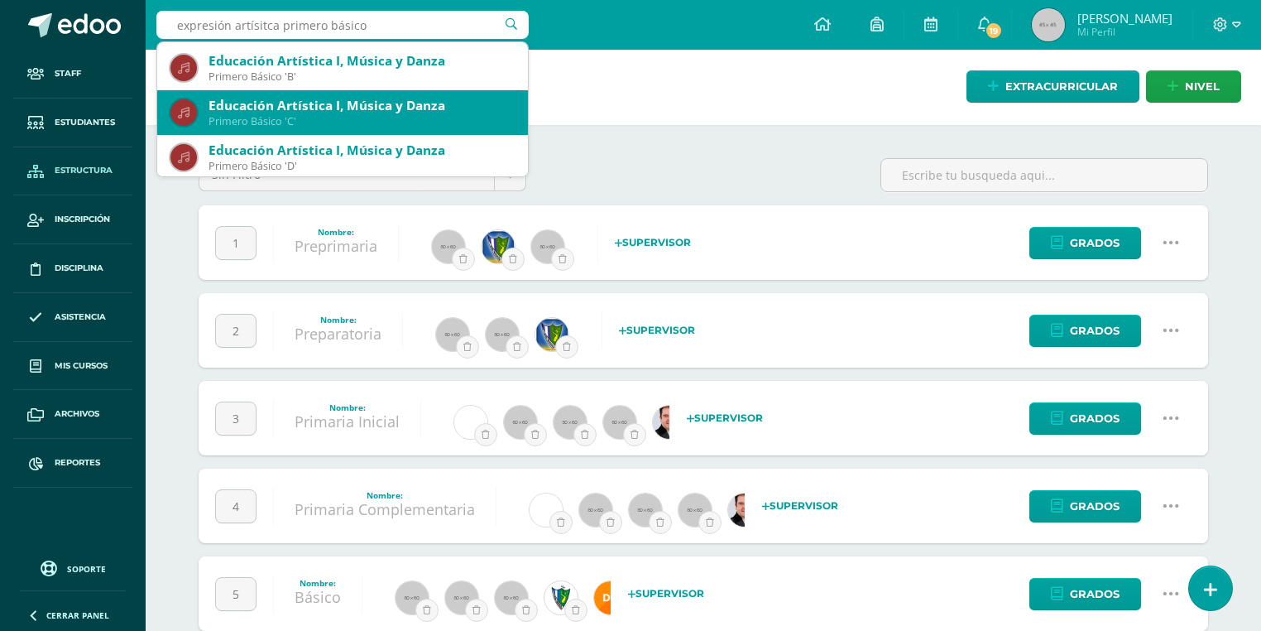
scroll to position [331, 0]
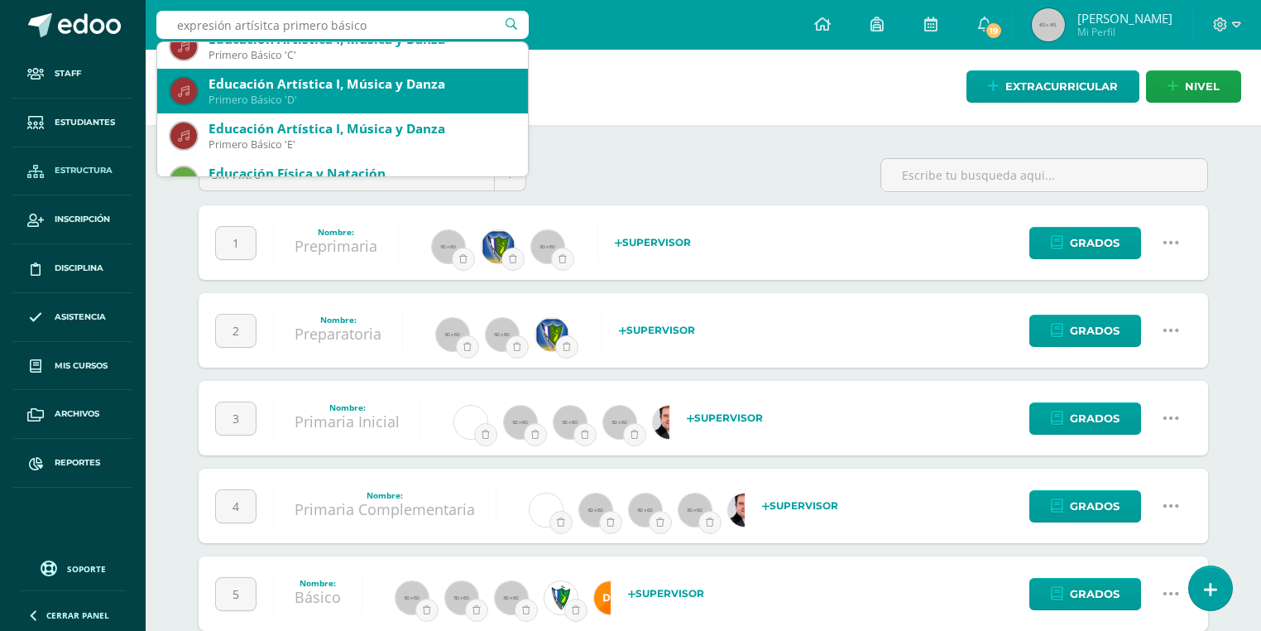
click at [341, 94] on div "Primero Básico 'D'" at bounding box center [362, 100] width 306 height 14
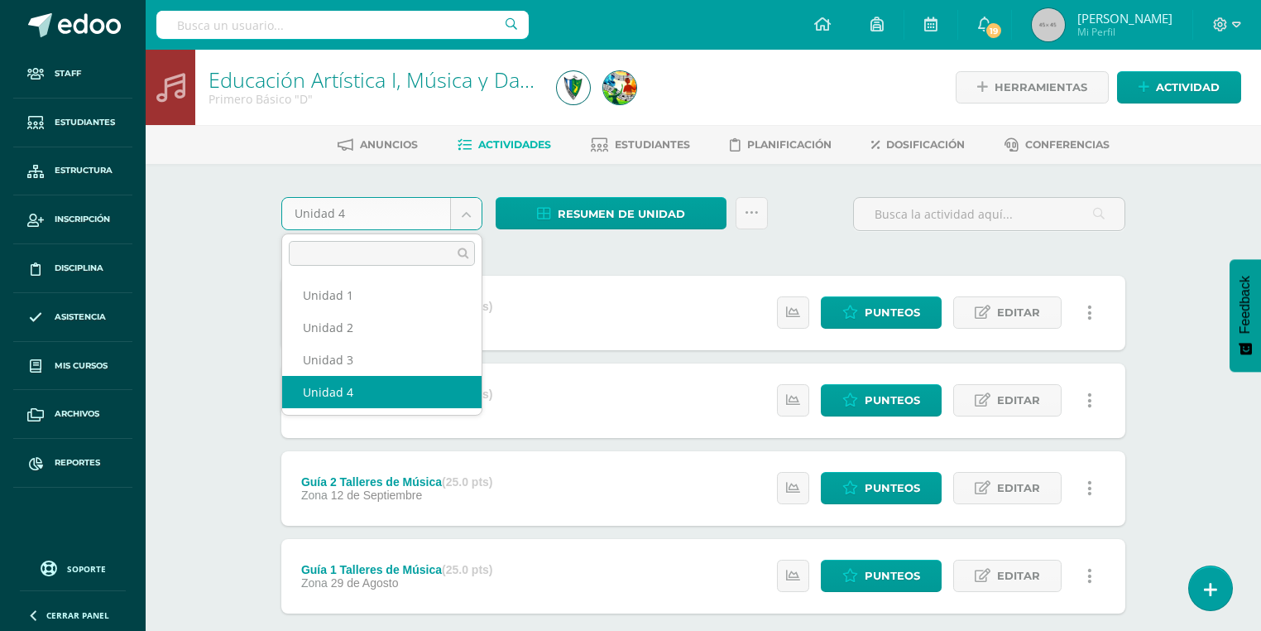
click at [327, 203] on body "Staff Estudiantes Estructura Inscripción Disciplina Asistencia Mis cursos Archi…" at bounding box center [630, 361] width 1261 height 723
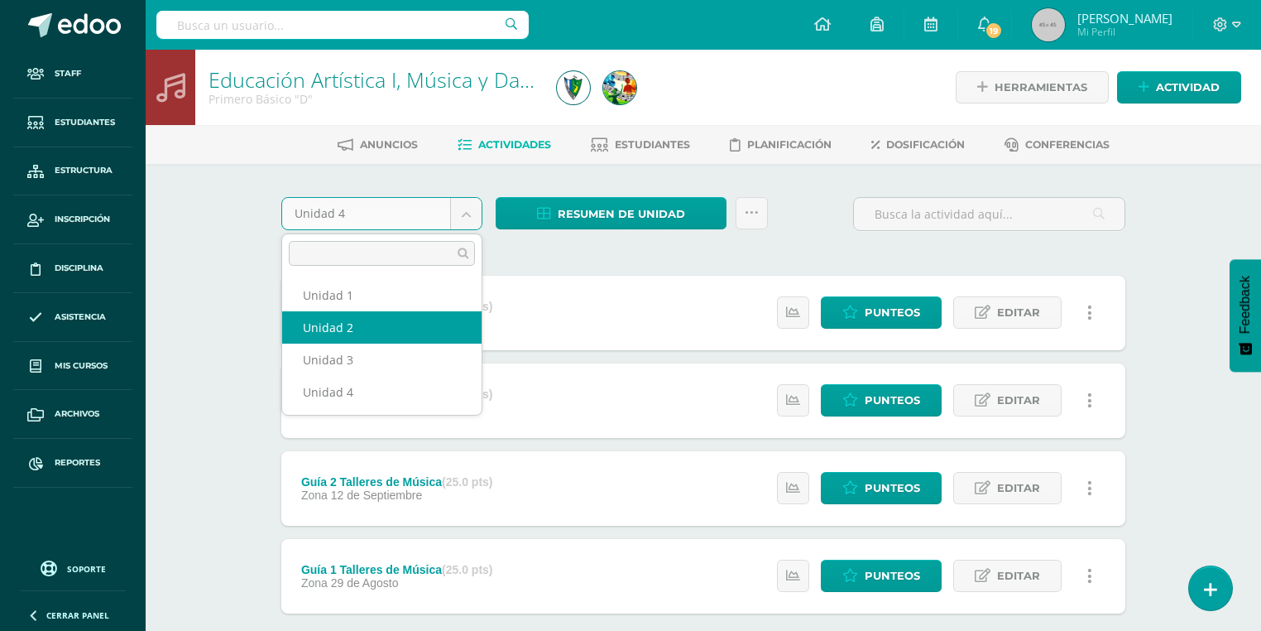
select select "Unidad 2"
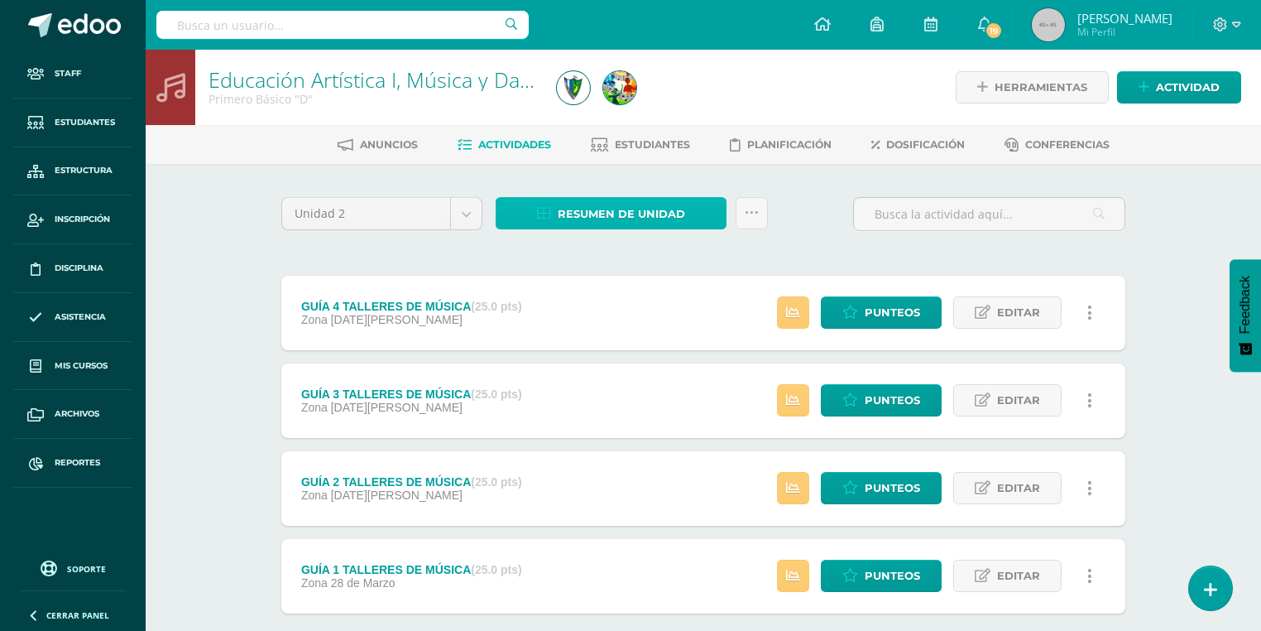
click at [584, 210] on span "Resumen de unidad" at bounding box center [621, 214] width 127 height 31
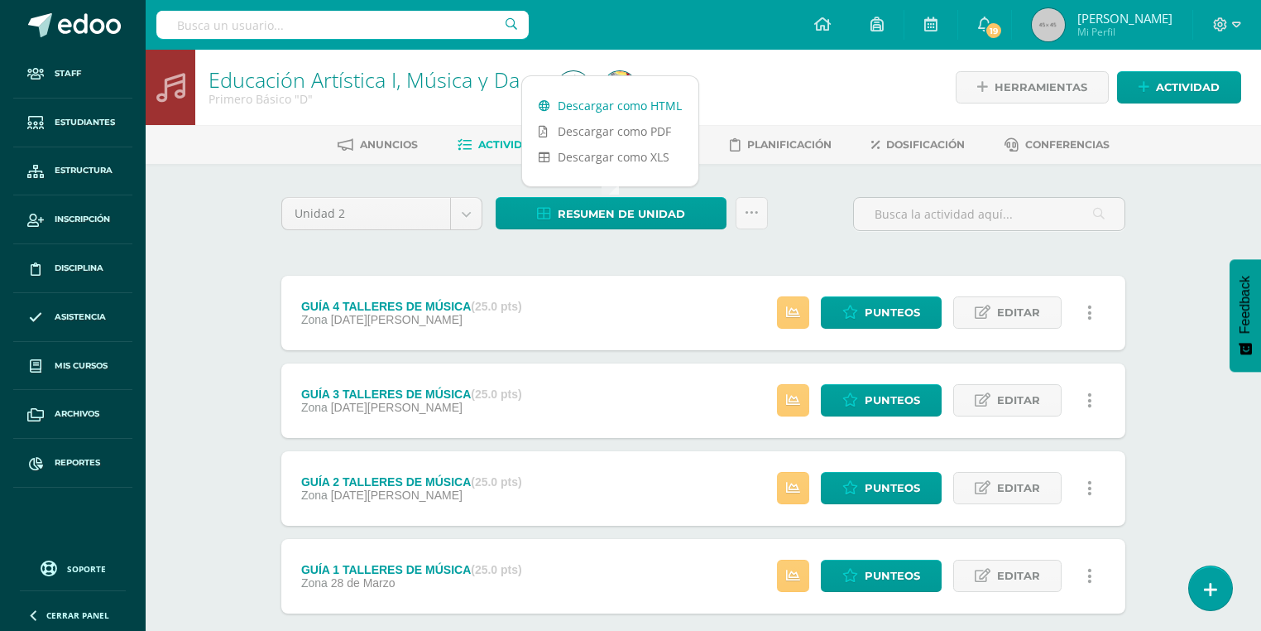
click at [577, 103] on link "Descargar como HTML" at bounding box center [610, 106] width 176 height 26
click at [317, 32] on input "text" at bounding box center [342, 25] width 372 height 28
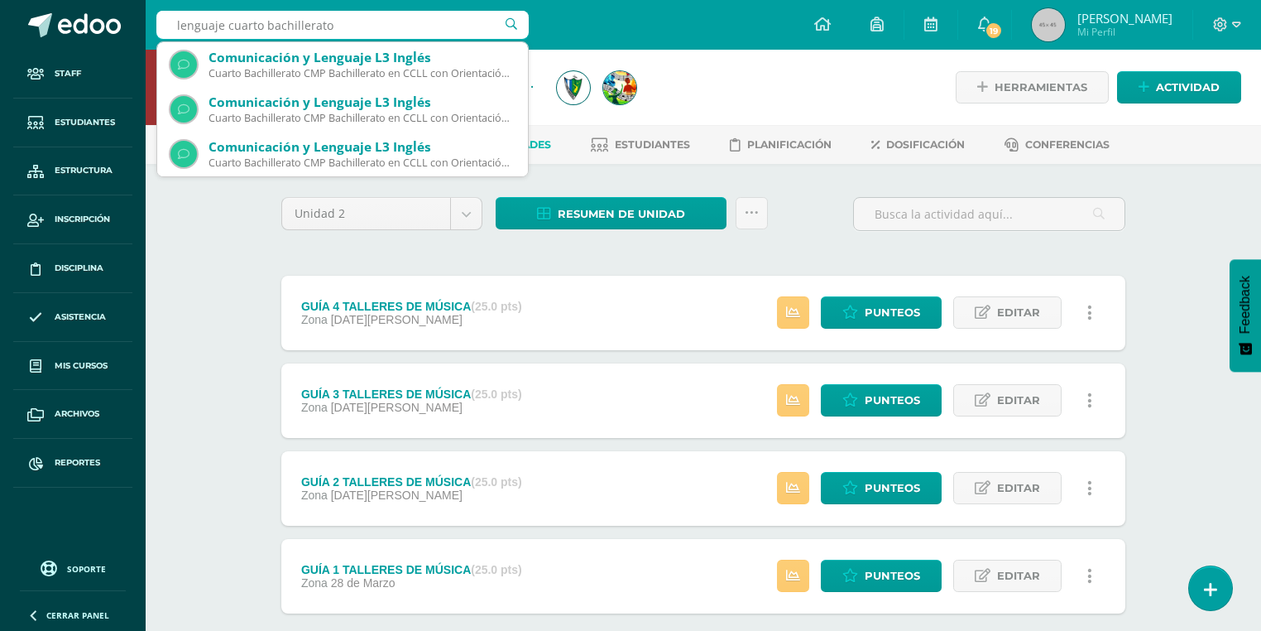
click at [223, 24] on input "lenguaje cuarto bachillerato" at bounding box center [342, 25] width 372 height 28
type input "lengu cuarto bachillerato"
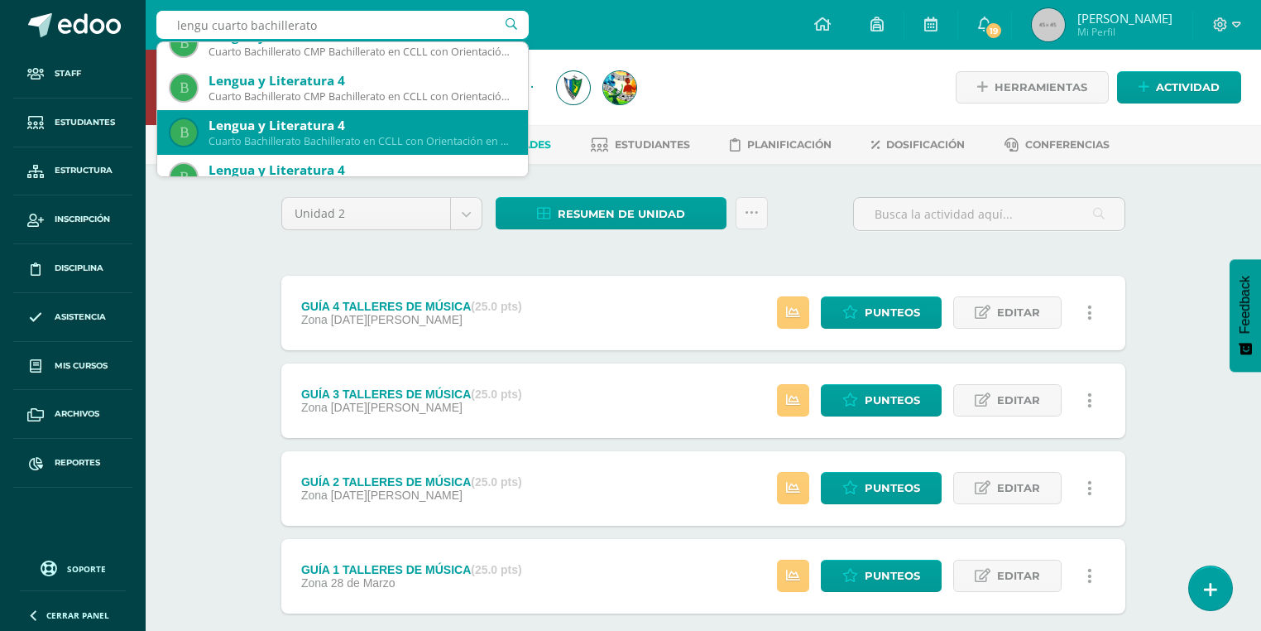
scroll to position [132, 0]
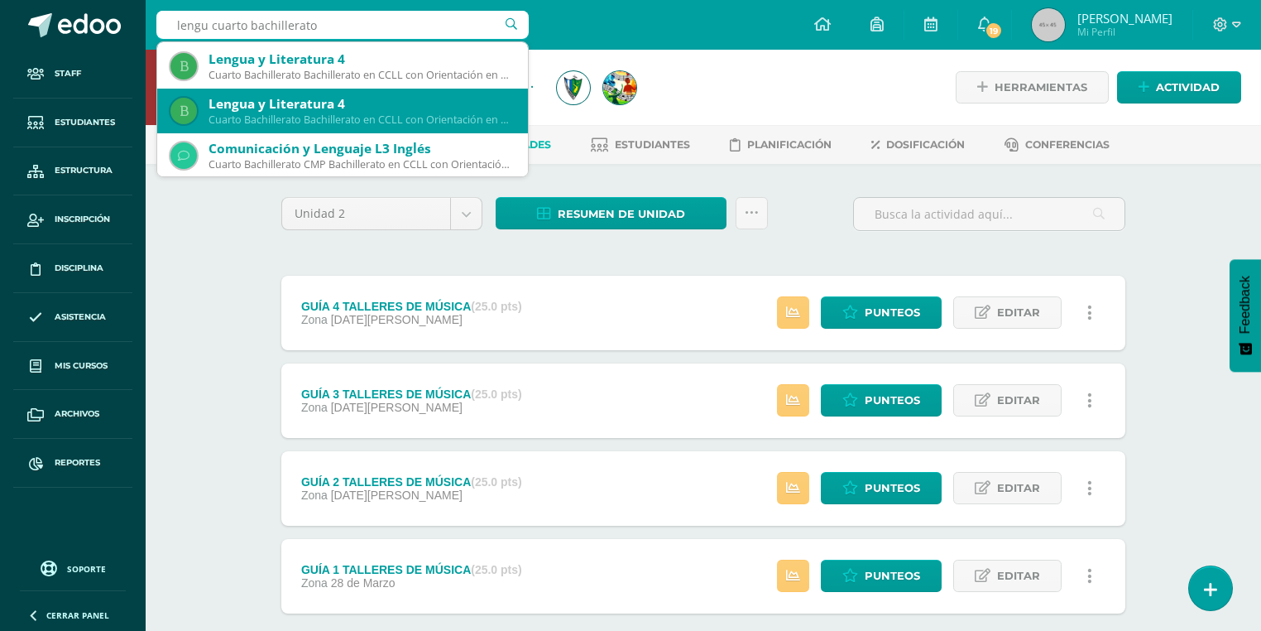
click at [377, 122] on div "Cuarto Bachillerato Bachillerato en CCLL con Orientación en Diseño Gráfico 'B'" at bounding box center [362, 120] width 306 height 14
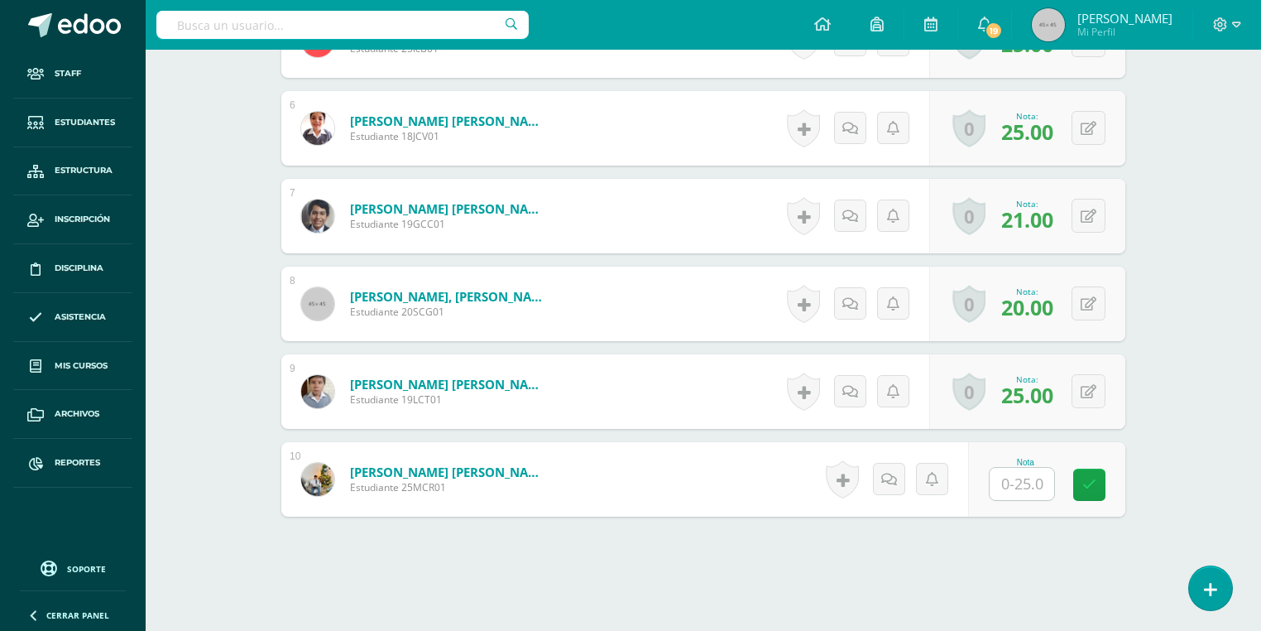
scroll to position [1152, 0]
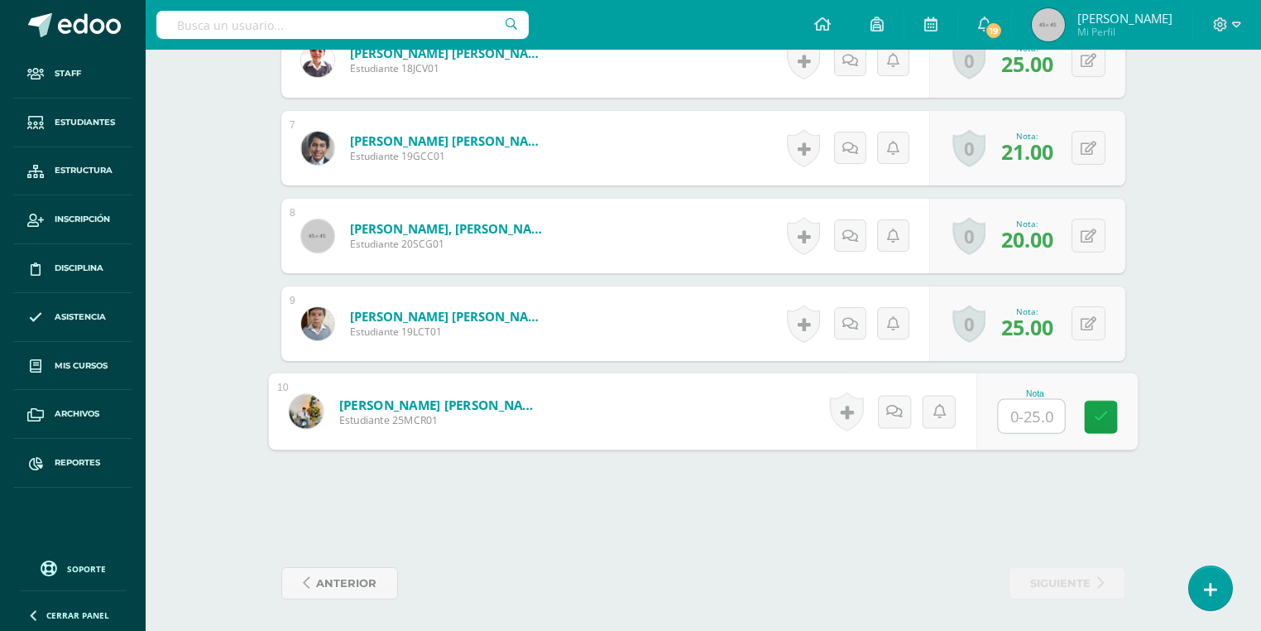
click at [1009, 417] on input "text" at bounding box center [1032, 416] width 66 height 33
type input "20"
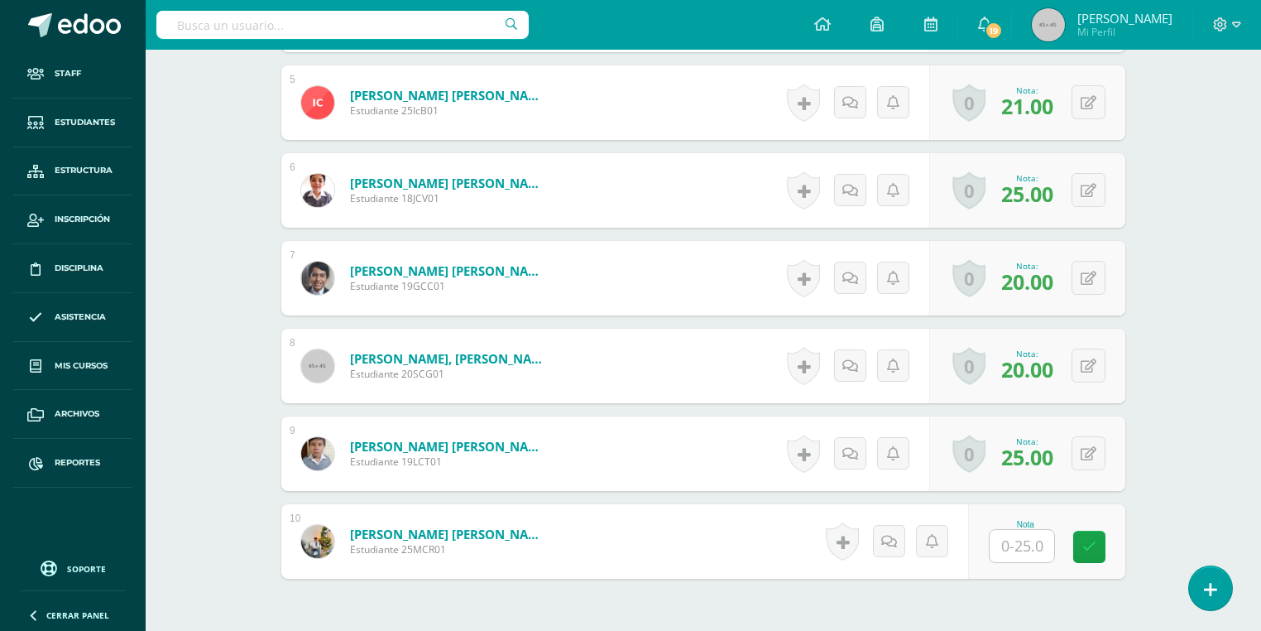
scroll to position [991, 0]
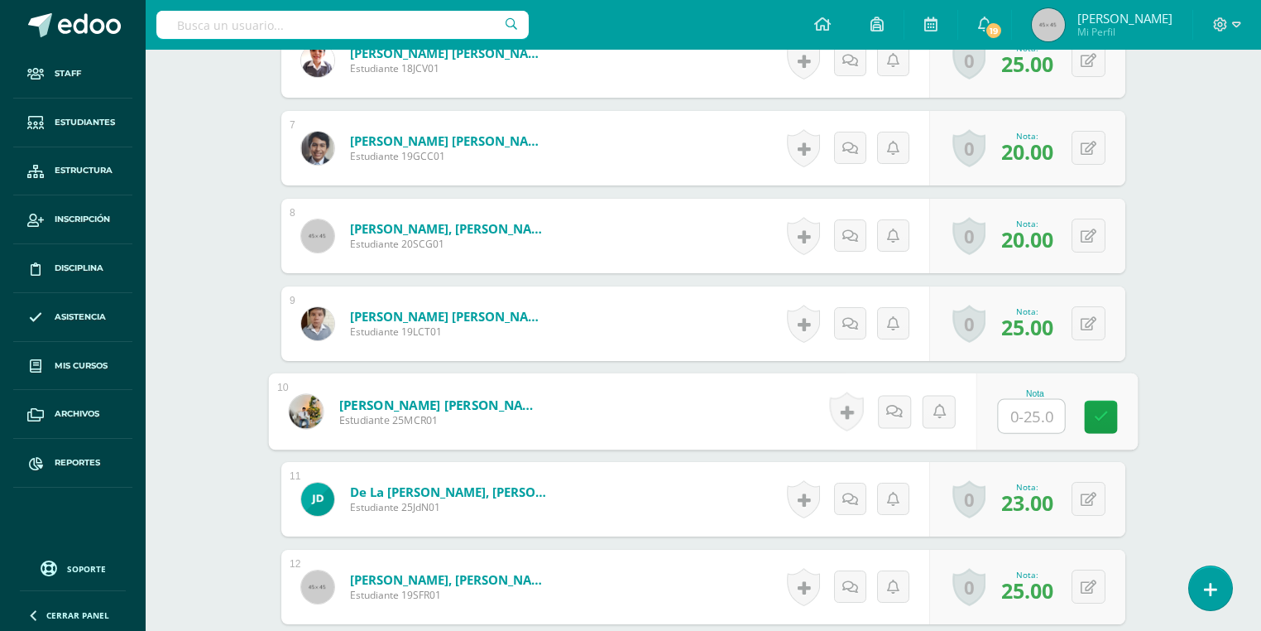
click at [1003, 419] on input "text" at bounding box center [1032, 416] width 66 height 33
type input "20"
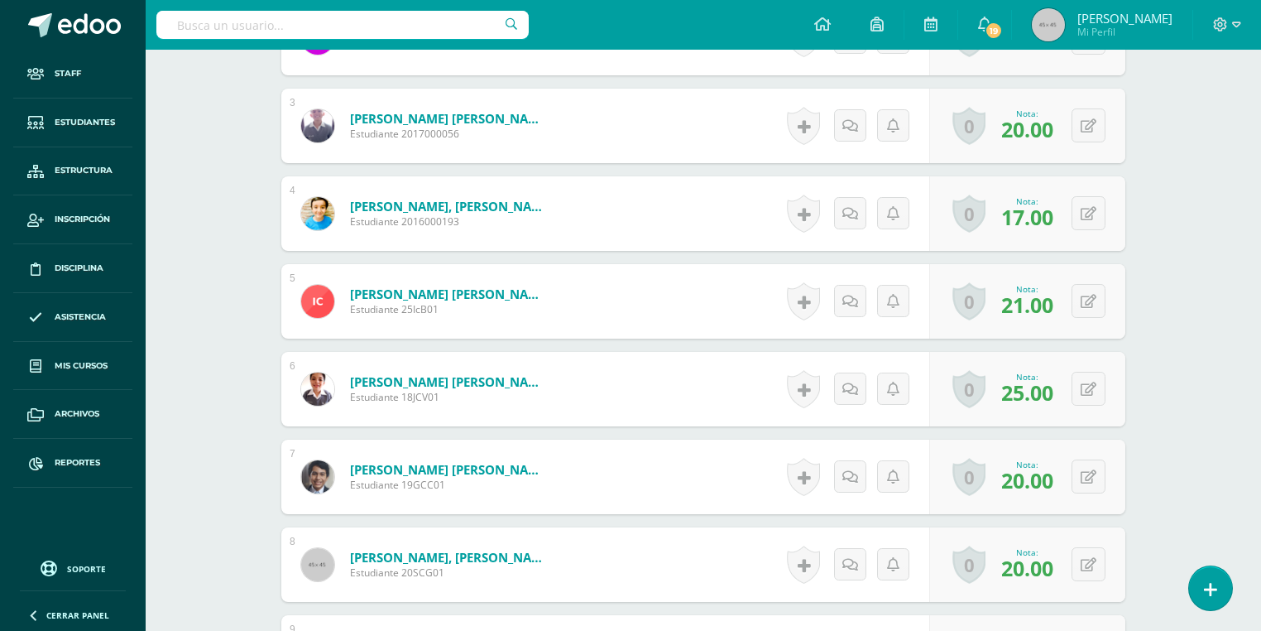
scroll to position [993, 0]
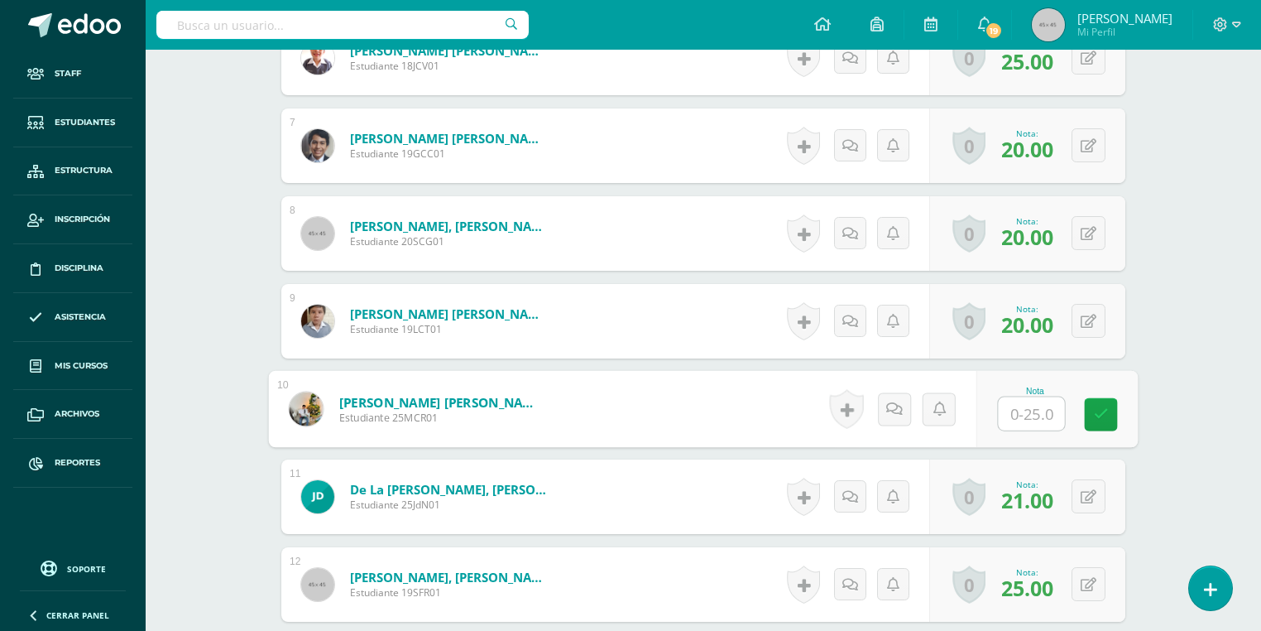
click at [1021, 408] on input "text" at bounding box center [1032, 413] width 66 height 33
type input "20"
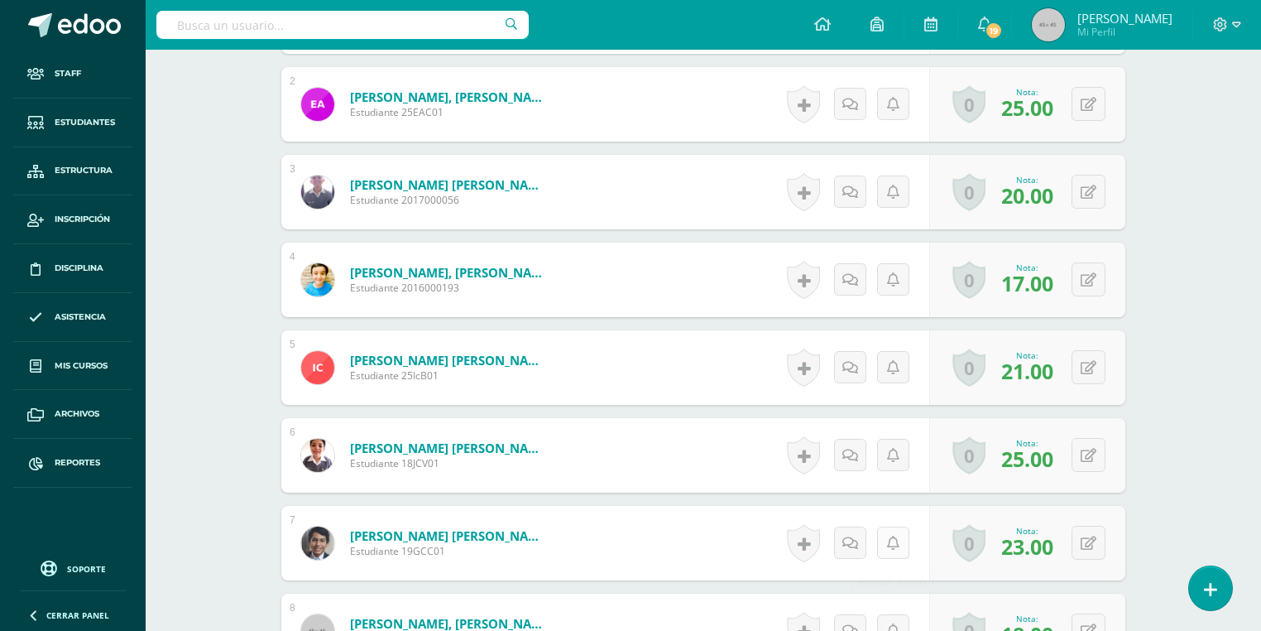
scroll to position [927, 0]
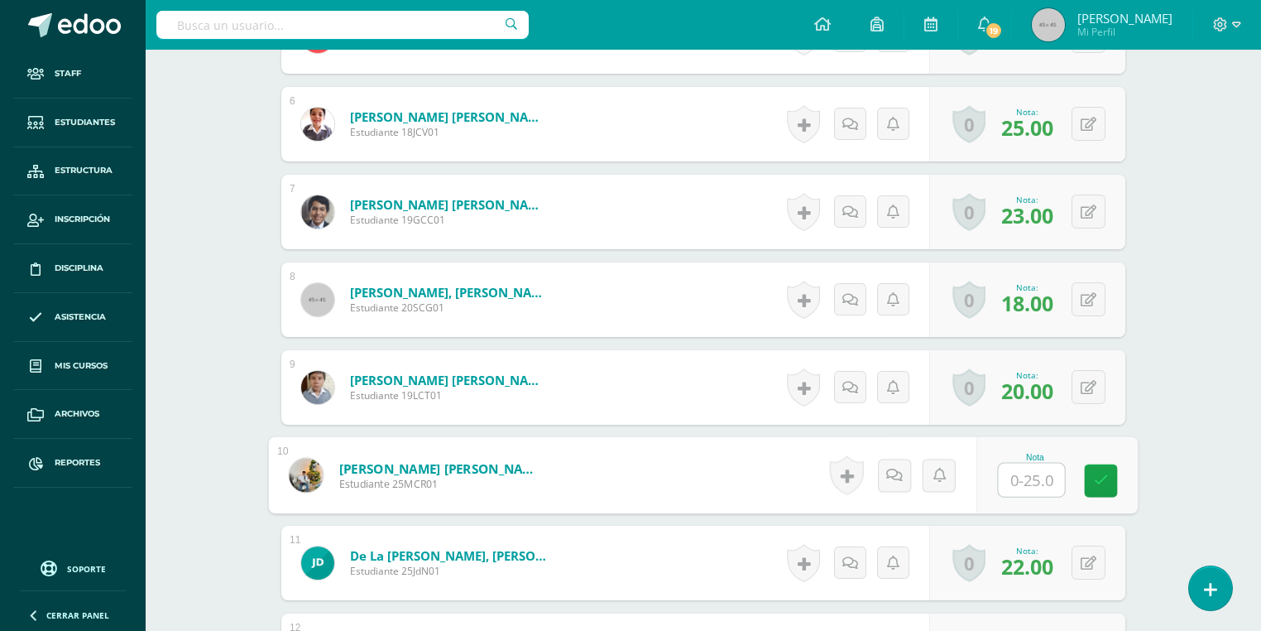
click at [1013, 486] on input "text" at bounding box center [1032, 480] width 66 height 33
type input "22"
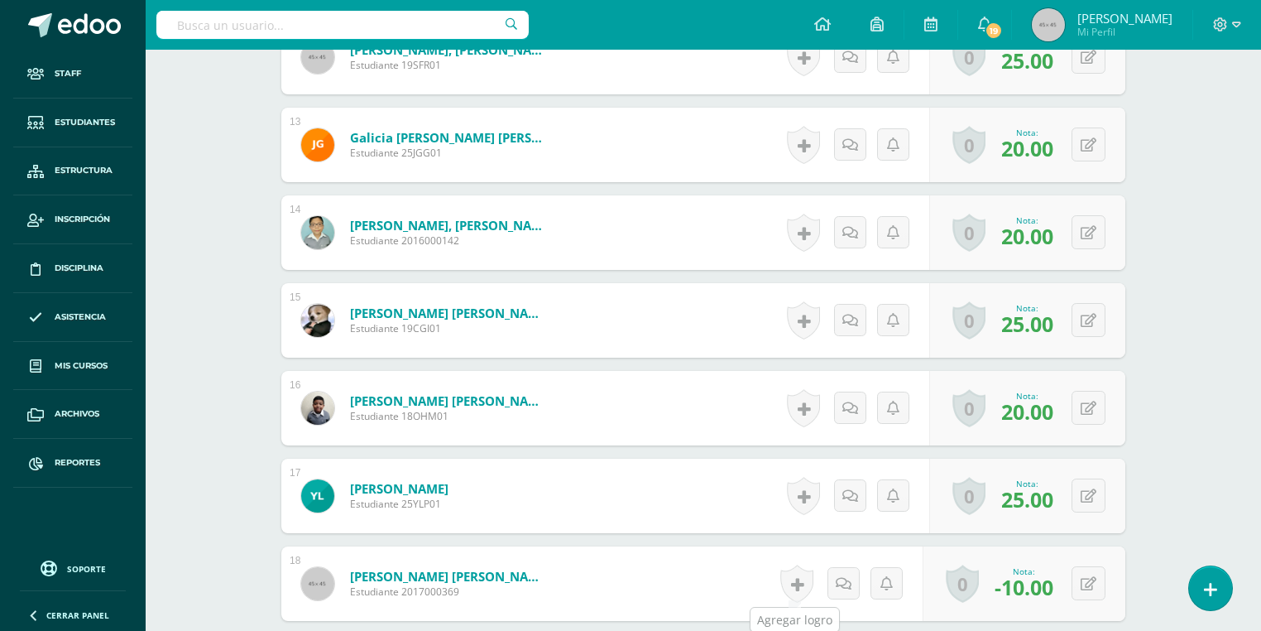
scroll to position [1814, 0]
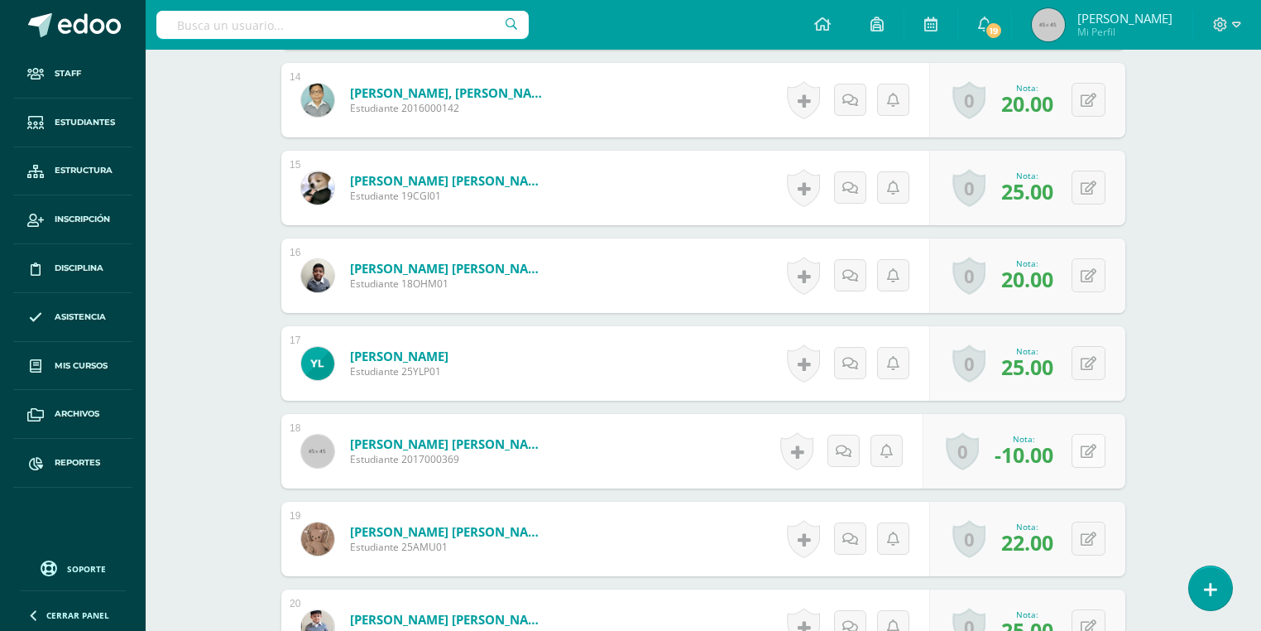
click at [1078, 464] on div "0 Logros Logros obtenidos Aún no hay logros agregados Nota: -10.00" at bounding box center [1024, 451] width 203 height 74
click at [1095, 449] on icon at bounding box center [1101, 451] width 17 height 14
click at [968, 456] on input "-10.00" at bounding box center [987, 456] width 66 height 33
drag, startPoint x: 962, startPoint y: 456, endPoint x: 987, endPoint y: 454, distance: 25.7
click at [987, 454] on input "-10.00" at bounding box center [987, 456] width 66 height 33
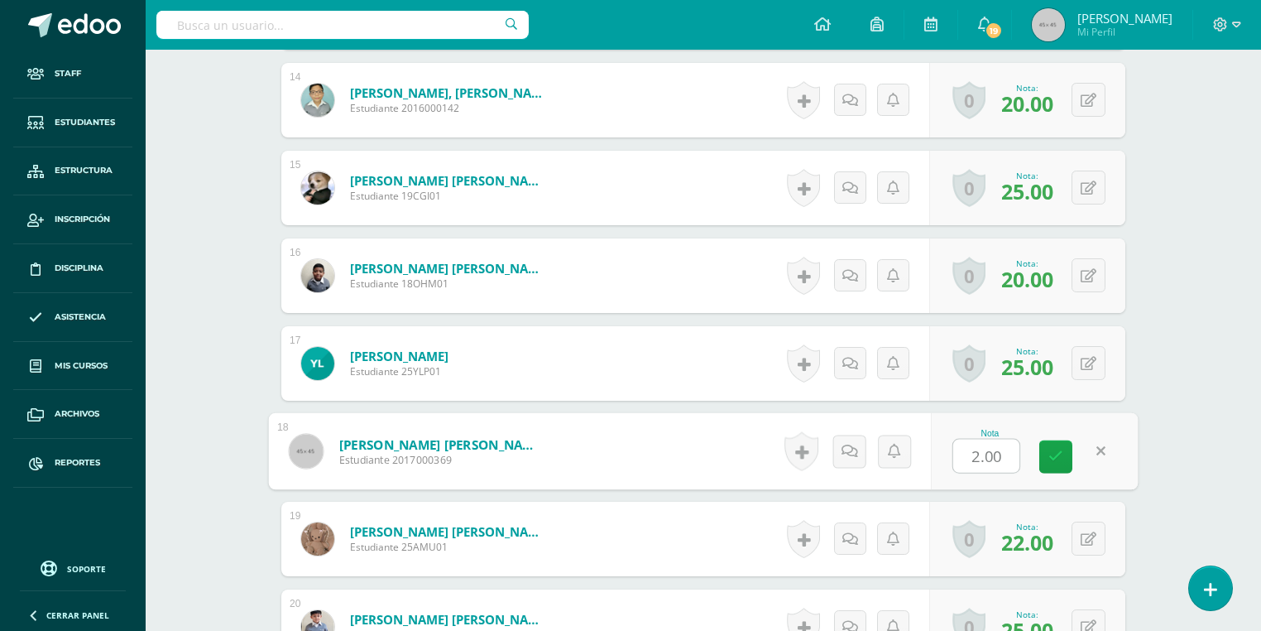
type input "20.00"
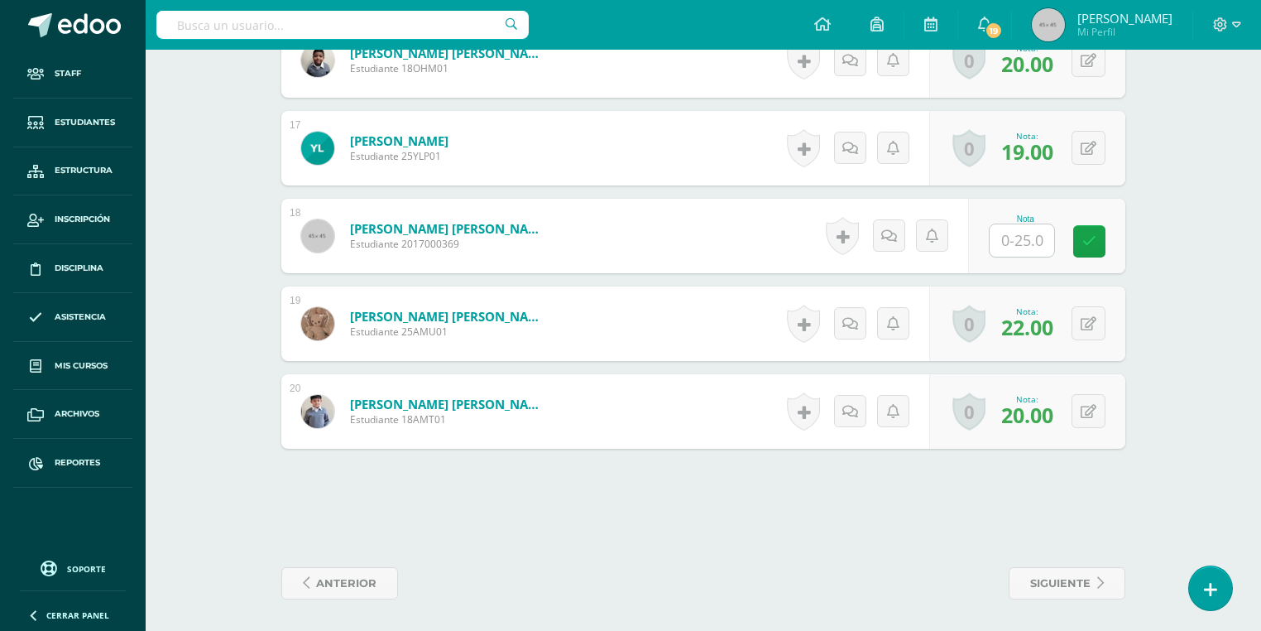
scroll to position [1670, 0]
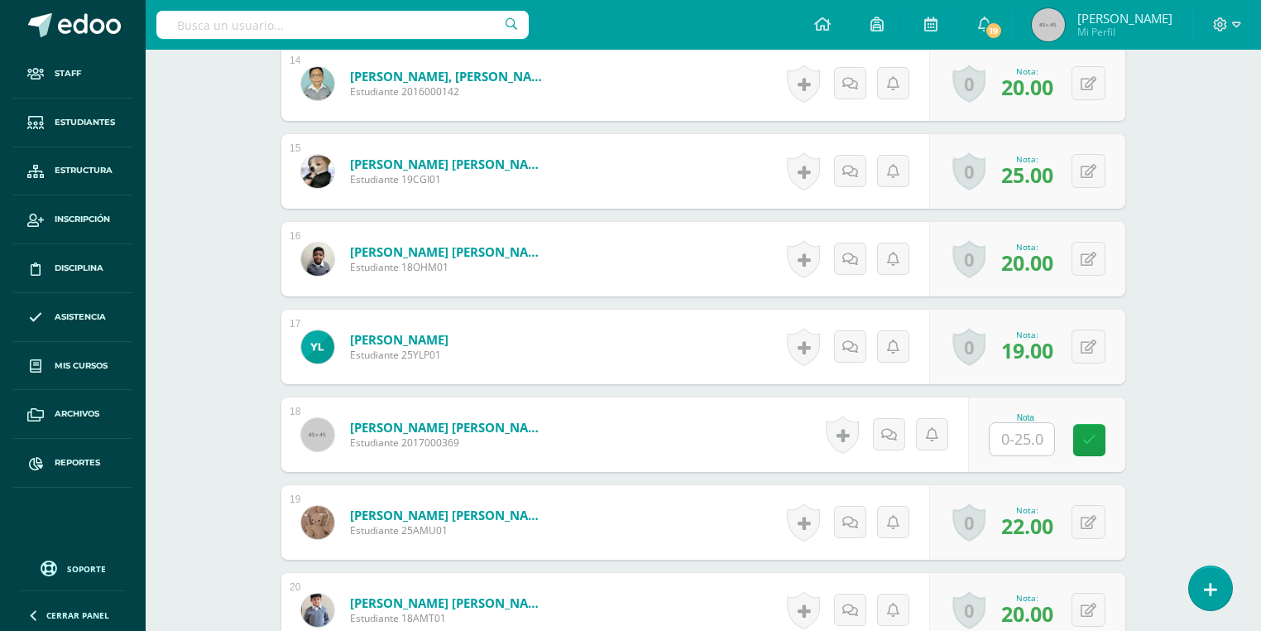
click at [1018, 436] on input "text" at bounding box center [1022, 439] width 65 height 32
type input "20"
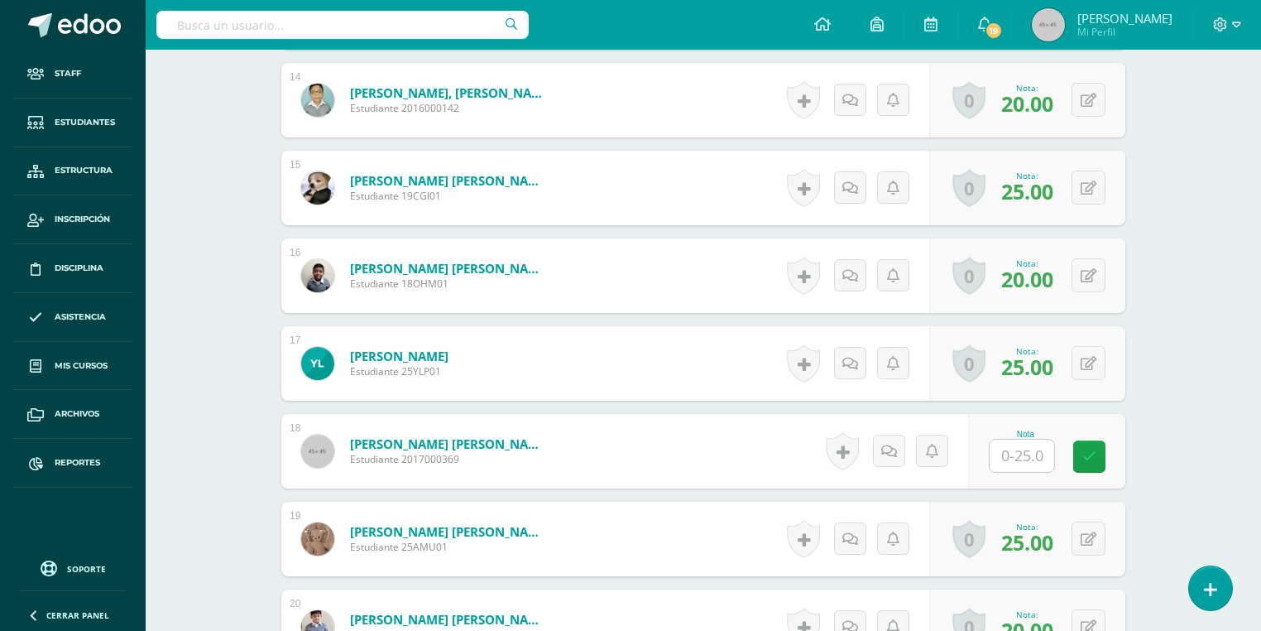
scroll to position [1719, 0]
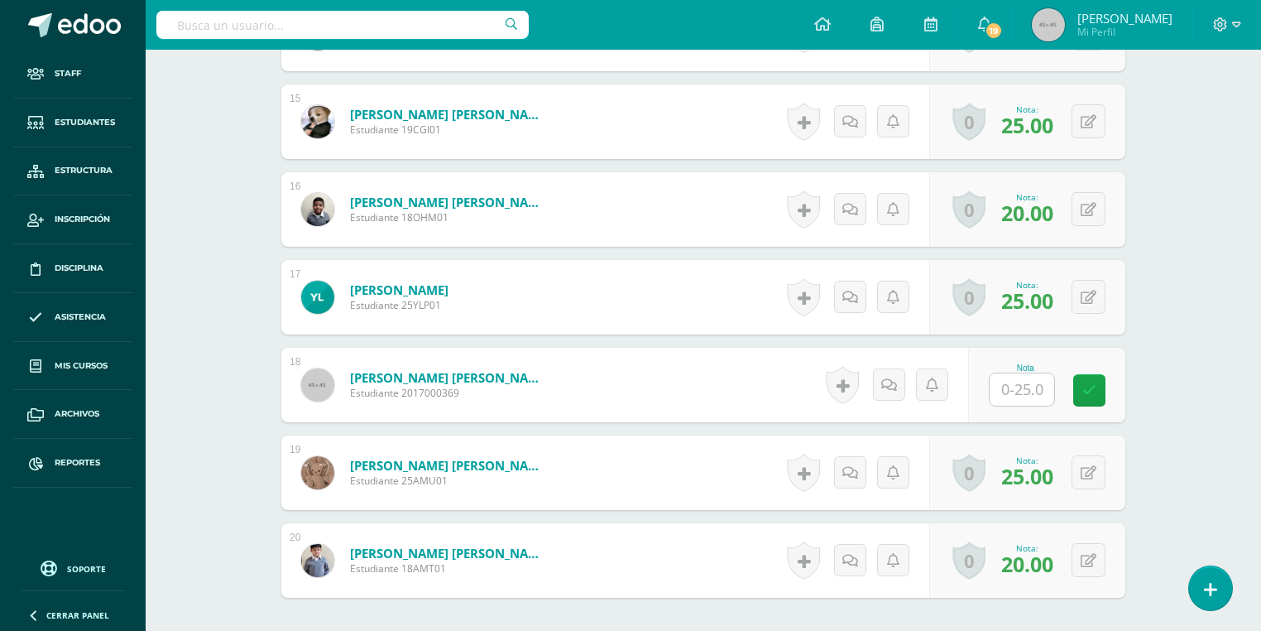
click at [1048, 384] on input "text" at bounding box center [1022, 389] width 65 height 32
type input "20"
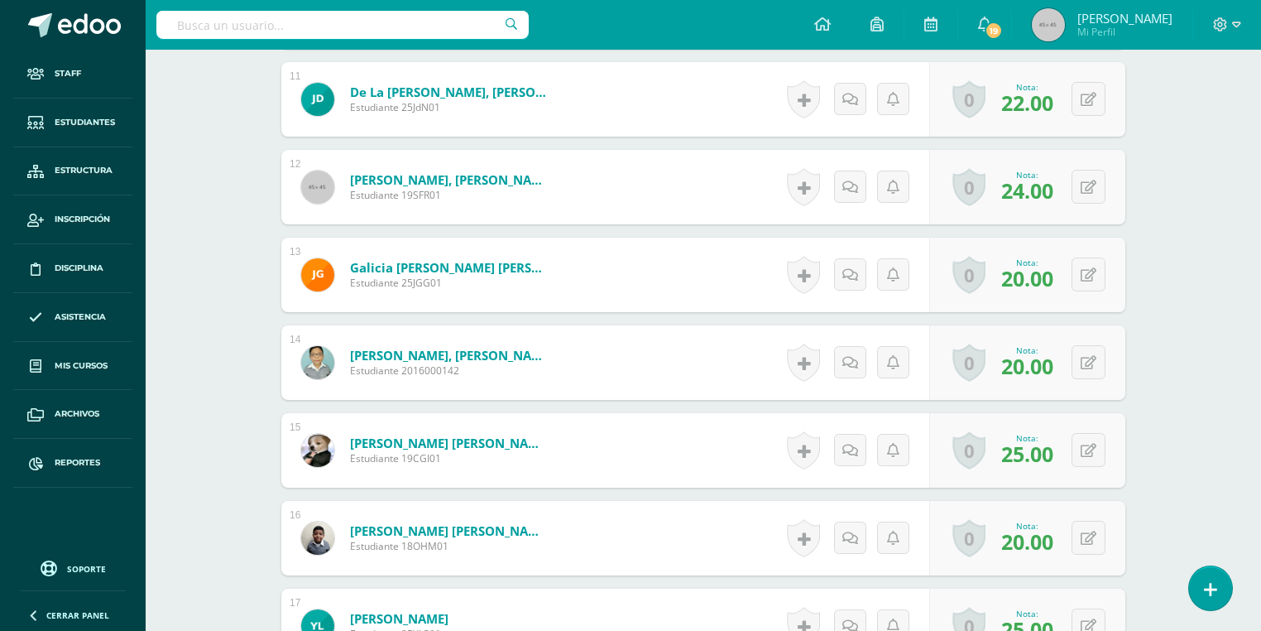
scroll to position [1854, 0]
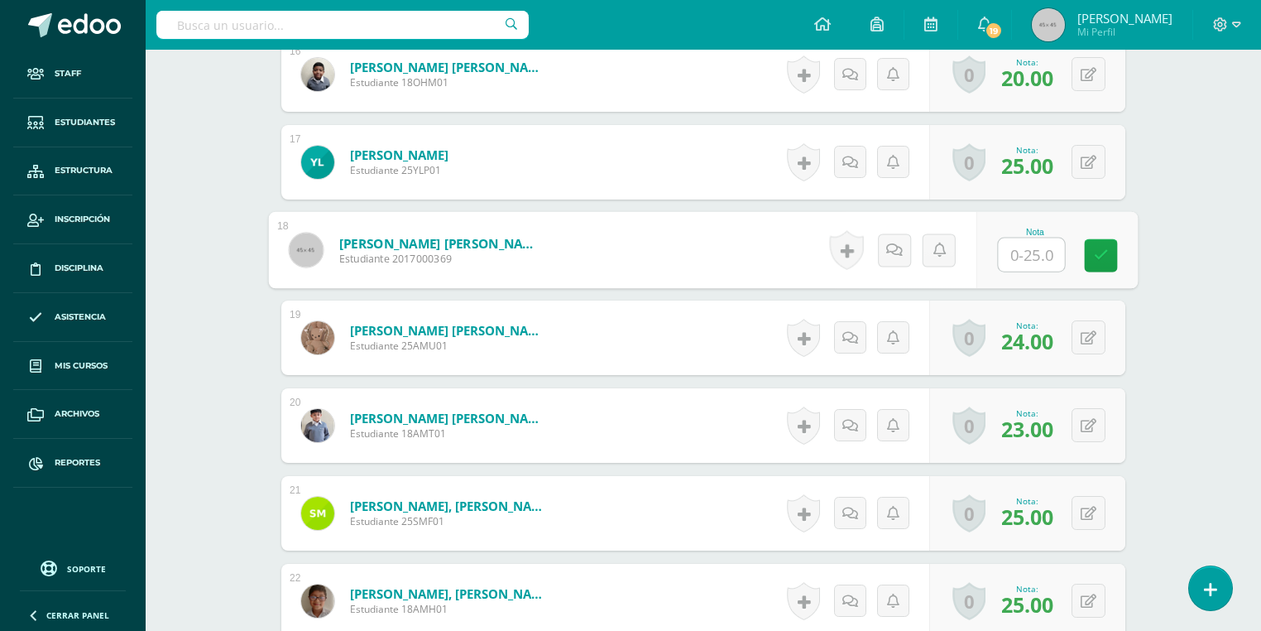
click at [1045, 261] on input "text" at bounding box center [1032, 254] width 66 height 33
type input "25"
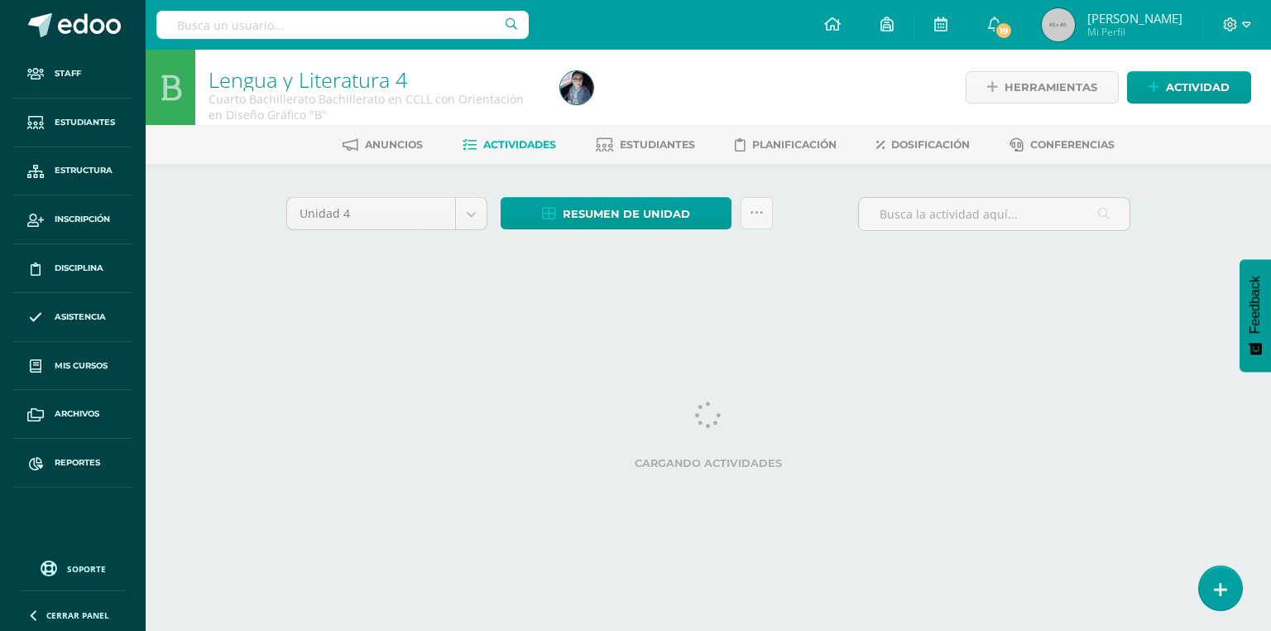
click at [313, 41] on div at bounding box center [342, 25] width 372 height 50
click at [316, 26] on input "text" at bounding box center [342, 25] width 372 height 28
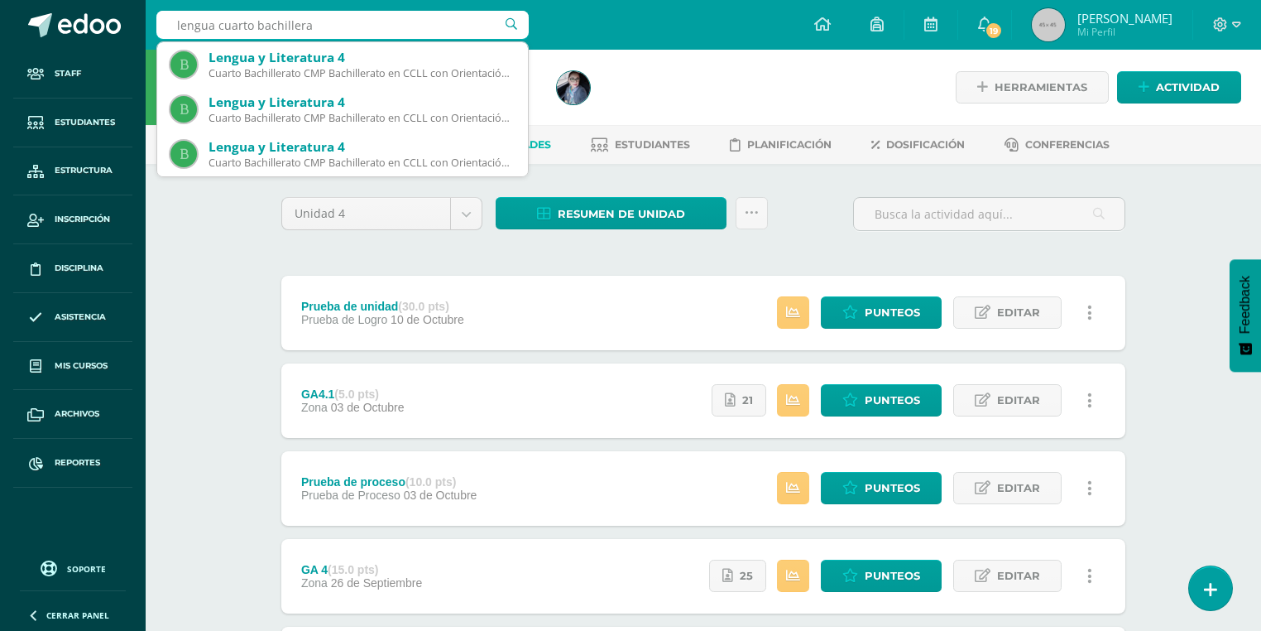
type input "lengua cuarto bachillerat"
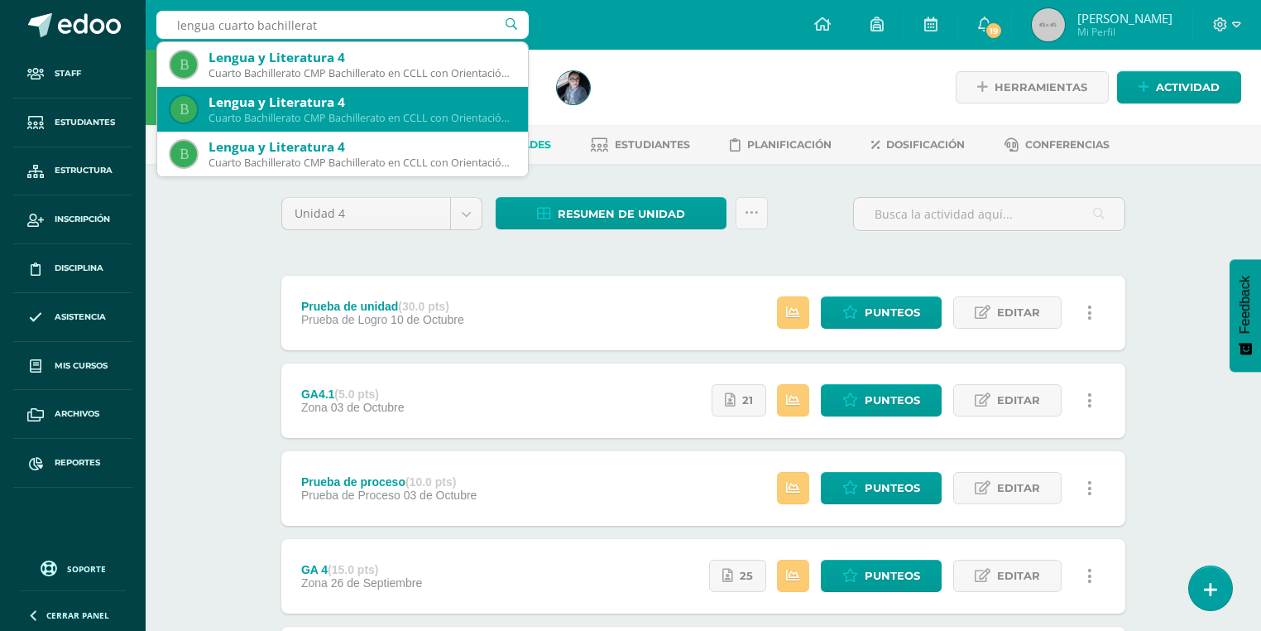
click at [305, 103] on div "Lengua y Literatura 4" at bounding box center [362, 102] width 306 height 17
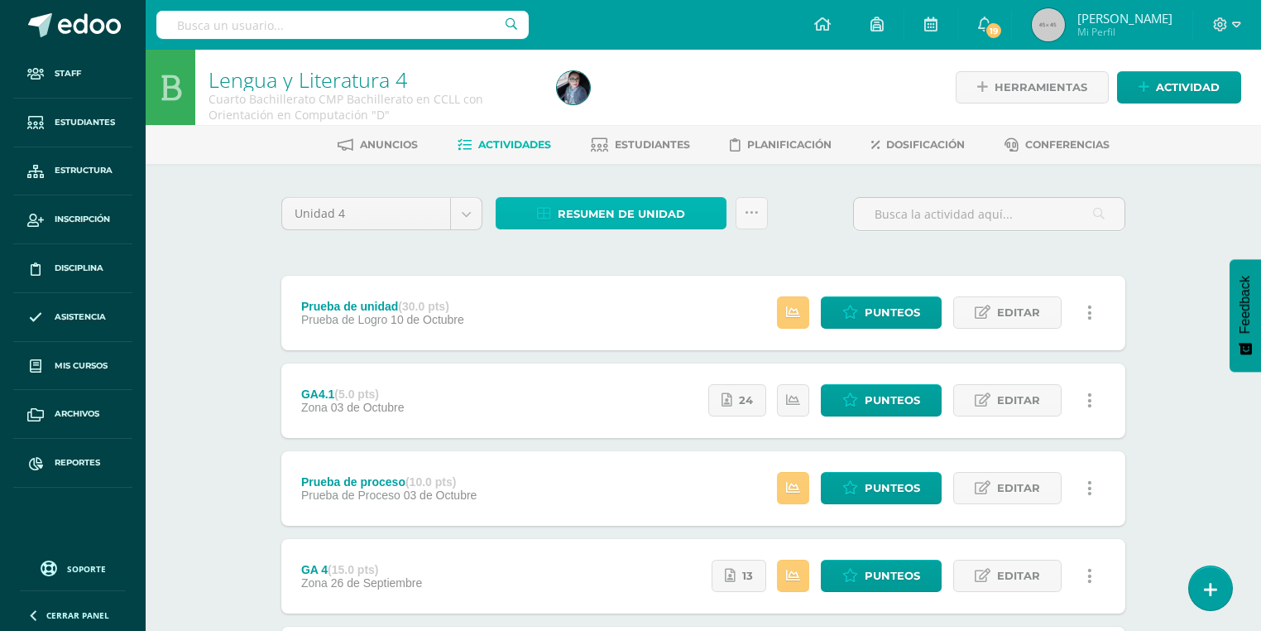
click at [557, 212] on link "Resumen de unidad" at bounding box center [611, 213] width 231 height 32
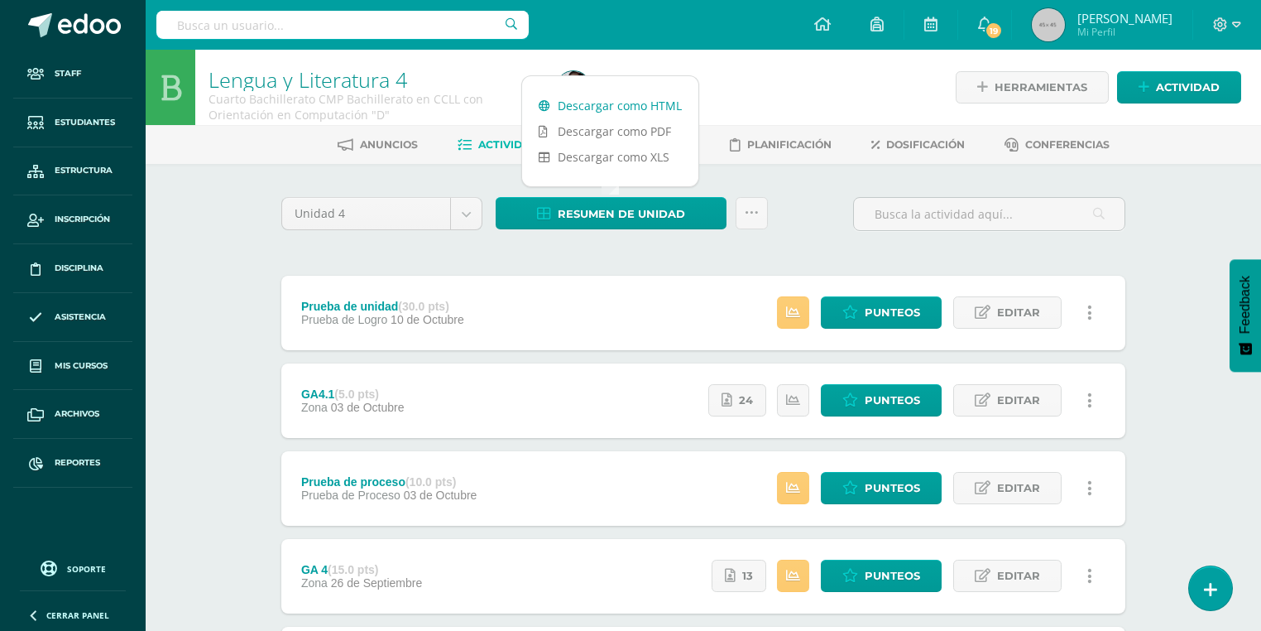
click at [588, 106] on link "Descargar como HTML" at bounding box center [610, 106] width 176 height 26
click at [94, 468] on link "Reportes" at bounding box center [72, 463] width 119 height 49
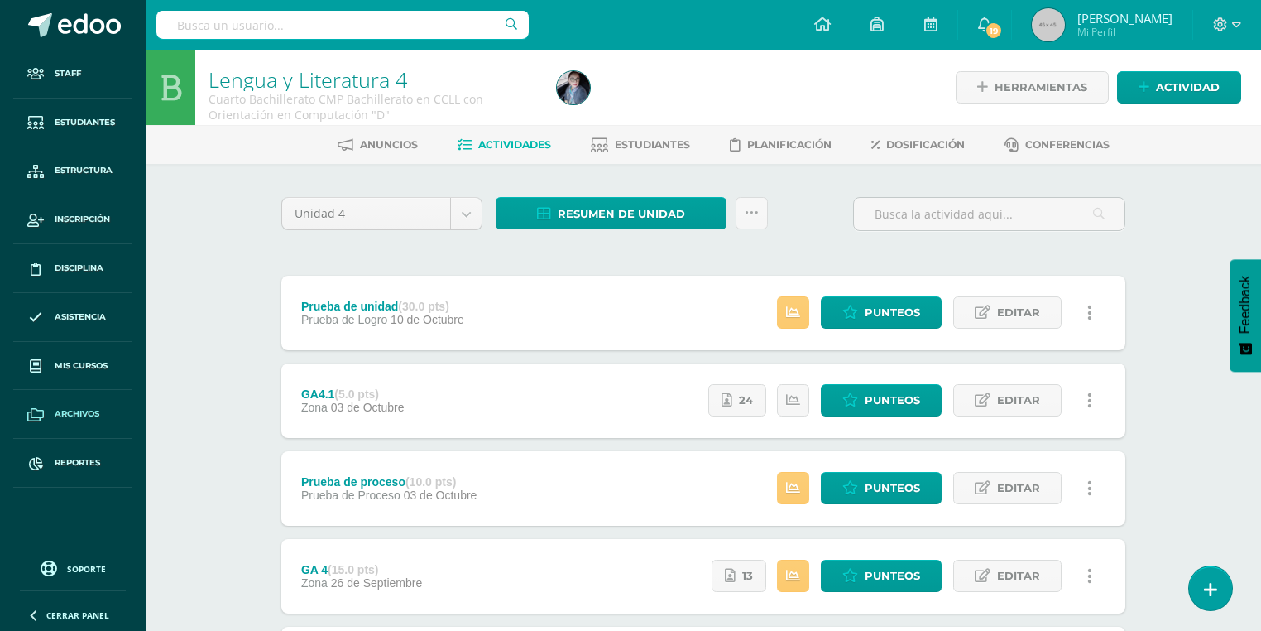
click at [66, 404] on link "Archivos" at bounding box center [72, 414] width 119 height 49
click at [66, 354] on link "Mis cursos" at bounding box center [72, 366] width 119 height 49
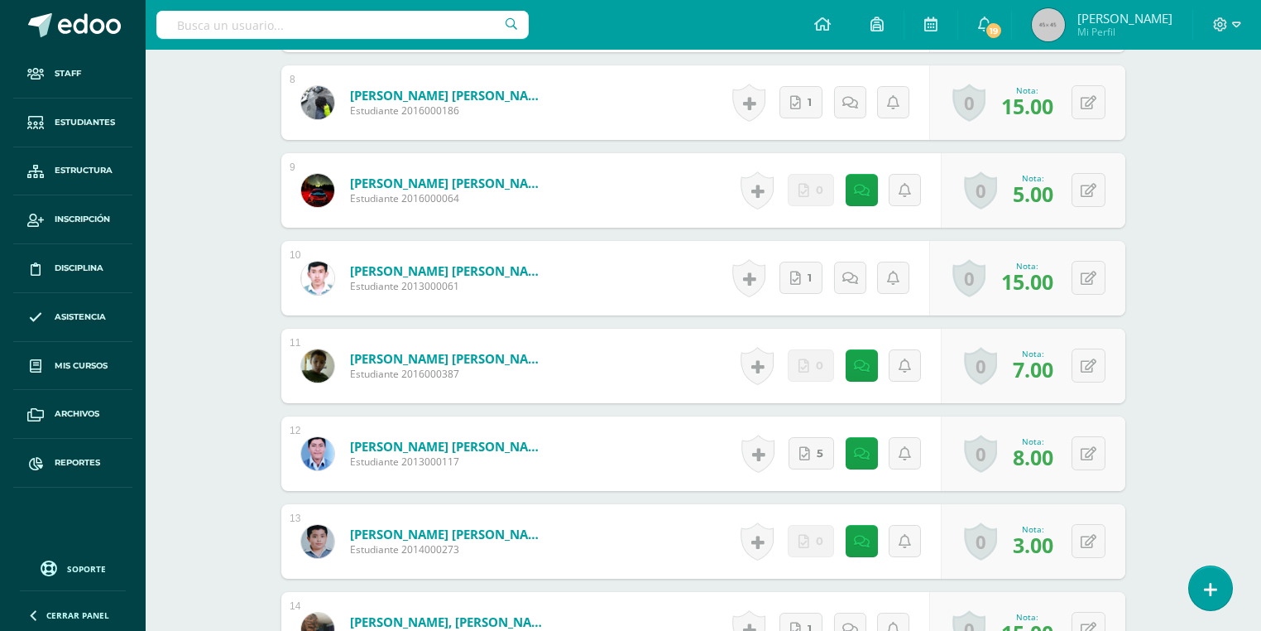
scroll to position [1222, 0]
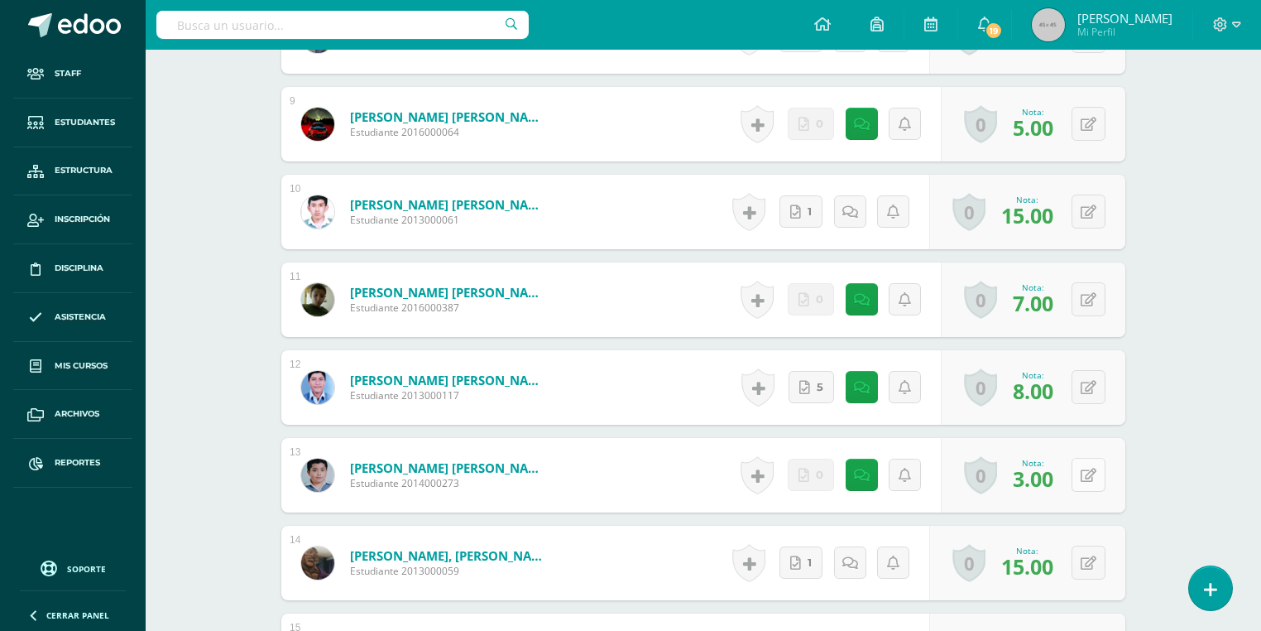
click at [1084, 476] on button at bounding box center [1089, 475] width 34 height 34
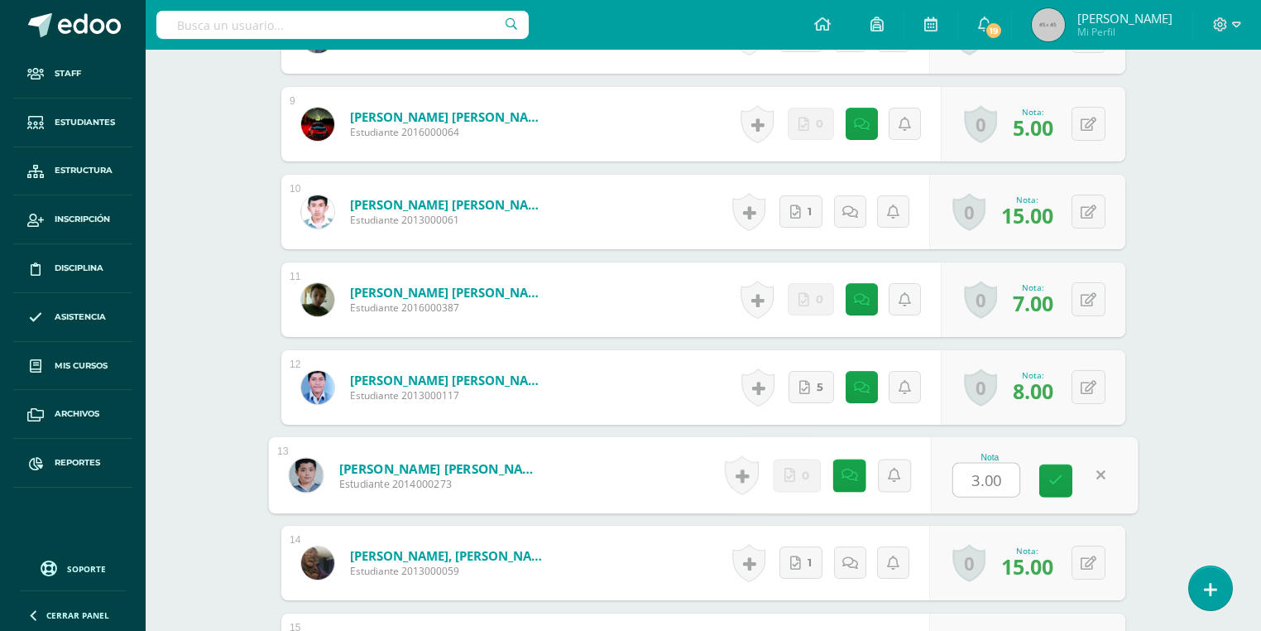
click at [973, 479] on input "3.00" at bounding box center [987, 480] width 66 height 33
type input "15.00"
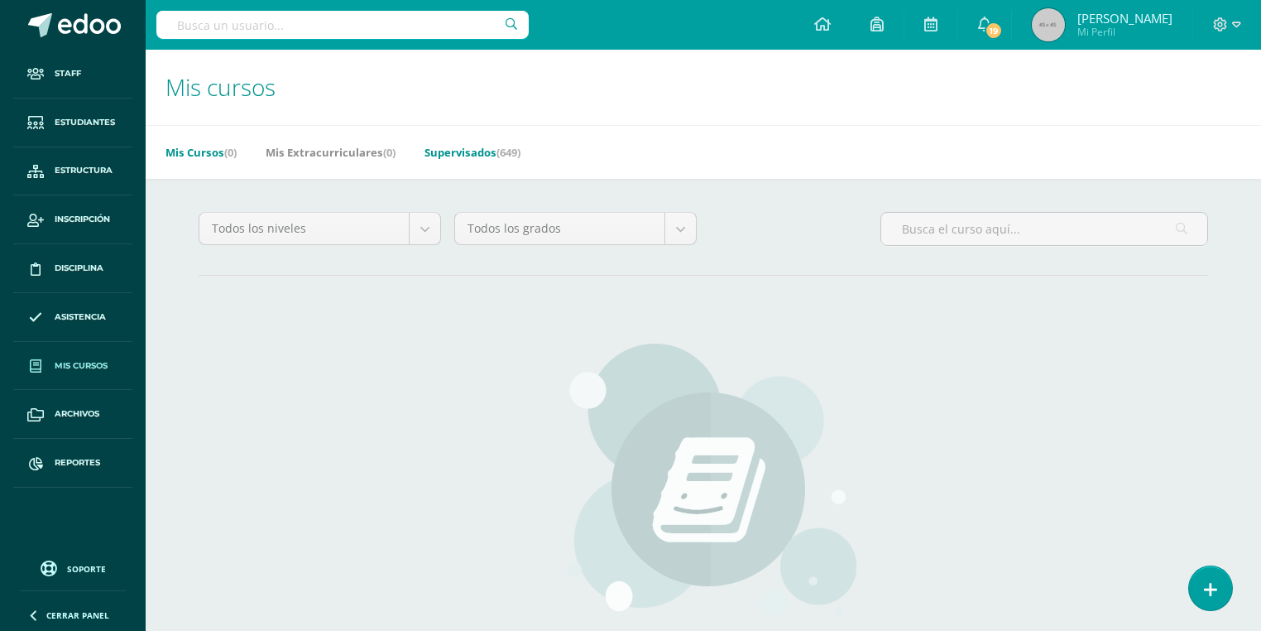
click at [505, 145] on span "(649)" at bounding box center [509, 152] width 24 height 15
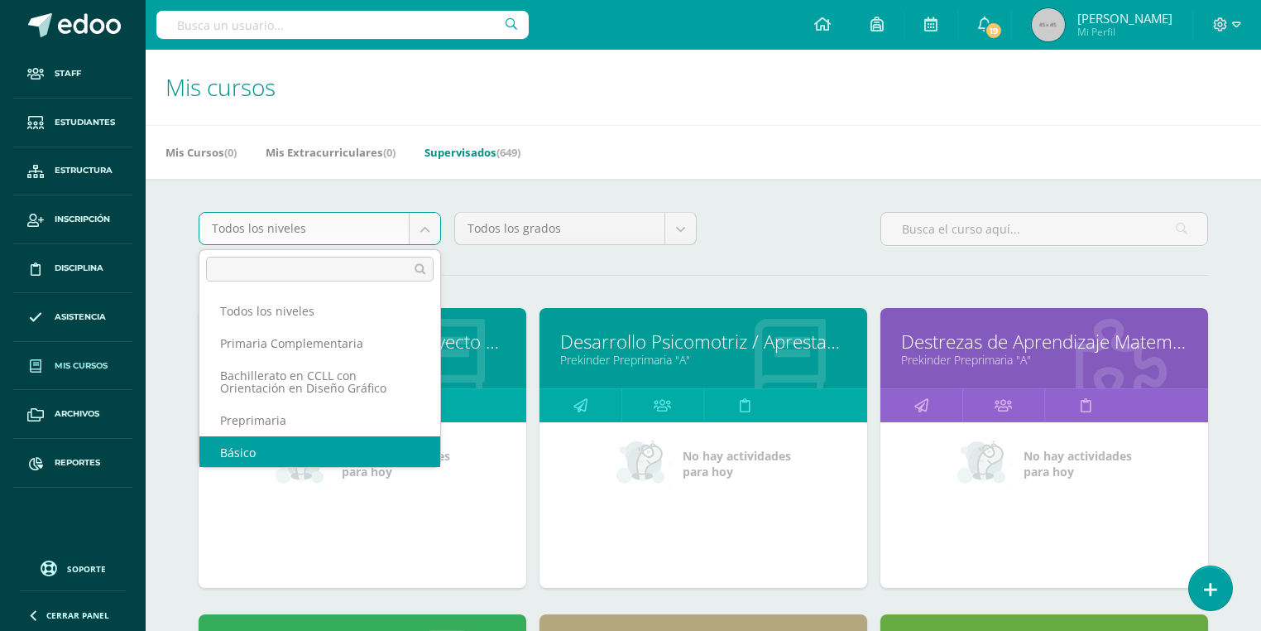
scroll to position [2, 0]
select select "4"
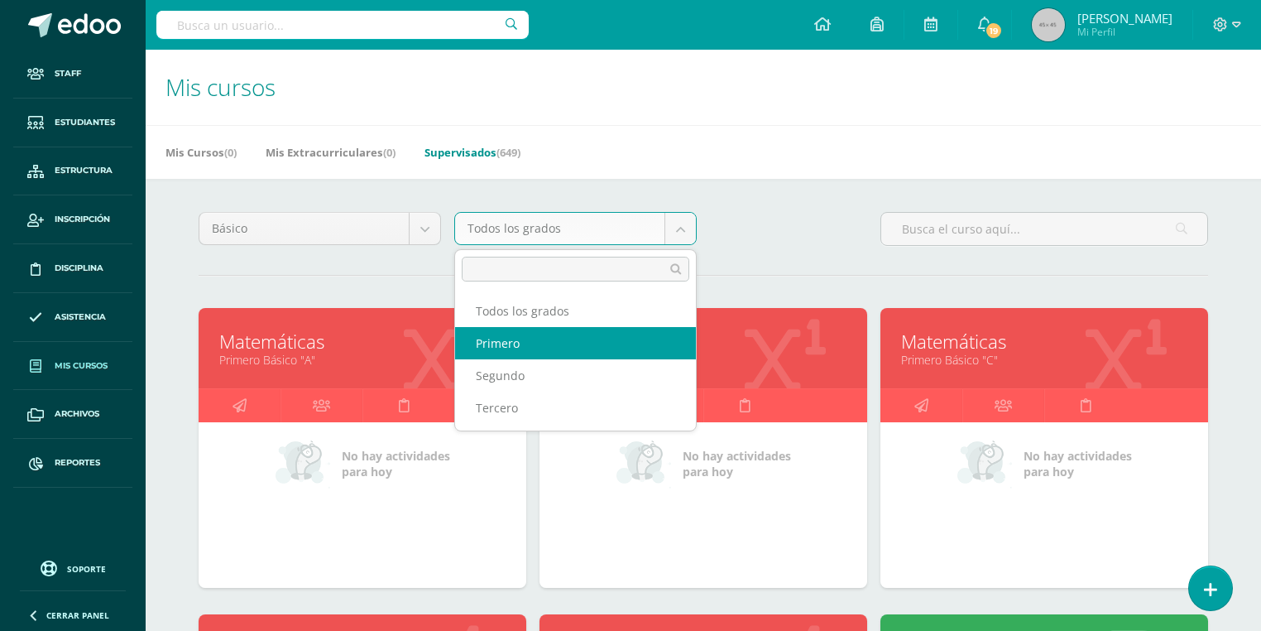
select select "10"
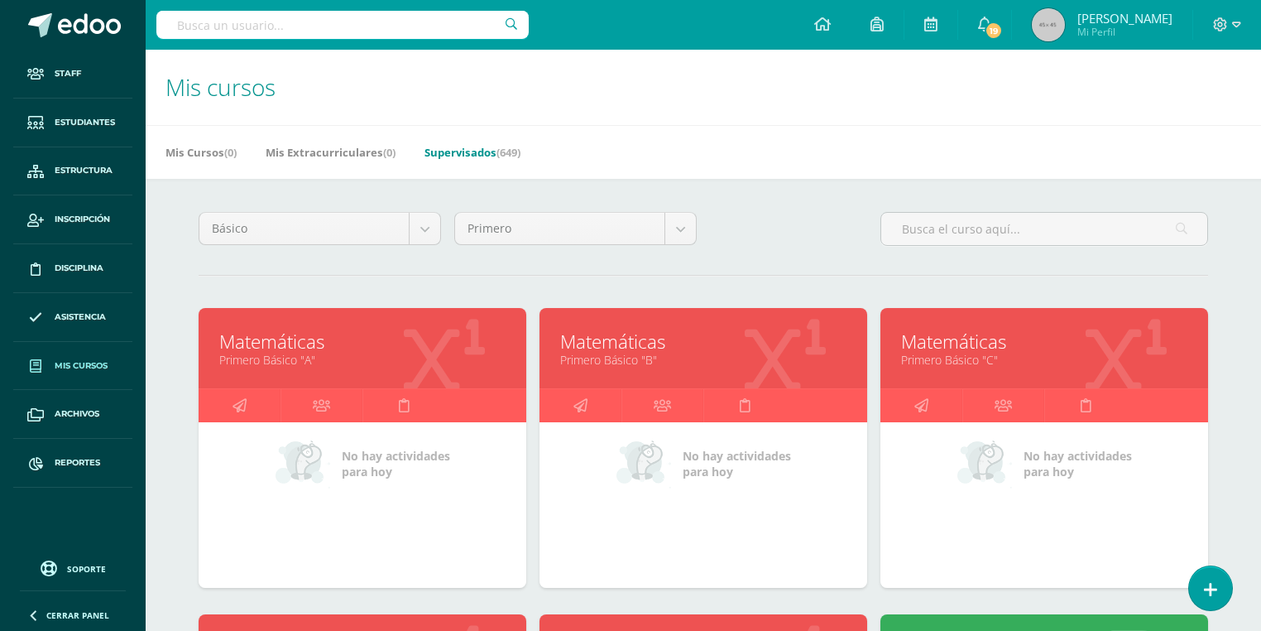
scroll to position [265, 0]
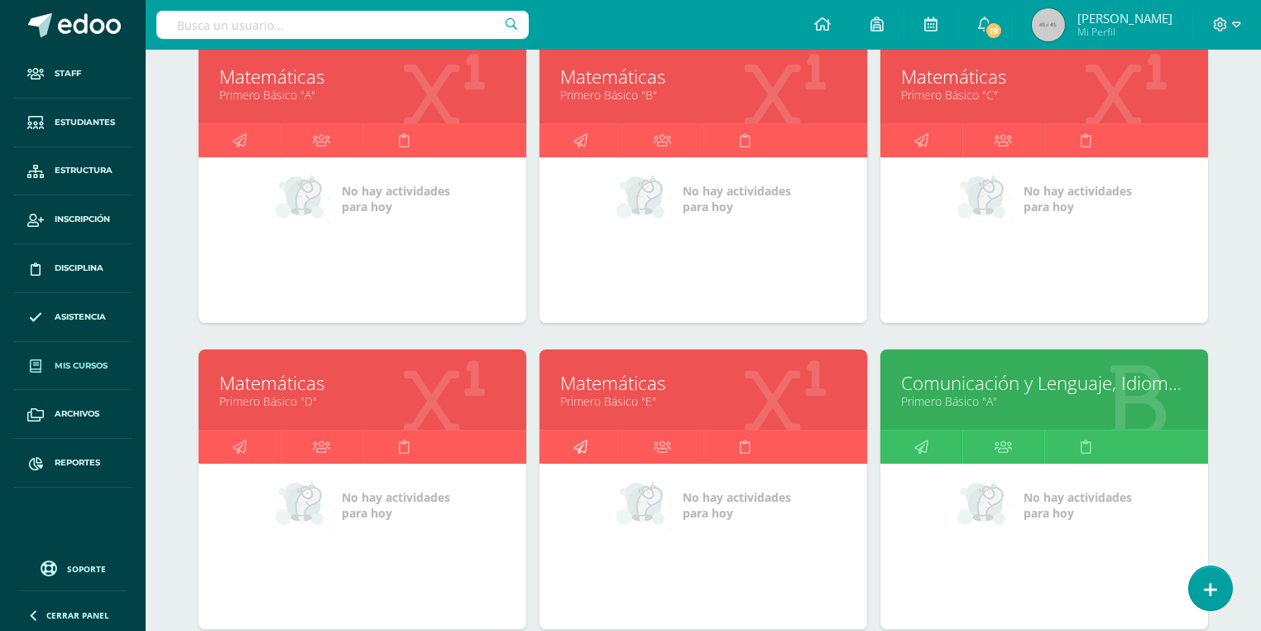
click at [577, 444] on icon at bounding box center [581, 446] width 14 height 32
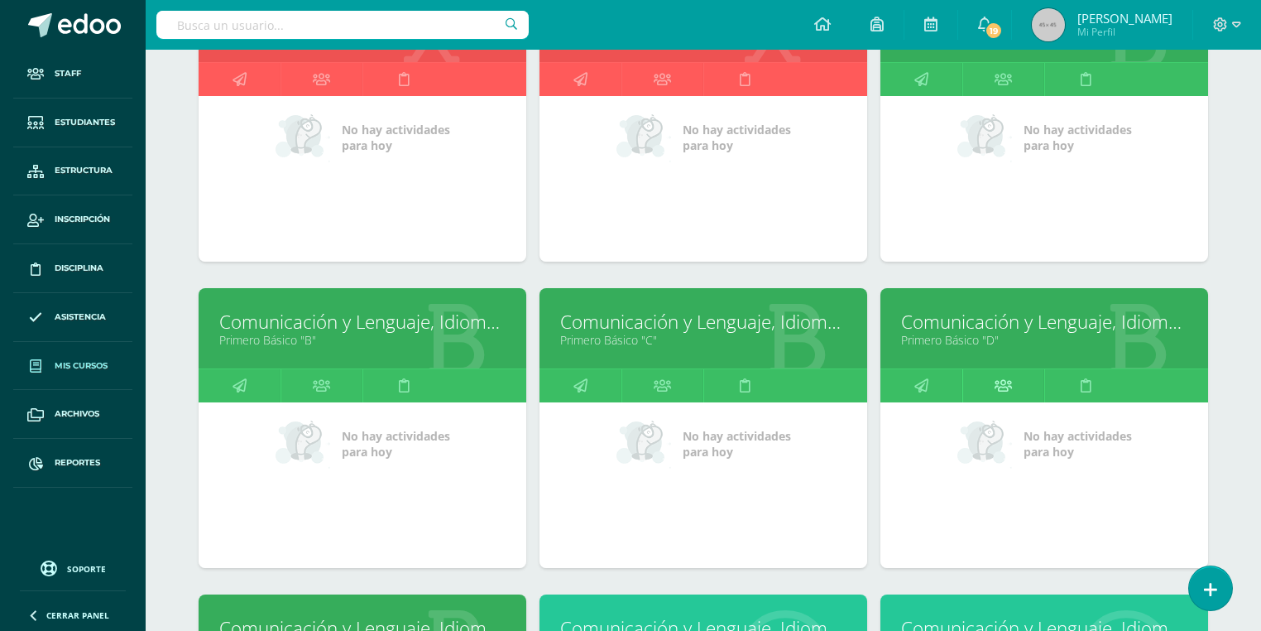
scroll to position [765, 0]
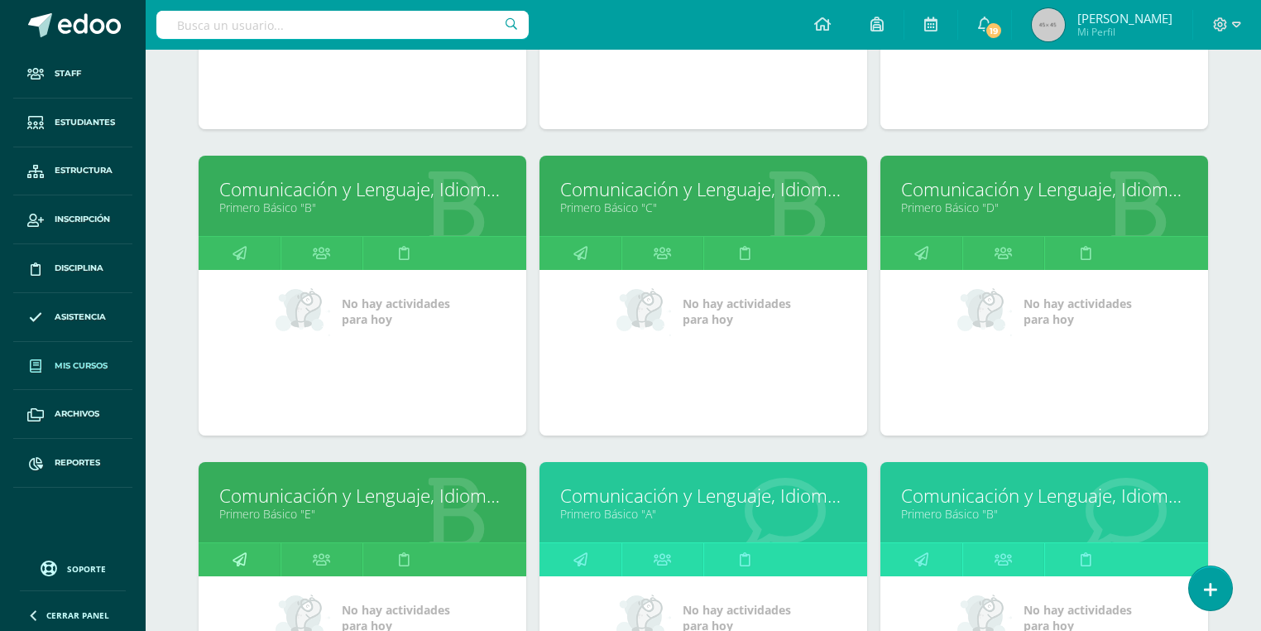
click at [228, 567] on link at bounding box center [240, 559] width 82 height 33
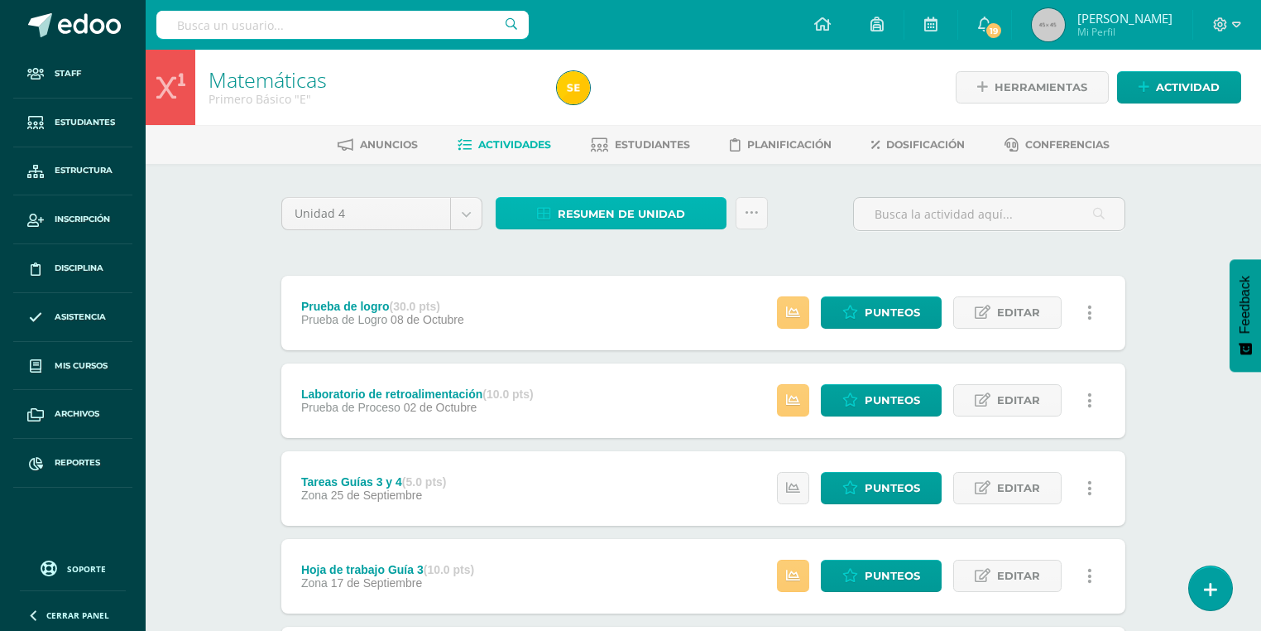
click at [596, 222] on span "Resumen de unidad" at bounding box center [621, 214] width 127 height 31
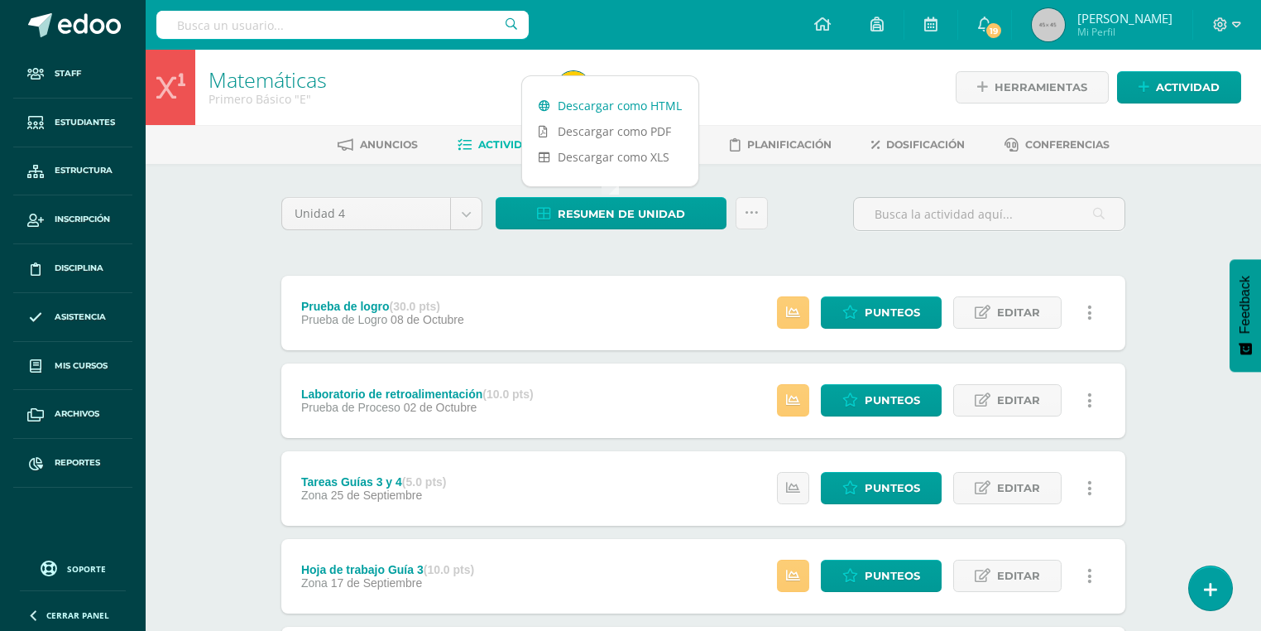
click at [608, 103] on link "Descargar como HTML" at bounding box center [610, 106] width 176 height 26
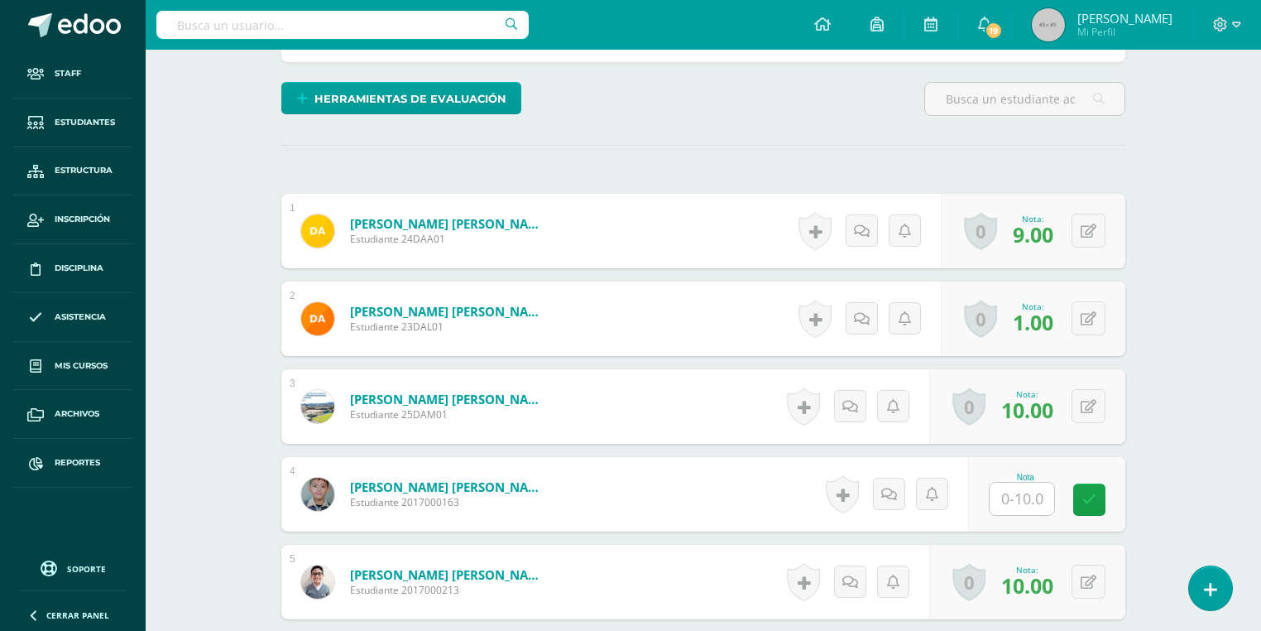
scroll to position [464, 0]
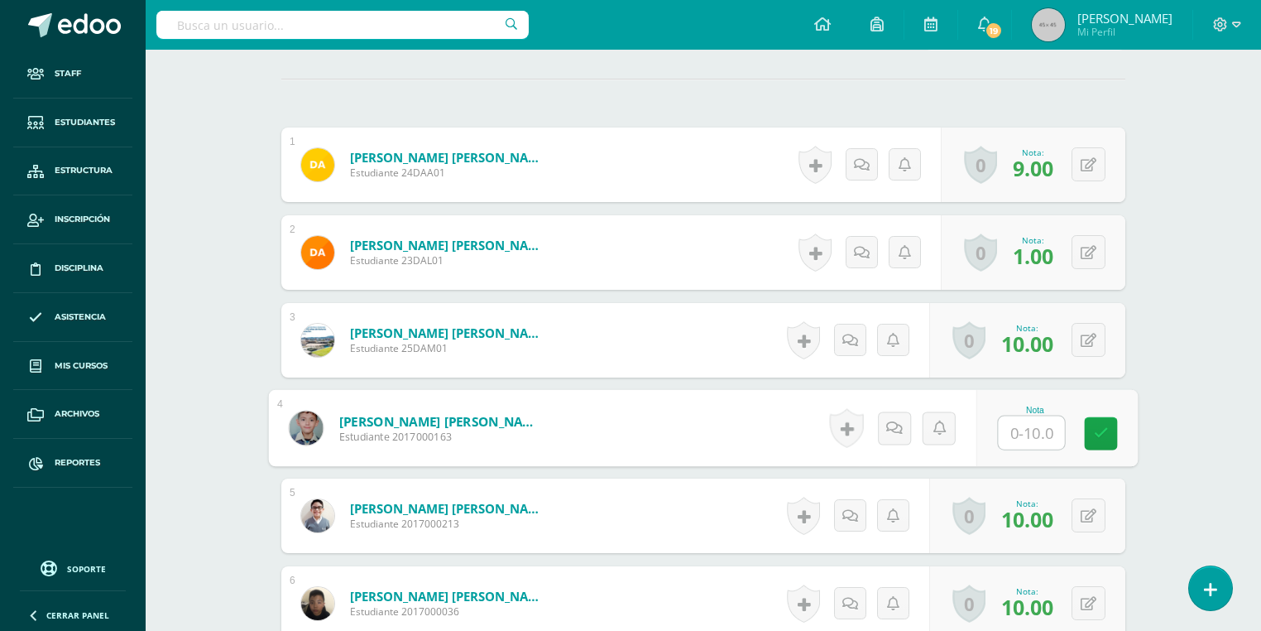
click at [1039, 431] on input "text" at bounding box center [1032, 432] width 66 height 33
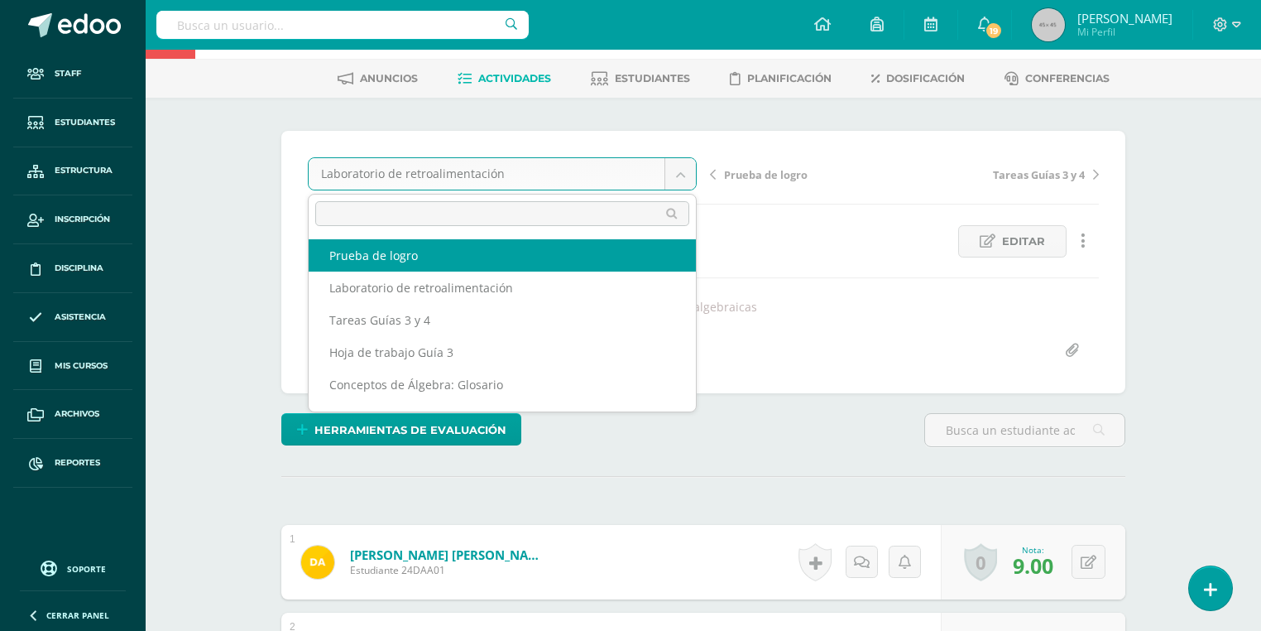
select select "/dashboard/teacher/grade-activity/179049/"
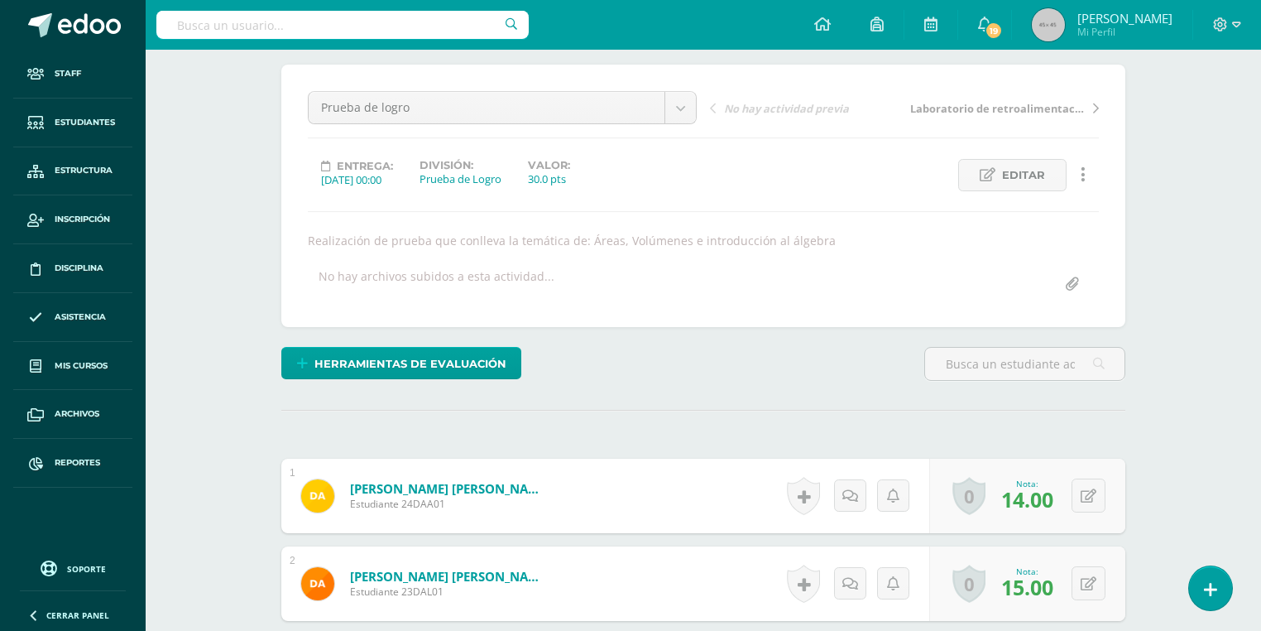
scroll to position [397, 0]
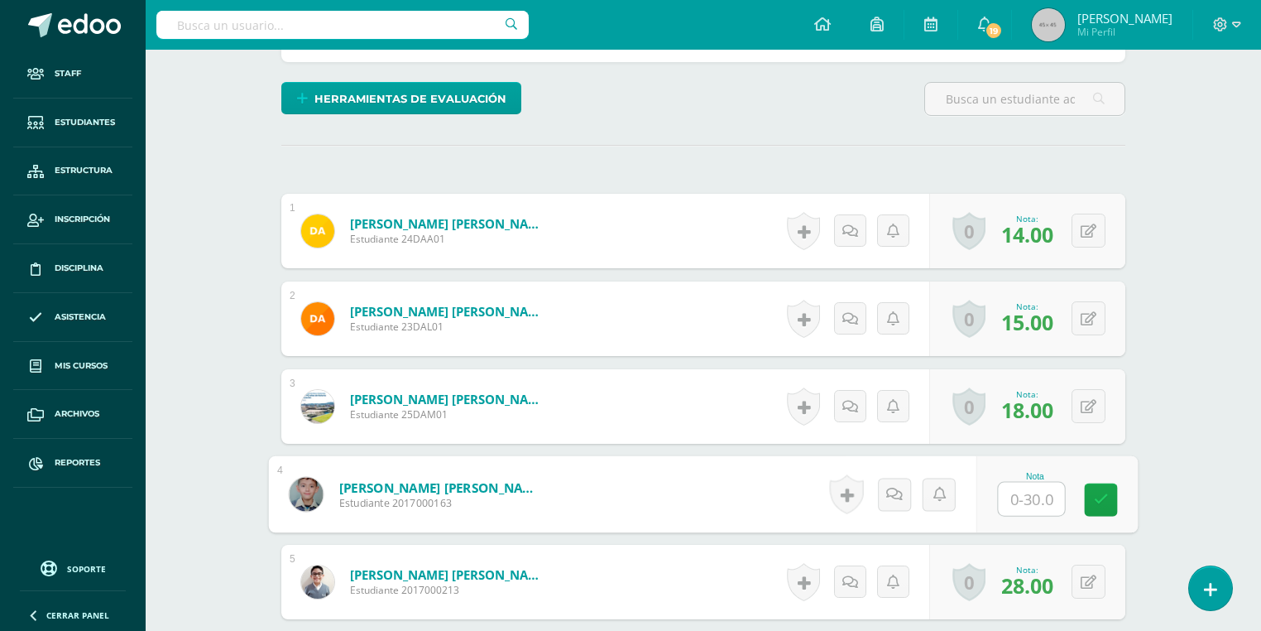
click at [1016, 496] on input "text" at bounding box center [1032, 499] width 66 height 33
type input "26"
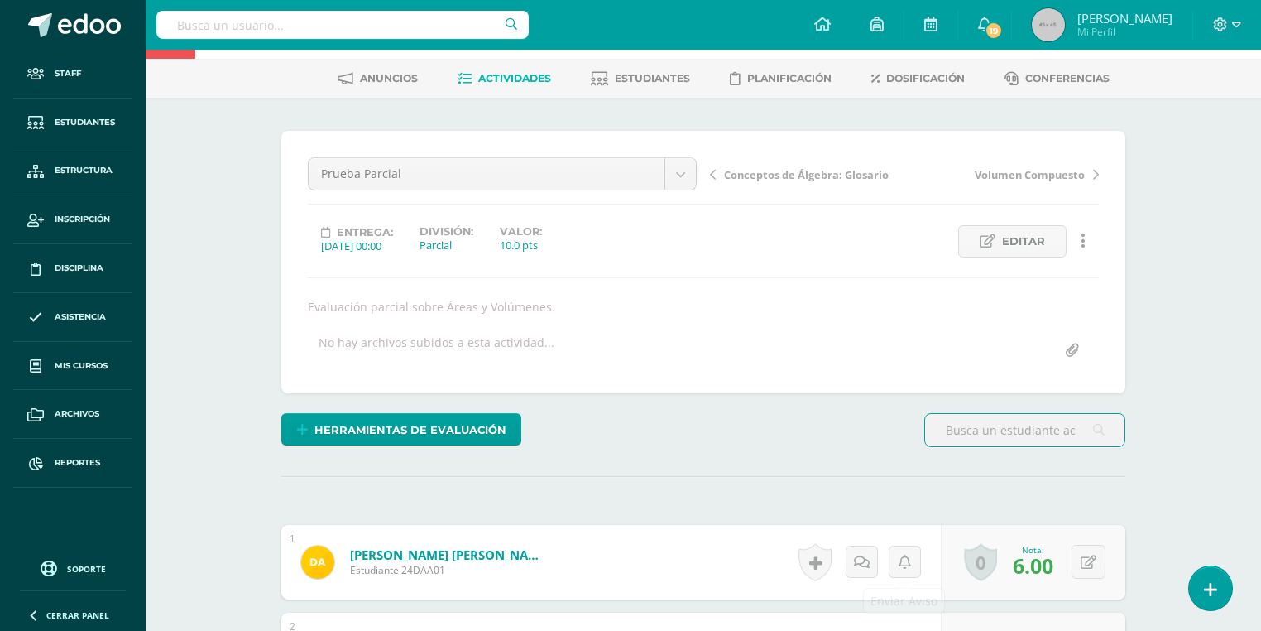
scroll to position [464, 0]
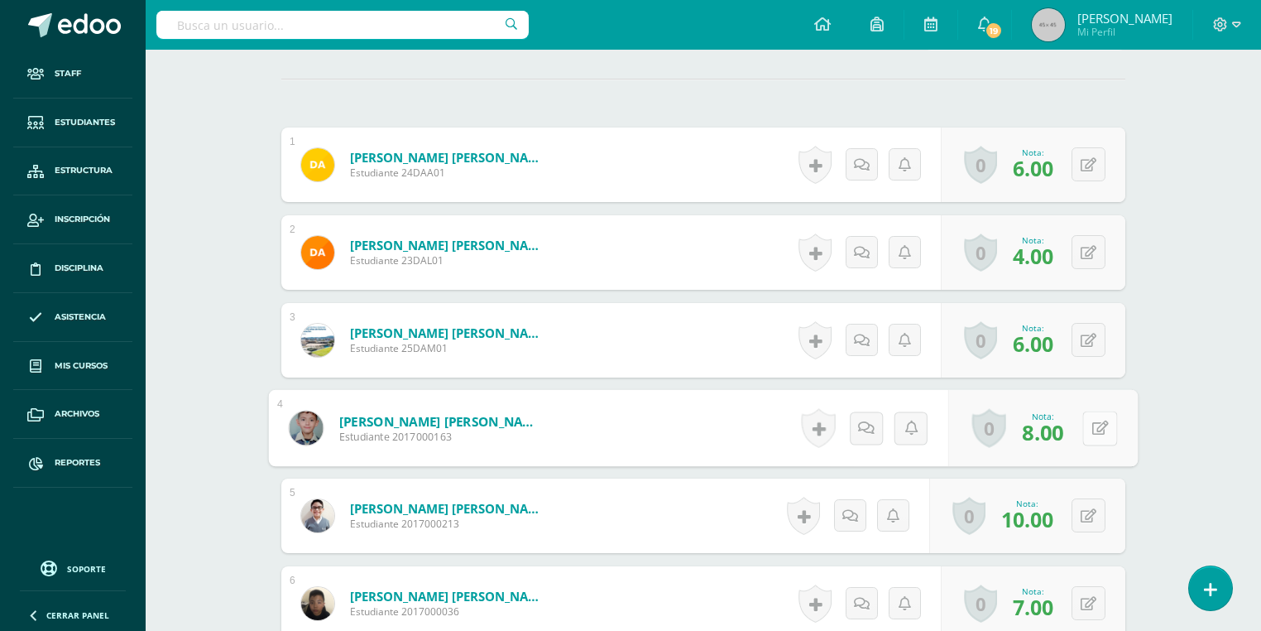
click at [1093, 425] on icon at bounding box center [1101, 427] width 17 height 14
click at [973, 432] on input "8.00" at bounding box center [987, 432] width 66 height 33
click at [977, 432] on input "8.00" at bounding box center [987, 432] width 66 height 33
drag, startPoint x: 978, startPoint y: 432, endPoint x: 957, endPoint y: 434, distance: 20.8
click at [957, 434] on input "8.00" at bounding box center [987, 432] width 66 height 33
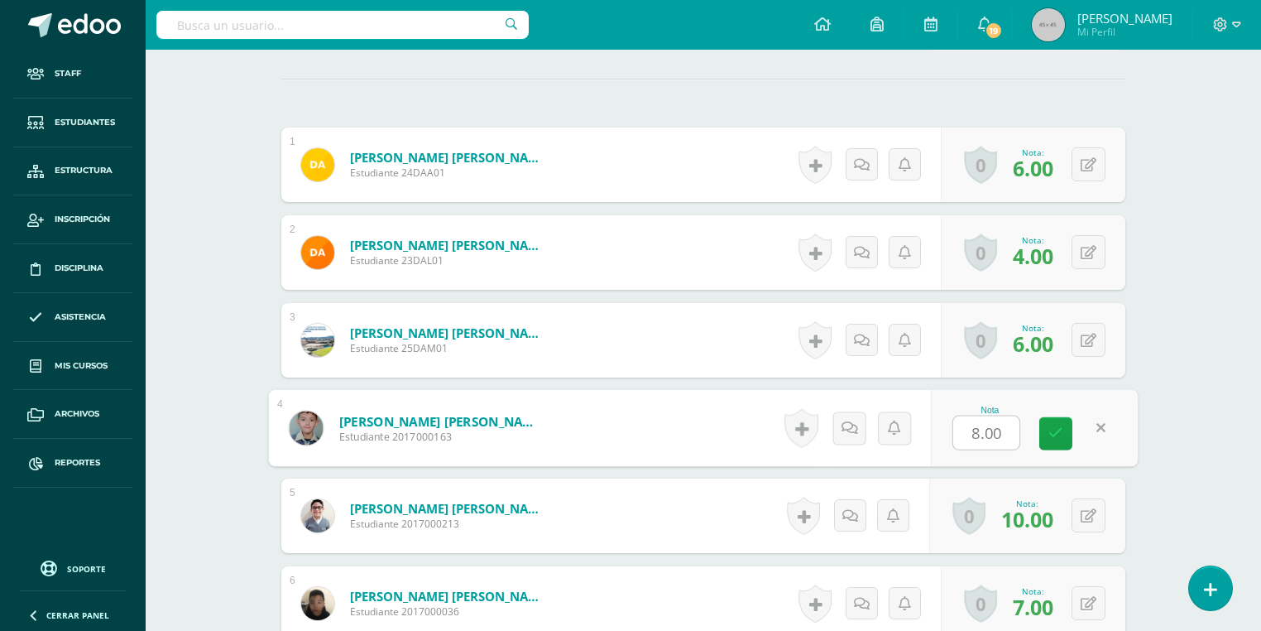
click at [975, 429] on input "8.00" at bounding box center [987, 432] width 66 height 33
click at [959, 435] on input "8.00" at bounding box center [987, 432] width 66 height 33
type input "6.00"
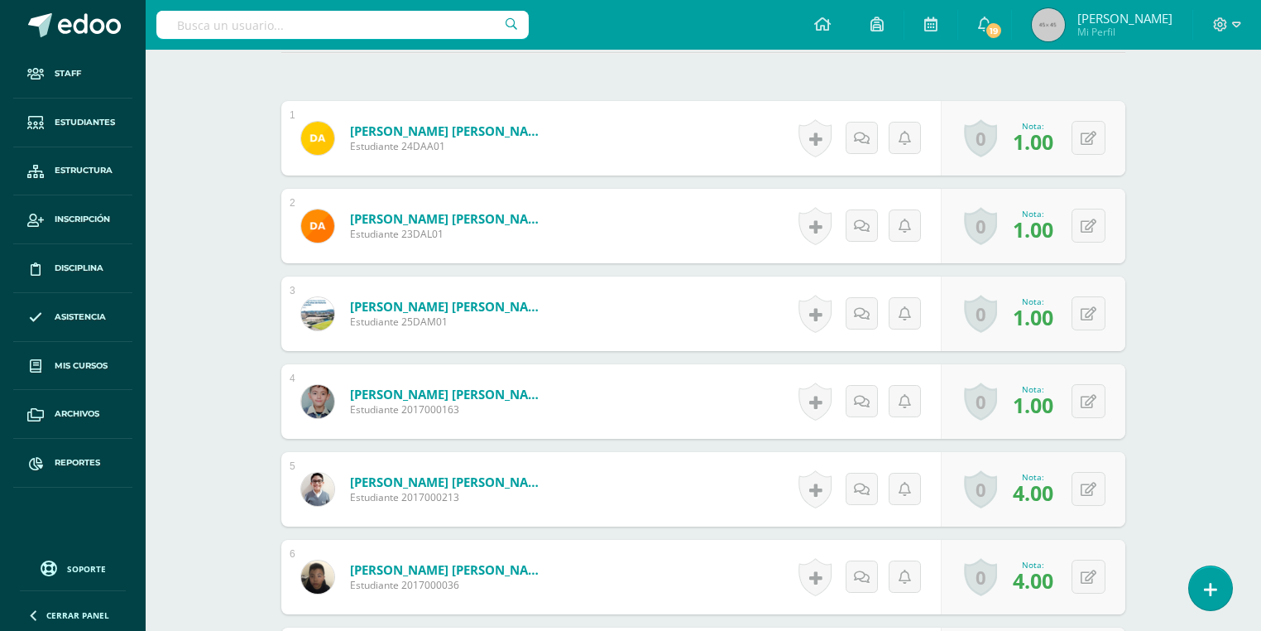
scroll to position [556, 0]
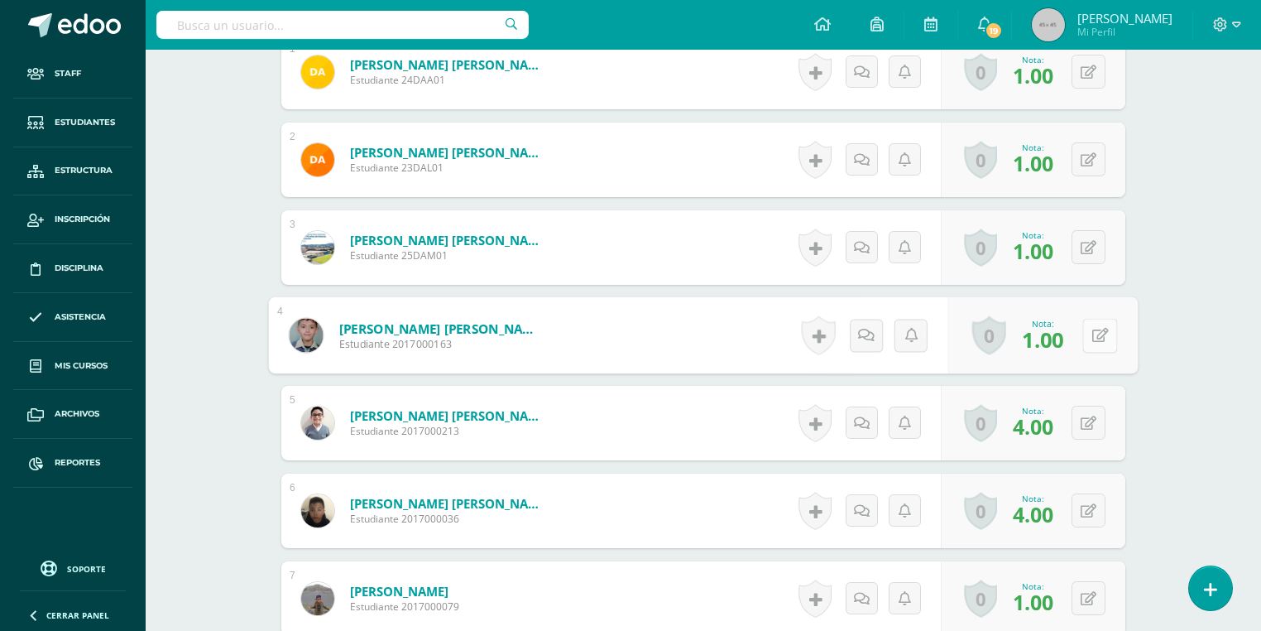
click at [1094, 343] on button at bounding box center [1100, 335] width 35 height 35
click at [972, 341] on input "1.00" at bounding box center [987, 340] width 66 height 33
type input "2.00"
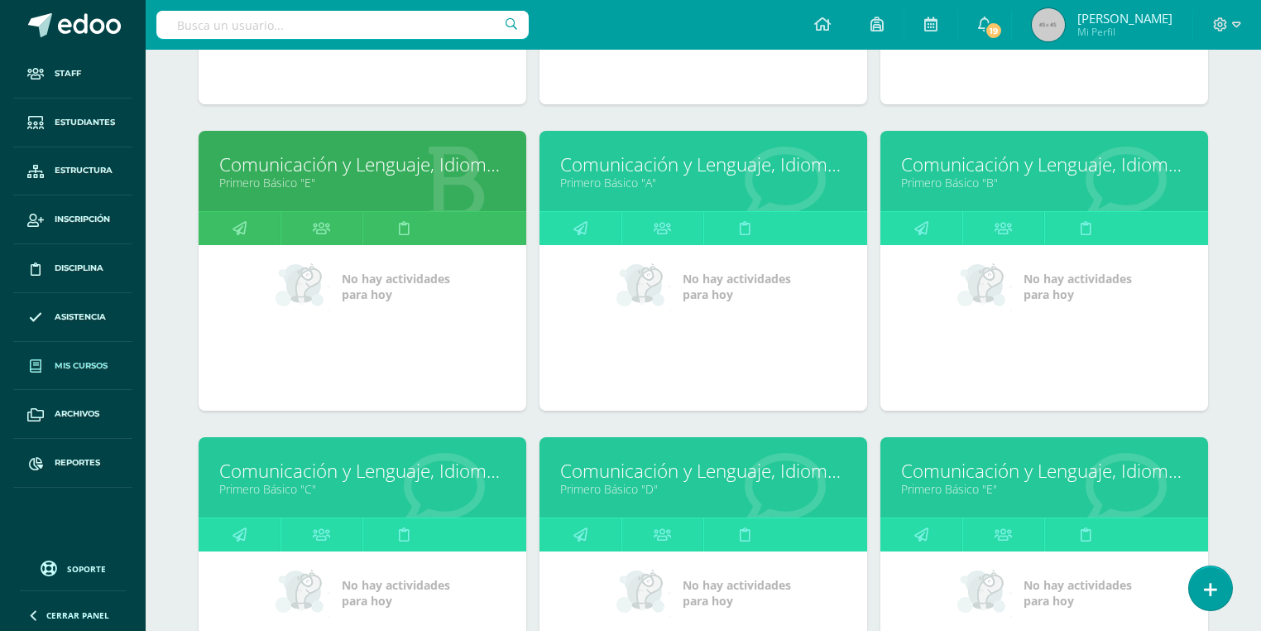
scroll to position [1162, 0]
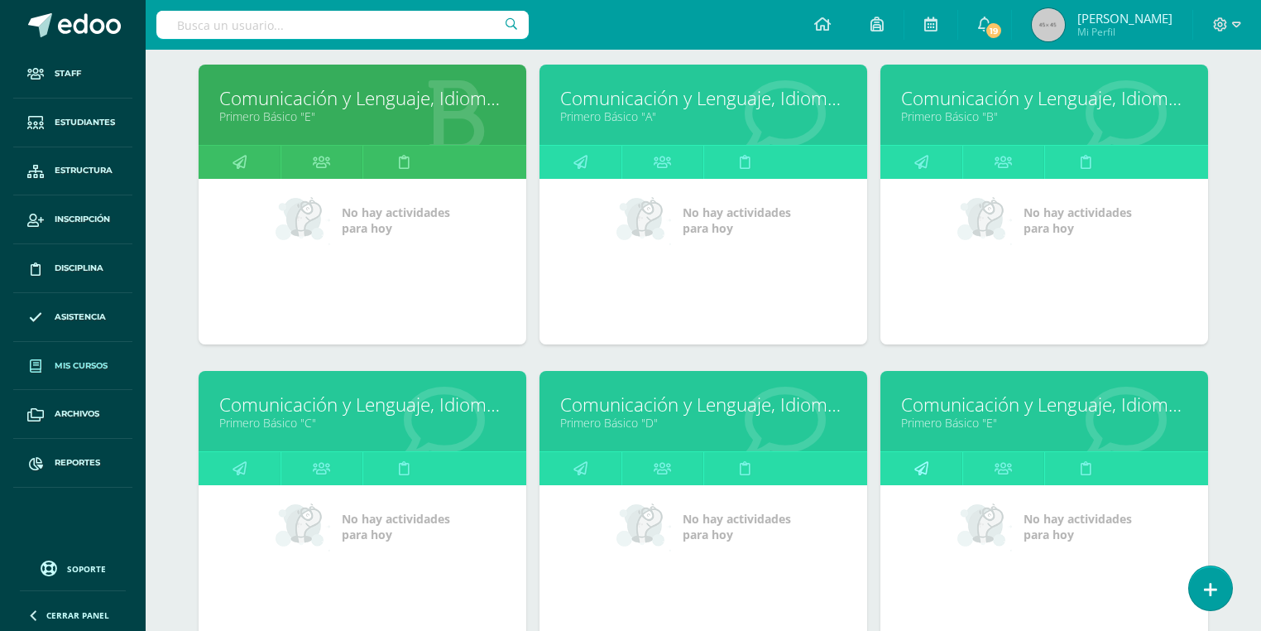
click at [926, 470] on icon at bounding box center [922, 468] width 14 height 32
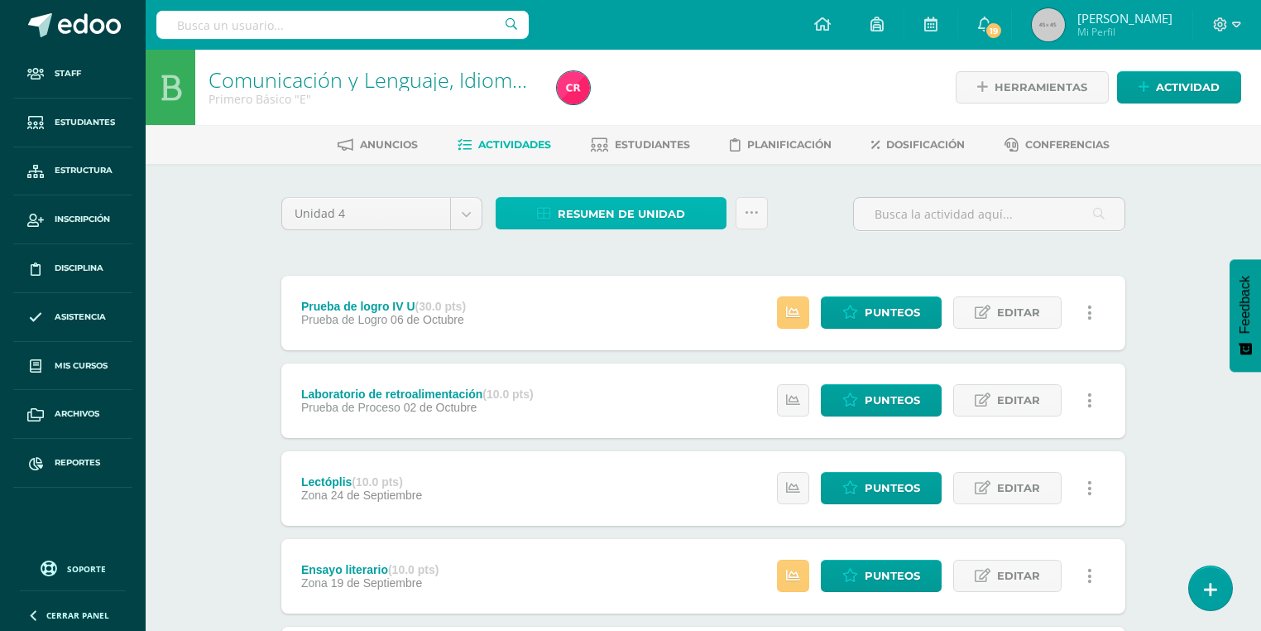
click at [594, 208] on span "Resumen de unidad" at bounding box center [621, 214] width 127 height 31
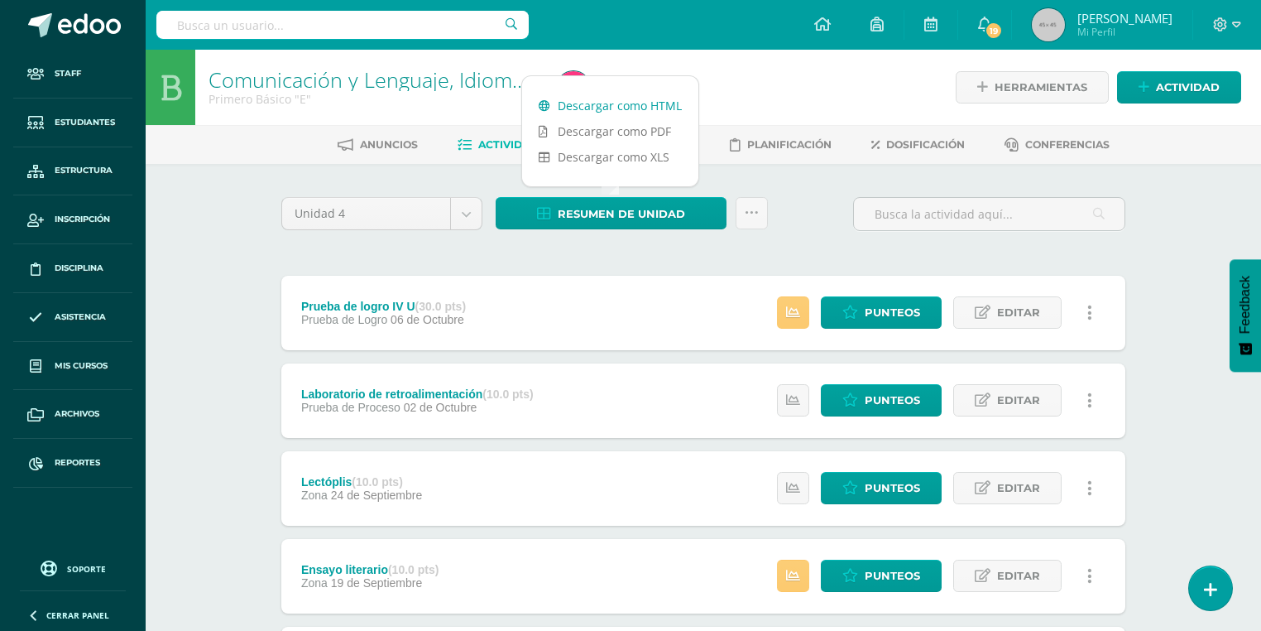
click at [642, 107] on link "Descargar como HTML" at bounding box center [610, 106] width 176 height 26
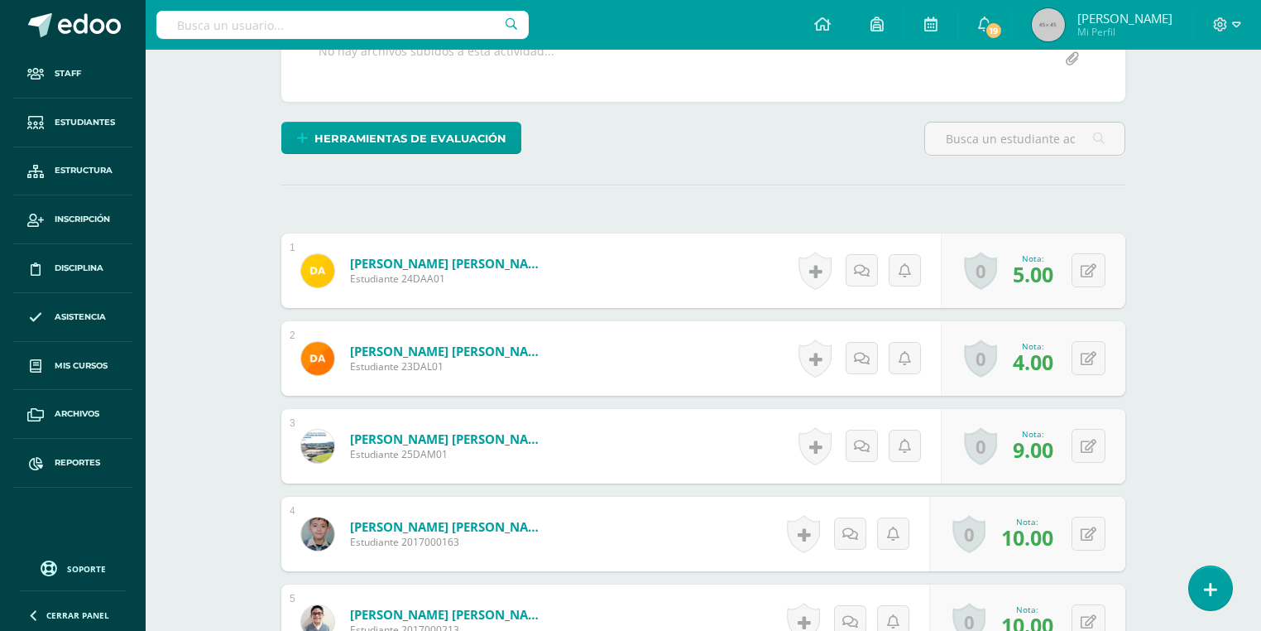
scroll to position [490, 0]
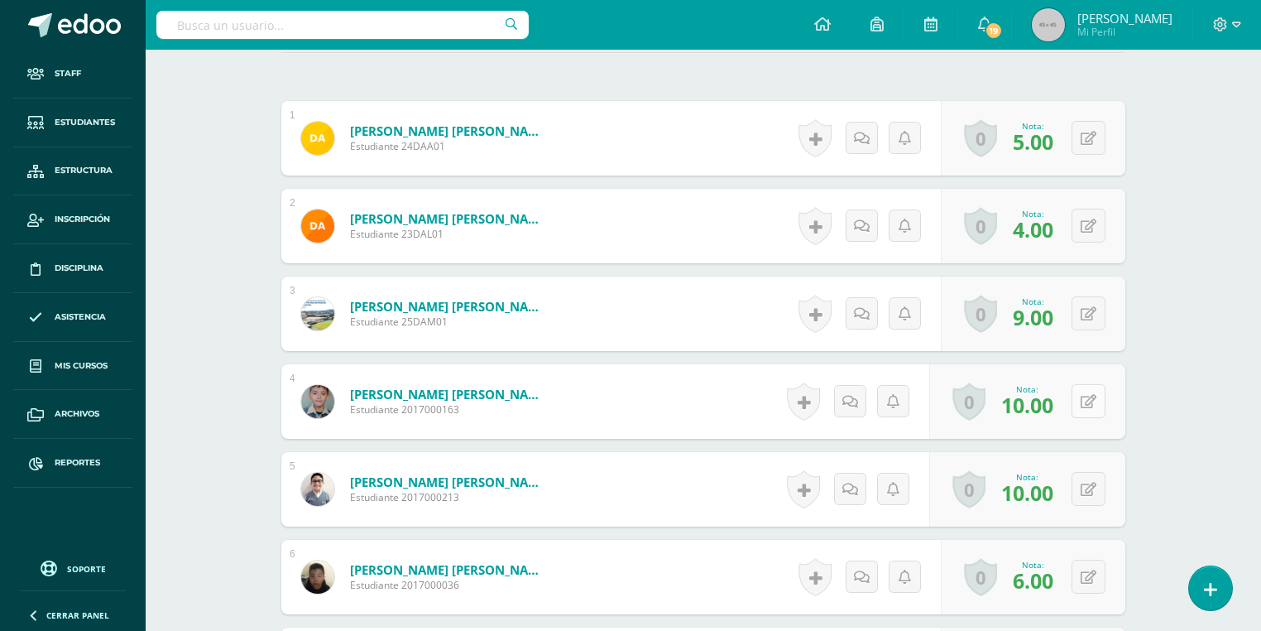
click at [1087, 401] on button at bounding box center [1089, 401] width 34 height 34
click at [980, 403] on input "10.00" at bounding box center [987, 406] width 66 height 33
drag, startPoint x: 985, startPoint y: 404, endPoint x: 925, endPoint y: 404, distance: 59.6
click at [925, 404] on form "Azmitia Cadenillas, Pablo Javier Estudiante 2017000163 Nota 10.00 0 Logros Logr…" at bounding box center [704, 401] width 870 height 77
type input "8.00"
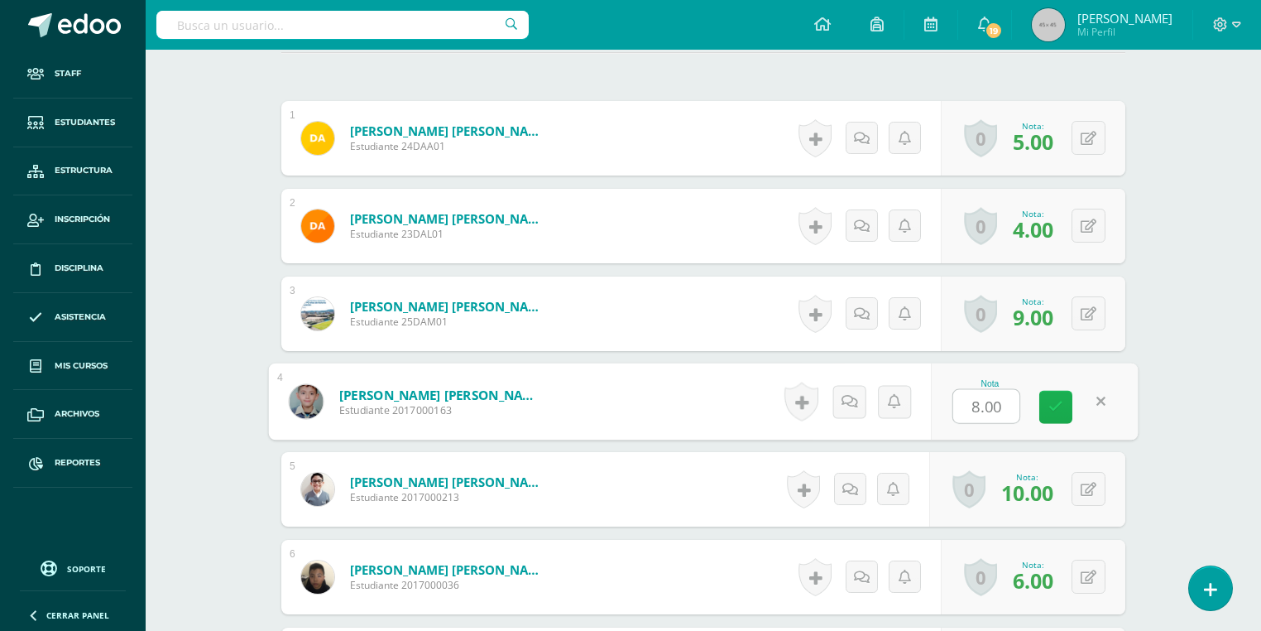
click at [1050, 401] on icon at bounding box center [1056, 407] width 15 height 14
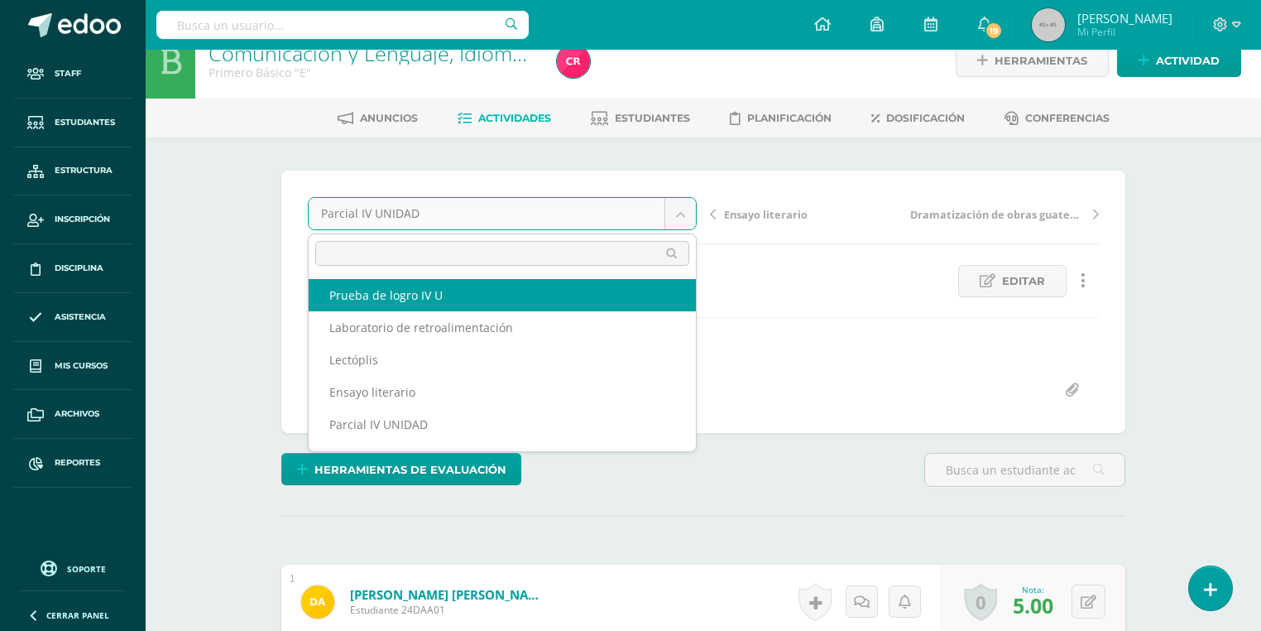
select select "/dashboard/teacher/grade-activity/181370/"
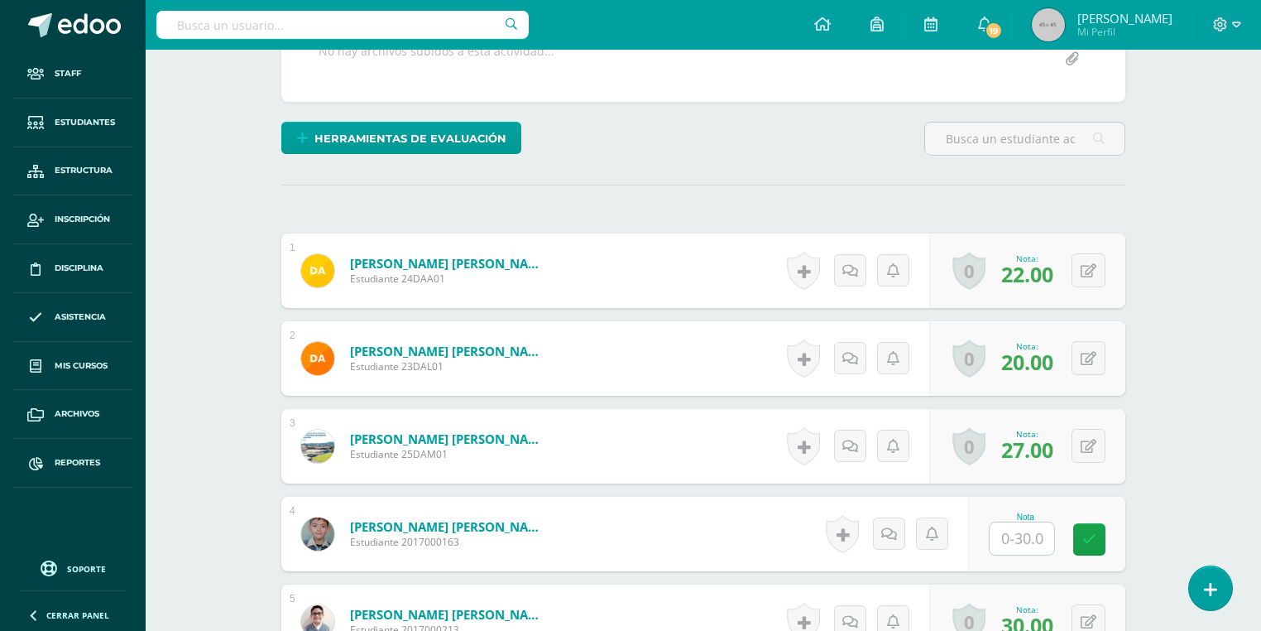
scroll to position [490, 0]
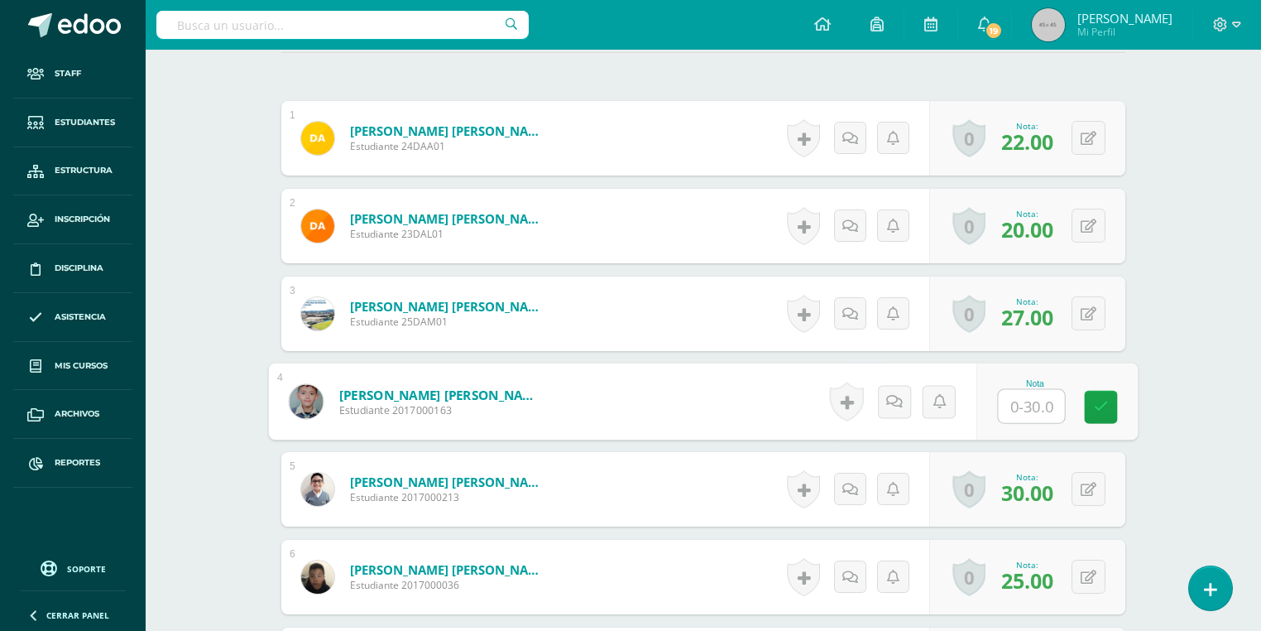
click at [1038, 414] on input "text" at bounding box center [1032, 406] width 66 height 33
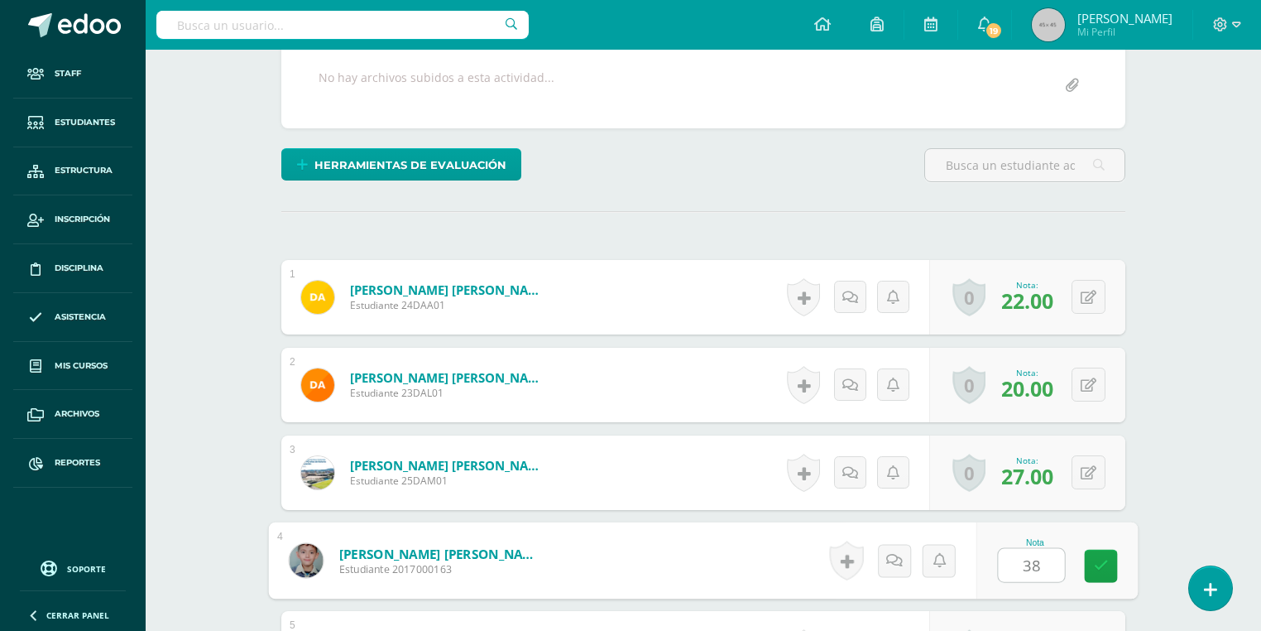
scroll to position [0, 0]
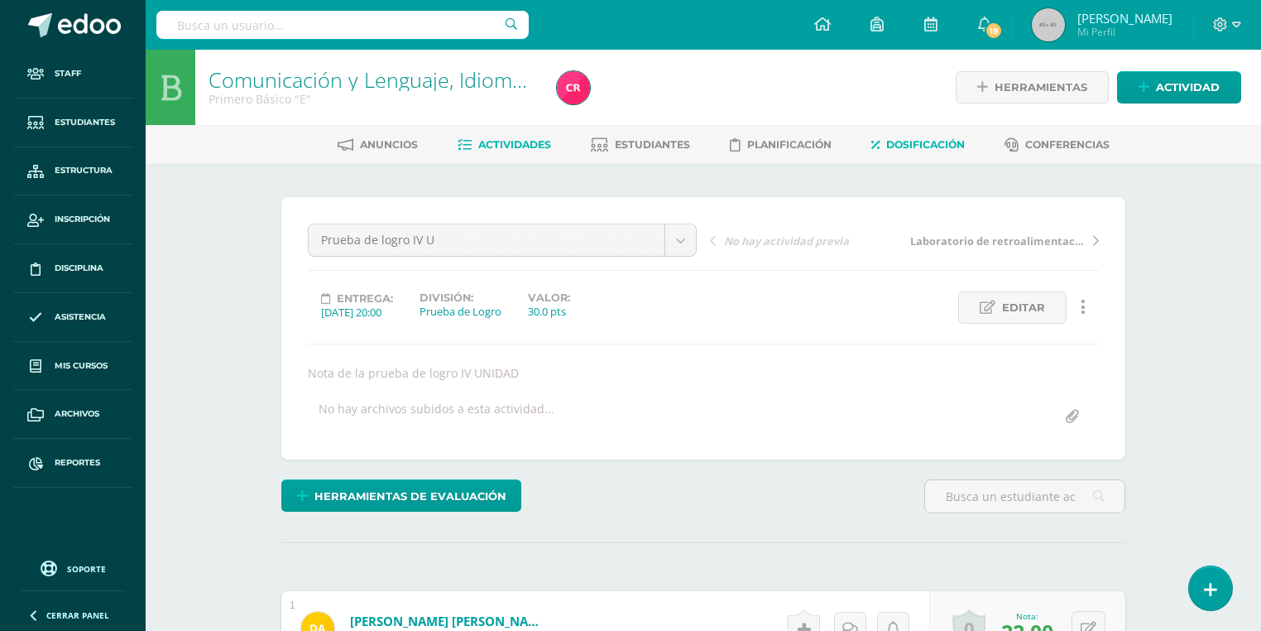
click at [950, 138] on span "Dosificación" at bounding box center [926, 144] width 79 height 12
type input "0"
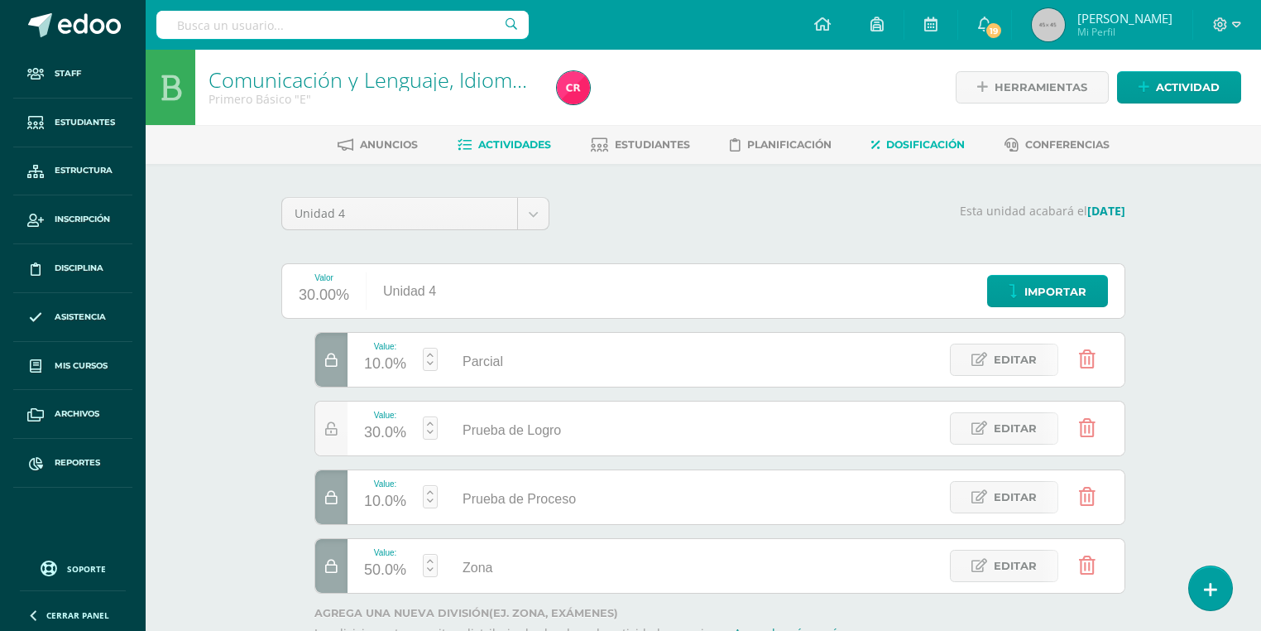
click at [511, 144] on span "Actividades" at bounding box center [514, 144] width 73 height 12
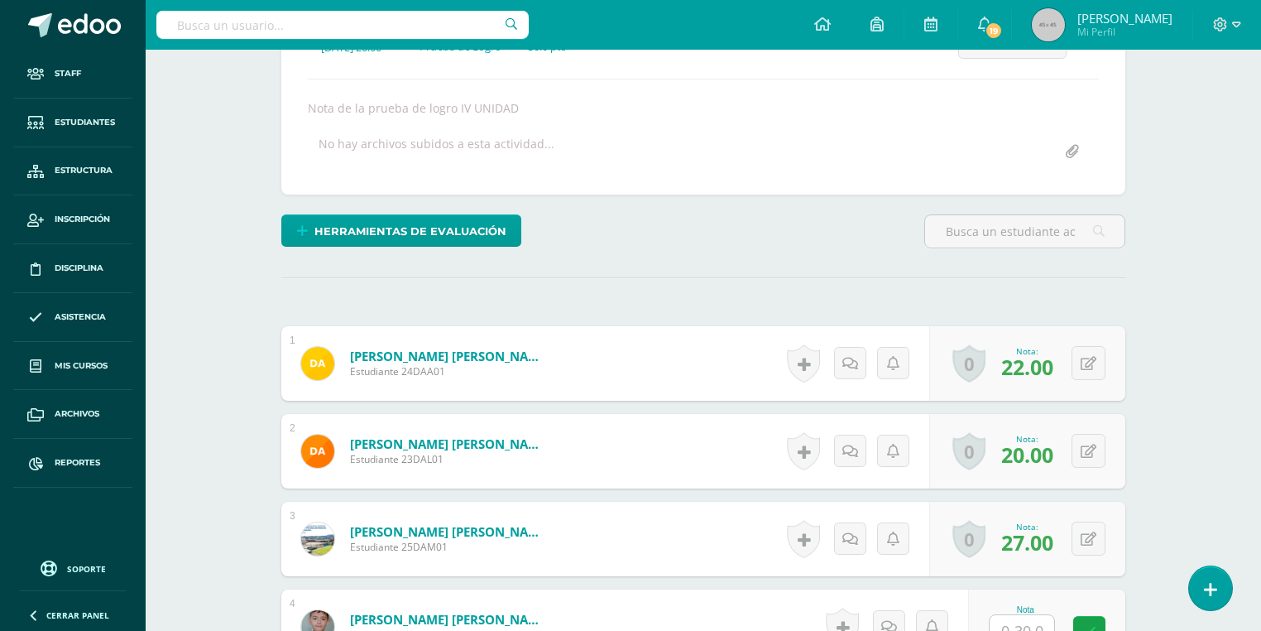
scroll to position [397, 0]
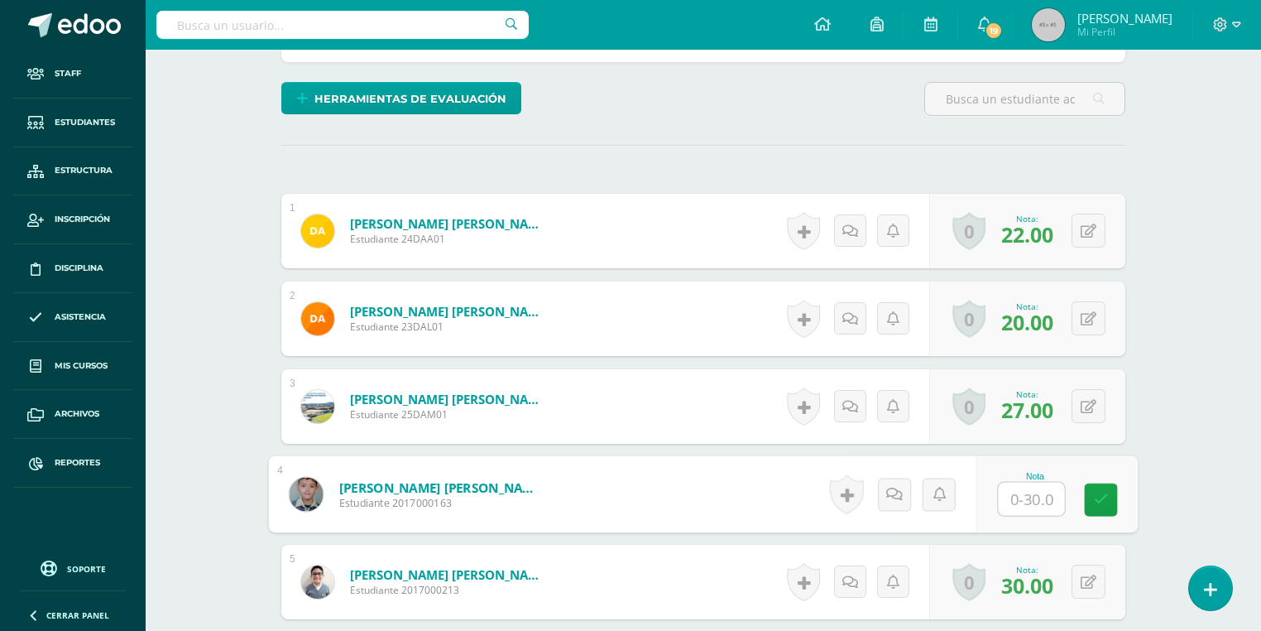
click at [1039, 488] on input "text" at bounding box center [1032, 499] width 66 height 33
type input "28"
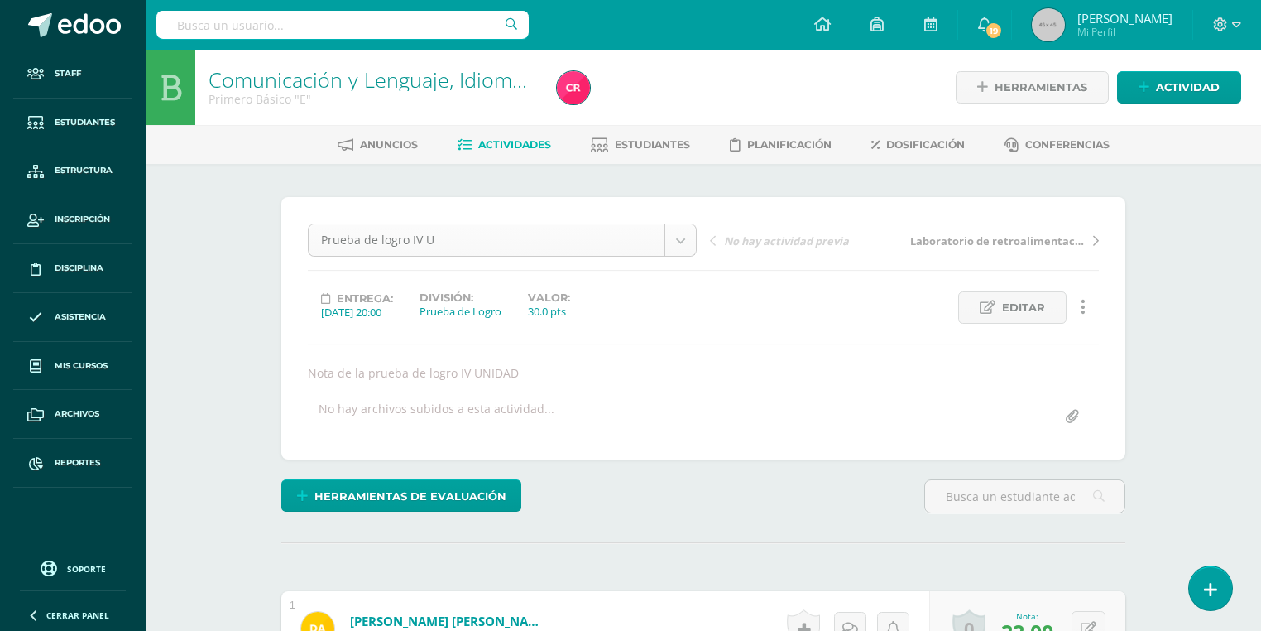
scroll to position [0, 0]
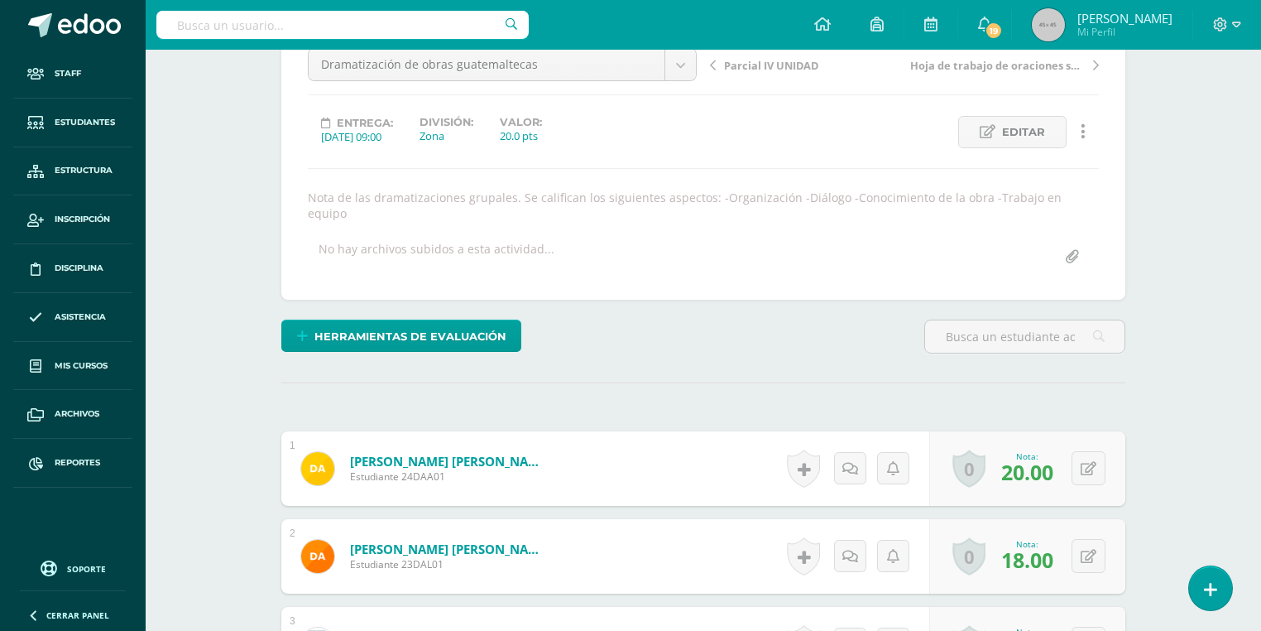
scroll to position [573, 0]
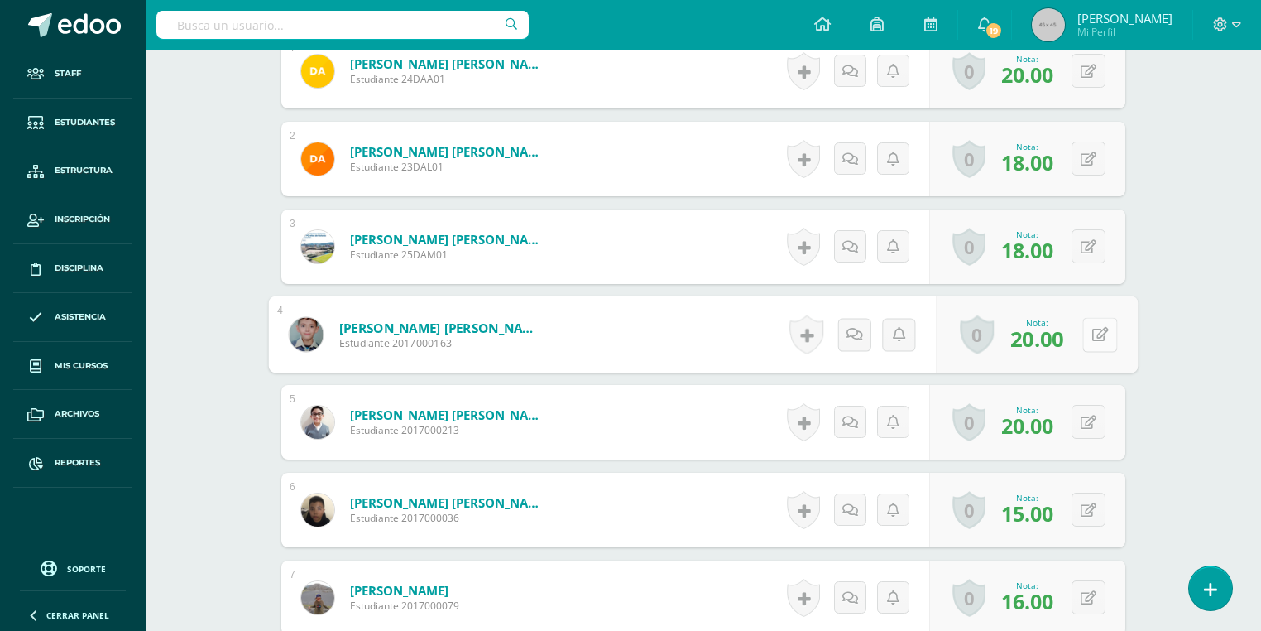
click at [1101, 332] on button at bounding box center [1100, 334] width 35 height 35
click at [970, 342] on input "20.00" at bounding box center [987, 339] width 66 height 33
type input "15.00"
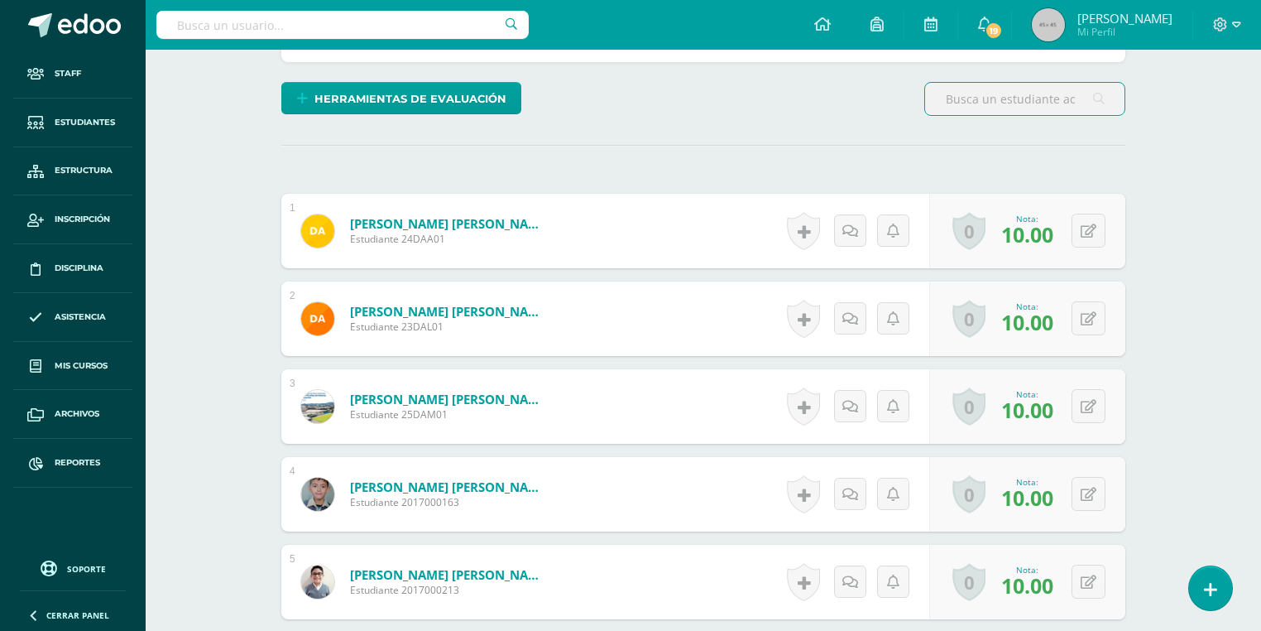
scroll to position [464, 0]
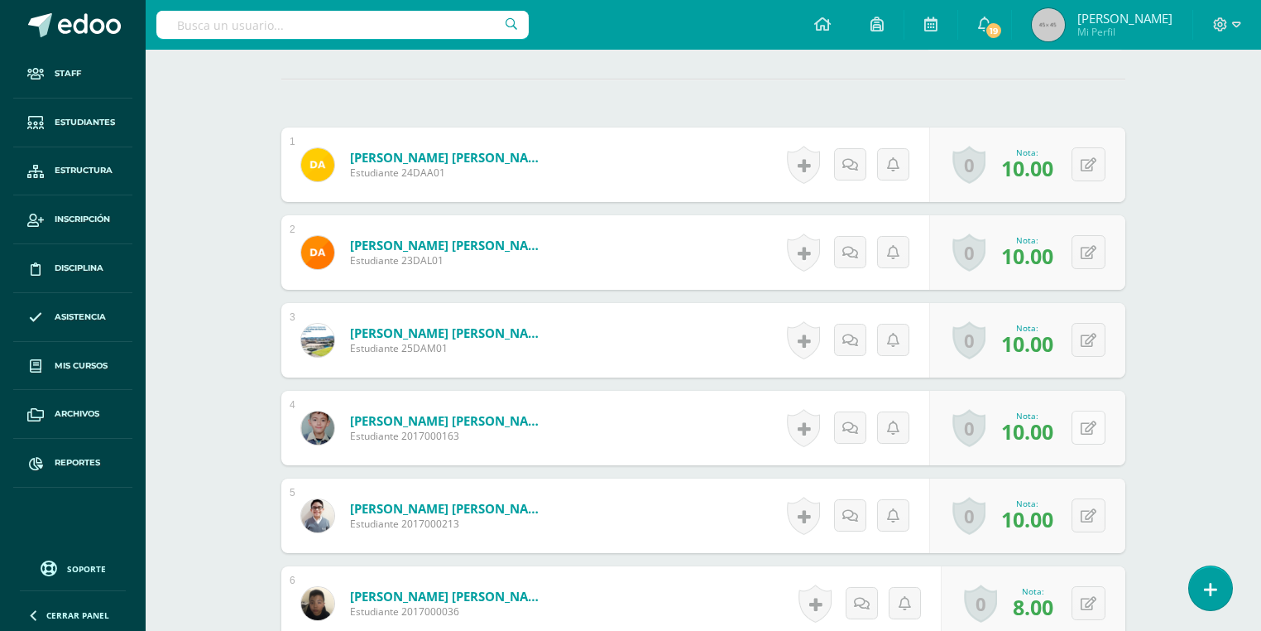
click at [1088, 434] on button at bounding box center [1089, 428] width 34 height 34
click at [963, 440] on input "10.00" at bounding box center [987, 432] width 66 height 33
type input "7.00"
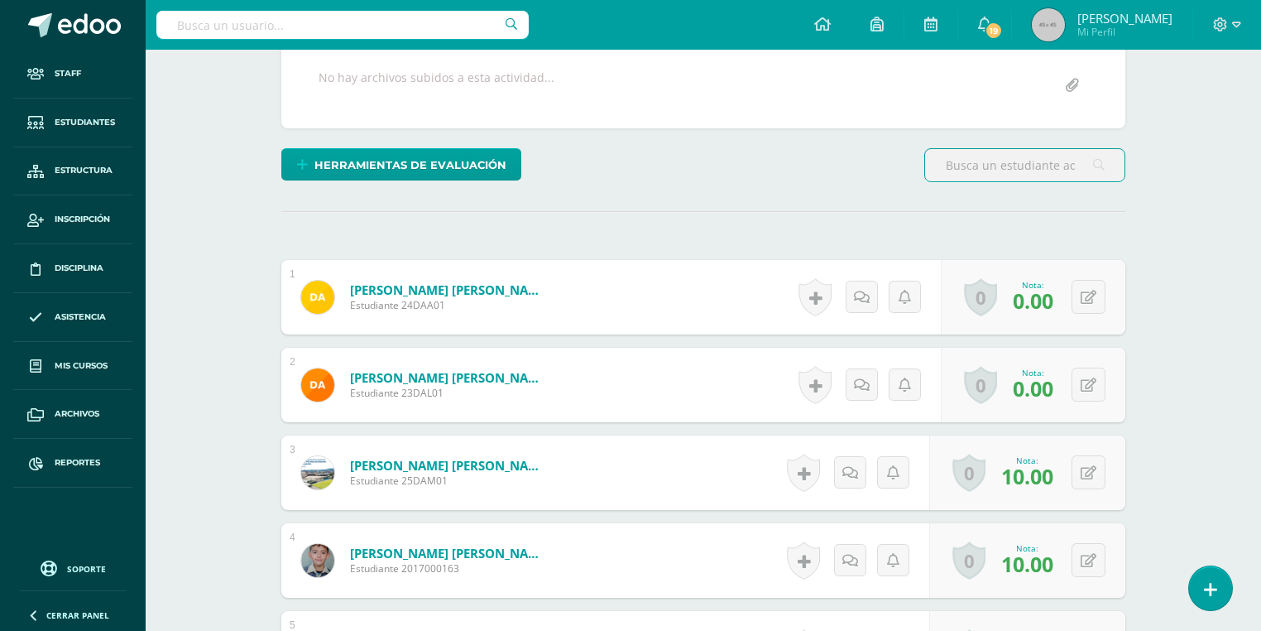
scroll to position [596, 0]
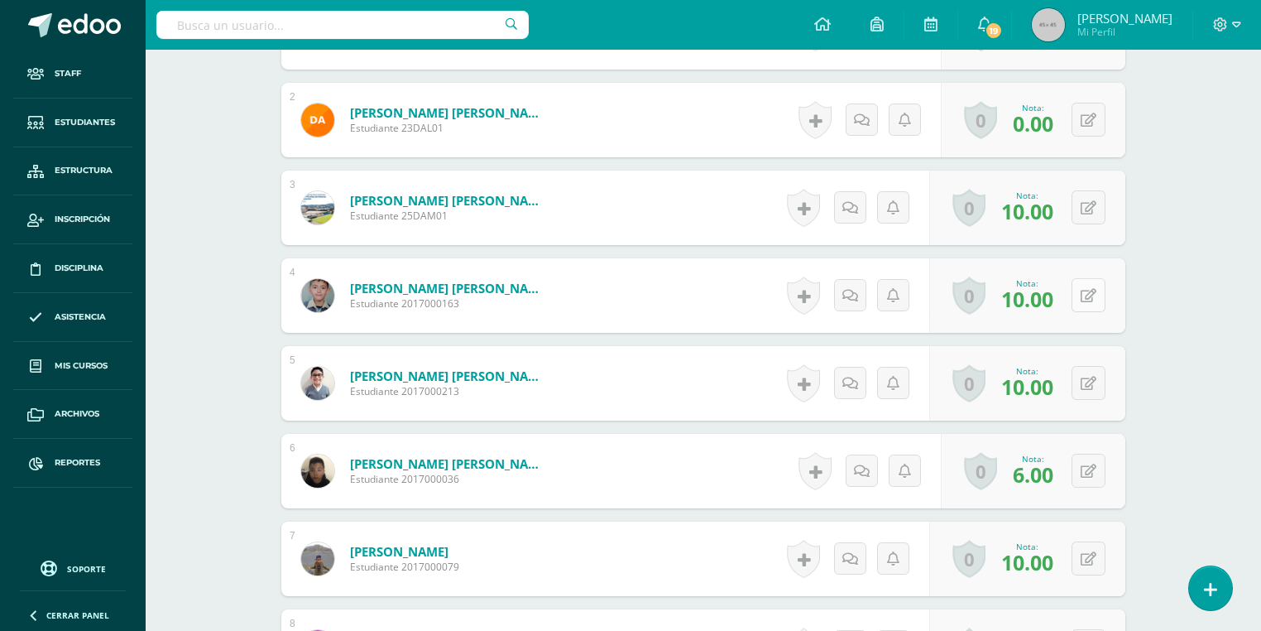
click at [1096, 293] on icon at bounding box center [1089, 296] width 16 height 14
click at [963, 301] on input "10.00" at bounding box center [987, 300] width 66 height 33
type input "7.00"
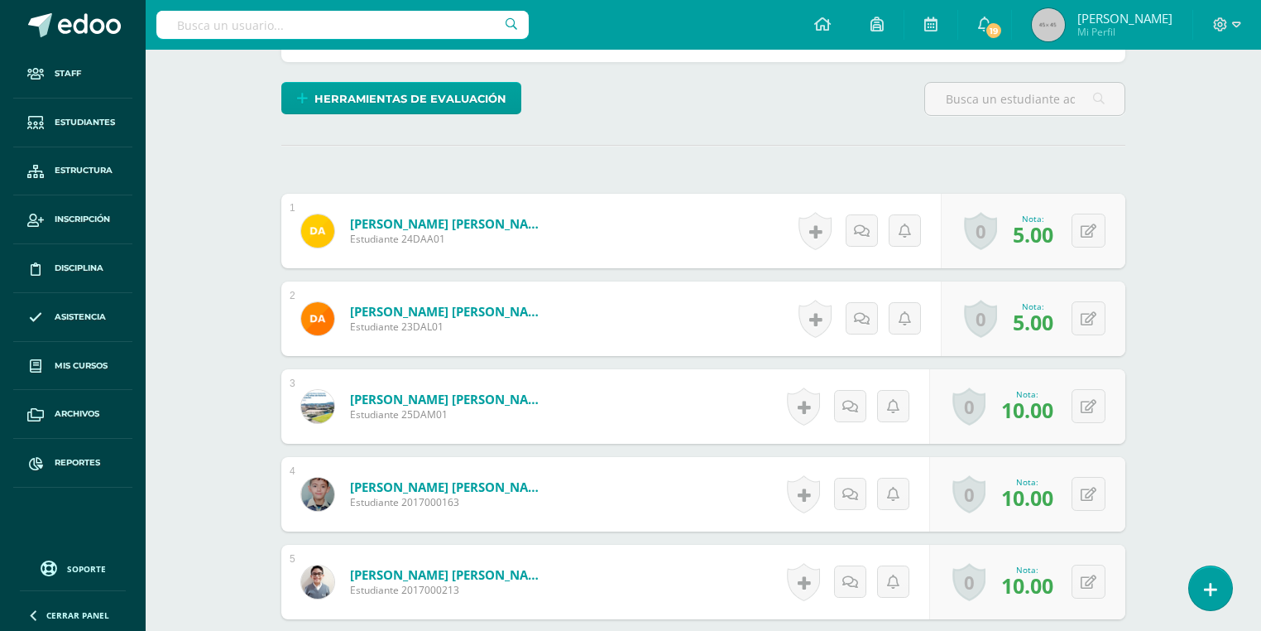
scroll to position [530, 0]
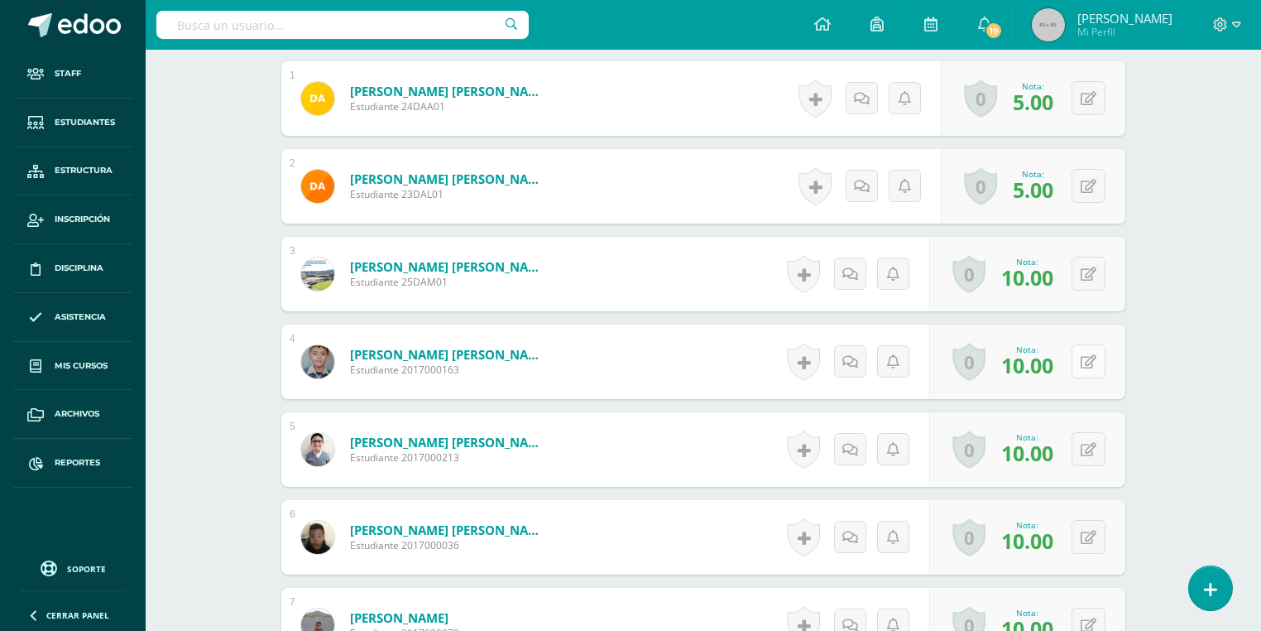
click at [1099, 374] on button at bounding box center [1089, 361] width 34 height 34
click at [962, 370] on input "10.00" at bounding box center [987, 366] width 66 height 33
type input "8.00"
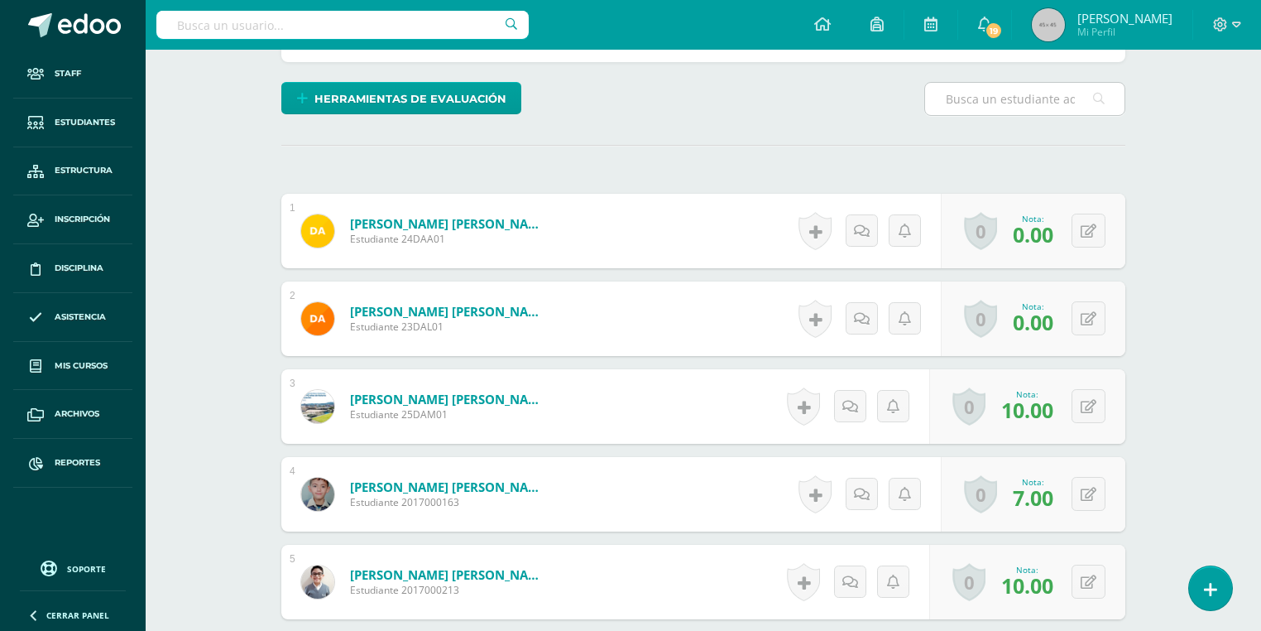
scroll to position [464, 0]
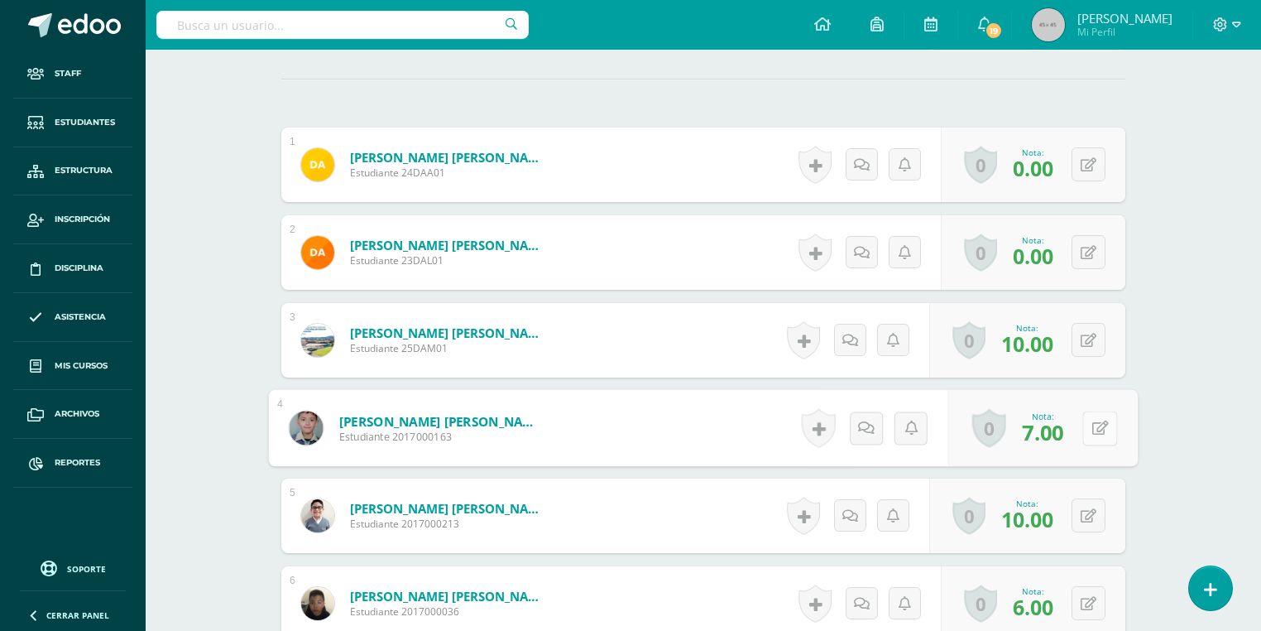
click at [1097, 431] on button at bounding box center [1100, 428] width 35 height 35
click at [965, 438] on input "7.00" at bounding box center [987, 432] width 66 height 33
type input "10.00"
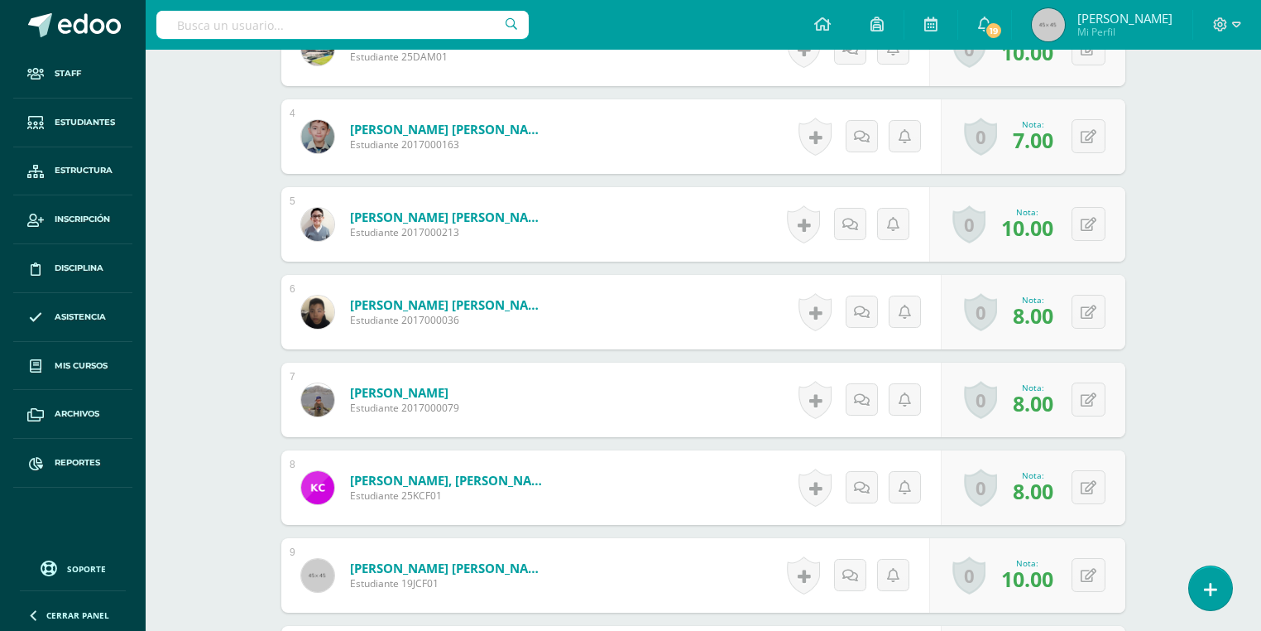
scroll to position [424, 0]
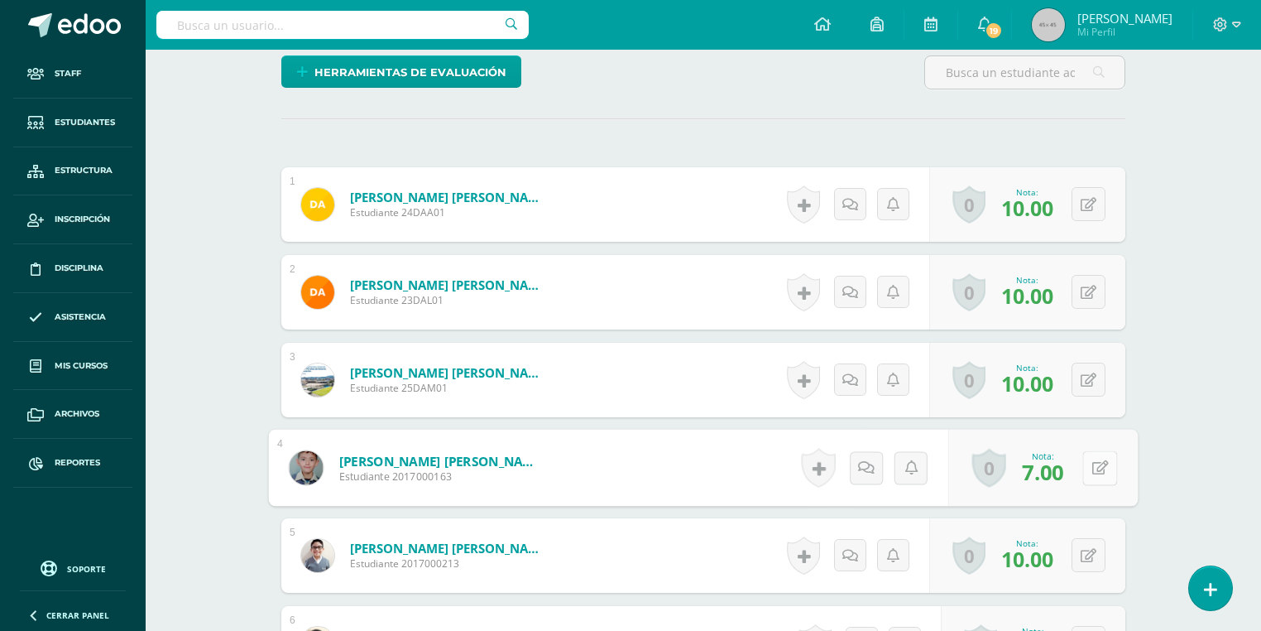
click at [1083, 470] on button at bounding box center [1100, 467] width 35 height 35
click at [977, 472] on input "7.00" at bounding box center [987, 472] width 66 height 33
type input "10"
click at [1050, 468] on icon at bounding box center [1056, 473] width 15 height 14
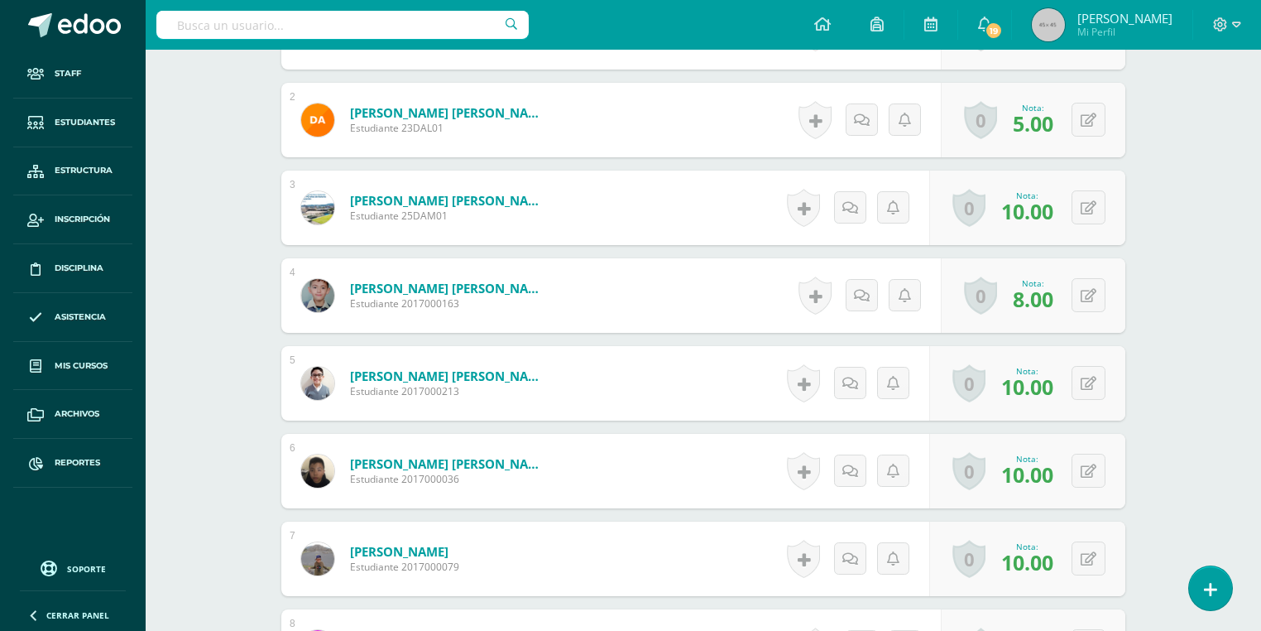
scroll to position [662, 0]
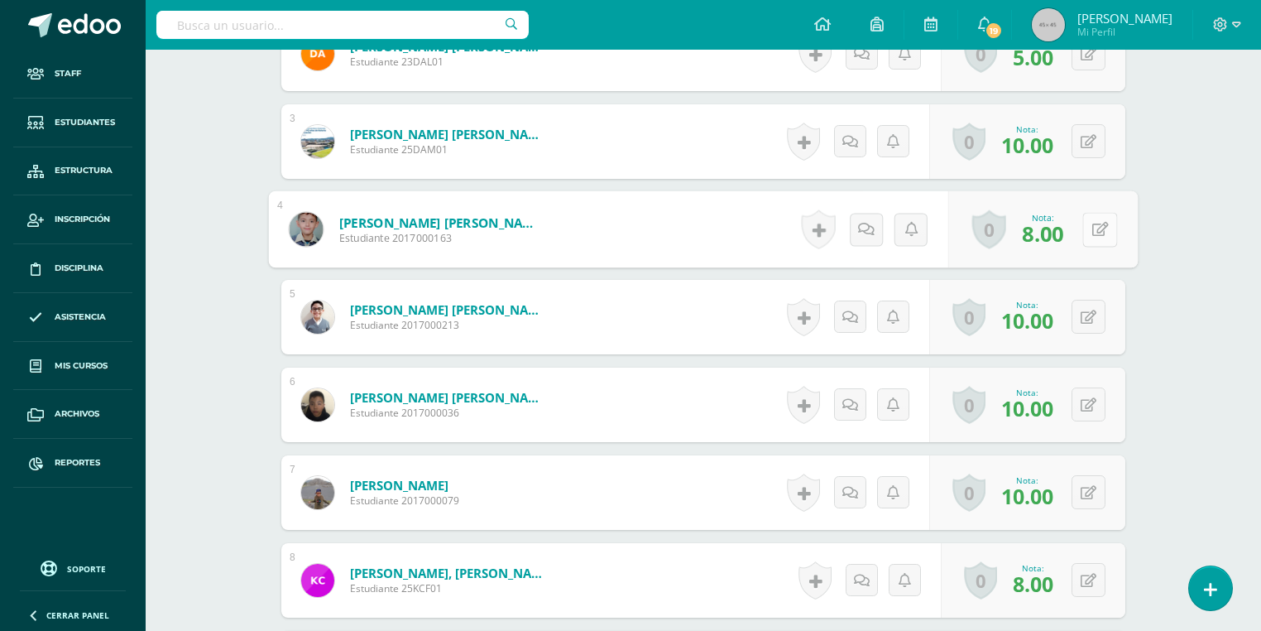
click at [1100, 220] on button at bounding box center [1100, 229] width 35 height 35
click at [970, 225] on input "8.00" at bounding box center [987, 234] width 66 height 33
drag, startPoint x: 978, startPoint y: 225, endPoint x: 965, endPoint y: 225, distance: 12.4
click at [965, 225] on input "8.00" at bounding box center [987, 234] width 66 height 33
type input "10.00"
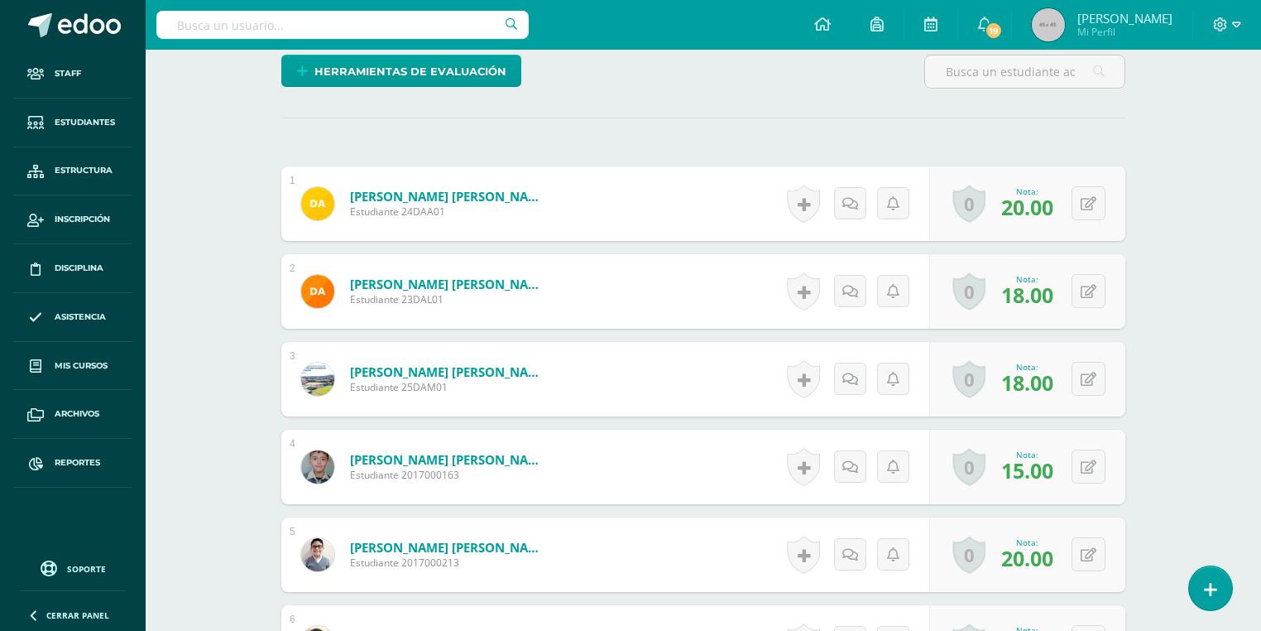
scroll to position [507, 0]
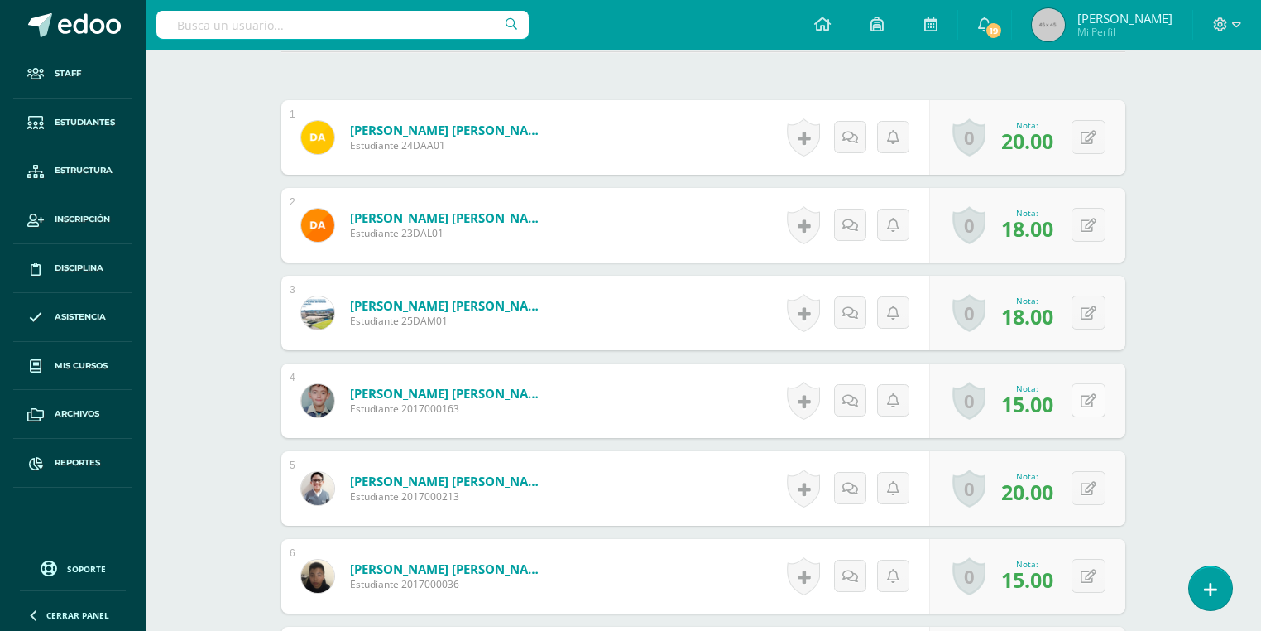
click at [1093, 396] on icon at bounding box center [1089, 401] width 16 height 14
click at [977, 409] on input "15.00" at bounding box center [987, 405] width 66 height 33
type input "17.00"
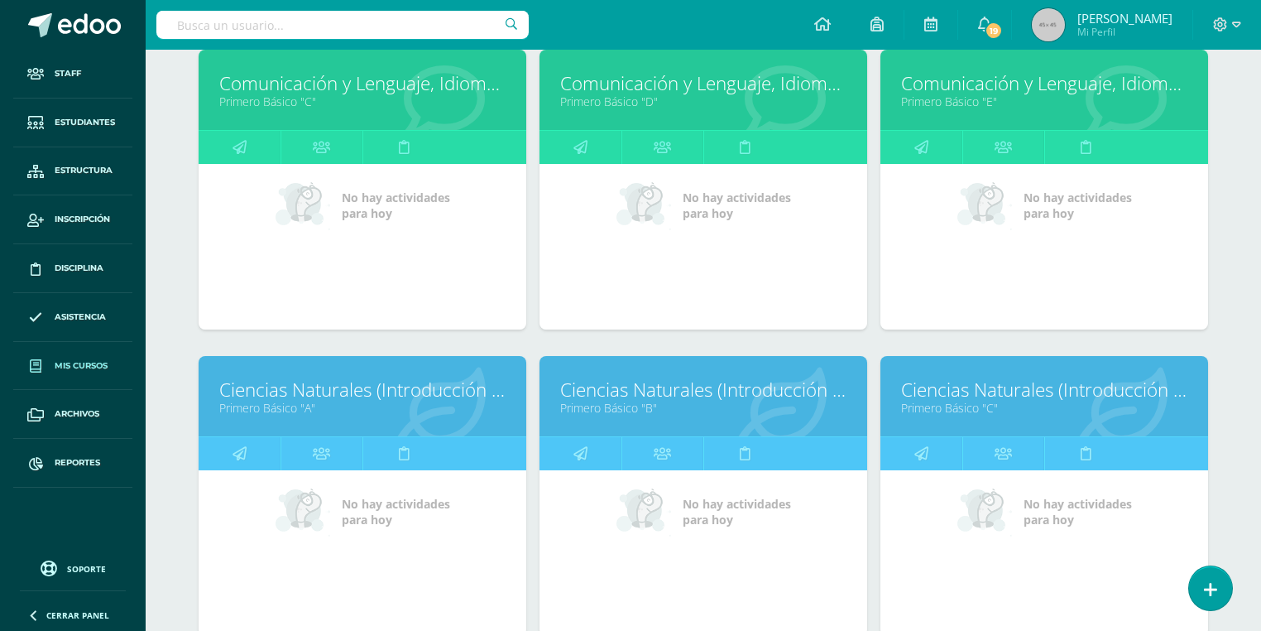
scroll to position [1814, 0]
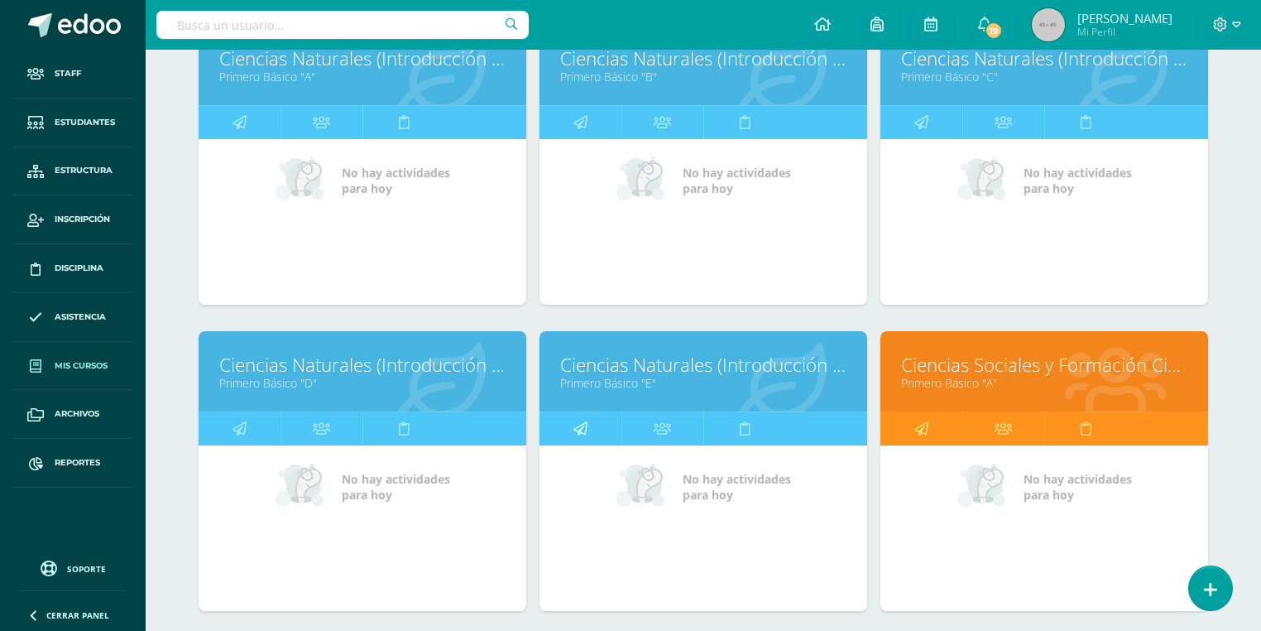
click at [579, 414] on icon at bounding box center [581, 428] width 14 height 32
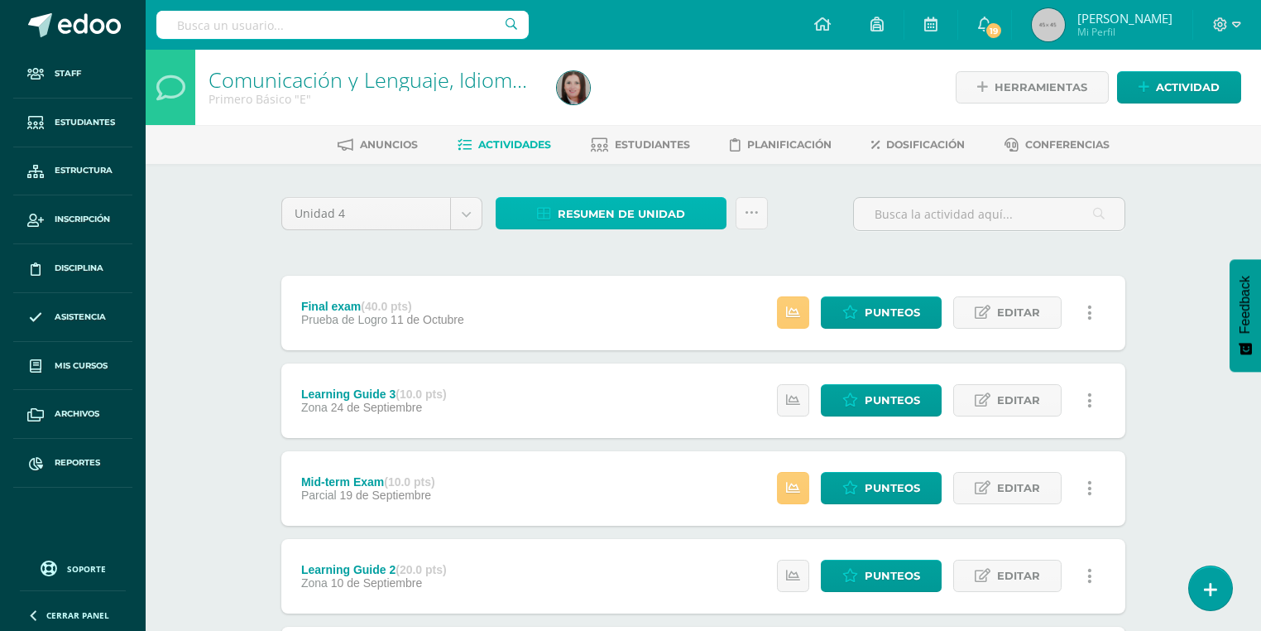
click at [571, 221] on span "Resumen de unidad" at bounding box center [621, 214] width 127 height 31
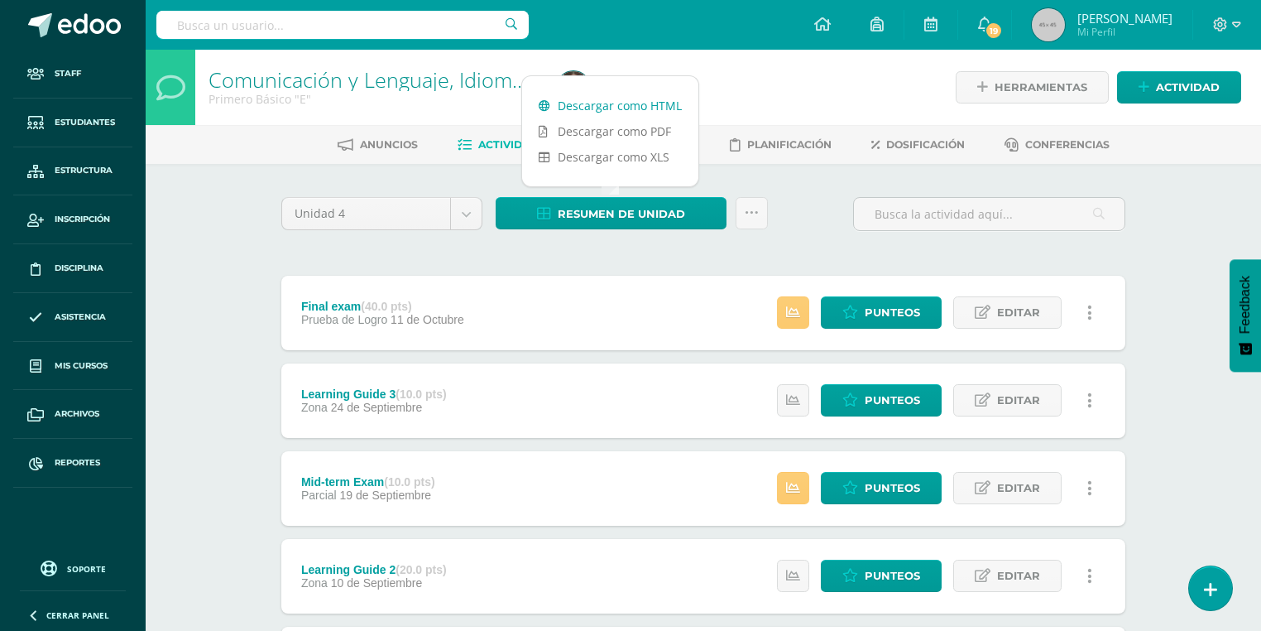
click at [627, 102] on link "Descargar como HTML" at bounding box center [610, 106] width 176 height 26
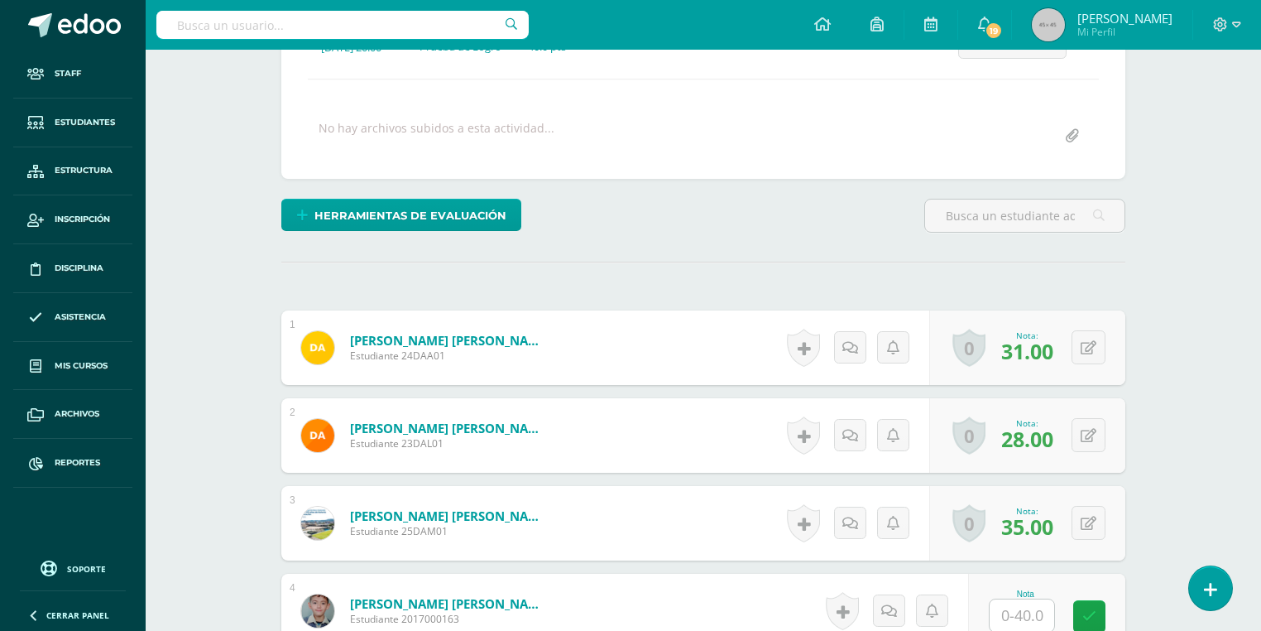
scroll to position [464, 0]
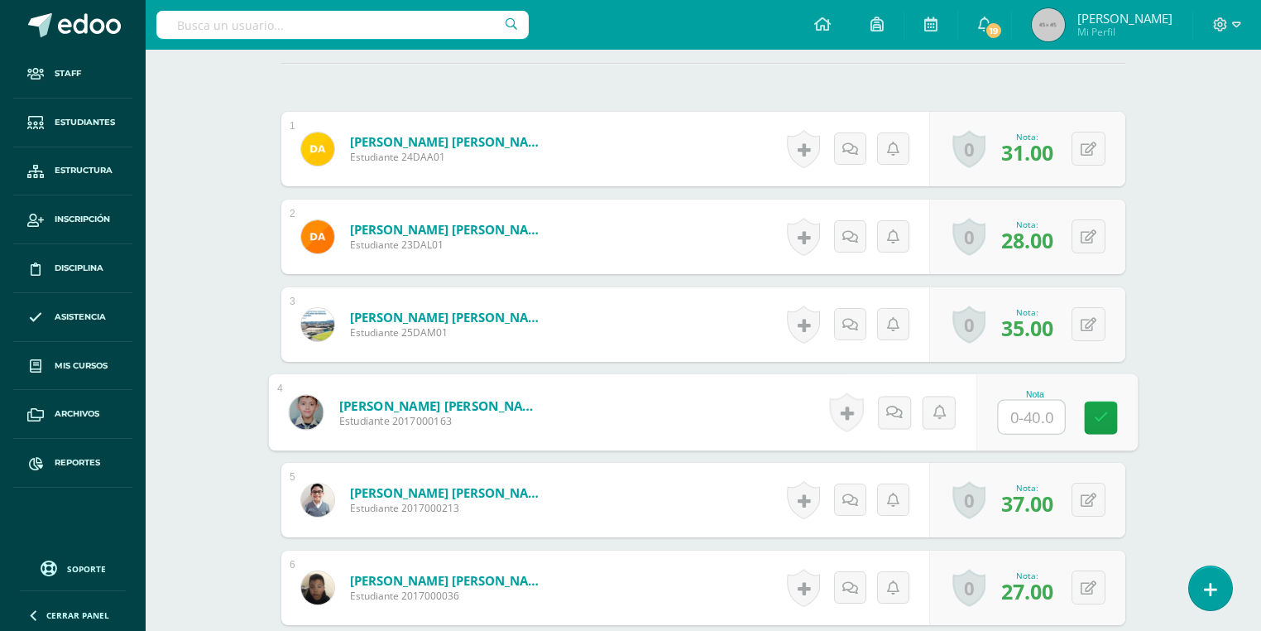
click at [1010, 406] on input "text" at bounding box center [1032, 417] width 66 height 33
type input "36"
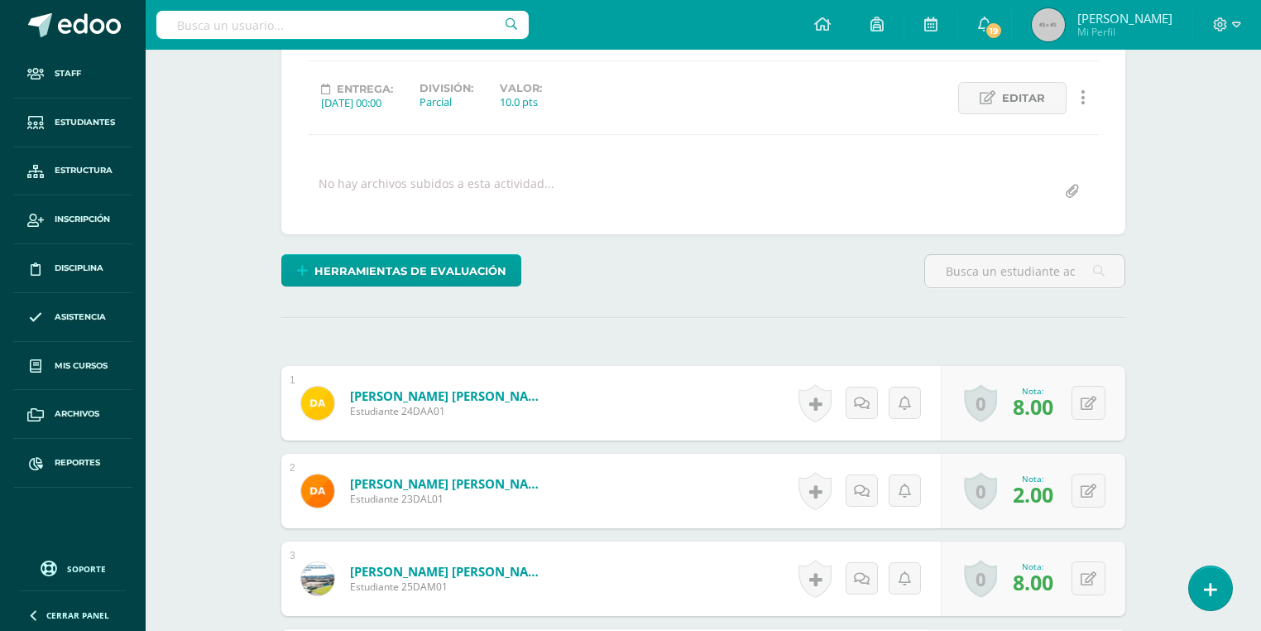
scroll to position [408, 0]
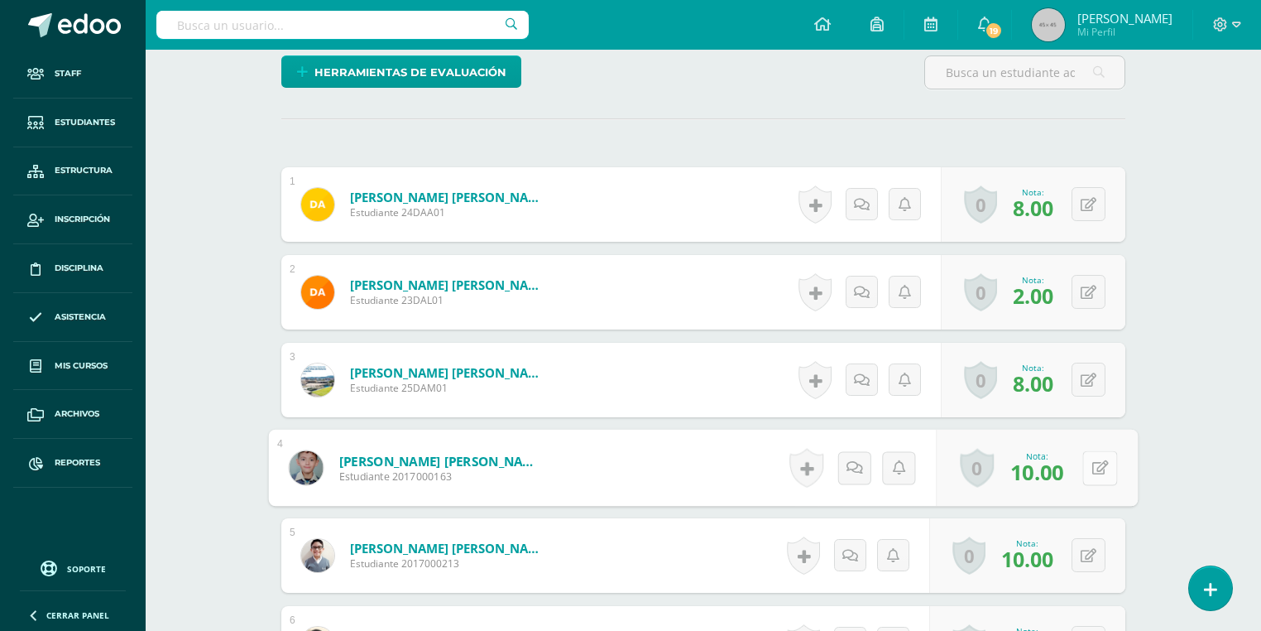
click at [1085, 467] on button at bounding box center [1100, 467] width 35 height 35
click at [977, 475] on input "10.00" at bounding box center [987, 472] width 66 height 33
drag, startPoint x: 983, startPoint y: 472, endPoint x: 895, endPoint y: 469, distance: 87.8
click at [895, 469] on form "Azmitia Cadenillas, Pablo Javier Estudiante 2017000163 Nota 10.00 0 Logros Logr…" at bounding box center [704, 468] width 870 height 77
type input "9.00"
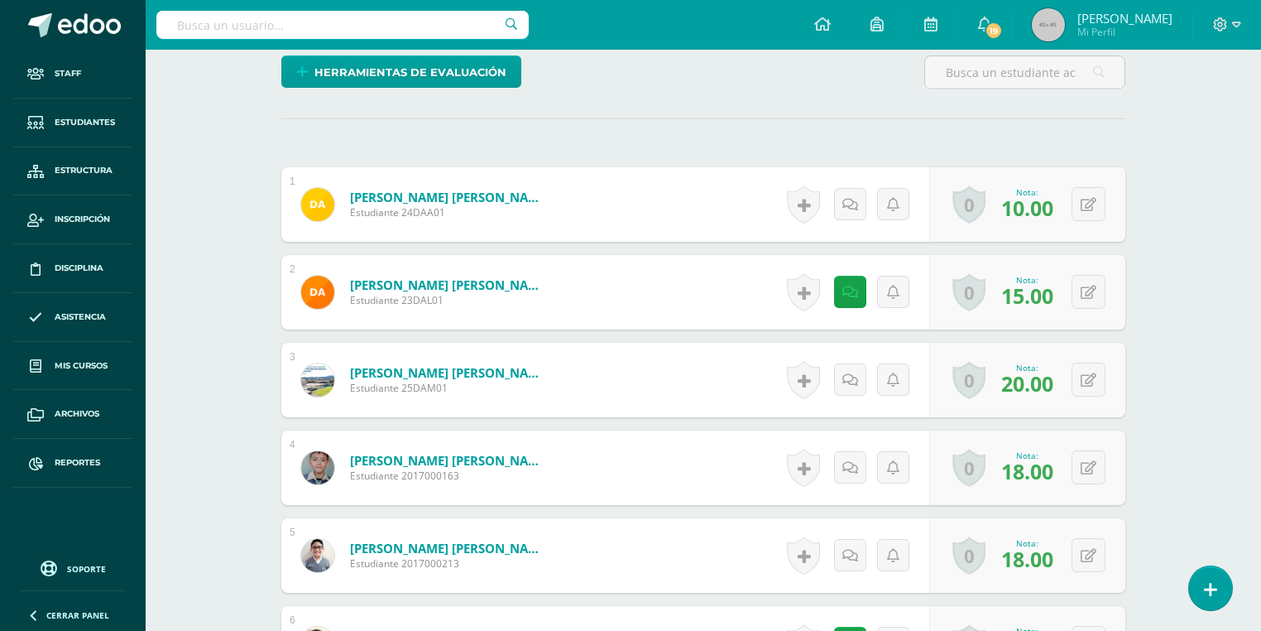
scroll to position [507, 0]
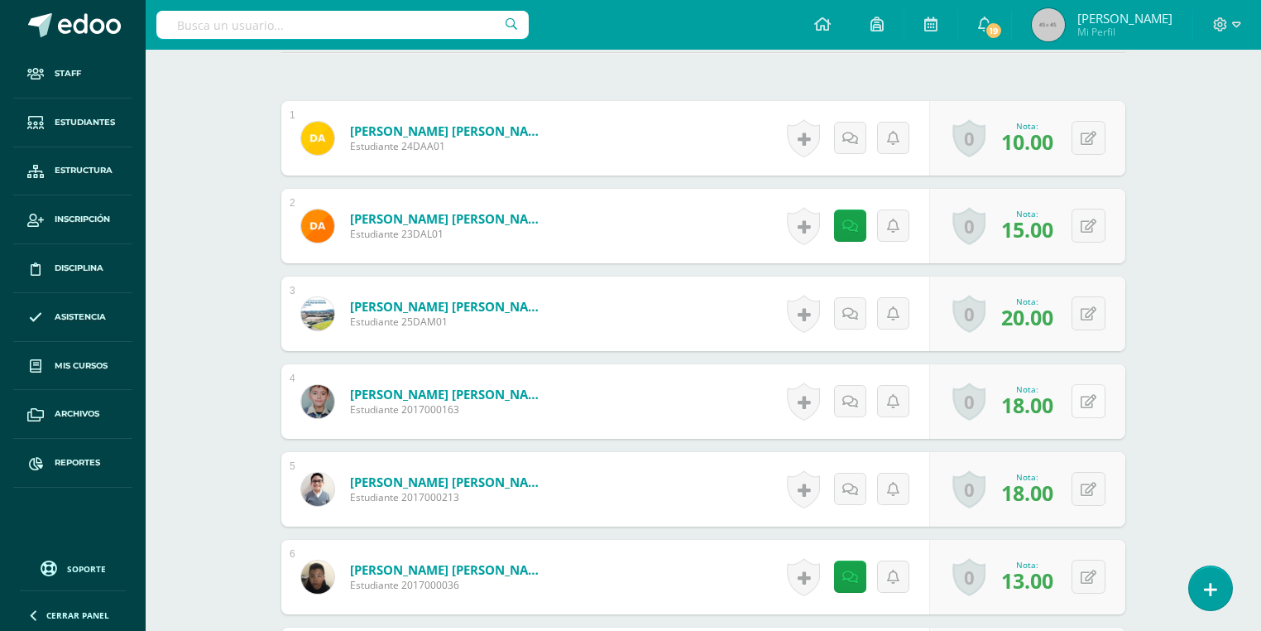
click at [1085, 399] on button at bounding box center [1089, 401] width 34 height 34
click at [980, 405] on input "18.00" at bounding box center [987, 406] width 66 height 33
type input "19.00"
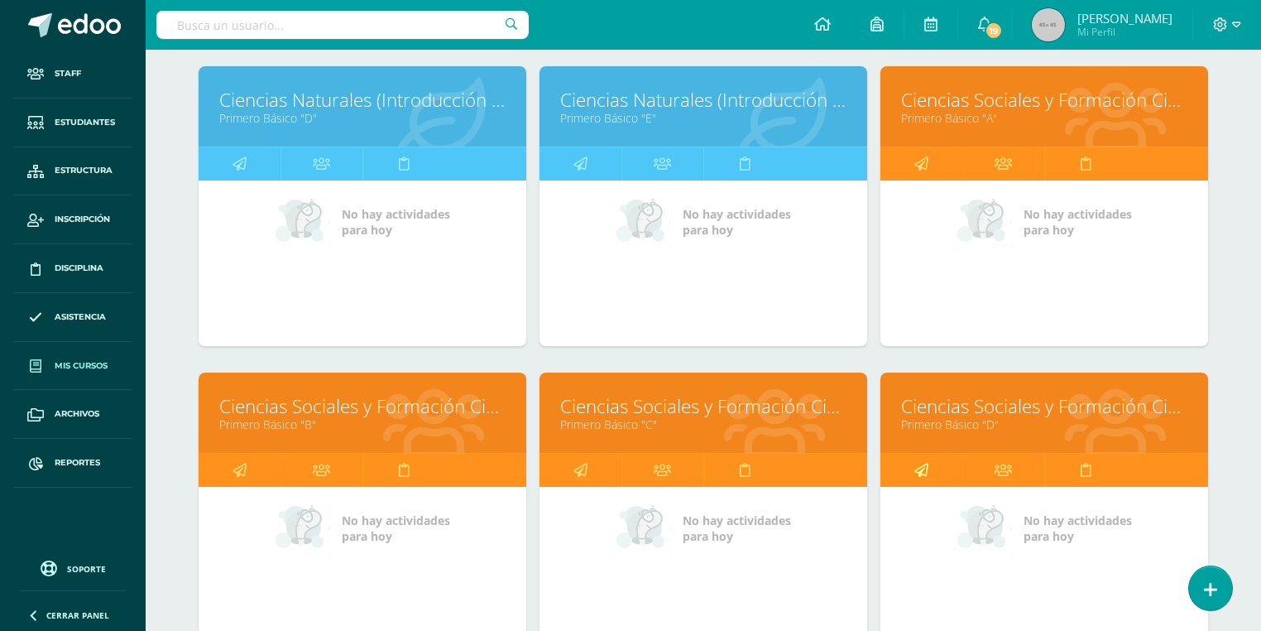
scroll to position [2344, 0]
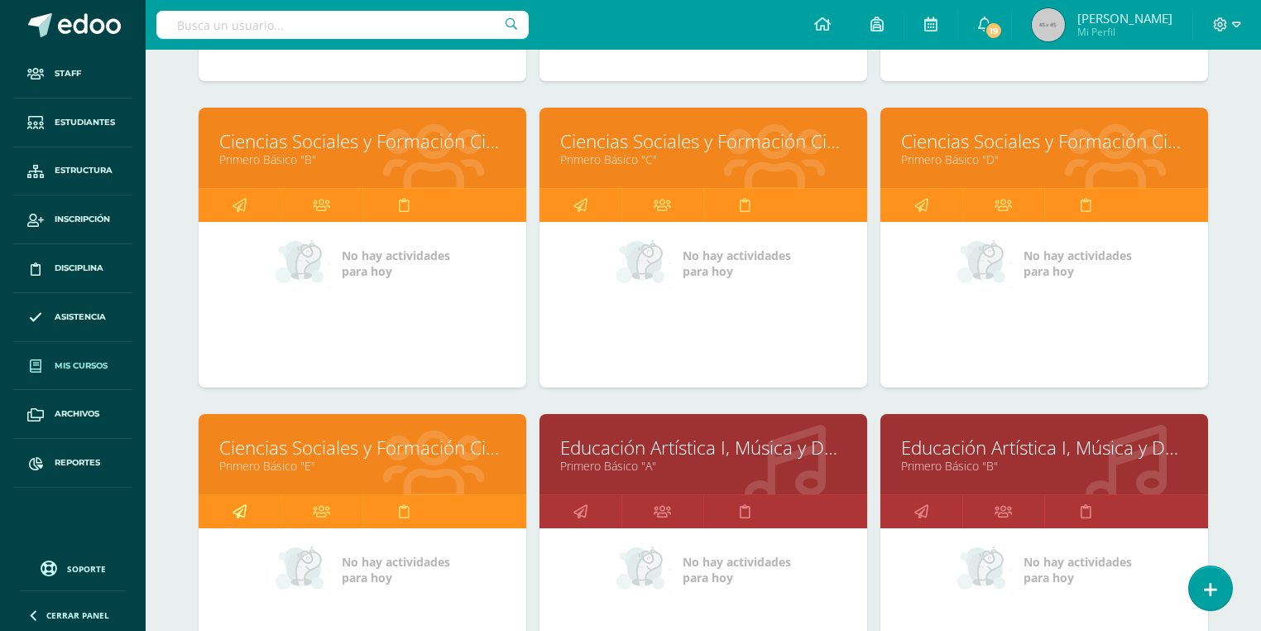
click at [240, 513] on icon at bounding box center [240, 511] width 14 height 32
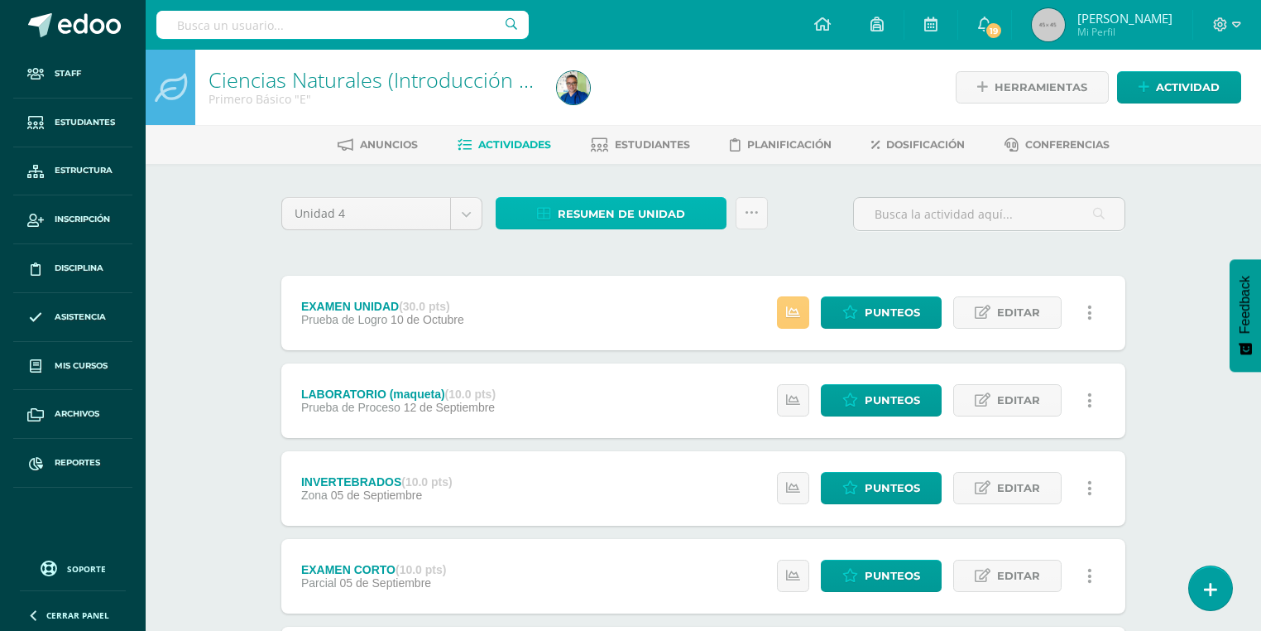
click at [578, 210] on span "Resumen de unidad" at bounding box center [621, 214] width 127 height 31
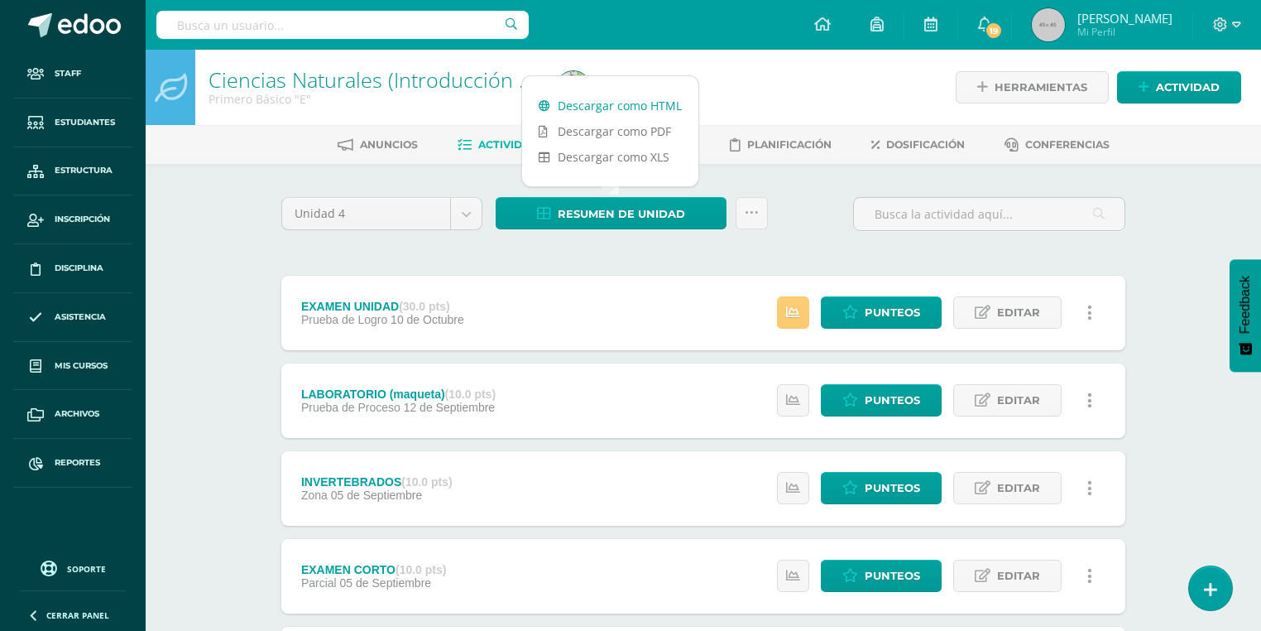
click at [631, 97] on link "Descargar como HTML" at bounding box center [610, 106] width 176 height 26
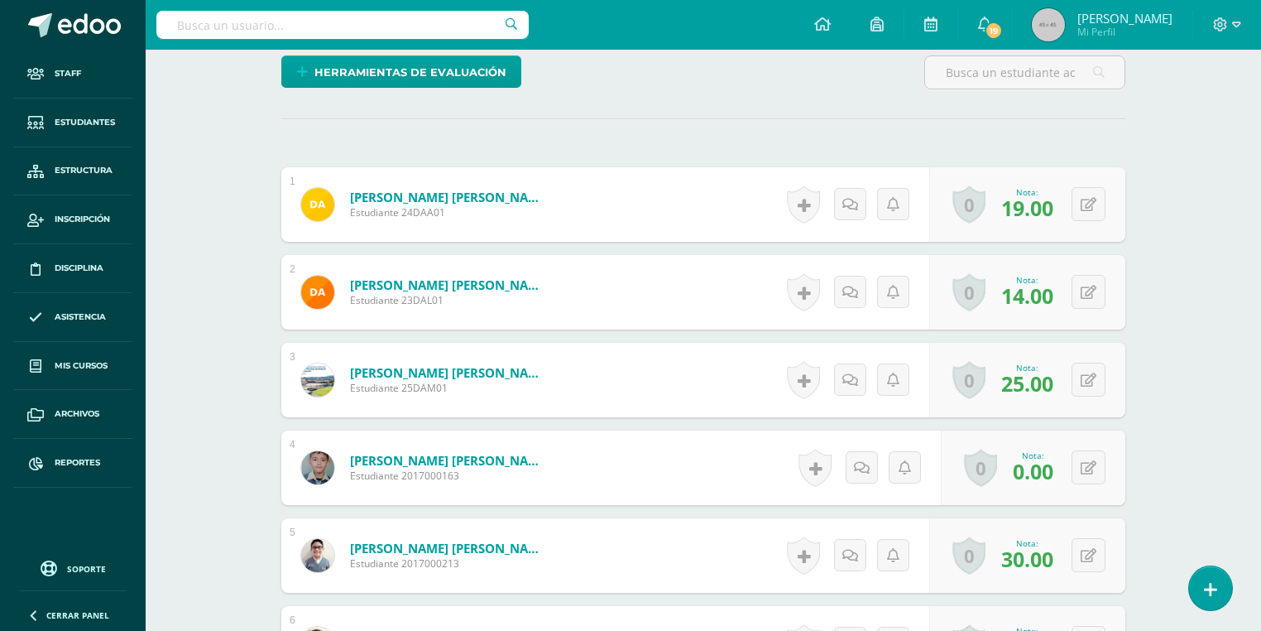
scroll to position [490, 0]
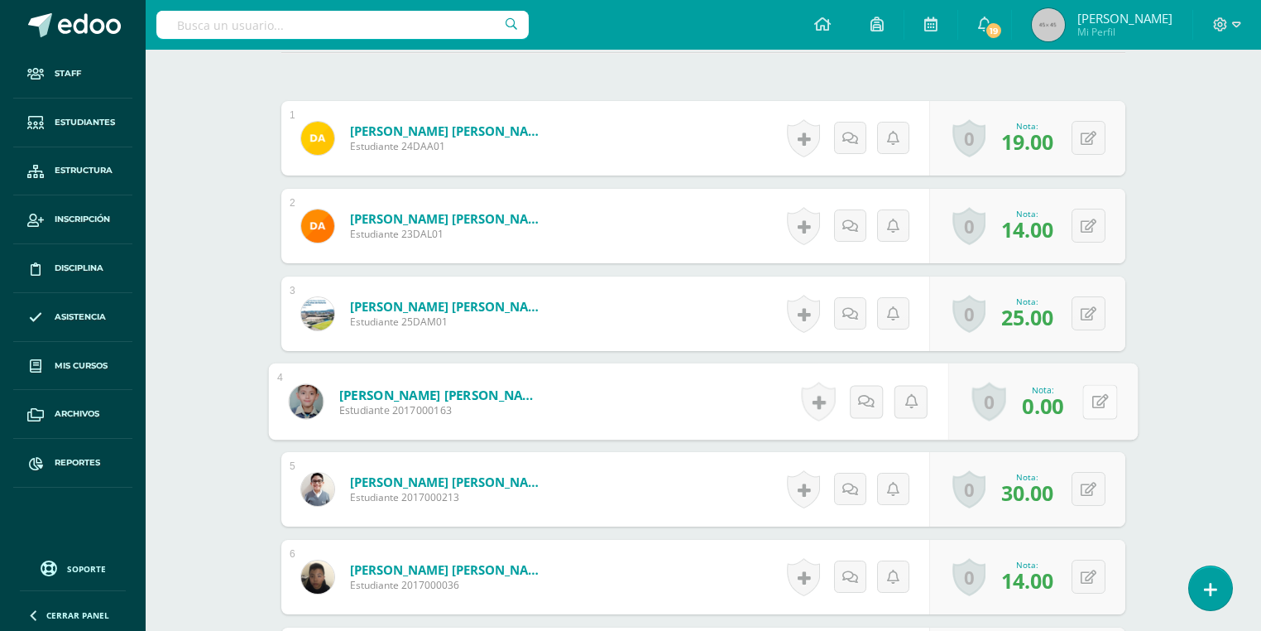
click at [1089, 411] on button at bounding box center [1100, 401] width 35 height 35
click at [957, 405] on input "0.00" at bounding box center [987, 406] width 66 height 33
type input "13.00"
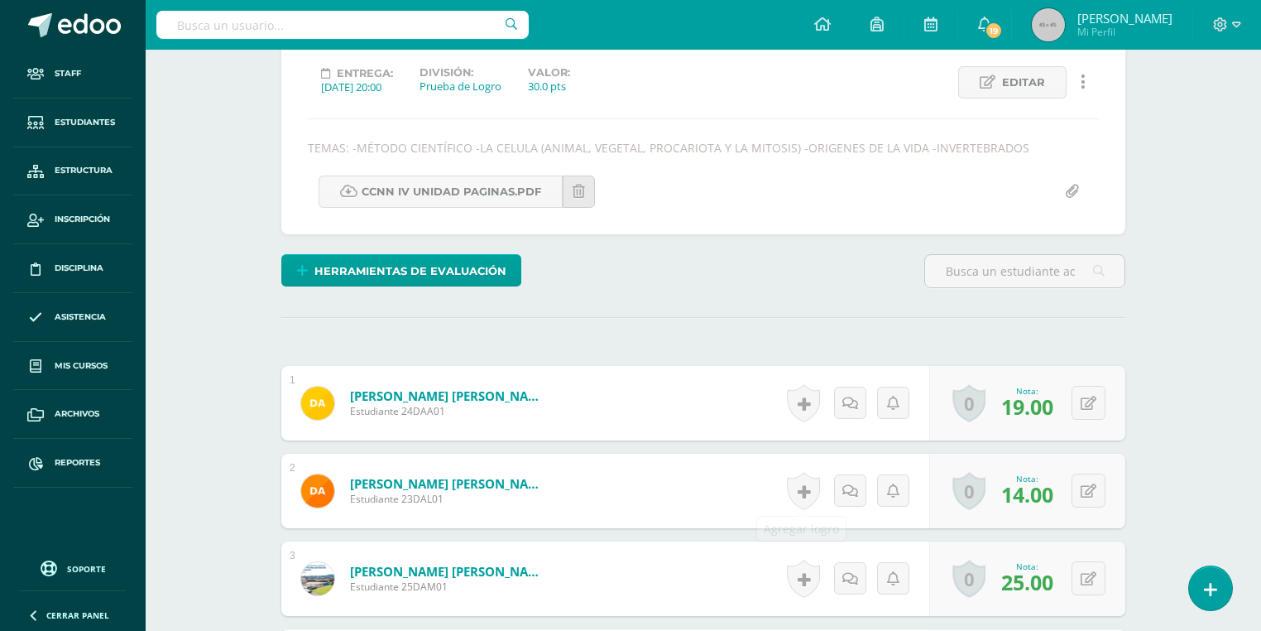
scroll to position [93, 0]
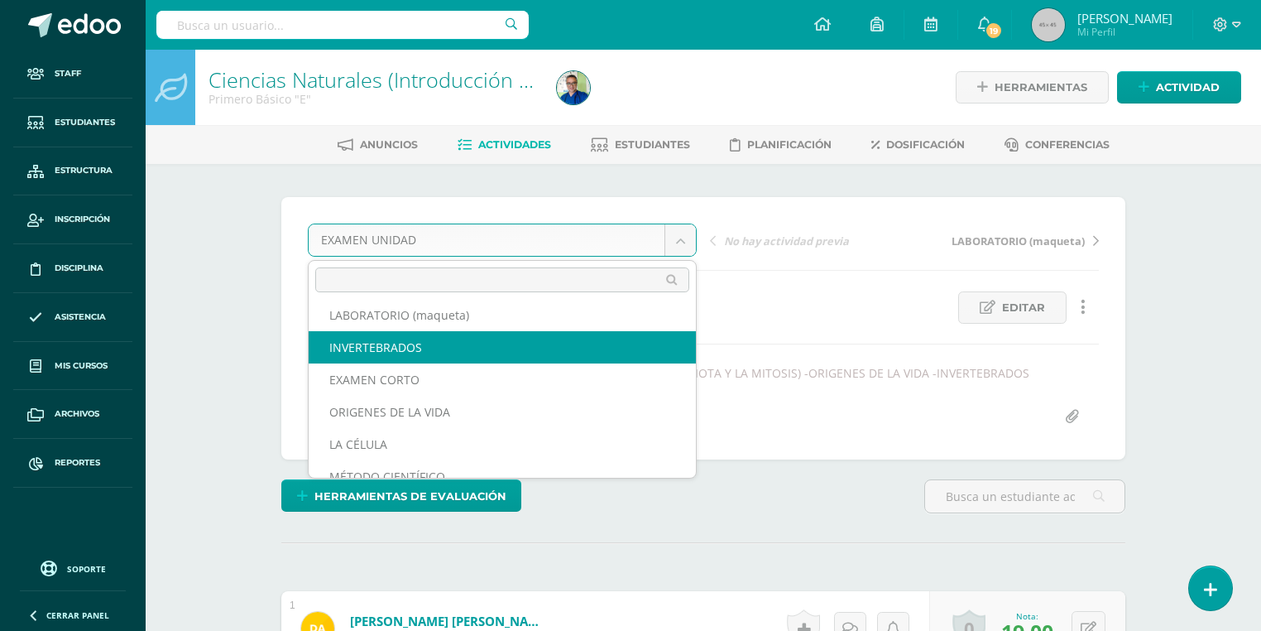
scroll to position [0, 0]
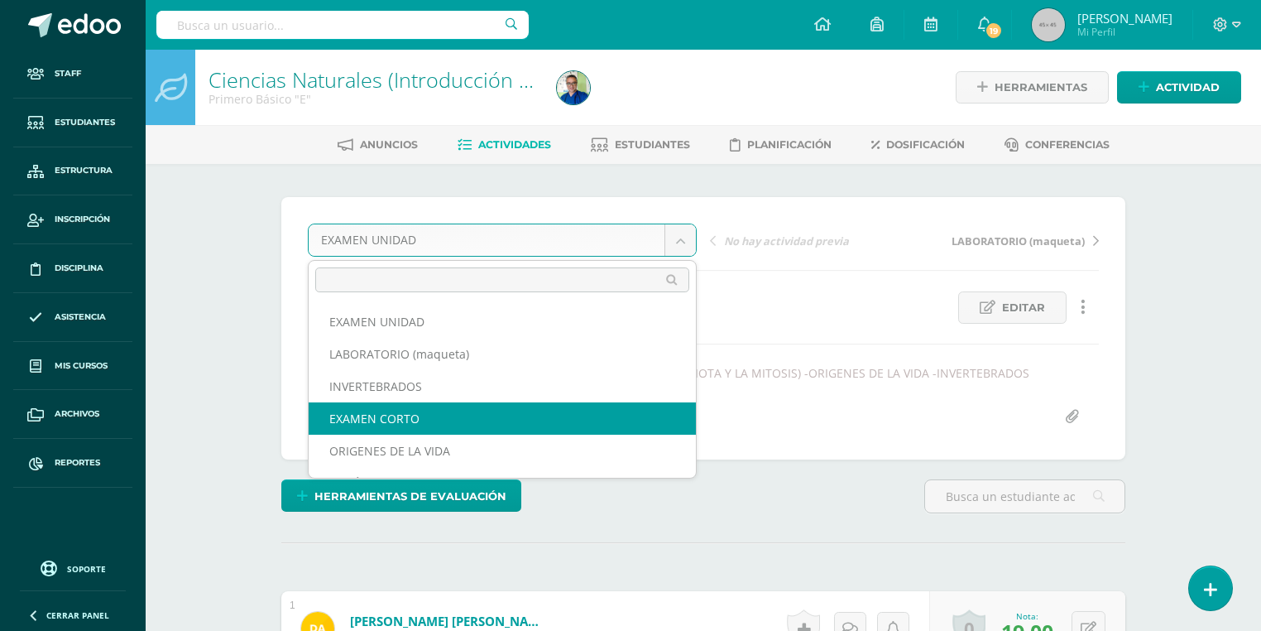
select select "/dashboard/teacher/grade-activity/177984/"
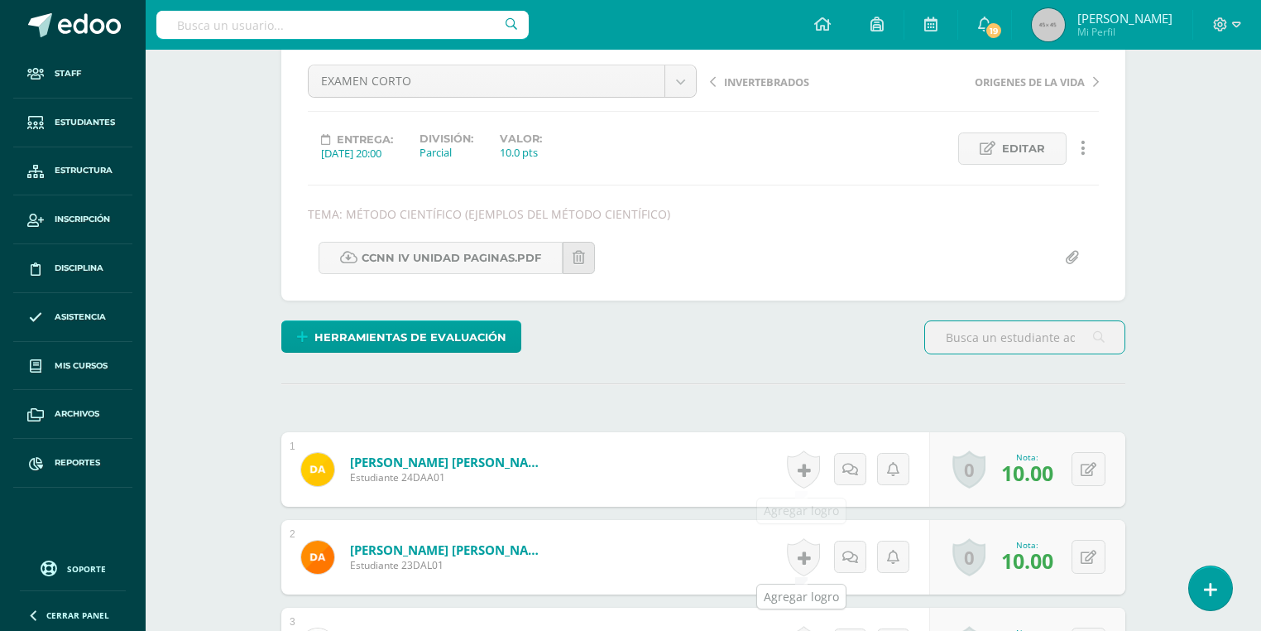
scroll to position [490, 0]
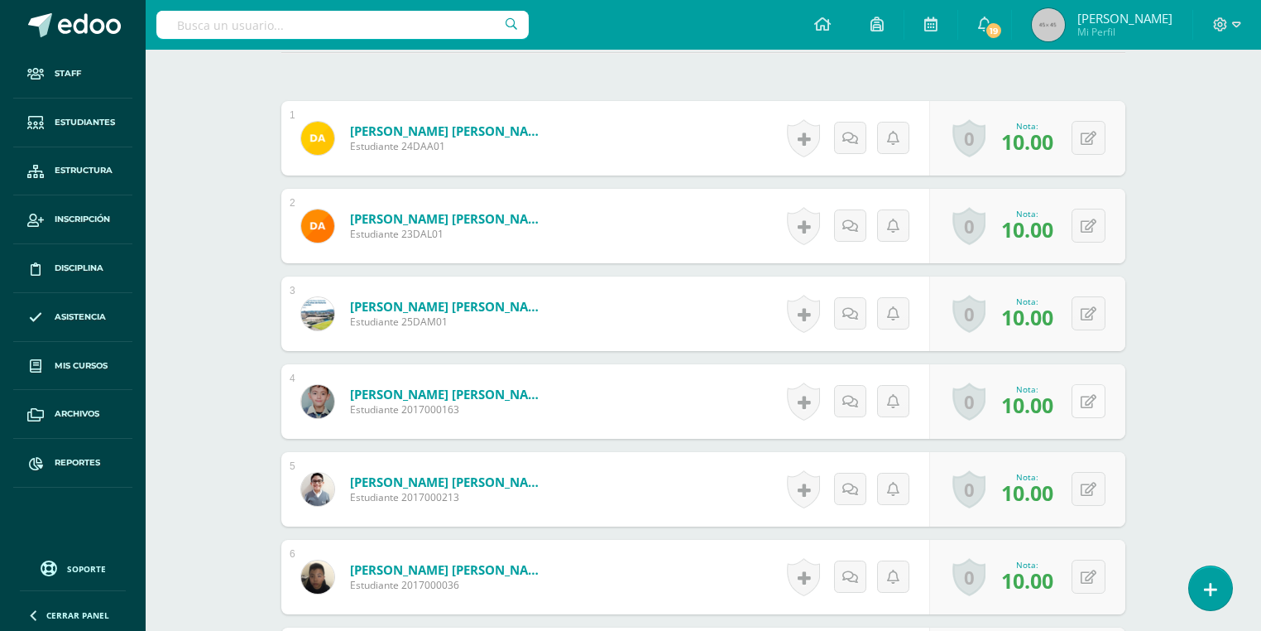
click at [1089, 404] on button at bounding box center [1089, 401] width 34 height 34
click at [965, 411] on input "10.00" at bounding box center [987, 406] width 66 height 33
type input "8.00"
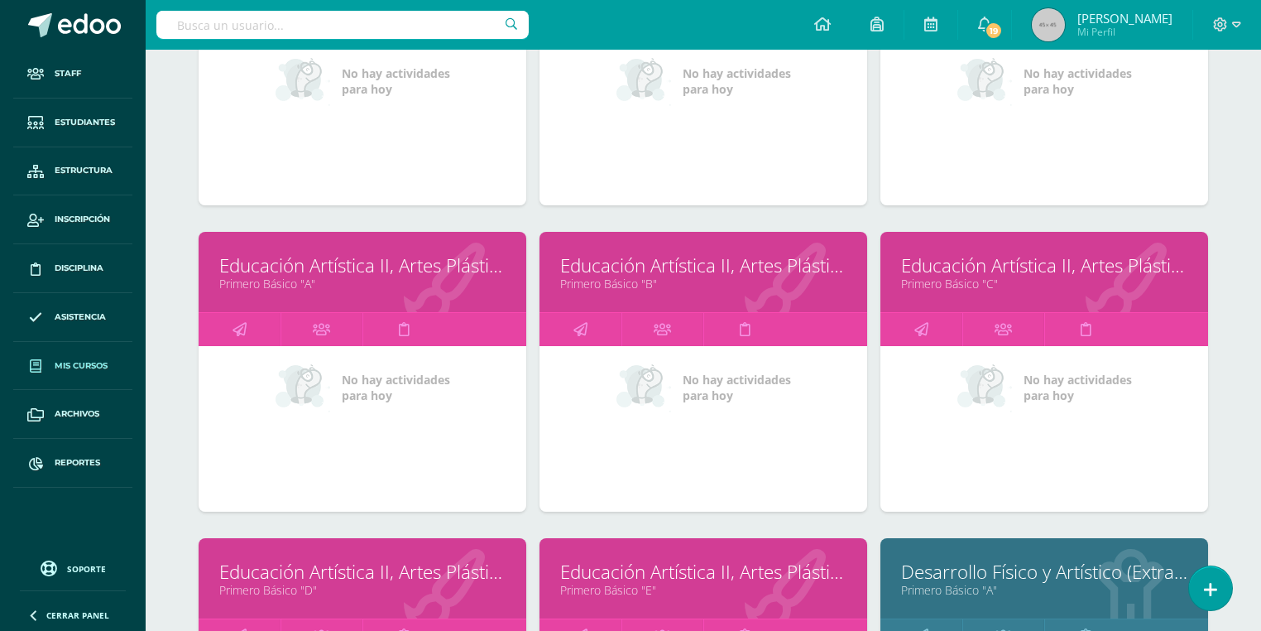
scroll to position [3404, 0]
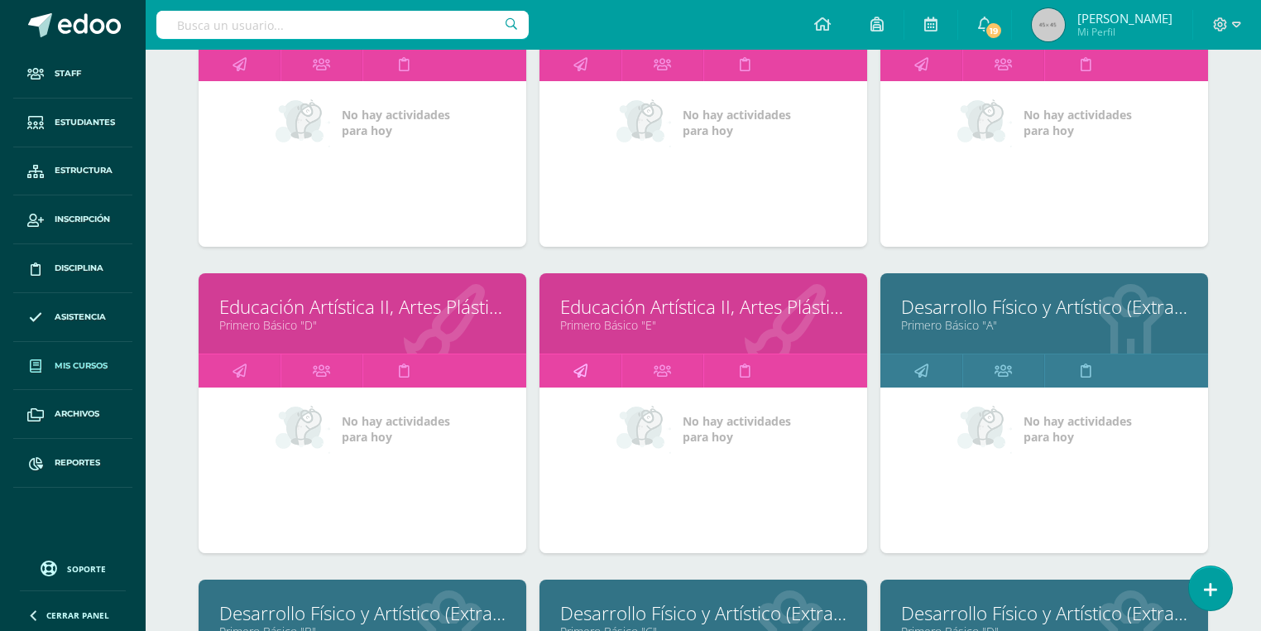
click at [576, 372] on icon at bounding box center [581, 370] width 14 height 32
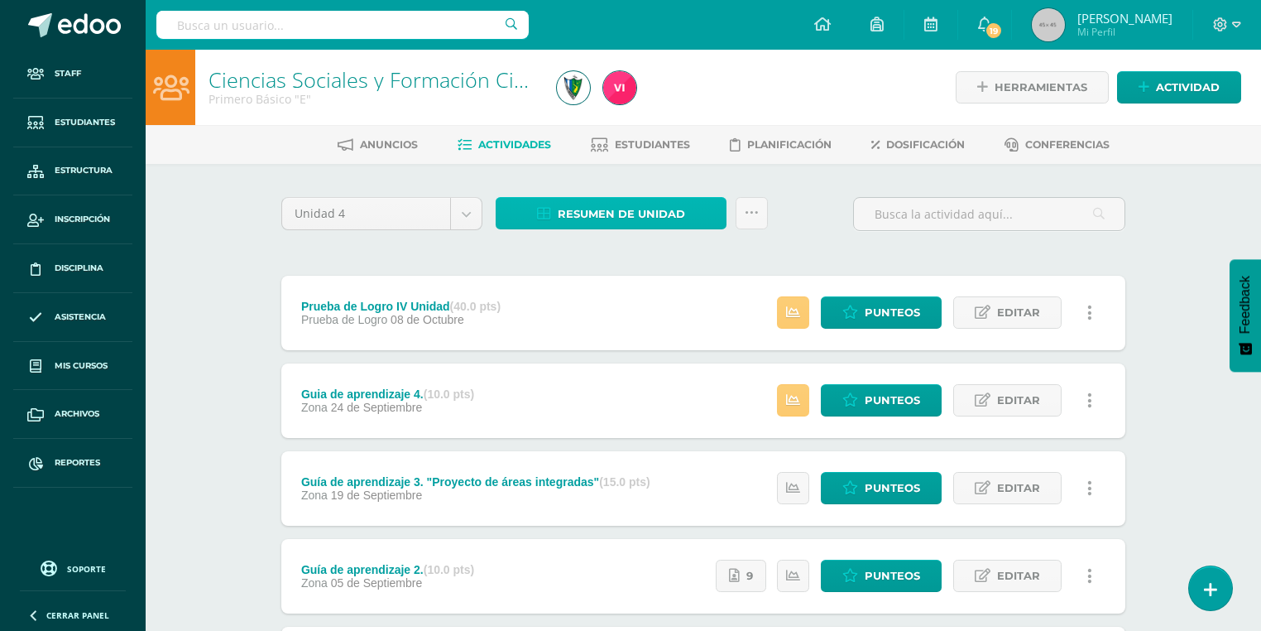
click at [612, 217] on span "Resumen de unidad" at bounding box center [621, 214] width 127 height 31
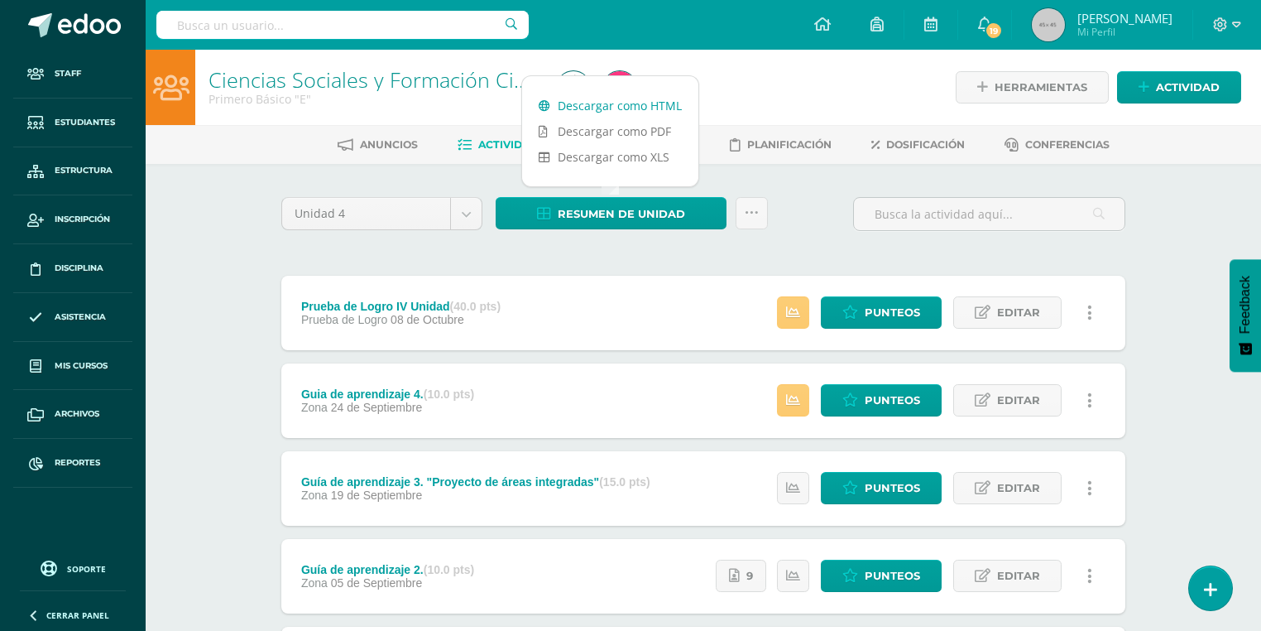
click at [637, 101] on link "Descargar como HTML" at bounding box center [610, 106] width 176 height 26
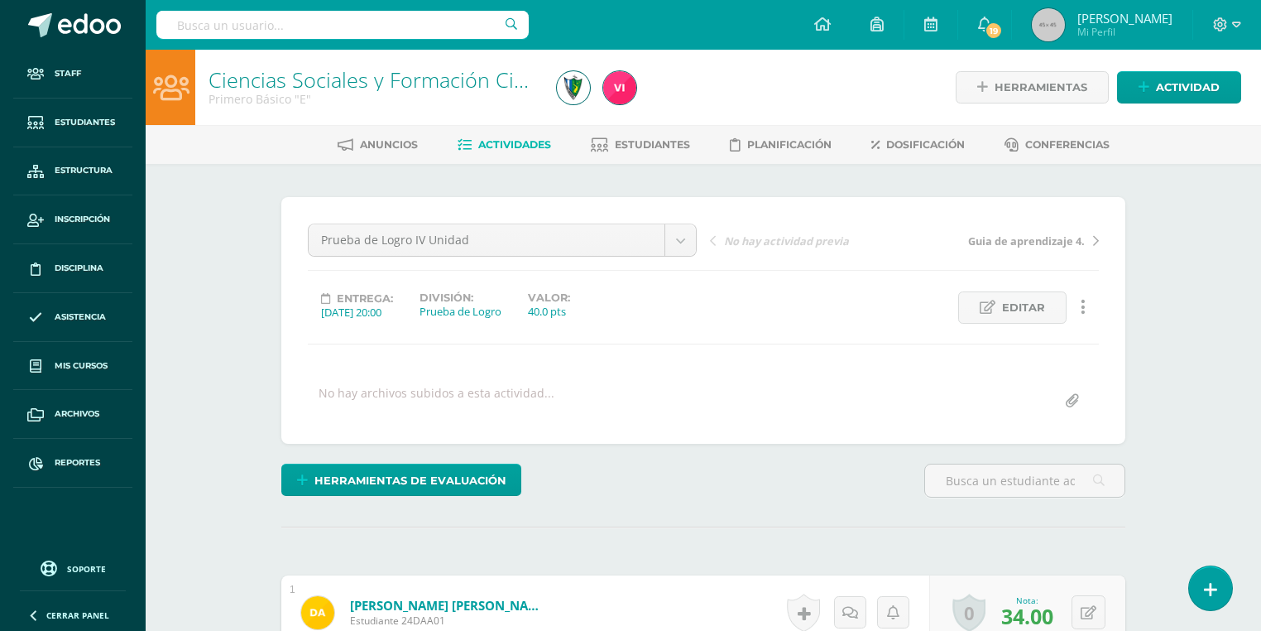
scroll to position [397, 0]
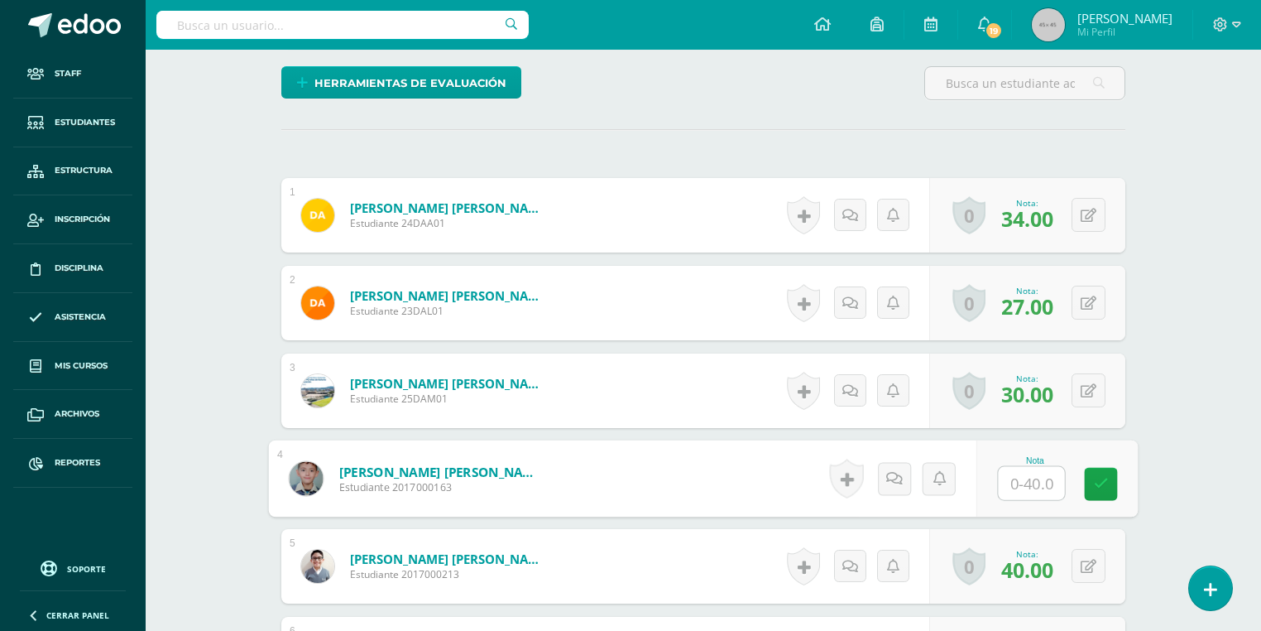
click at [1026, 484] on input "text" at bounding box center [1032, 483] width 66 height 33
type input "37"
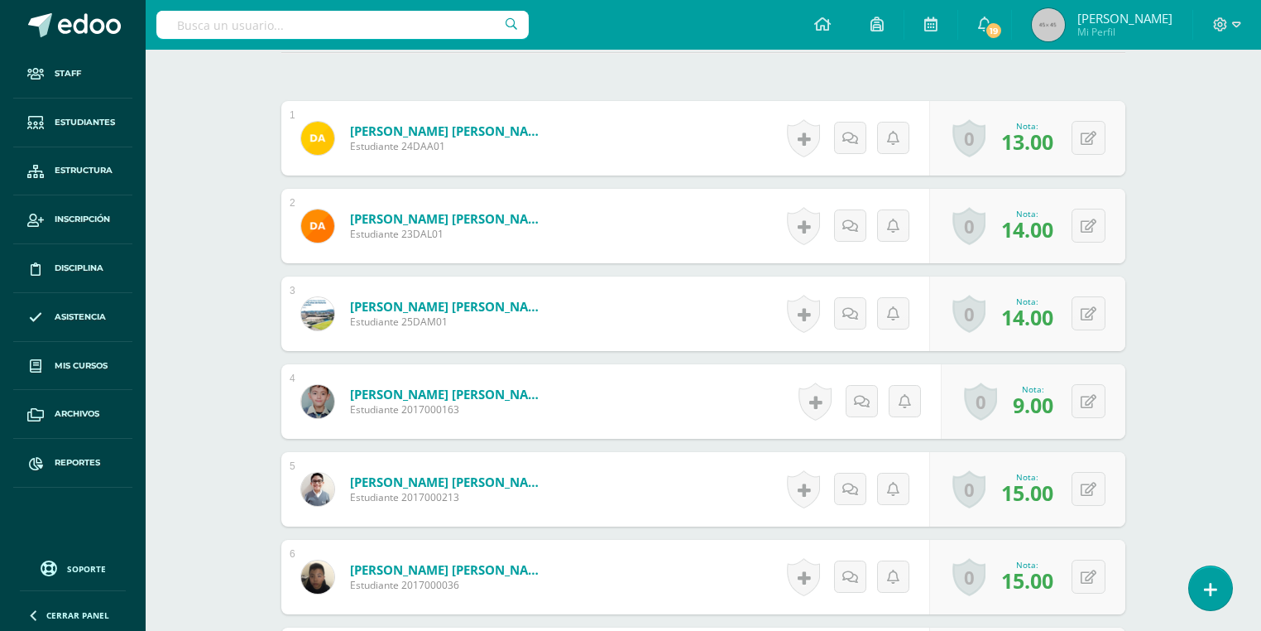
scroll to position [622, 0]
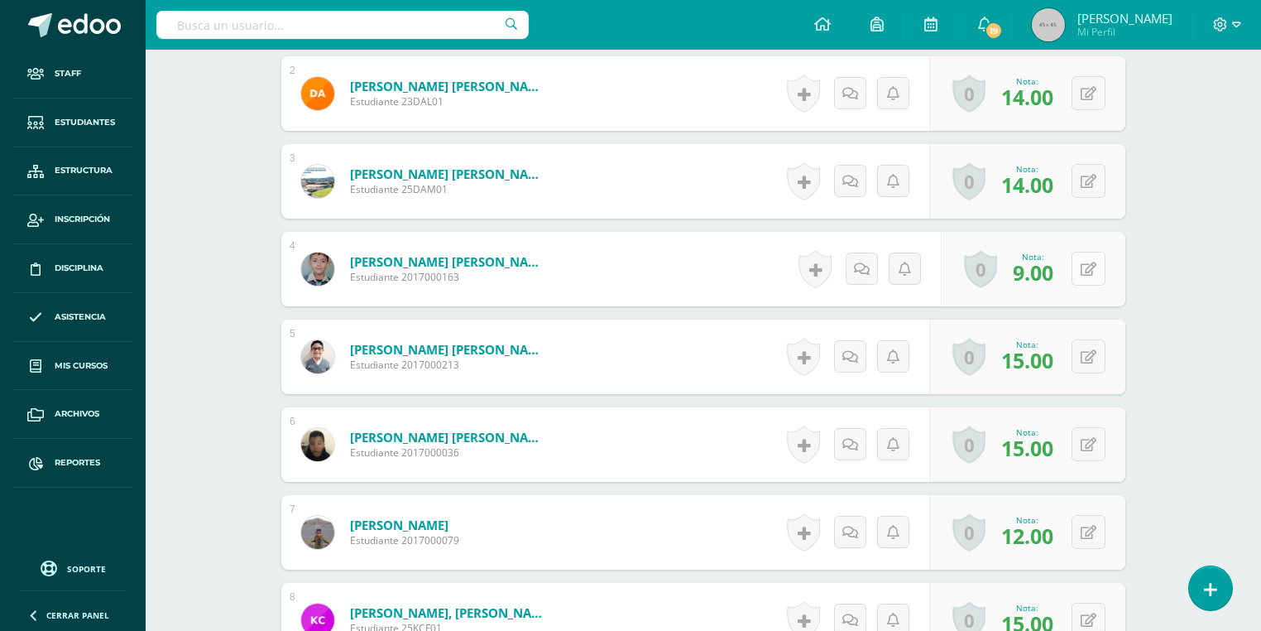
click at [1083, 265] on button at bounding box center [1089, 269] width 34 height 34
click at [977, 271] on input "9.00" at bounding box center [987, 273] width 66 height 33
drag, startPoint x: 976, startPoint y: 270, endPoint x: 963, endPoint y: 271, distance: 12.5
click at [963, 271] on input "9.00" at bounding box center [987, 273] width 66 height 33
click at [967, 271] on input "9.00" at bounding box center [987, 273] width 66 height 33
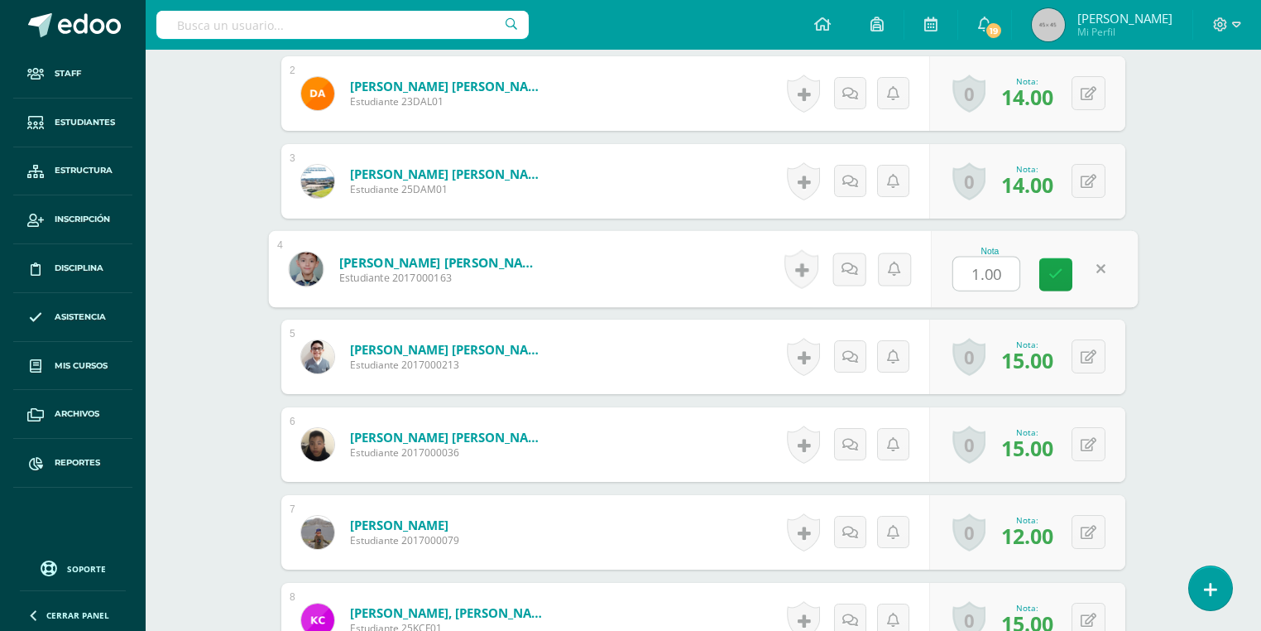
type input "11.00"
click at [1051, 272] on icon at bounding box center [1056, 274] width 15 height 14
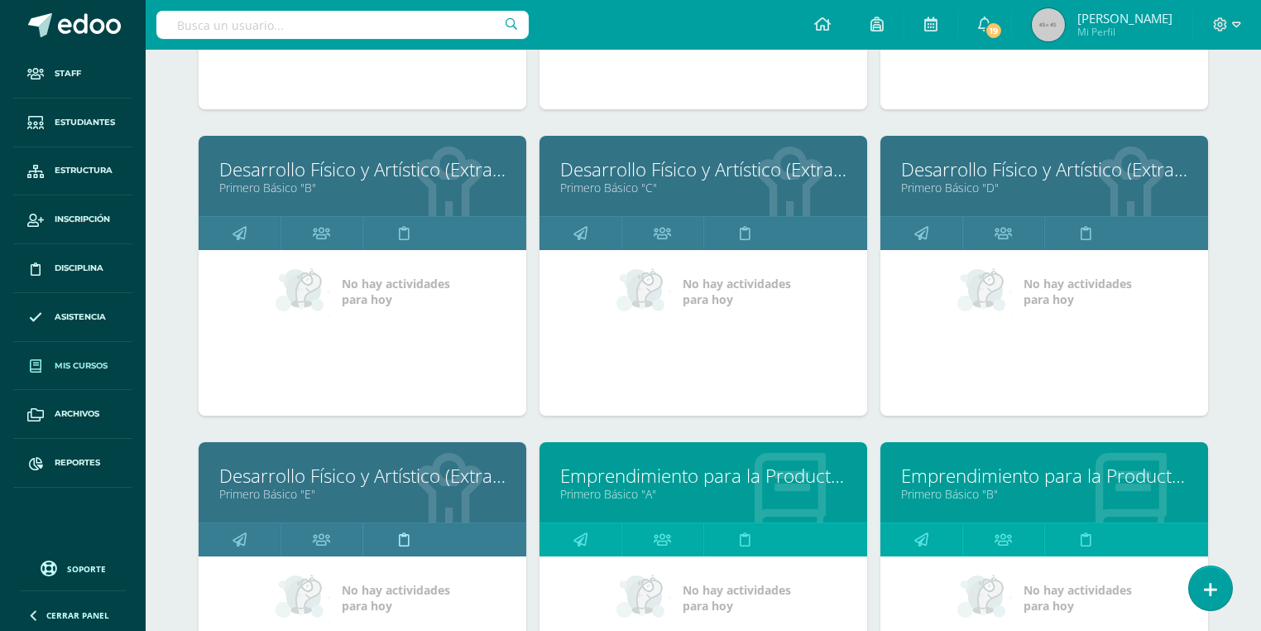
scroll to position [4112, 0]
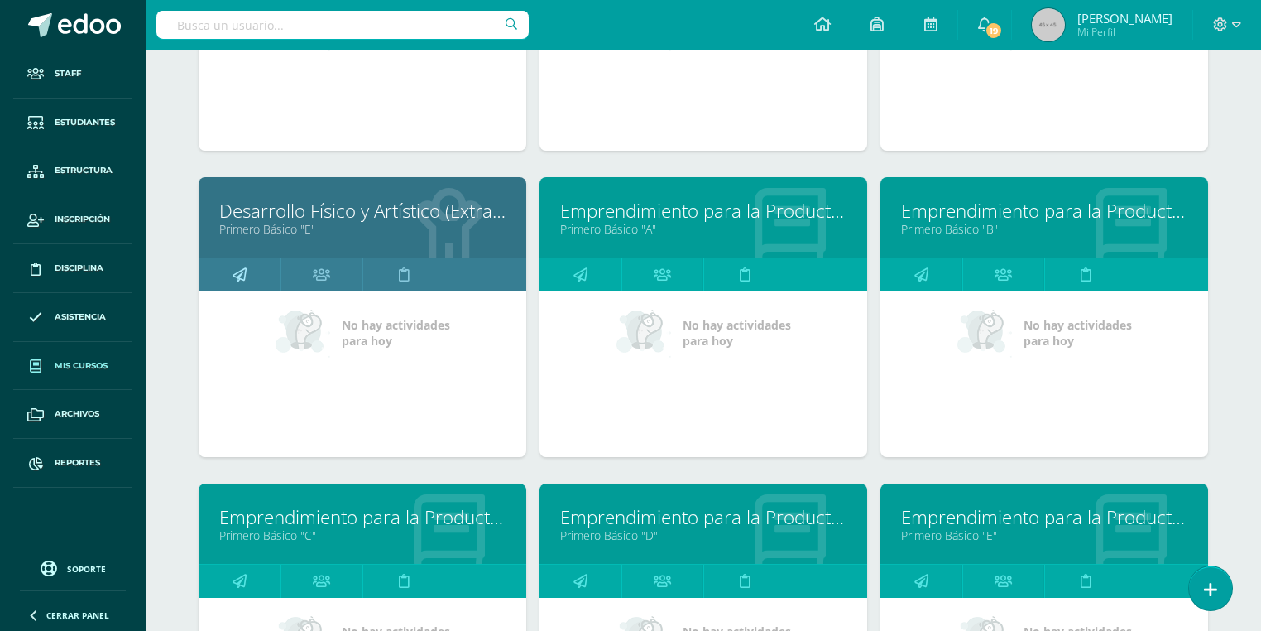
click at [246, 274] on link at bounding box center [240, 274] width 82 height 33
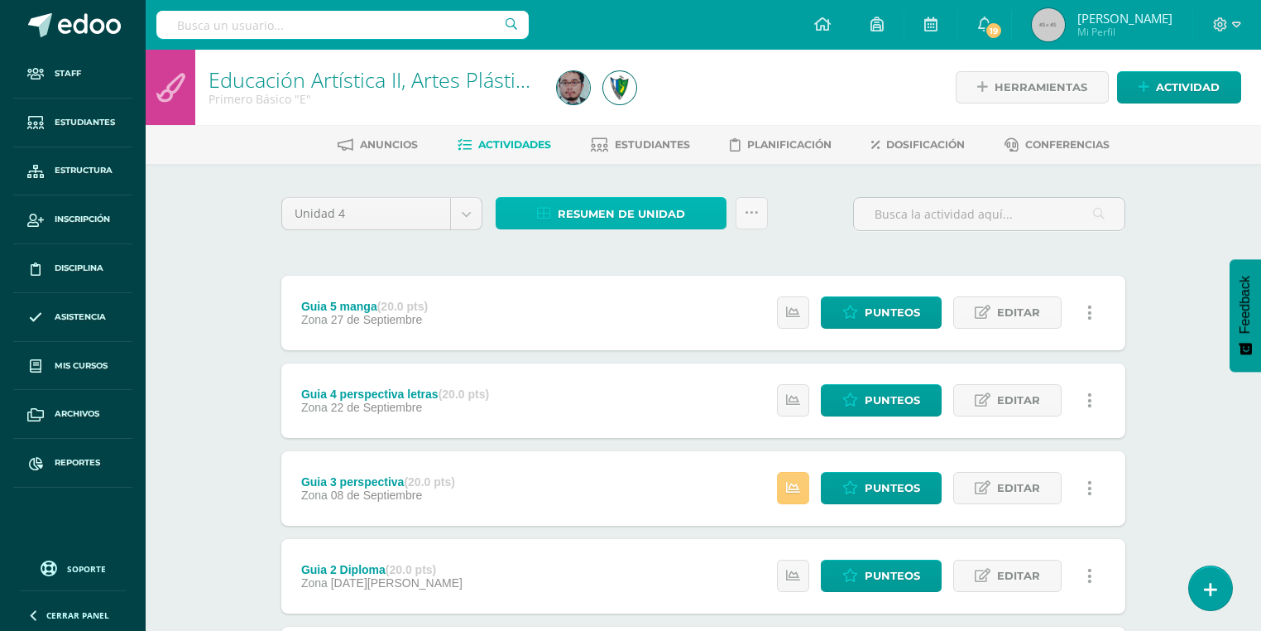
click at [620, 205] on span "Resumen de unidad" at bounding box center [621, 214] width 127 height 31
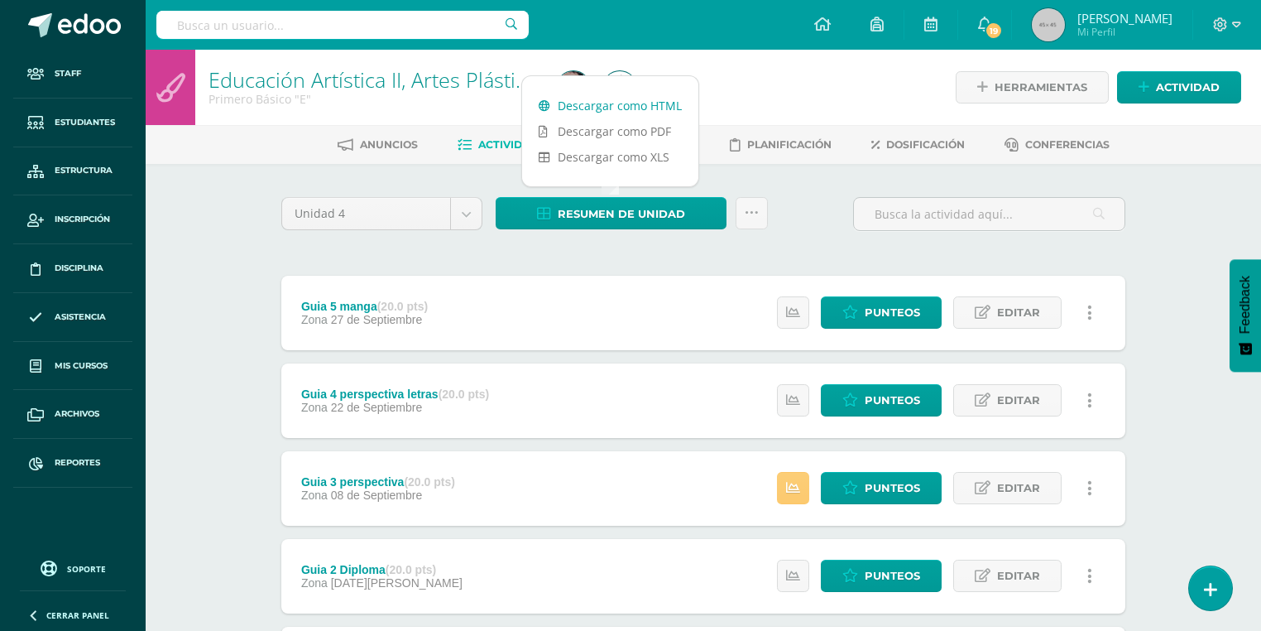
click at [667, 100] on link "Descargar como HTML" at bounding box center [610, 106] width 176 height 26
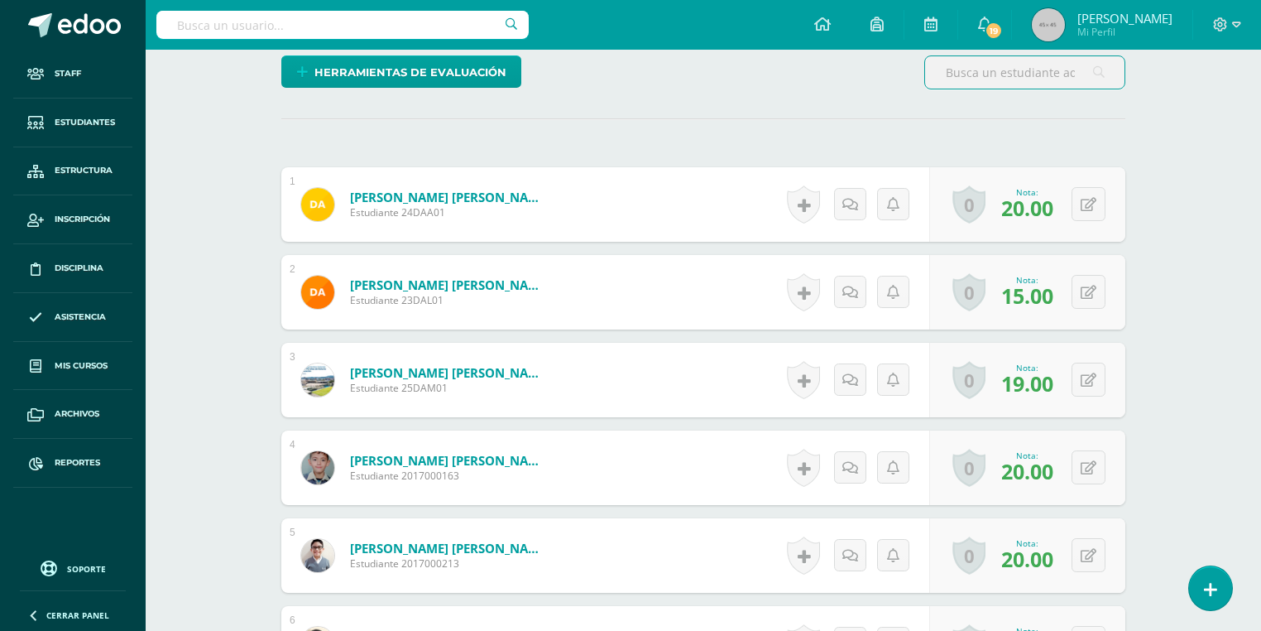
scroll to position [607, 0]
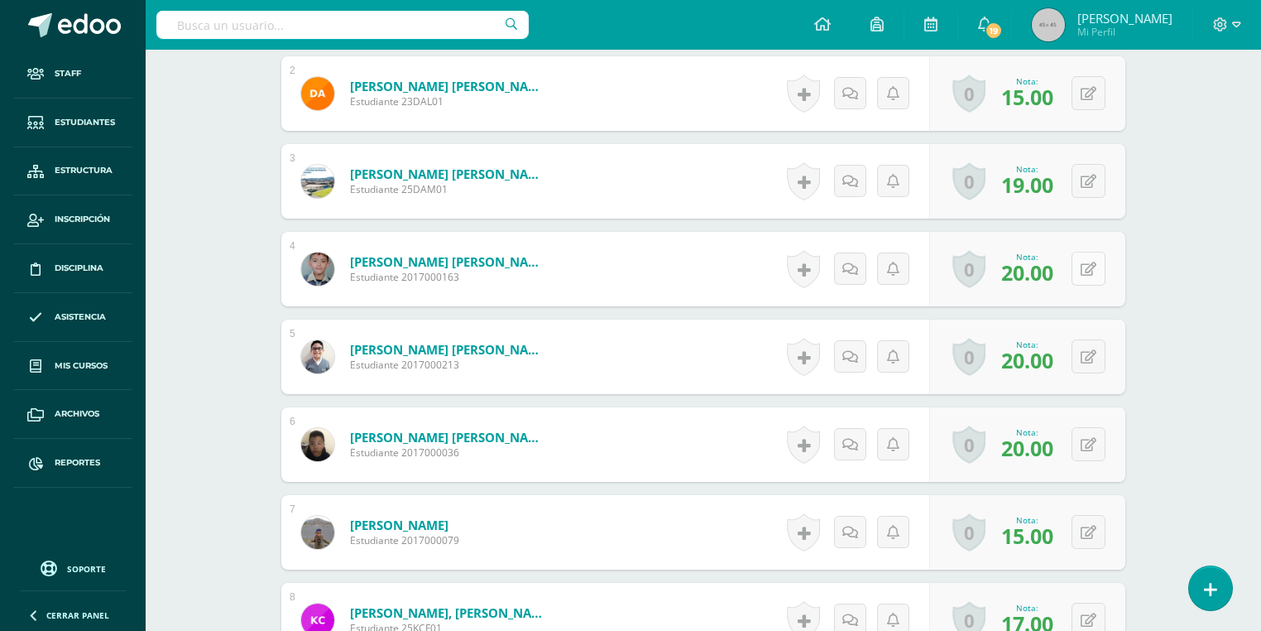
click at [1076, 265] on div "0 [GEOGRAPHIC_DATA] Logros obtenidos Aún no hay logros agregados Nota: 20.00" at bounding box center [1028, 269] width 196 height 74
click at [1098, 267] on icon at bounding box center [1101, 269] width 17 height 14
click at [973, 276] on input "20.00" at bounding box center [987, 273] width 66 height 33
click at [969, 275] on input "20.00" at bounding box center [987, 273] width 66 height 33
type input "18.00"
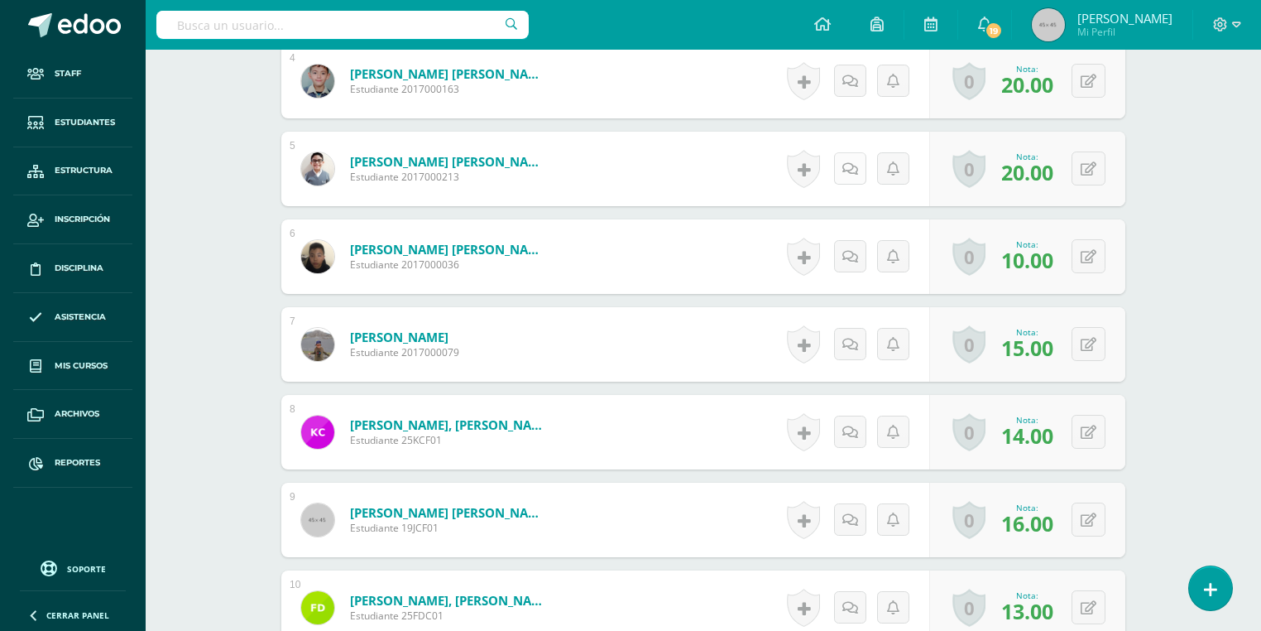
scroll to position [464, 0]
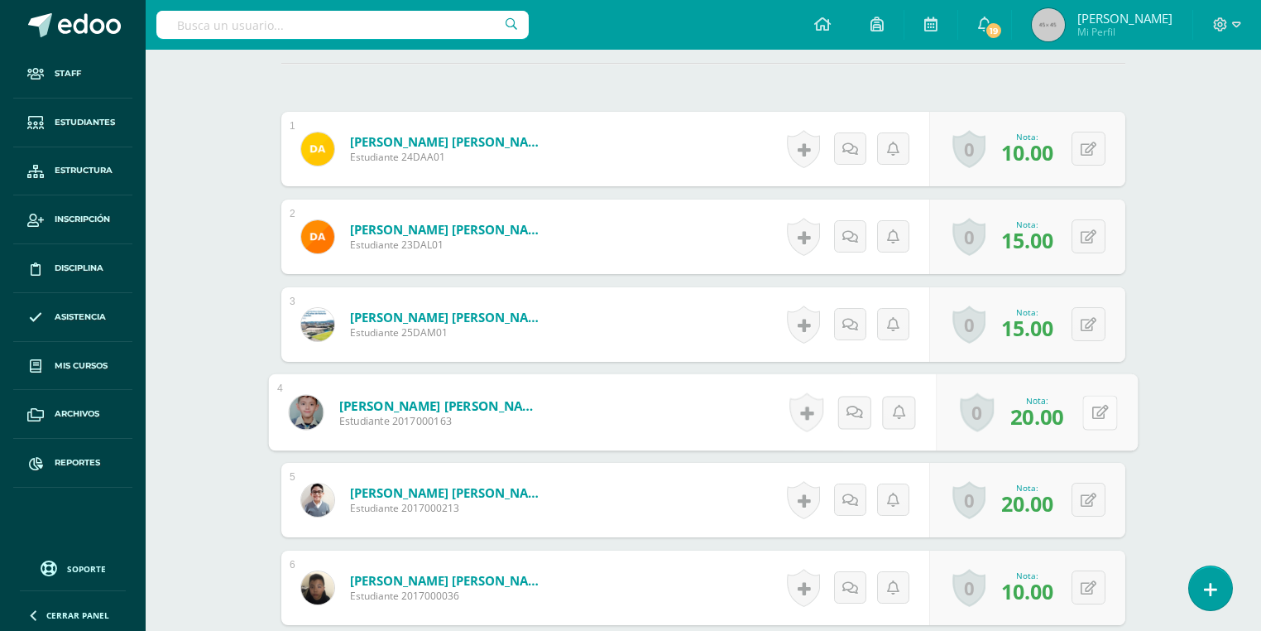
click at [1083, 416] on button at bounding box center [1100, 412] width 35 height 35
click at [963, 417] on input "20.00" at bounding box center [987, 417] width 66 height 33
type input "18.00"
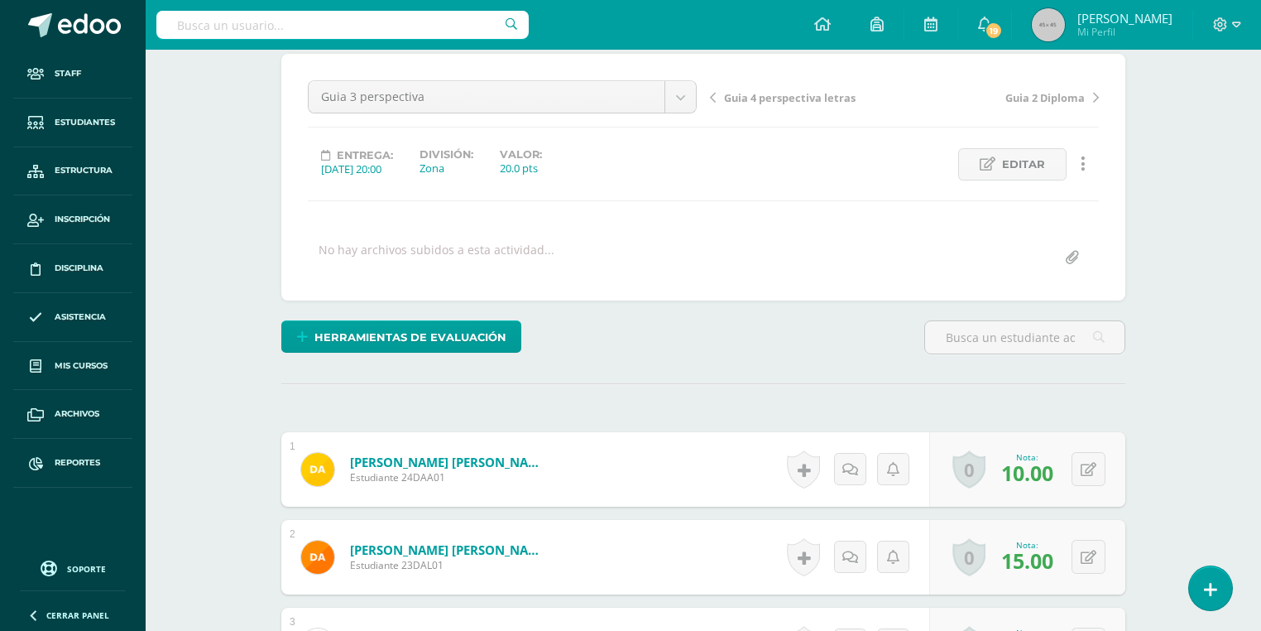
scroll to position [541, 0]
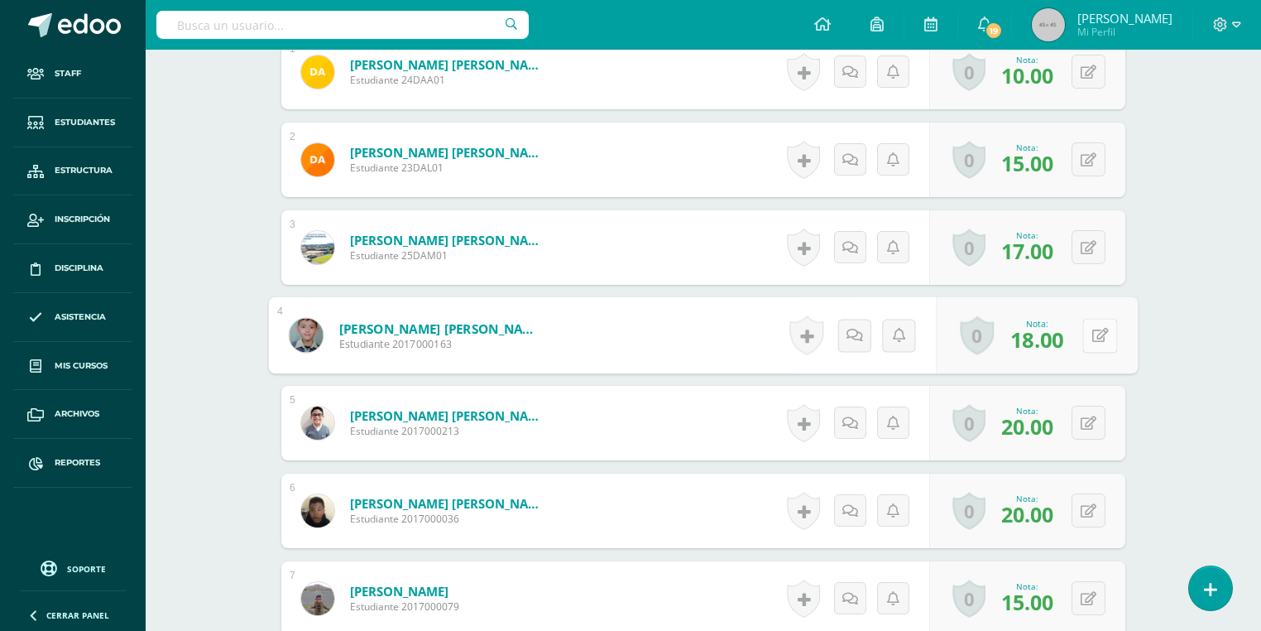
click at [1101, 345] on button at bounding box center [1100, 335] width 35 height 35
click at [978, 339] on input "18.00" at bounding box center [987, 340] width 66 height 33
click at [968, 340] on input "18.00" at bounding box center [987, 340] width 66 height 33
click at [980, 340] on input "18.00" at bounding box center [987, 340] width 66 height 33
type input "16.00"
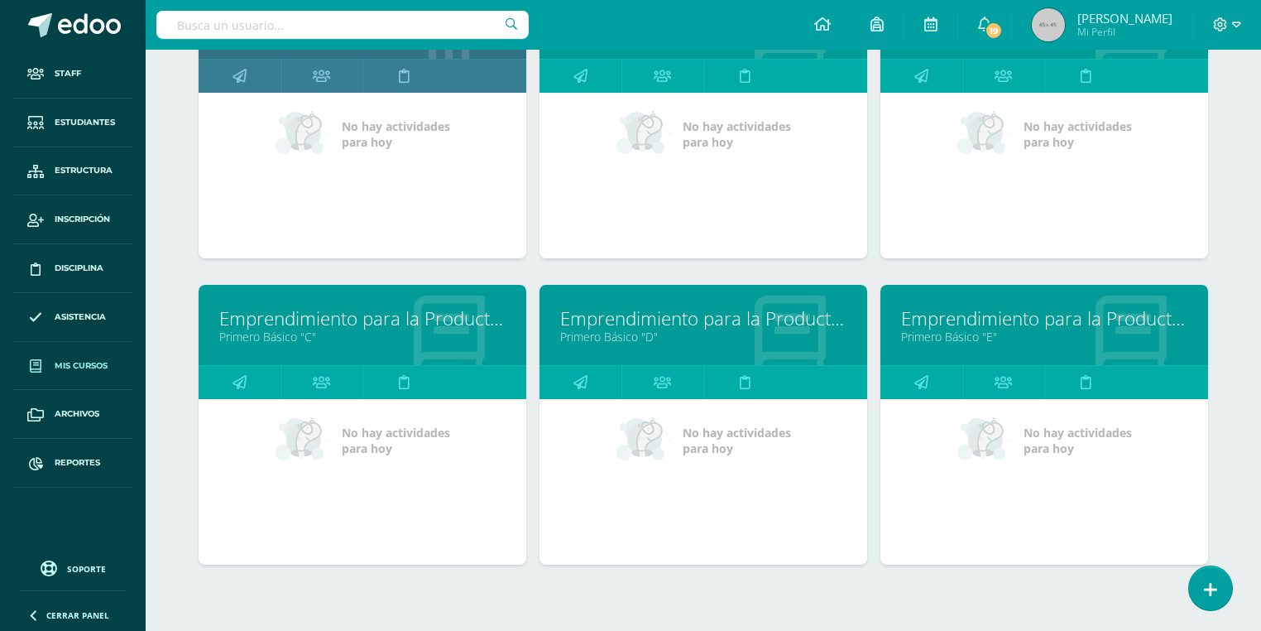
scroll to position [4367, 0]
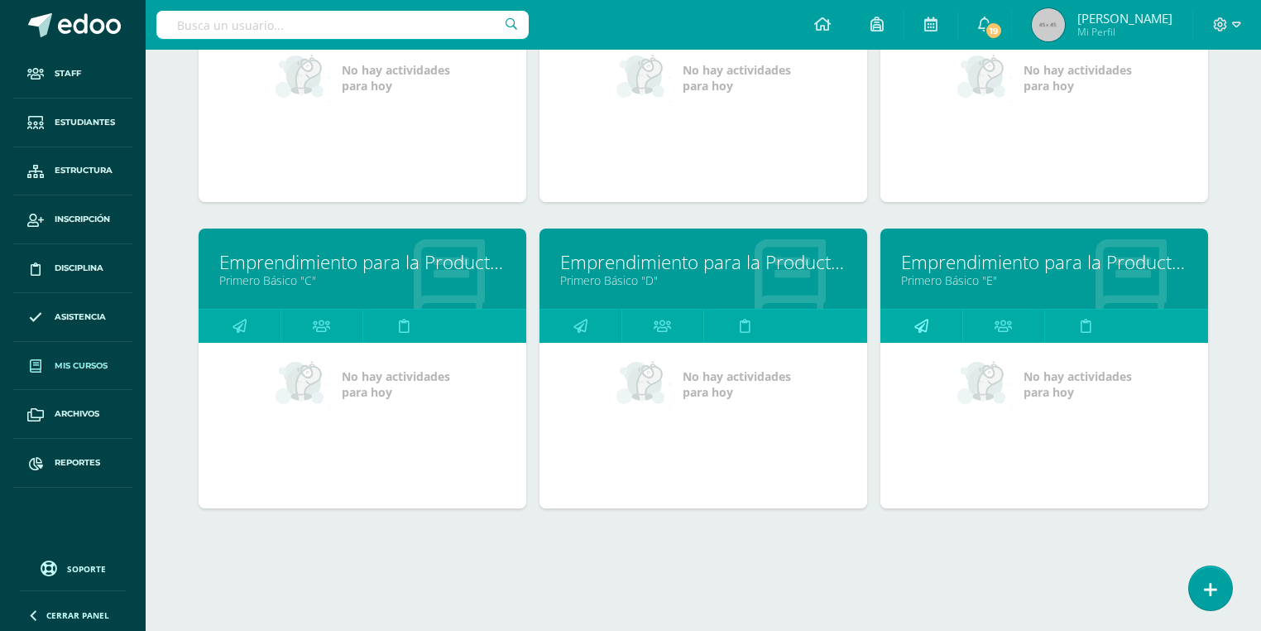
click at [935, 321] on link at bounding box center [922, 326] width 82 height 33
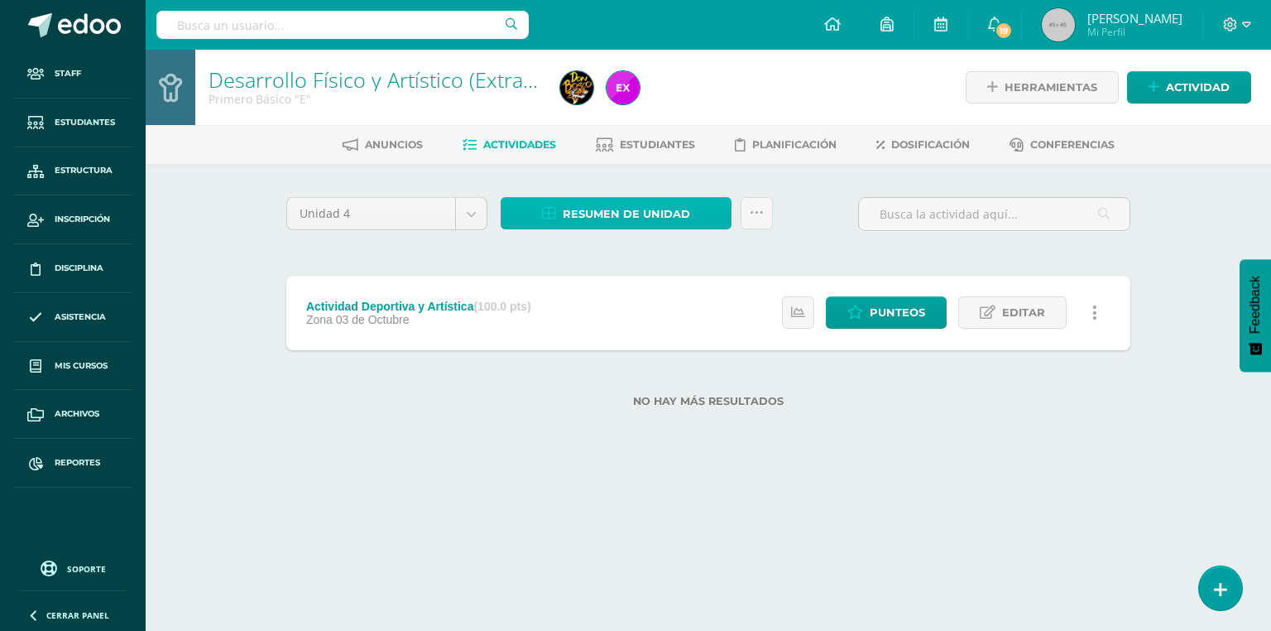
click at [589, 224] on span "Resumen de unidad" at bounding box center [626, 214] width 127 height 31
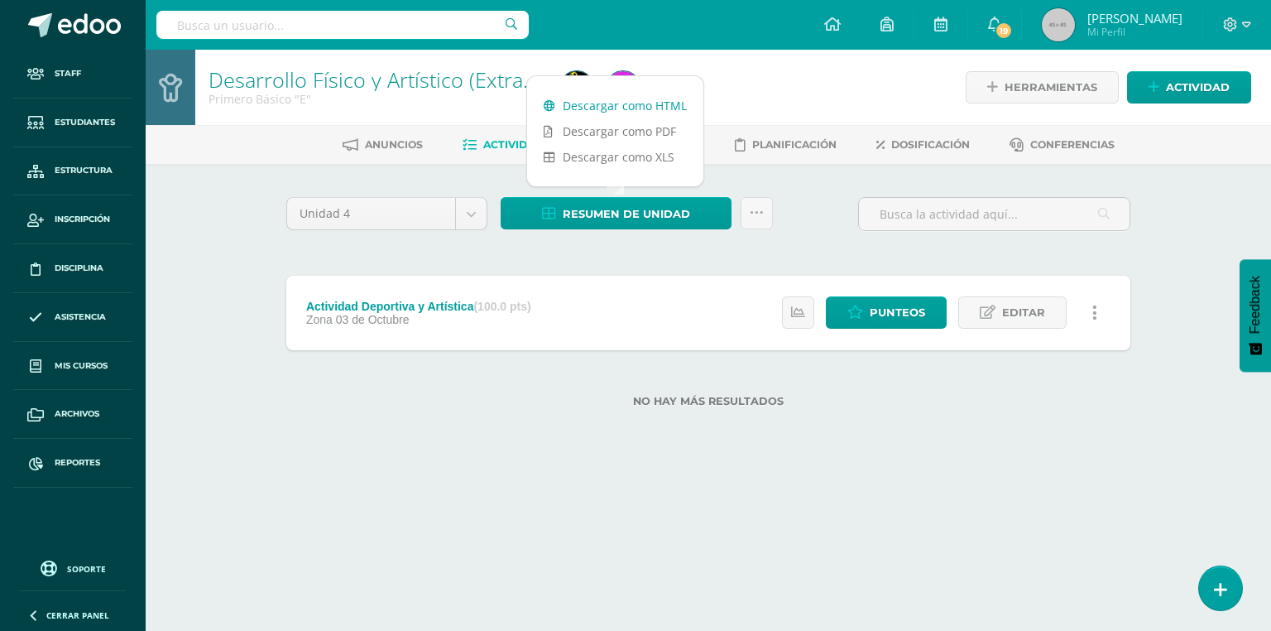
click at [639, 103] on link "Descargar como HTML" at bounding box center [615, 106] width 176 height 26
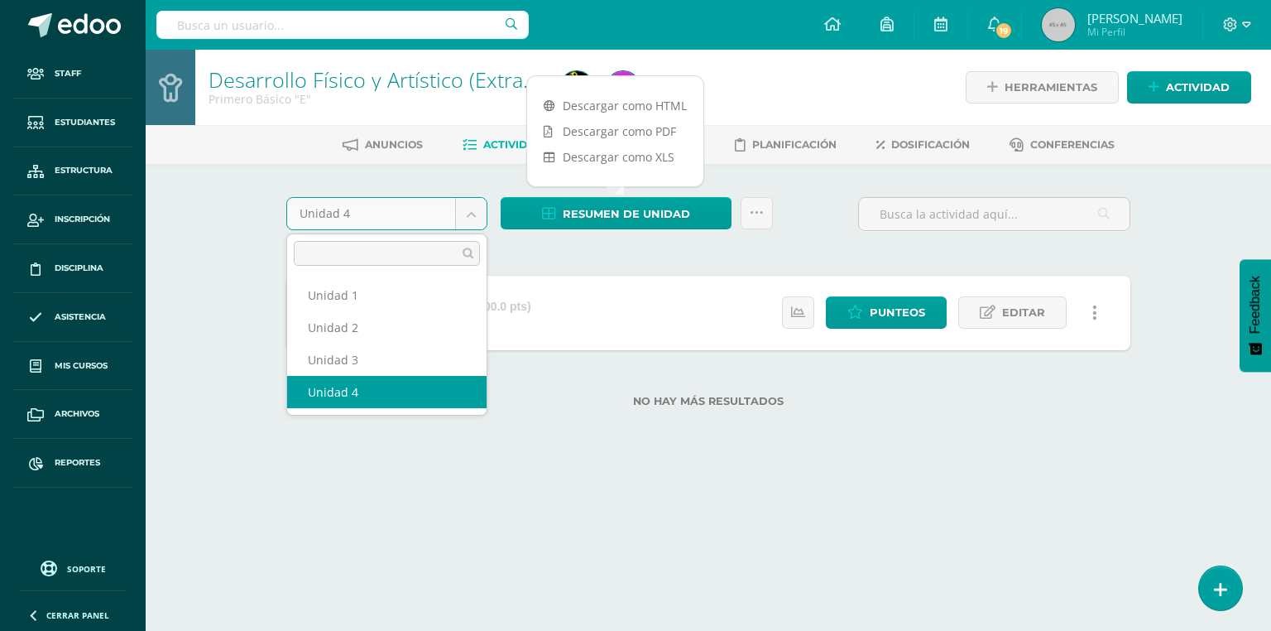
click at [387, 205] on body "Staff Estudiantes Estructura Inscripción Disciplina Asistencia Mis cursos Archi…" at bounding box center [635, 230] width 1271 height 460
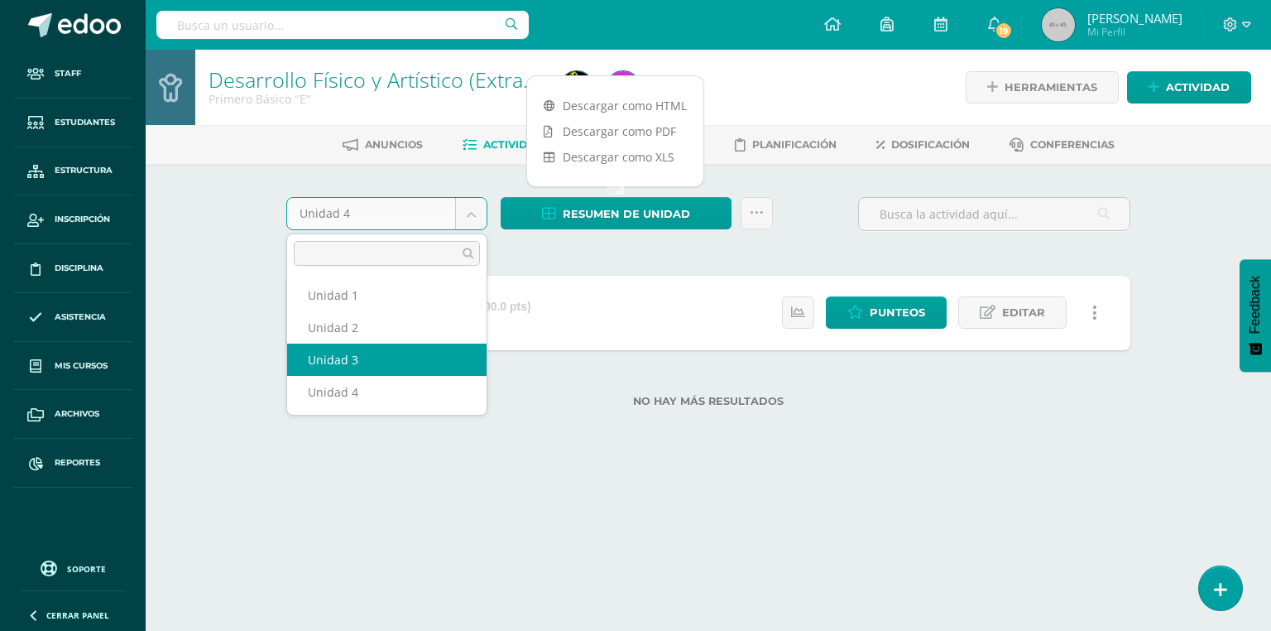
select select "Unidad 3"
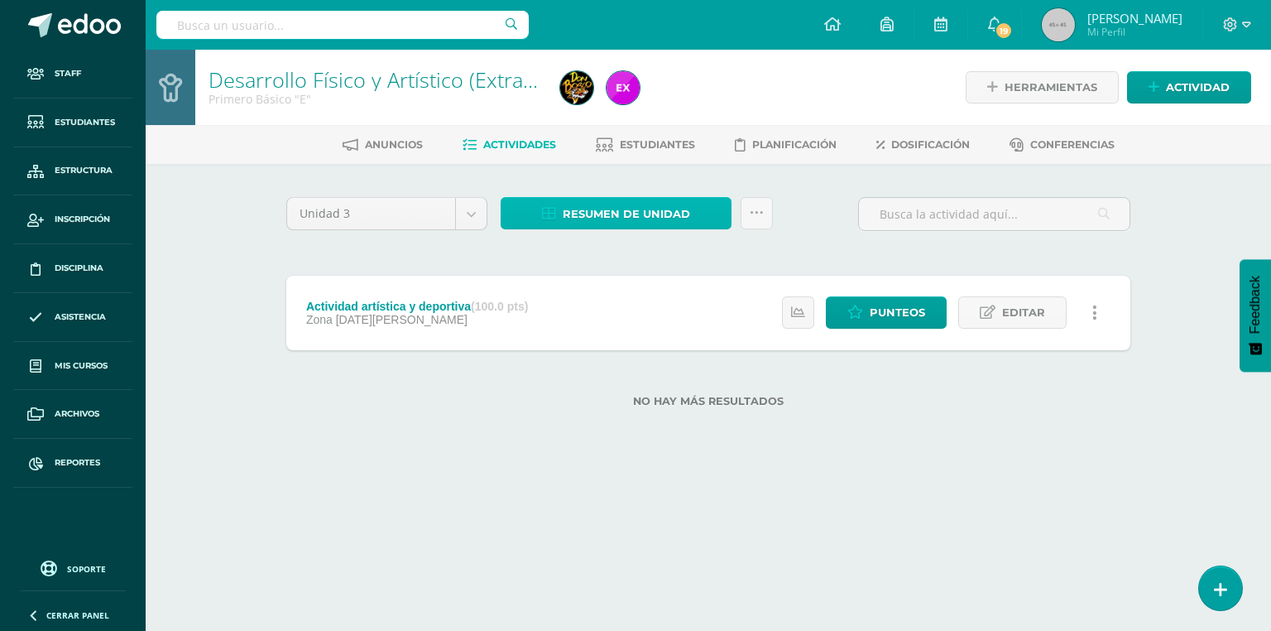
click at [671, 215] on span "Resumen de unidad" at bounding box center [626, 214] width 127 height 31
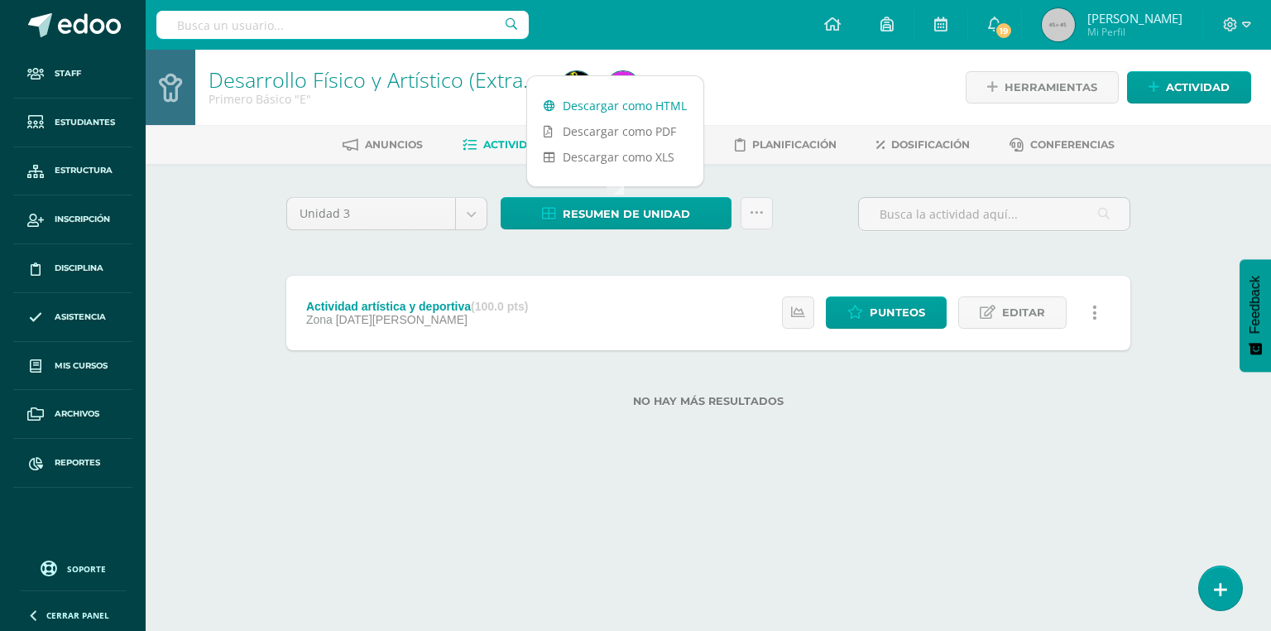
click at [658, 99] on link "Descargar como HTML" at bounding box center [615, 106] width 176 height 26
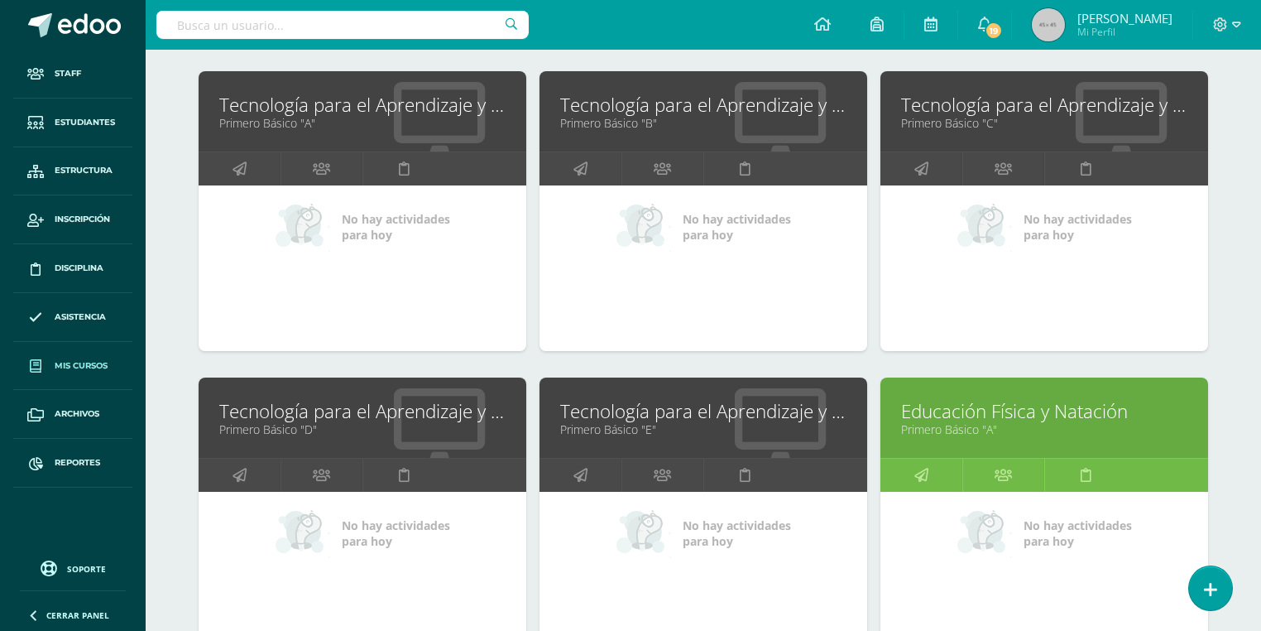
scroll to position [4963, 0]
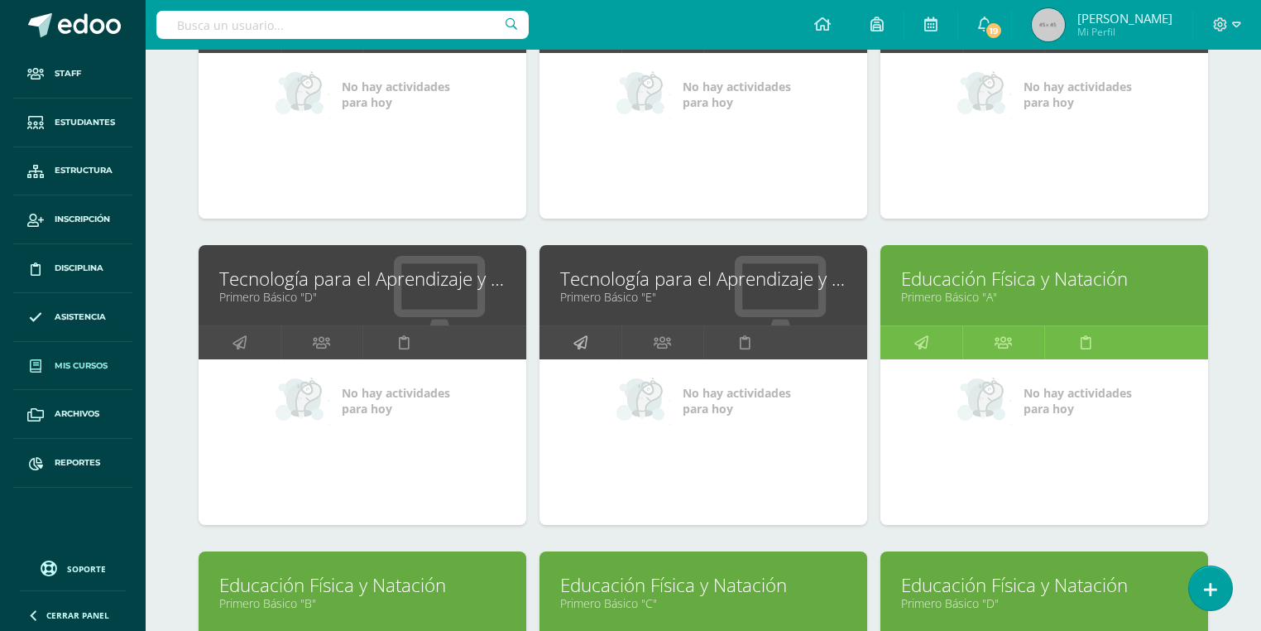
click at [579, 331] on icon at bounding box center [581, 342] width 14 height 32
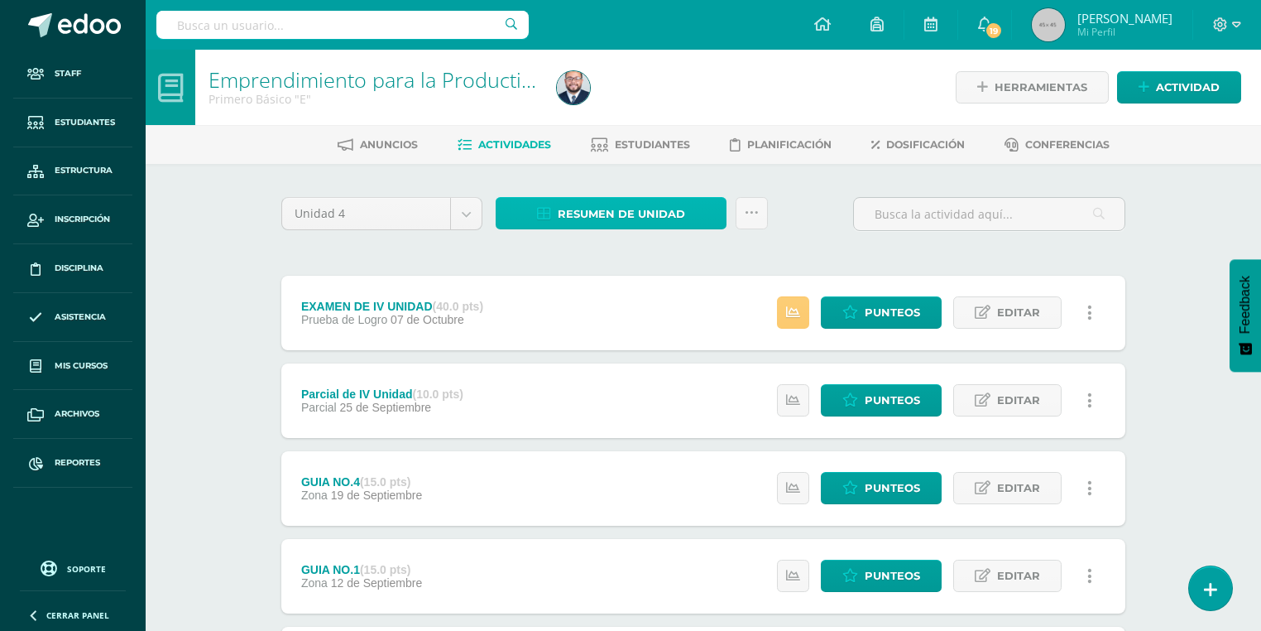
click at [543, 218] on icon at bounding box center [544, 214] width 14 height 14
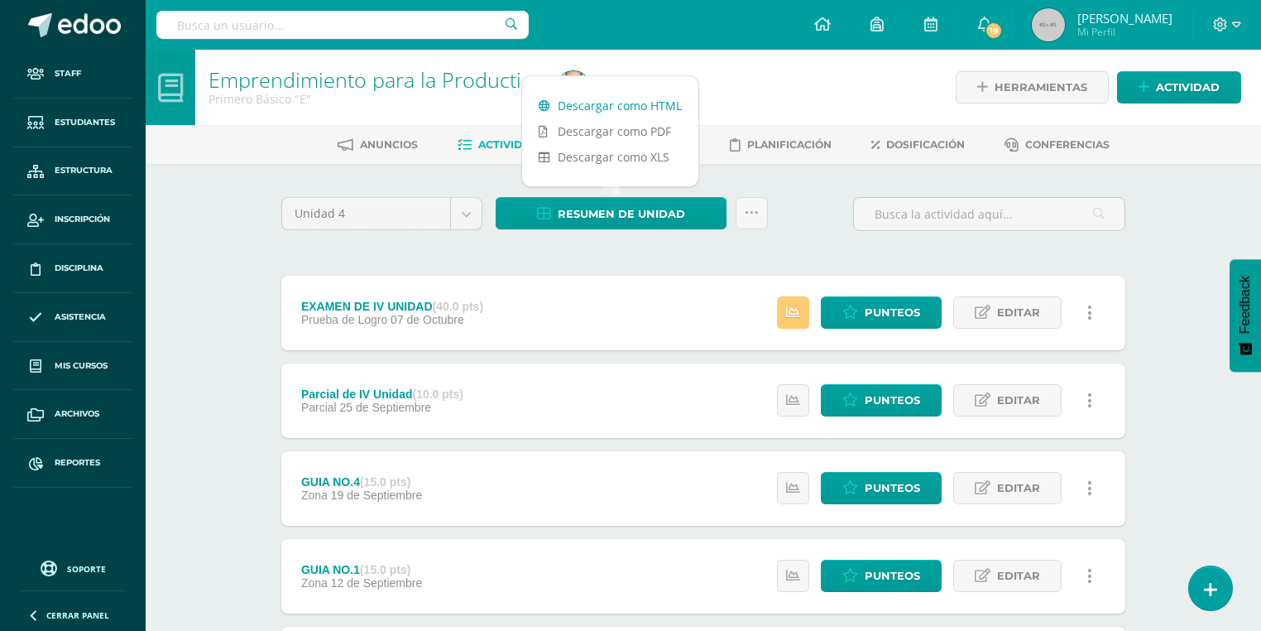
click at [621, 104] on link "Descargar como HTML" at bounding box center [610, 106] width 176 height 26
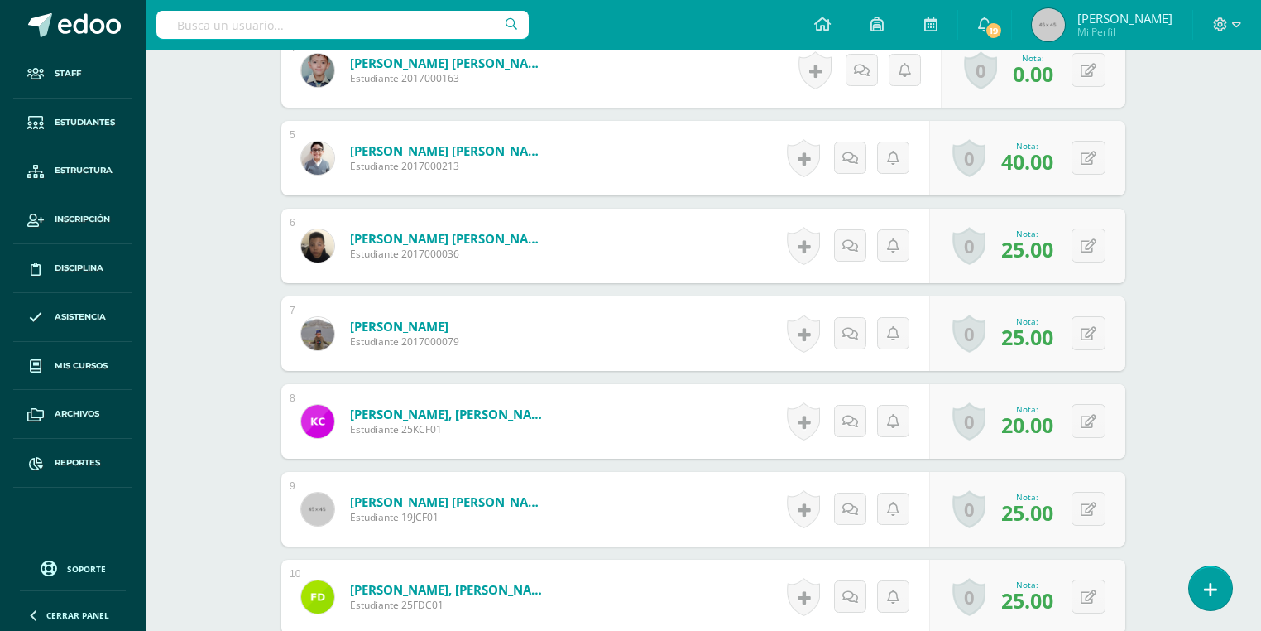
scroll to position [622, 0]
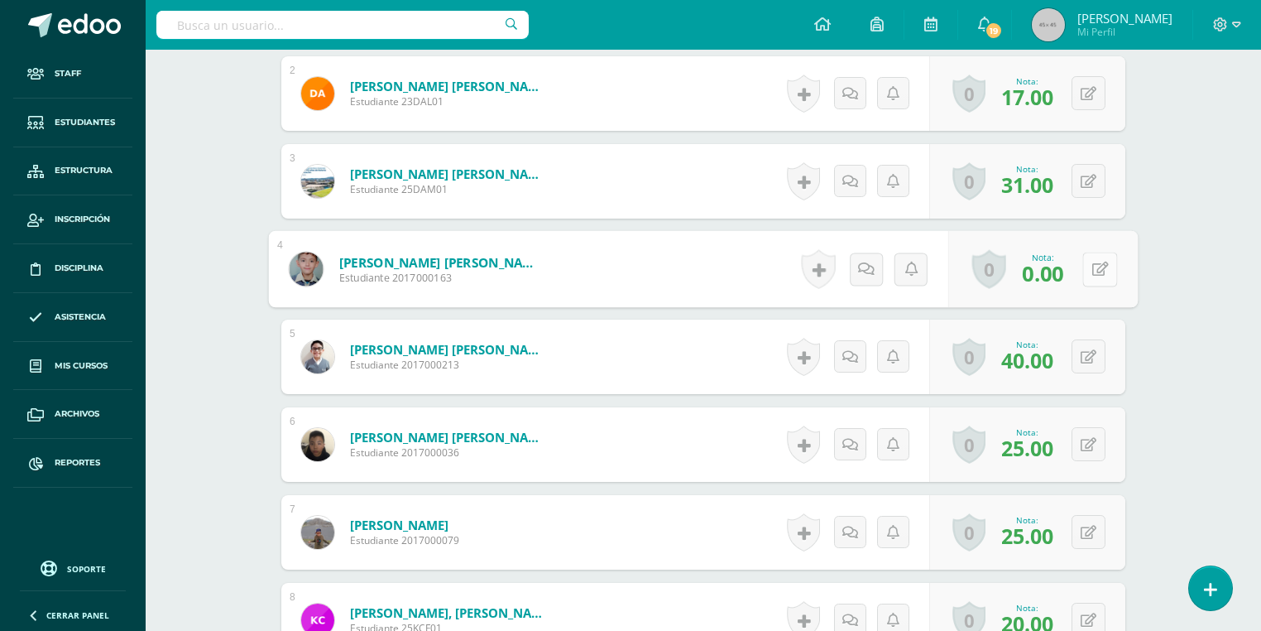
click at [1090, 276] on button at bounding box center [1100, 269] width 35 height 35
click at [963, 278] on input "0.00" at bounding box center [987, 273] width 66 height 33
type input "40.00"
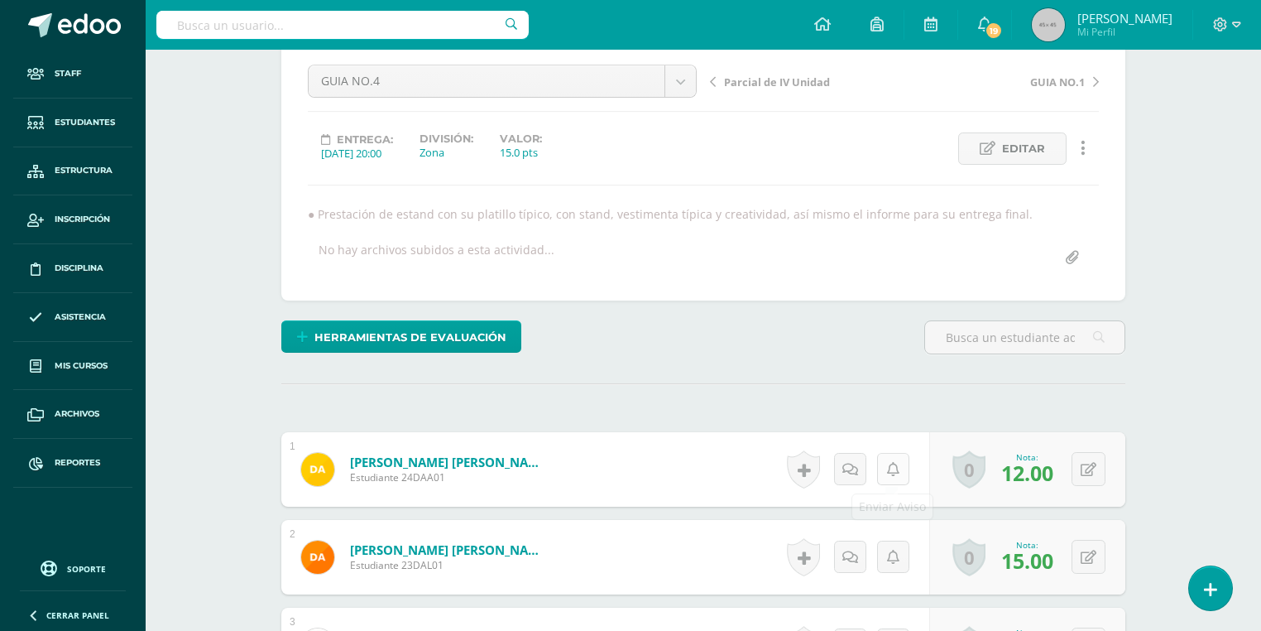
scroll to position [556, 0]
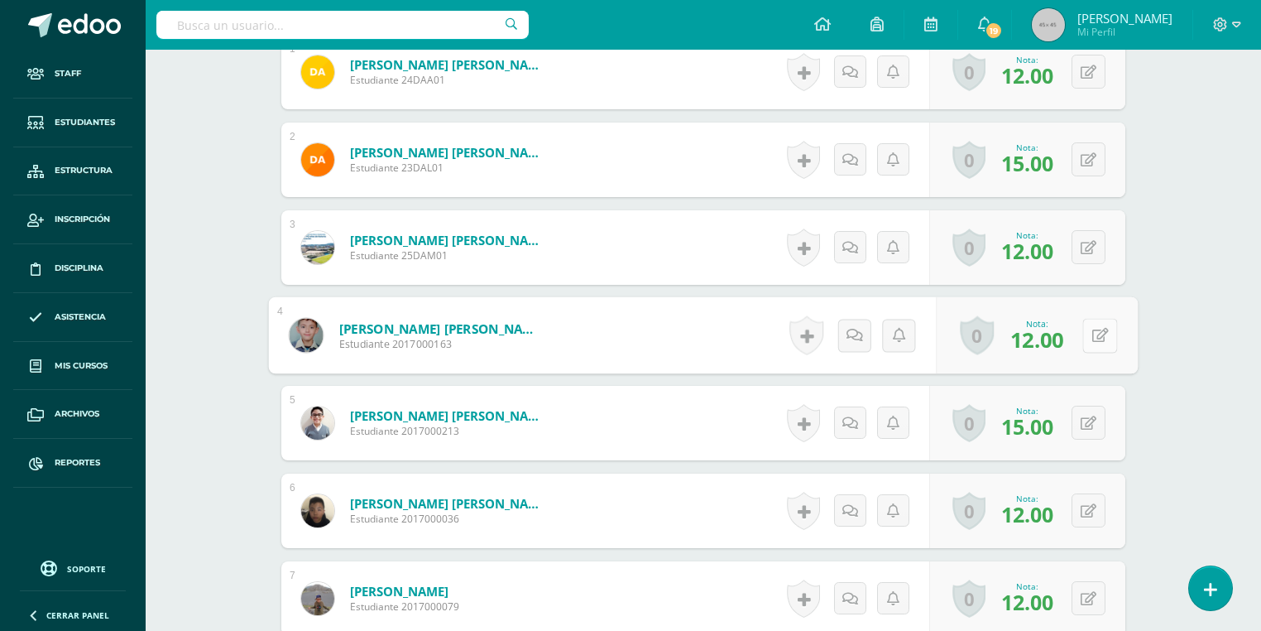
click at [1077, 342] on div "0 Logros Logros obtenidos Aún no hay logros agregados Nota: 12.00" at bounding box center [1038, 335] width 202 height 77
click at [1099, 338] on icon at bounding box center [1101, 335] width 17 height 14
click at [980, 338] on input "12.00" at bounding box center [987, 340] width 66 height 33
type input "15.00"
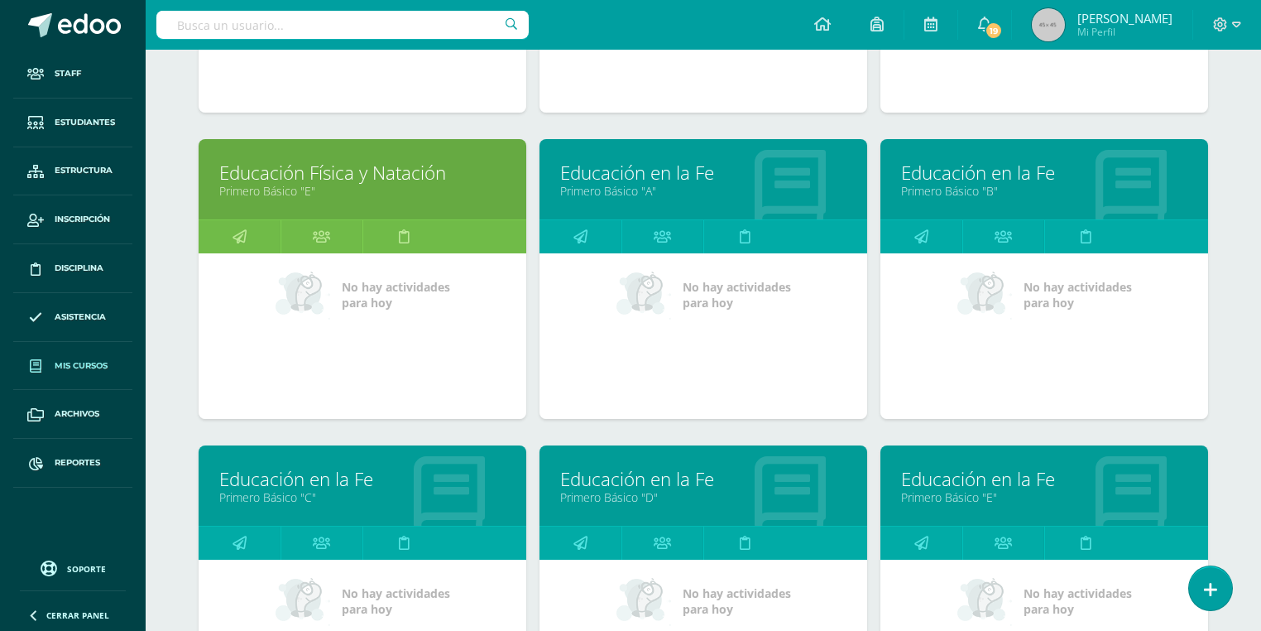
scroll to position [5880, 0]
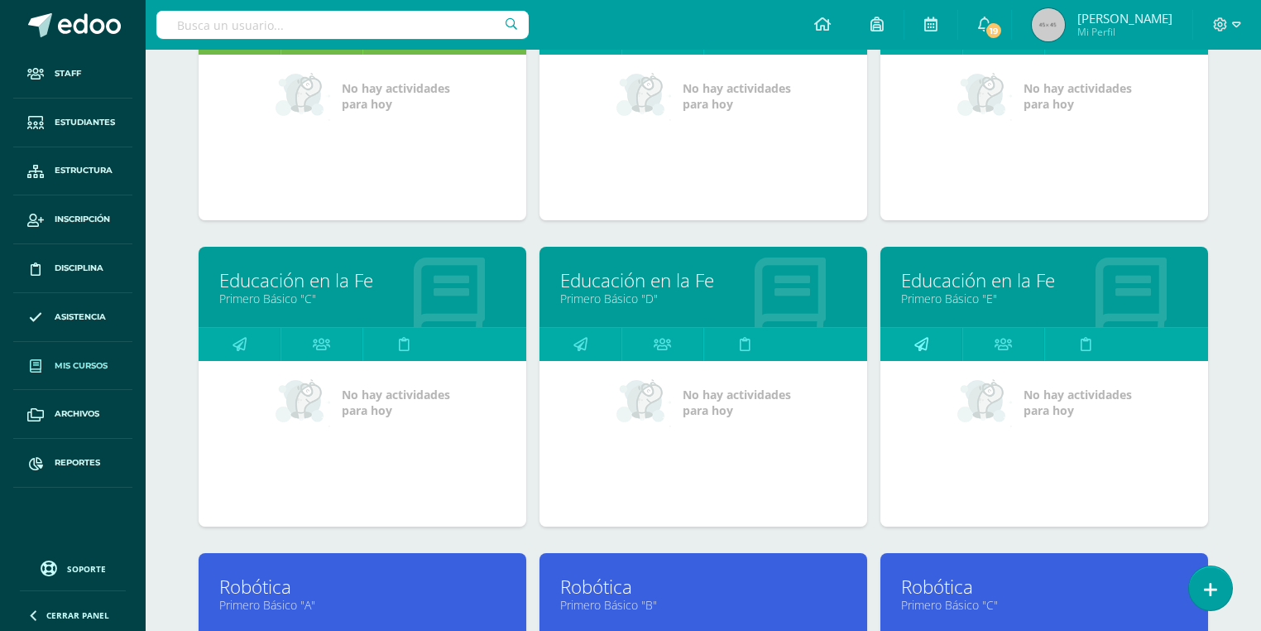
click at [926, 342] on icon at bounding box center [922, 344] width 14 height 32
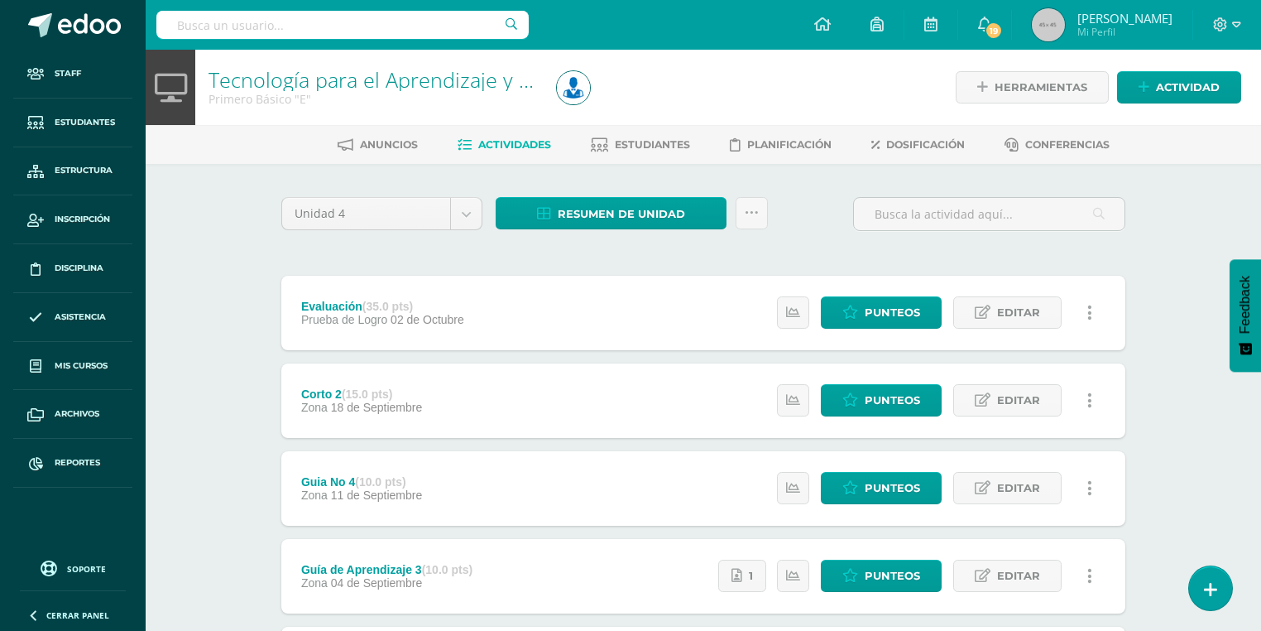
scroll to position [66, 0]
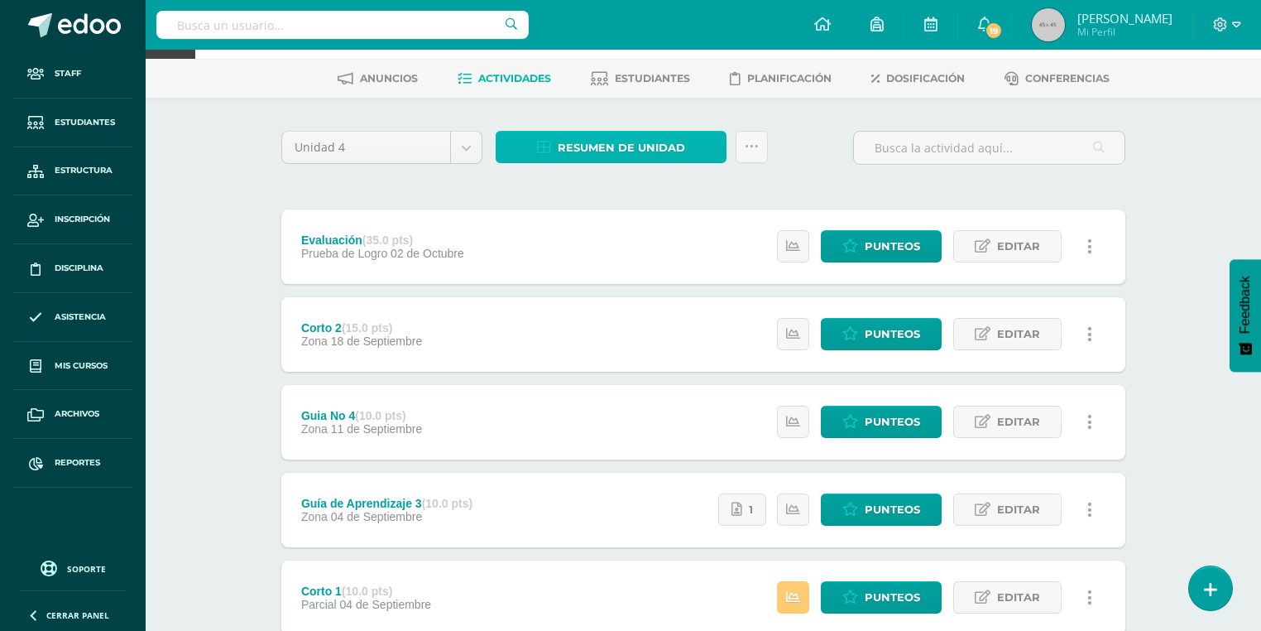
click at [622, 138] on span "Resumen de unidad" at bounding box center [621, 147] width 127 height 31
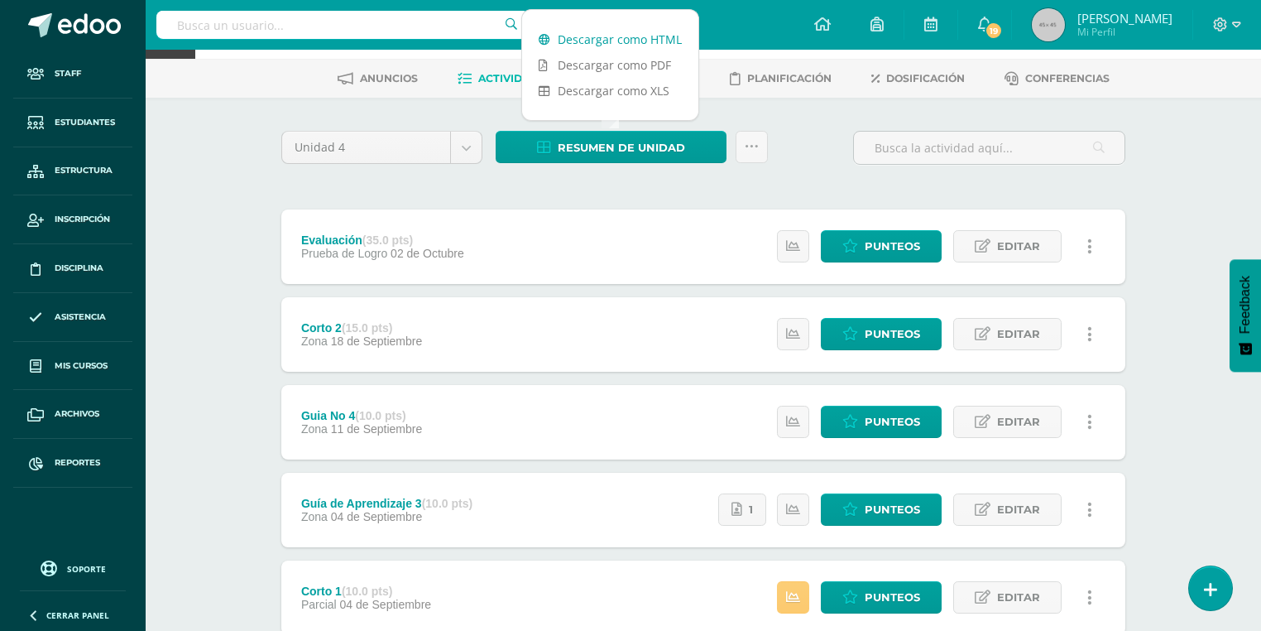
click at [661, 36] on link "Descargar como HTML" at bounding box center [610, 39] width 176 height 26
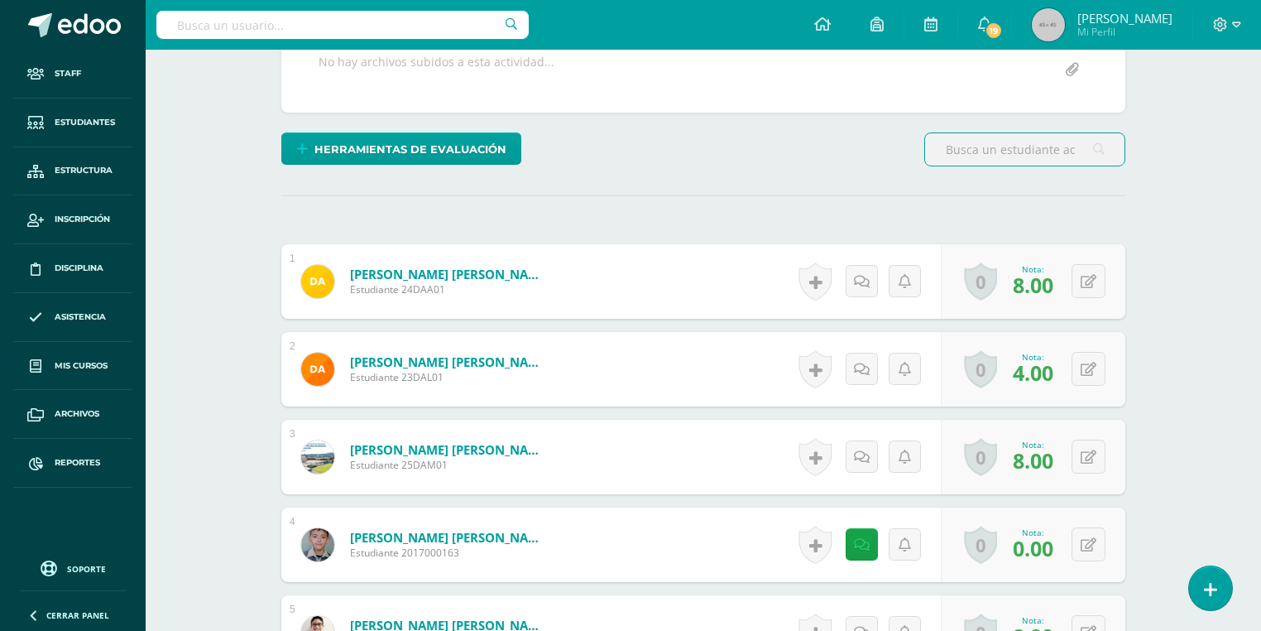
scroll to position [397, 0]
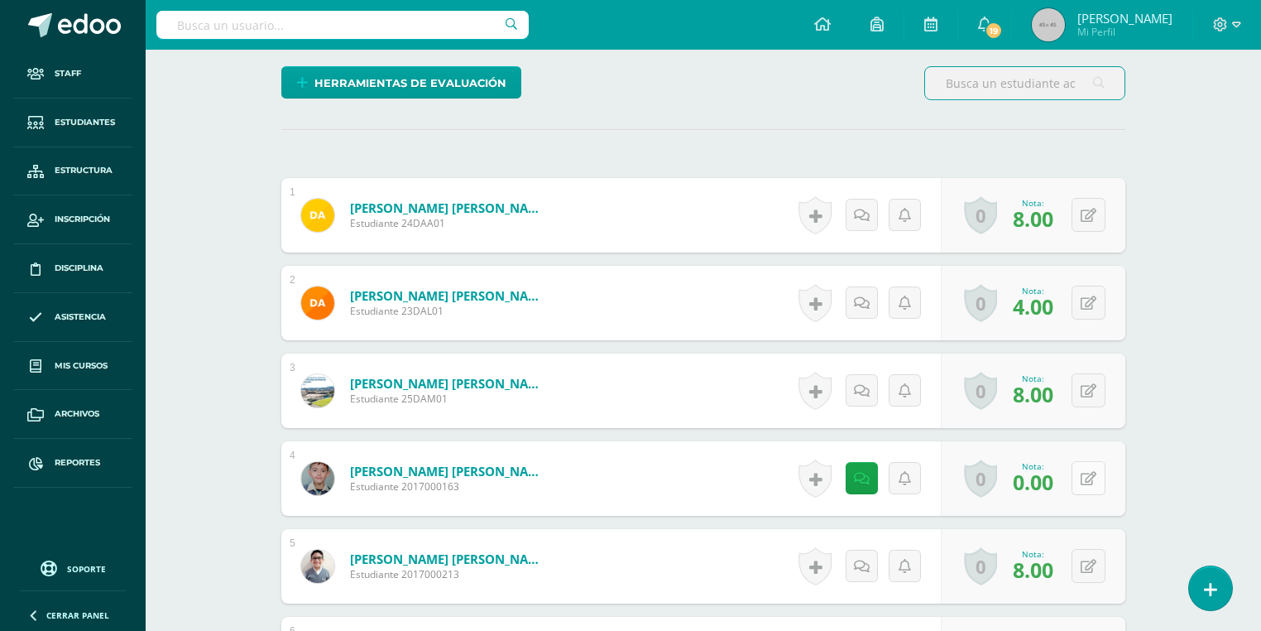
click at [1086, 479] on button at bounding box center [1089, 478] width 34 height 34
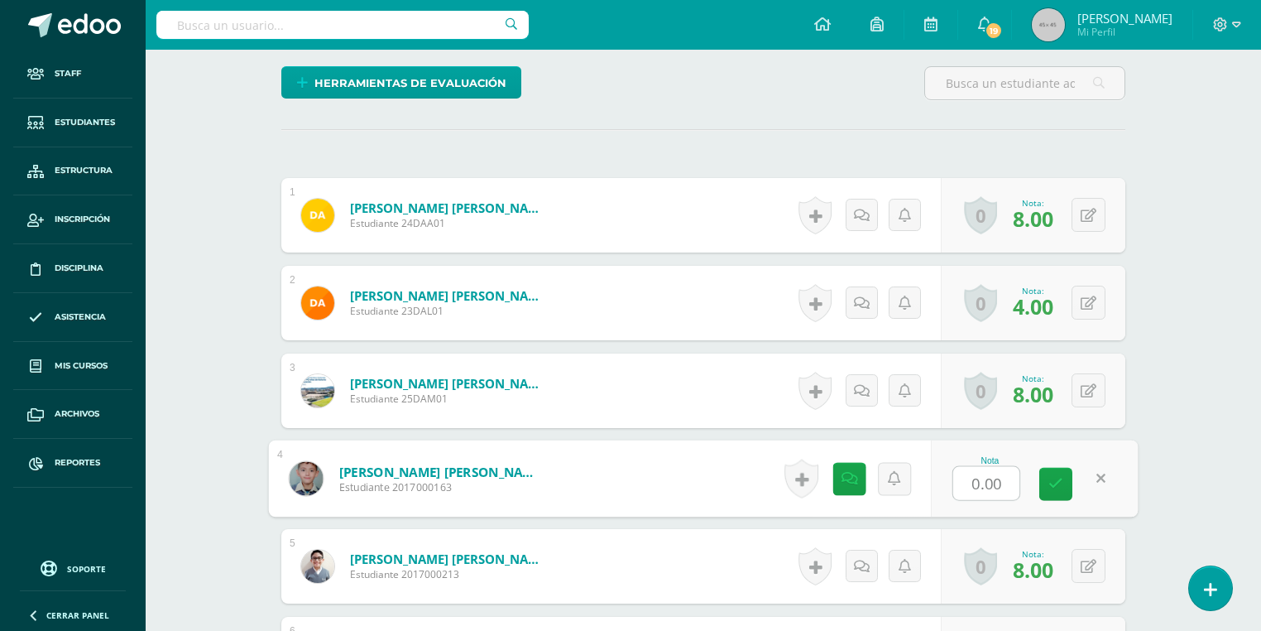
click at [970, 485] on input "0.00" at bounding box center [987, 483] width 66 height 33
type input "10.00"
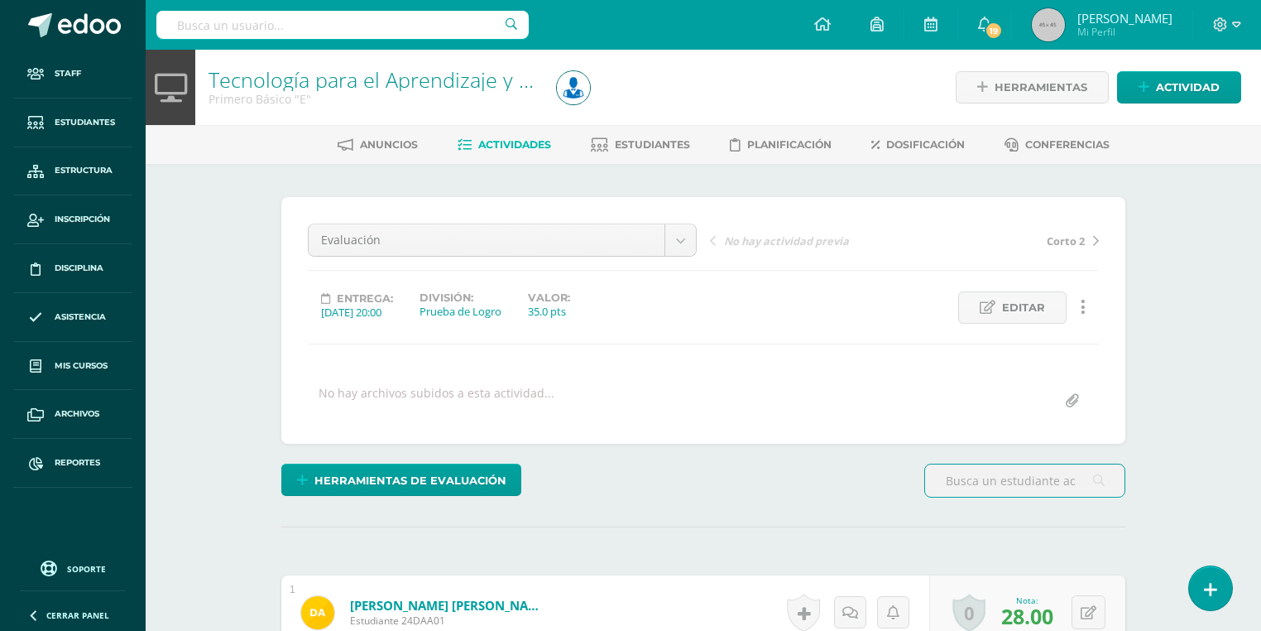
scroll to position [397, 0]
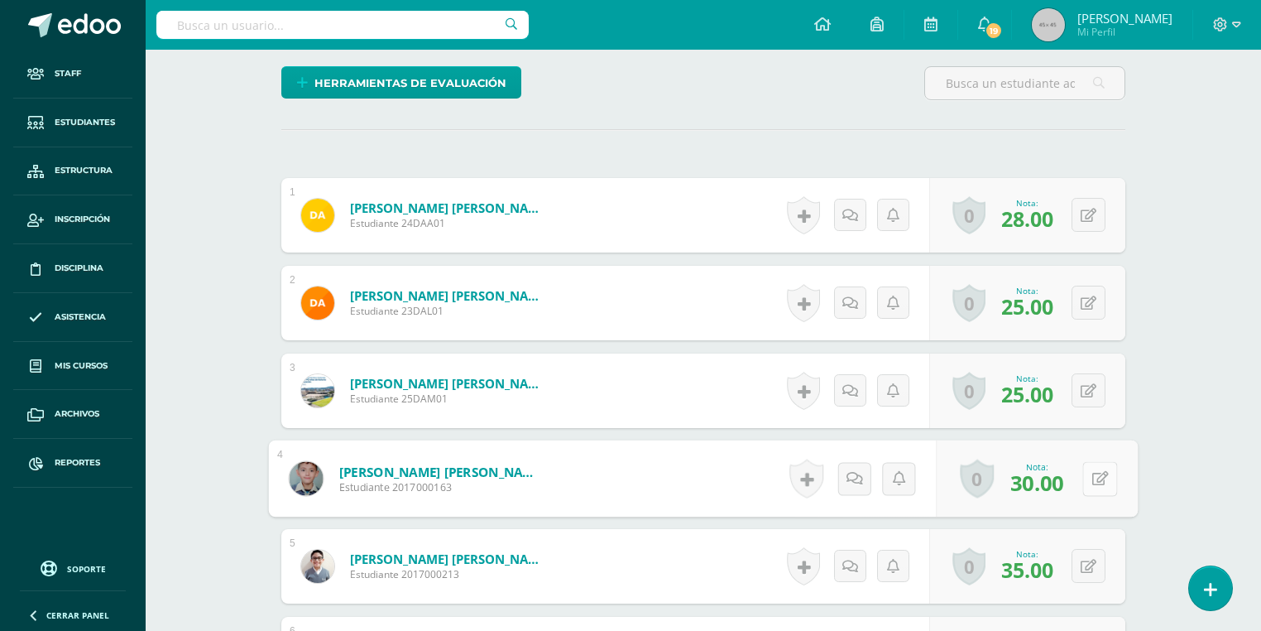
click at [1093, 486] on button at bounding box center [1100, 478] width 35 height 35
click at [962, 483] on input "30.00" at bounding box center [987, 483] width 66 height 33
type input "35.00"
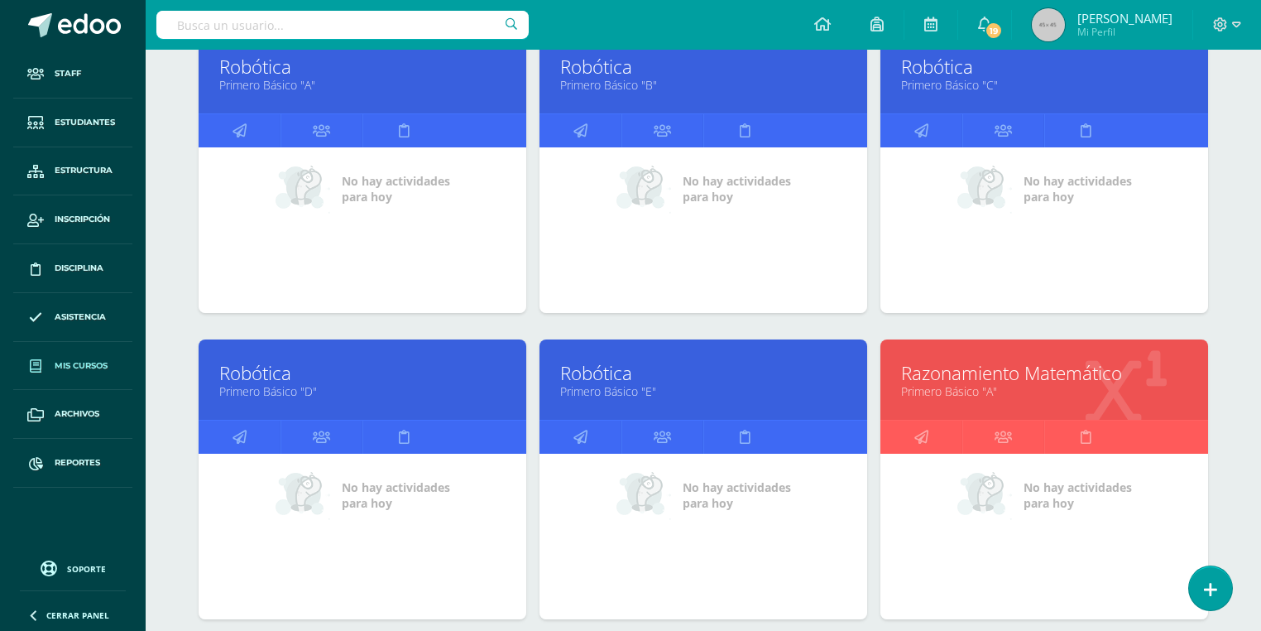
scroll to position [6532, 0]
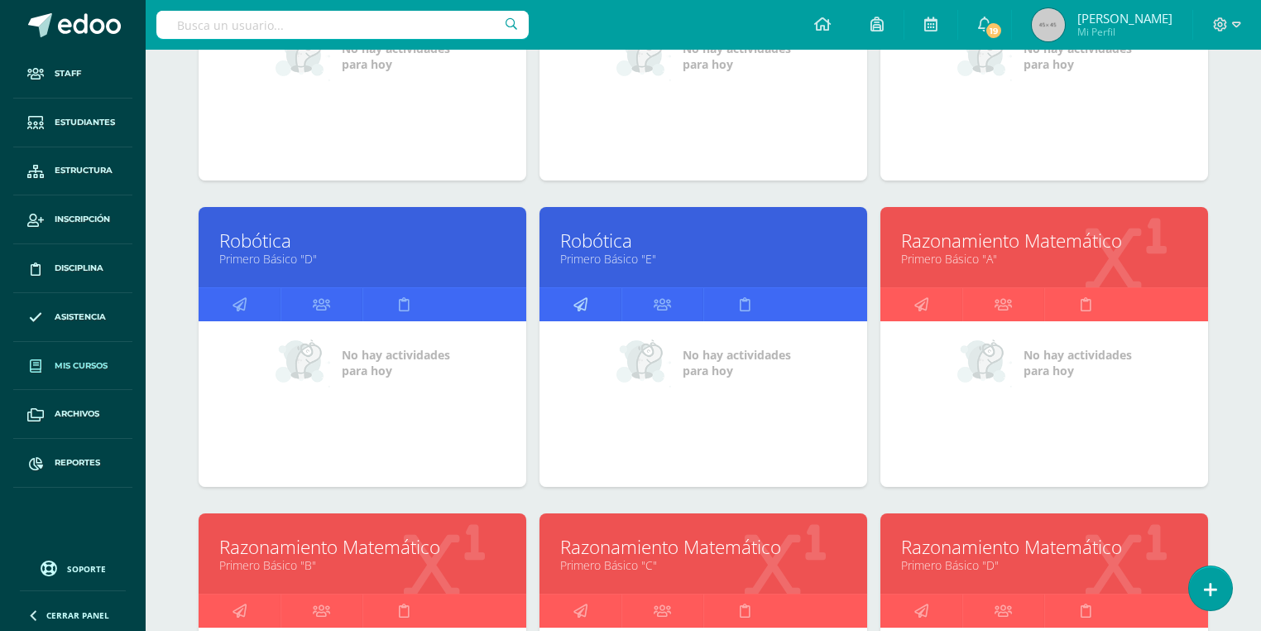
click at [574, 301] on icon at bounding box center [581, 304] width 14 height 32
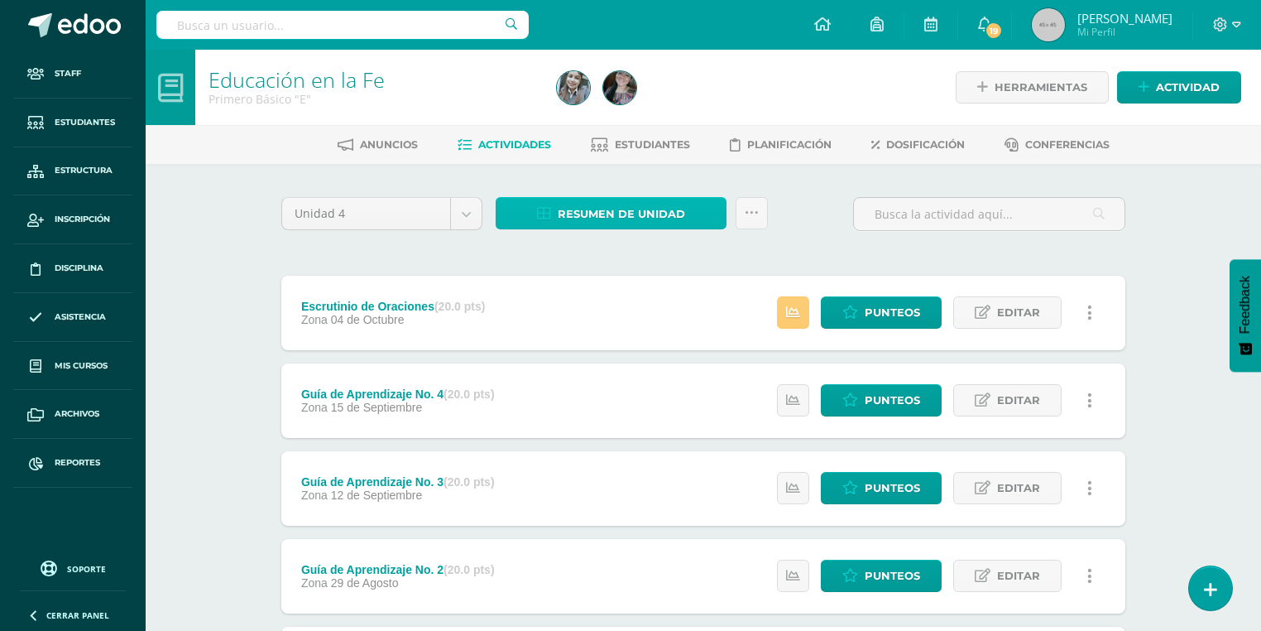
click at [650, 215] on span "Resumen de unidad" at bounding box center [621, 214] width 127 height 31
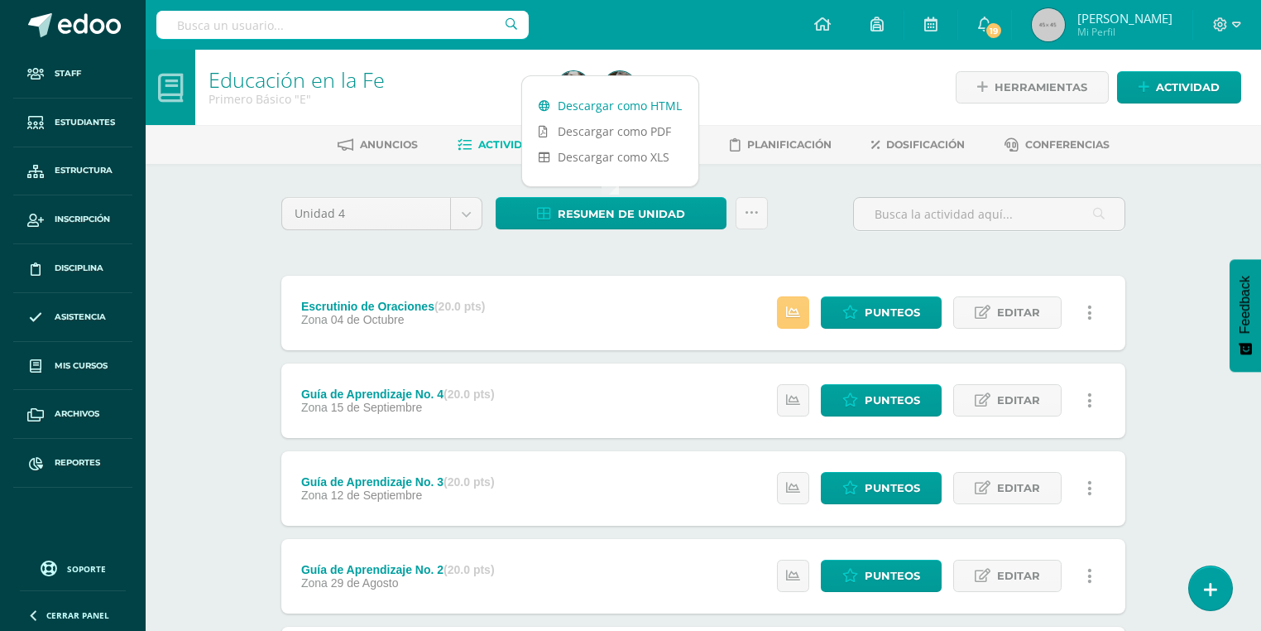
click at [660, 97] on link "Descargar como HTML" at bounding box center [610, 106] width 176 height 26
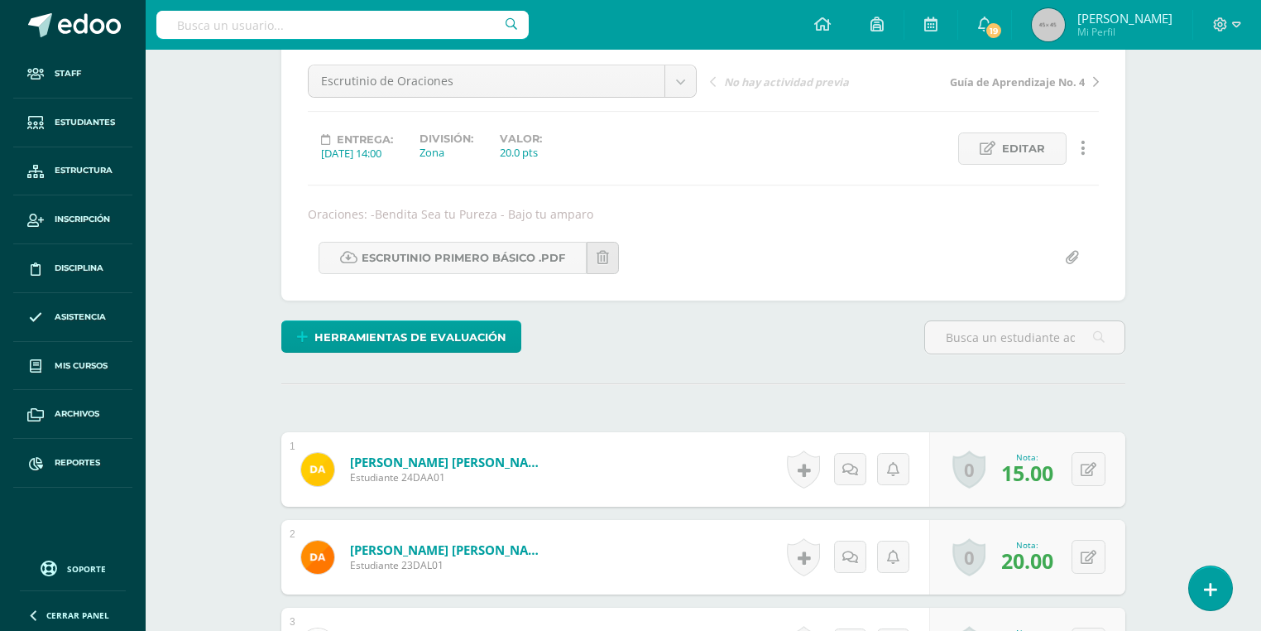
scroll to position [490, 0]
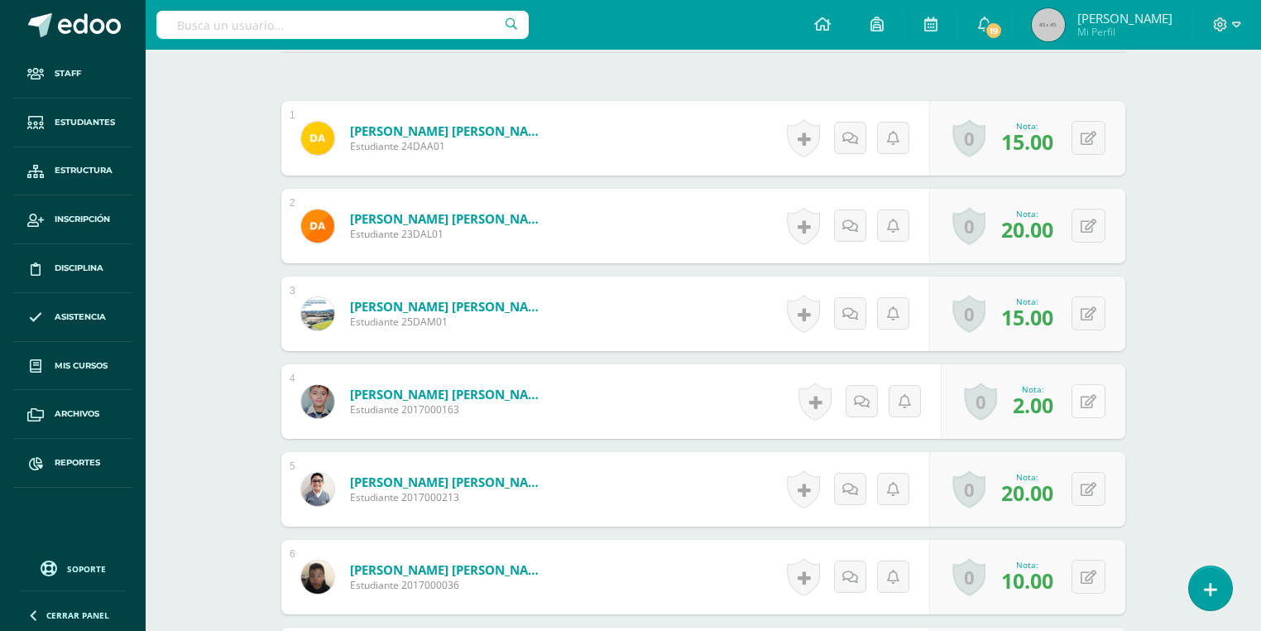
click at [1093, 400] on icon at bounding box center [1089, 402] width 16 height 14
click at [967, 410] on input "2.00" at bounding box center [987, 406] width 66 height 33
type input "19.00"
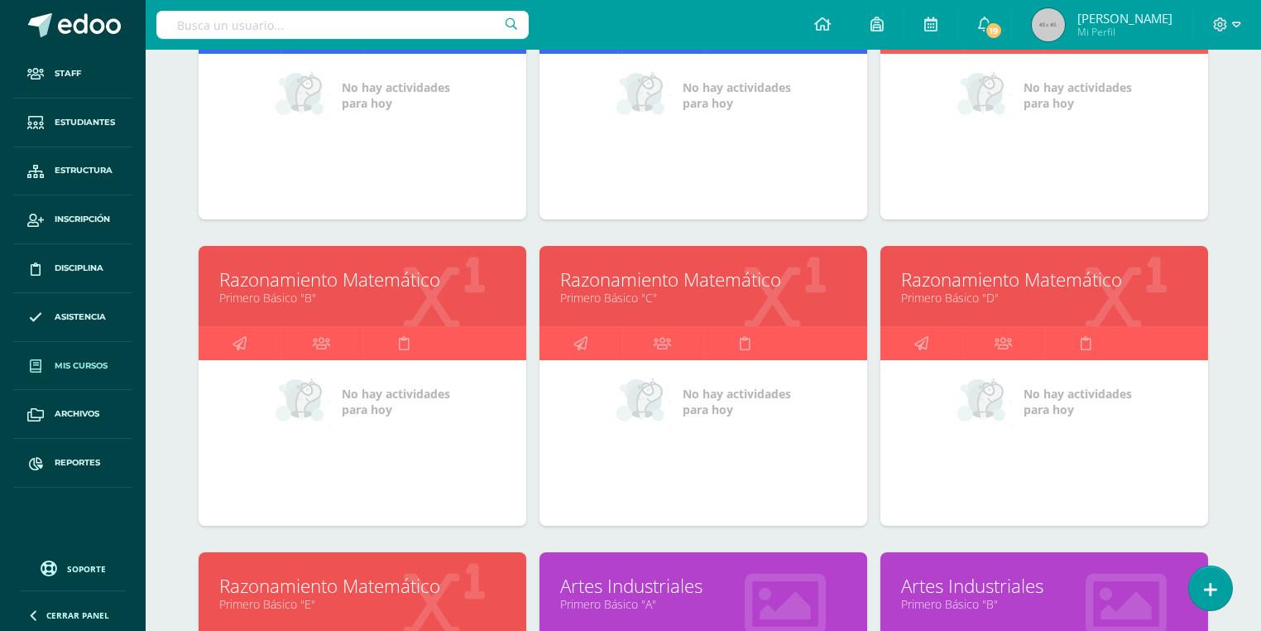
scroll to position [7131, 0]
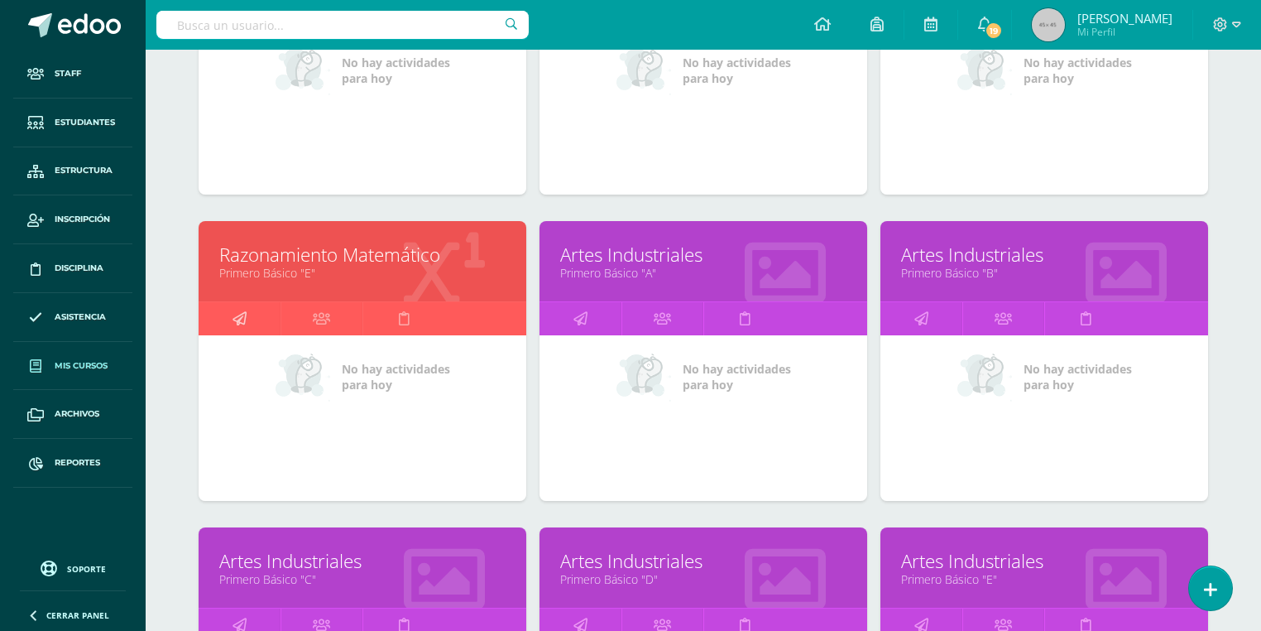
click at [242, 304] on icon at bounding box center [240, 318] width 14 height 32
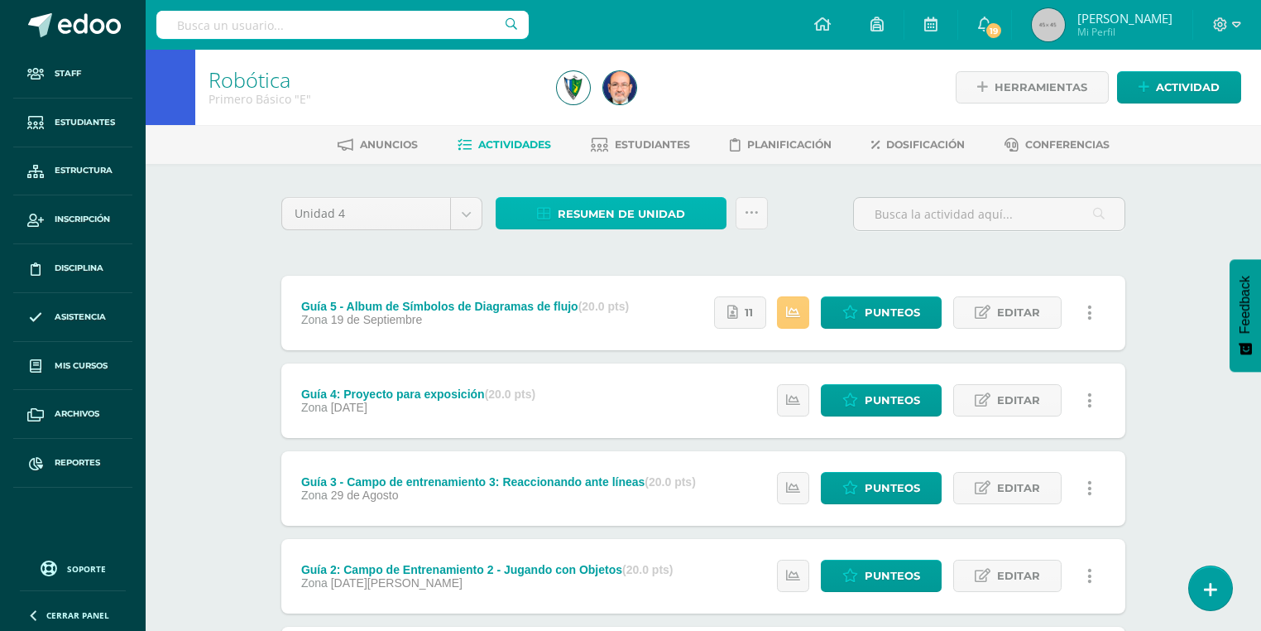
click at [687, 209] on link "Resumen de unidad" at bounding box center [611, 213] width 231 height 32
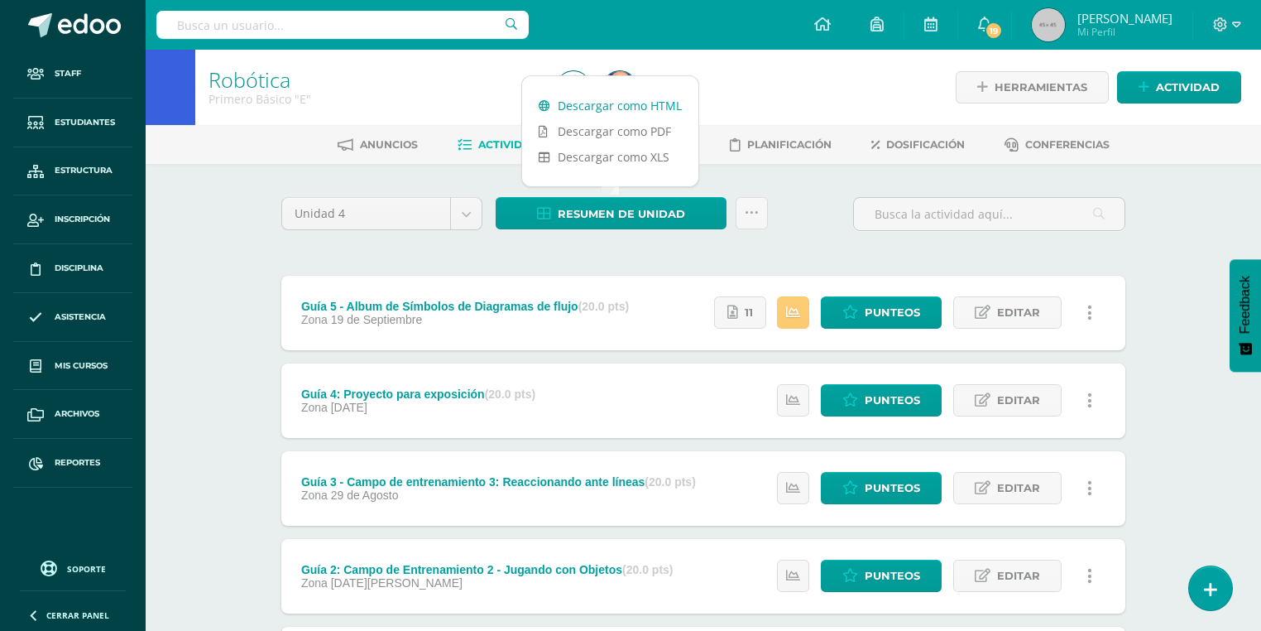
click at [665, 105] on link "Descargar como HTML" at bounding box center [610, 106] width 176 height 26
click at [617, 107] on link "Descargar como HTML" at bounding box center [610, 106] width 176 height 26
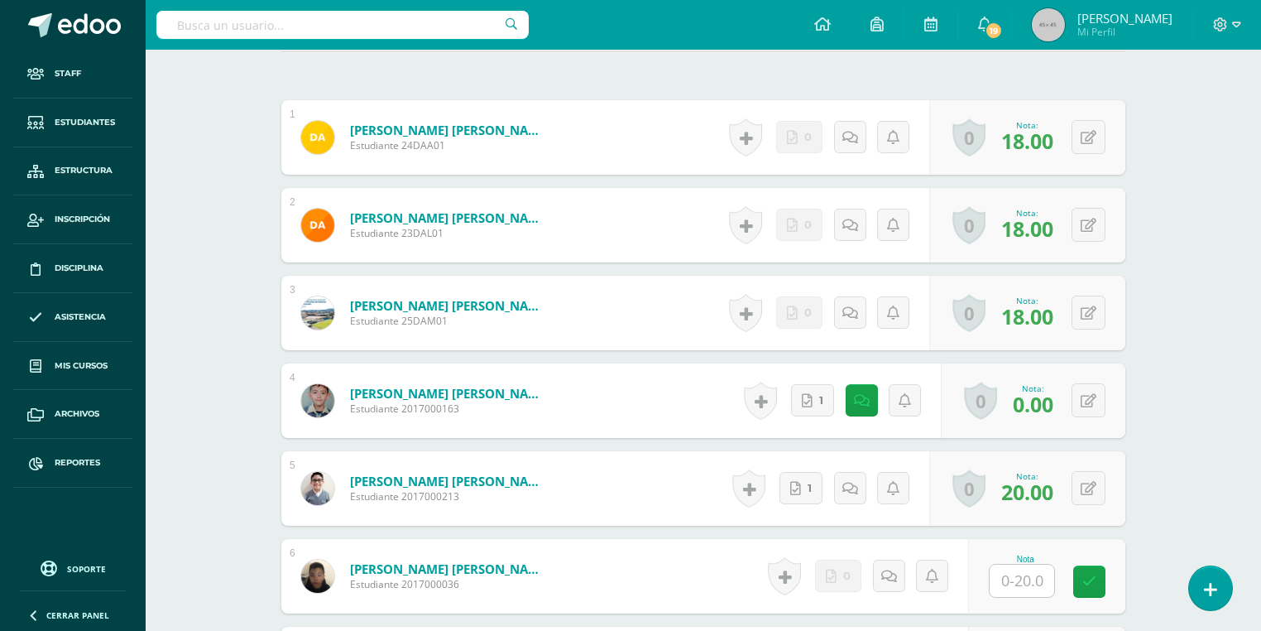
scroll to position [620, 0]
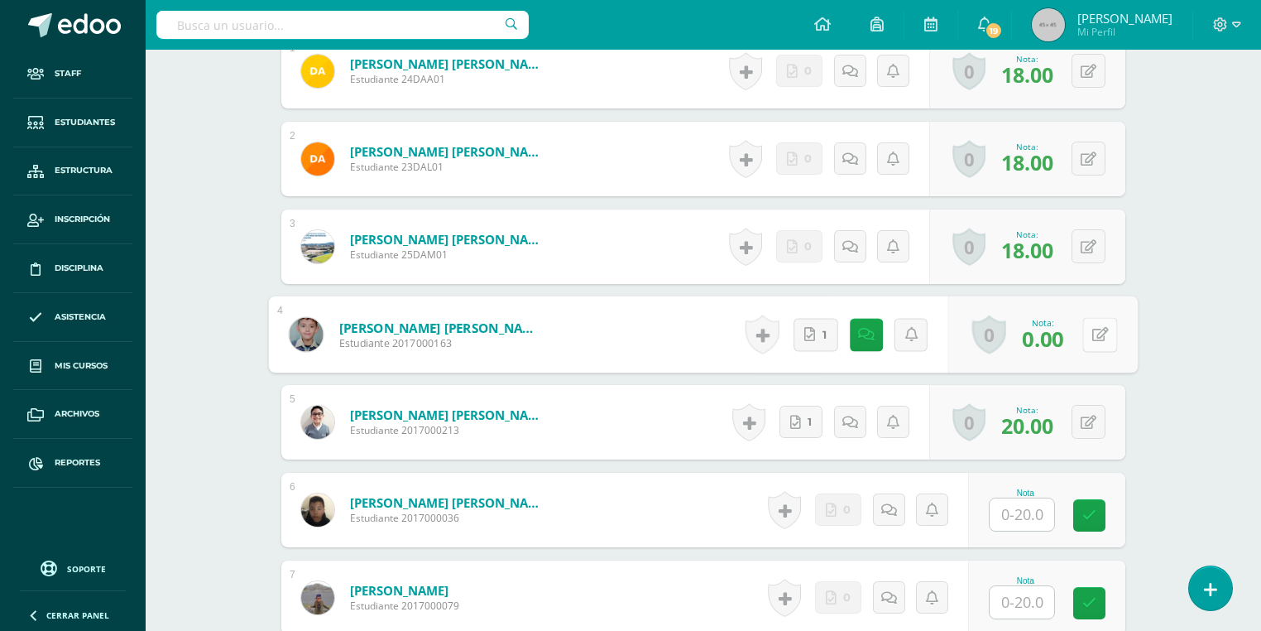
click at [1092, 324] on button at bounding box center [1100, 334] width 35 height 35
click at [960, 341] on input "0.00" at bounding box center [987, 339] width 66 height 33
type input "20.00"
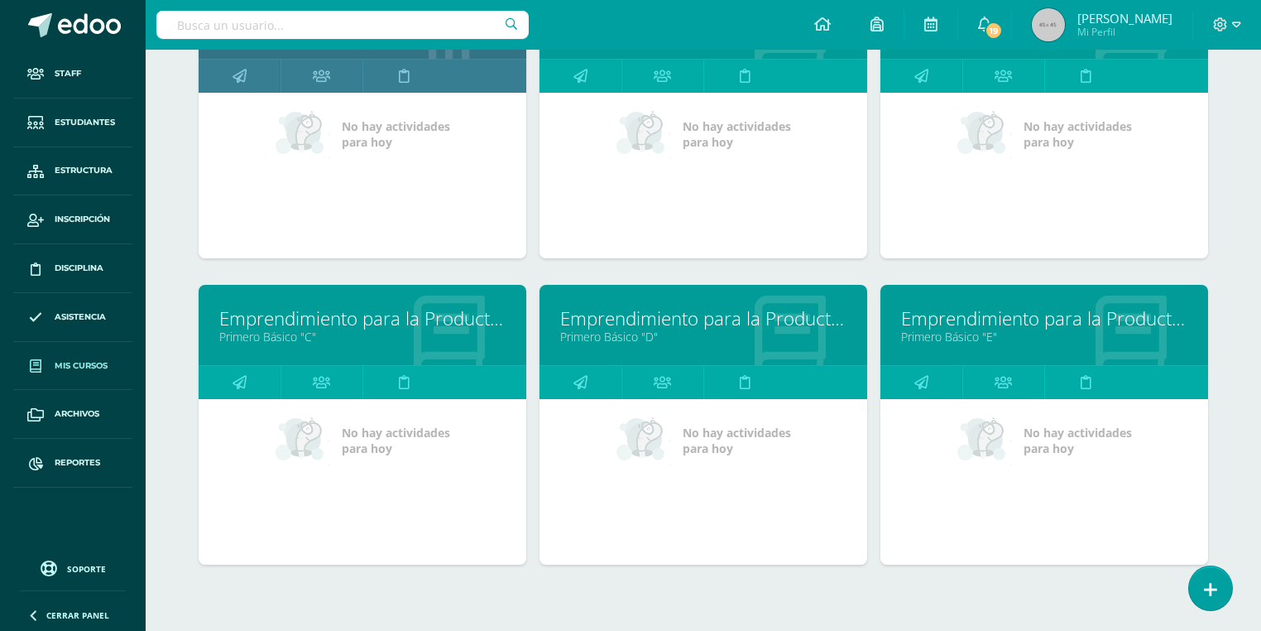
scroll to position [4367, 0]
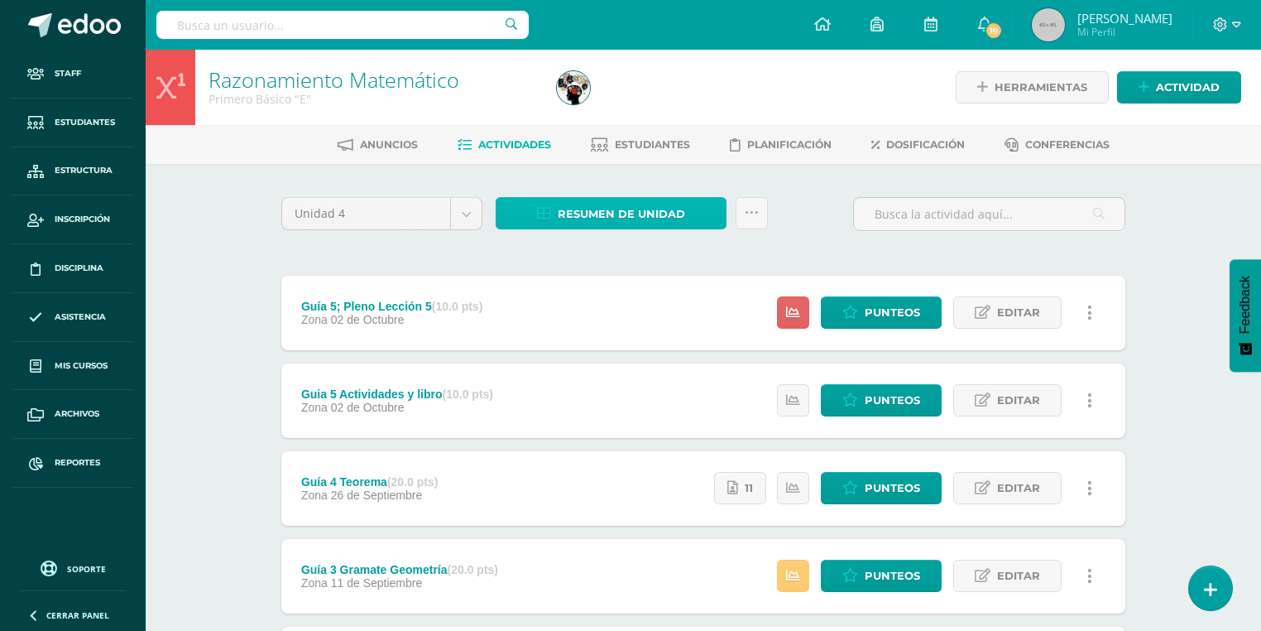
click at [607, 197] on link "Resumen de unidad" at bounding box center [611, 213] width 231 height 32
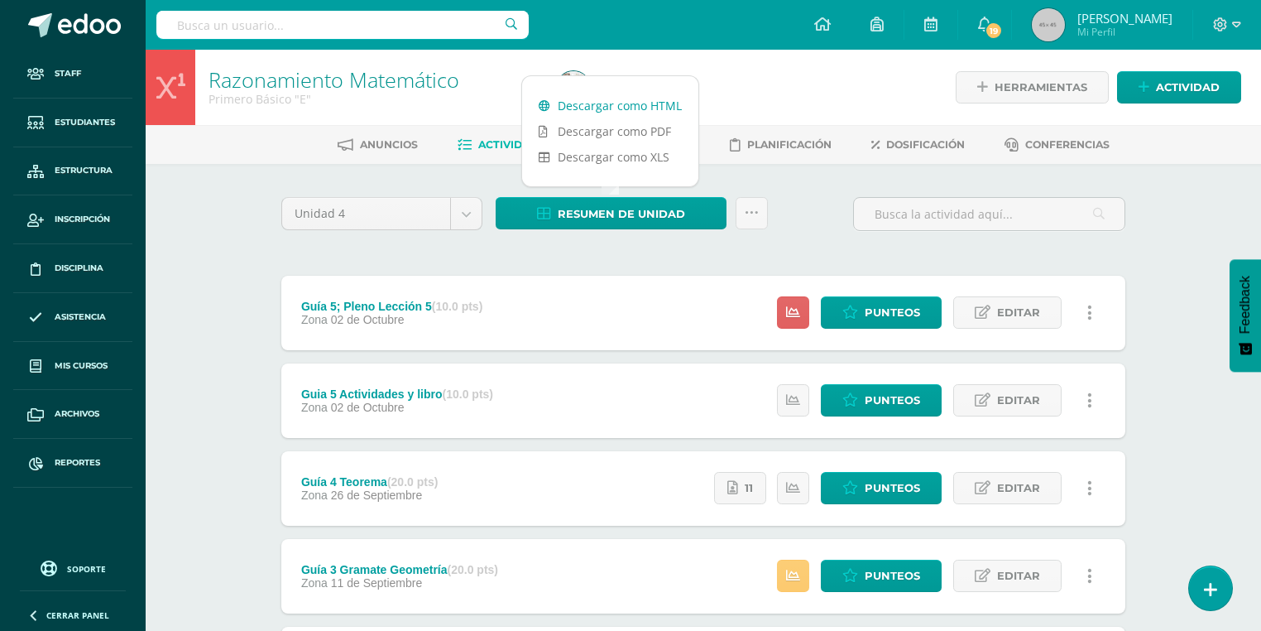
click at [636, 95] on link "Descargar como HTML" at bounding box center [610, 106] width 176 height 26
